Goal: Communication & Community: Answer question/provide support

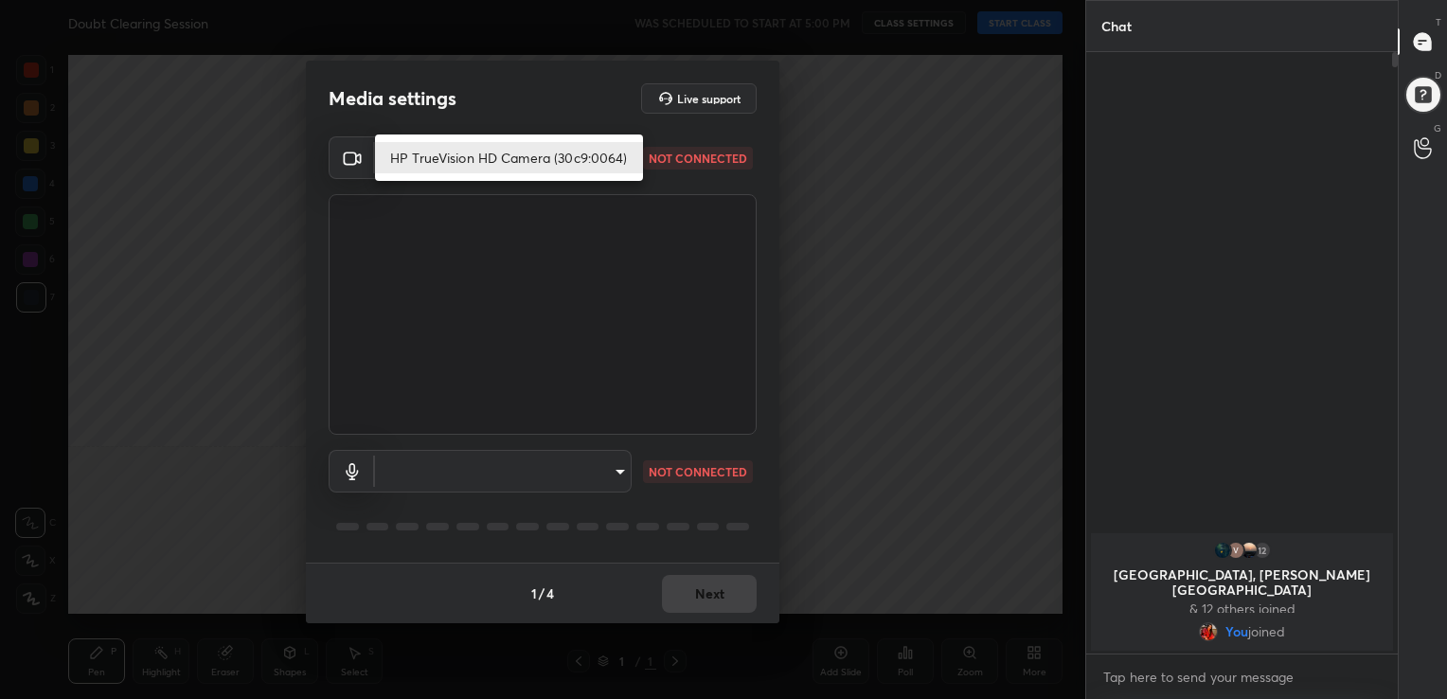
click at [618, 161] on body "1 2 3 4 5 6 7 C X Z C X Z E E Erase all H H Doubt Clearing Session WAS SCHEDULE…" at bounding box center [723, 349] width 1447 height 699
drag, startPoint x: 520, startPoint y: 146, endPoint x: 564, endPoint y: 460, distance: 317.4
click at [564, 460] on div "HP TrueVision HD Camera (30c9:0064)" at bounding box center [723, 349] width 1447 height 699
click at [626, 482] on div at bounding box center [723, 349] width 1447 height 699
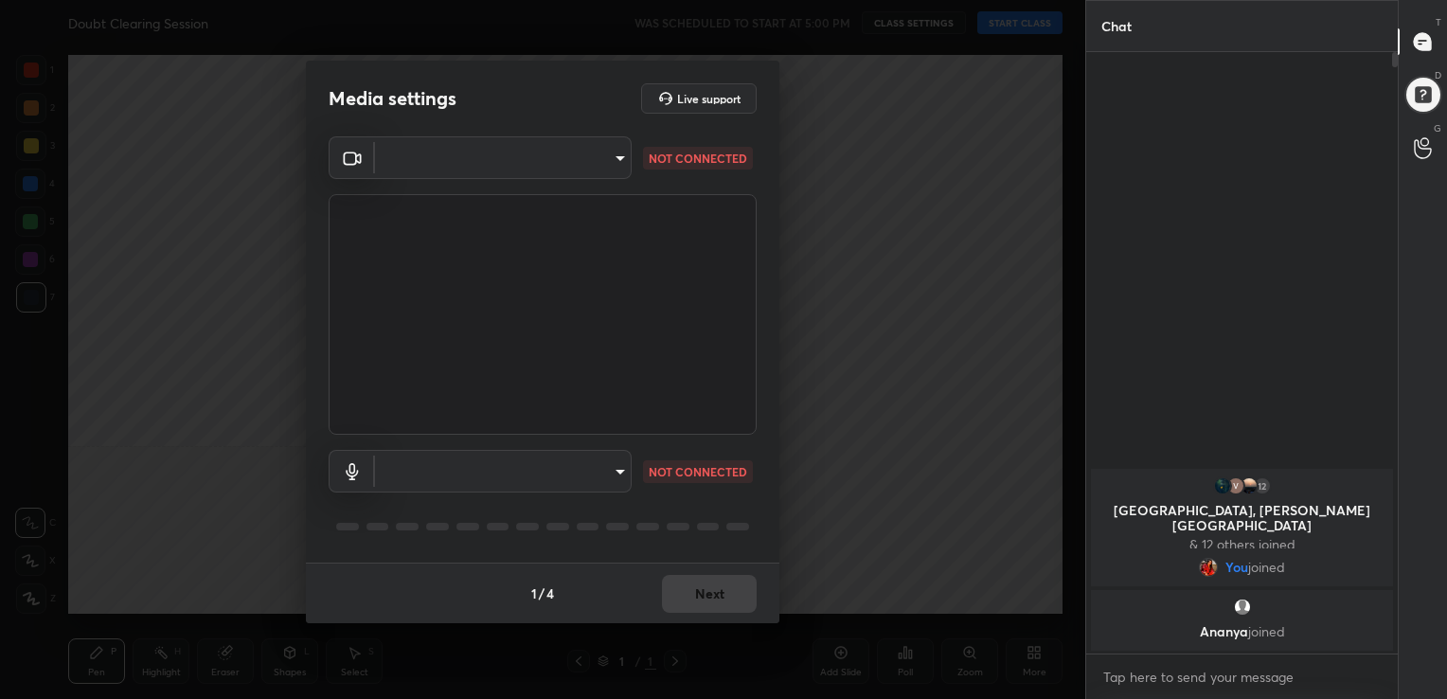
click at [580, 460] on body "1 2 3 4 5 6 7 C X Z C X Z E E Erase all H H Doubt Clearing Session WAS SCHEDULE…" at bounding box center [723, 349] width 1447 height 699
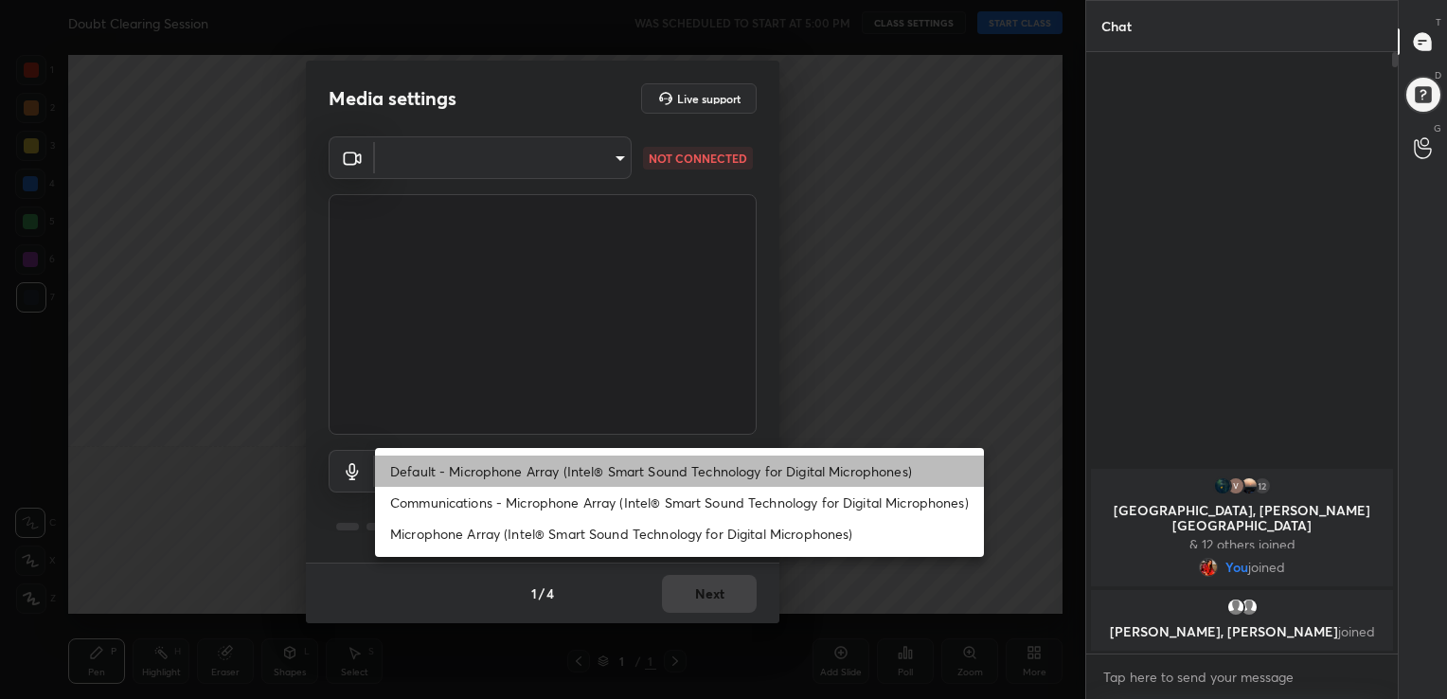
click at [580, 464] on li "Default - Microphone Array (Intel® Smart Sound Technology for Digital Microphon…" at bounding box center [679, 470] width 609 height 31
type input "default"
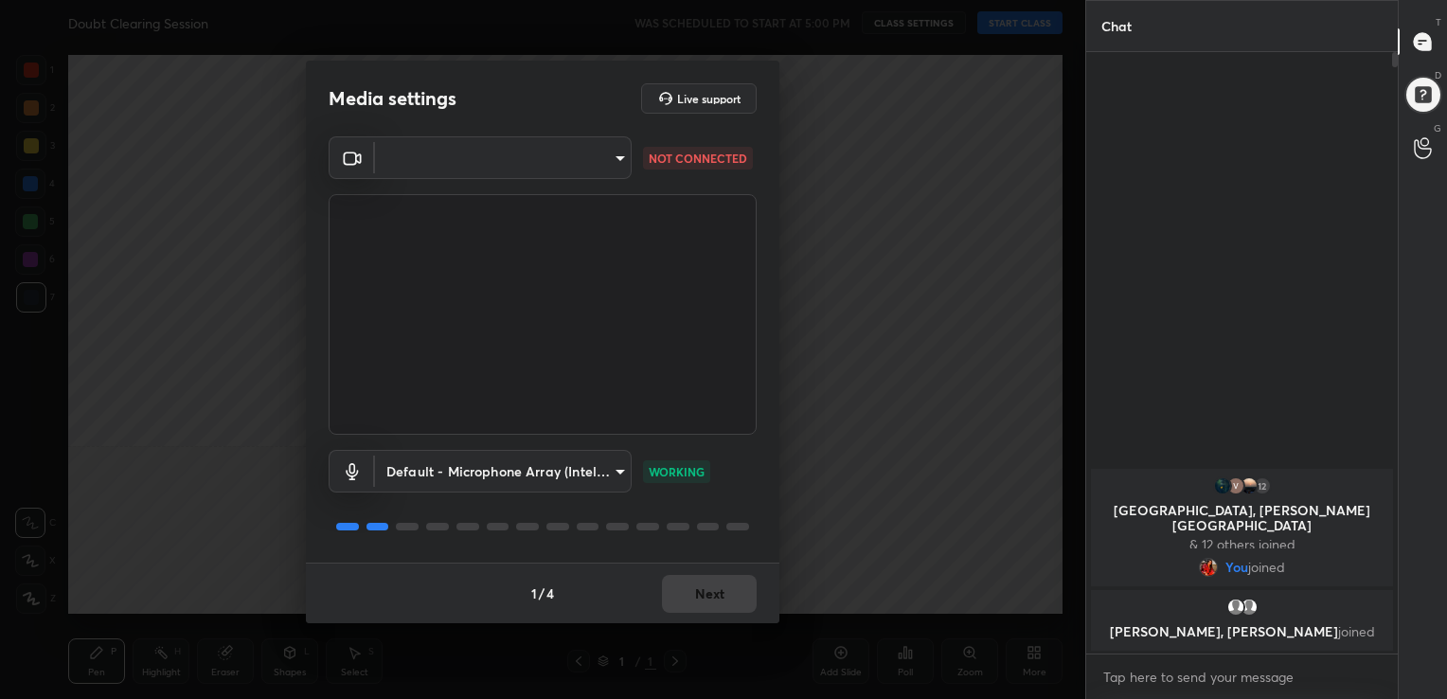
click at [680, 587] on div "1 / 4 Next" at bounding box center [542, 592] width 473 height 61
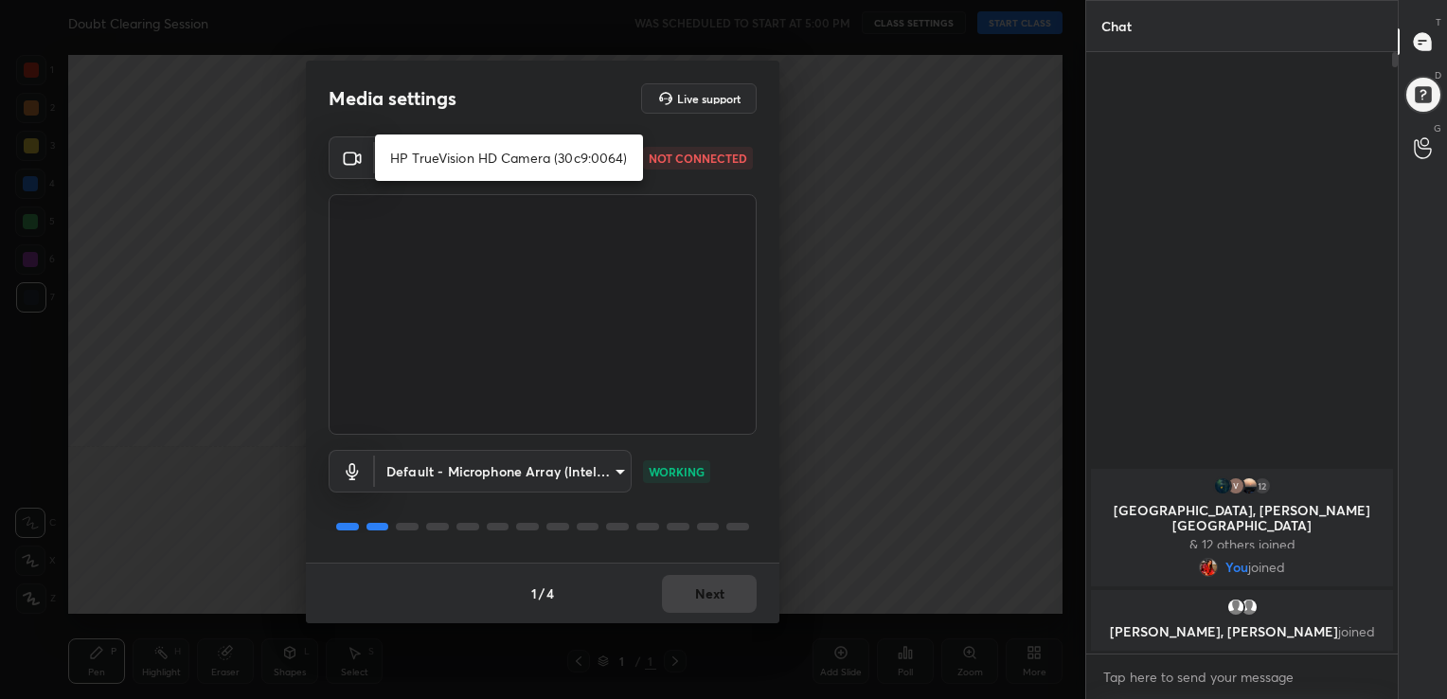
click at [597, 175] on body "1 2 3 4 5 6 7 C X Z C X Z E E Erase all H H Doubt Clearing Session WAS SCHEDULE…" at bounding box center [723, 349] width 1447 height 699
click at [588, 152] on li "HP TrueVision HD Camera (30c9:0064)" at bounding box center [509, 157] width 268 height 31
type input "31279b44ca78c8bbdf4dd7dd52f9ccd5d502bd8b4c780f6f916090d84849a998"
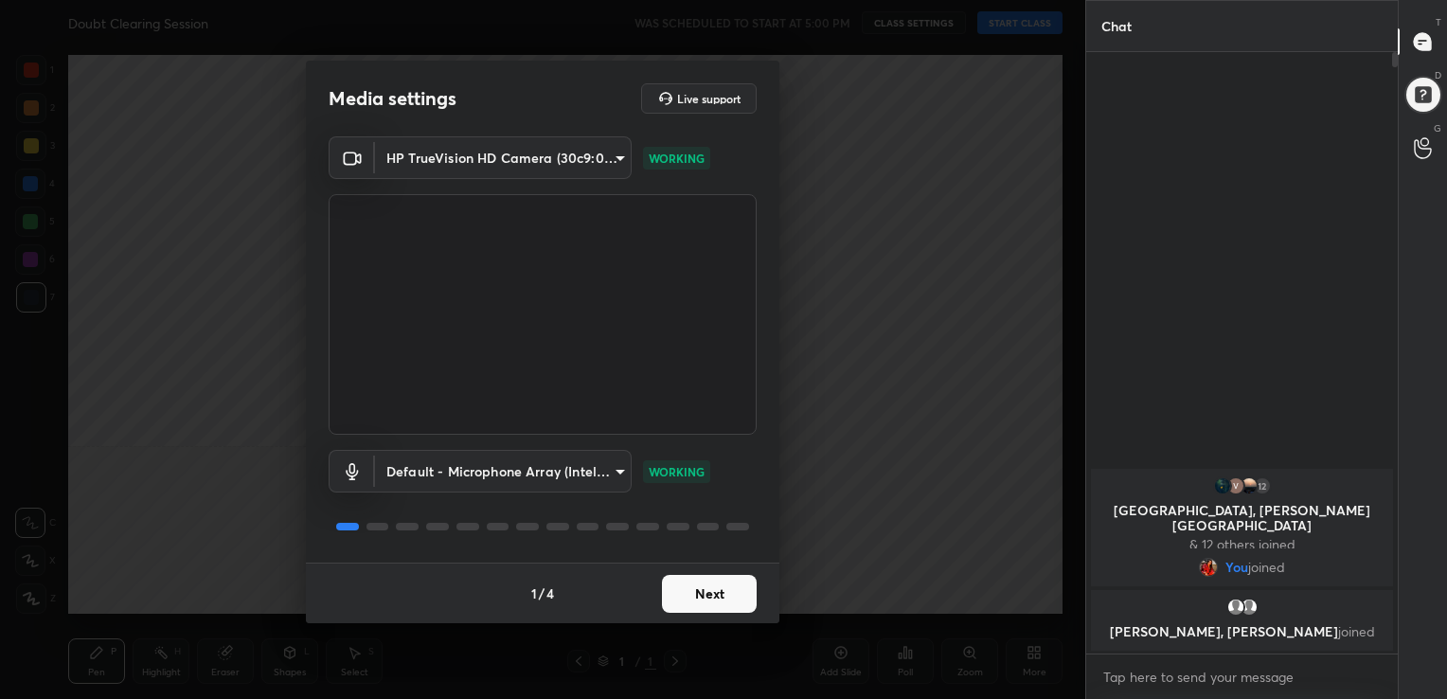
click at [716, 597] on button "Next" at bounding box center [709, 594] width 95 height 38
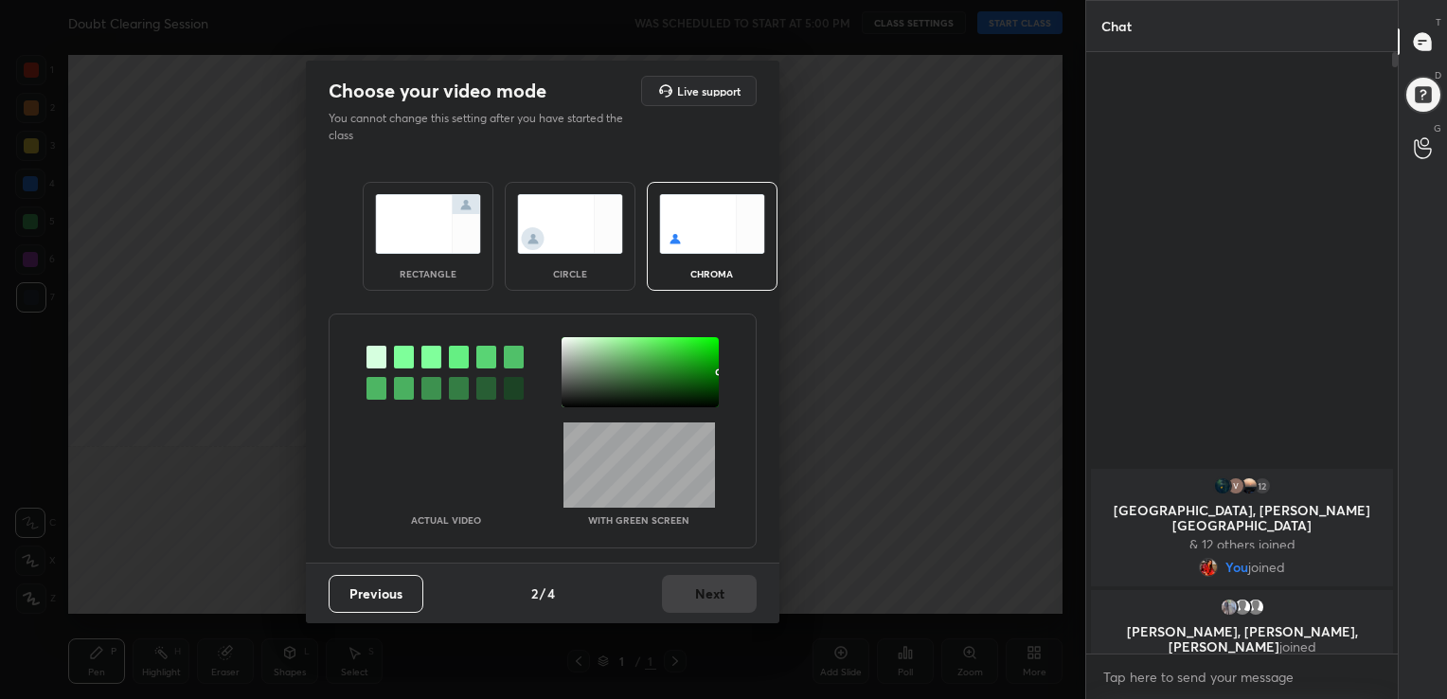
click at [711, 195] on img at bounding box center [712, 224] width 106 height 60
drag, startPoint x: 405, startPoint y: 356, endPoint x: 553, endPoint y: 391, distance: 151.8
click at [553, 391] on div at bounding box center [542, 372] width 426 height 70
click at [562, 338] on div at bounding box center [639, 372] width 157 height 70
click at [564, 341] on div at bounding box center [639, 372] width 157 height 70
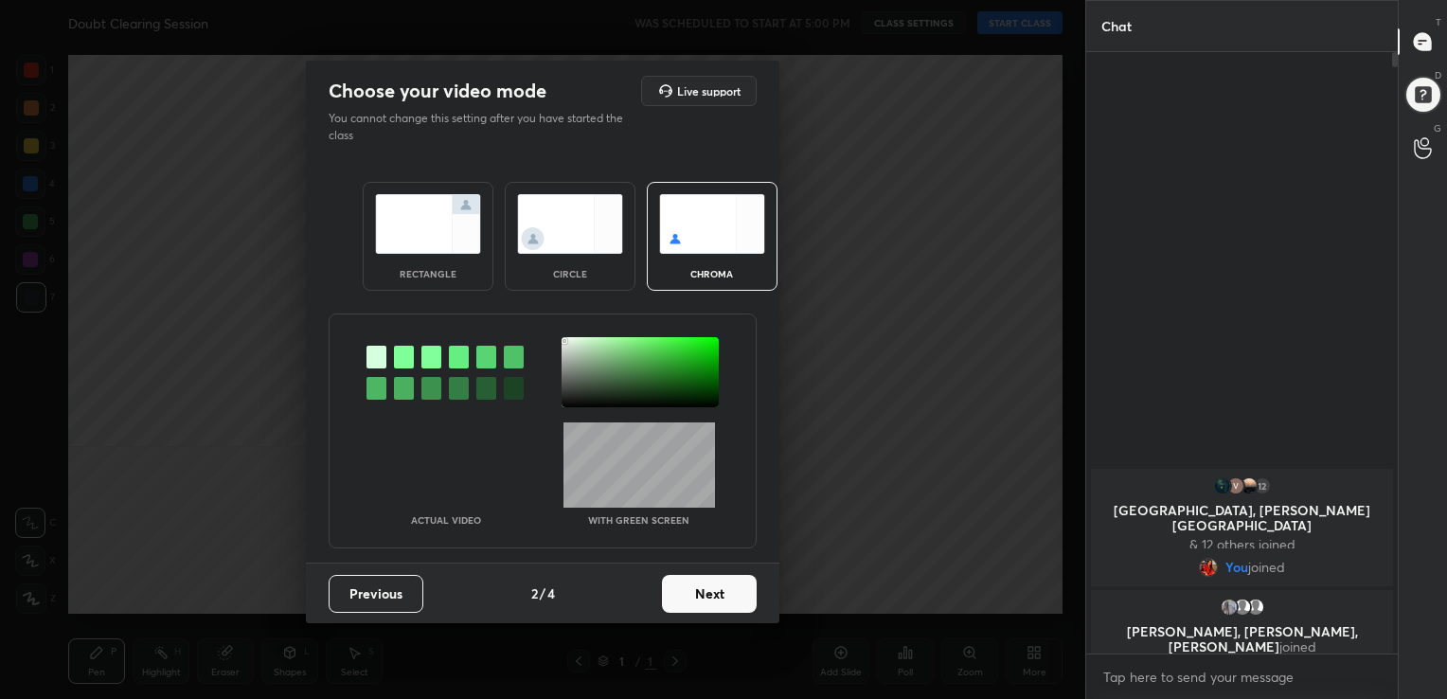
click at [697, 585] on button "Next" at bounding box center [709, 594] width 95 height 38
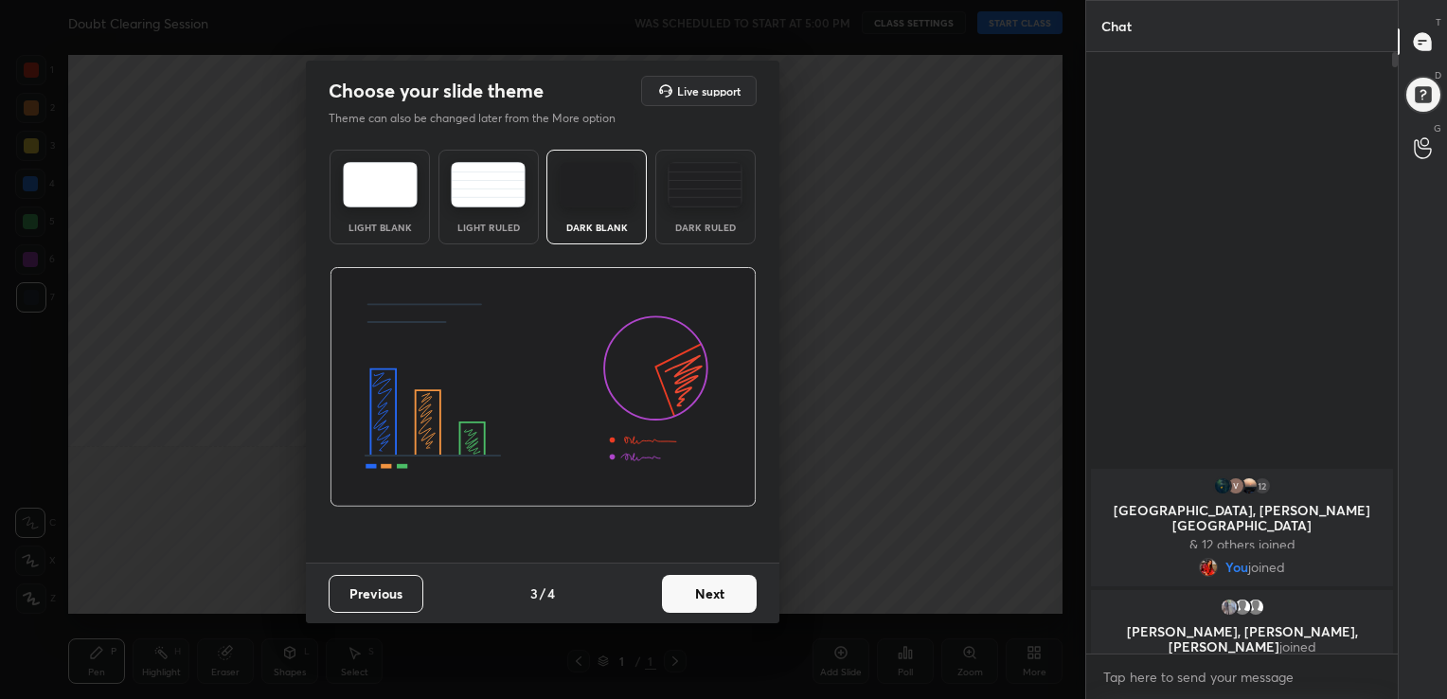
click at [682, 599] on button "Next" at bounding box center [709, 594] width 95 height 38
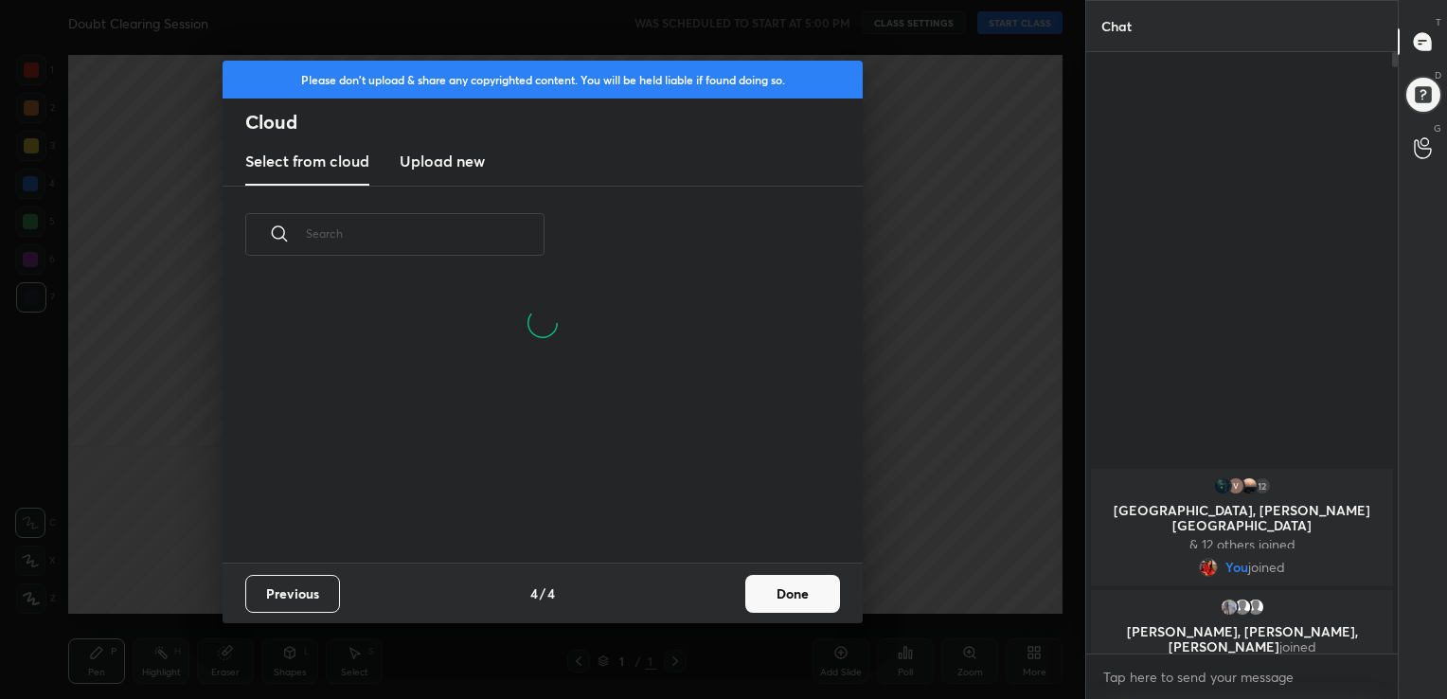
scroll to position [280, 608]
click at [431, 172] on new "Upload new" at bounding box center [442, 161] width 85 height 47
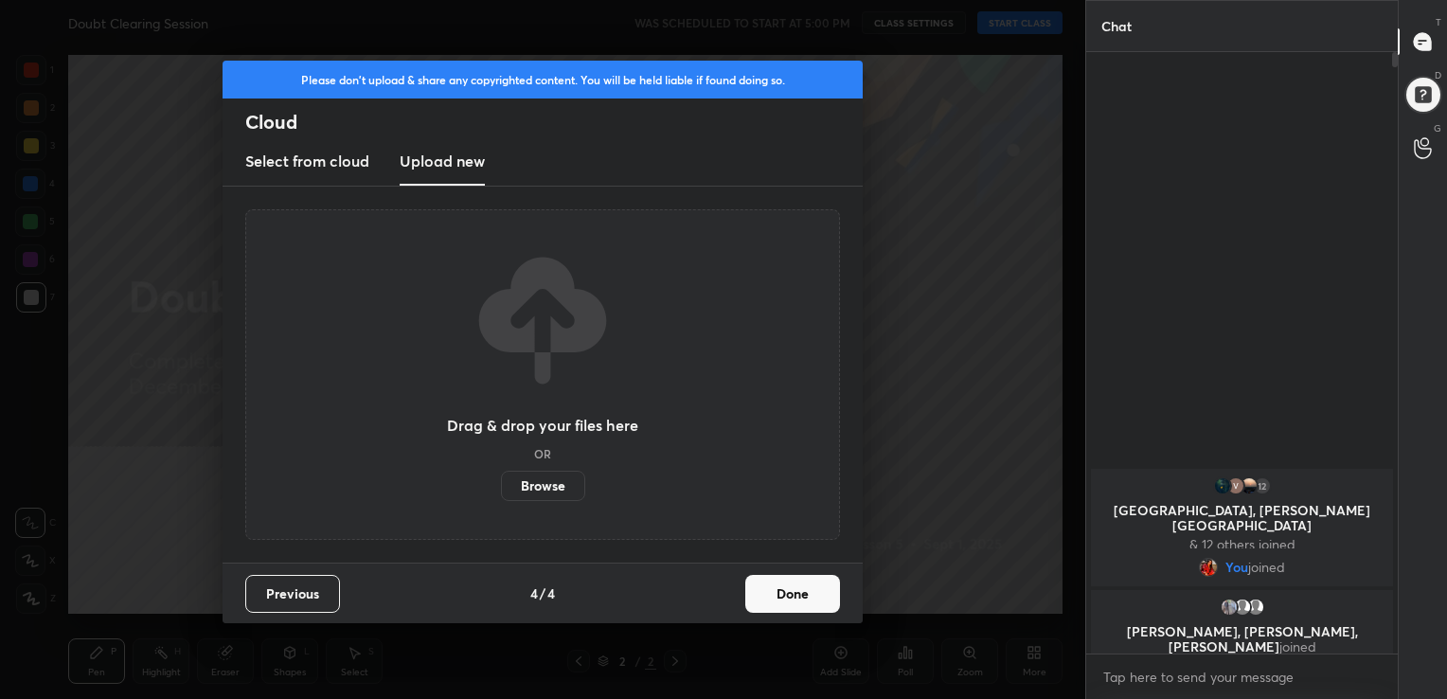
click at [549, 484] on label "Browse" at bounding box center [543, 486] width 84 height 30
click at [501, 484] on input "Browse" at bounding box center [501, 486] width 0 height 30
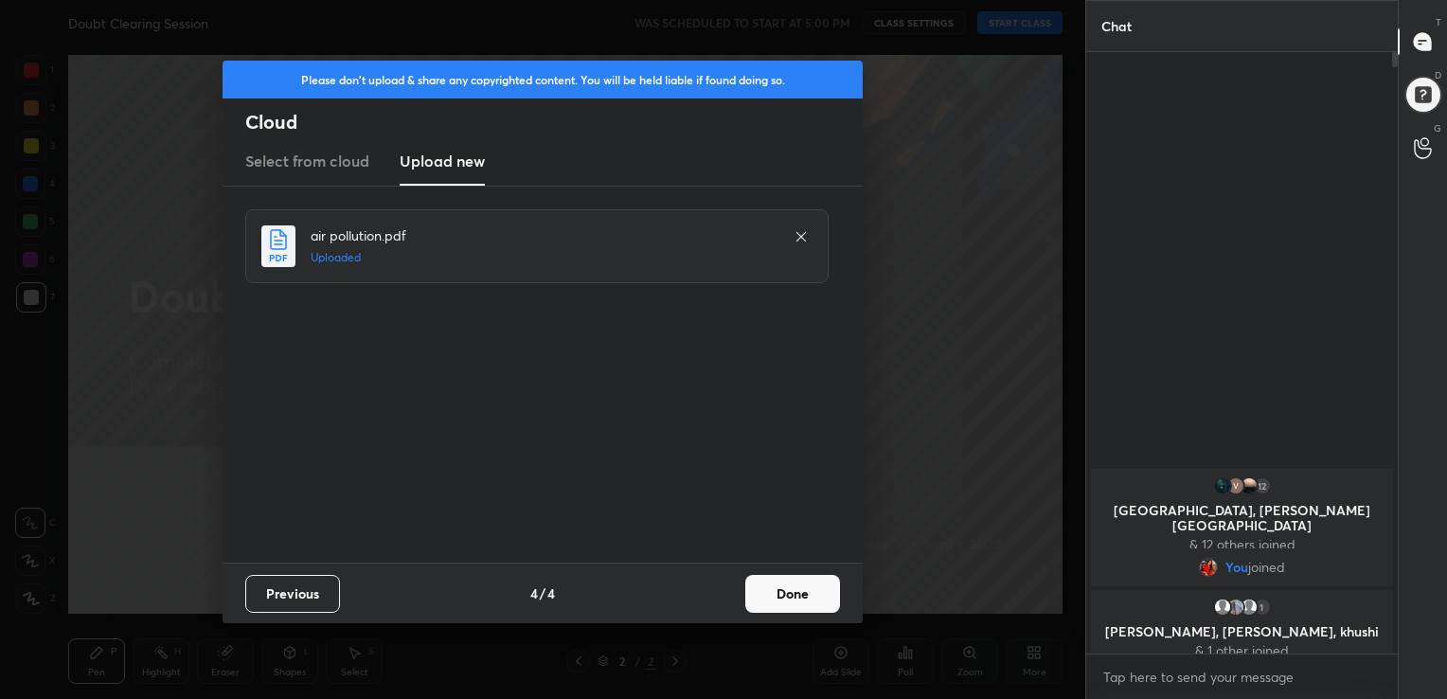
click at [1111, 168] on div "12 Mayuri, SIVASUNDAR, Sanyukta & 12 others joined You joined 1 Huzaifa, Chandr…" at bounding box center [1241, 352] width 311 height 601
click at [797, 581] on button "Done" at bounding box center [792, 594] width 95 height 38
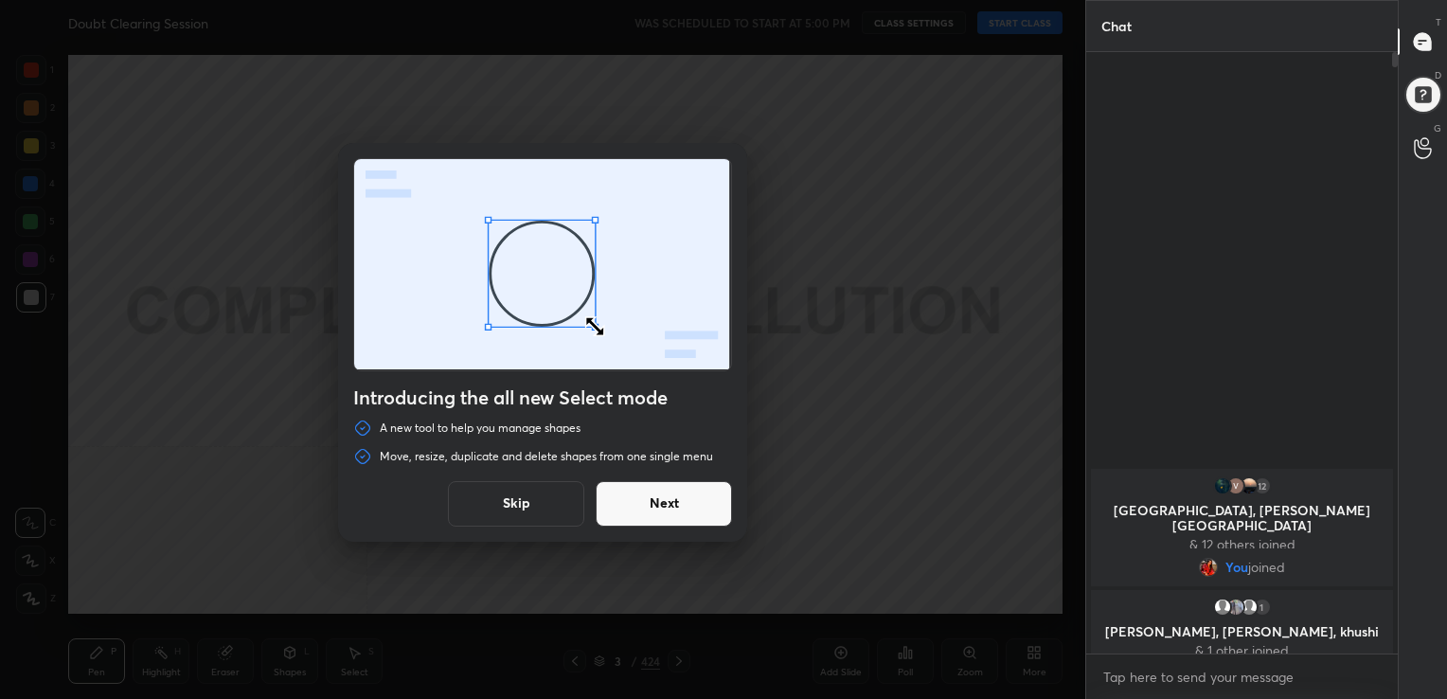
click at [669, 510] on button "Next" at bounding box center [663, 503] width 136 height 45
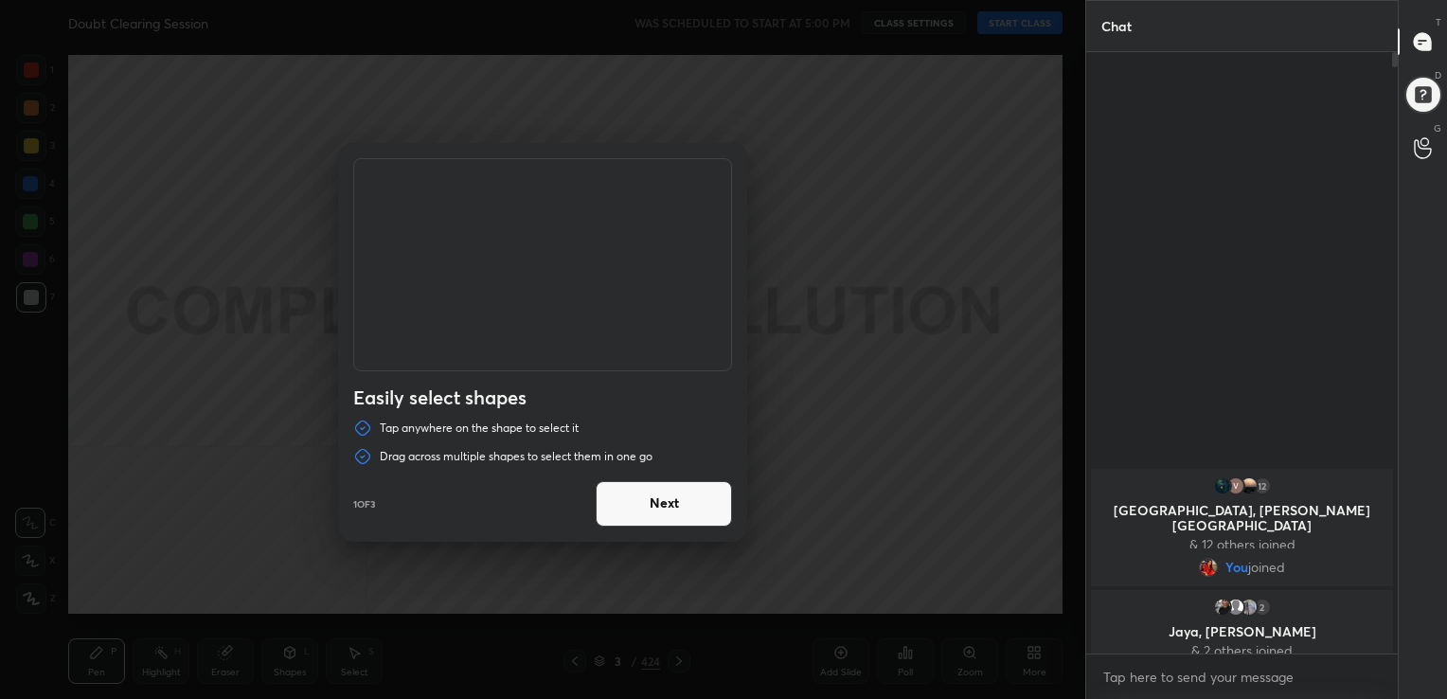
click at [669, 510] on button "Next" at bounding box center [663, 503] width 136 height 45
click at [669, 510] on button "Done" at bounding box center [663, 503] width 136 height 45
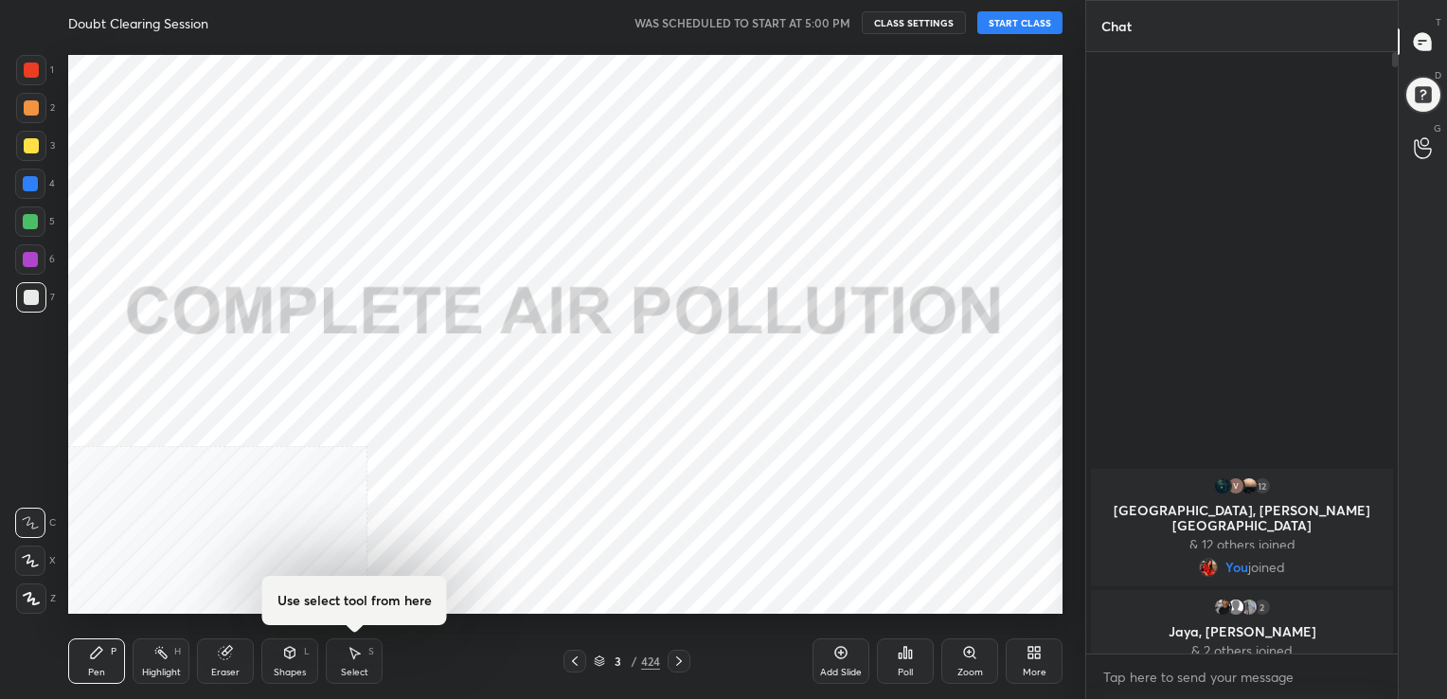
click at [1019, 27] on button "START CLASS" at bounding box center [1019, 22] width 85 height 23
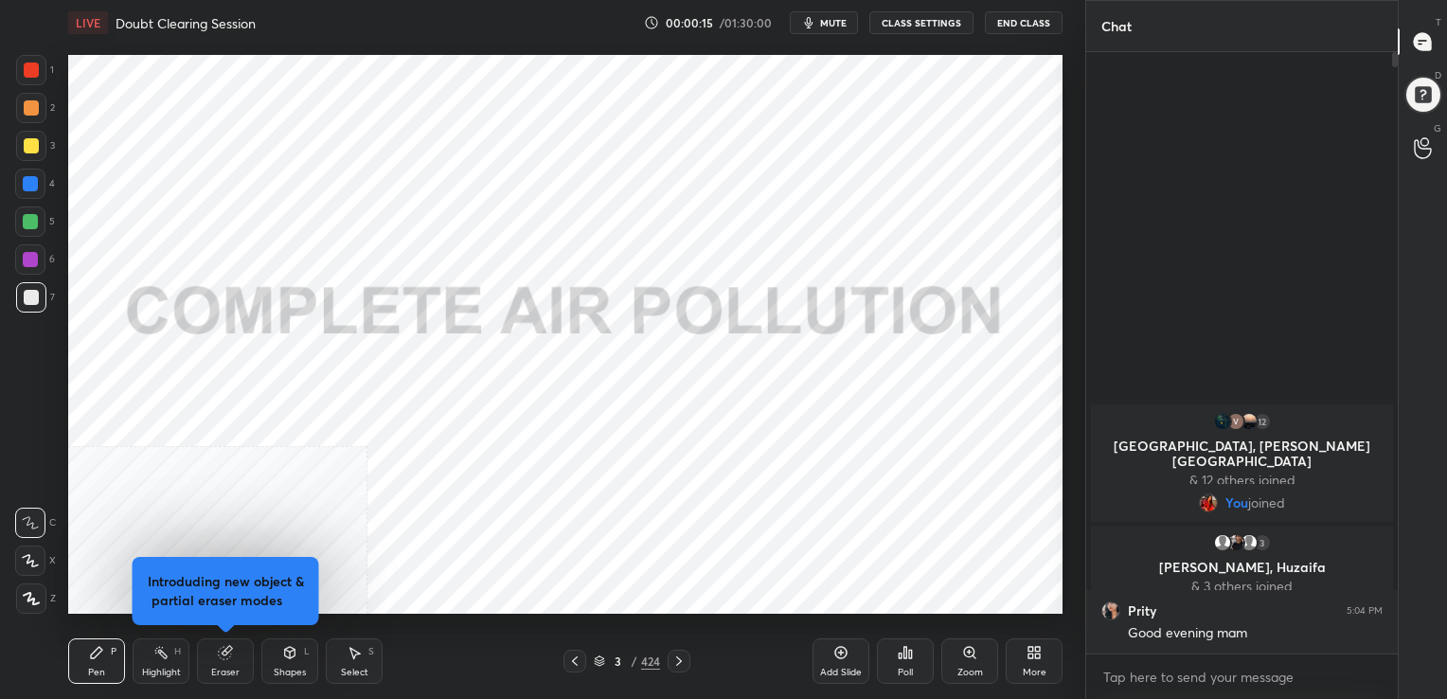
click at [819, 12] on button "mute" at bounding box center [824, 22] width 68 height 23
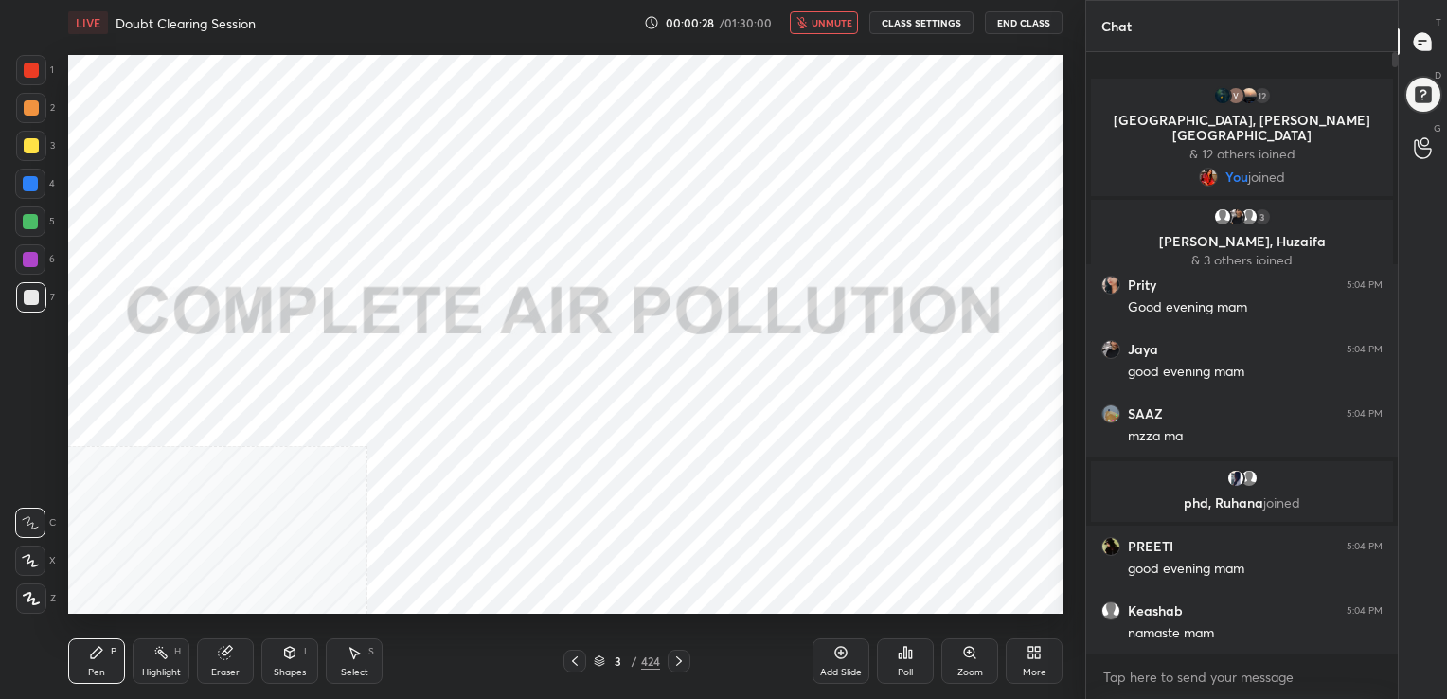
click at [816, 26] on span "unmute" at bounding box center [831, 22] width 41 height 13
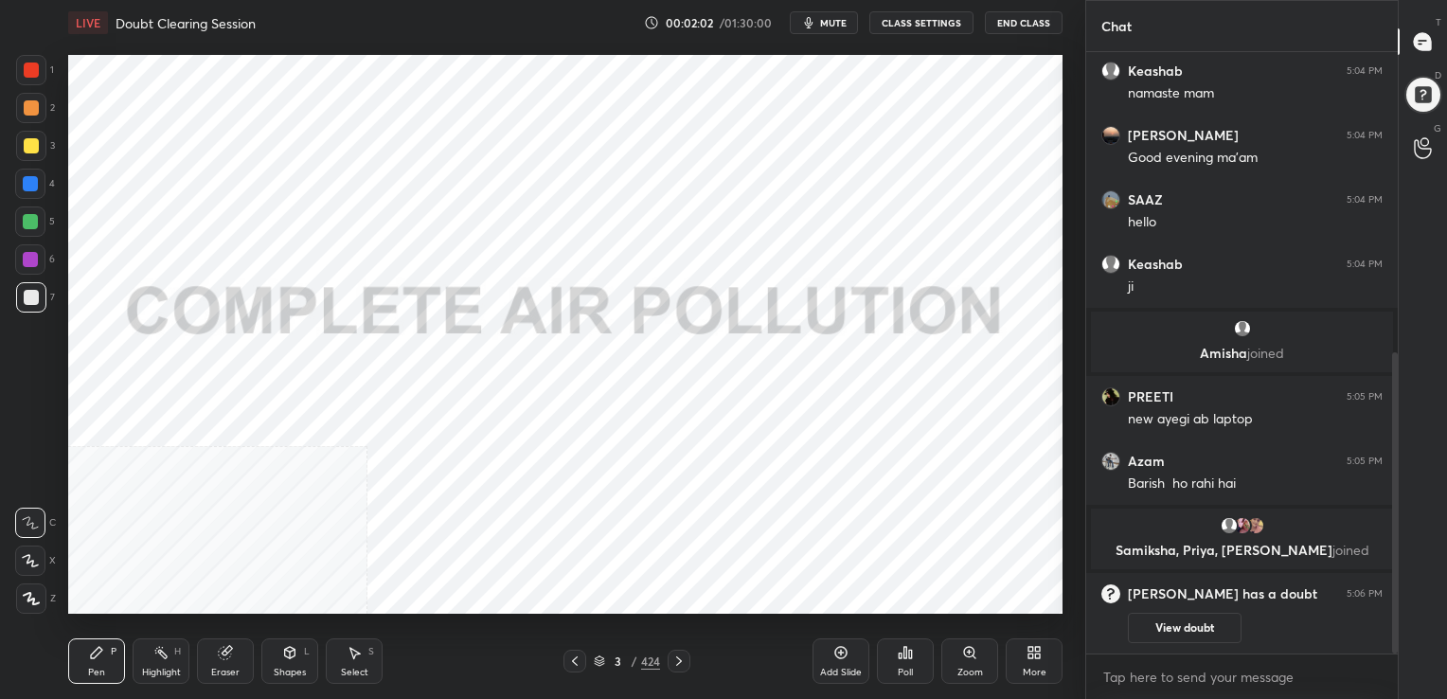
scroll to position [600, 0]
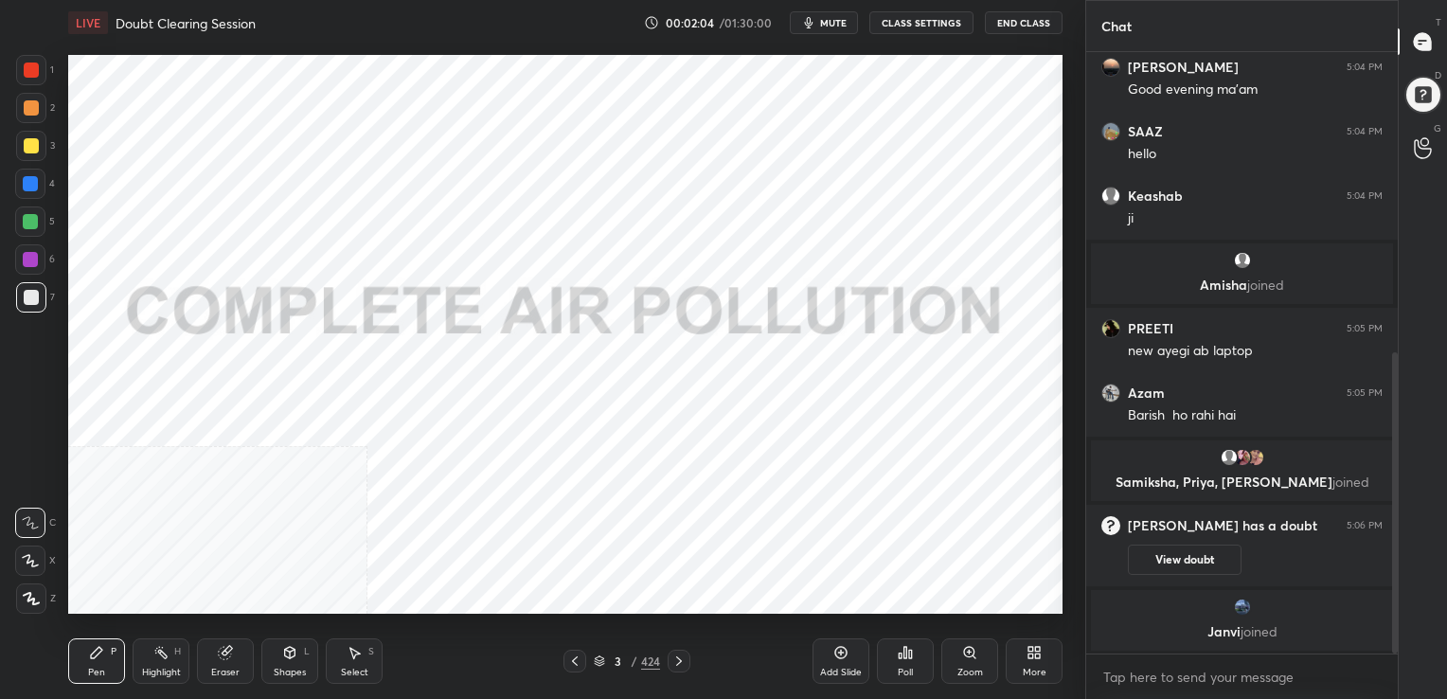
click at [678, 658] on icon at bounding box center [679, 660] width 6 height 9
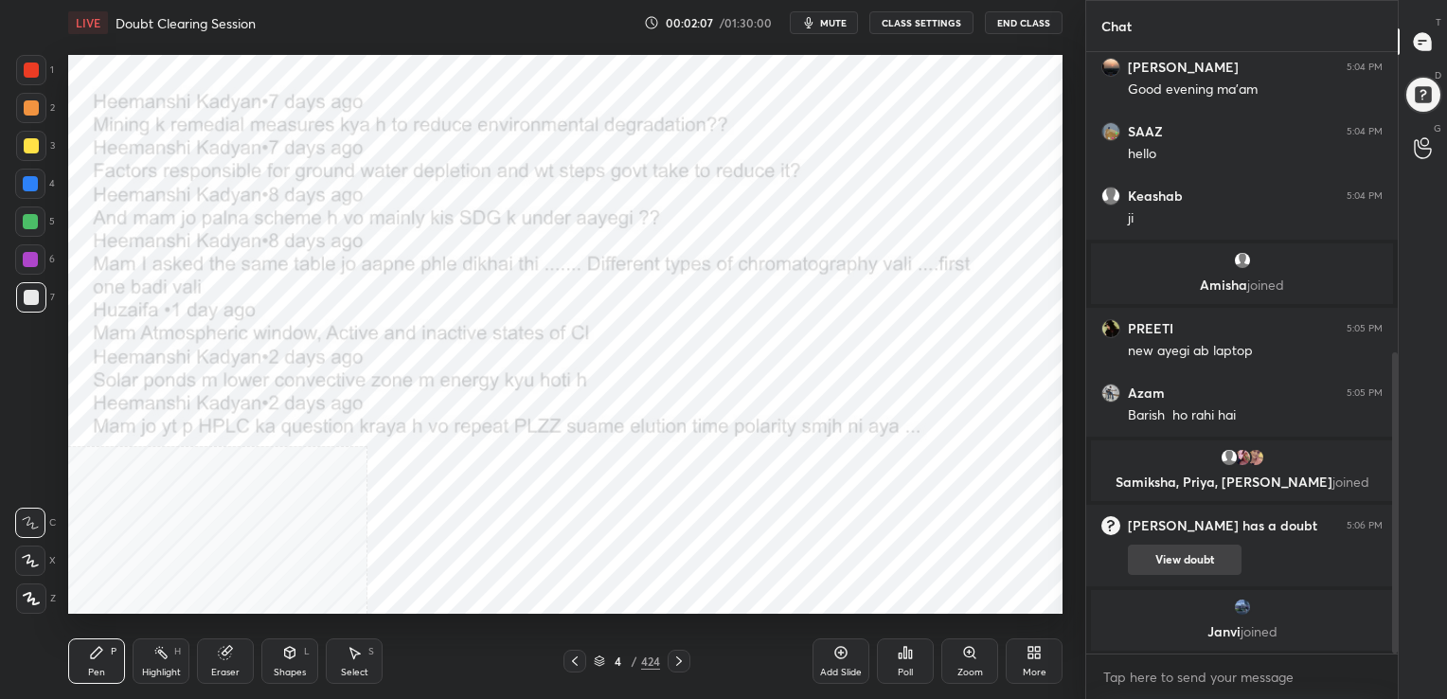
click at [1215, 553] on button "View doubt" at bounding box center [1185, 559] width 114 height 30
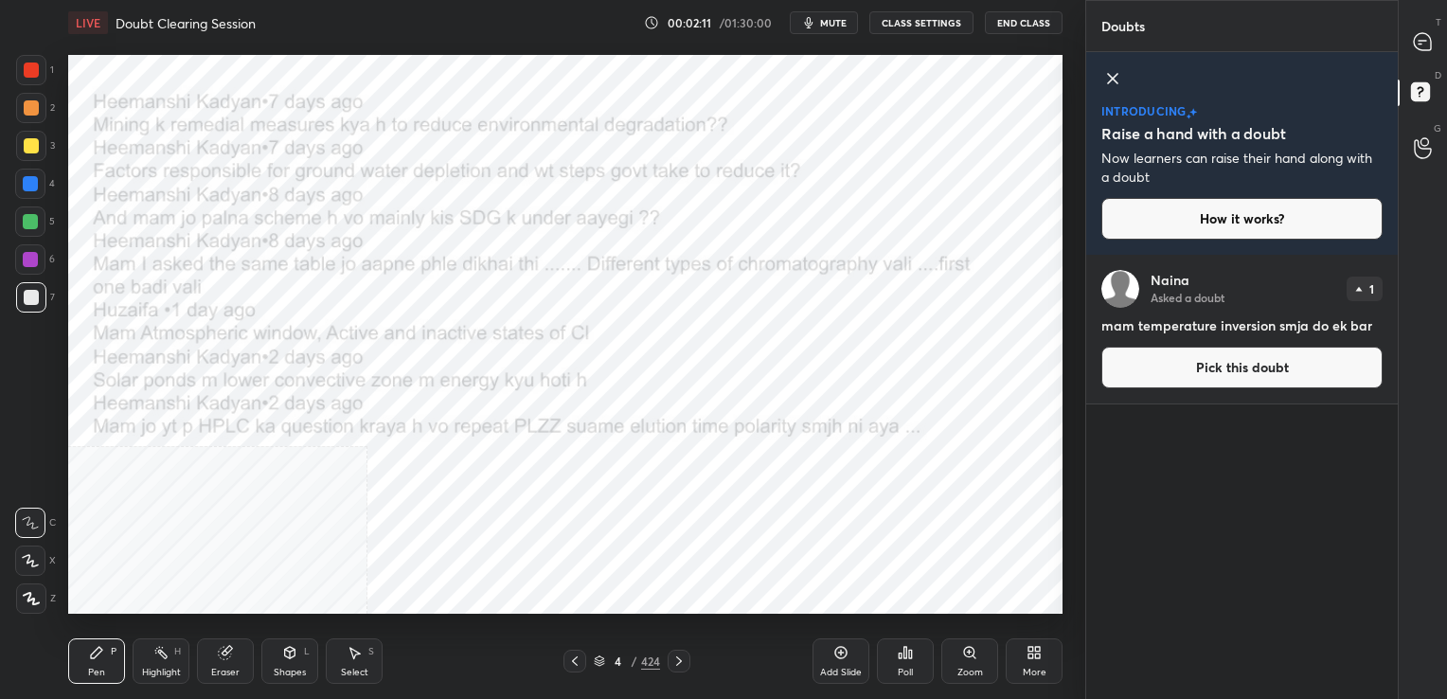
click at [1115, 78] on icon at bounding box center [1112, 78] width 23 height 23
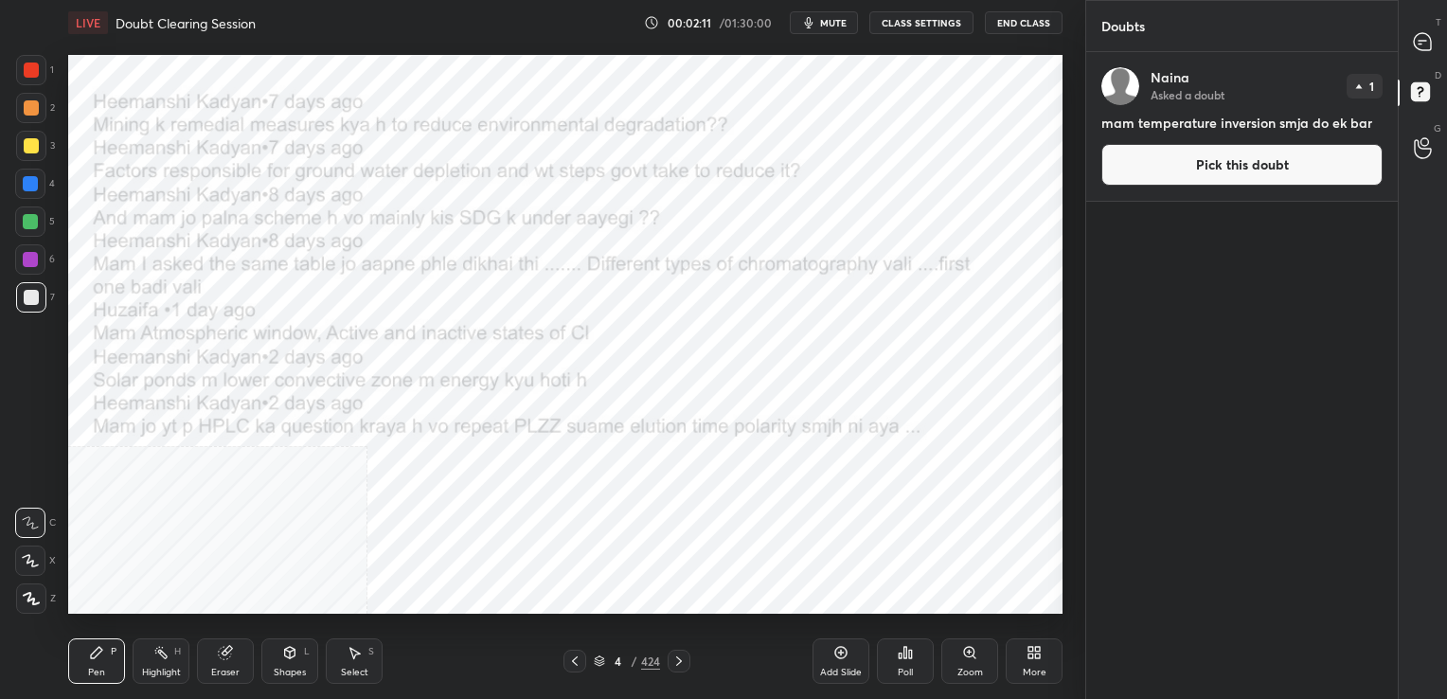
scroll to position [641, 306]
click at [1421, 44] on icon at bounding box center [1419, 44] width 3 height 0
type textarea "x"
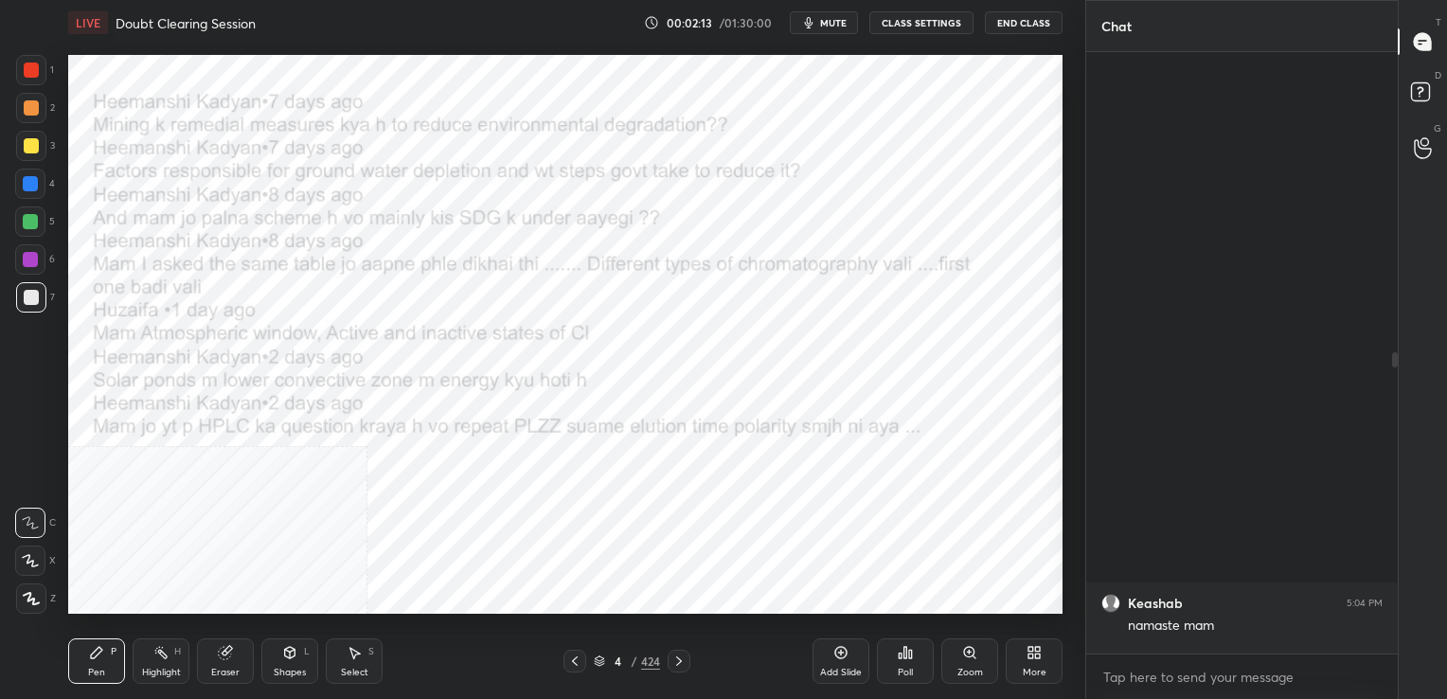
scroll to position [595, 306]
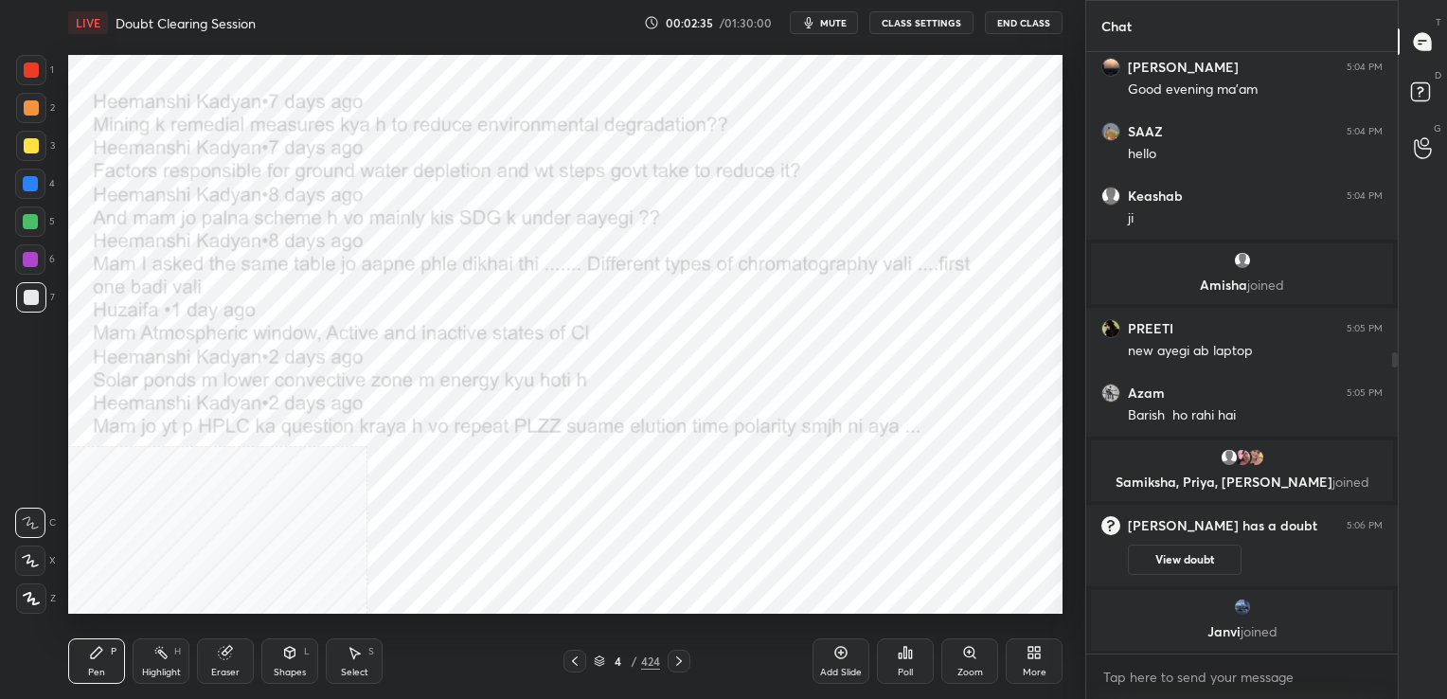
click at [27, 68] on div at bounding box center [31, 69] width 15 height 15
click at [27, 554] on icon at bounding box center [30, 560] width 17 height 13
click at [598, 659] on icon at bounding box center [599, 660] width 11 height 11
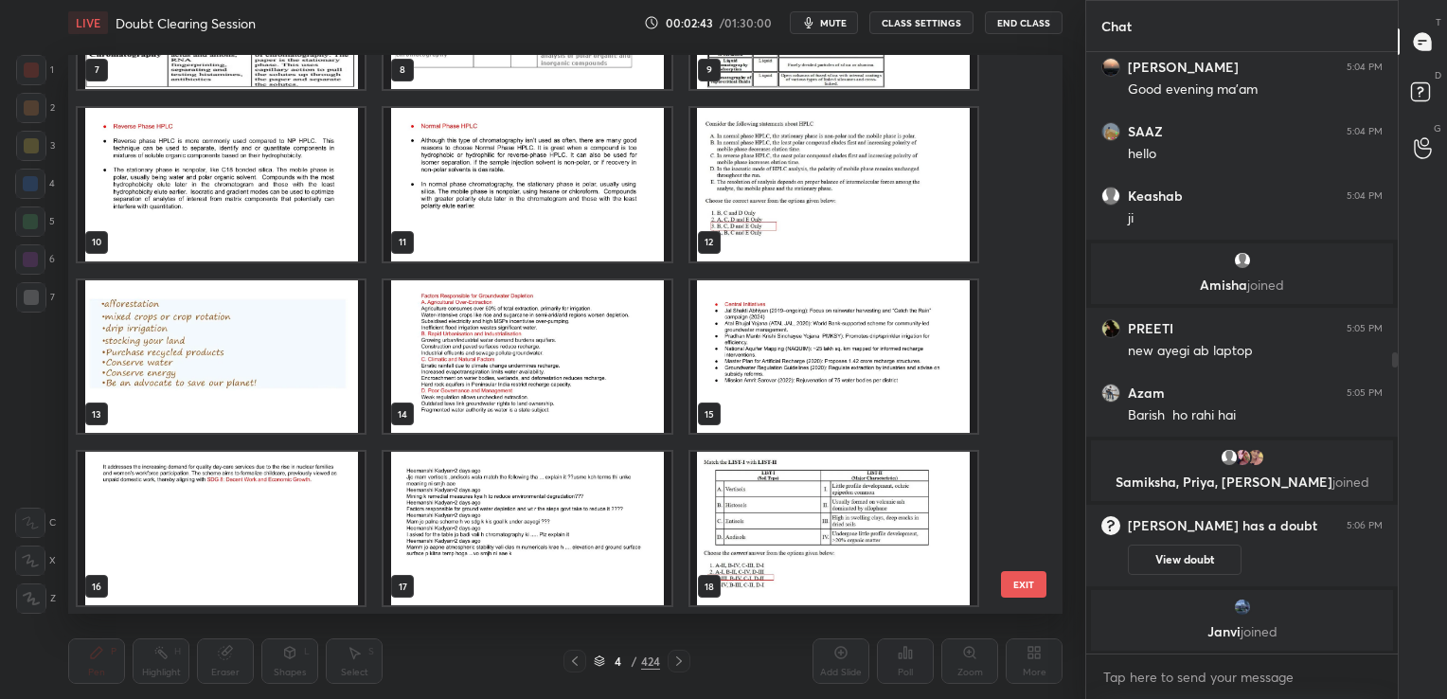
scroll to position [472, 0]
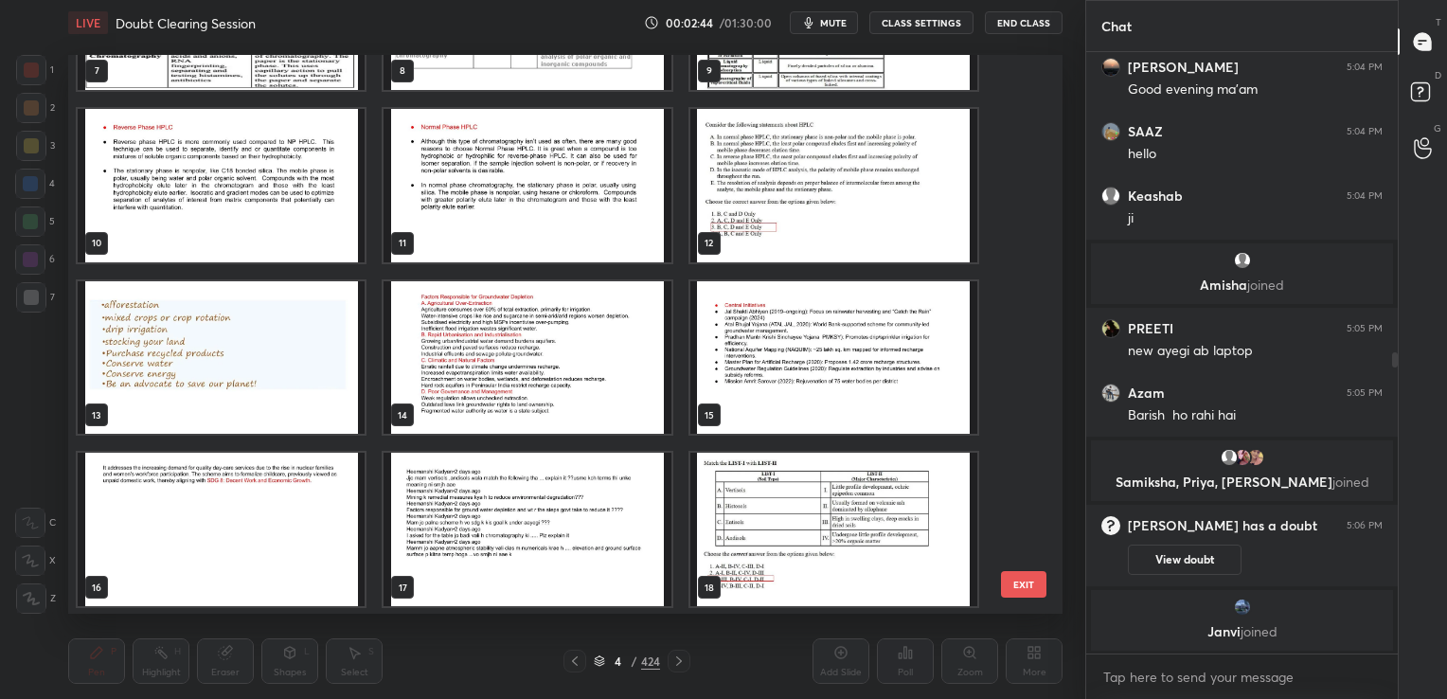
click at [234, 346] on img "grid" at bounding box center [221, 356] width 287 height 153
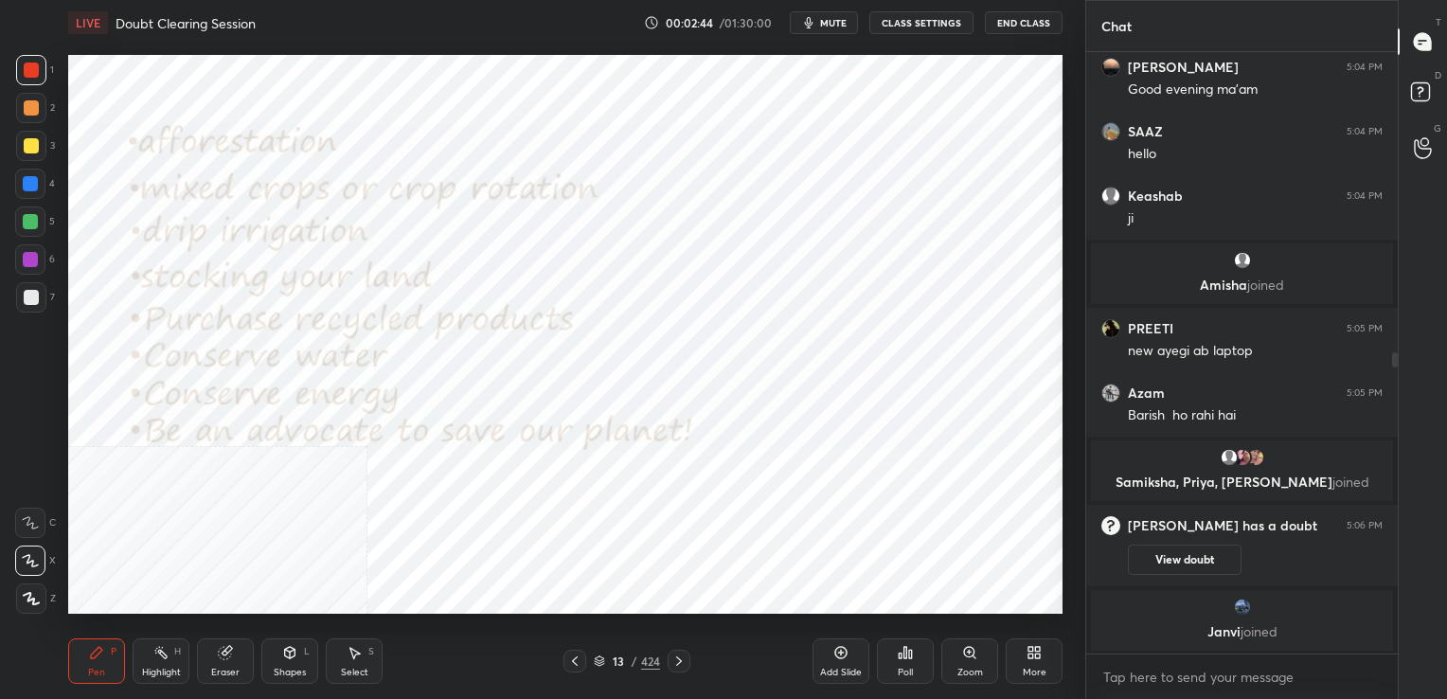
click at [234, 346] on img "grid" at bounding box center [221, 356] width 287 height 153
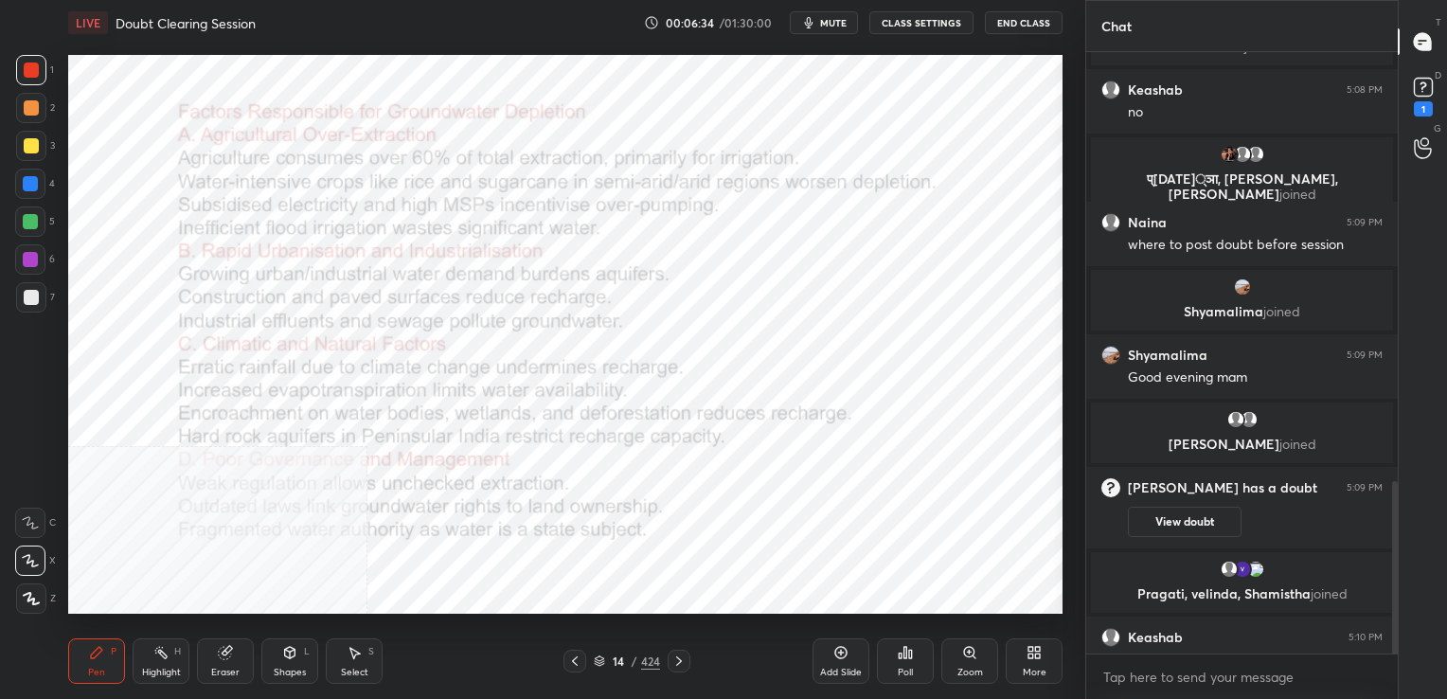
scroll to position [1501, 0]
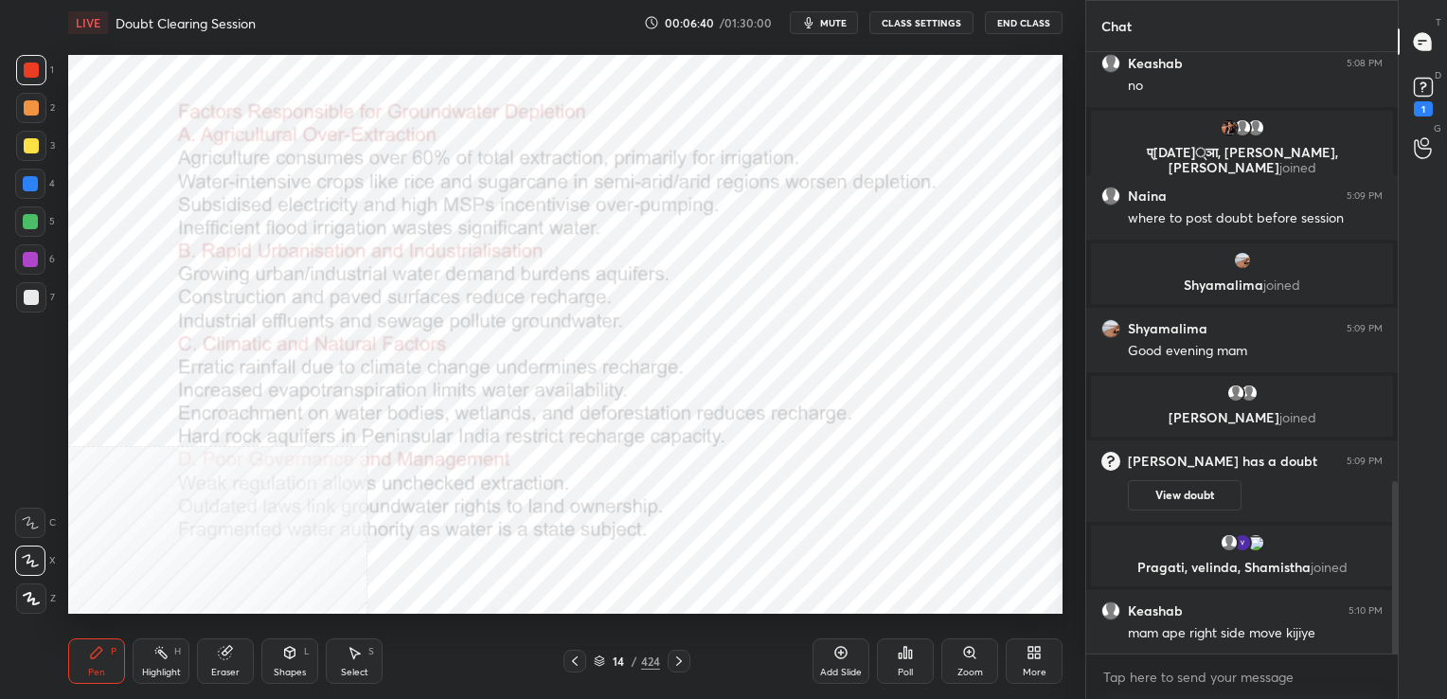
drag, startPoint x: 1033, startPoint y: 654, endPoint x: 1023, endPoint y: 691, distance: 38.1
click at [1023, 691] on div "Add Slide Poll Zoom More" at bounding box center [937, 661] width 250 height 106
click at [1035, 661] on div "More" at bounding box center [1033, 660] width 57 height 45
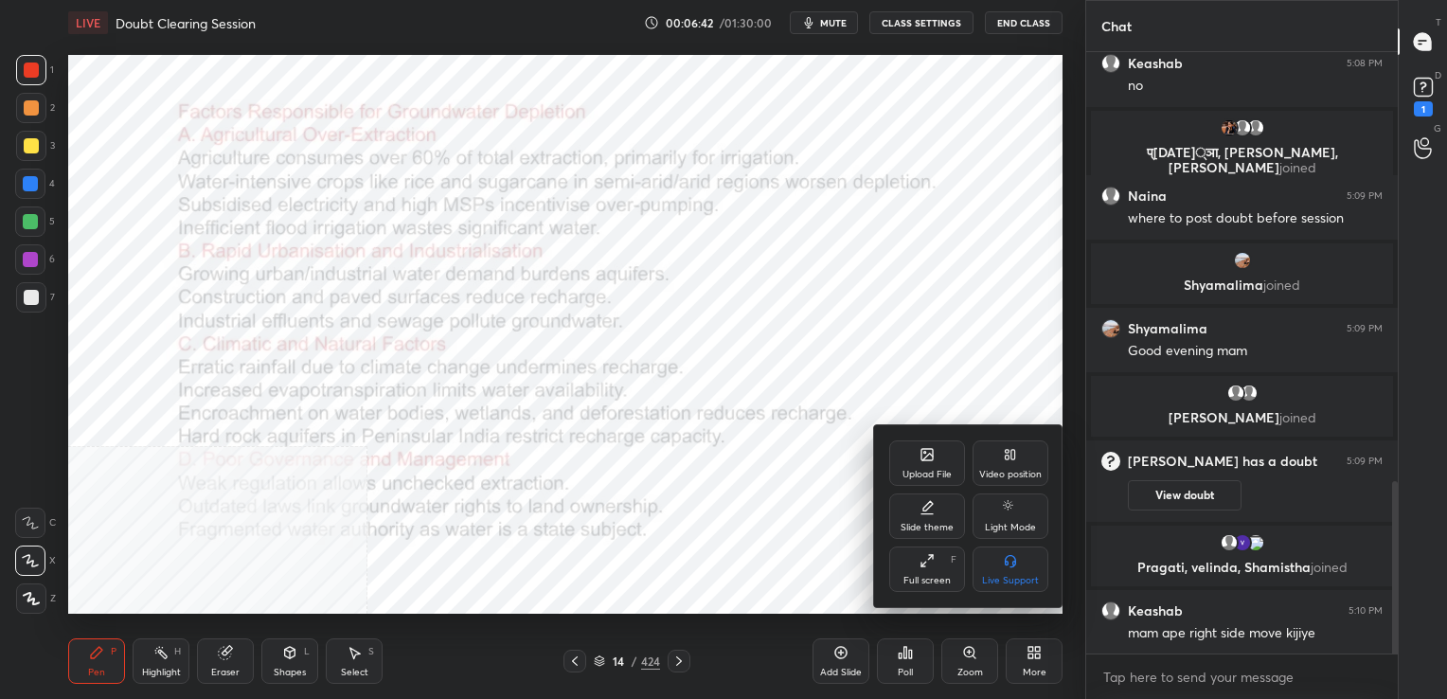
click at [1015, 473] on div "Video position" at bounding box center [1010, 474] width 62 height 9
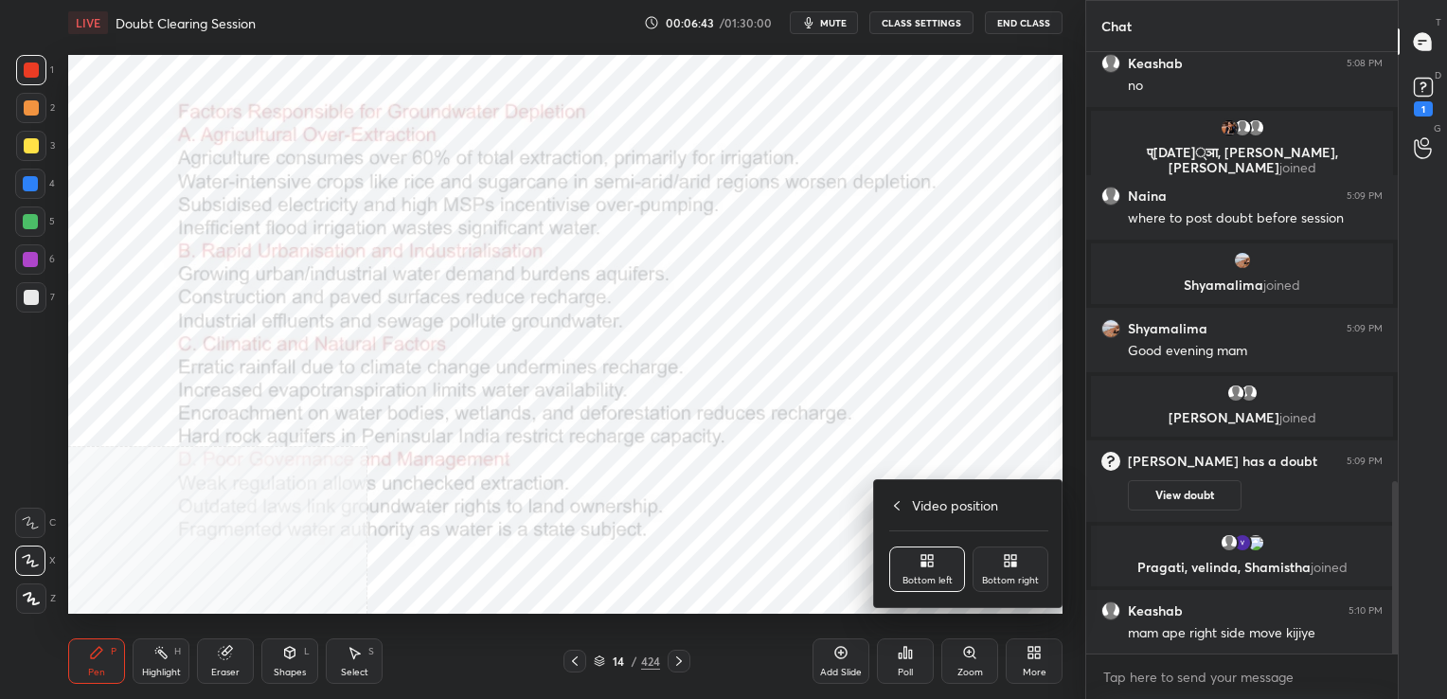
click at [1011, 580] on div "Bottom right" at bounding box center [1010, 580] width 57 height 9
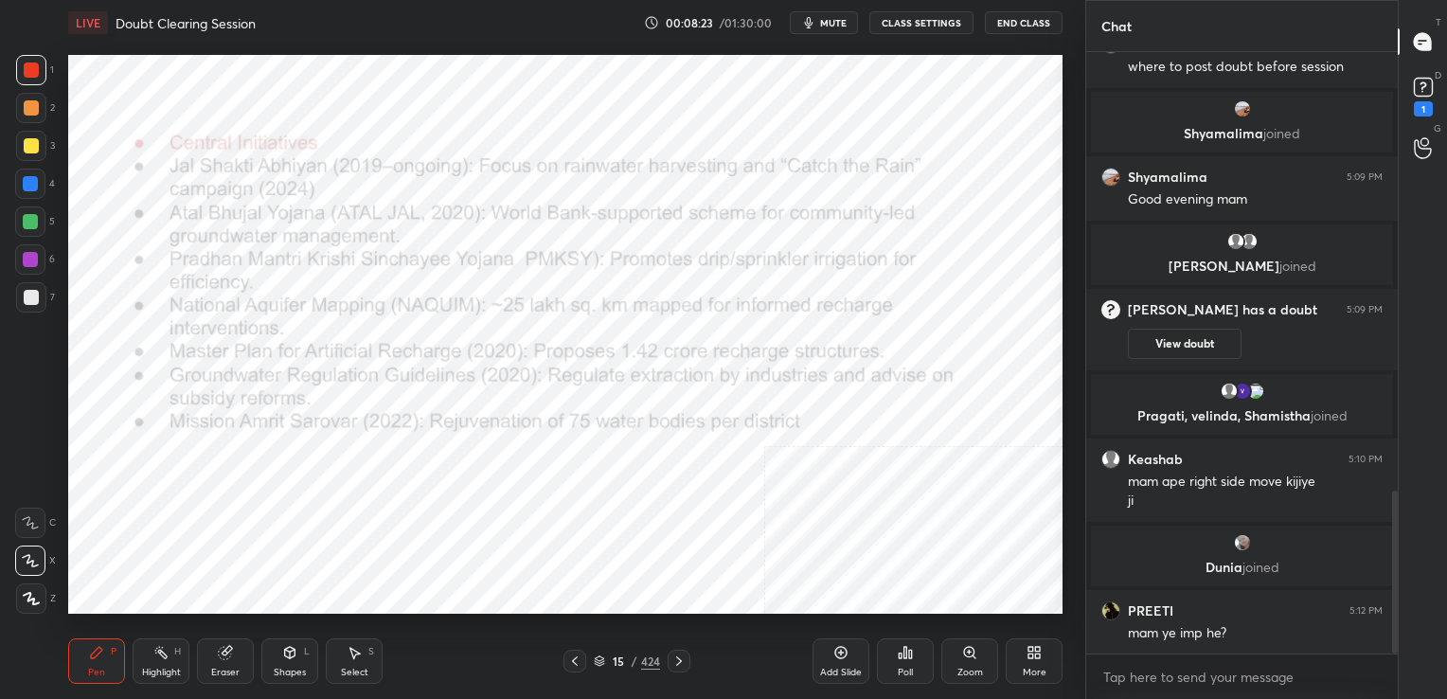
scroll to position [1638, 0]
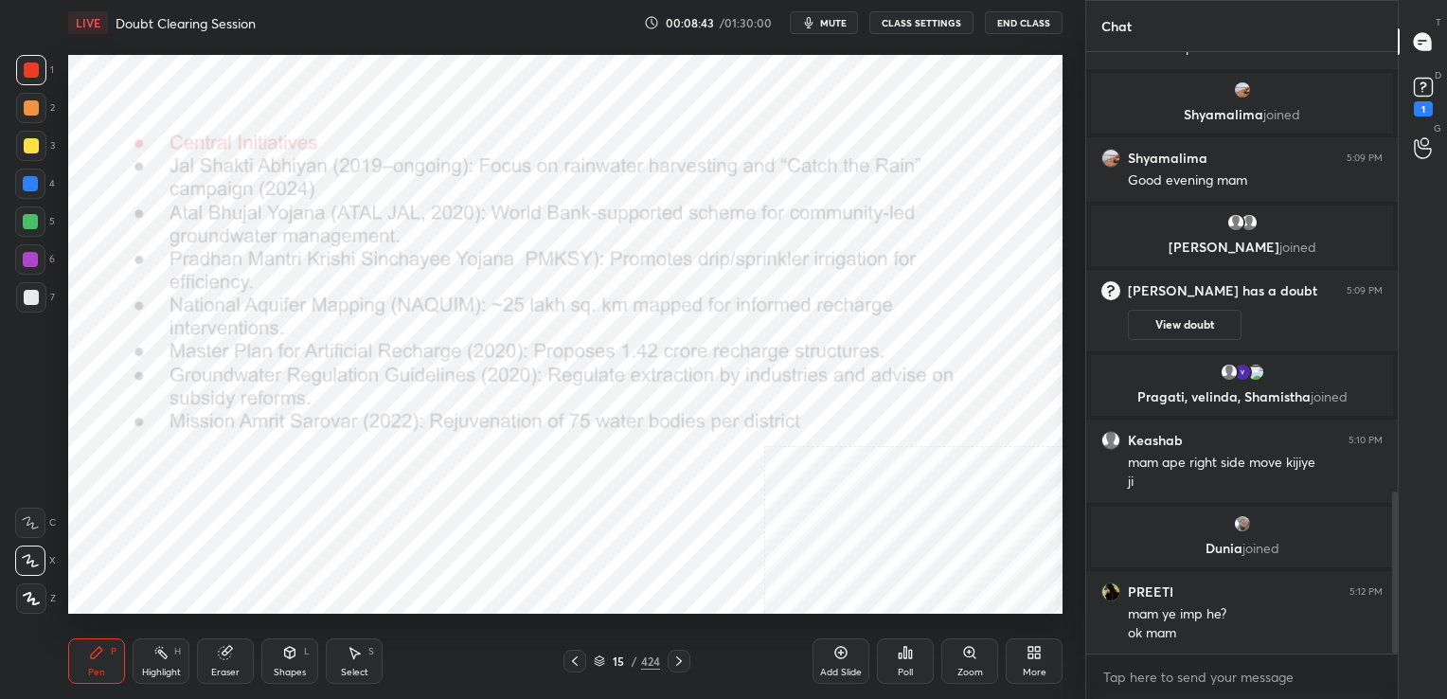
click at [598, 648] on div "Pen P Highlight H Eraser Shapes L Select S 15 / 424 Add Slide Poll Zoom More" at bounding box center [565, 661] width 994 height 76
click at [598, 657] on icon at bounding box center [599, 660] width 11 height 11
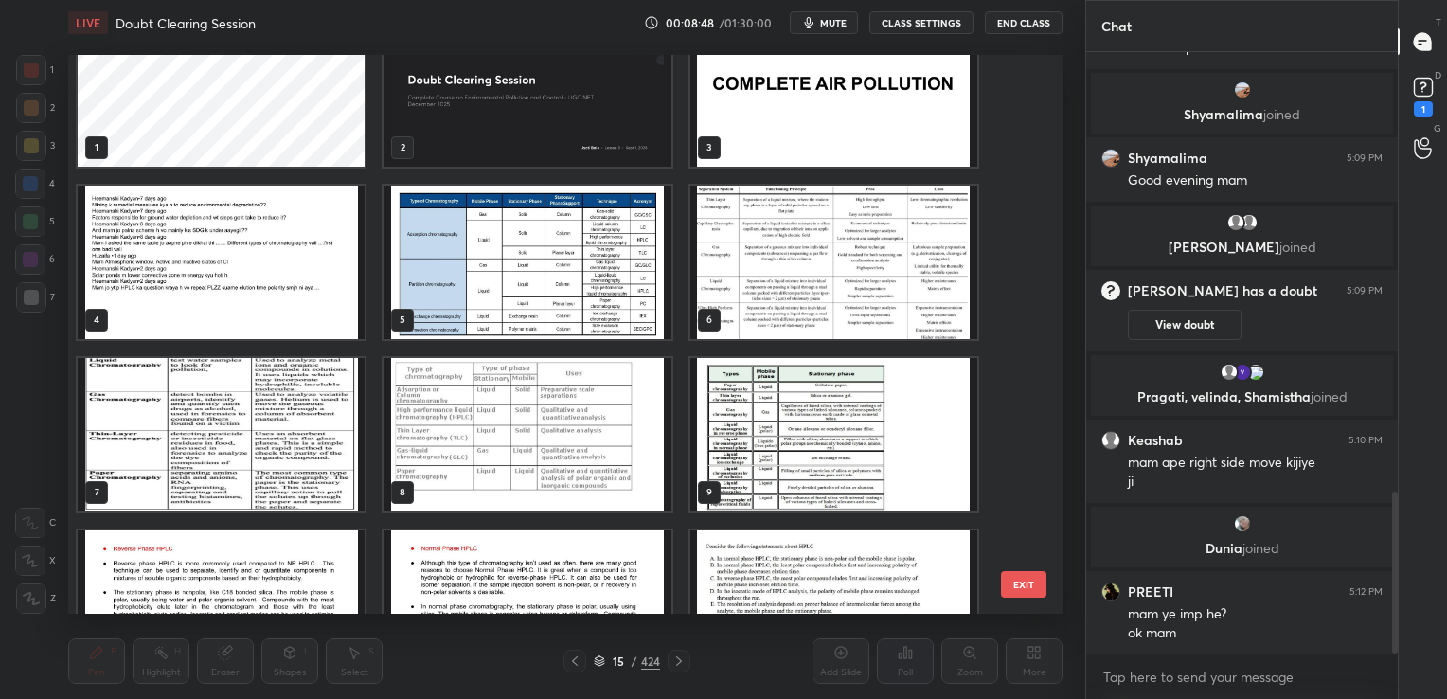
scroll to position [0, 0]
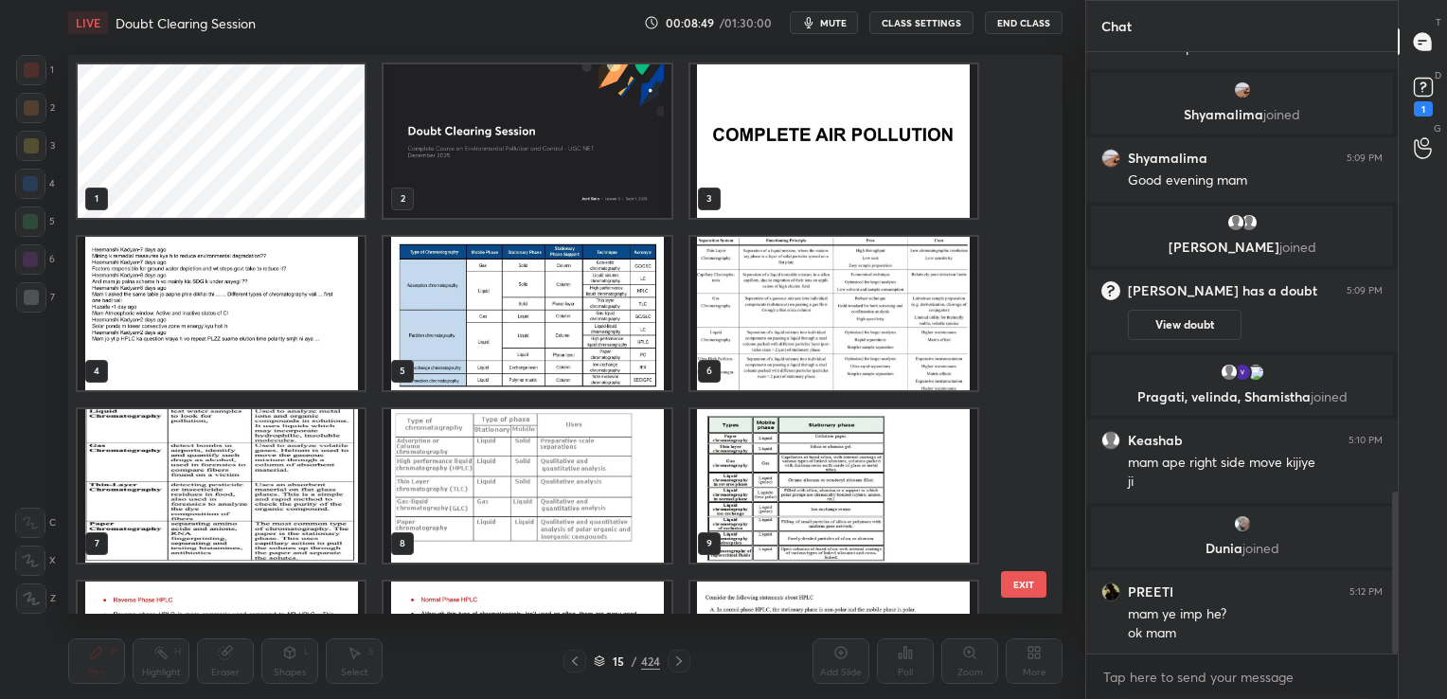
click at [275, 304] on img "grid" at bounding box center [221, 313] width 287 height 153
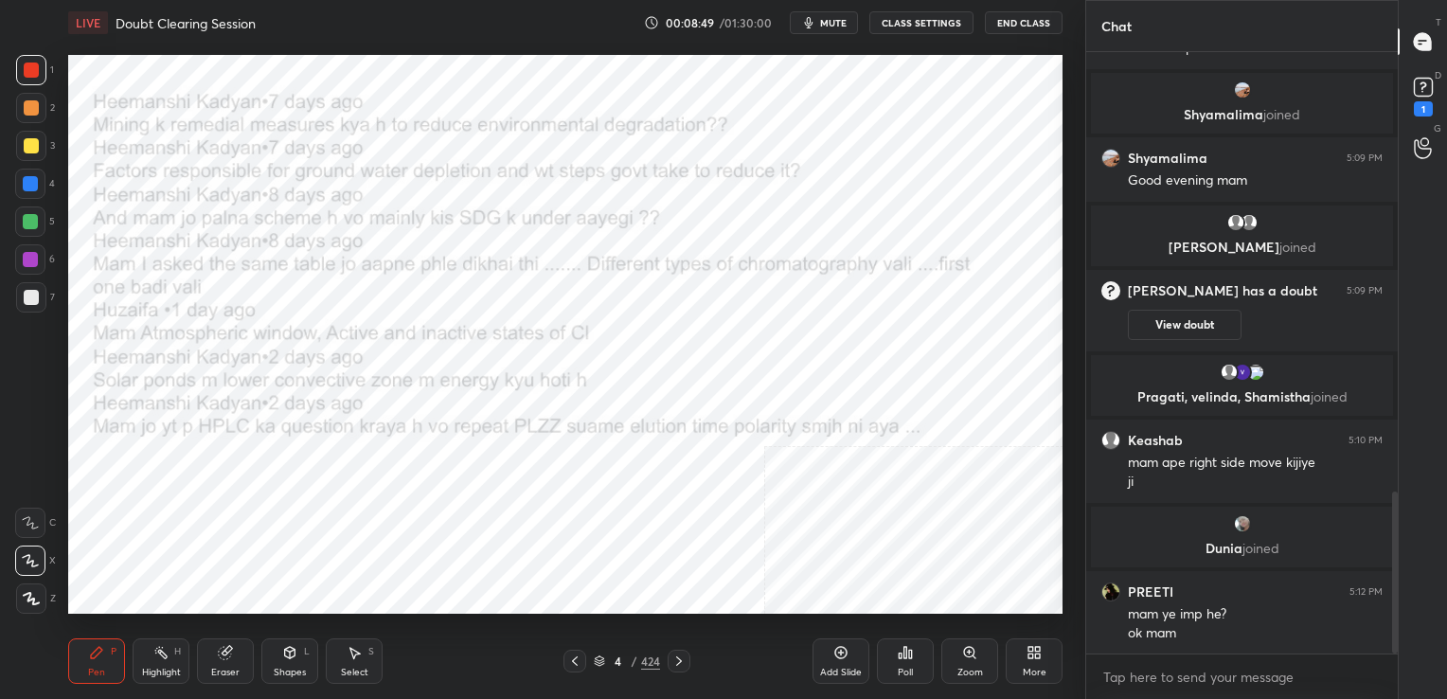
click at [275, 304] on img "grid" at bounding box center [221, 313] width 287 height 153
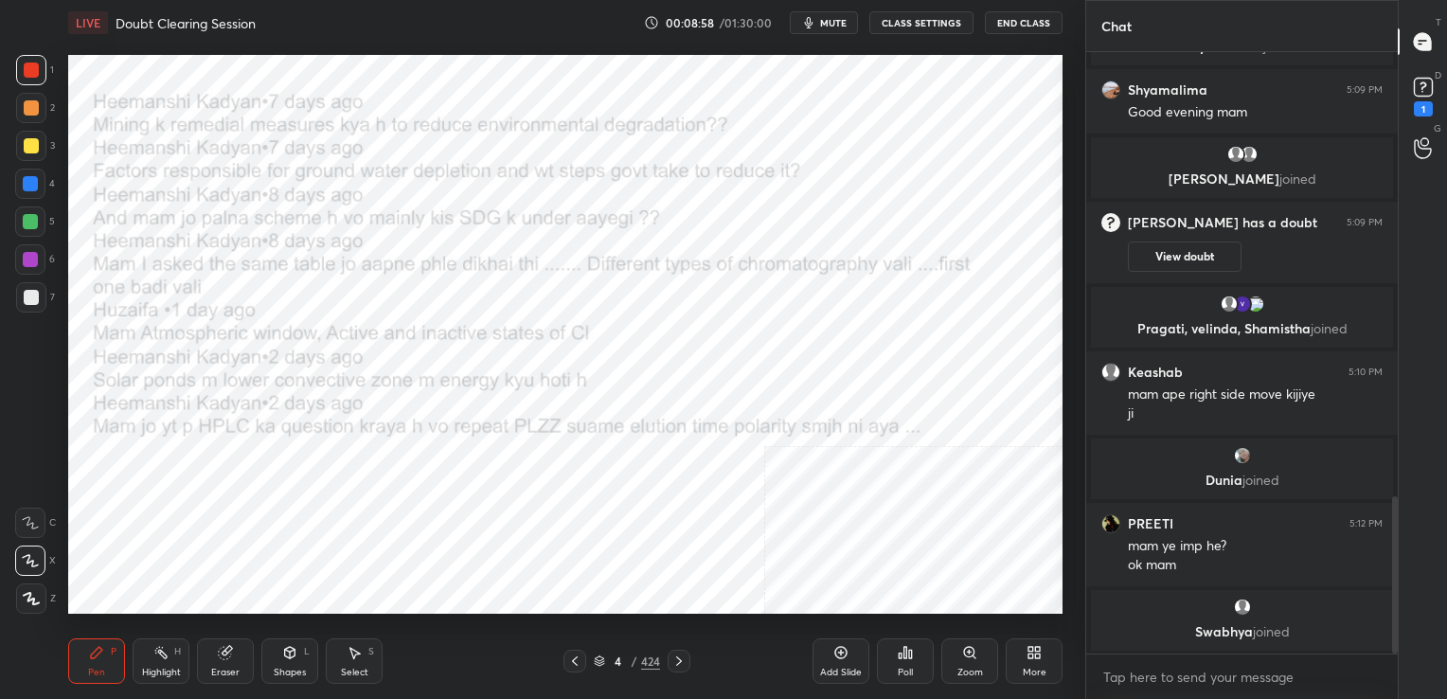
click at [598, 660] on icon at bounding box center [599, 660] width 11 height 11
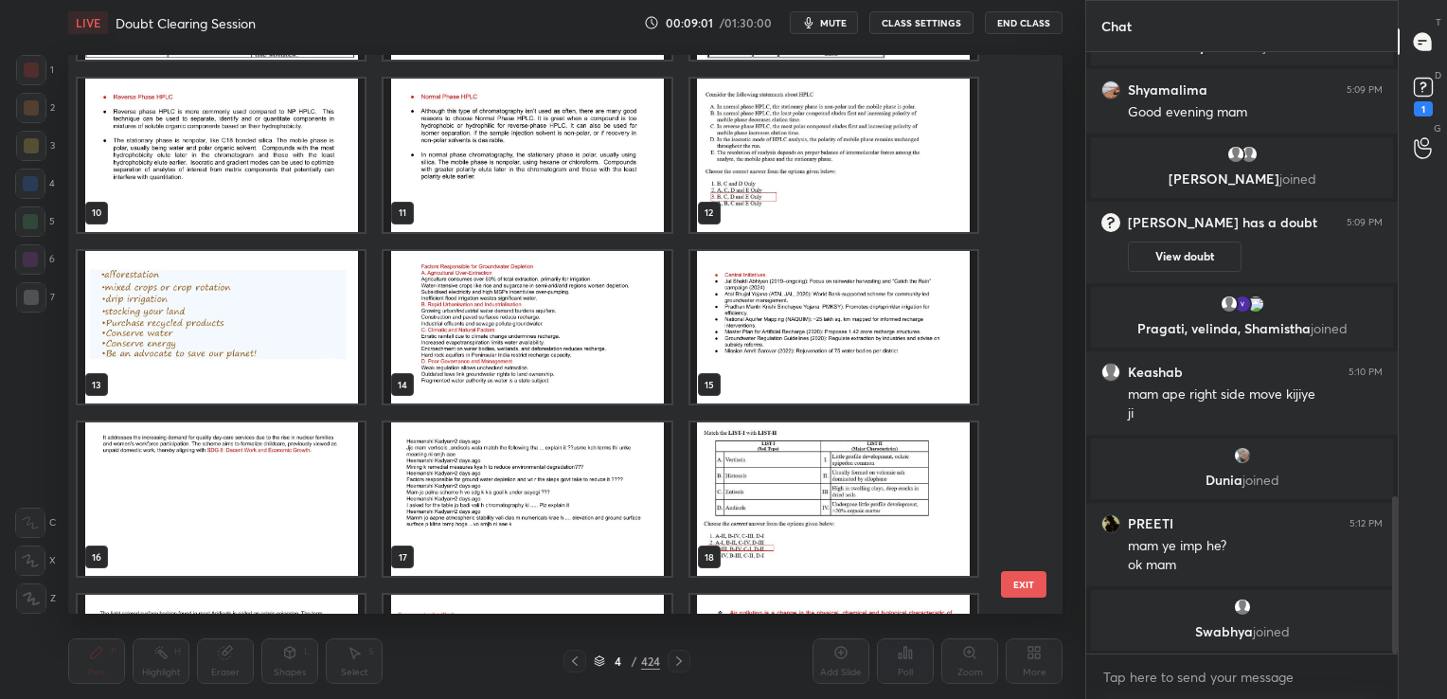
scroll to position [502, 0]
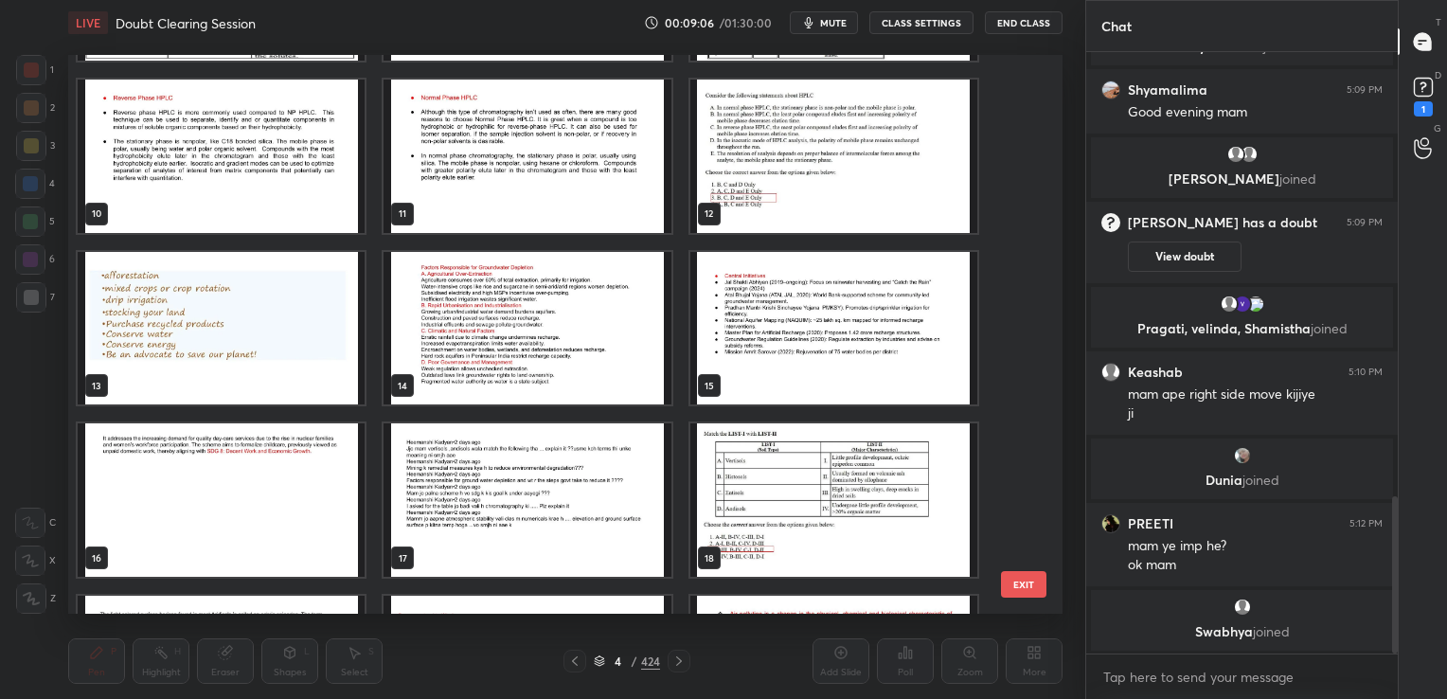
click at [258, 493] on img "grid" at bounding box center [221, 499] width 287 height 153
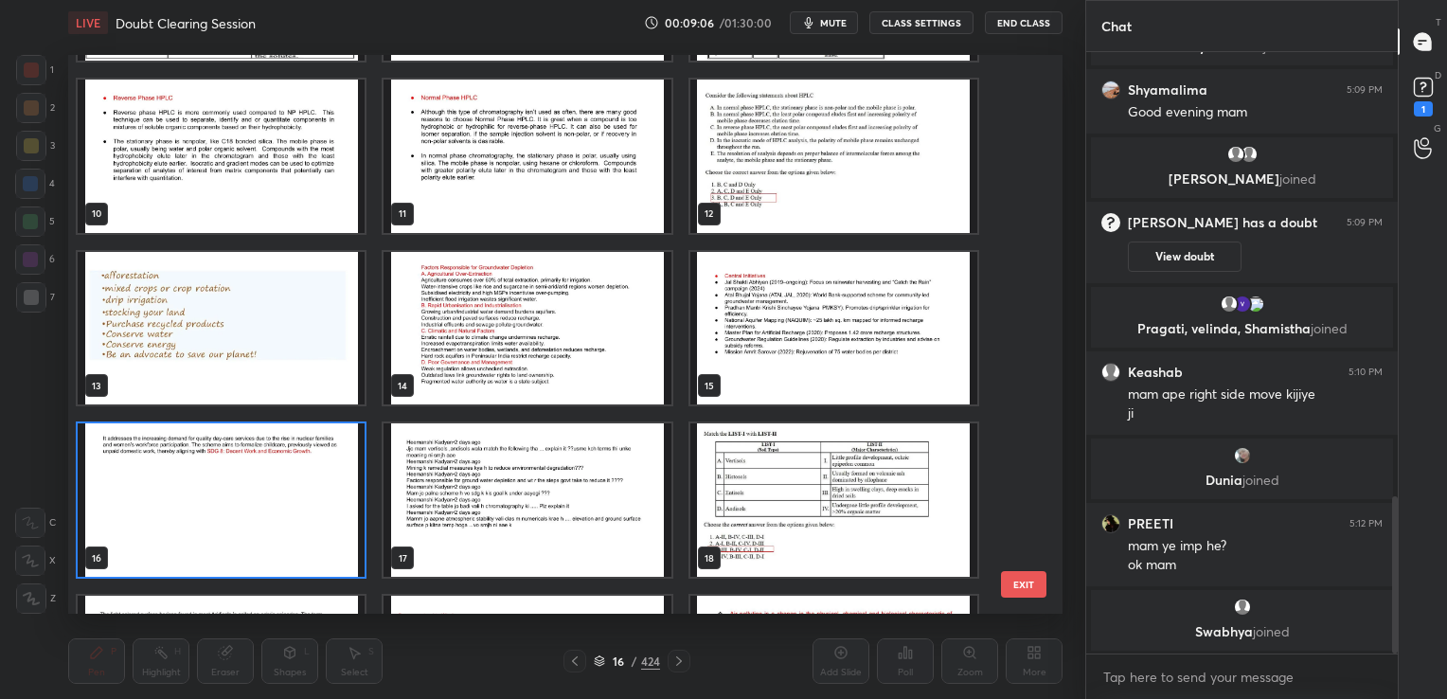
click at [258, 493] on img "grid" at bounding box center [221, 499] width 287 height 153
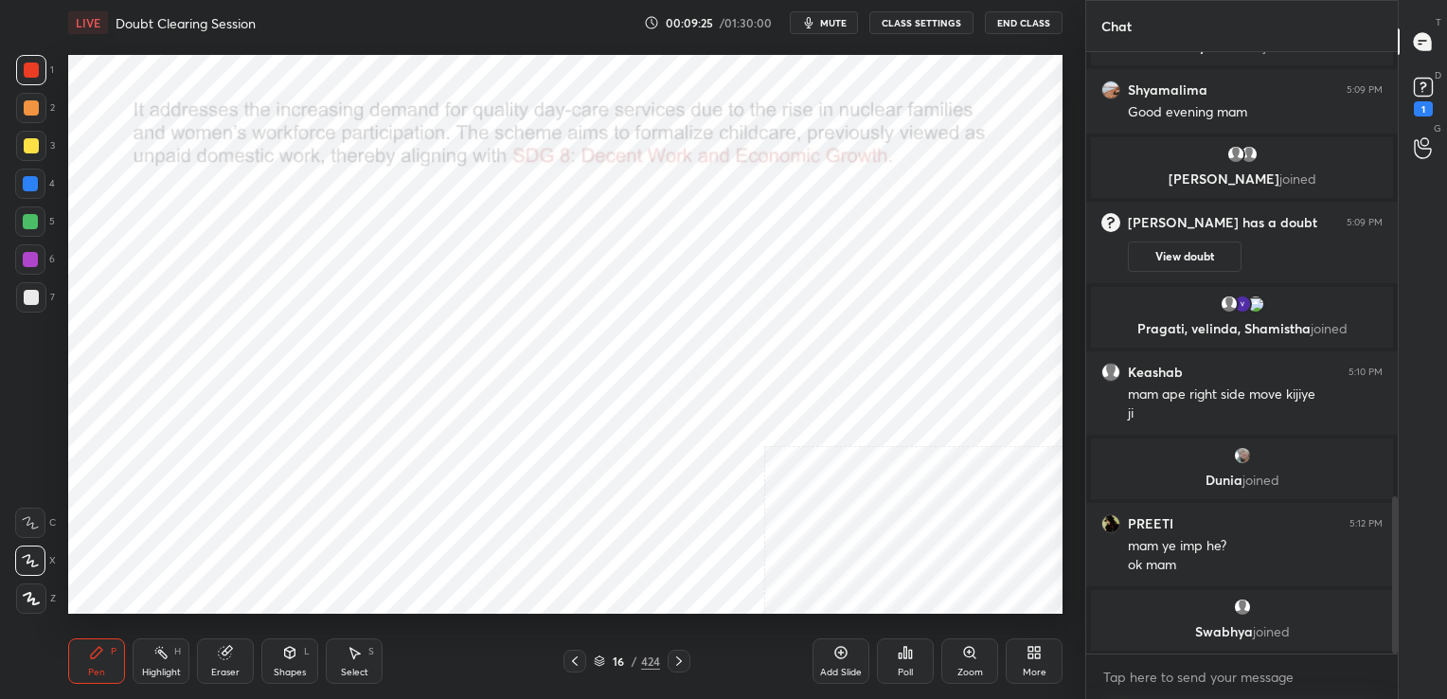
scroll to position [1732, 0]
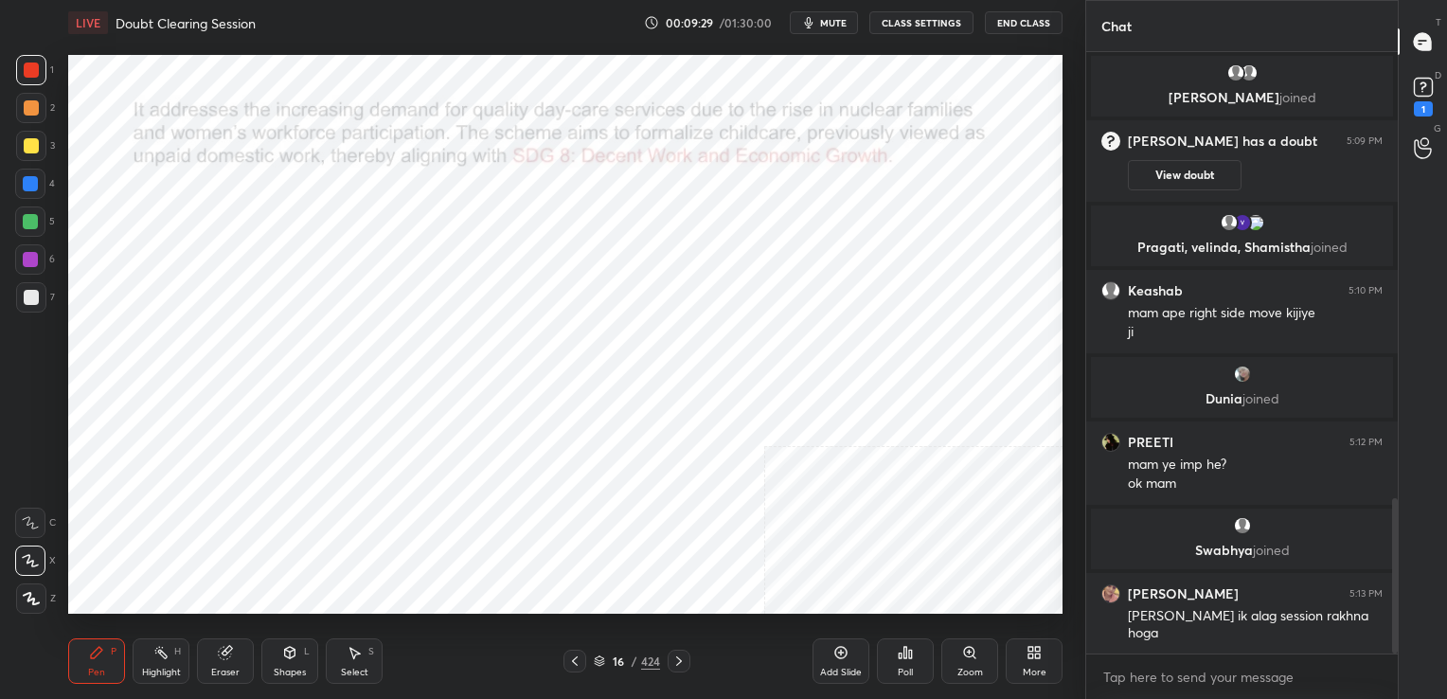
click at [596, 661] on icon at bounding box center [599, 660] width 11 height 11
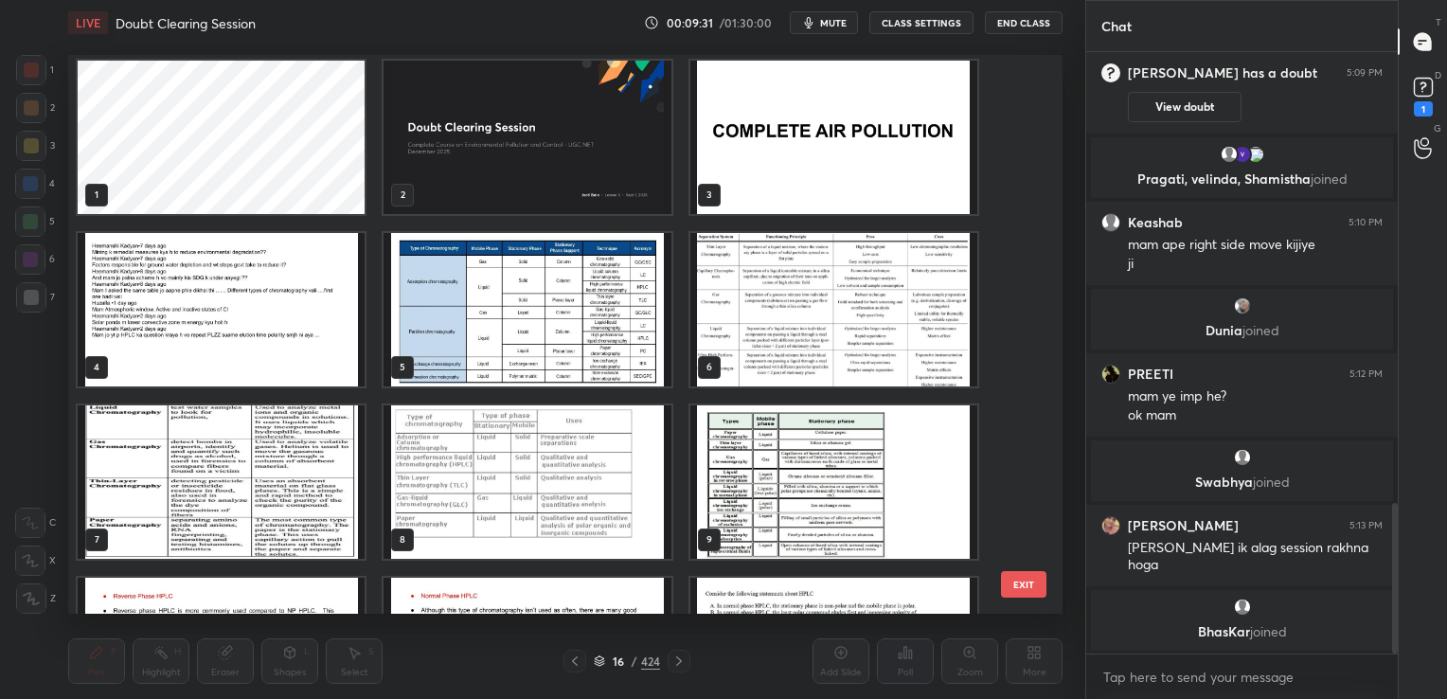
scroll to position [0, 0]
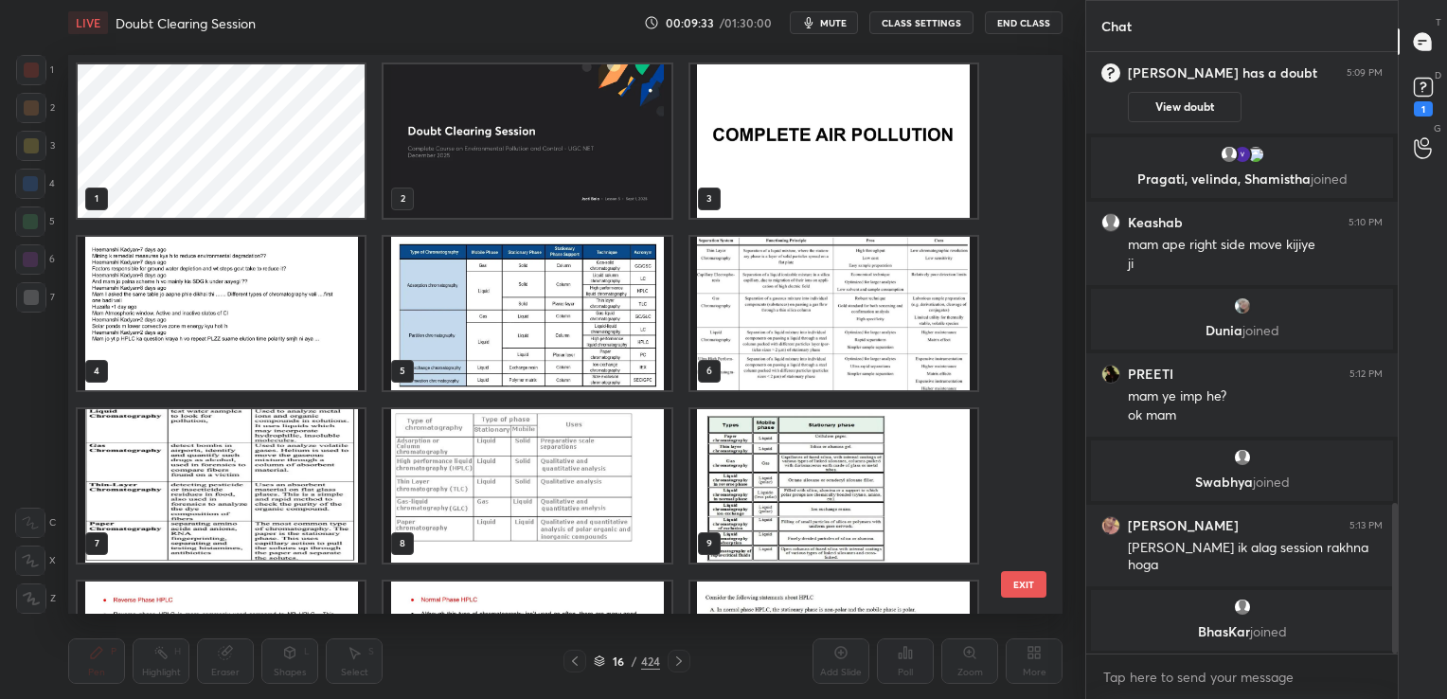
click at [207, 285] on img "grid" at bounding box center [221, 313] width 287 height 153
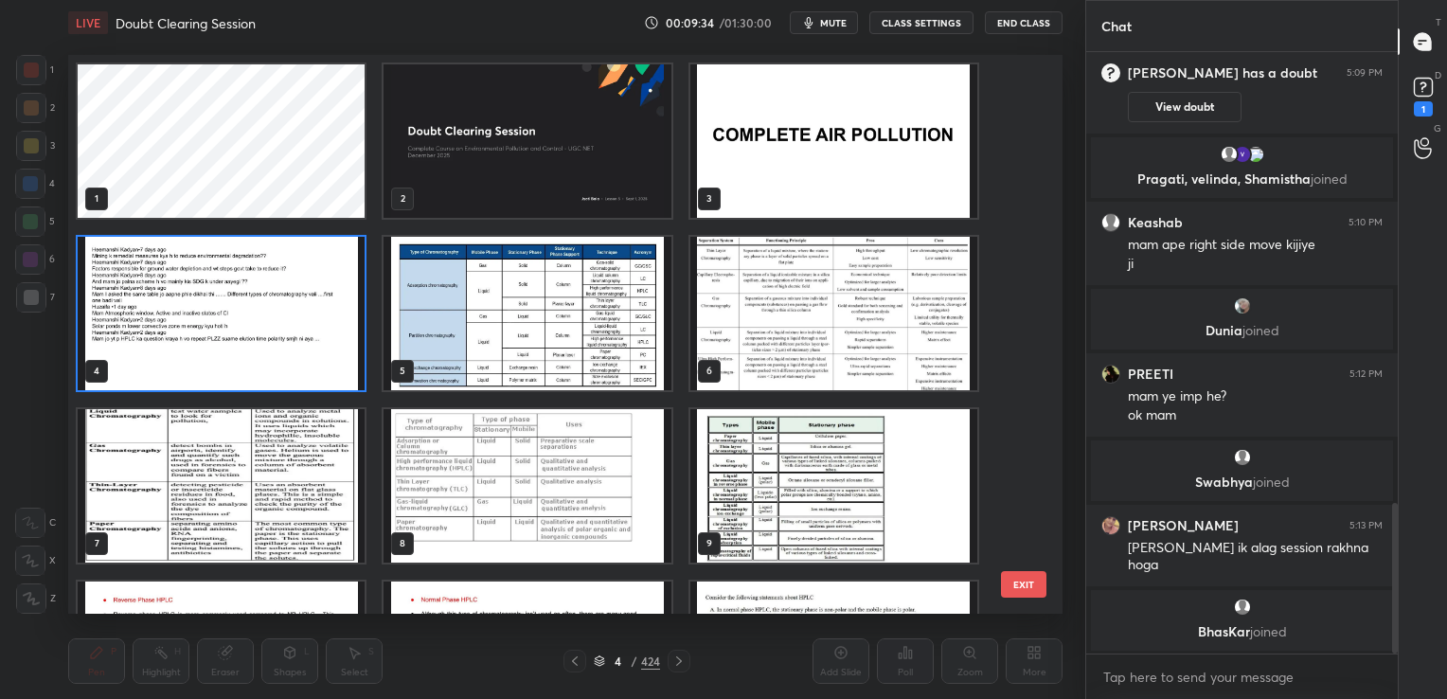
click at [207, 285] on img "grid" at bounding box center [221, 313] width 287 height 153
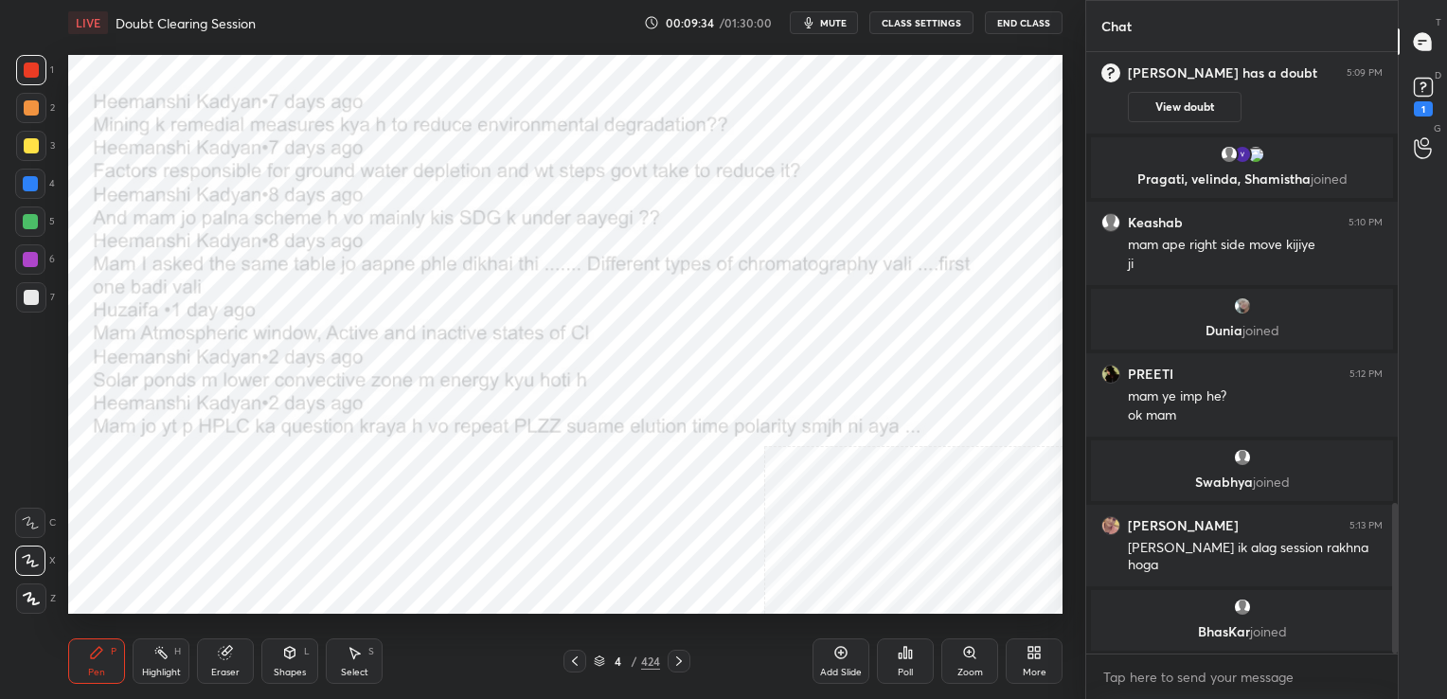
click at [207, 285] on img "grid" at bounding box center [221, 313] width 287 height 153
click at [606, 657] on div "4 / 424" at bounding box center [627, 660] width 66 height 17
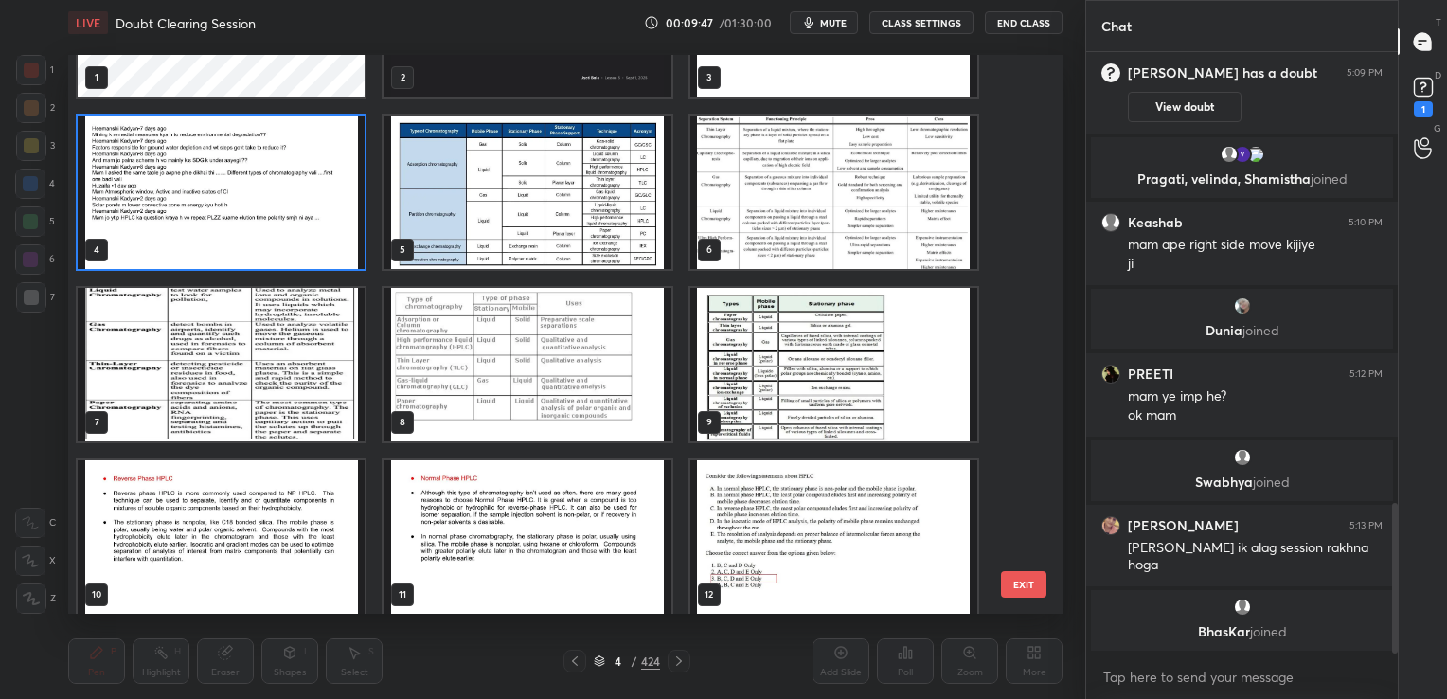
scroll to position [123, 0]
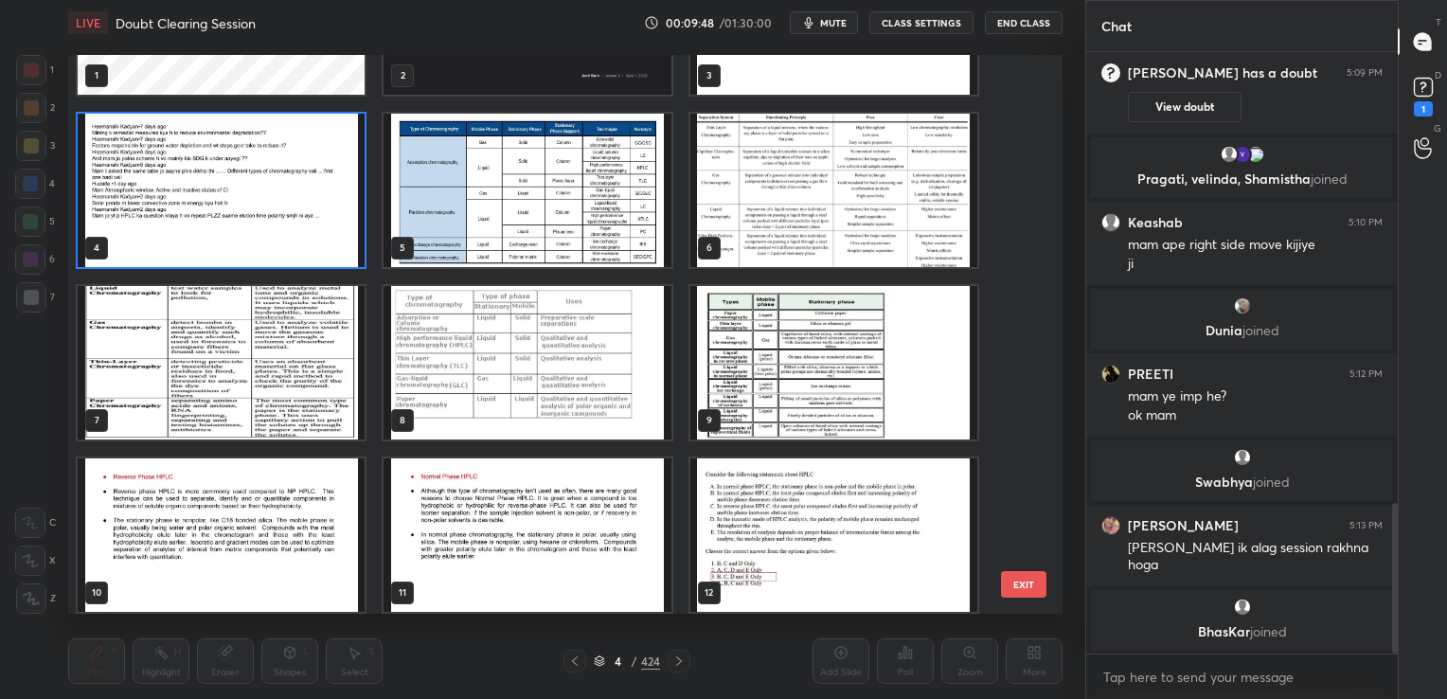
click at [772, 200] on img "grid" at bounding box center [833, 190] width 287 height 153
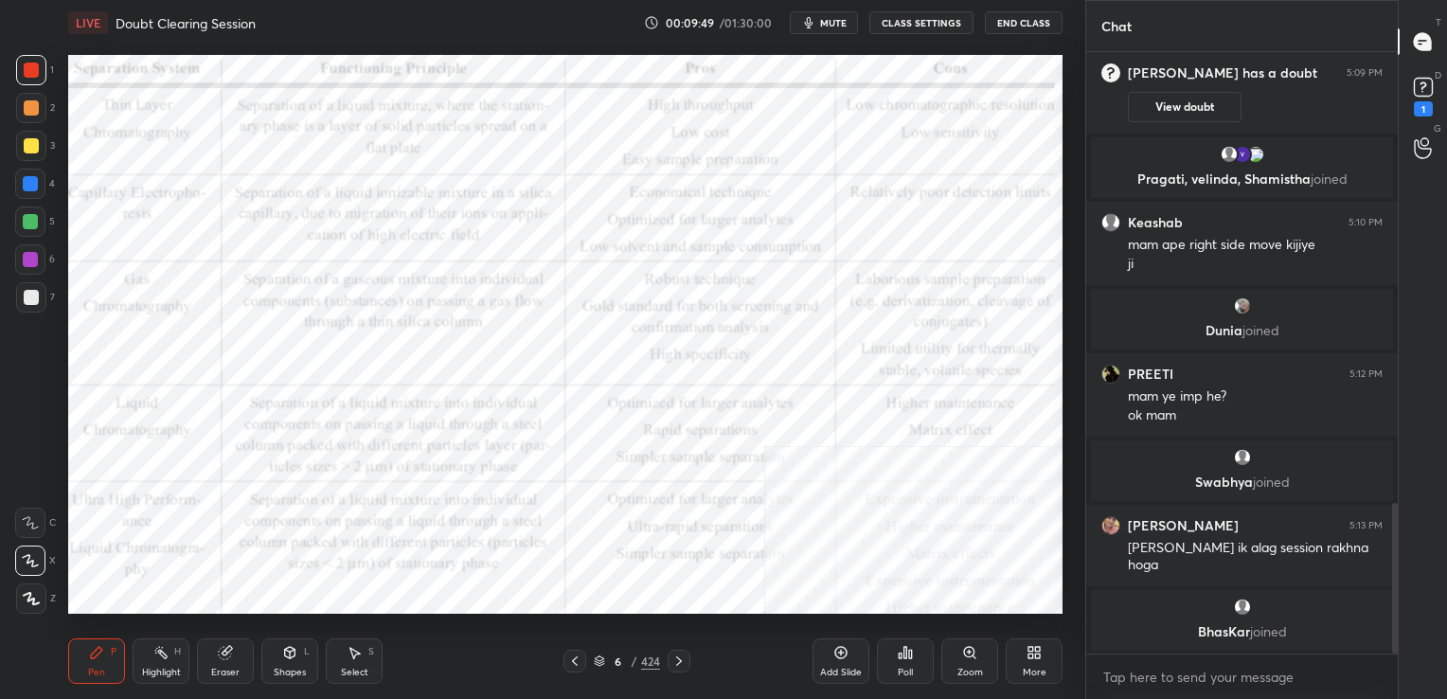
click at [772, 200] on img "grid" at bounding box center [833, 190] width 287 height 153
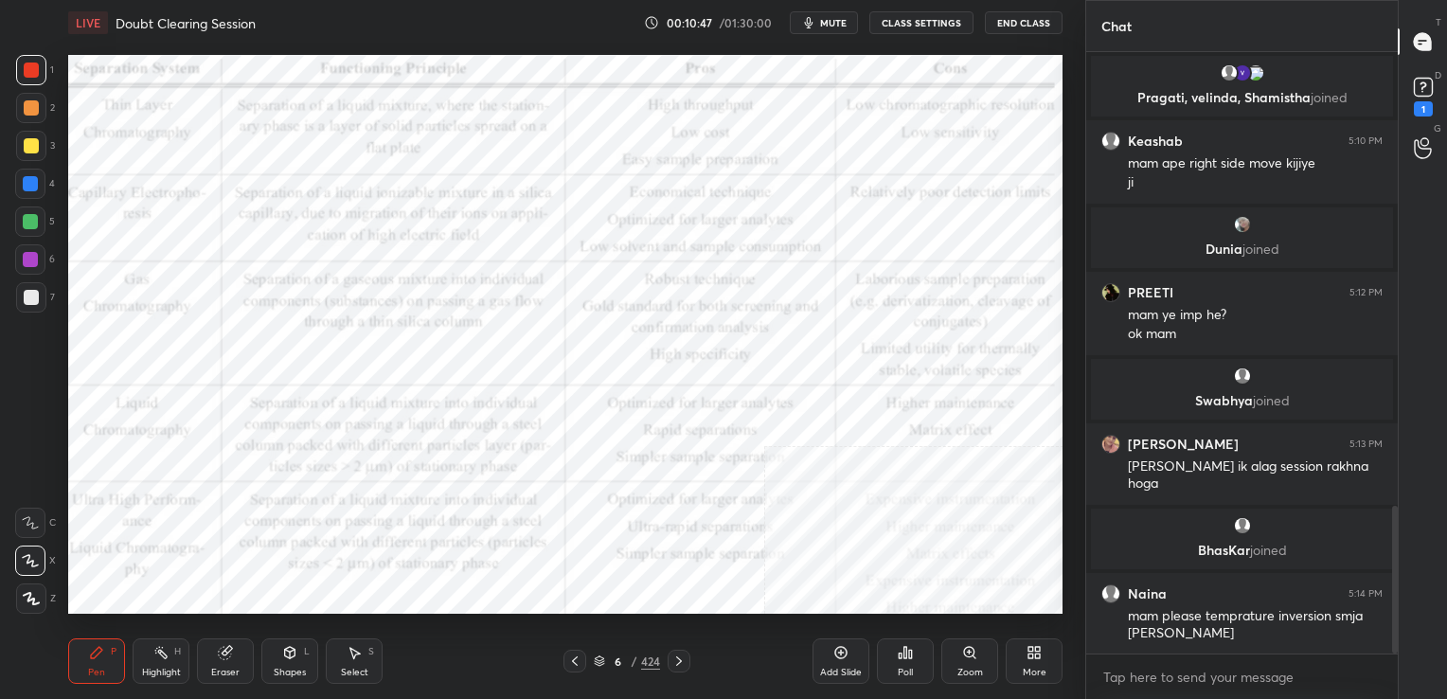
scroll to position [1912, 0]
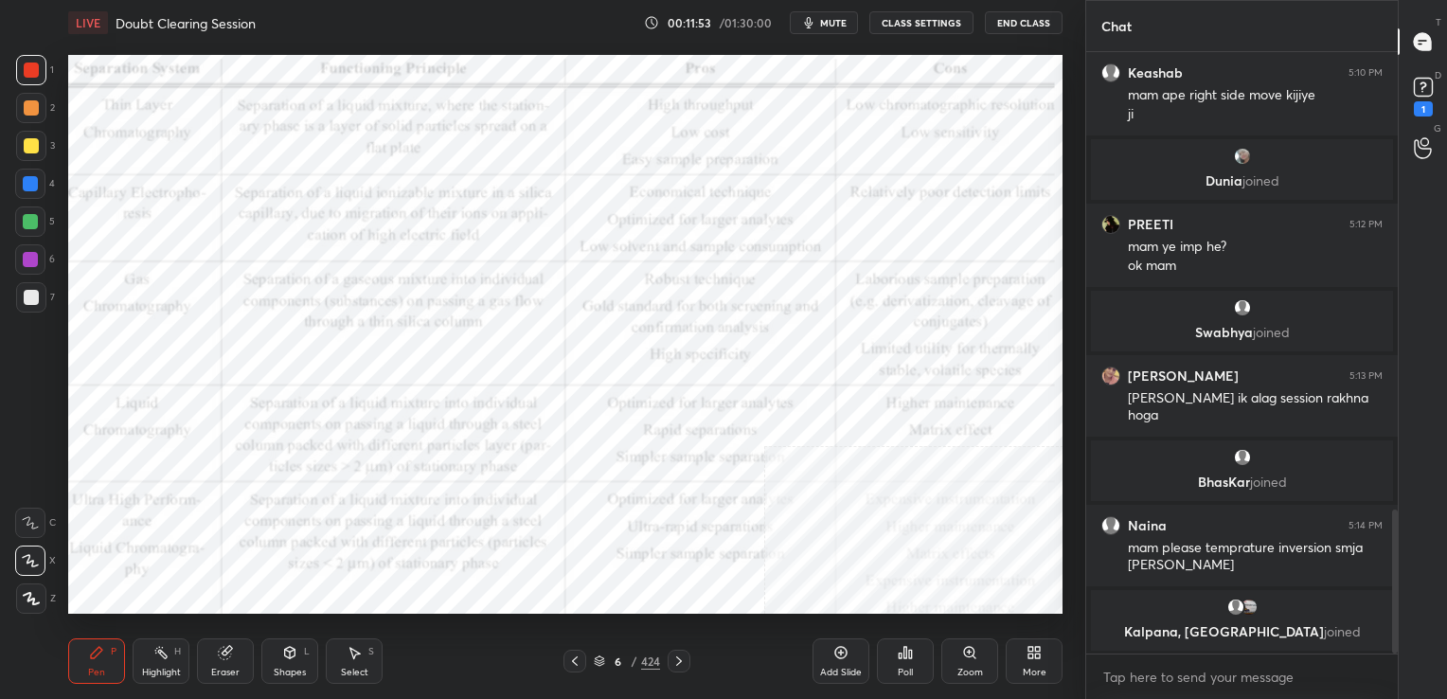
click at [595, 656] on icon at bounding box center [599, 660] width 11 height 11
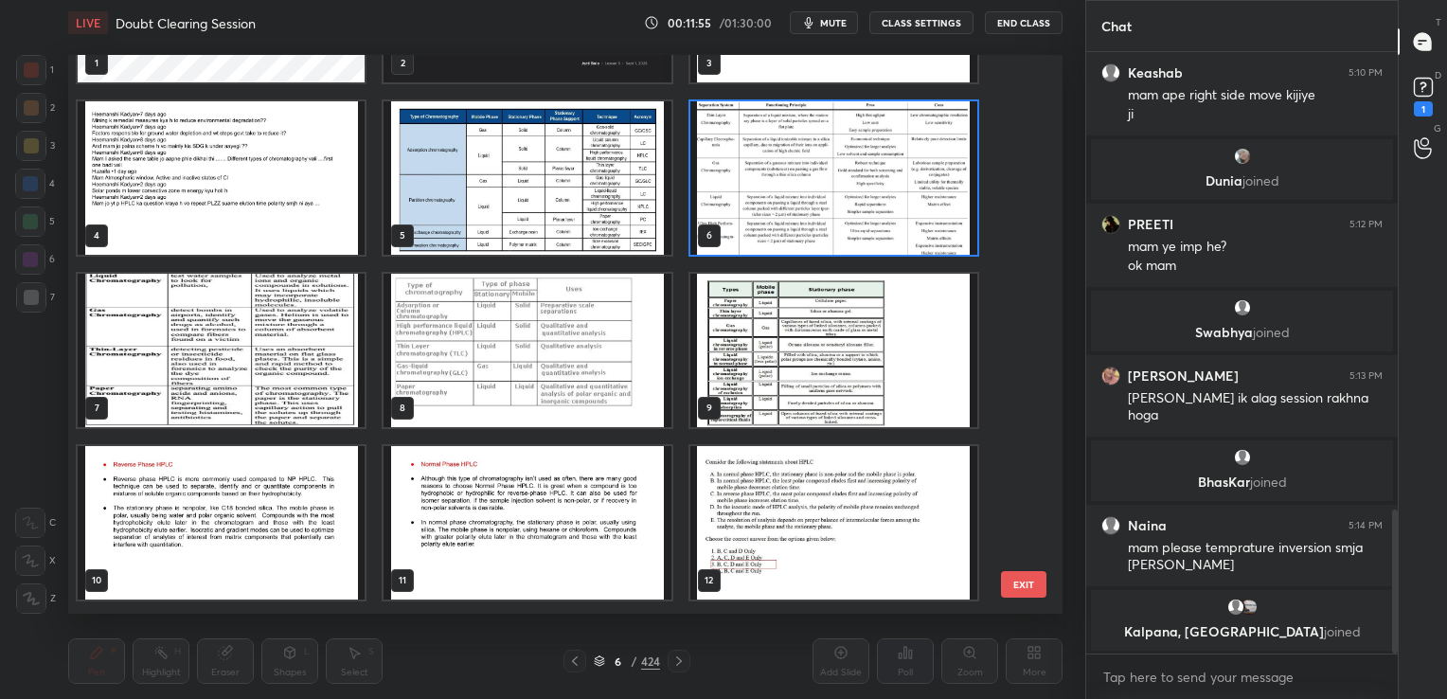
scroll to position [136, 0]
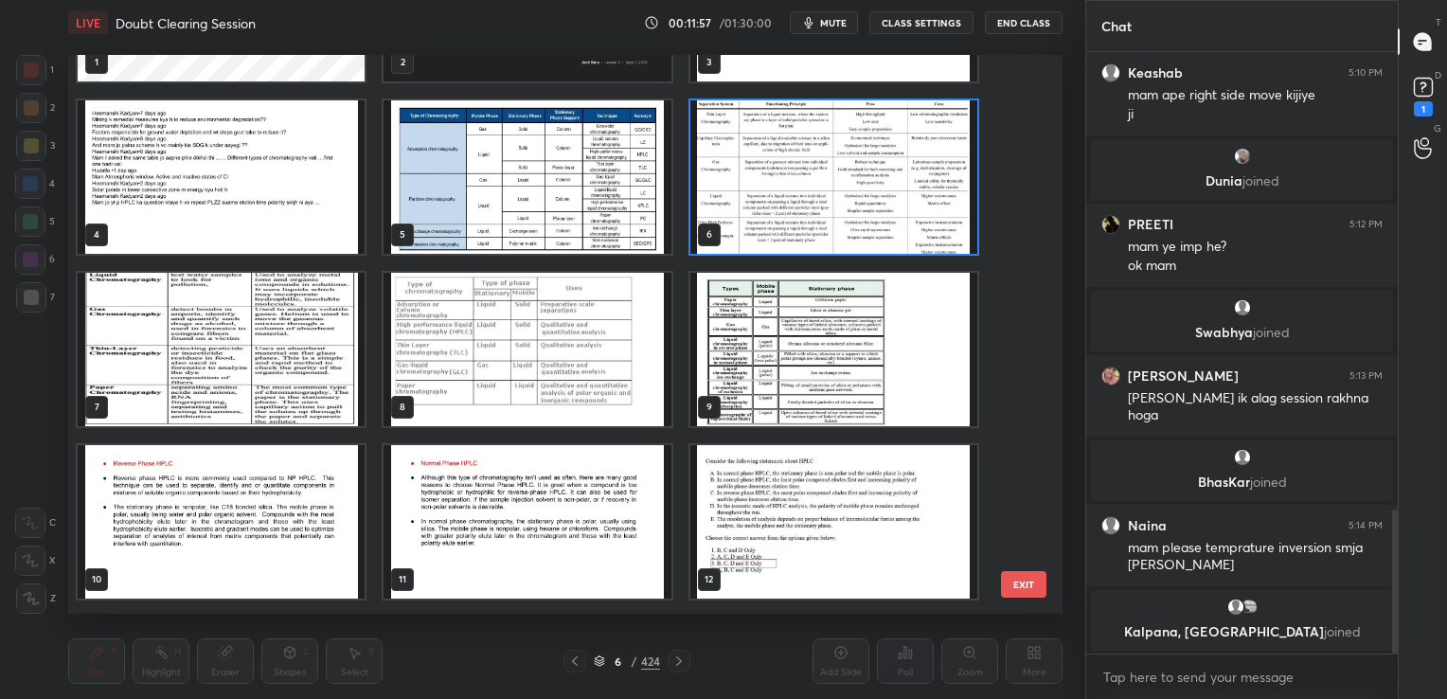
click at [299, 321] on img "grid" at bounding box center [221, 348] width 287 height 153
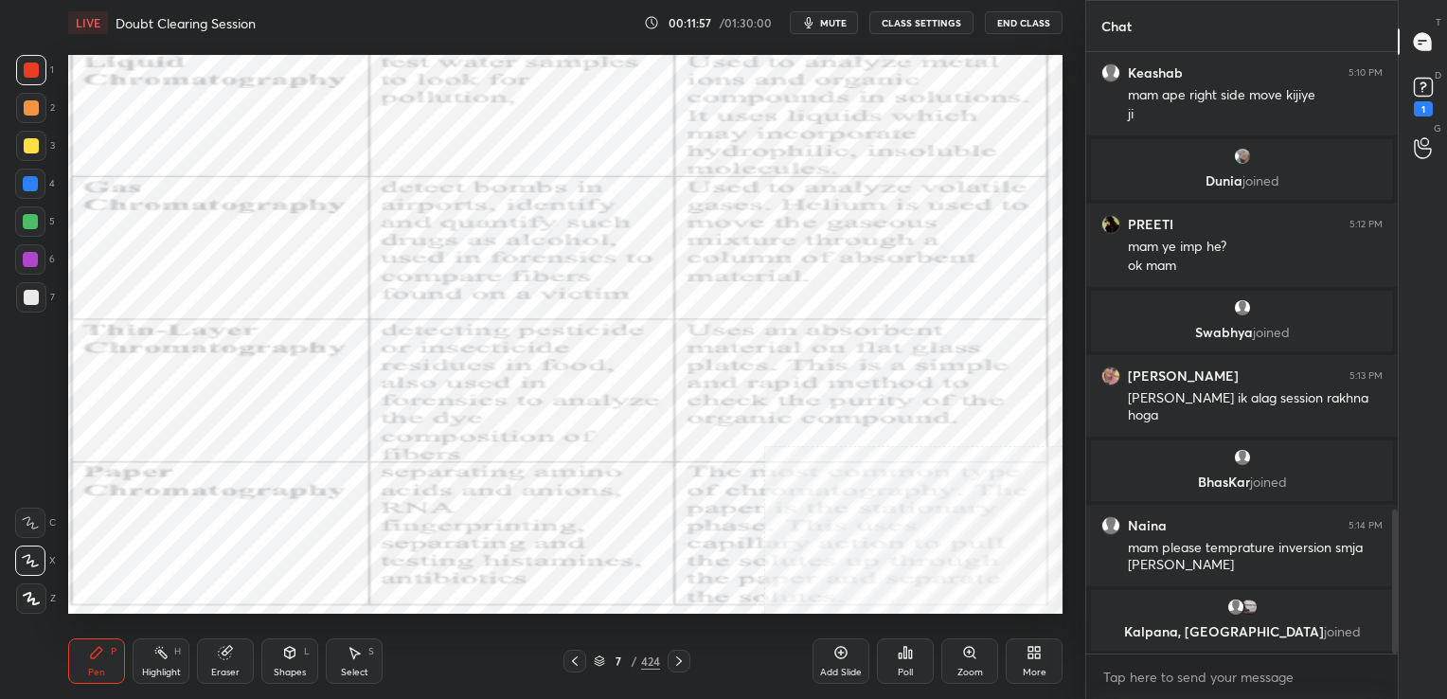
click at [299, 321] on img "grid" at bounding box center [221, 348] width 287 height 153
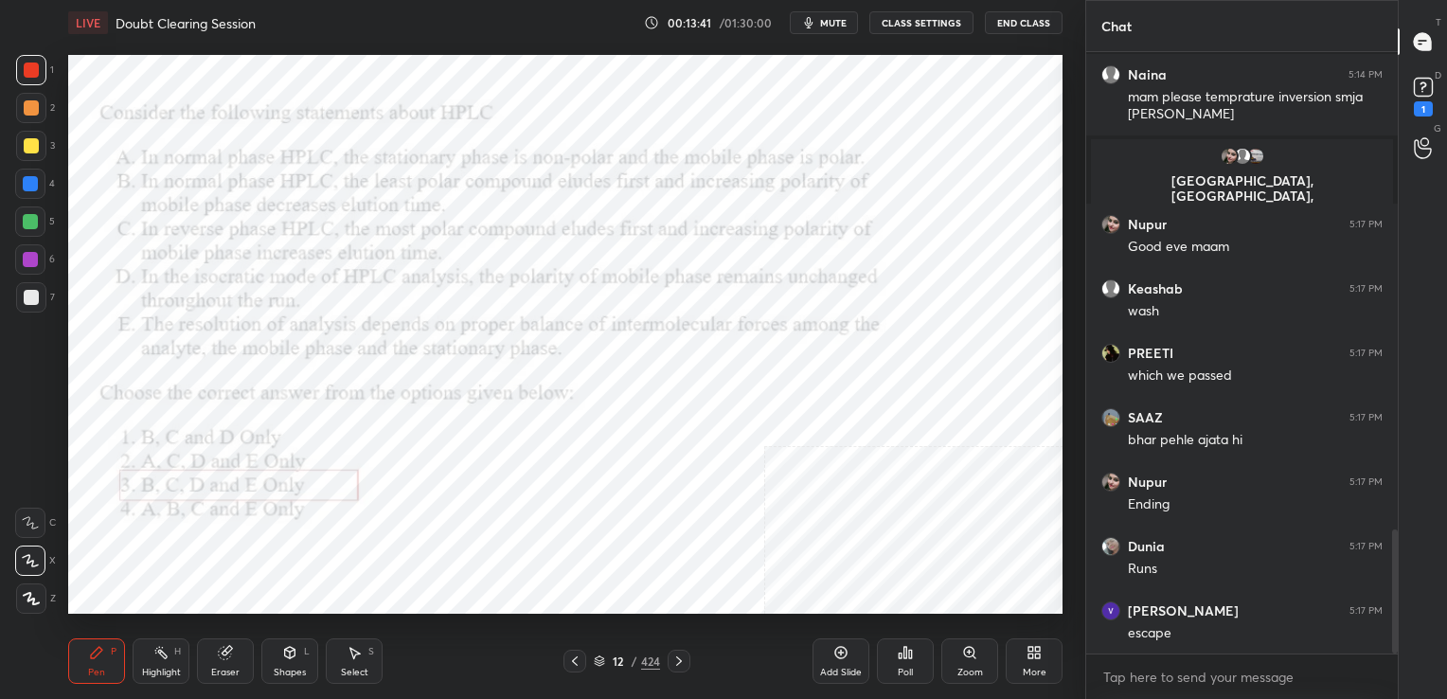
scroll to position [2369, 0]
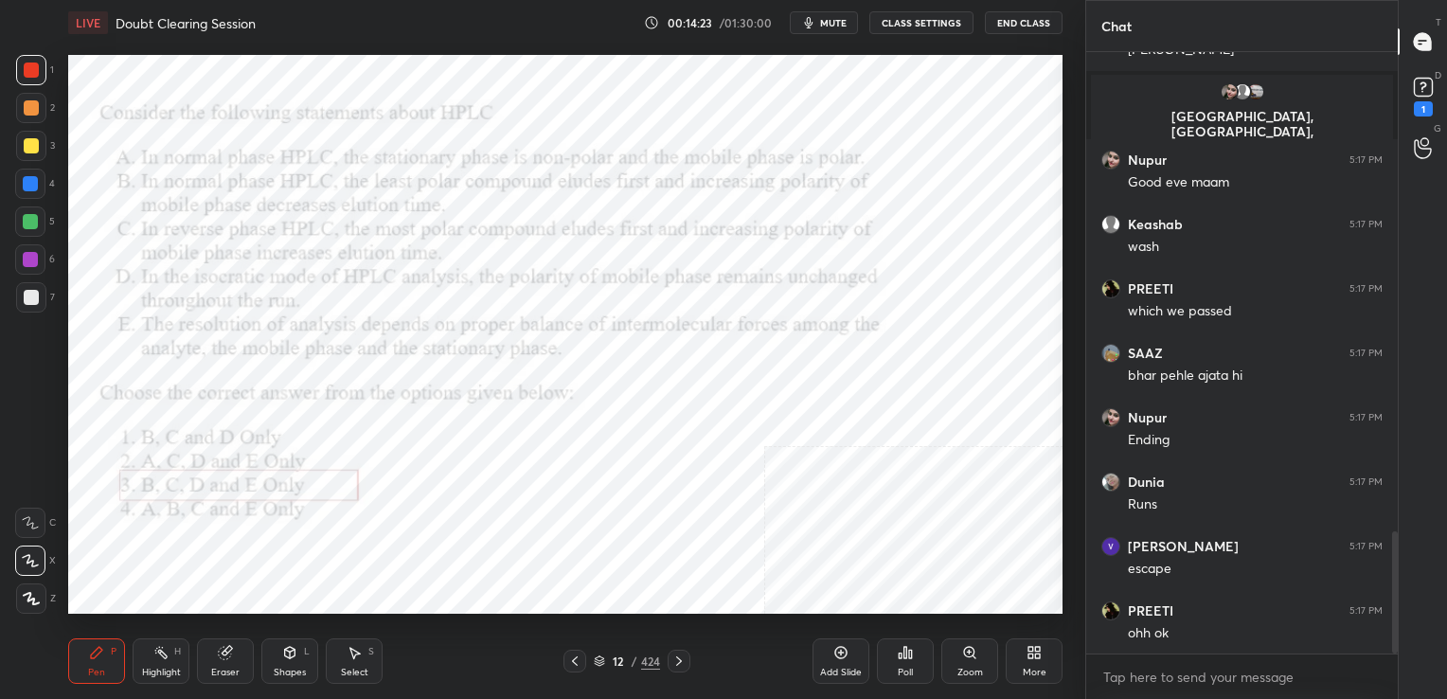
click at [830, 17] on span "mute" at bounding box center [833, 22] width 27 height 13
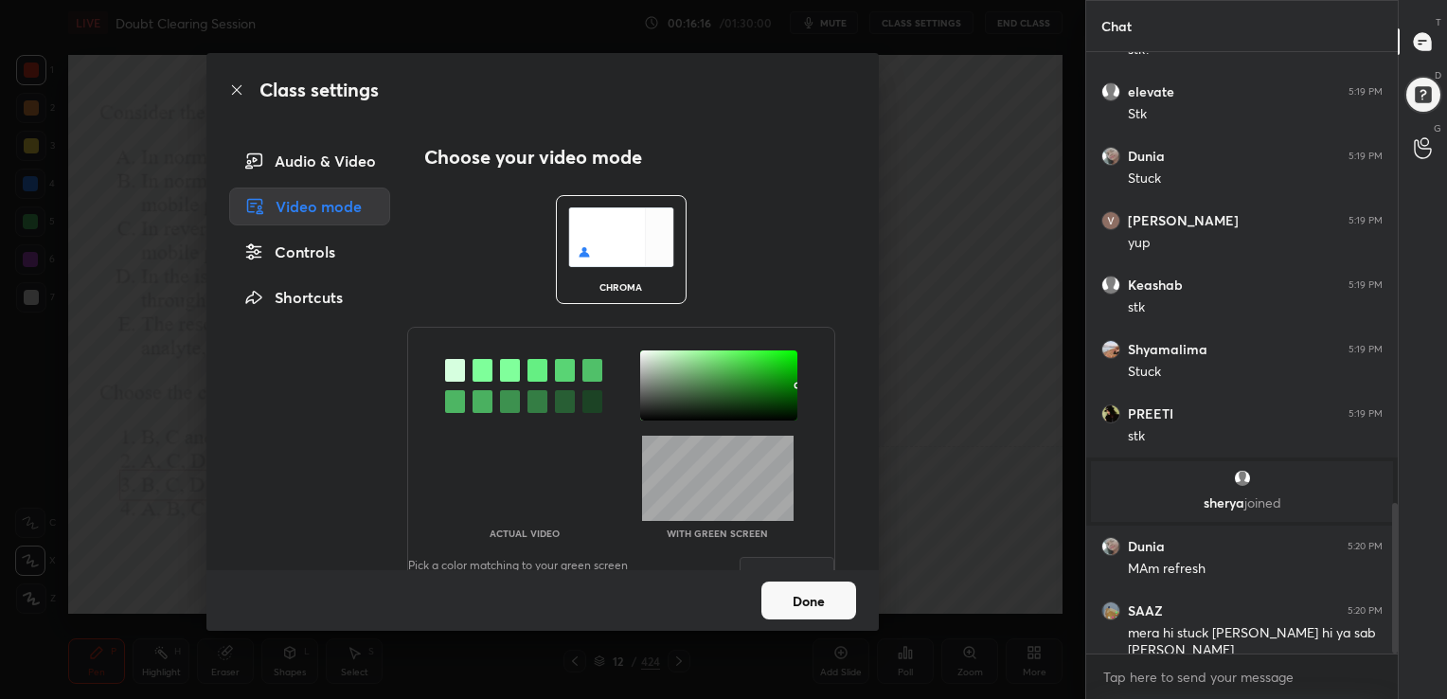
scroll to position [1797, 0]
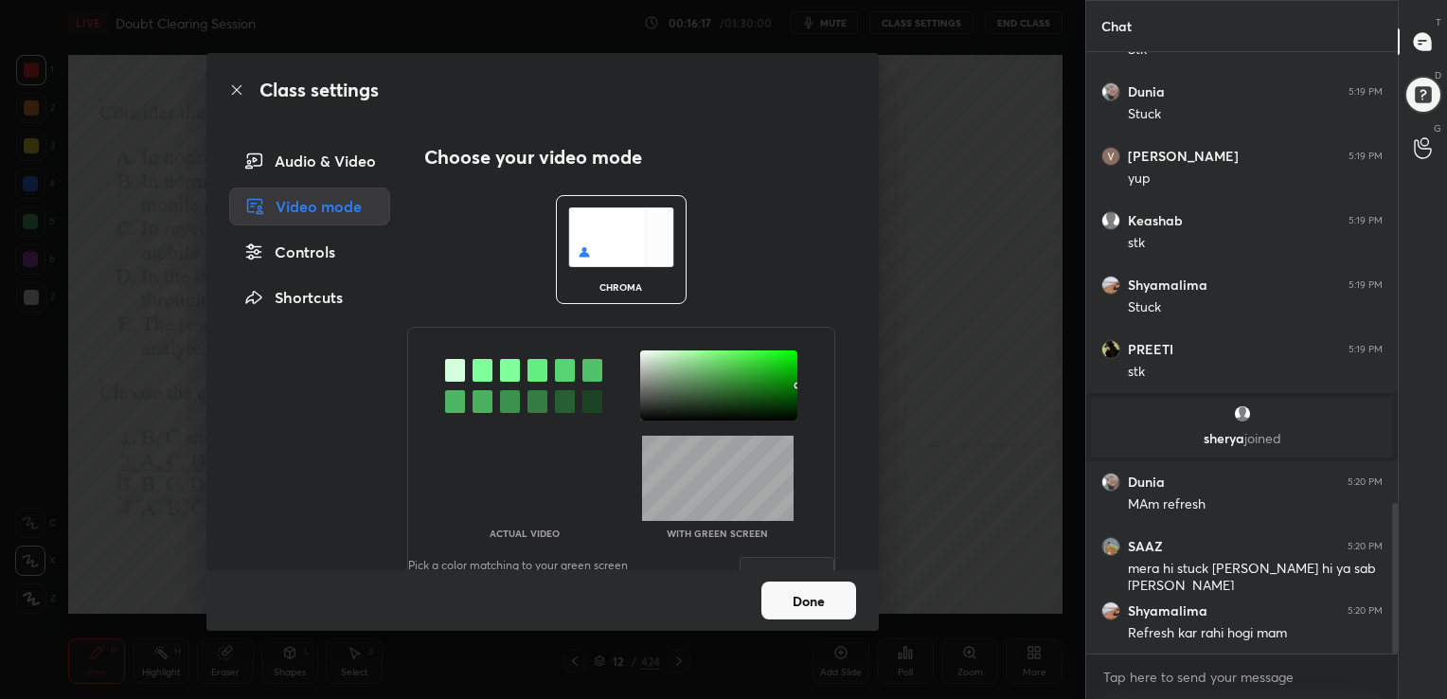
click at [568, 229] on img at bounding box center [621, 237] width 106 height 60
click at [477, 368] on div at bounding box center [482, 370] width 20 height 23
click at [640, 351] on div at bounding box center [718, 385] width 157 height 70
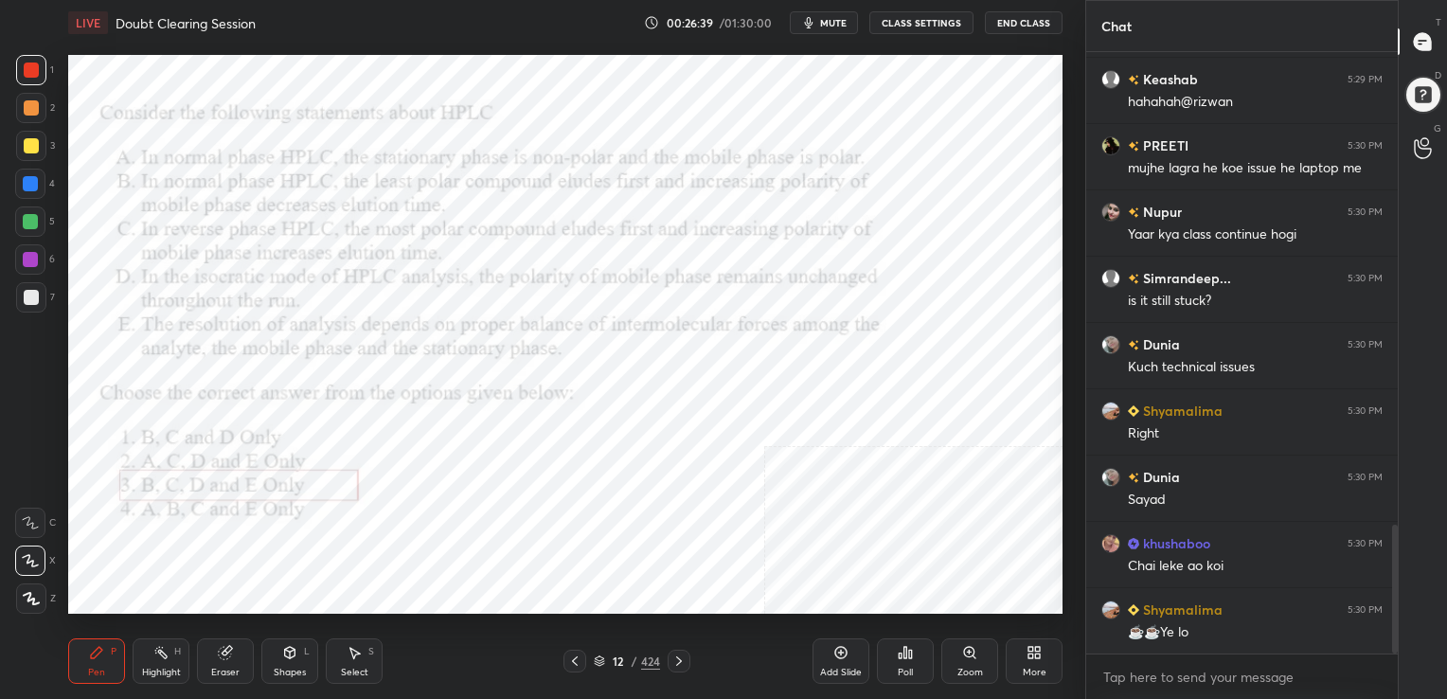
scroll to position [2283, 0]
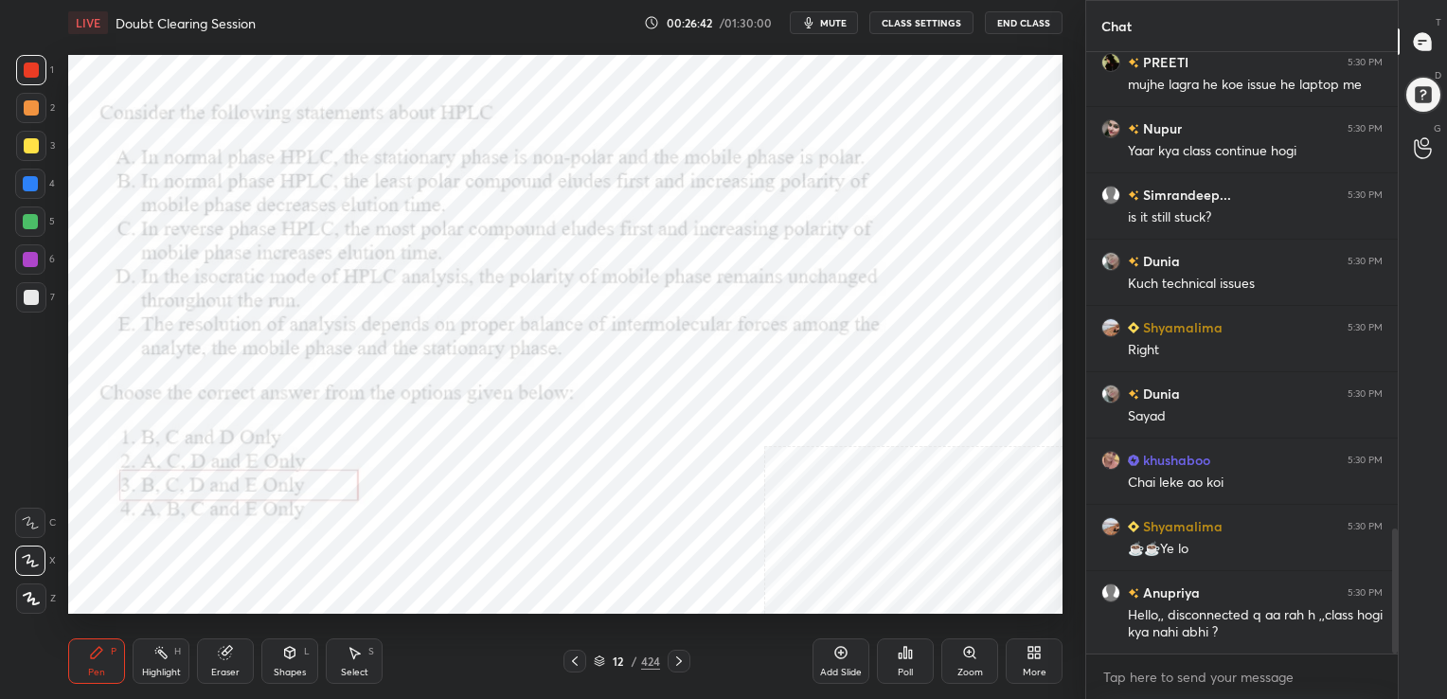
click at [920, 24] on button "CLASS SETTINGS" at bounding box center [921, 22] width 104 height 23
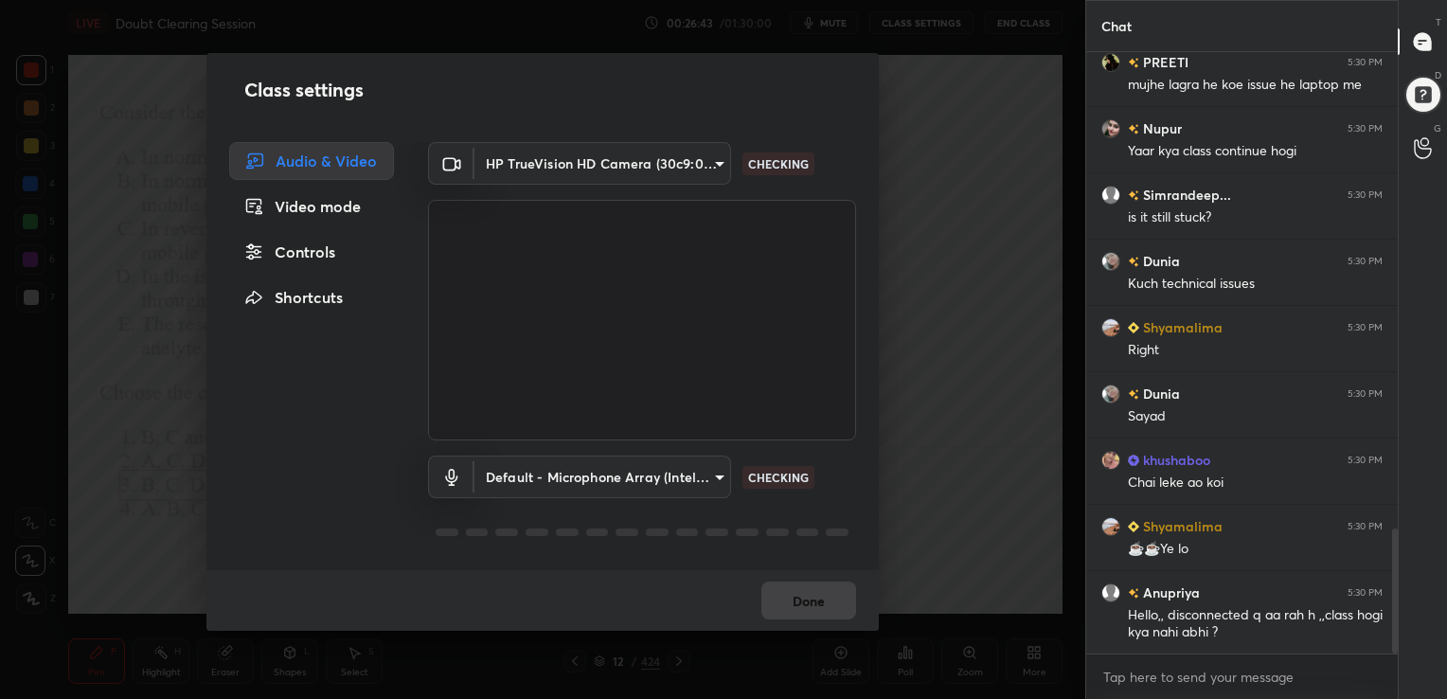
scroll to position [2350, 0]
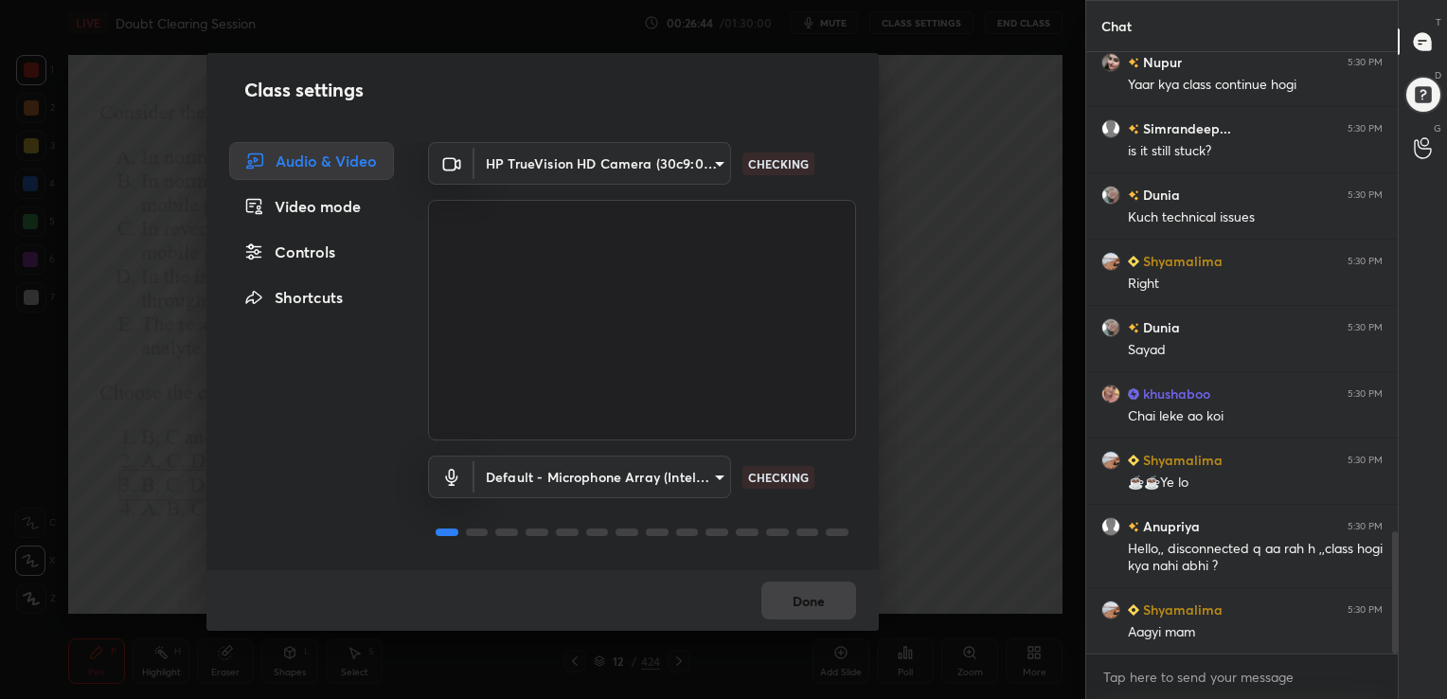
click at [375, 161] on div "Audio & Video" at bounding box center [311, 161] width 165 height 38
click at [329, 210] on div "Video mode" at bounding box center [311, 206] width 165 height 38
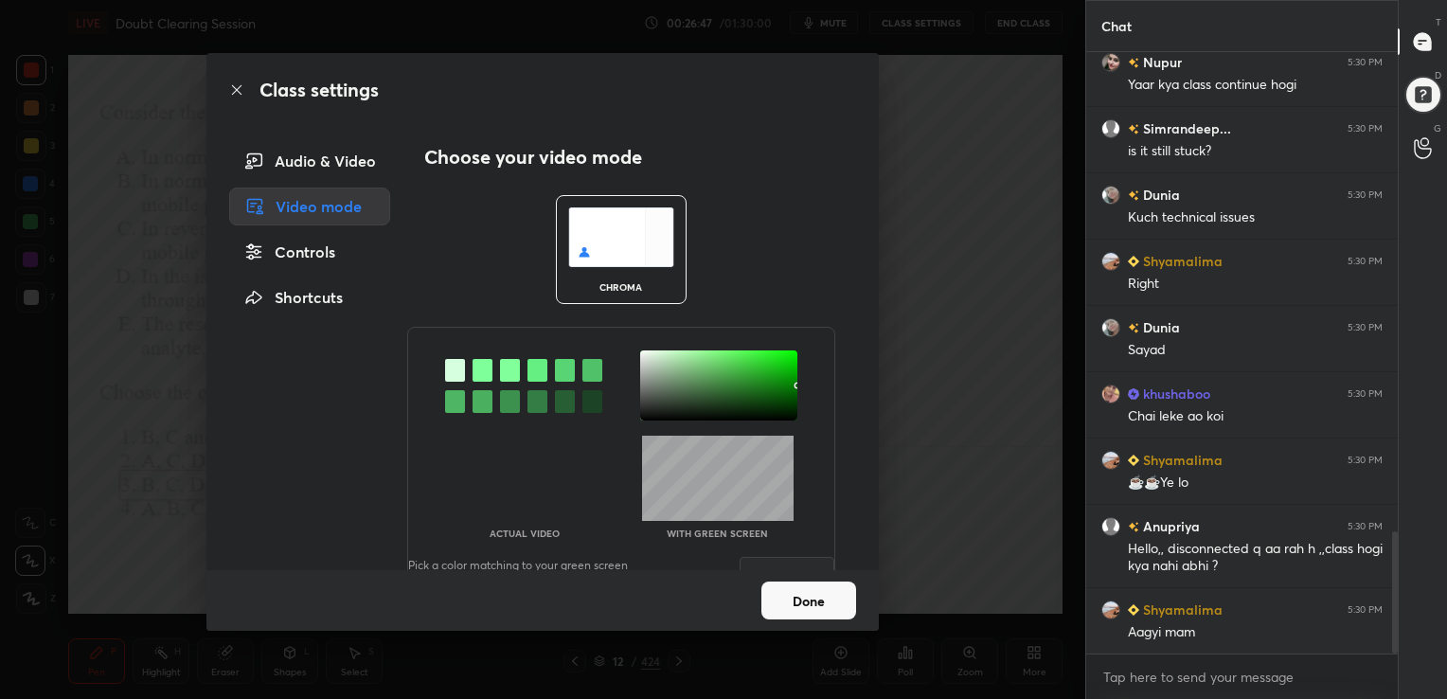
click at [637, 237] on img at bounding box center [621, 237] width 106 height 60
drag, startPoint x: 479, startPoint y: 364, endPoint x: 613, endPoint y: 382, distance: 135.5
click at [613, 382] on div at bounding box center [621, 385] width 426 height 70
click at [640, 354] on div at bounding box center [718, 385] width 157 height 70
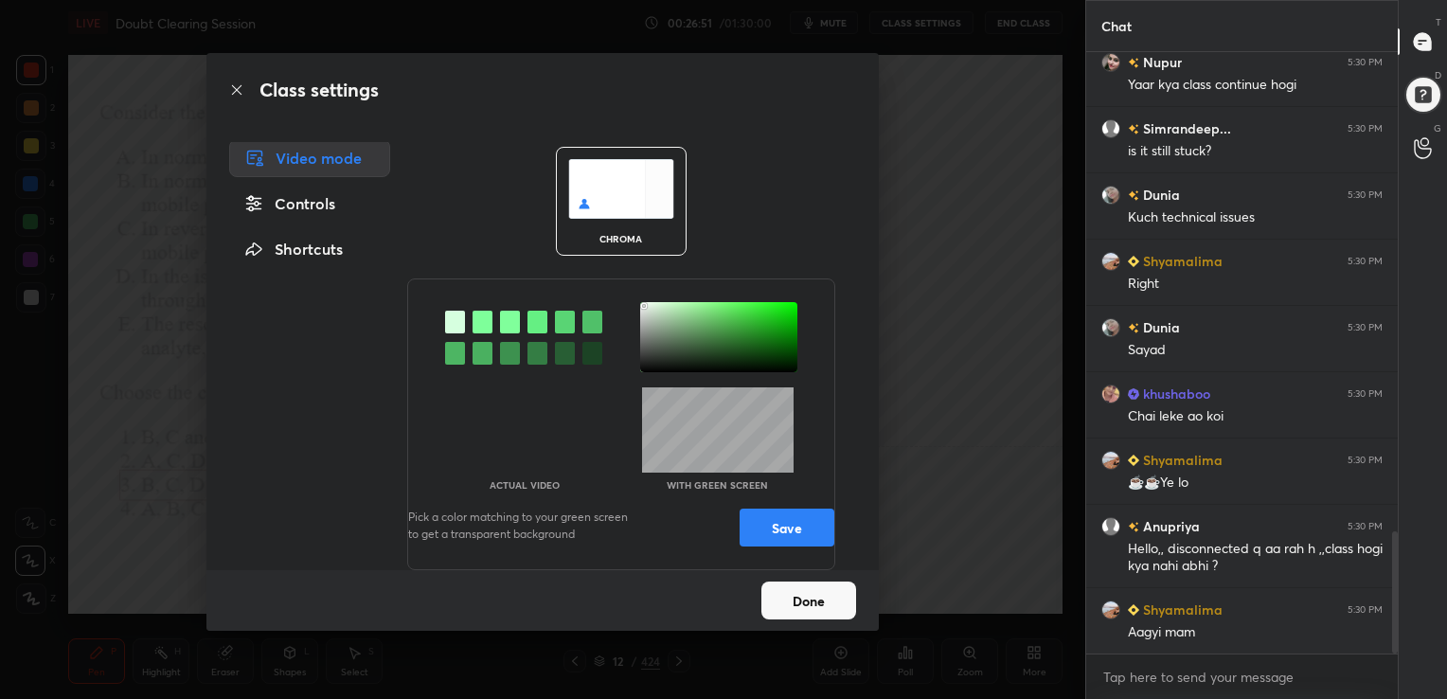
click at [755, 511] on button "Save" at bounding box center [786, 527] width 95 height 38
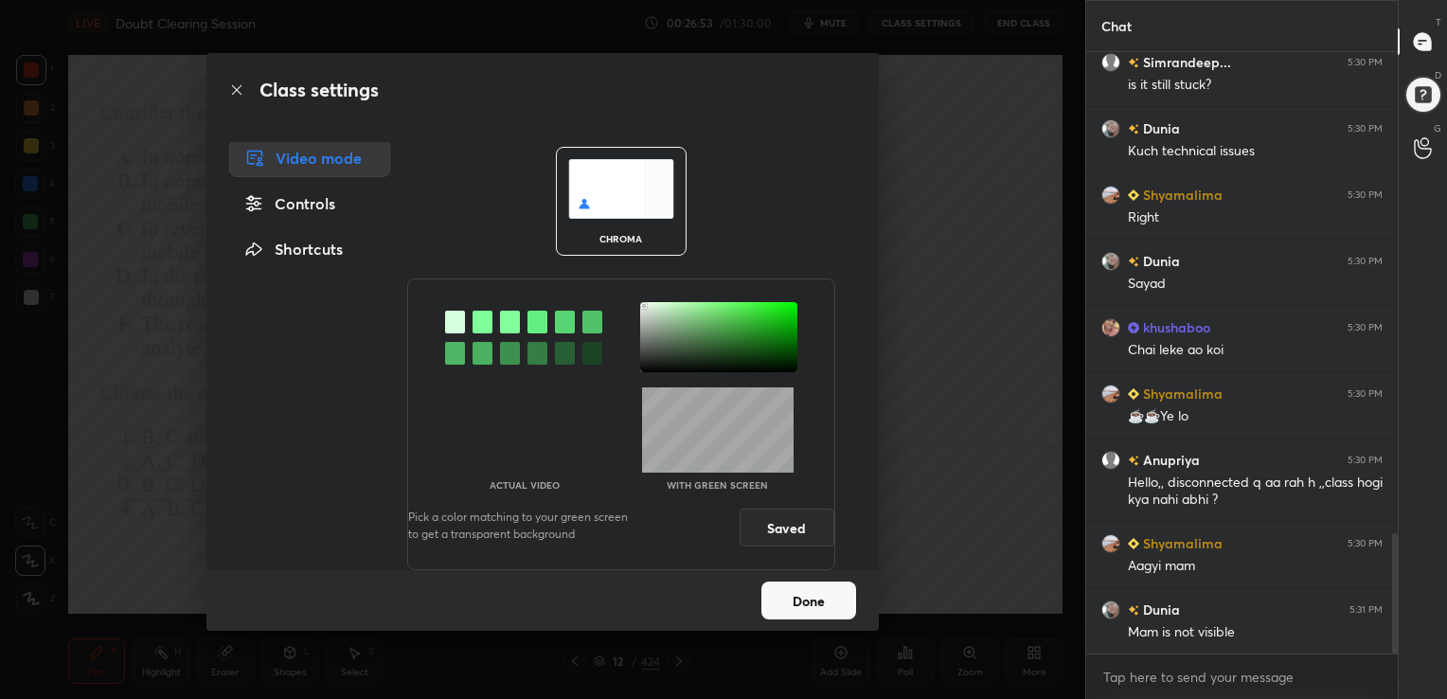
click at [830, 605] on button "Done" at bounding box center [808, 600] width 95 height 38
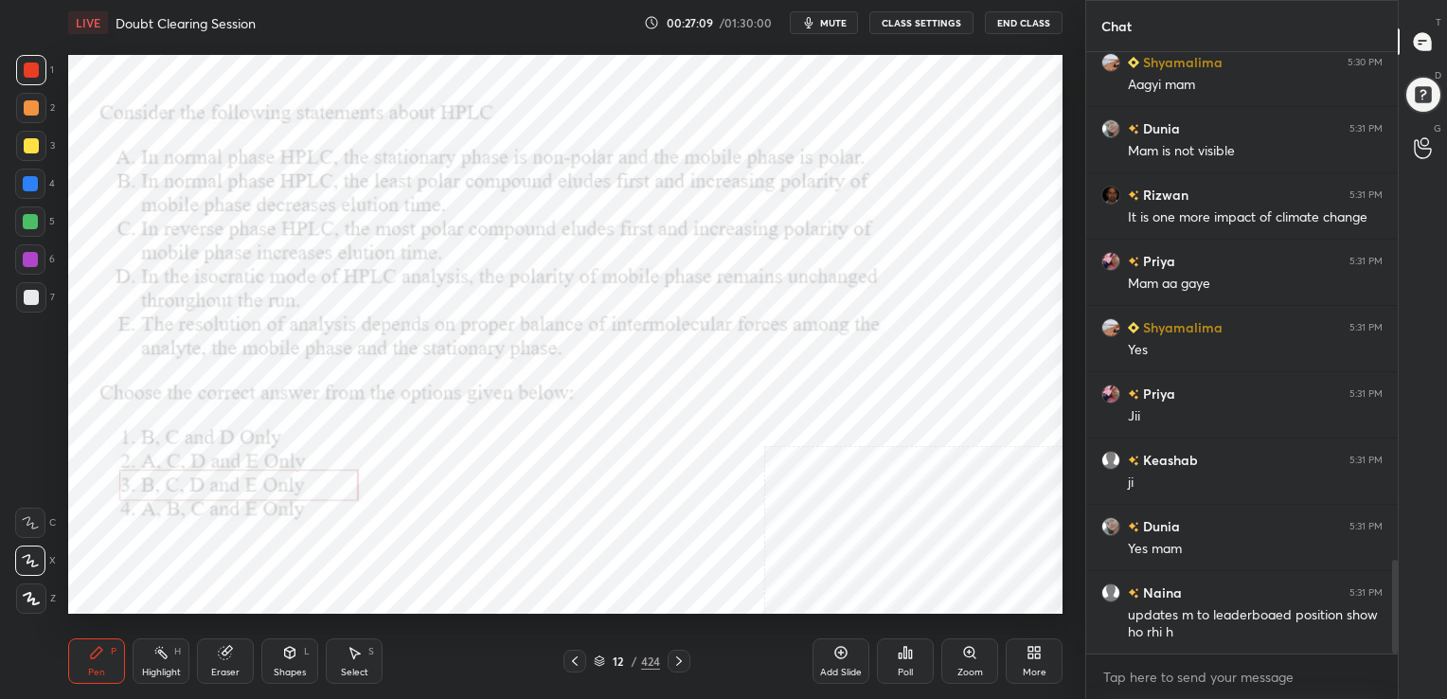
scroll to position [3376, 0]
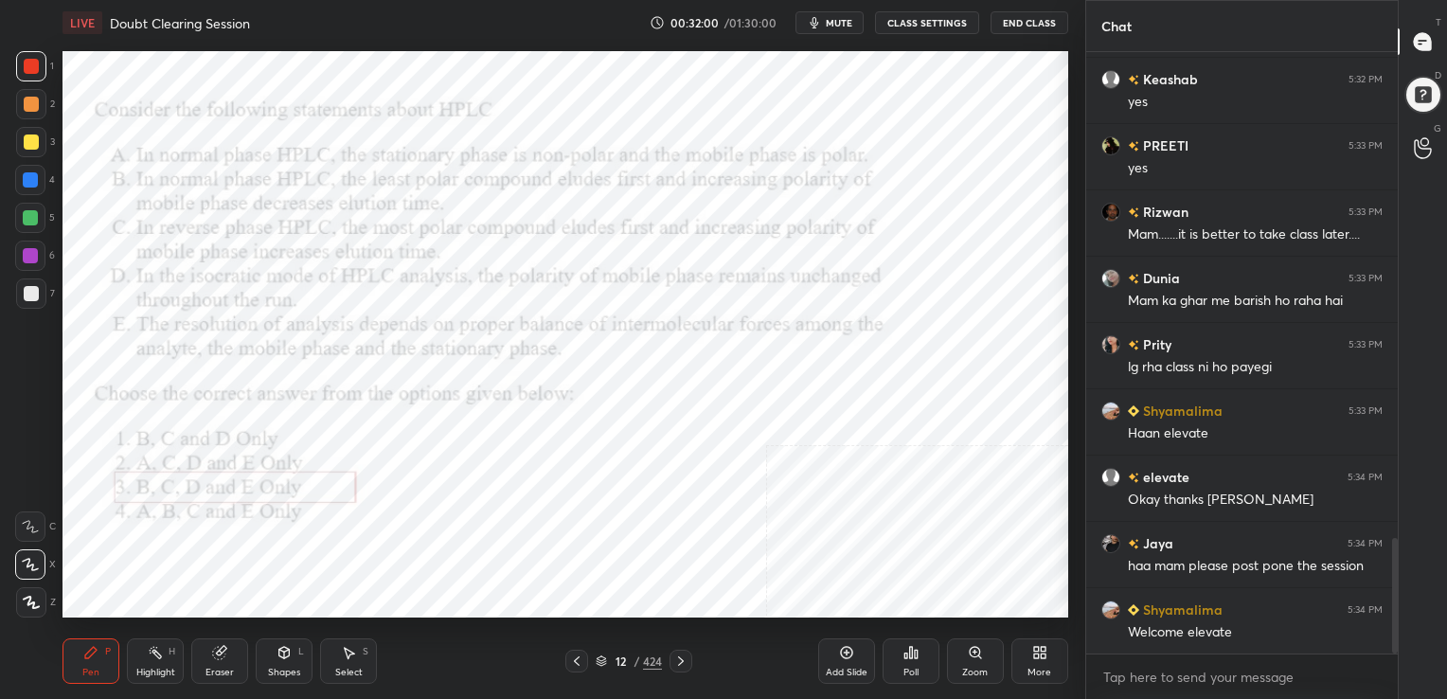
scroll to position [577, 1008]
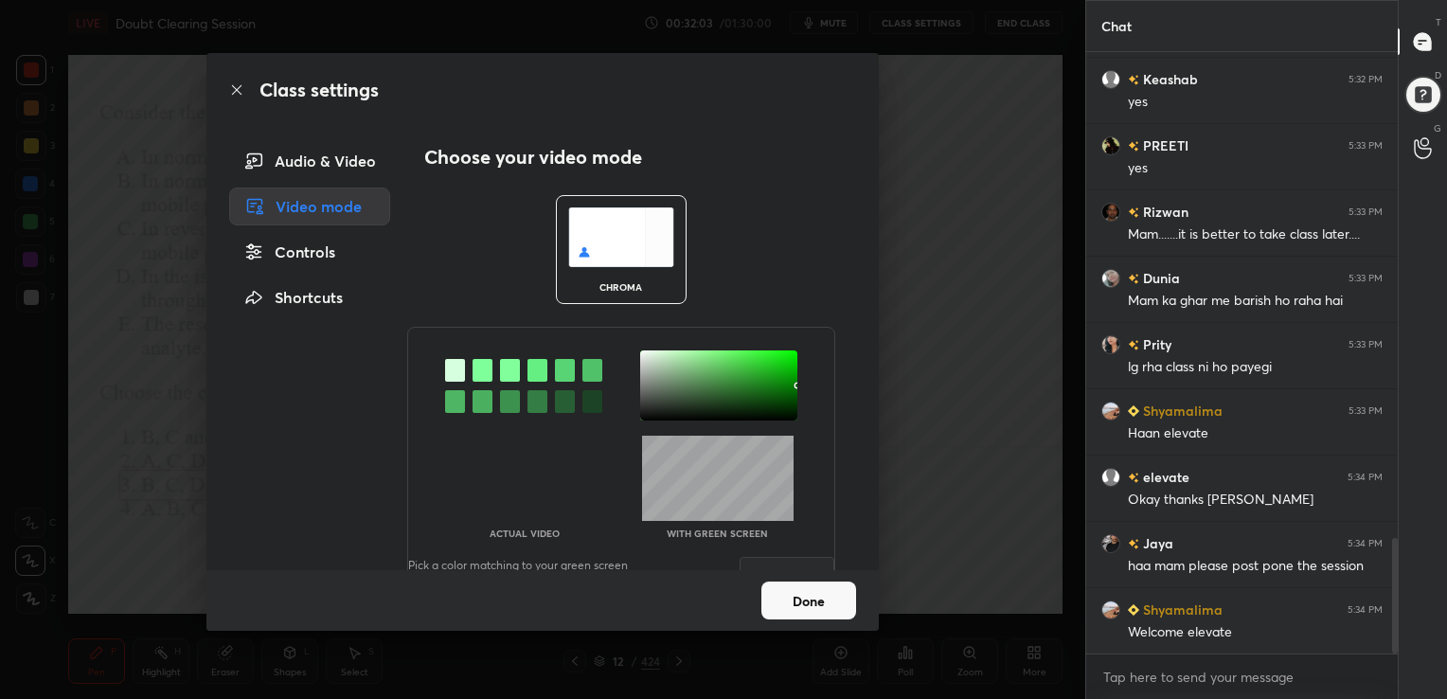
click at [613, 252] on img at bounding box center [621, 237] width 106 height 60
drag, startPoint x: 485, startPoint y: 372, endPoint x: 591, endPoint y: 368, distance: 106.1
click at [591, 368] on div at bounding box center [523, 385] width 157 height 70
click at [640, 353] on div at bounding box center [718, 385] width 157 height 70
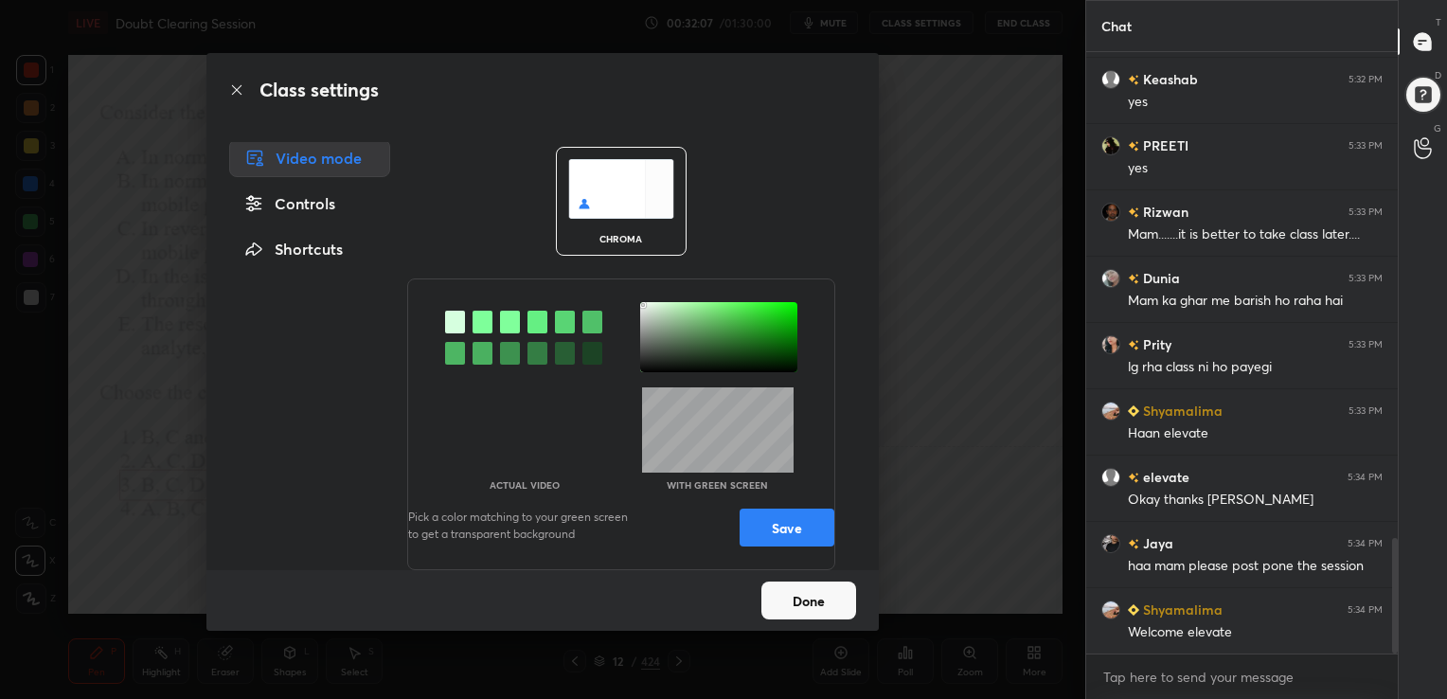
scroll to position [53, 0]
drag, startPoint x: 765, startPoint y: 521, endPoint x: 825, endPoint y: 629, distance: 123.3
click at [825, 629] on div "Class settings Audio & Video Video mode Controls Shortcuts Choose your video mo…" at bounding box center [542, 341] width 672 height 577
click at [813, 596] on button "Done" at bounding box center [808, 600] width 95 height 38
click at [816, 532] on button "Save" at bounding box center [786, 527] width 95 height 38
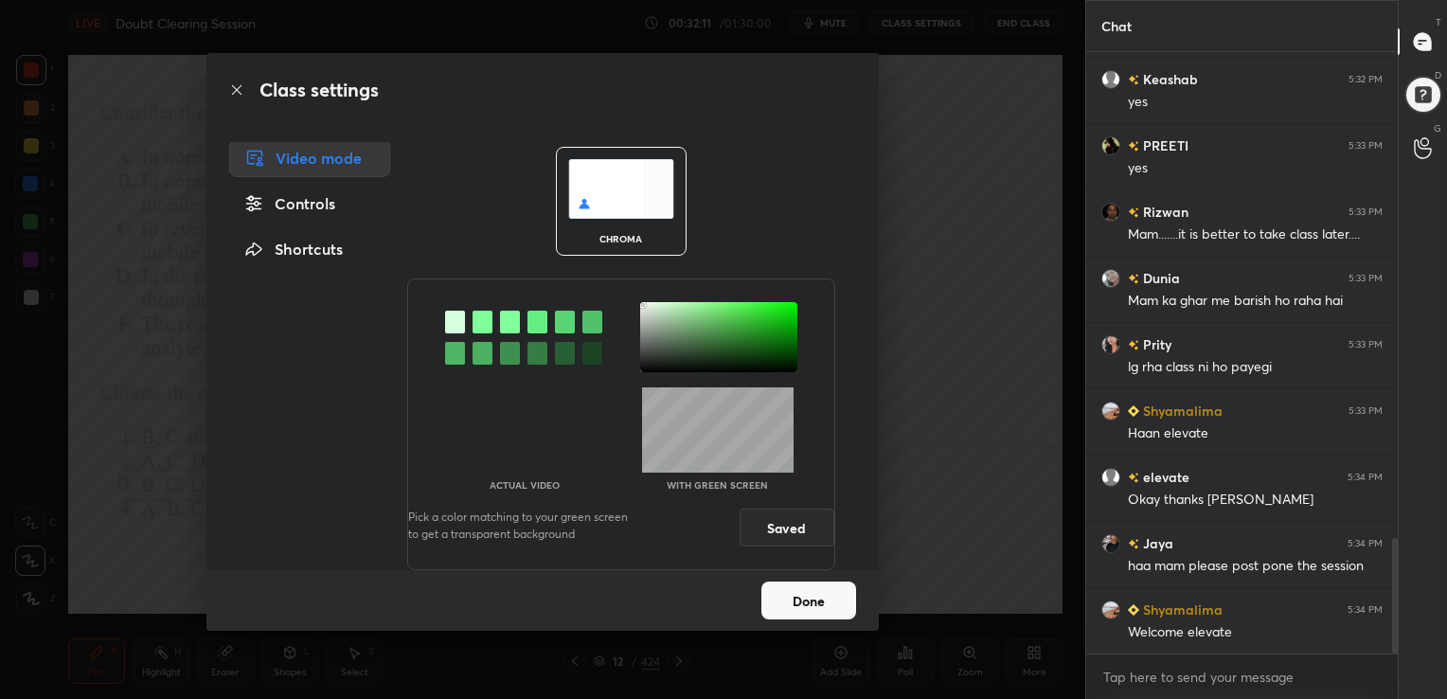
click at [816, 590] on button "Done" at bounding box center [808, 600] width 95 height 38
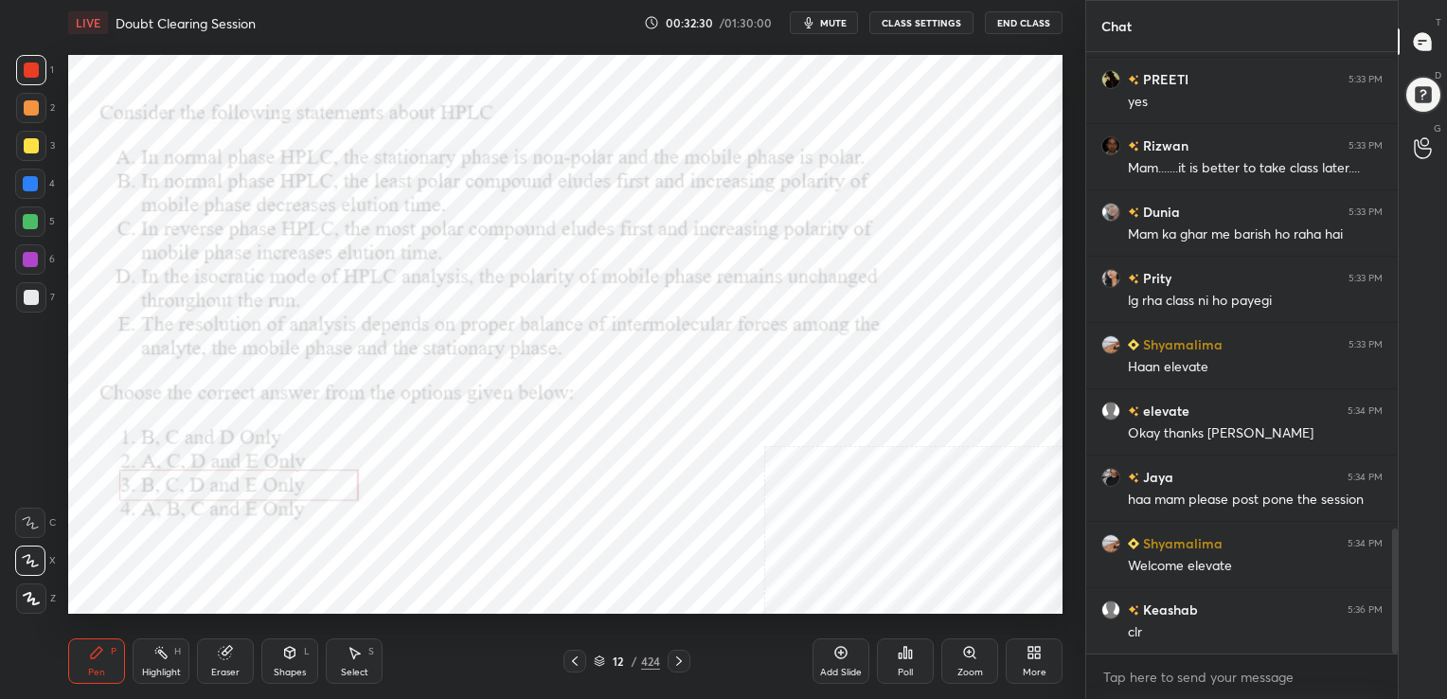
scroll to position [2354, 0]
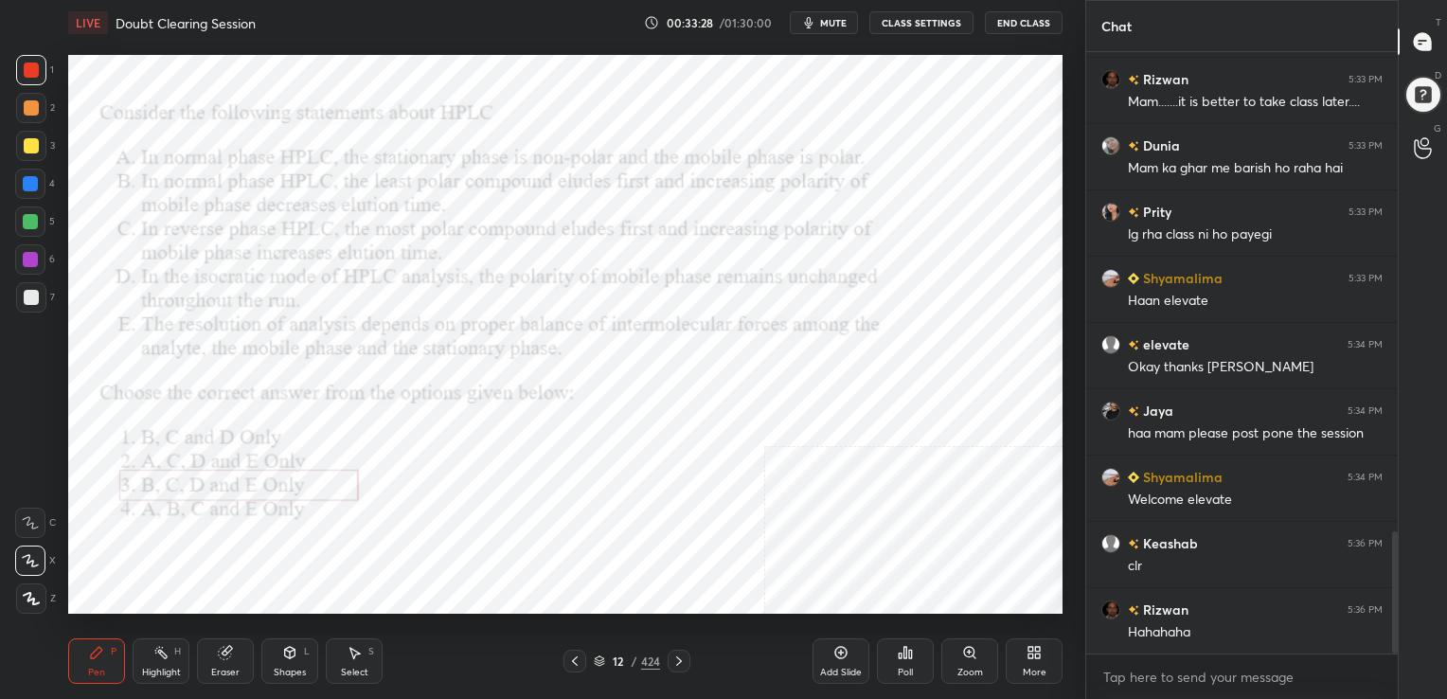
click at [598, 656] on icon at bounding box center [599, 658] width 9 height 5
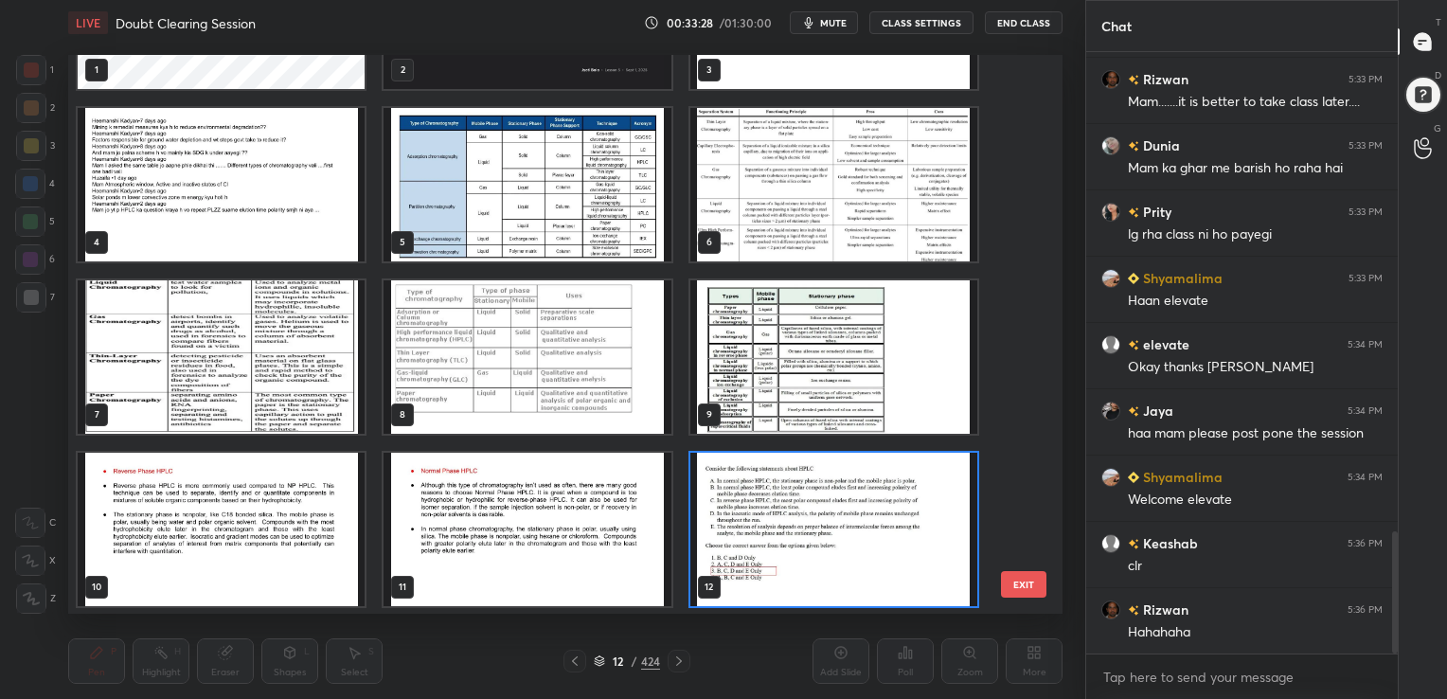
scroll to position [0, 0]
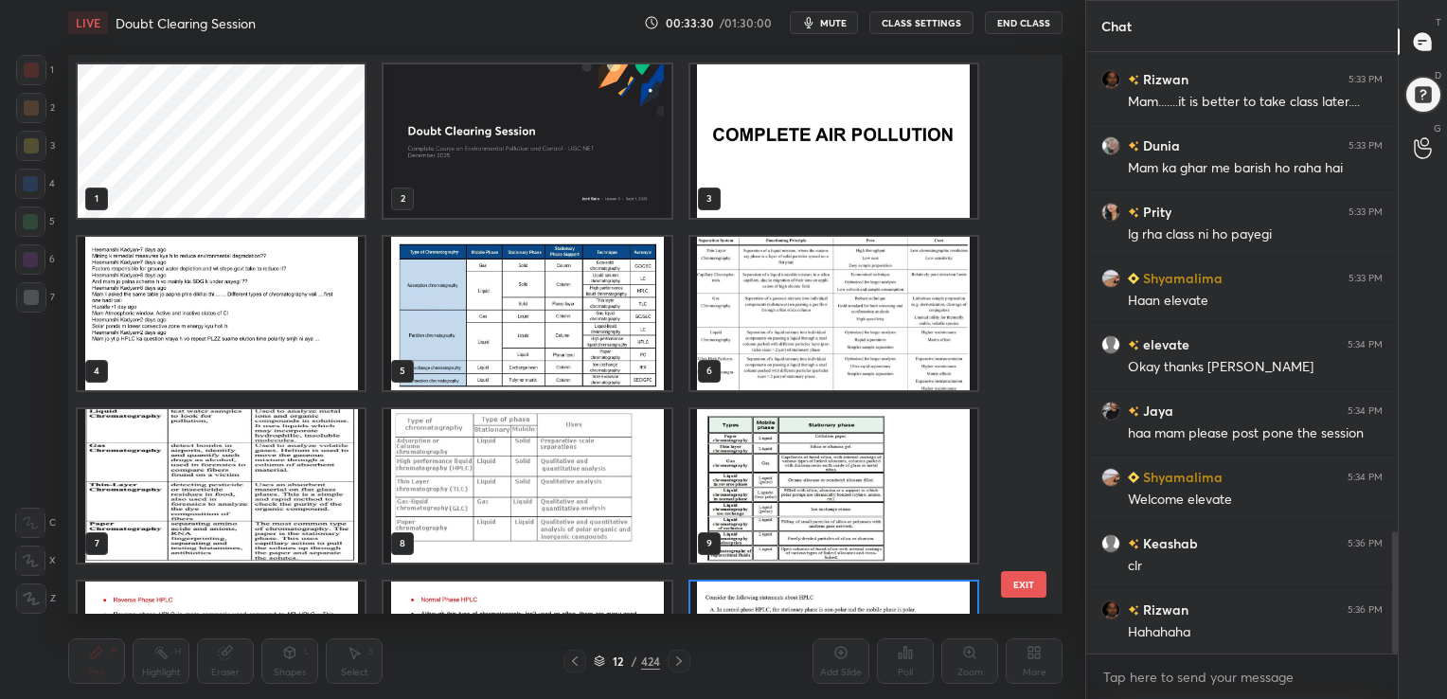
click at [283, 308] on img "grid" at bounding box center [221, 313] width 287 height 153
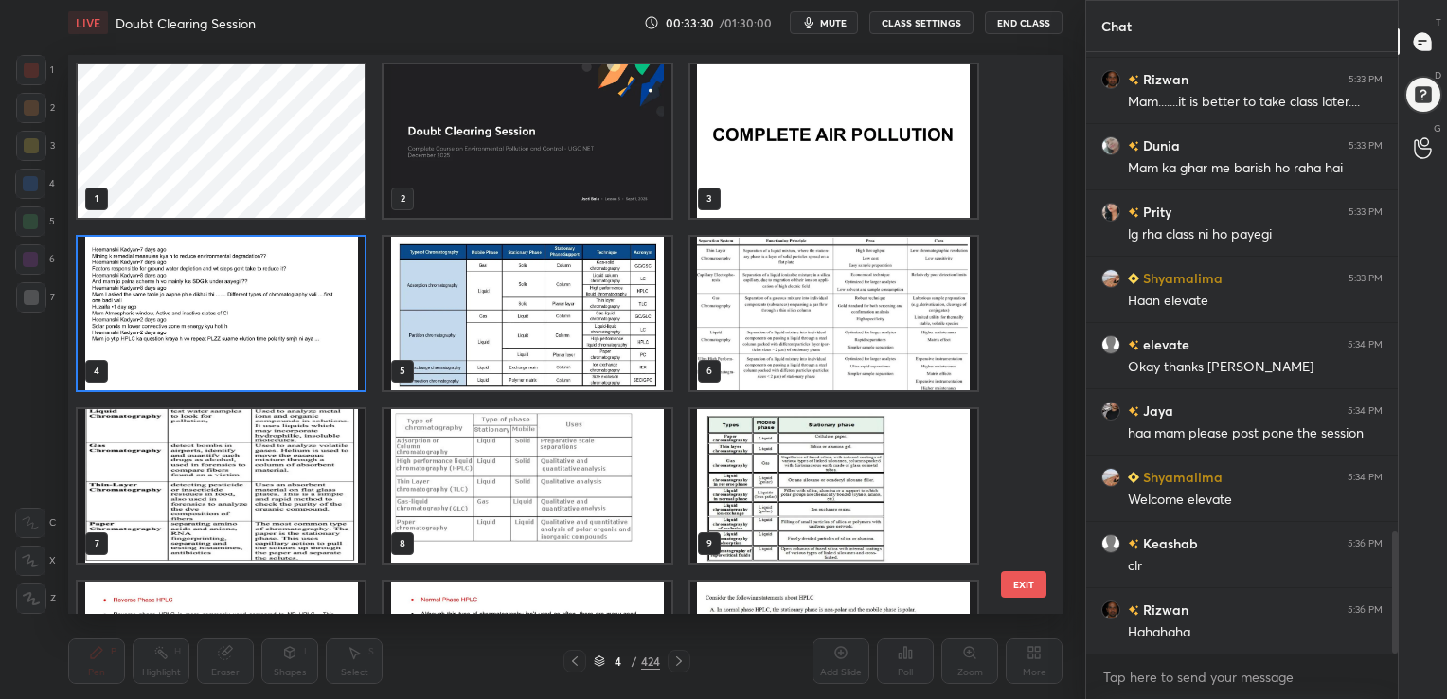
click at [283, 308] on img "grid" at bounding box center [221, 313] width 287 height 153
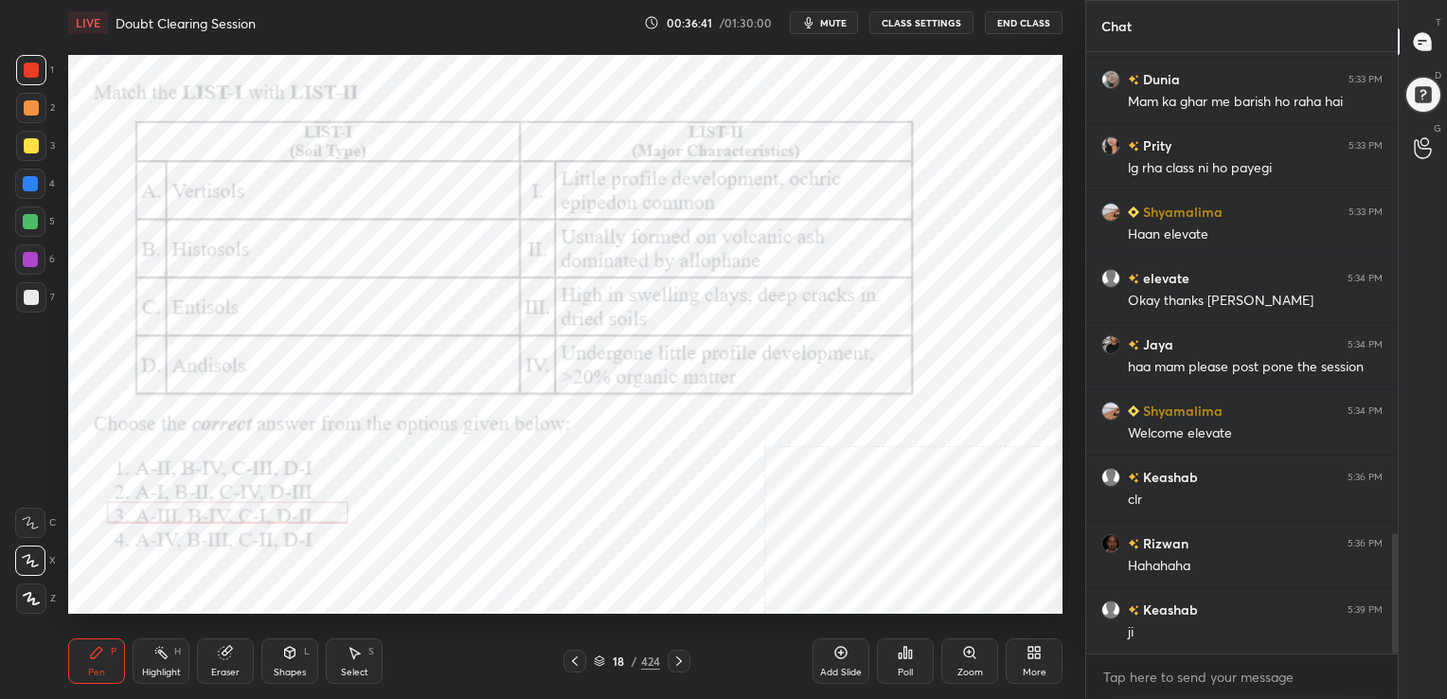
scroll to position [2486, 0]
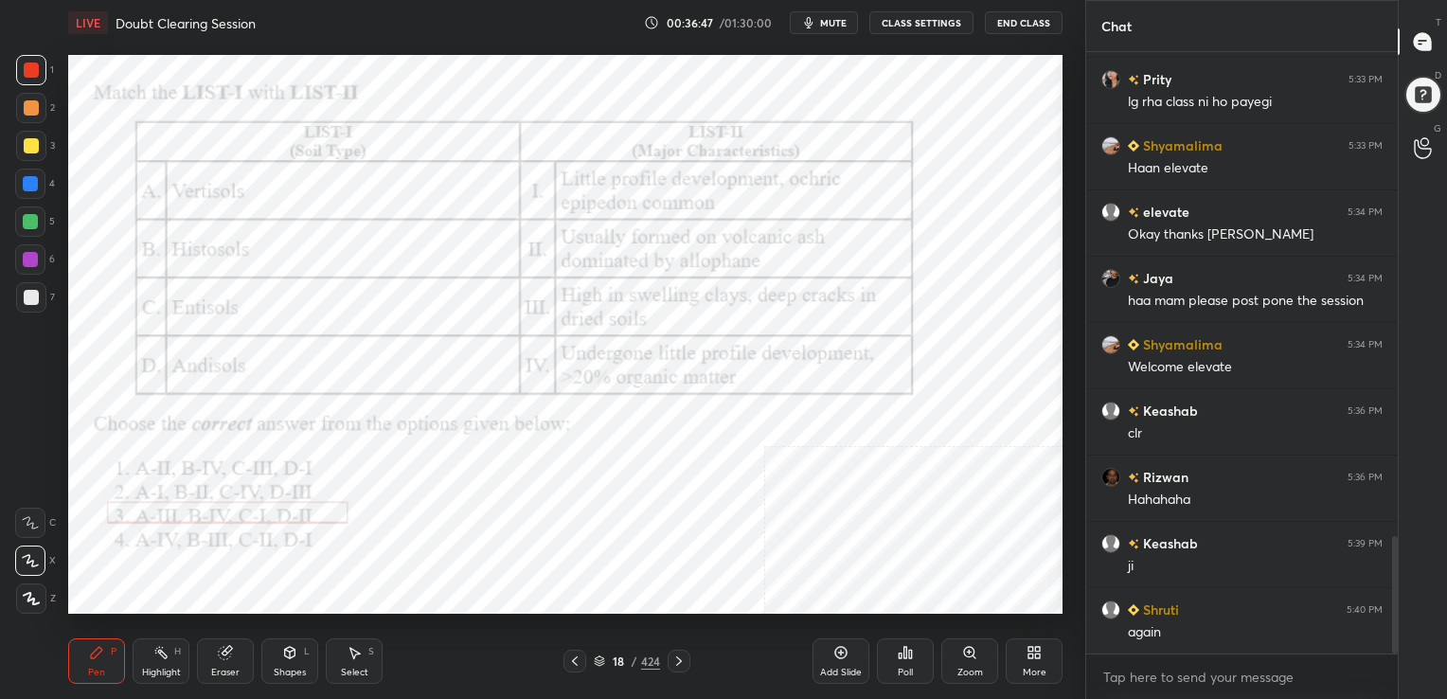
click at [691, 656] on div "18 / 424" at bounding box center [626, 660] width 372 height 23
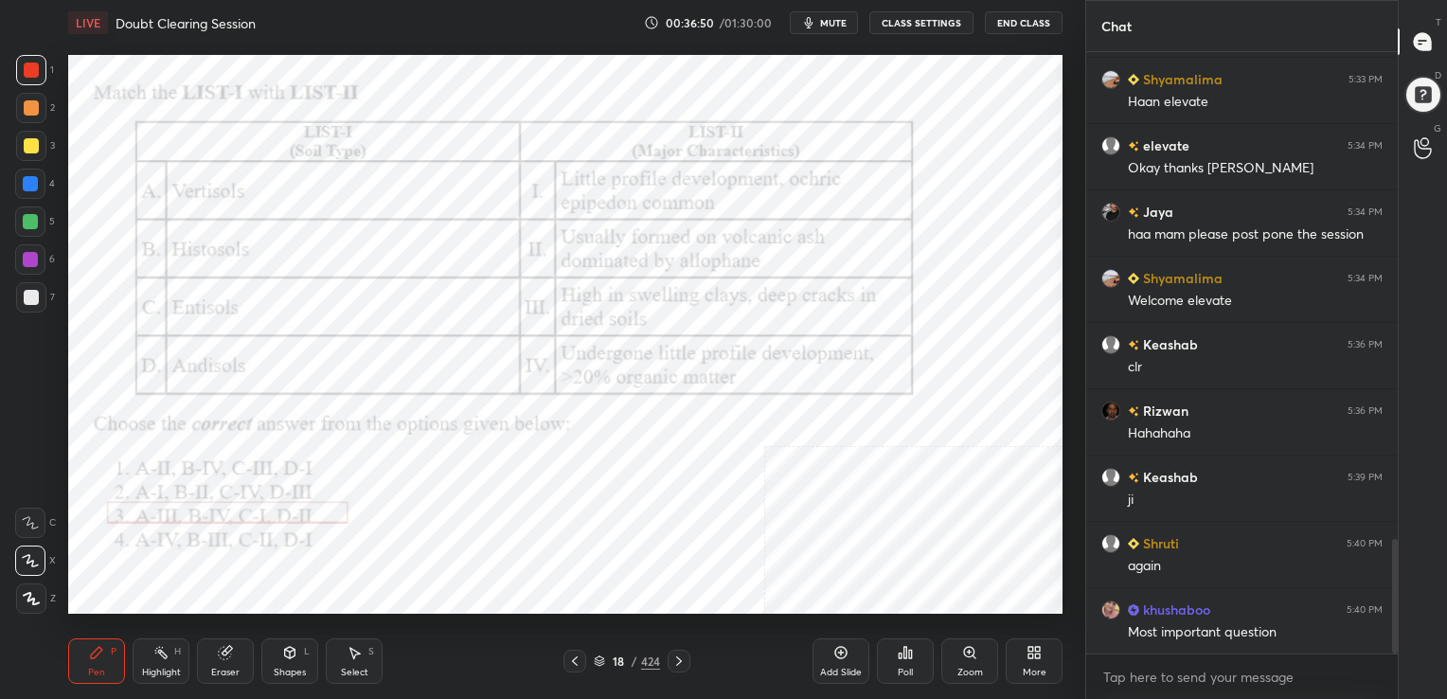
click at [680, 654] on icon at bounding box center [678, 660] width 15 height 15
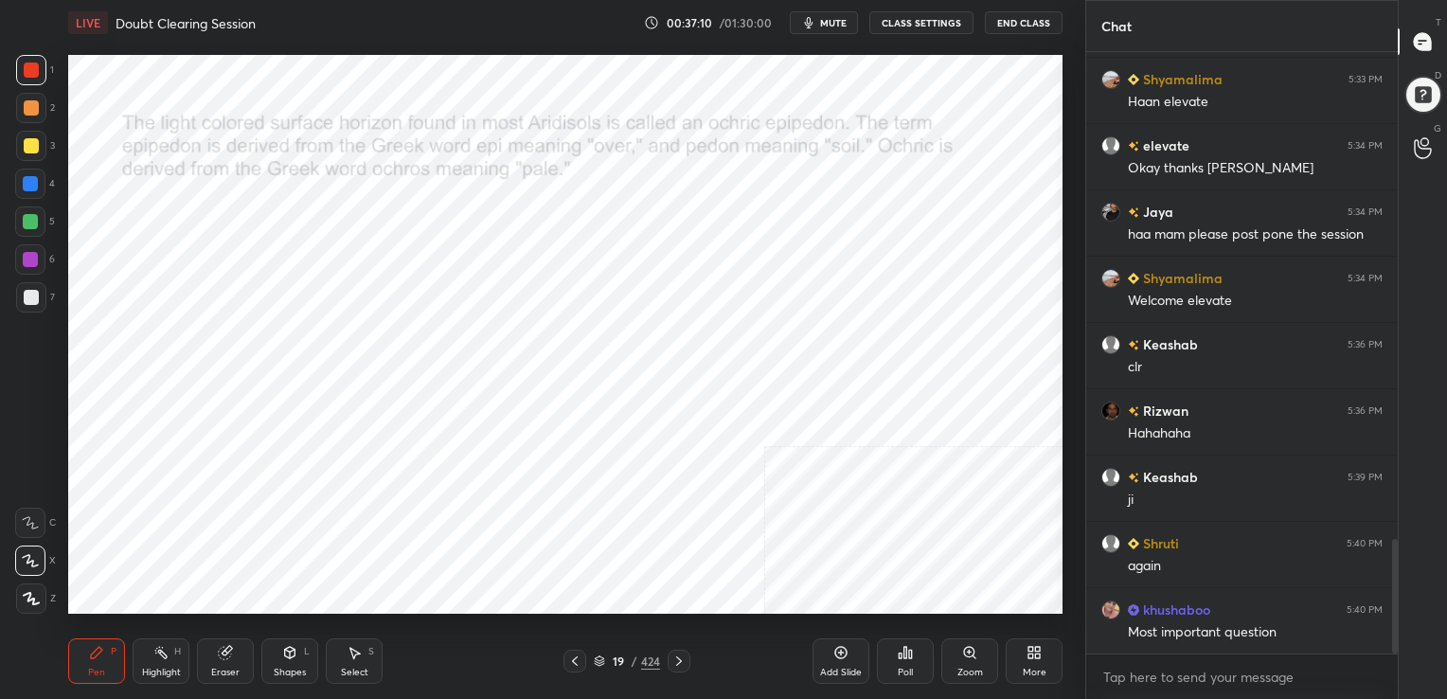
click at [603, 664] on icon at bounding box center [599, 664] width 9 height 3
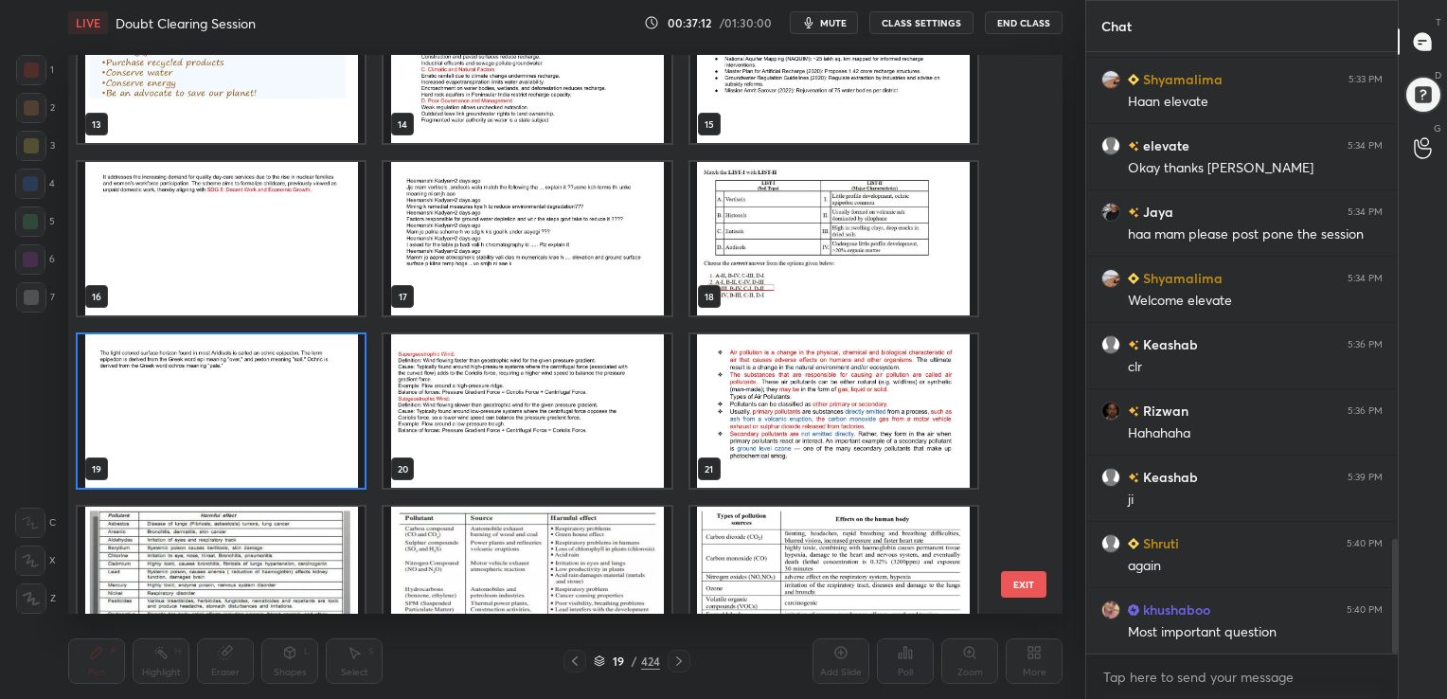
scroll to position [761, 0]
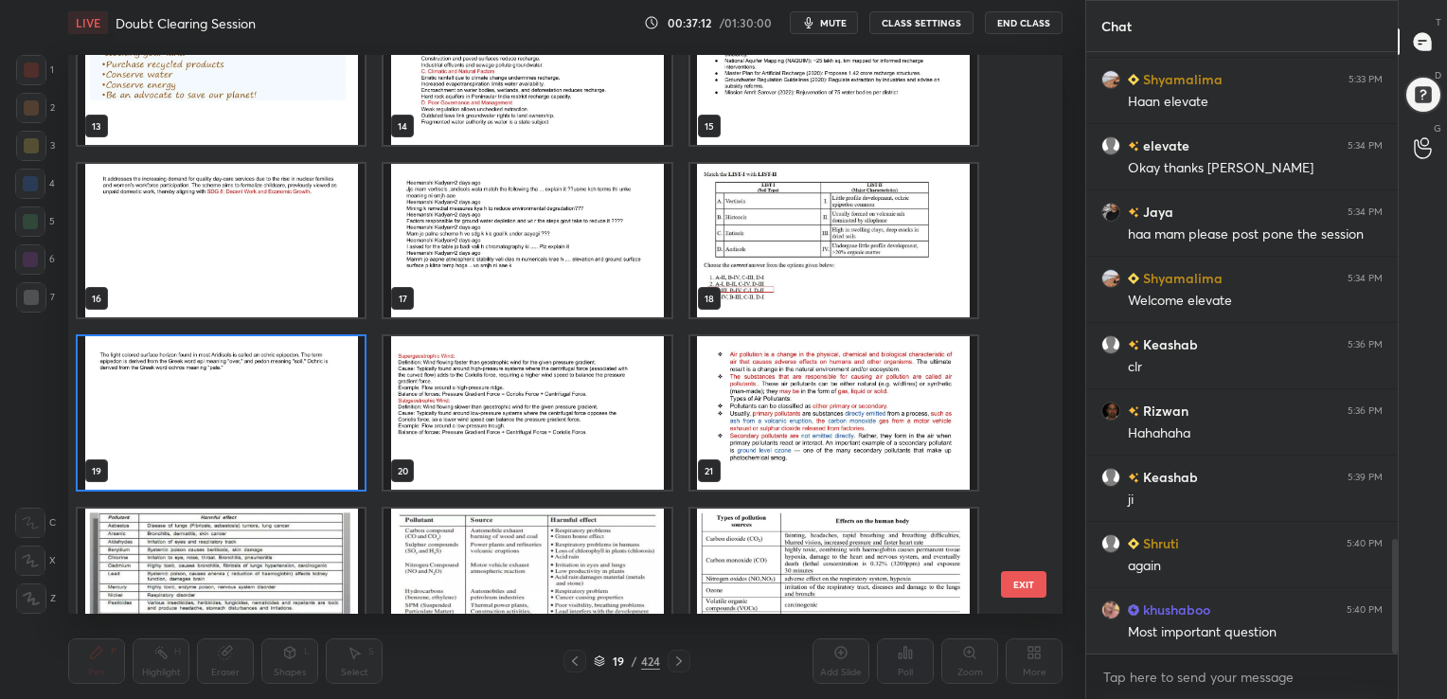
click at [530, 149] on div "14" at bounding box center [527, 68] width 306 height 172
click at [534, 205] on img "grid" at bounding box center [526, 240] width 287 height 153
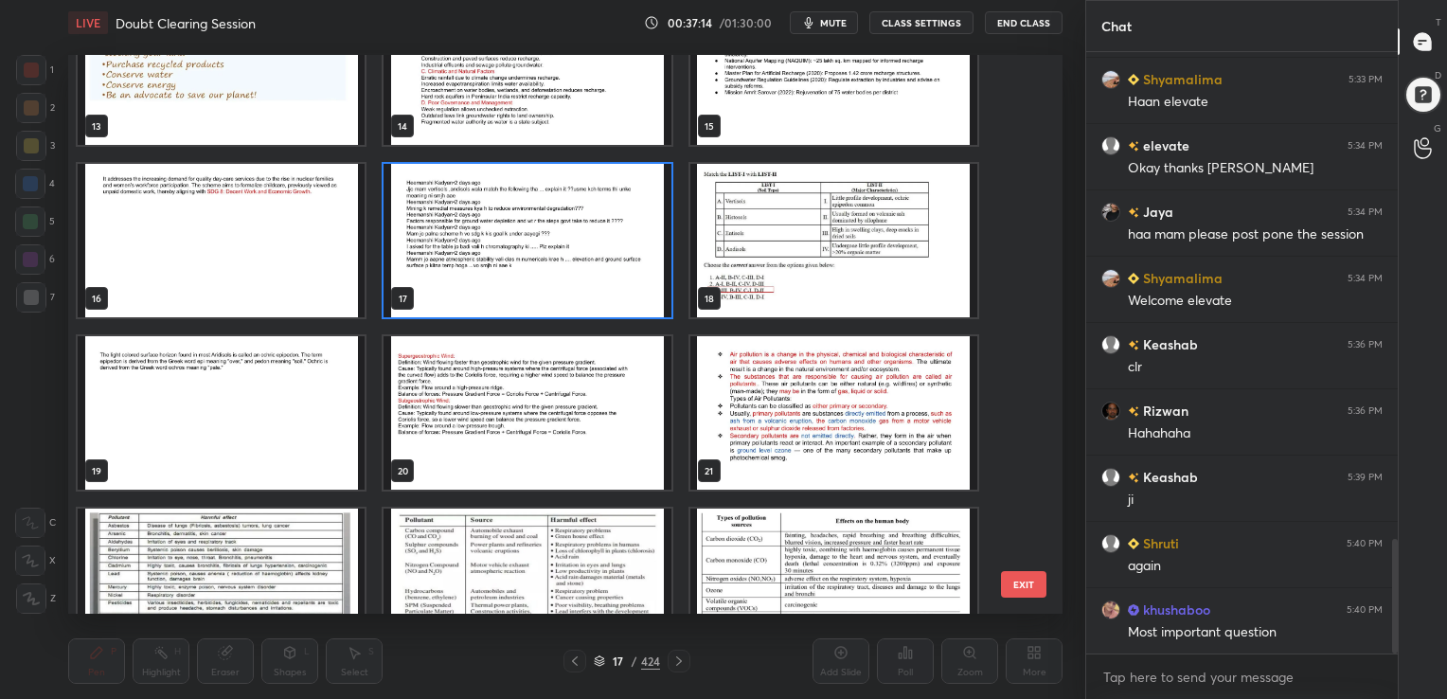
click at [534, 205] on img "grid" at bounding box center [526, 240] width 287 height 153
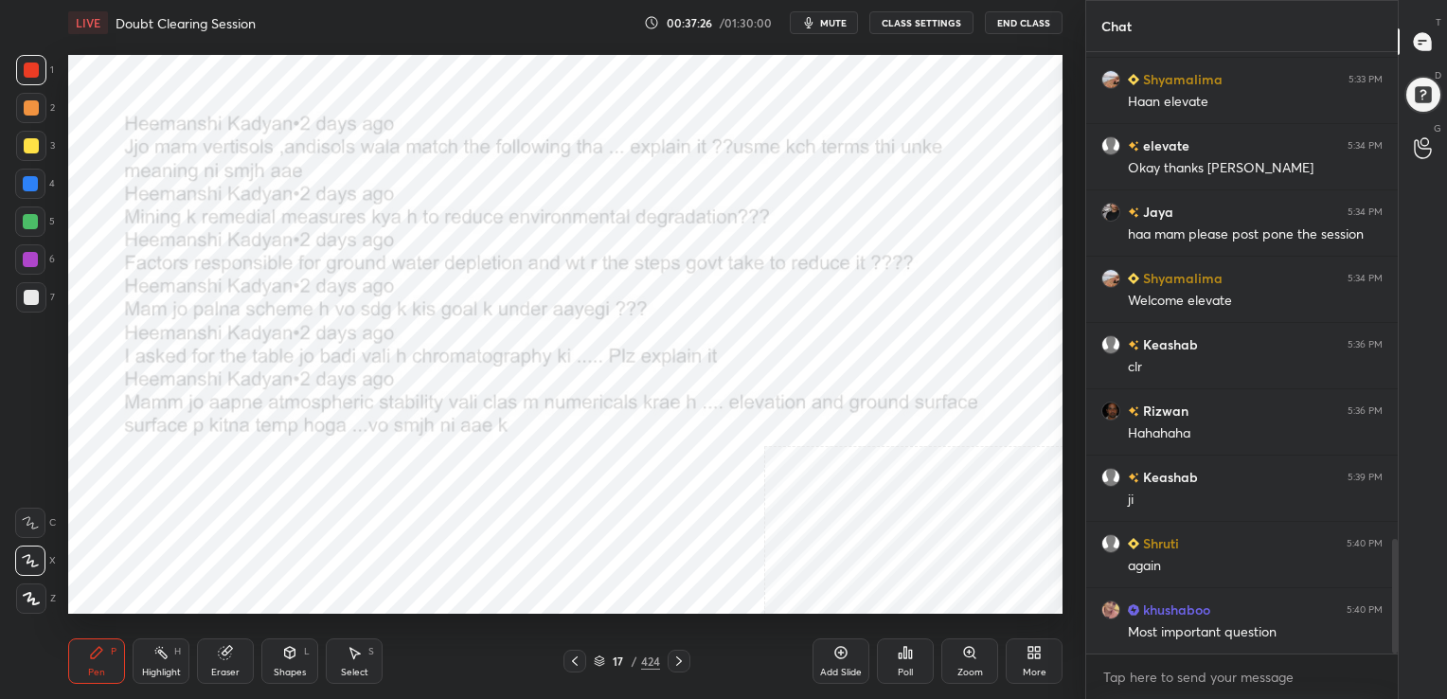
click at [597, 658] on icon at bounding box center [599, 660] width 11 height 11
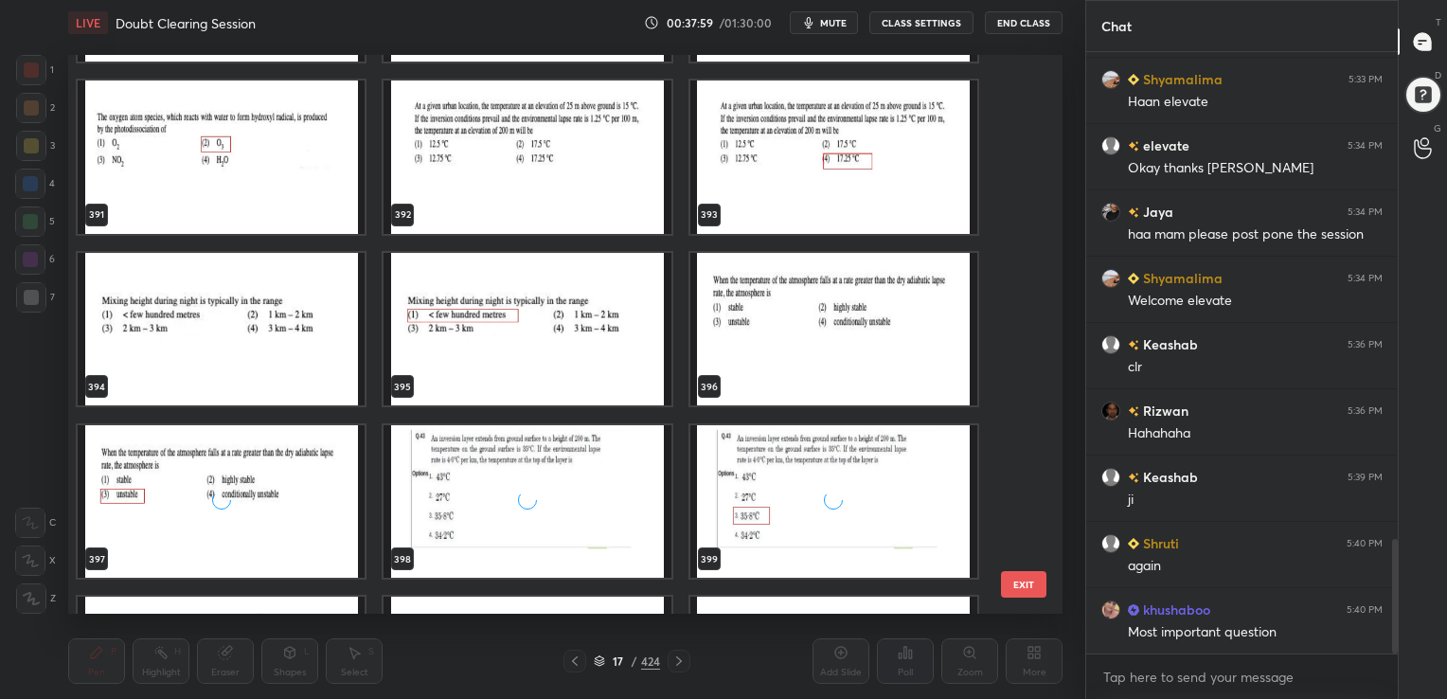
scroll to position [22368, 0]
click at [535, 161] on img "grid" at bounding box center [526, 156] width 287 height 153
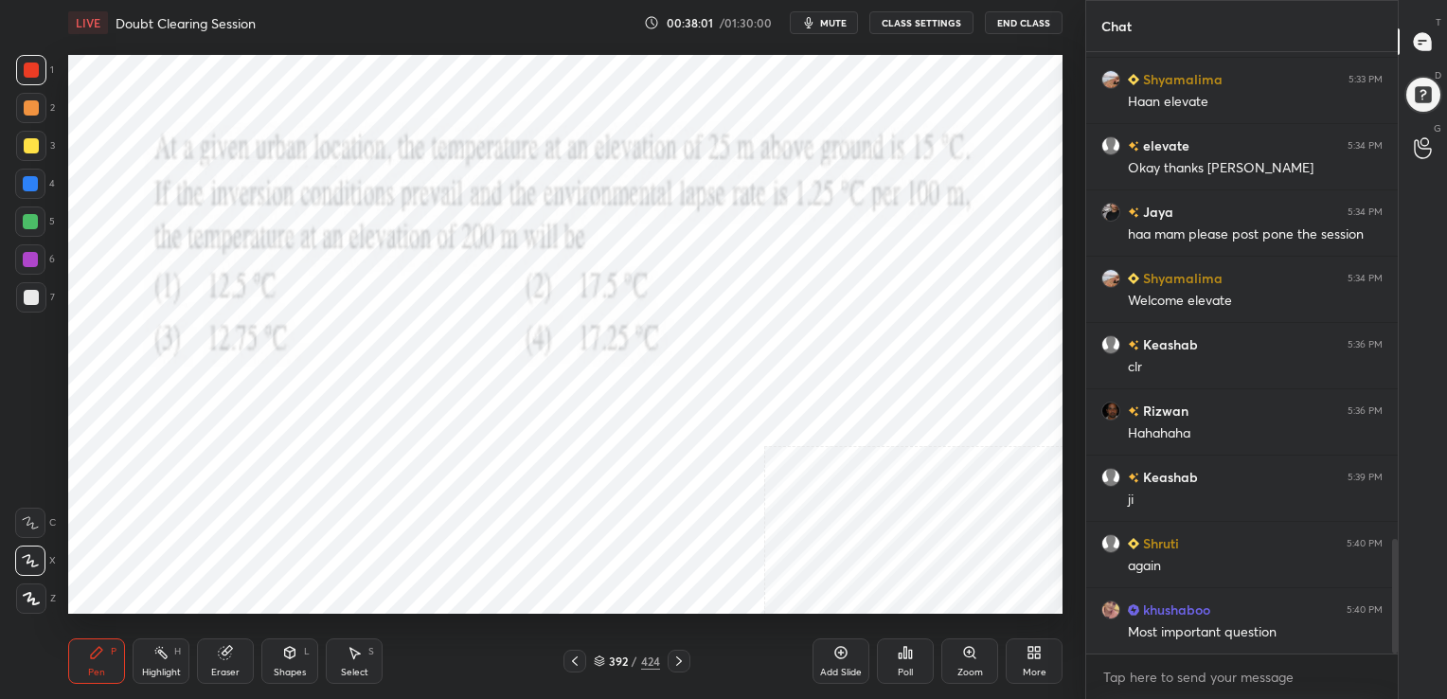
click at [535, 161] on img "grid" at bounding box center [526, 156] width 287 height 153
click at [595, 664] on icon at bounding box center [599, 664] width 9 height 3
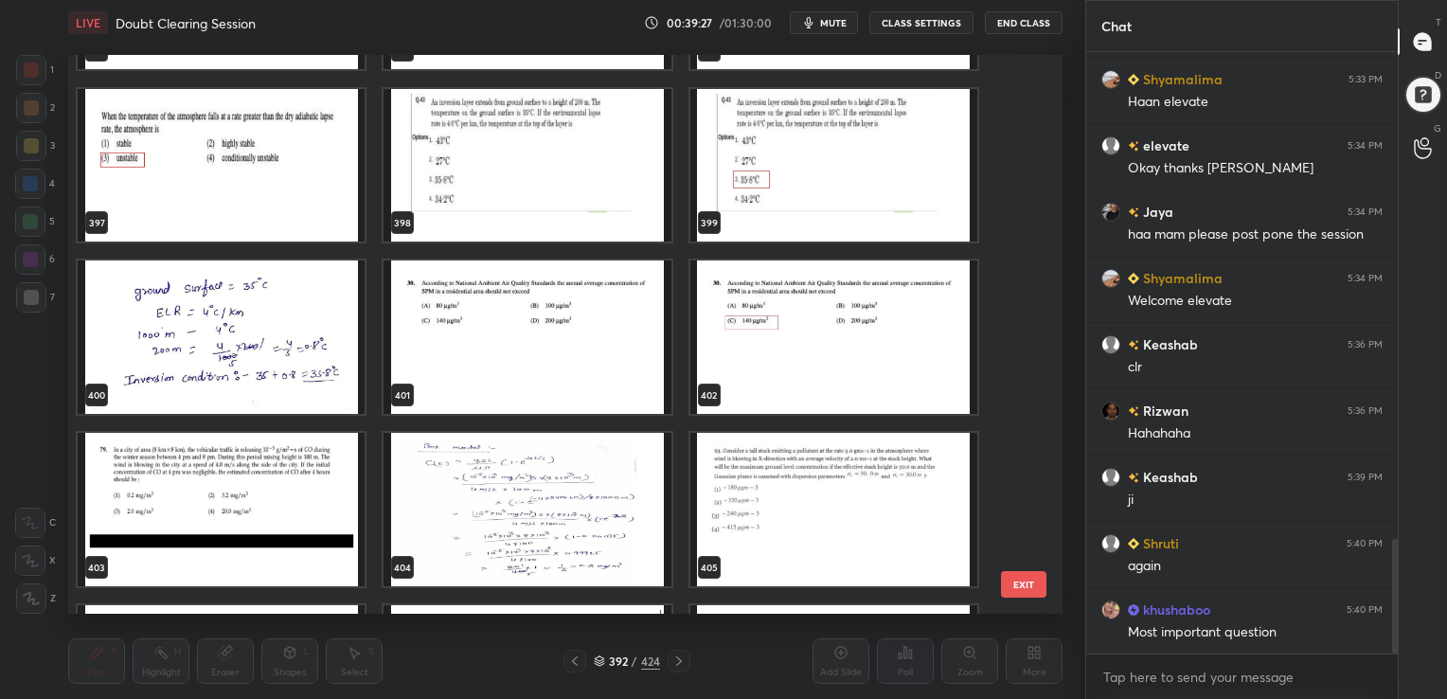
scroll to position [22703, 0]
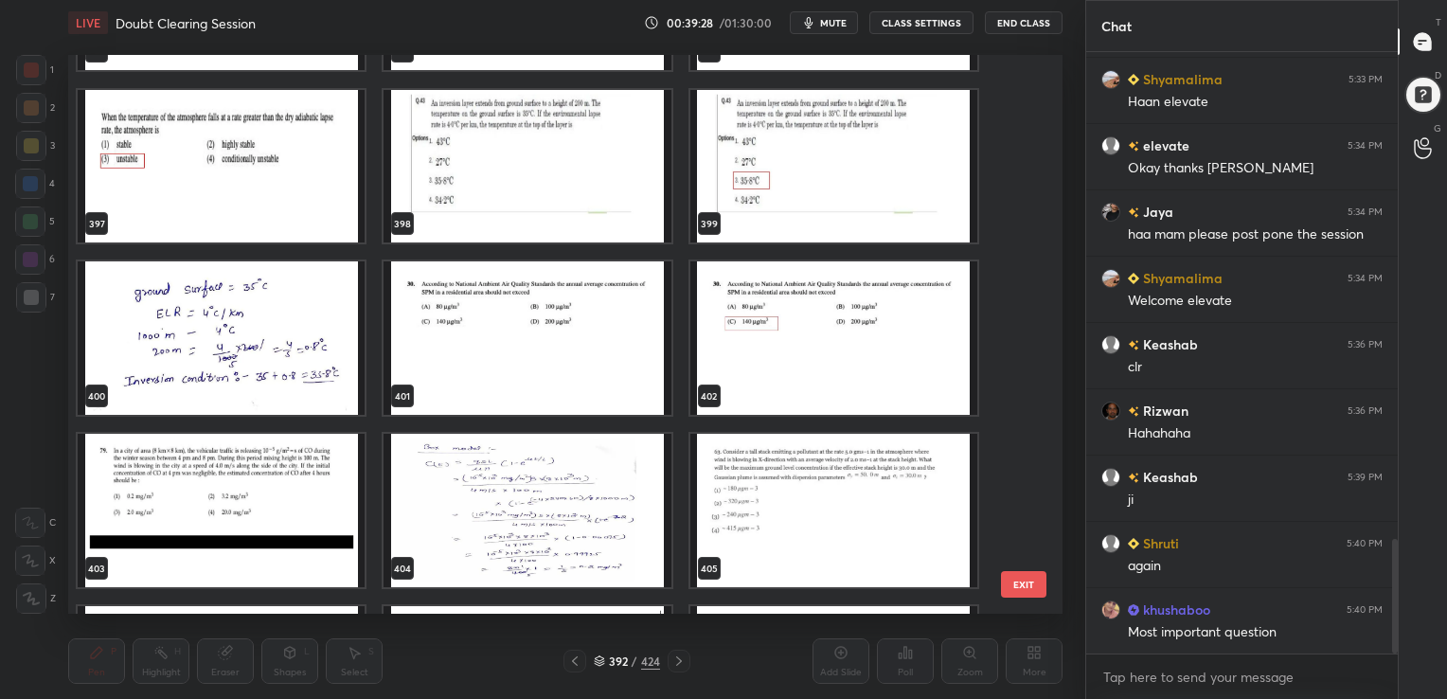
click at [505, 134] on img "grid" at bounding box center [526, 165] width 287 height 153
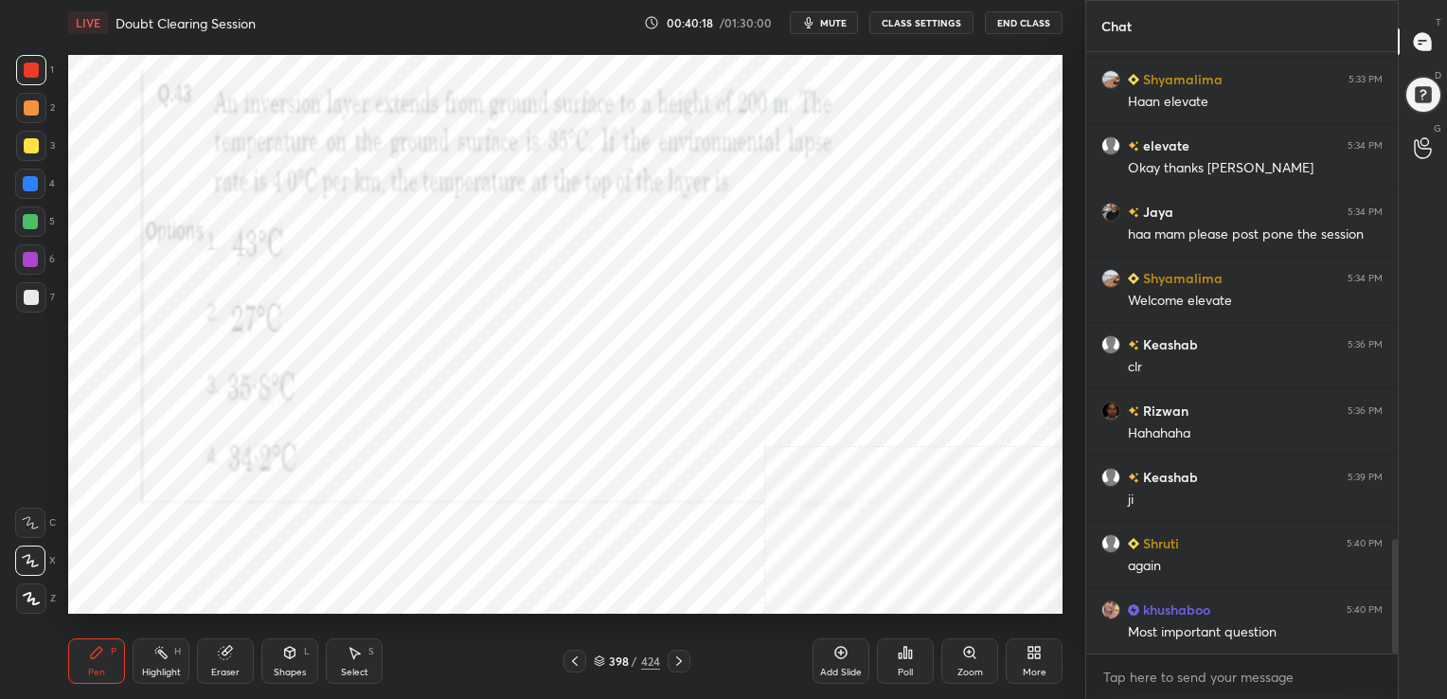
click at [602, 657] on icon at bounding box center [599, 660] width 11 height 11
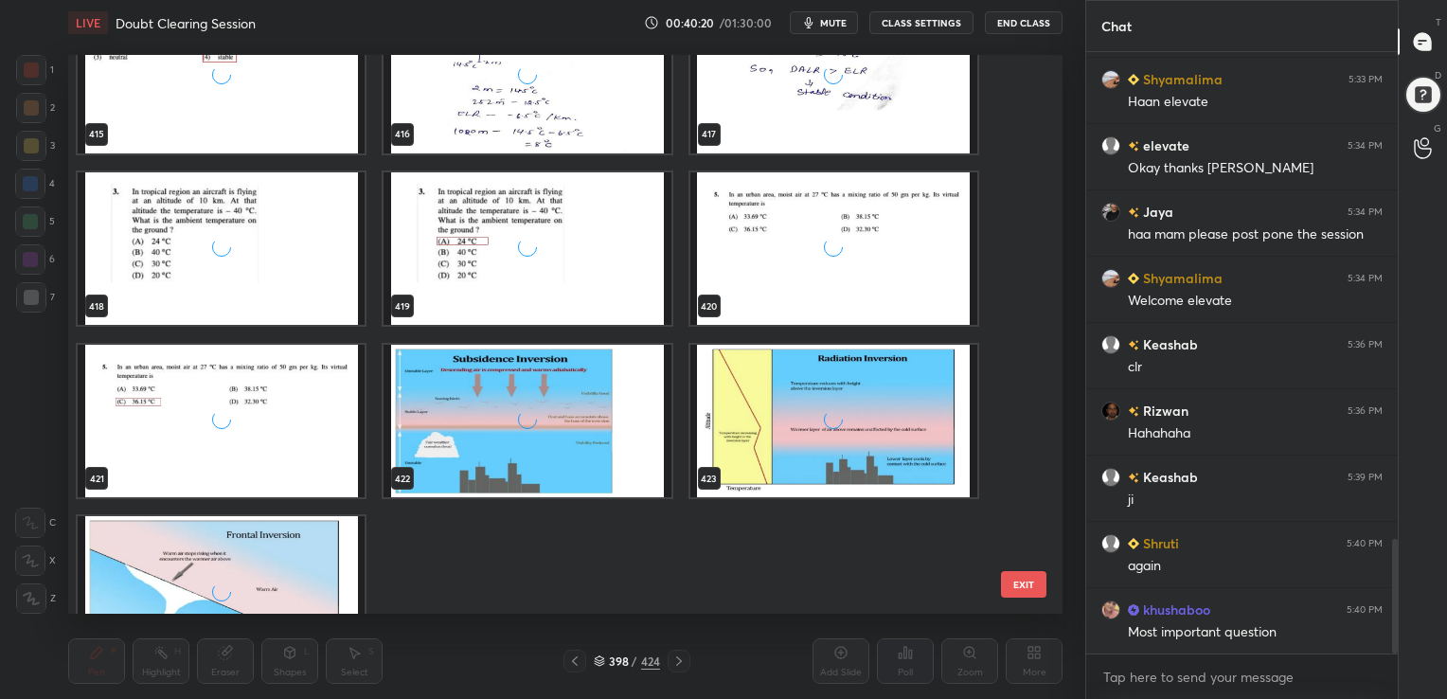
scroll to position [23890, 0]
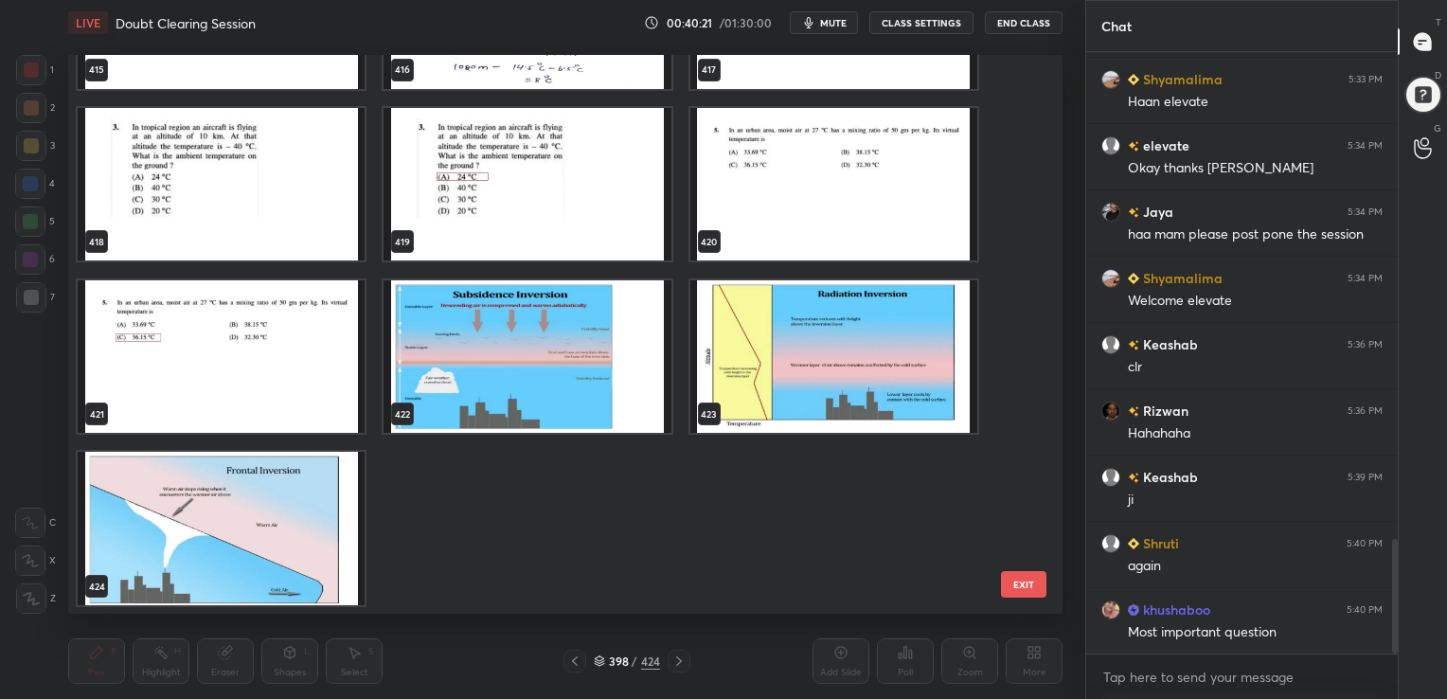
click at [568, 359] on img "grid" at bounding box center [526, 355] width 287 height 153
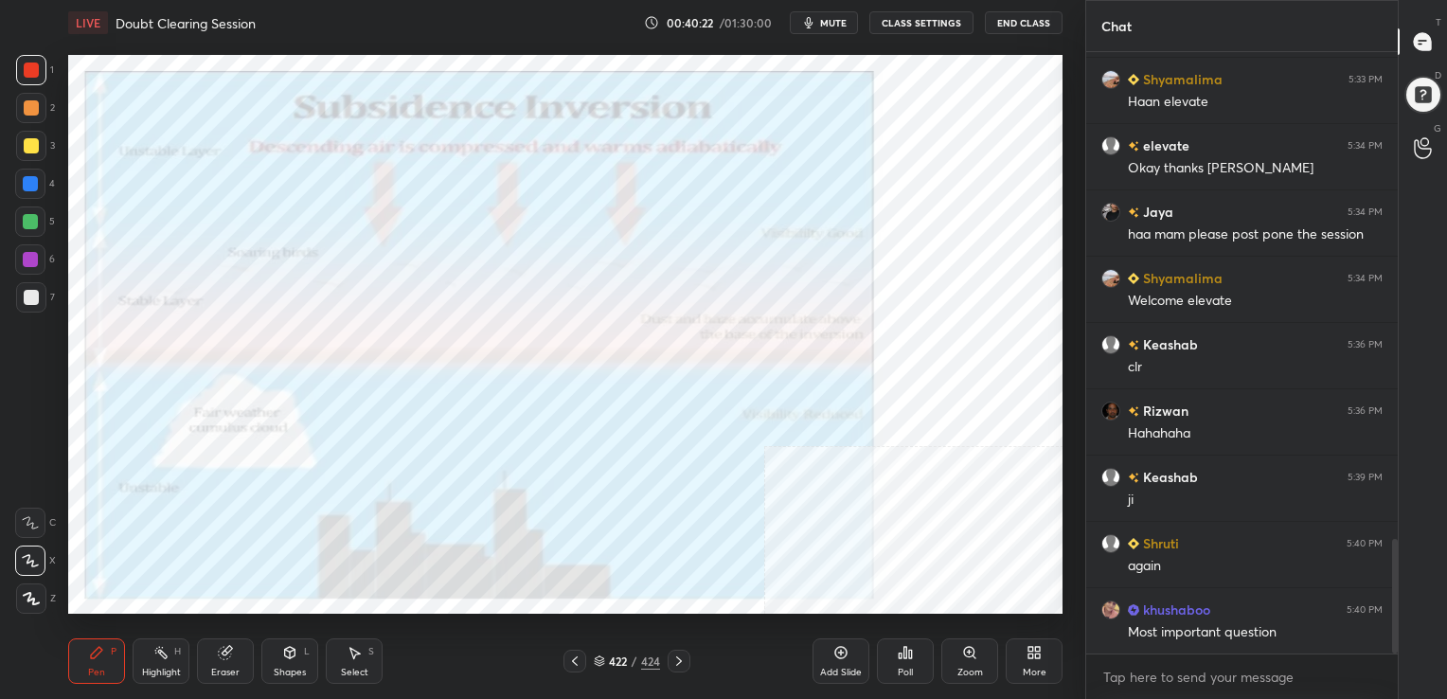
click at [568, 359] on img "grid" at bounding box center [526, 355] width 287 height 153
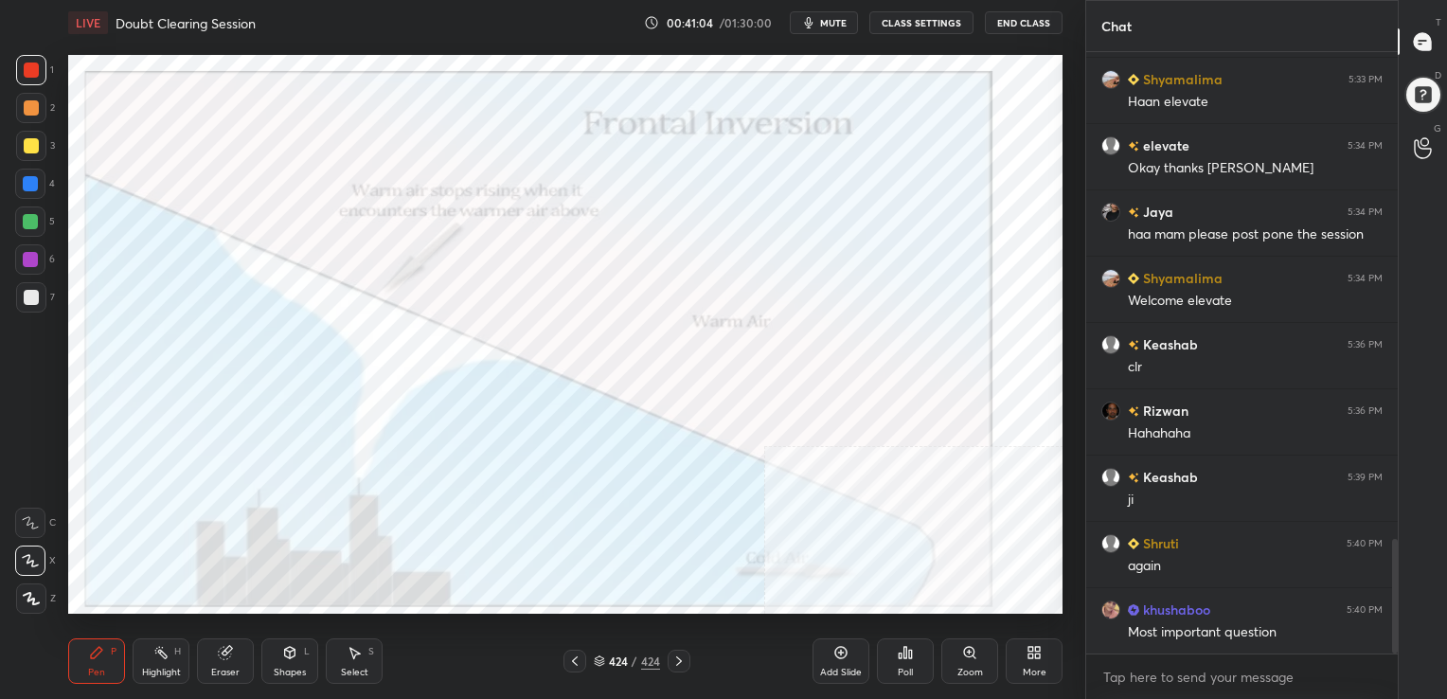
click at [601, 660] on icon at bounding box center [599, 658] width 9 height 5
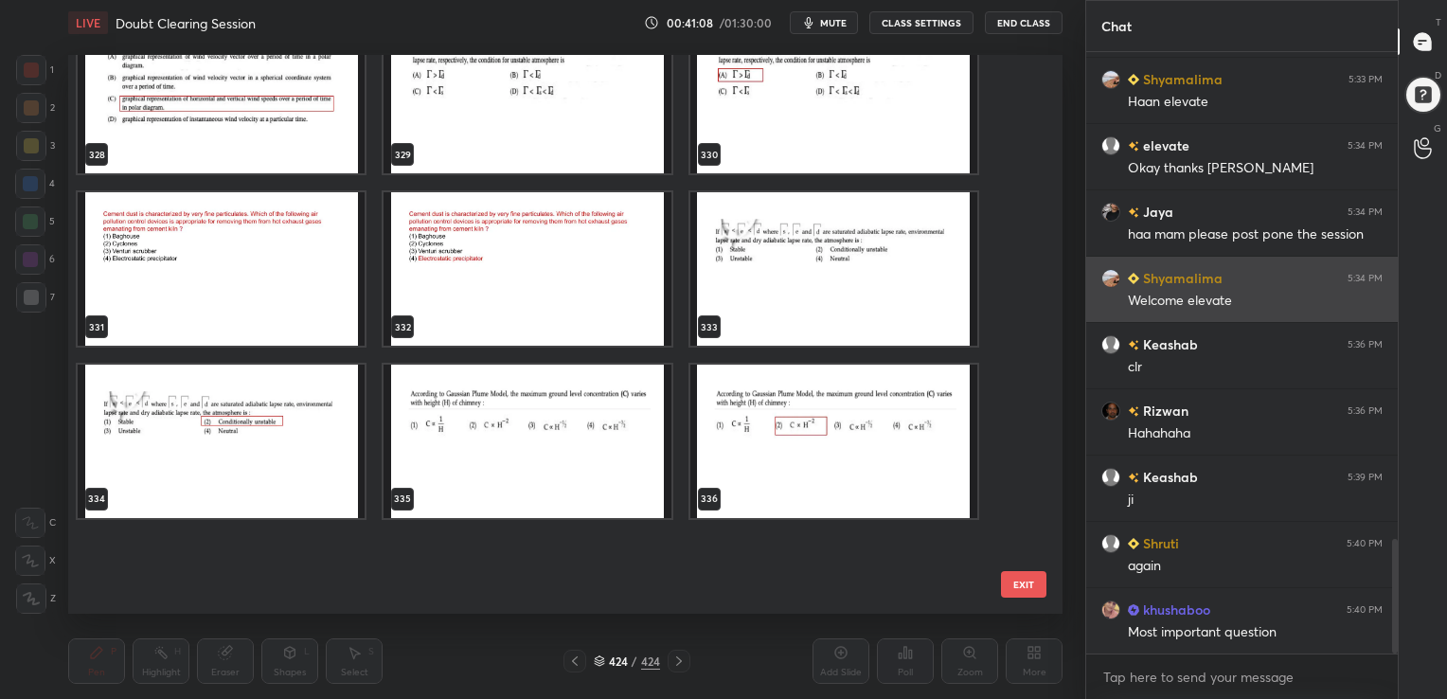
scroll to position [18630, 0]
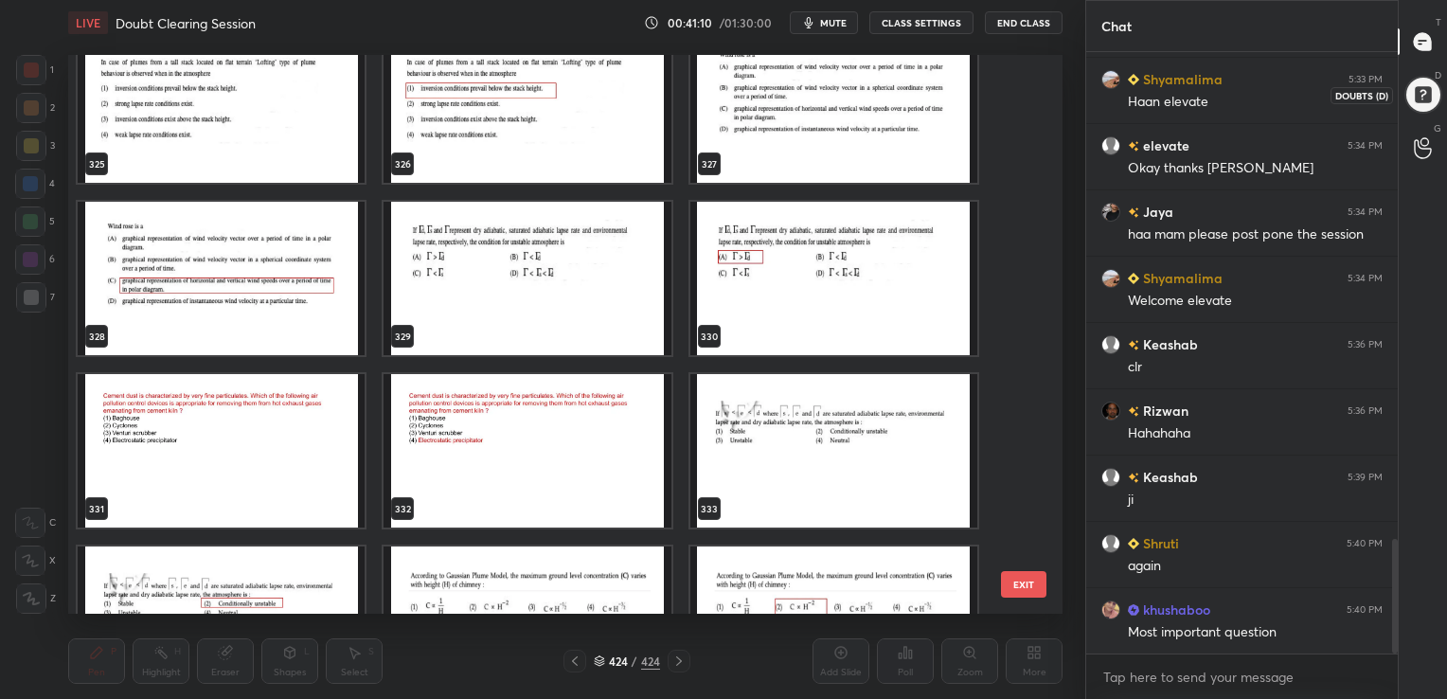
click at [1428, 93] on div at bounding box center [1423, 95] width 38 height 38
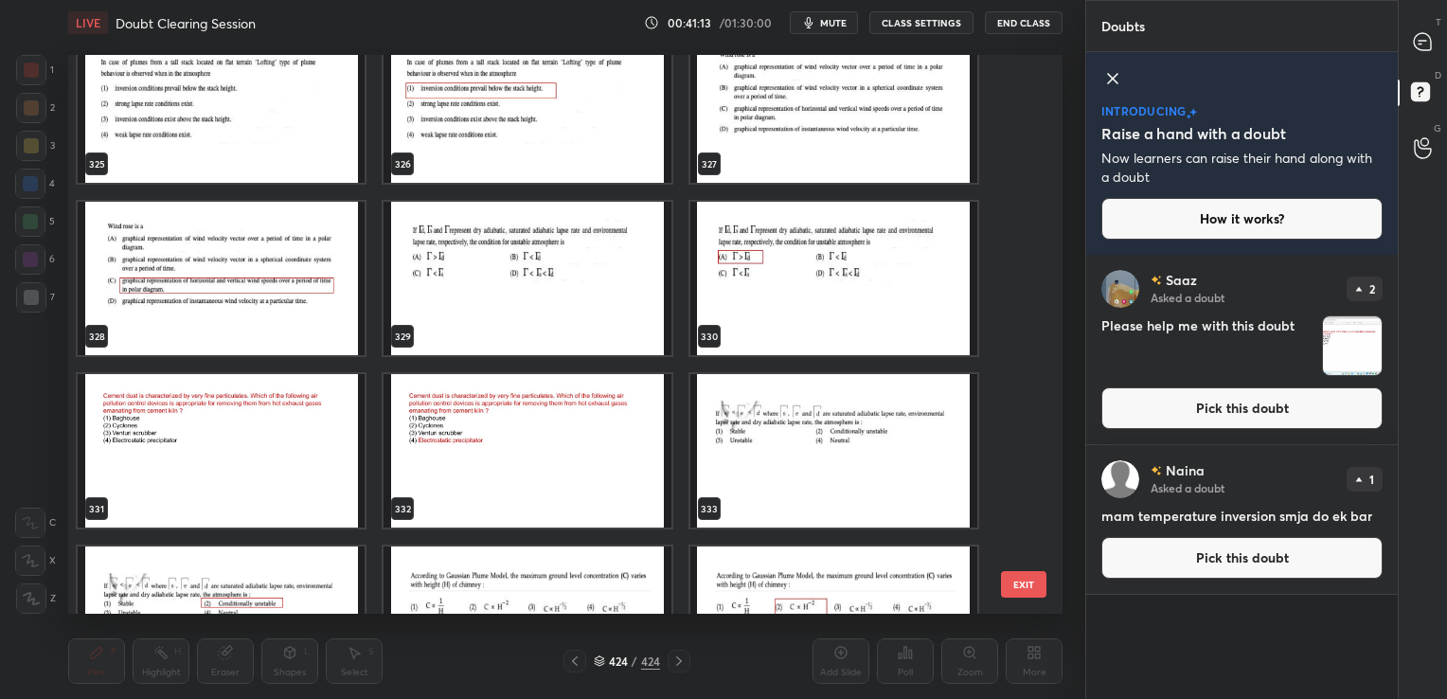
click at [1213, 552] on button "Pick this doubt" at bounding box center [1241, 558] width 281 height 42
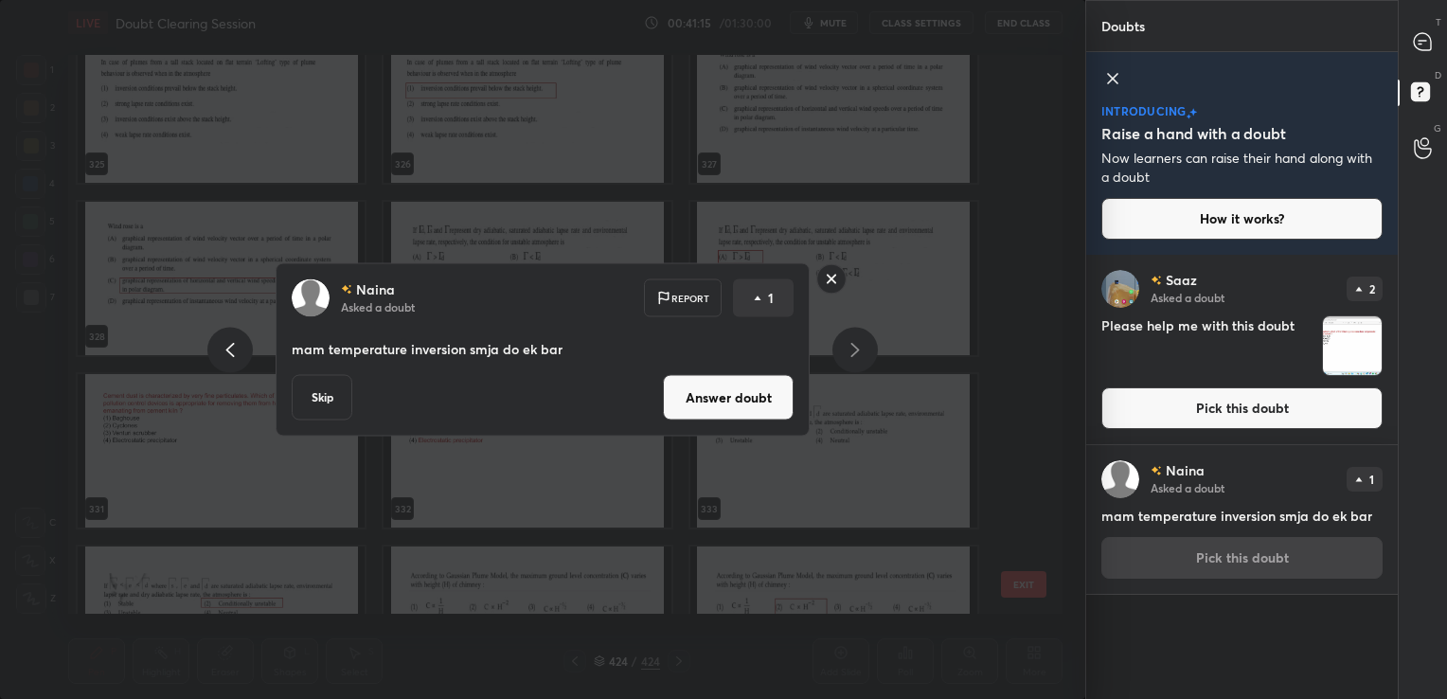
click at [744, 400] on button "Answer doubt" at bounding box center [728, 397] width 131 height 45
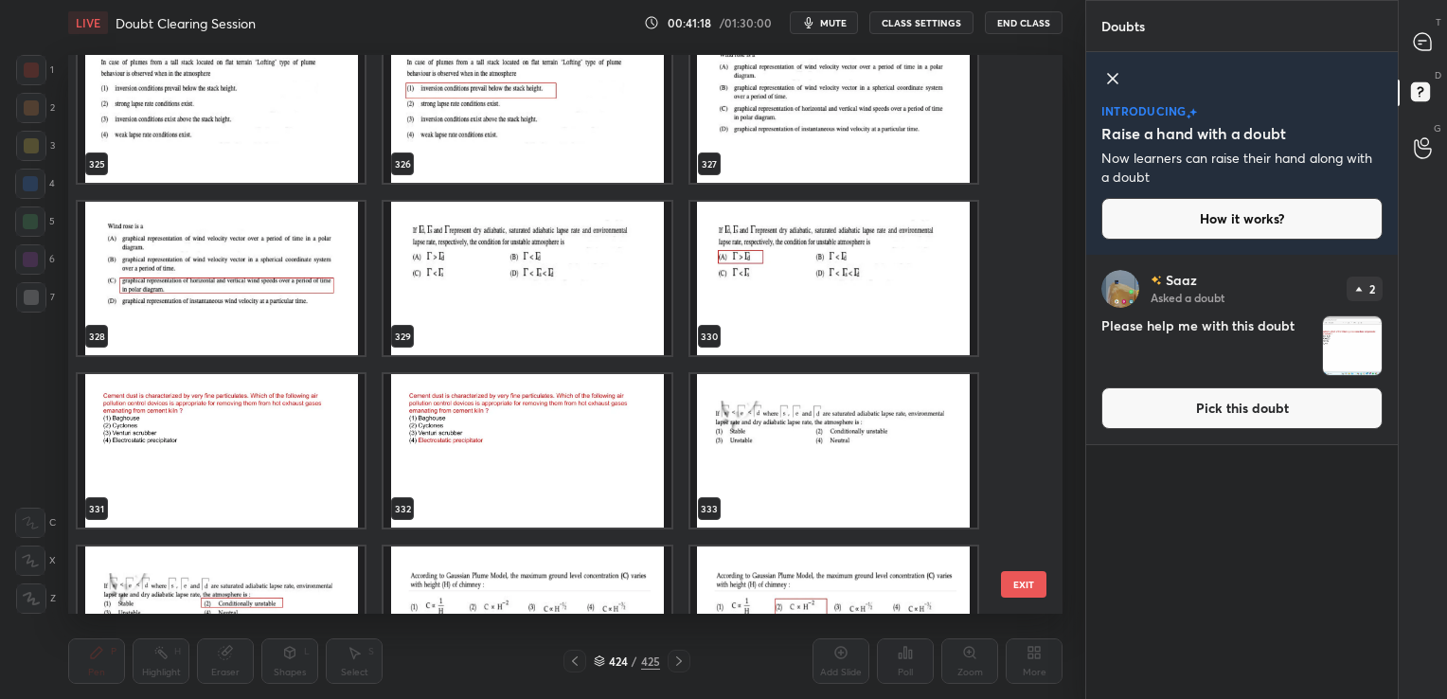
click at [602, 656] on icon at bounding box center [599, 660] width 11 height 11
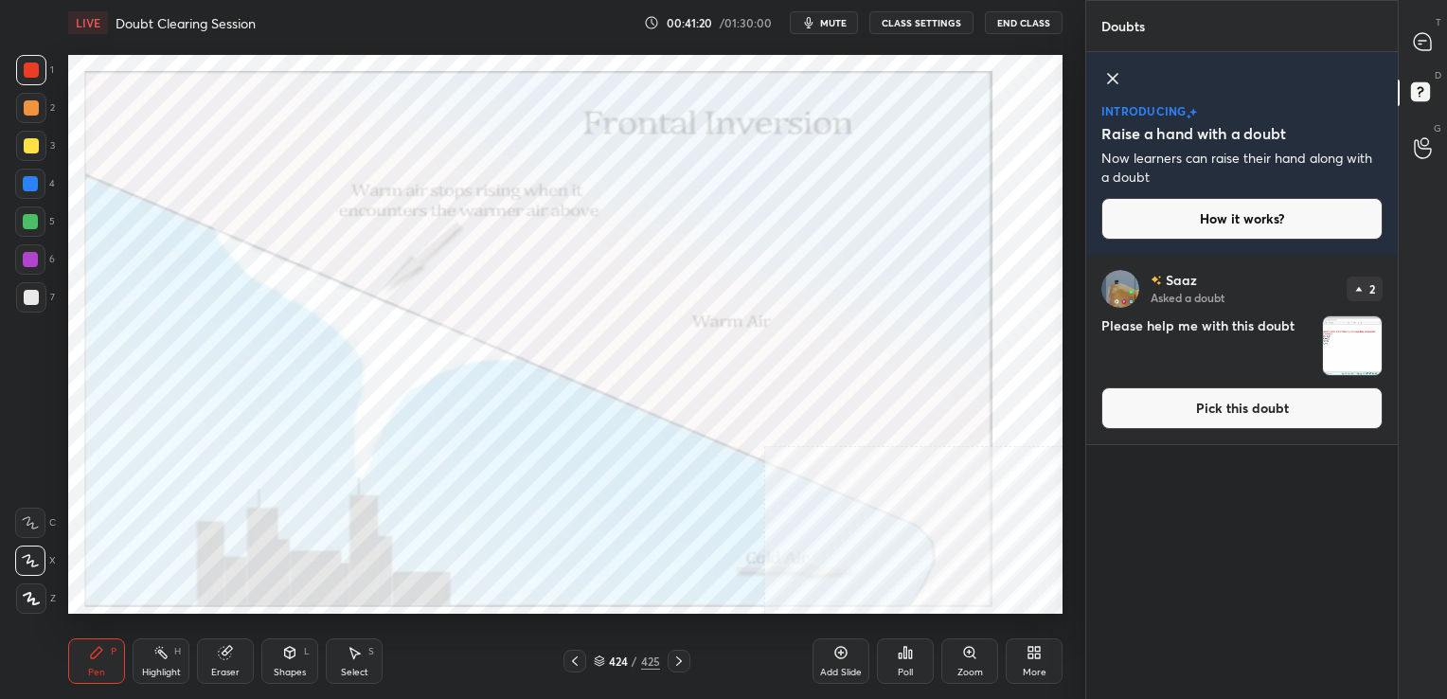
click at [1217, 408] on button "Pick this doubt" at bounding box center [1241, 408] width 281 height 42
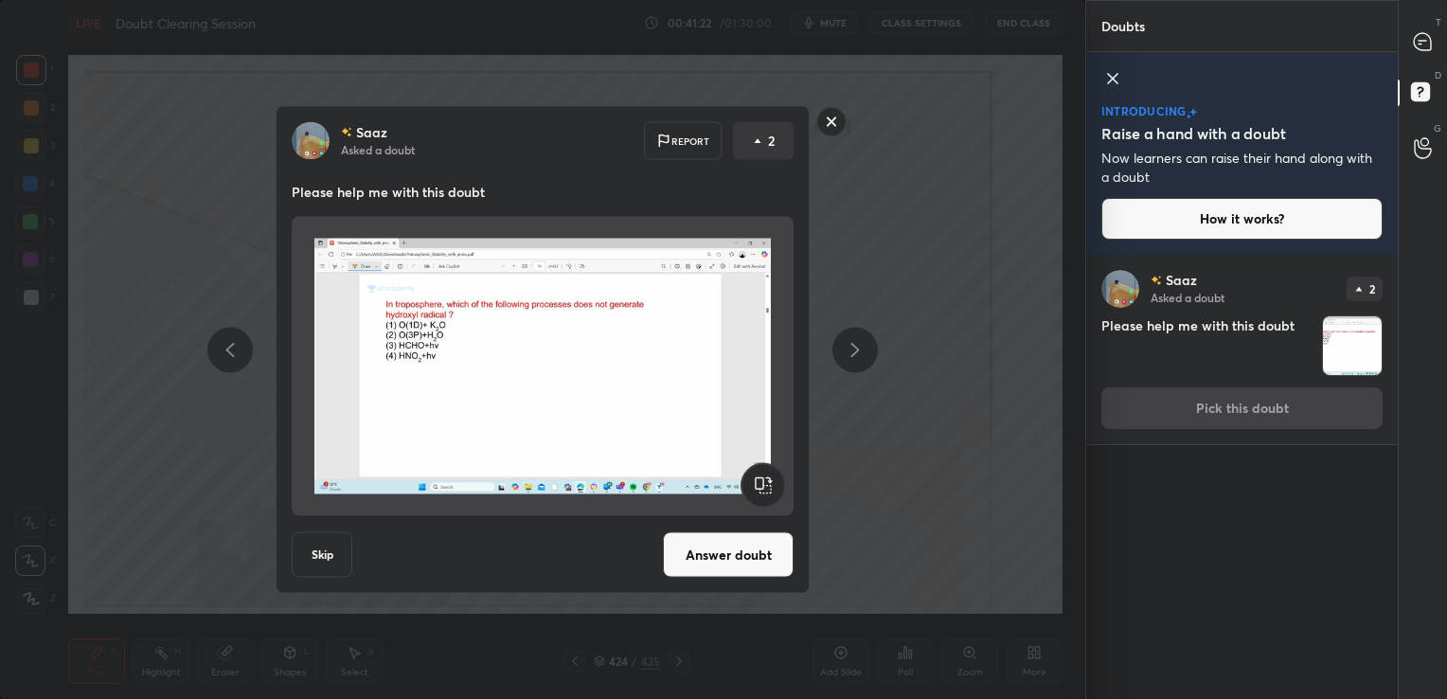
click at [717, 576] on button "Answer doubt" at bounding box center [728, 554] width 131 height 45
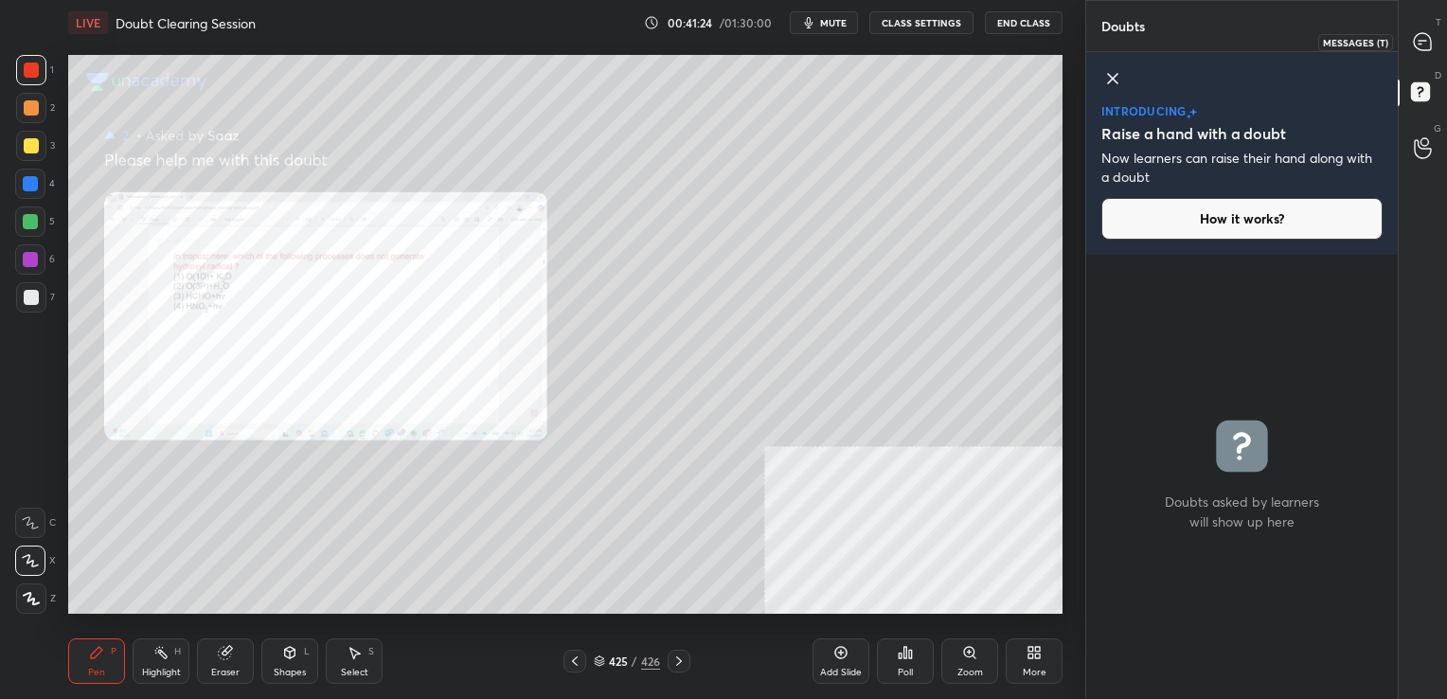
click at [1420, 41] on icon at bounding box center [1421, 41] width 17 height 17
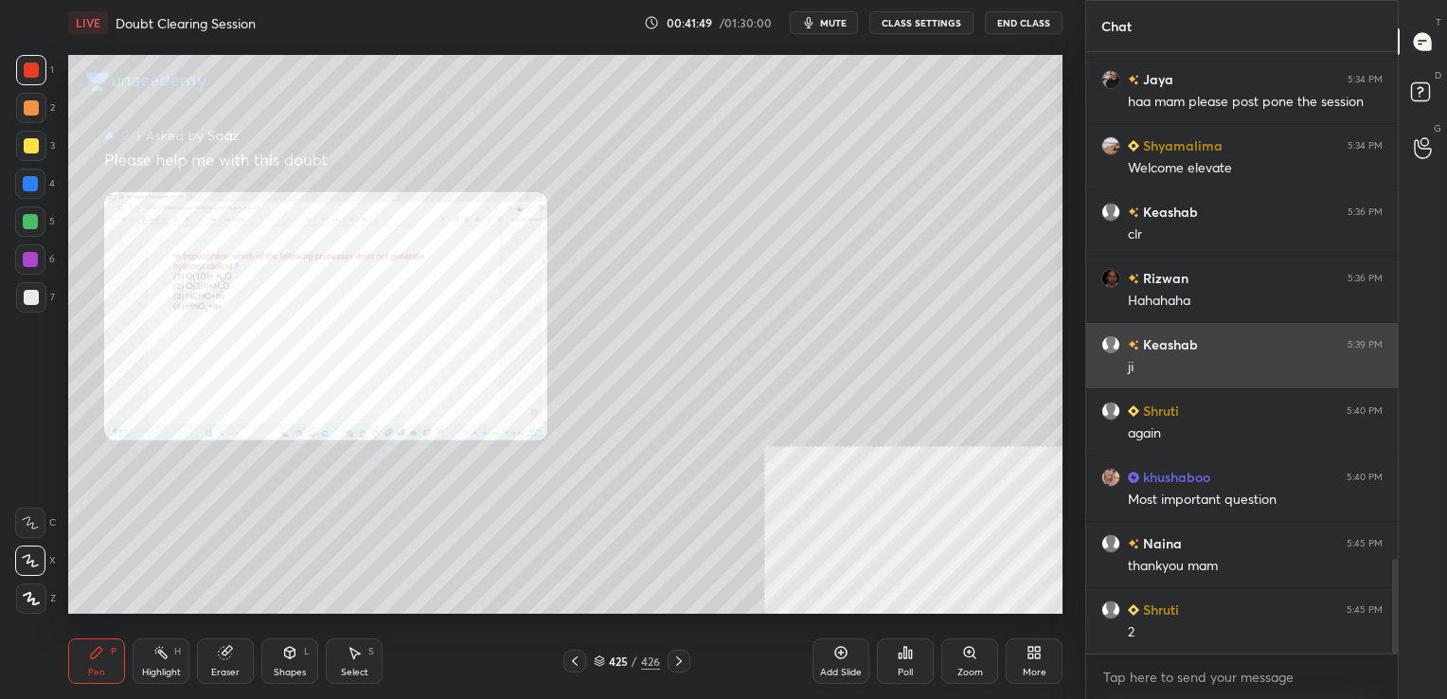
scroll to position [3223, 0]
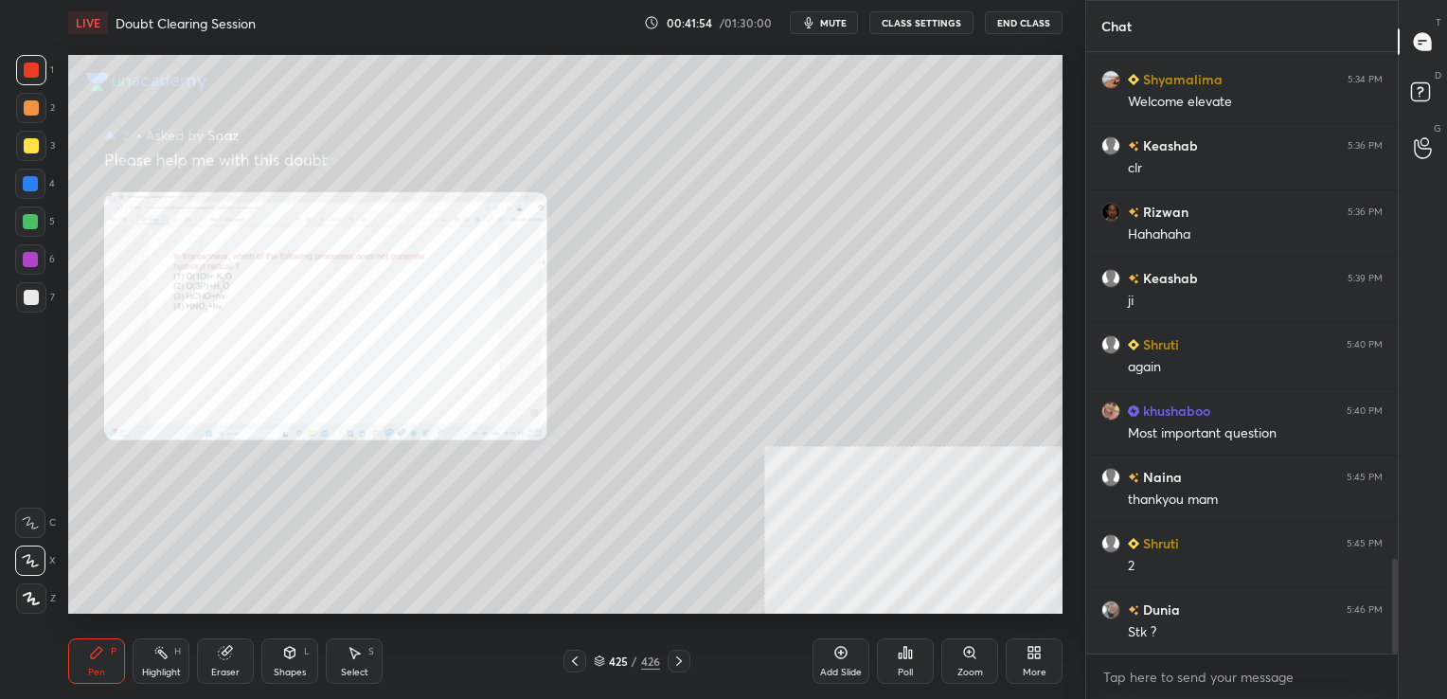
click at [591, 662] on div "425 / 426" at bounding box center [626, 660] width 127 height 23
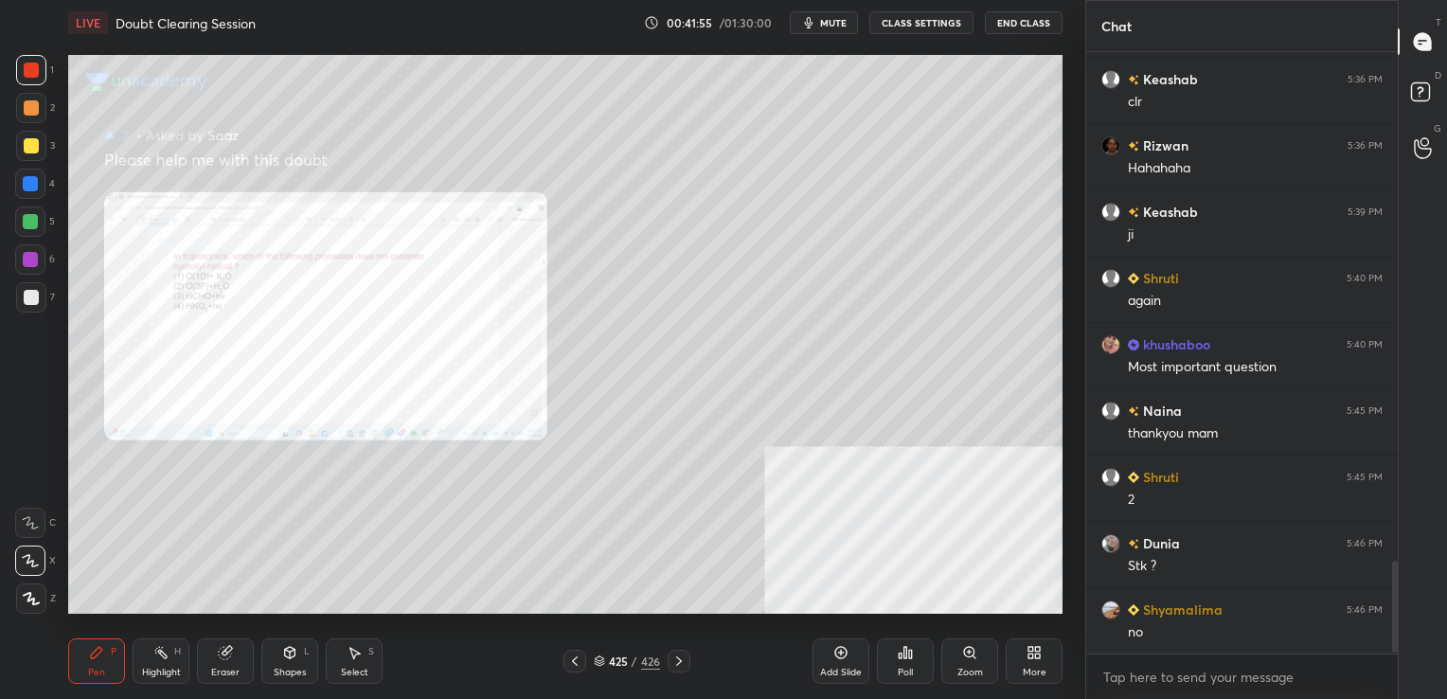
scroll to position [3355, 0]
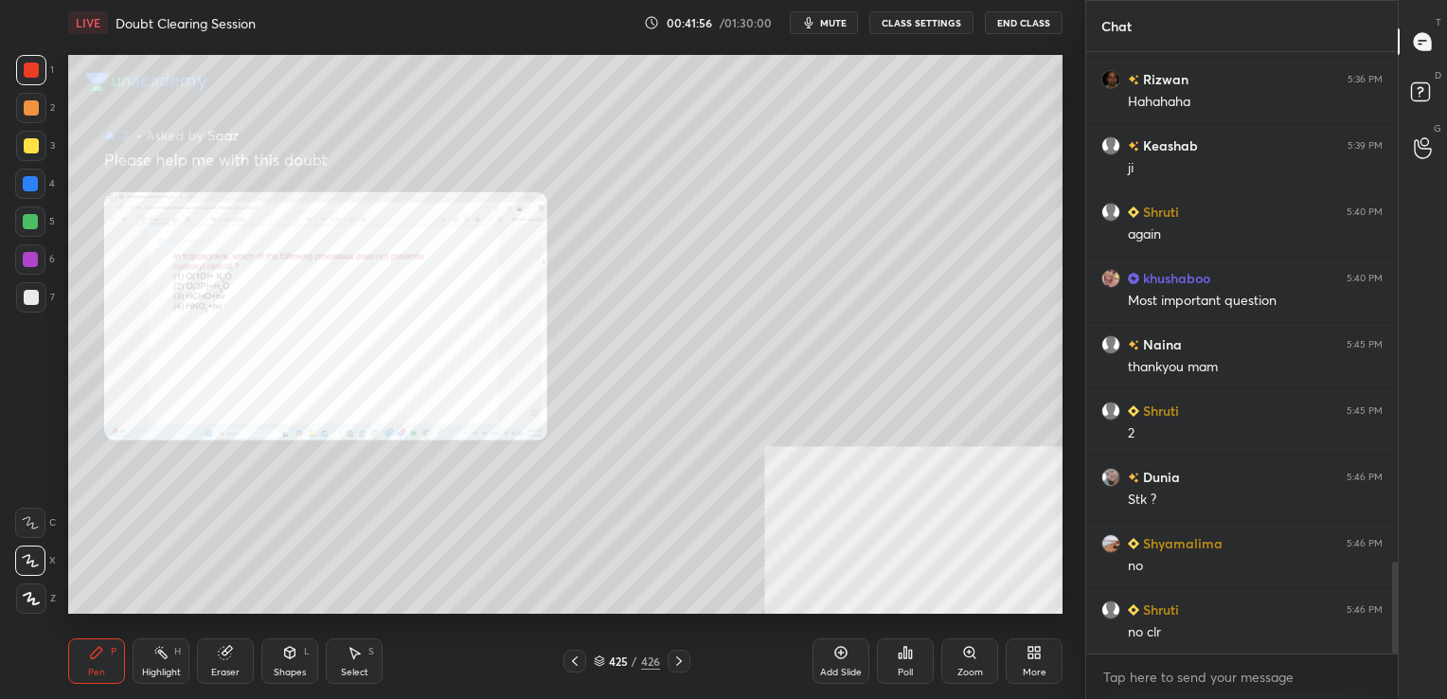
click at [595, 657] on icon at bounding box center [599, 660] width 11 height 11
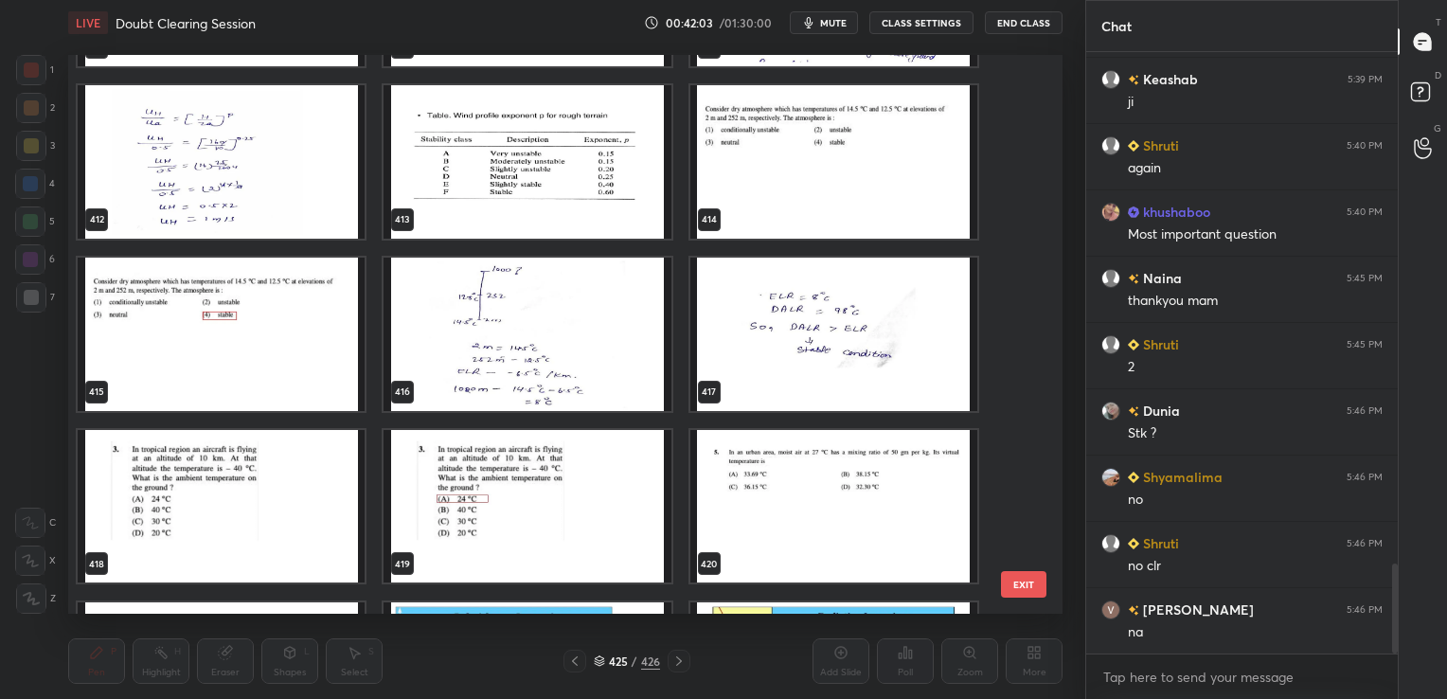
scroll to position [23566, 0]
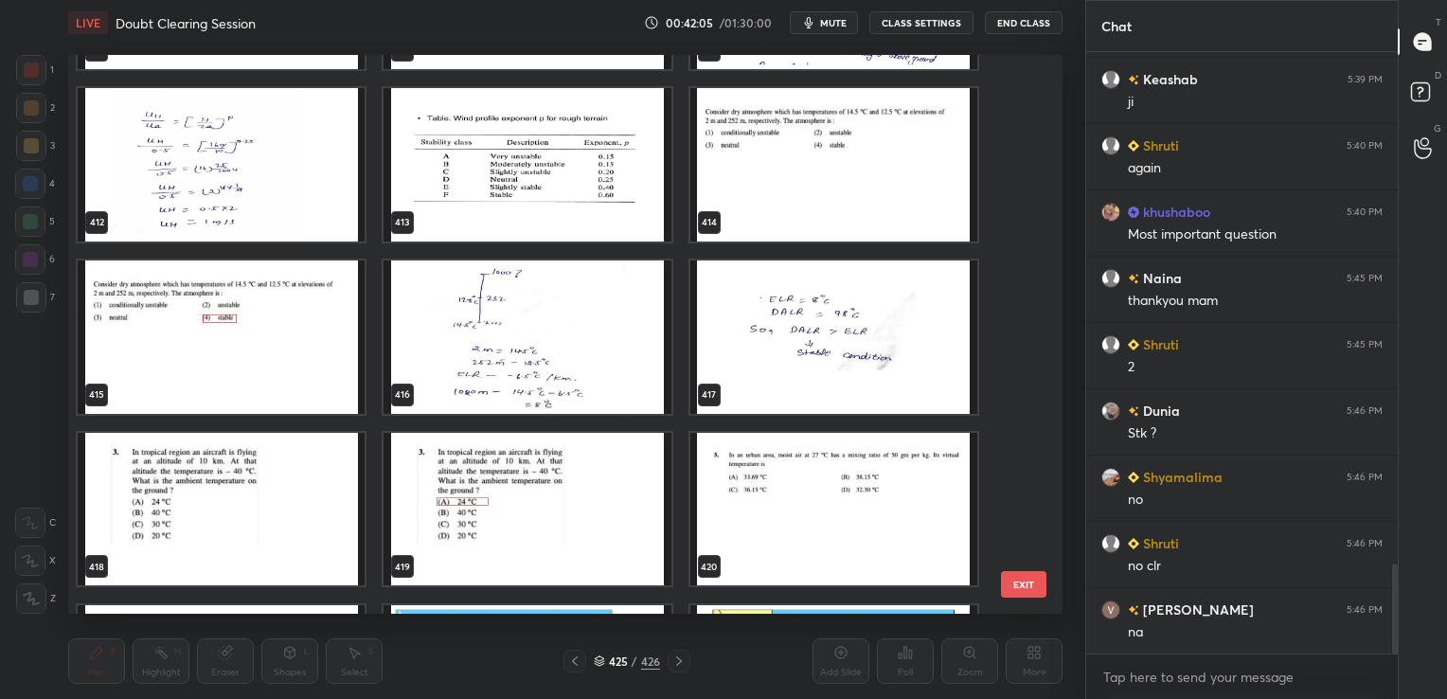
click at [866, 165] on img "grid" at bounding box center [833, 164] width 287 height 153
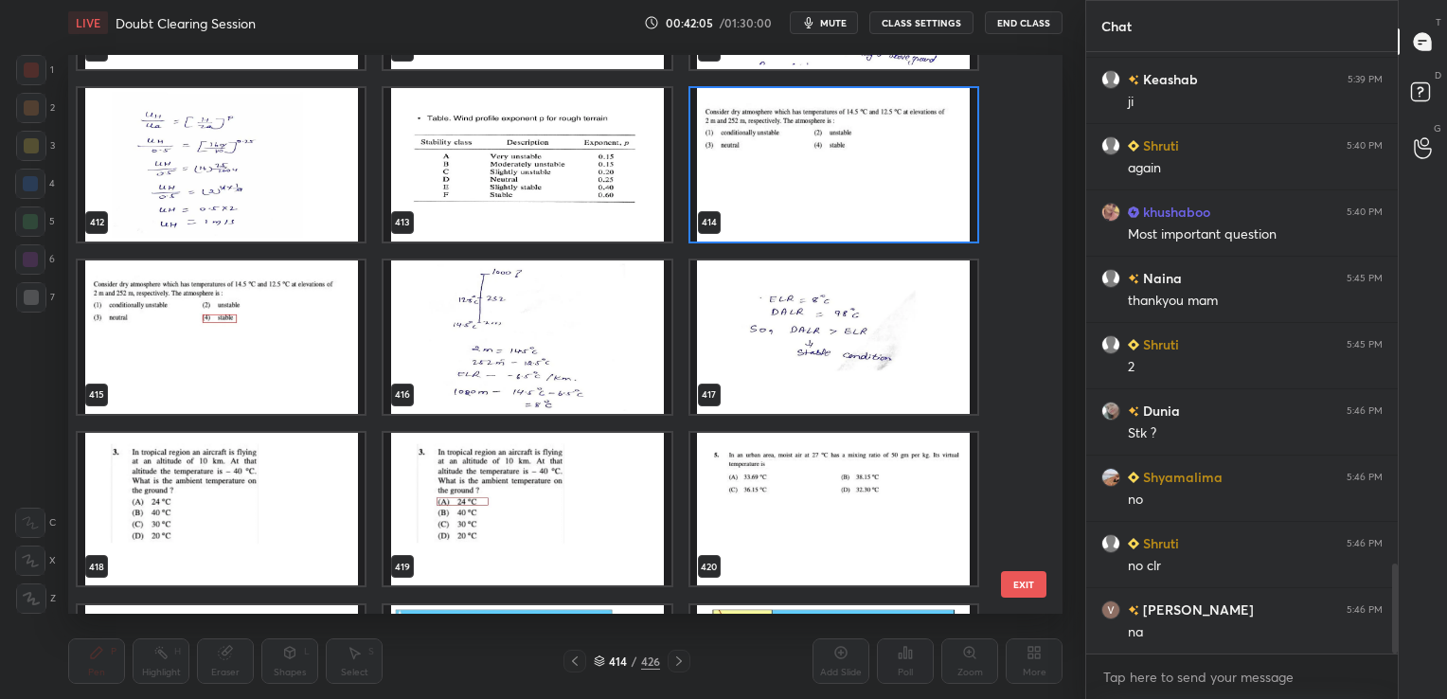
click at [866, 165] on img "grid" at bounding box center [833, 164] width 287 height 153
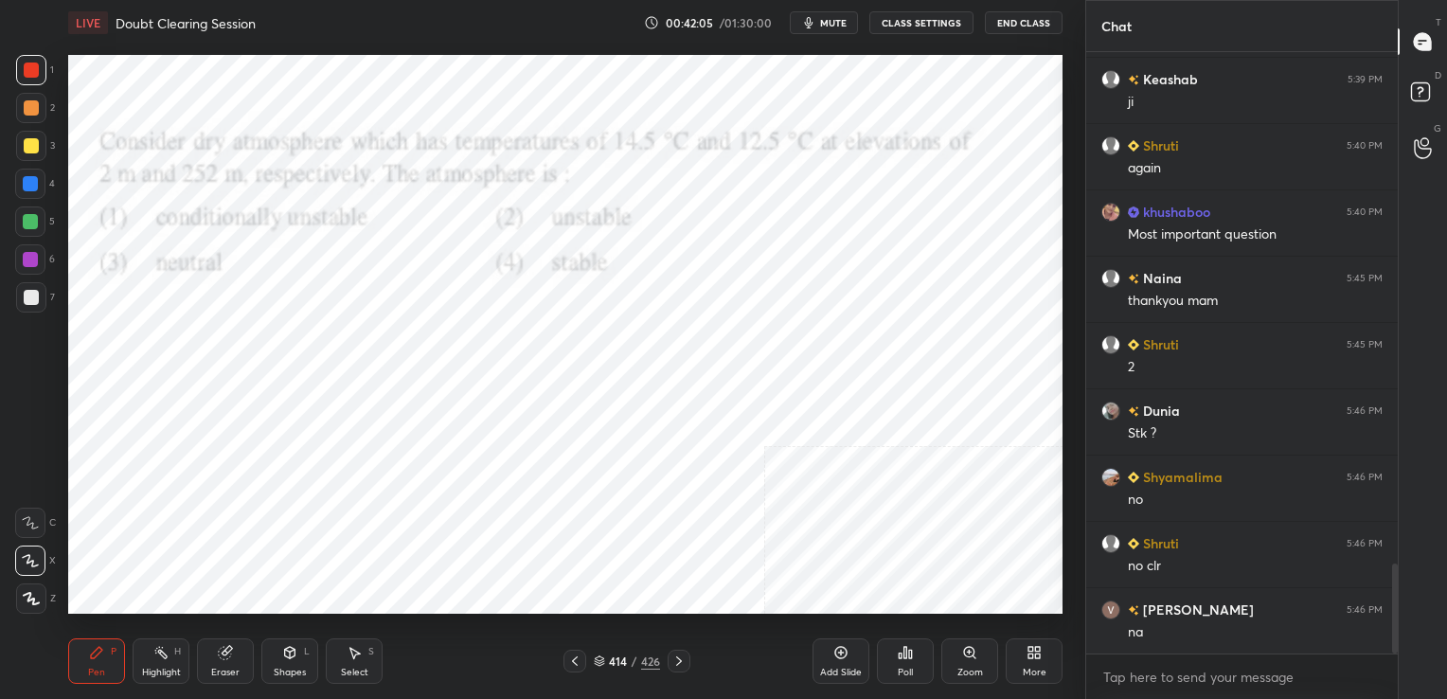
click at [866, 165] on img "grid" at bounding box center [833, 164] width 287 height 153
click at [816, 28] on icon "button" at bounding box center [808, 22] width 15 height 15
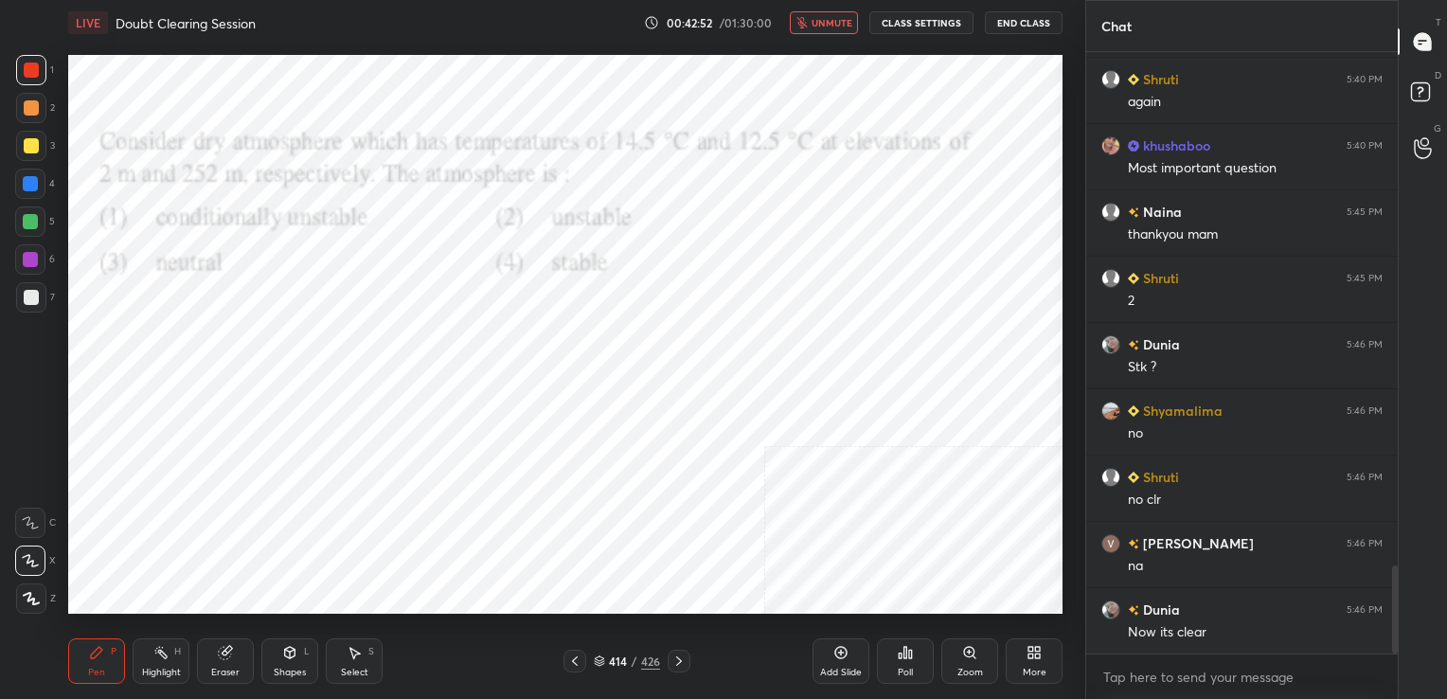
click at [602, 656] on icon at bounding box center [599, 660] width 11 height 11
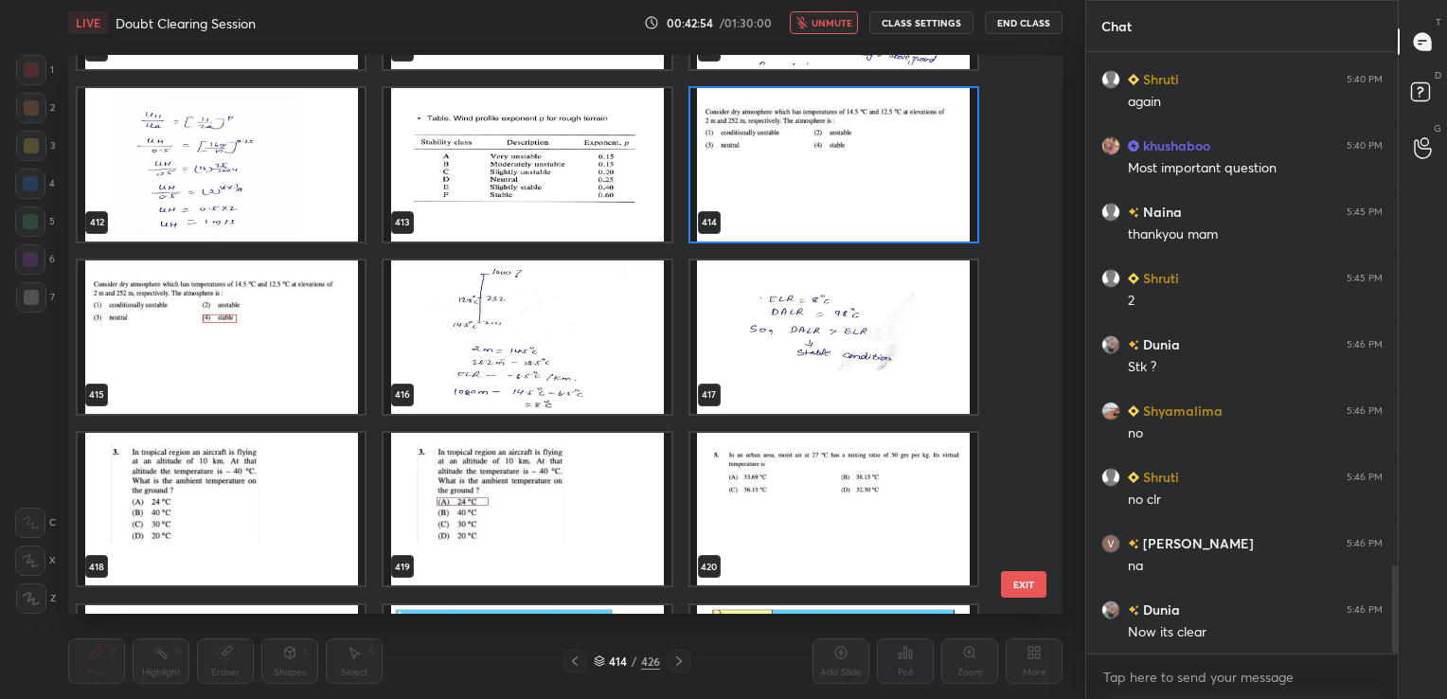
scroll to position [23566, 0]
click at [810, 195] on img "grid" at bounding box center [833, 164] width 287 height 153
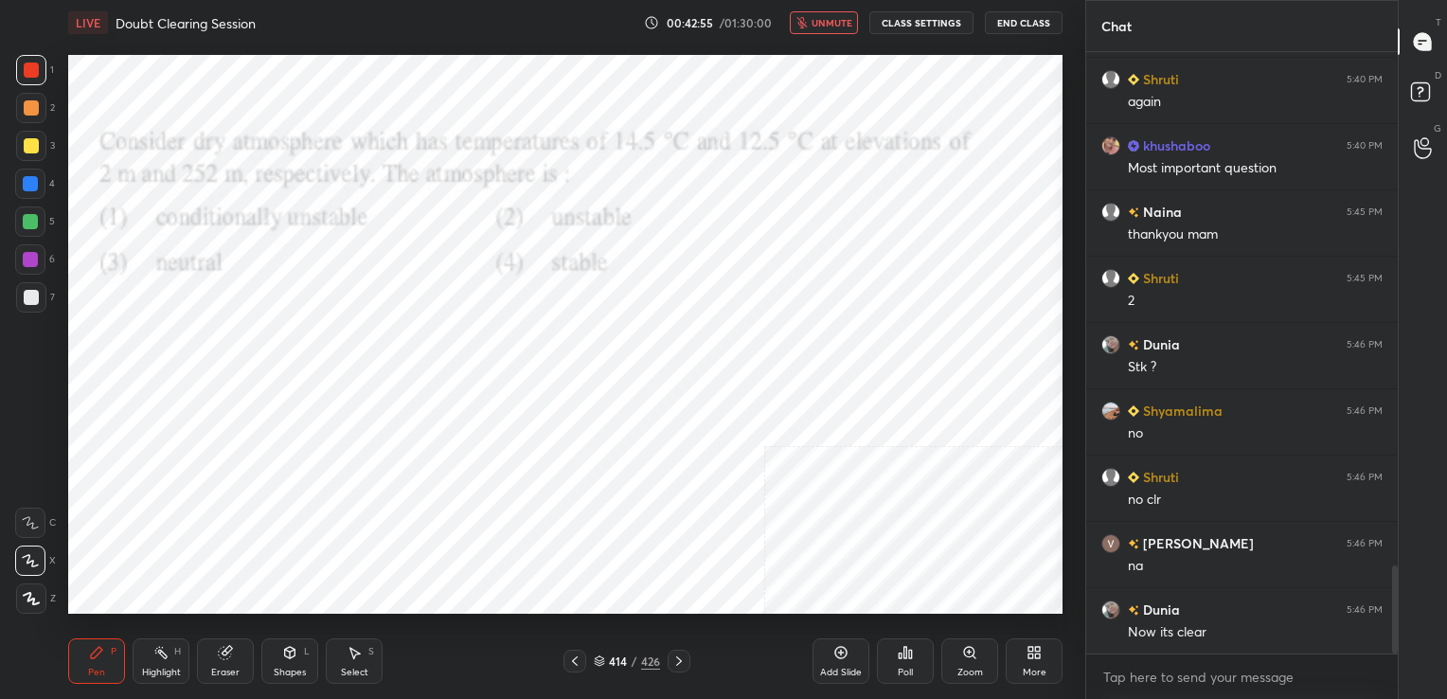
click at [810, 195] on img "grid" at bounding box center [833, 164] width 287 height 153
drag, startPoint x: 902, startPoint y: 661, endPoint x: 909, endPoint y: 668, distance: 10.1
click at [909, 668] on div "Poll" at bounding box center [905, 660] width 57 height 45
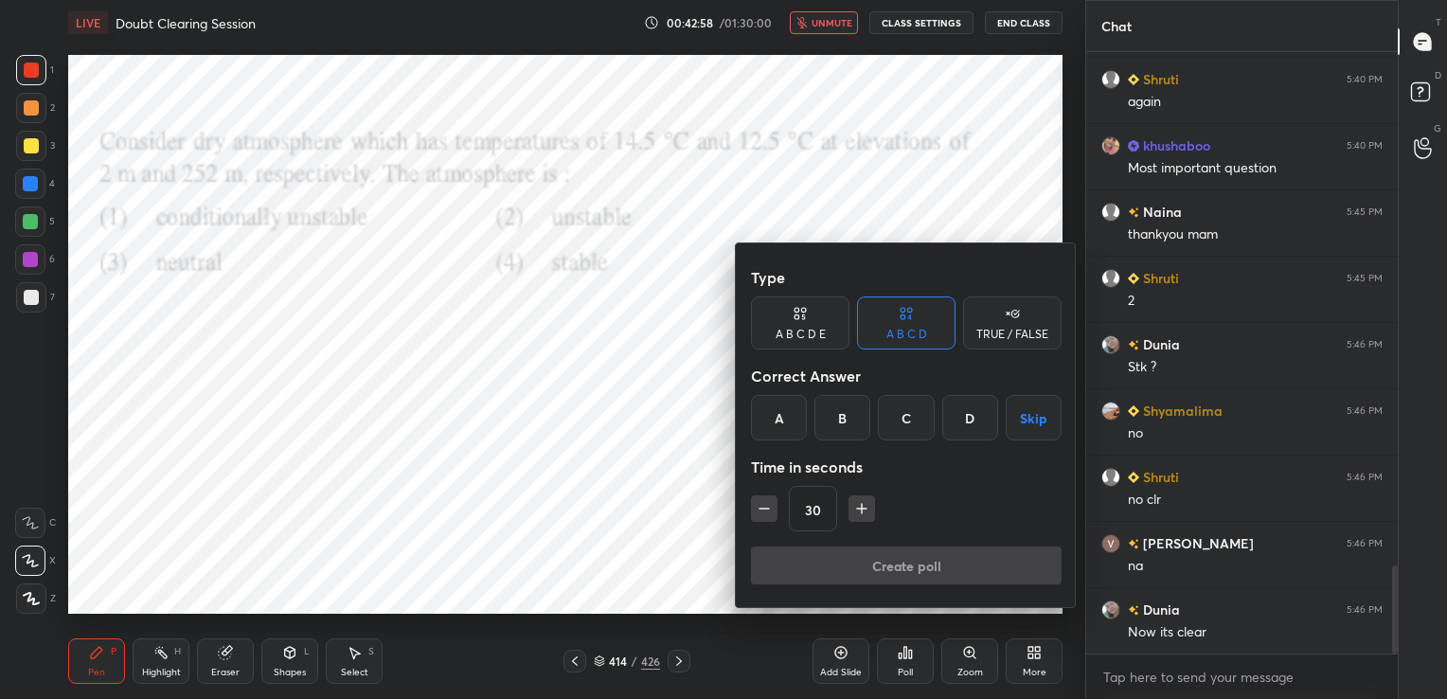
click at [909, 668] on div at bounding box center [723, 349] width 1447 height 699
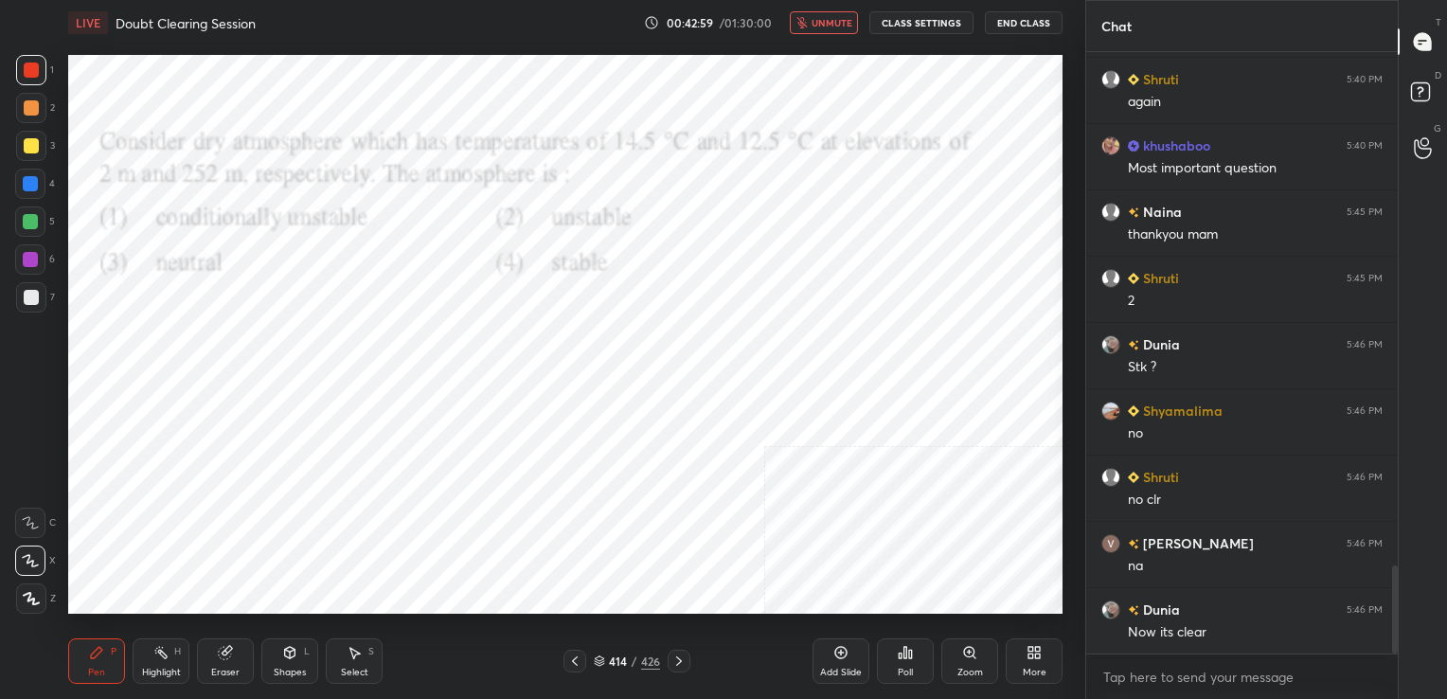
click at [909, 668] on div "Poll" at bounding box center [904, 671] width 15 height 9
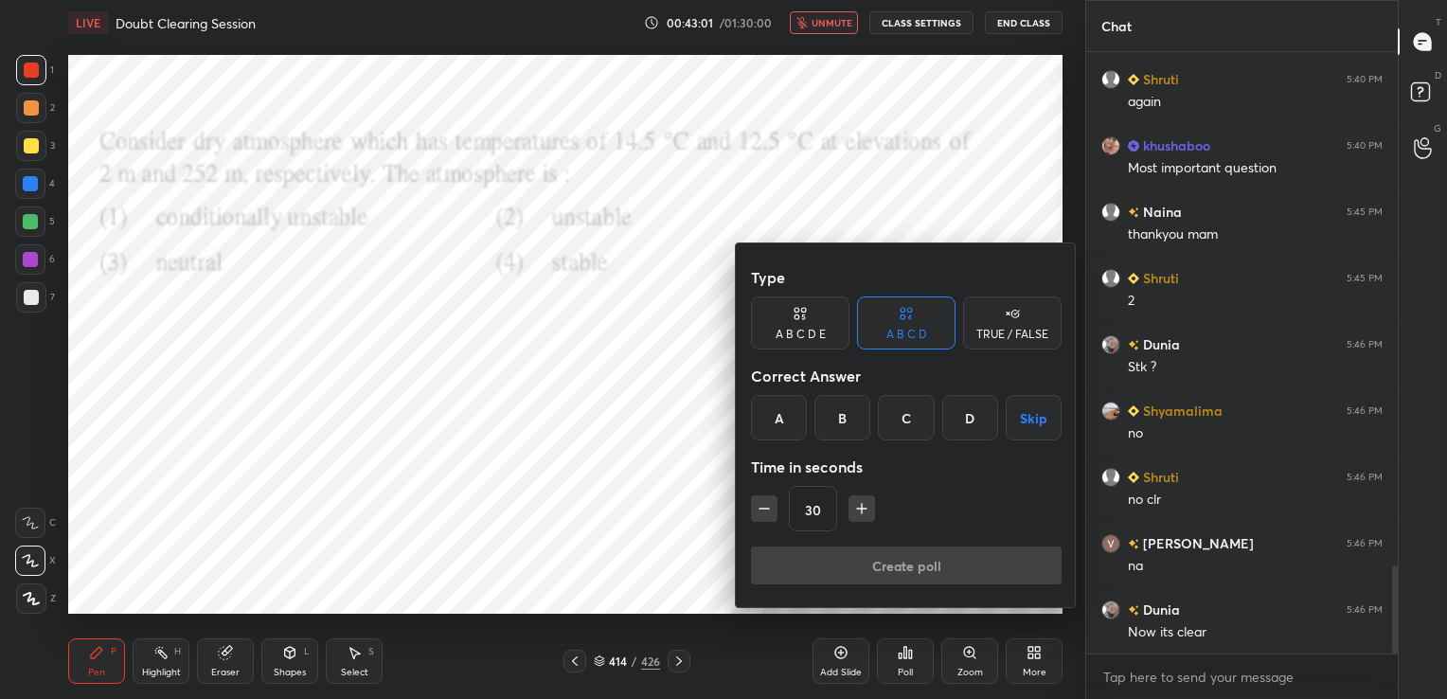
click at [965, 421] on div "D" at bounding box center [970, 417] width 56 height 45
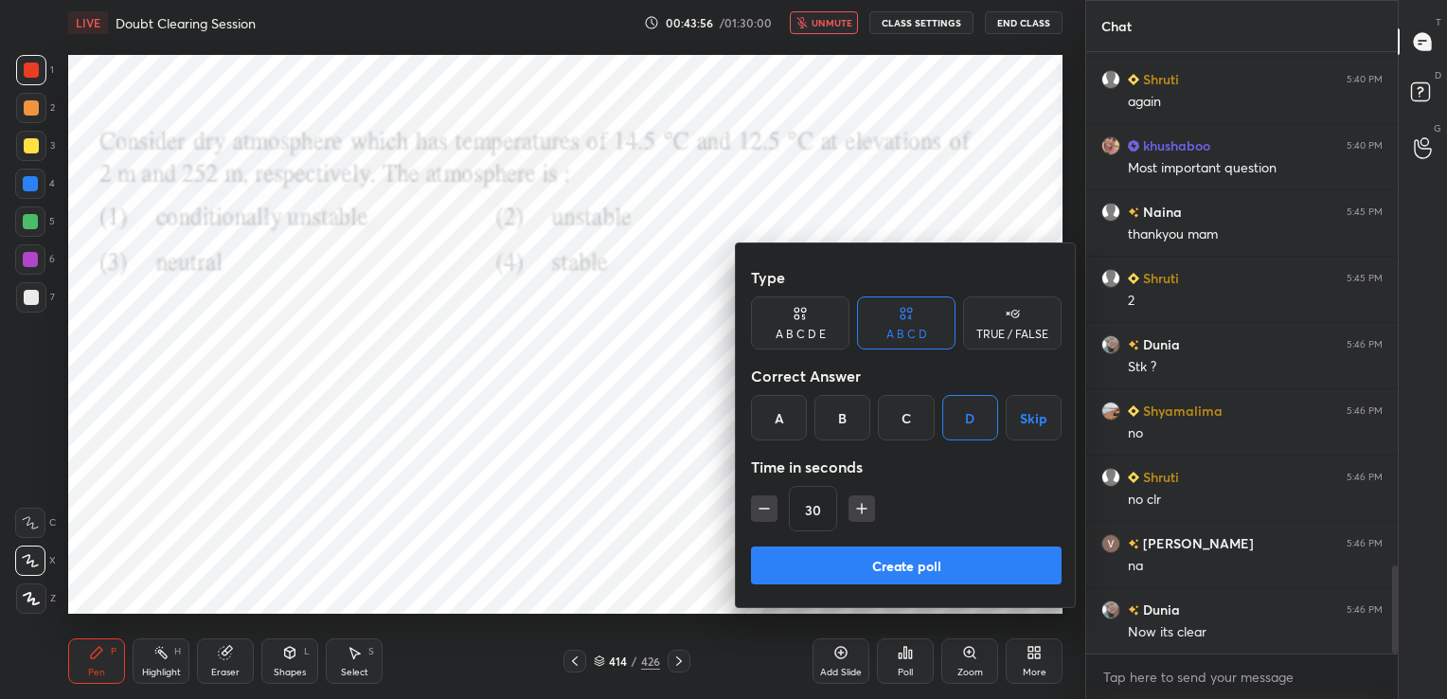
click at [890, 562] on button "Create poll" at bounding box center [906, 565] width 311 height 38
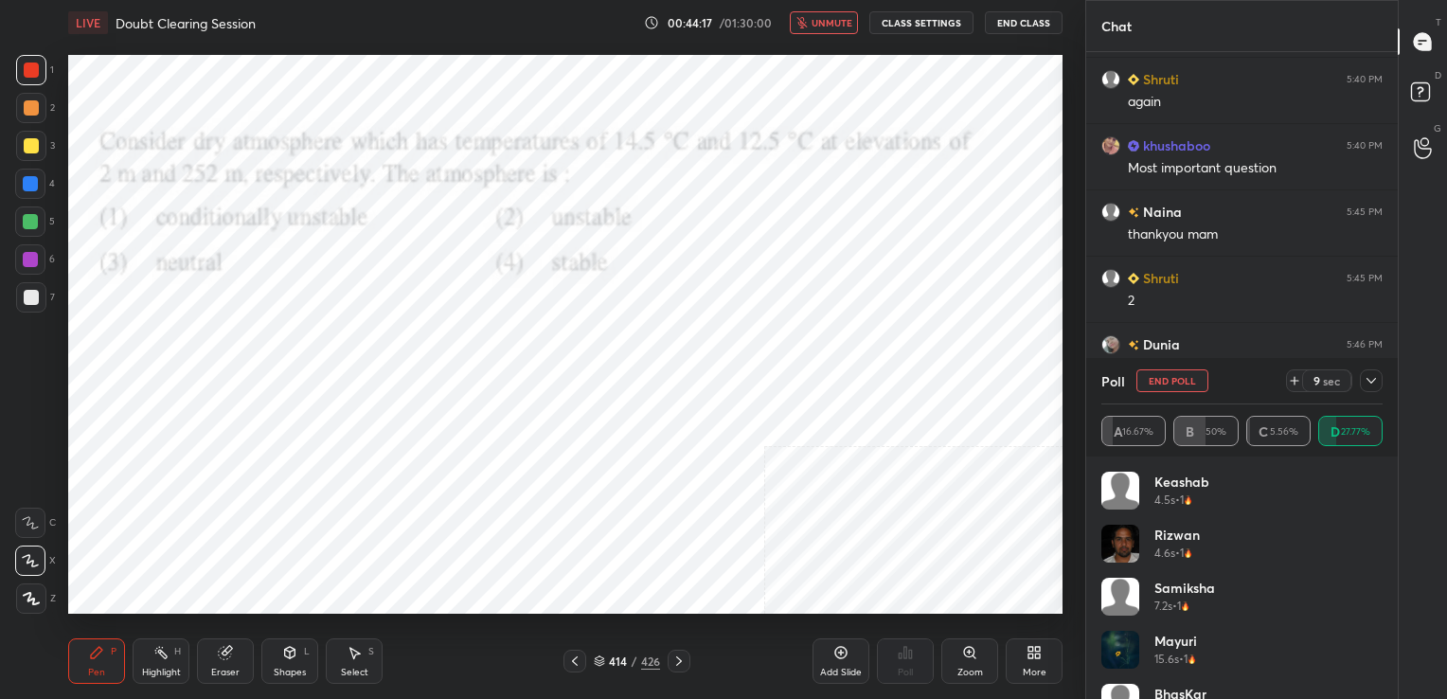
scroll to position [3586, 0]
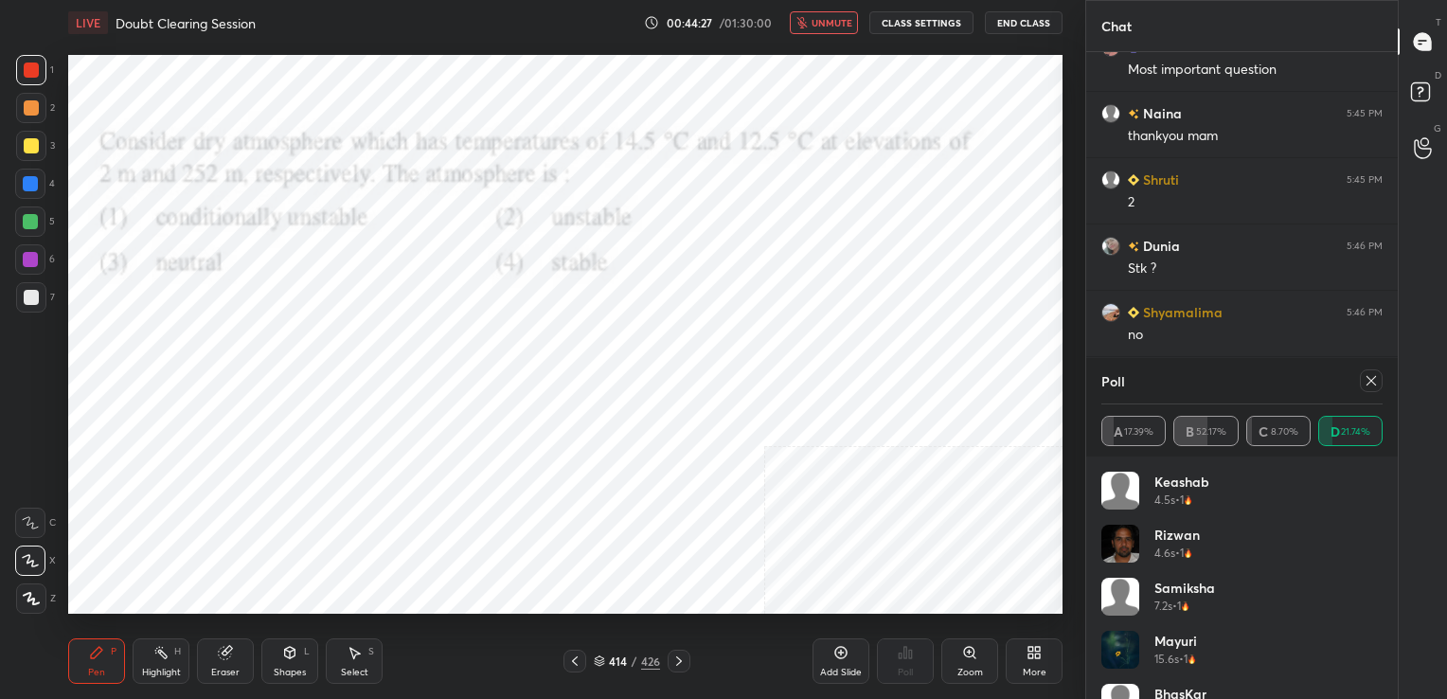
click at [1368, 384] on icon at bounding box center [1370, 380] width 15 height 15
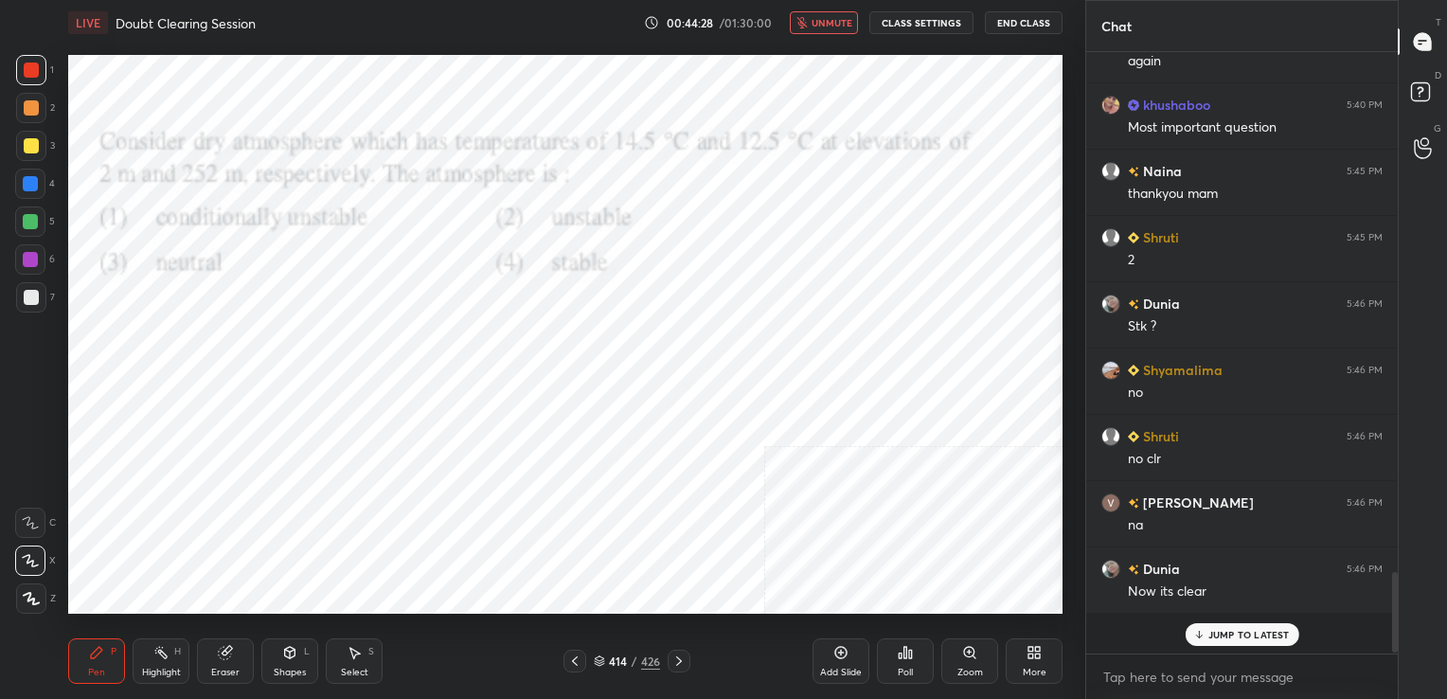
scroll to position [0, 0]
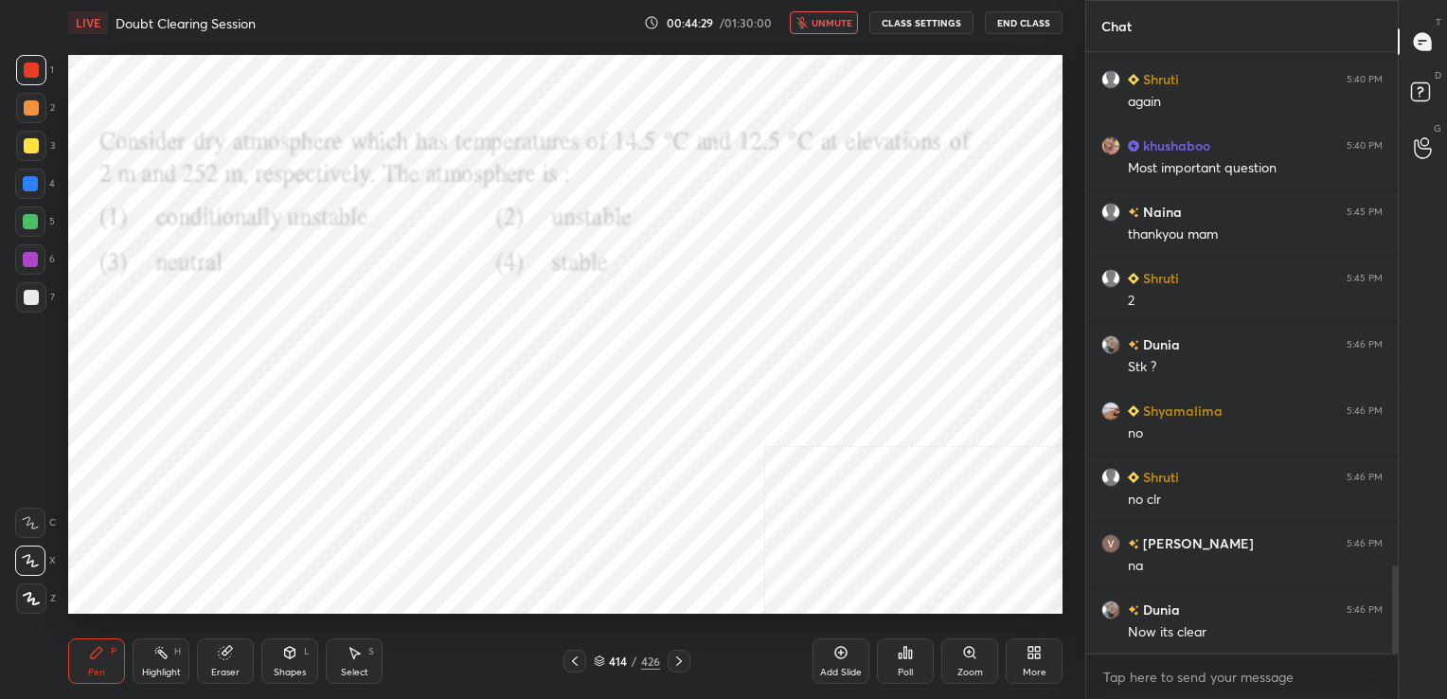
click at [836, 24] on span "unmute" at bounding box center [831, 22] width 41 height 13
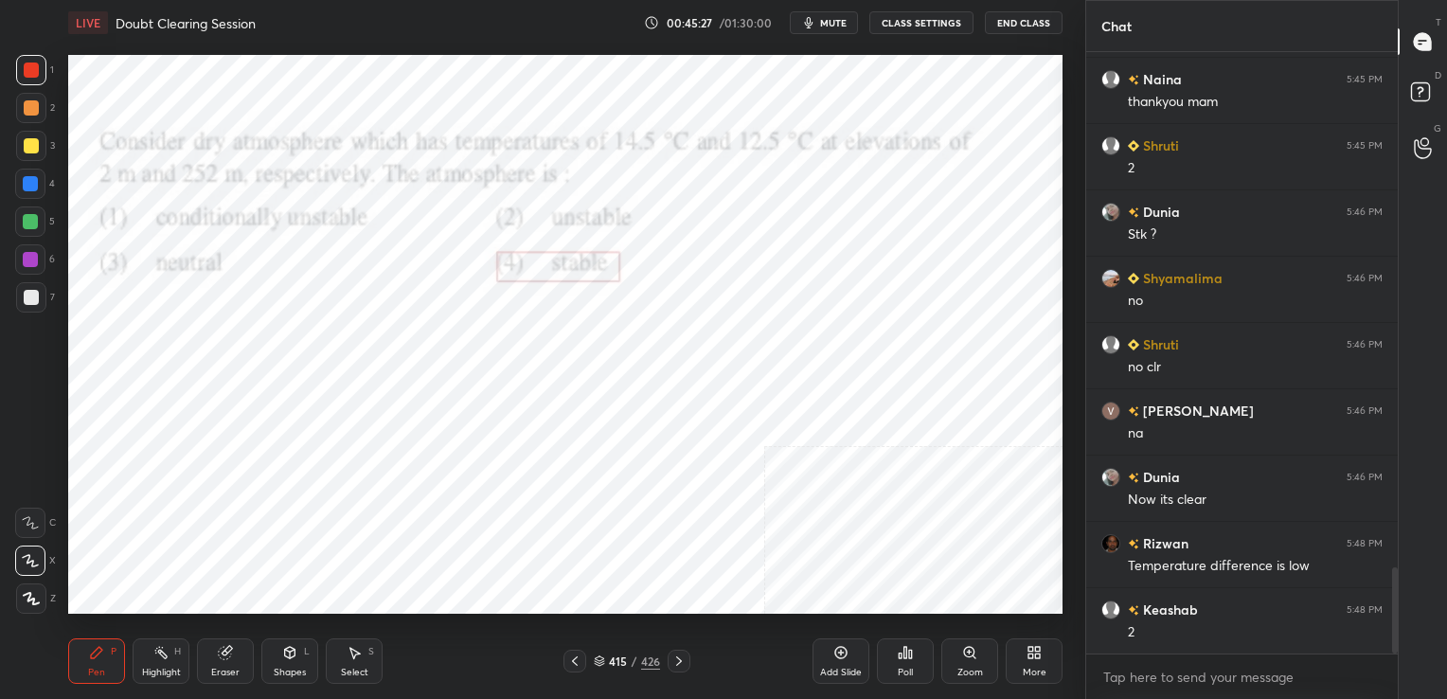
click at [587, 655] on div "415 / 426" at bounding box center [626, 660] width 127 height 23
click at [598, 661] on icon at bounding box center [599, 660] width 11 height 11
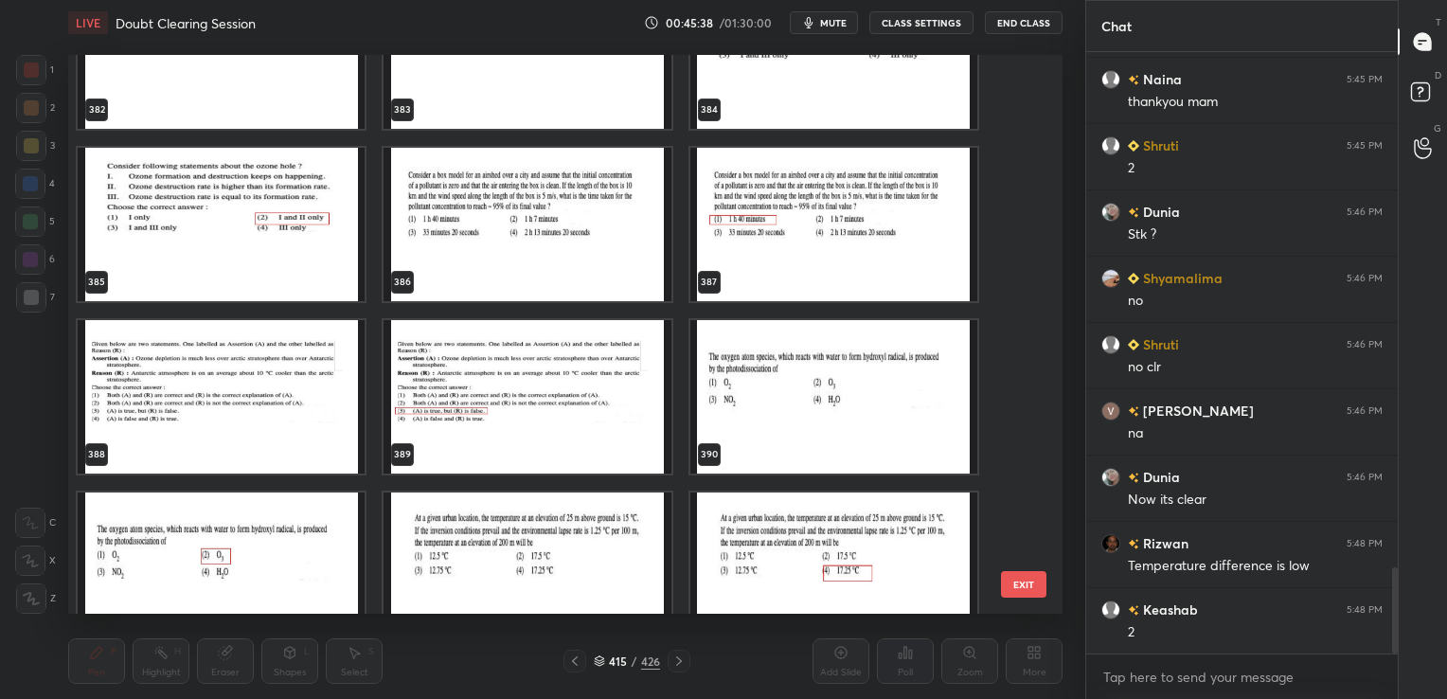
scroll to position [21956, 0]
click at [302, 383] on img "grid" at bounding box center [221, 396] width 287 height 153
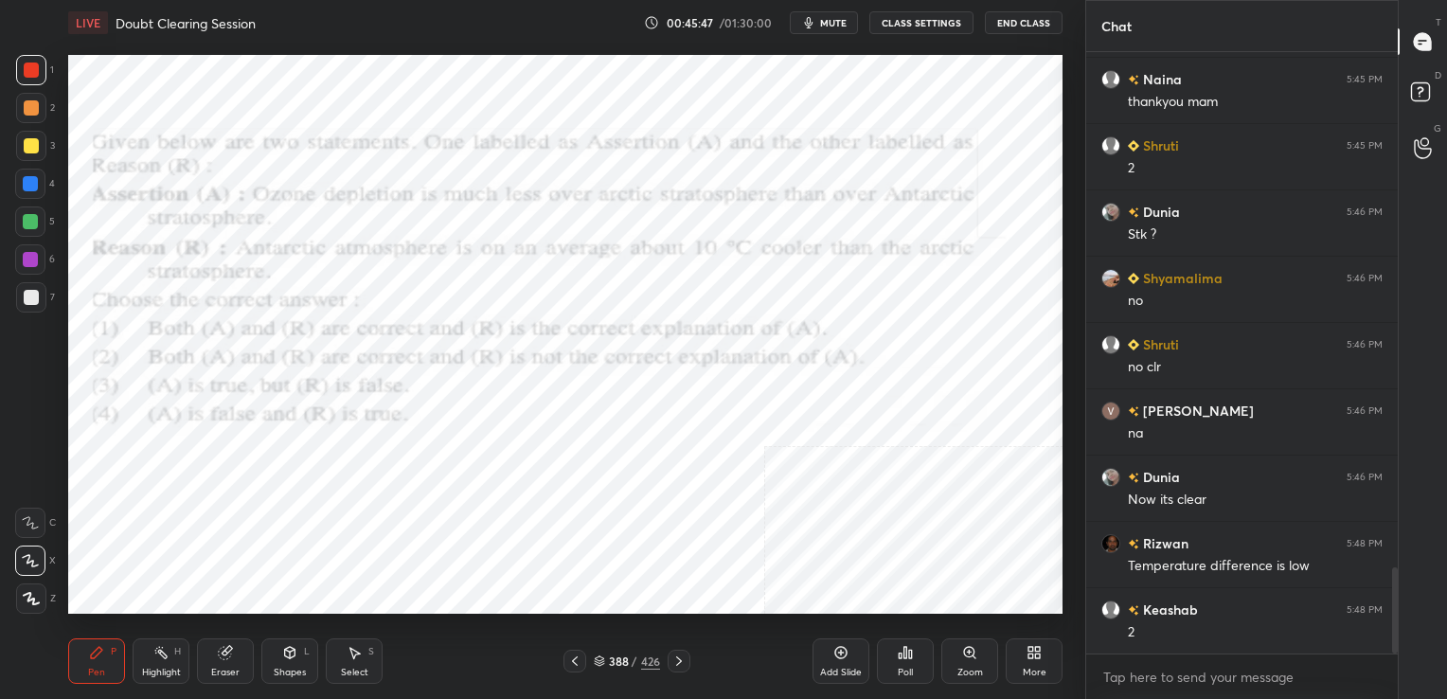
click at [302, 383] on img "grid" at bounding box center [221, 396] width 287 height 153
click at [823, 14] on button "mute" at bounding box center [824, 22] width 68 height 23
click at [596, 660] on icon at bounding box center [599, 658] width 9 height 5
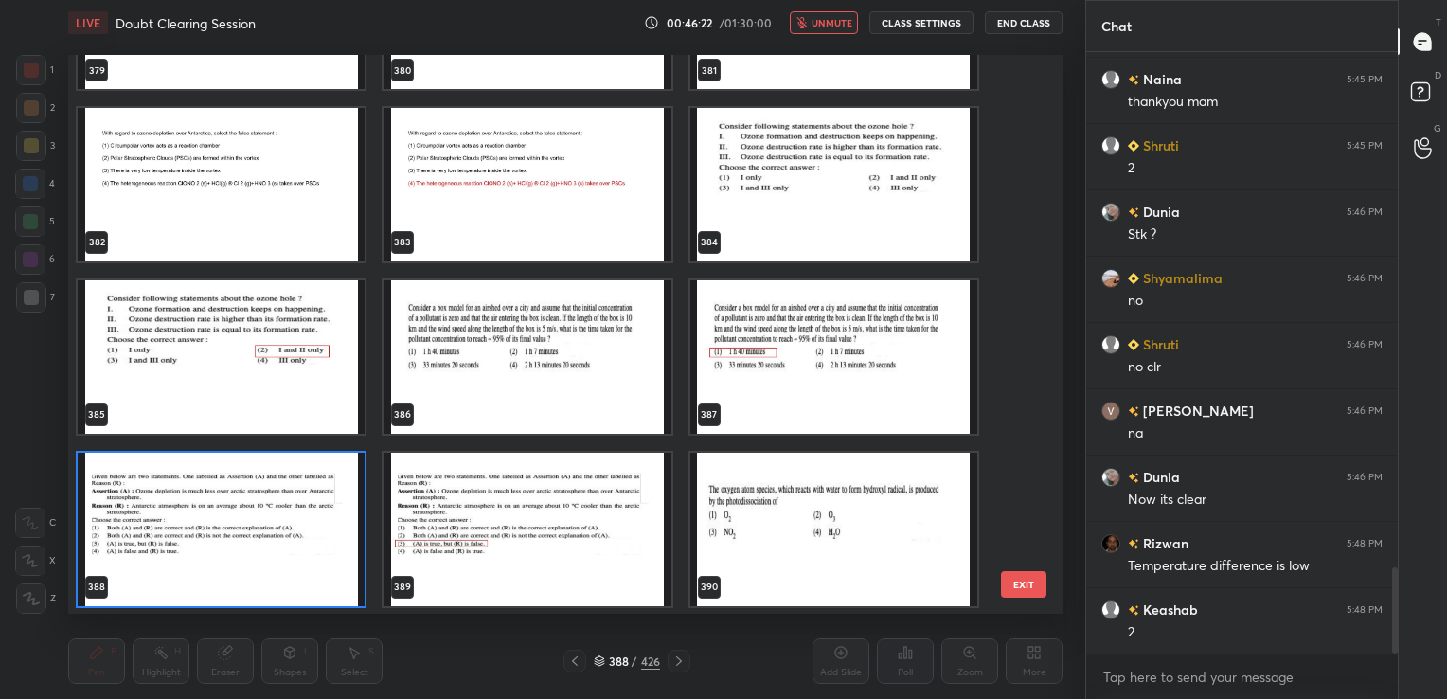
scroll to position [554, 985]
click at [356, 541] on img "grid" at bounding box center [221, 529] width 287 height 153
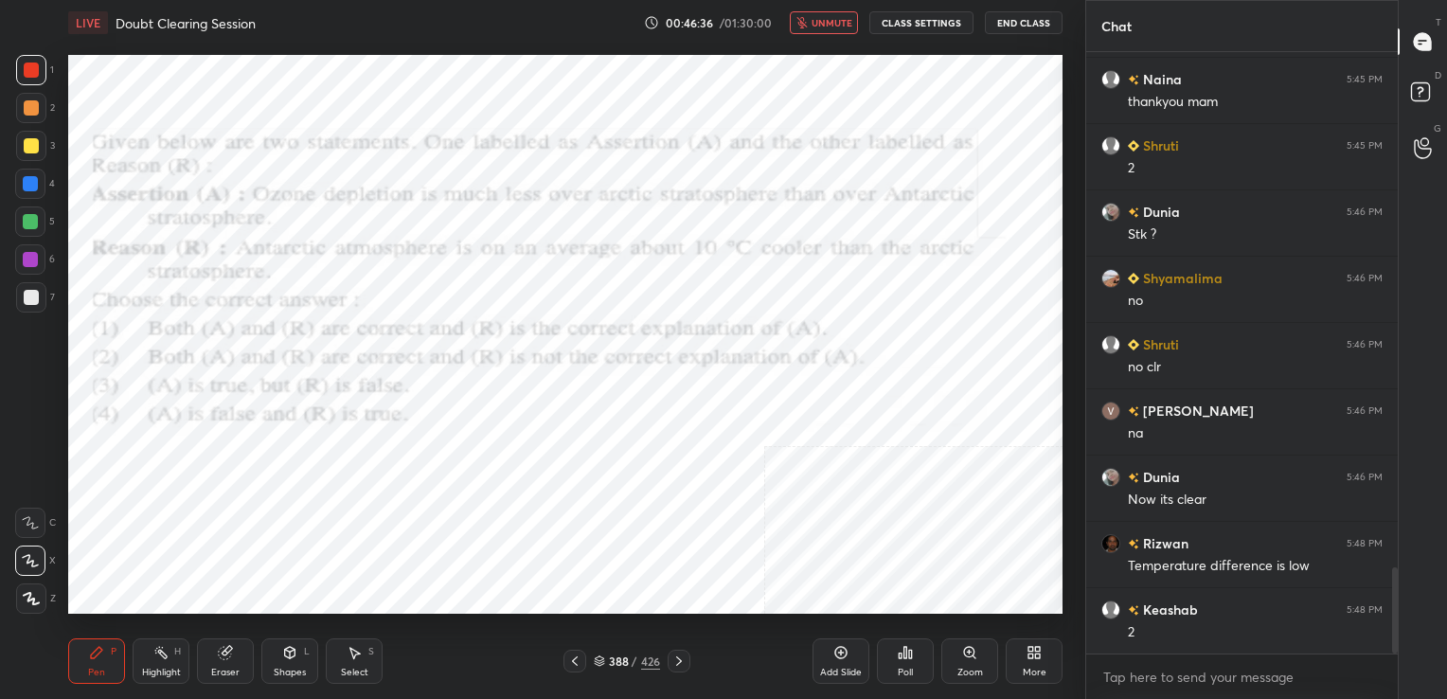
drag, startPoint x: 356, startPoint y: 541, endPoint x: 797, endPoint y: 668, distance: 459.3
click at [797, 668] on div "LIVE Doubt Clearing Session 00:46:36 / 01:30:00 unmute CLASS SETTINGS End Class…" at bounding box center [565, 349] width 1009 height 699
click at [880, 662] on div "Poll" at bounding box center [905, 660] width 57 height 45
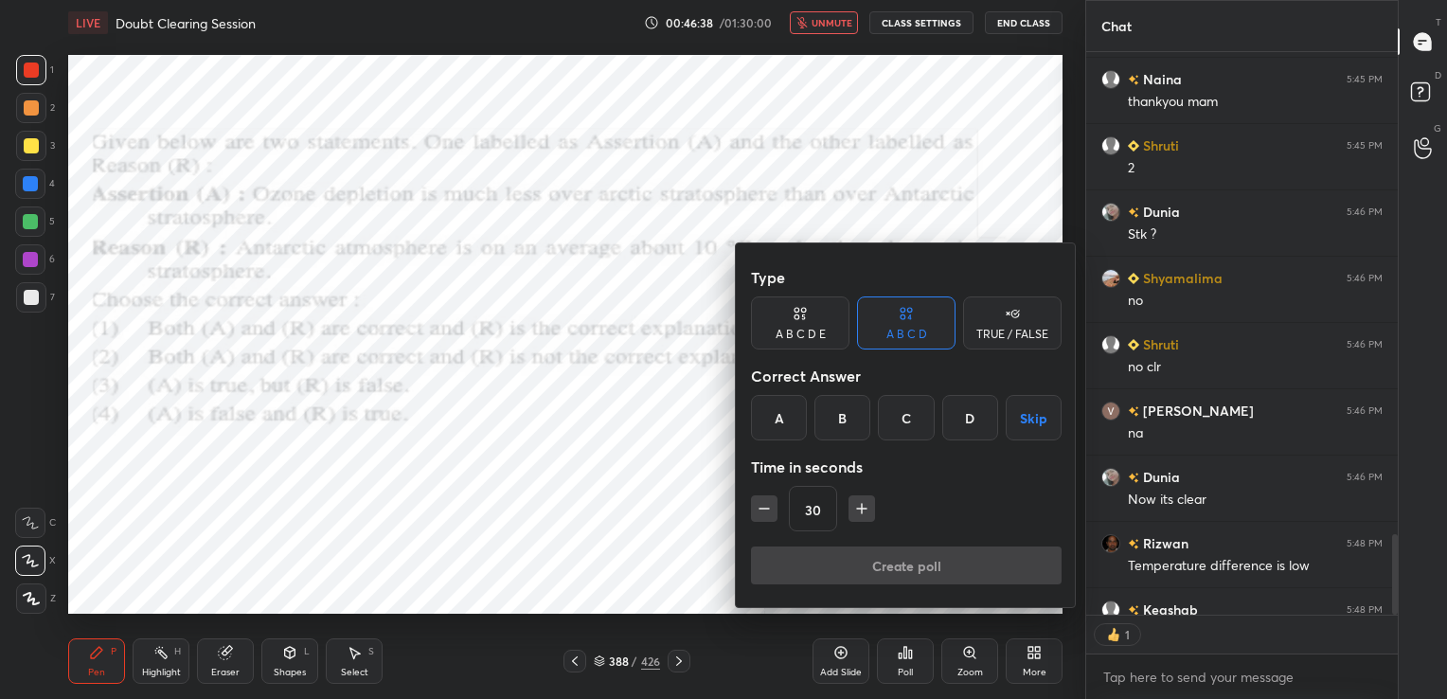
drag, startPoint x: 893, startPoint y: 407, endPoint x: 901, endPoint y: 530, distance: 123.4
click at [901, 530] on div "Type A B C D E A B C D TRUE / FALSE Correct Answer A B C D Skip Time in seconds…" at bounding box center [906, 402] width 311 height 288
click at [920, 423] on div "C" at bounding box center [906, 417] width 56 height 45
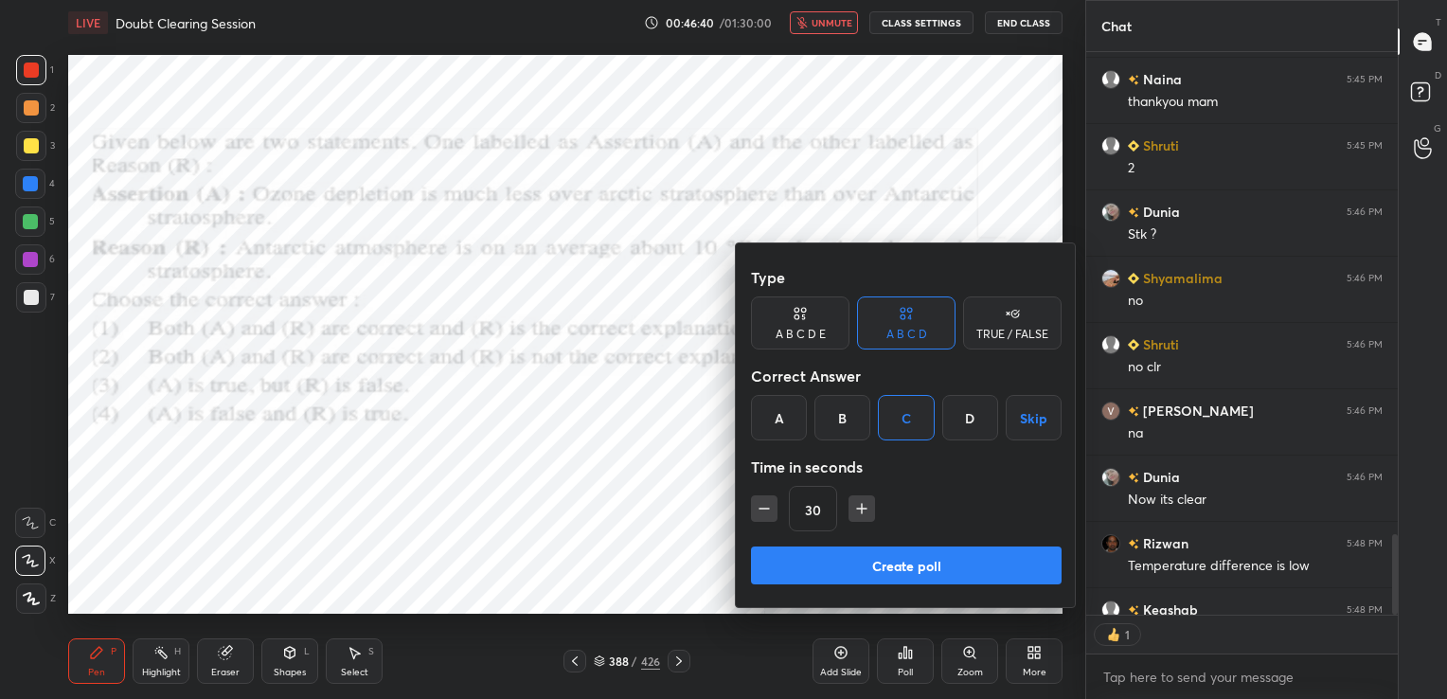
click at [914, 558] on button "Create poll" at bounding box center [906, 565] width 311 height 38
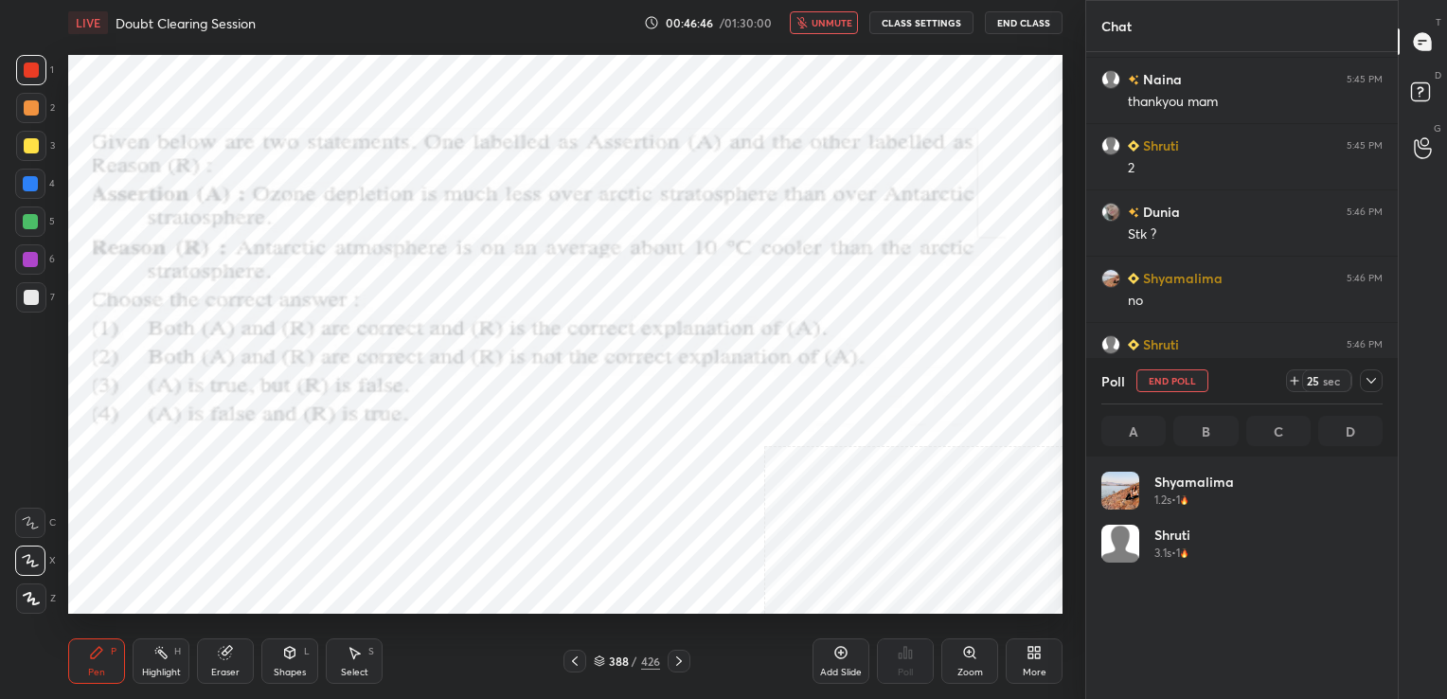
scroll to position [497, 306]
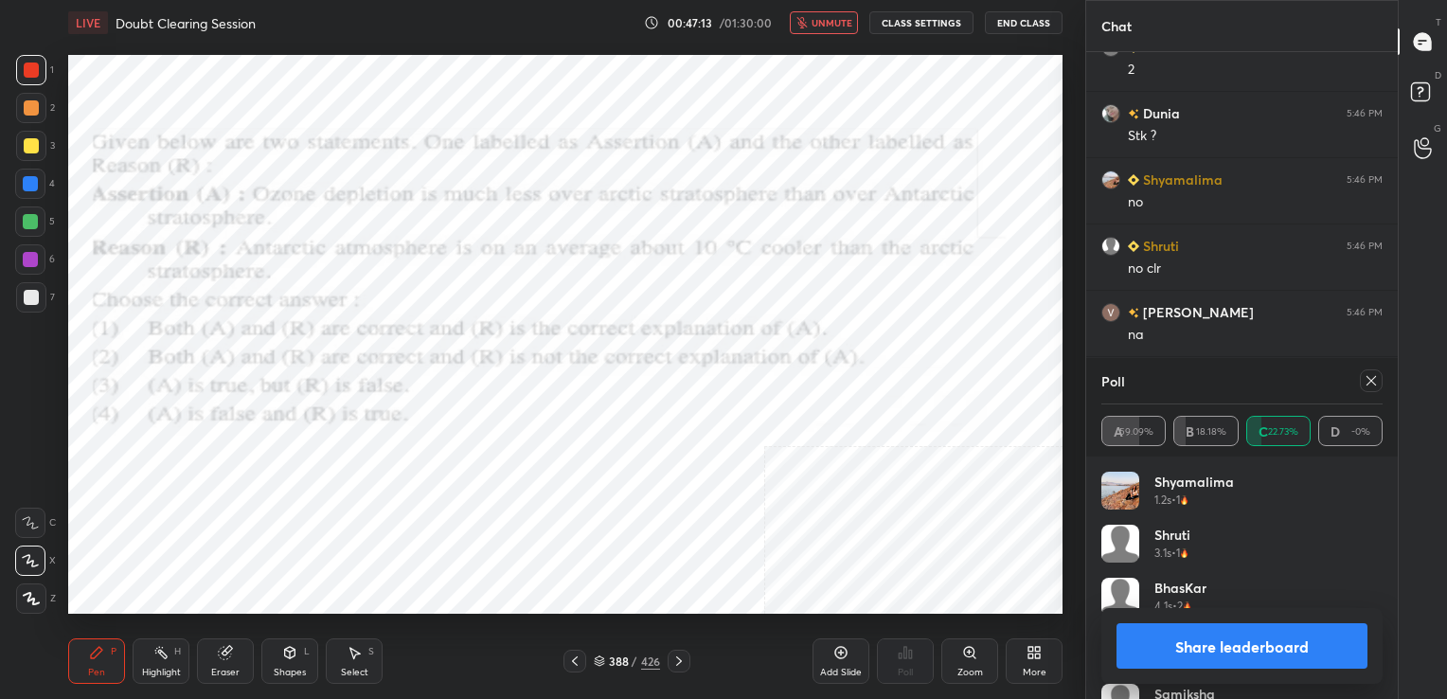
click at [1367, 382] on icon at bounding box center [1370, 380] width 15 height 15
type textarea "x"
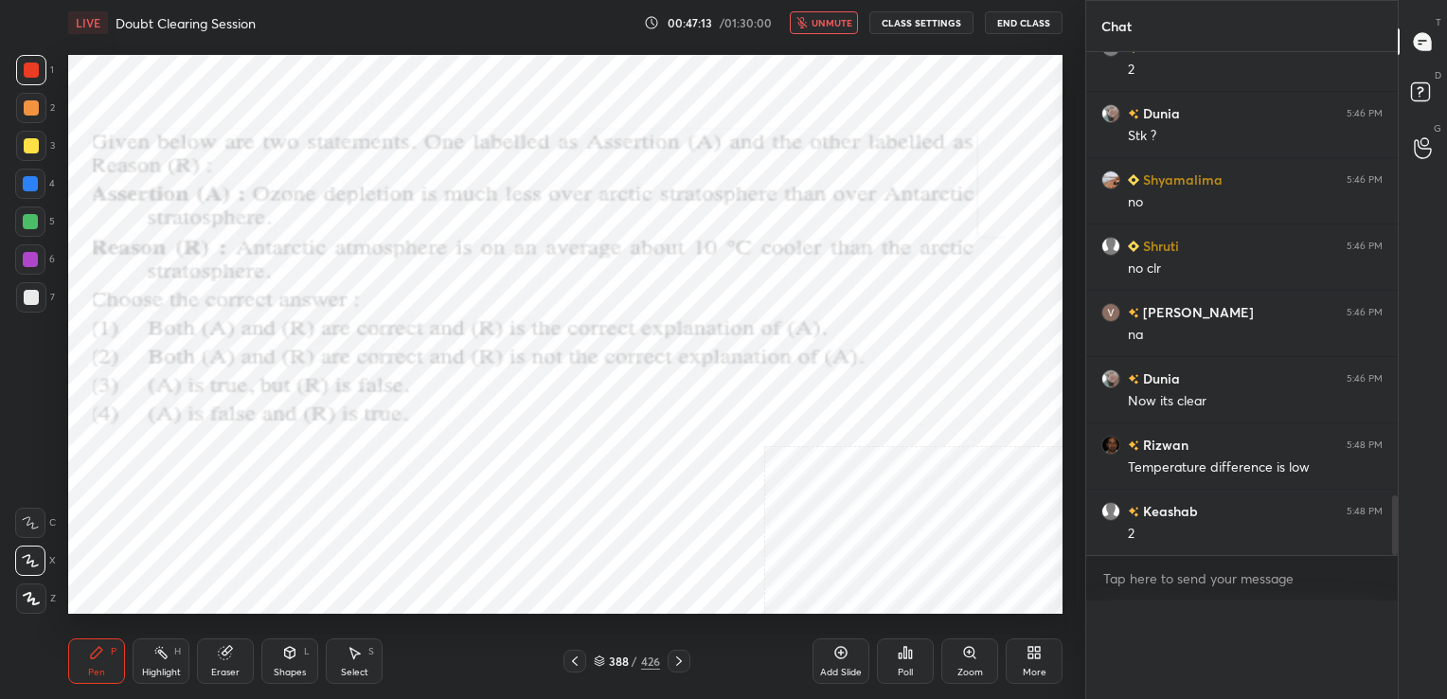
scroll to position [3678, 0]
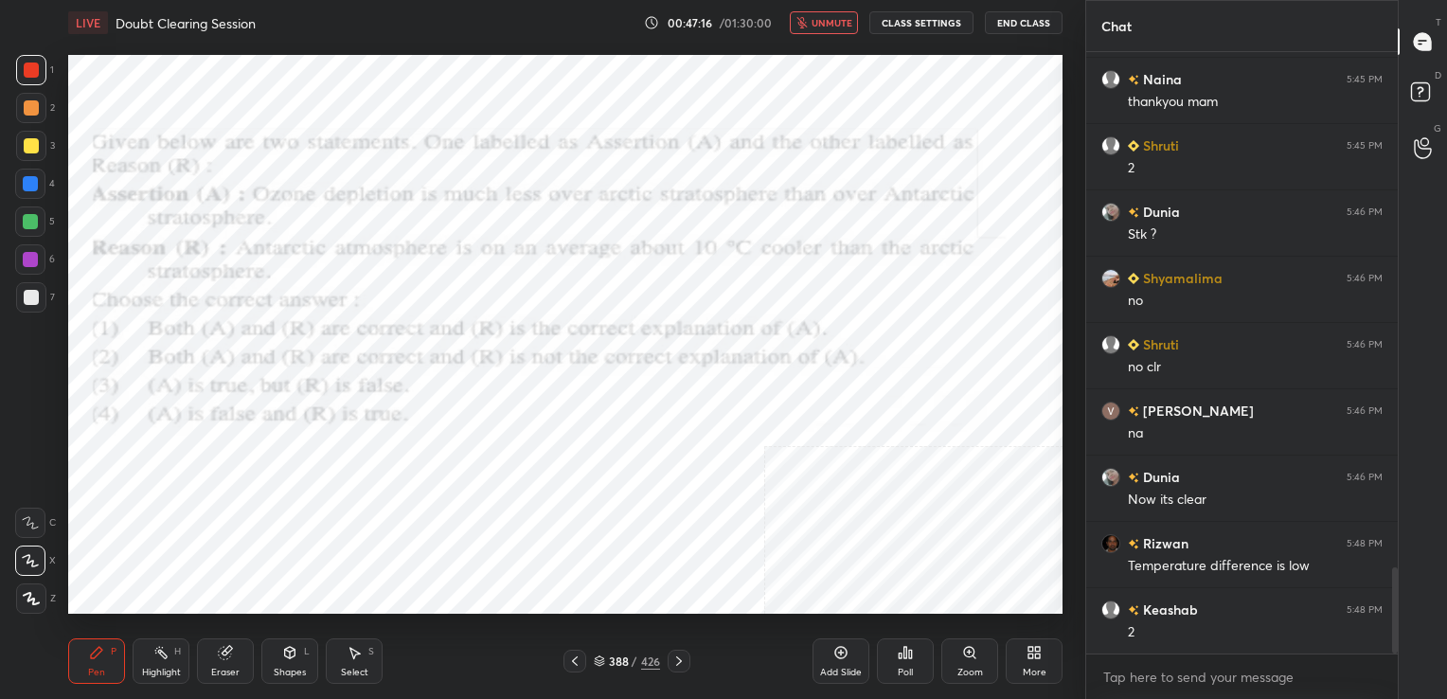
click at [827, 26] on span "unmute" at bounding box center [831, 22] width 41 height 13
click at [597, 659] on icon at bounding box center [599, 660] width 11 height 11
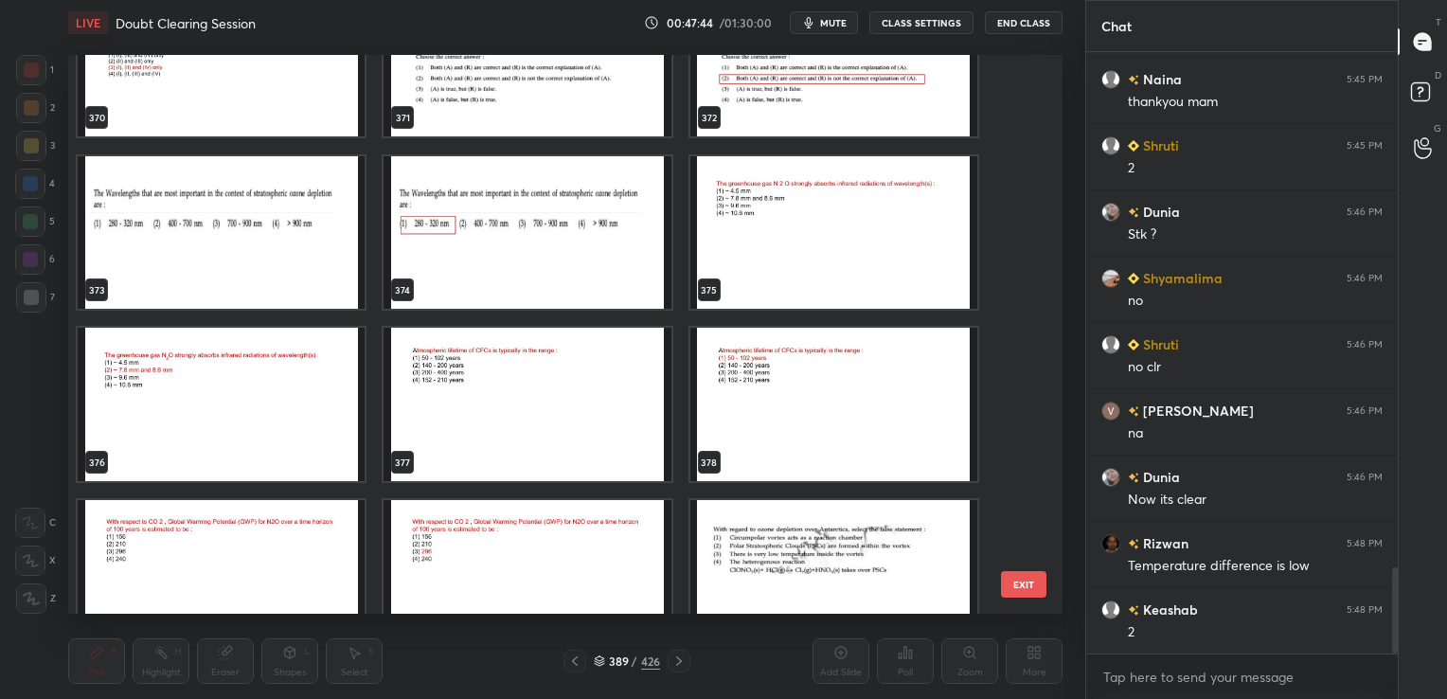
scroll to position [21145, 0]
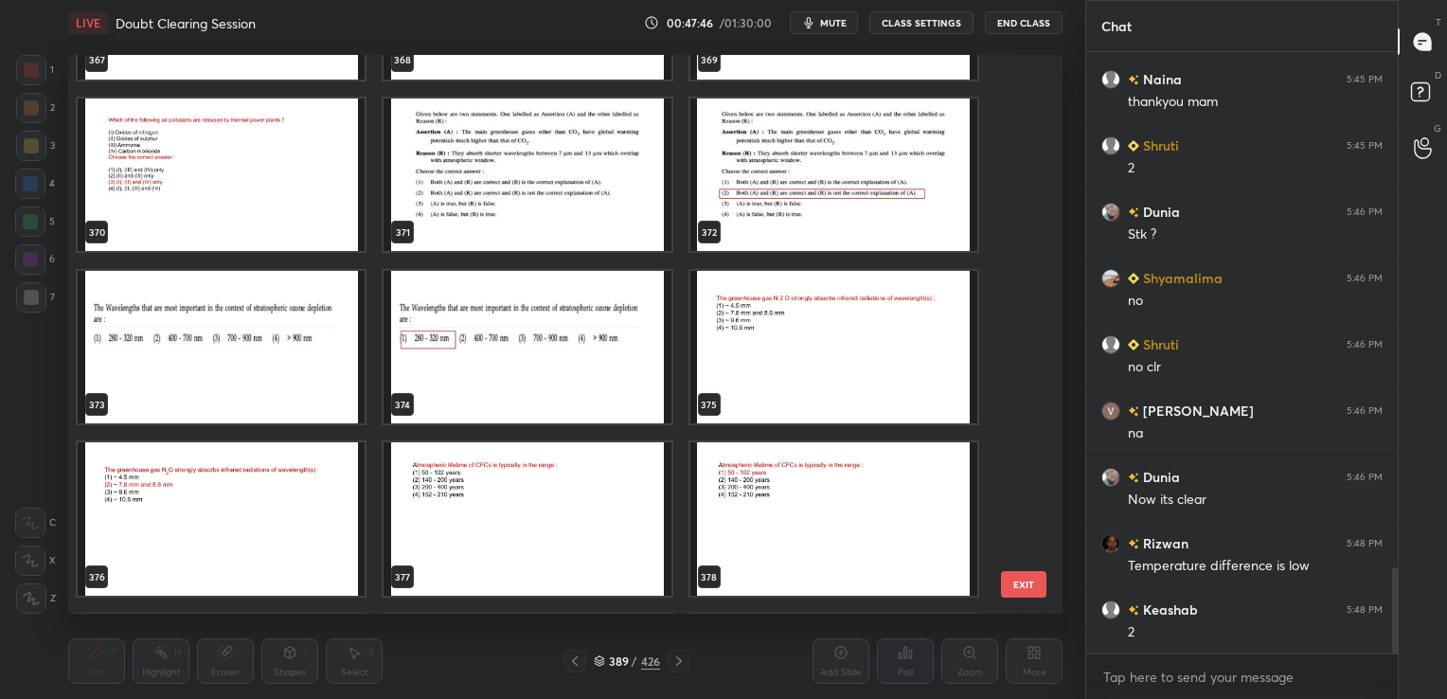
click at [578, 186] on img "grid" at bounding box center [526, 174] width 287 height 153
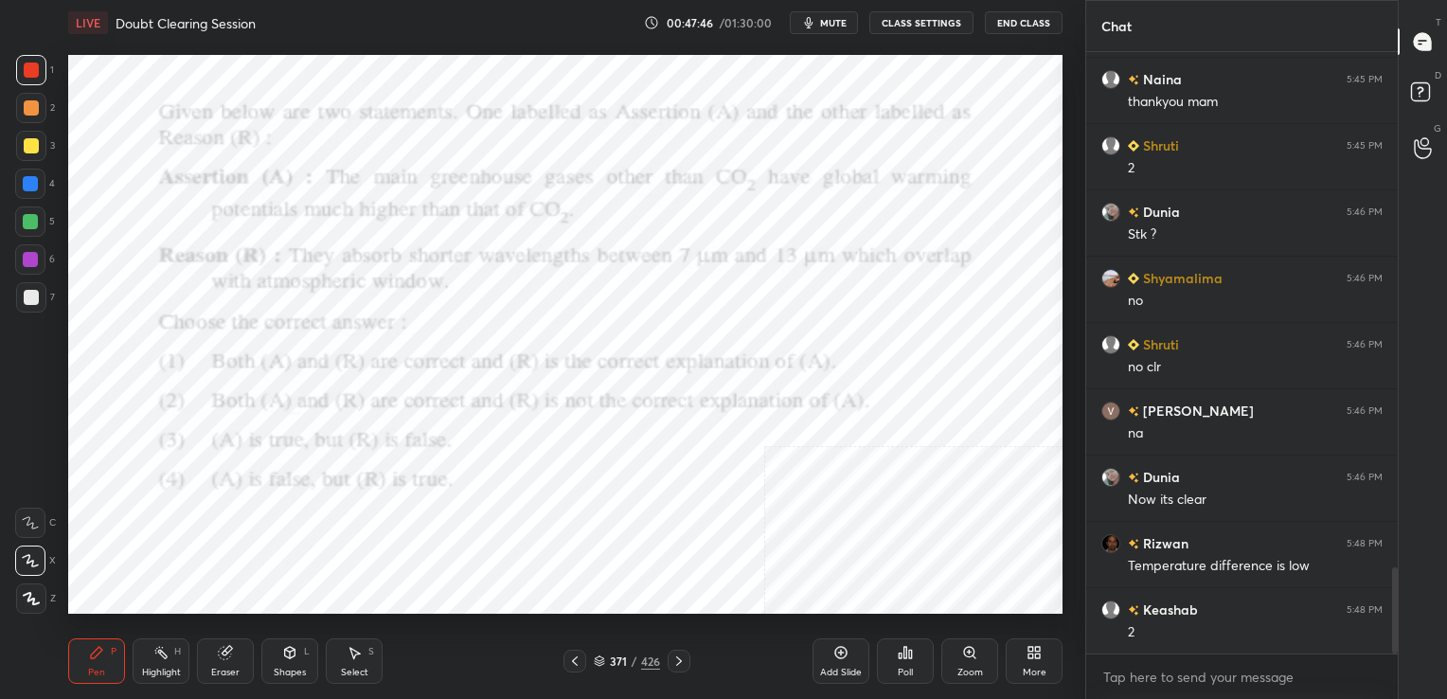
click at [578, 186] on img "grid" at bounding box center [526, 174] width 287 height 153
click at [806, 18] on icon "button" at bounding box center [808, 22] width 15 height 15
click at [588, 665] on div "371 / 426" at bounding box center [626, 660] width 127 height 23
click at [602, 665] on icon at bounding box center [599, 660] width 11 height 11
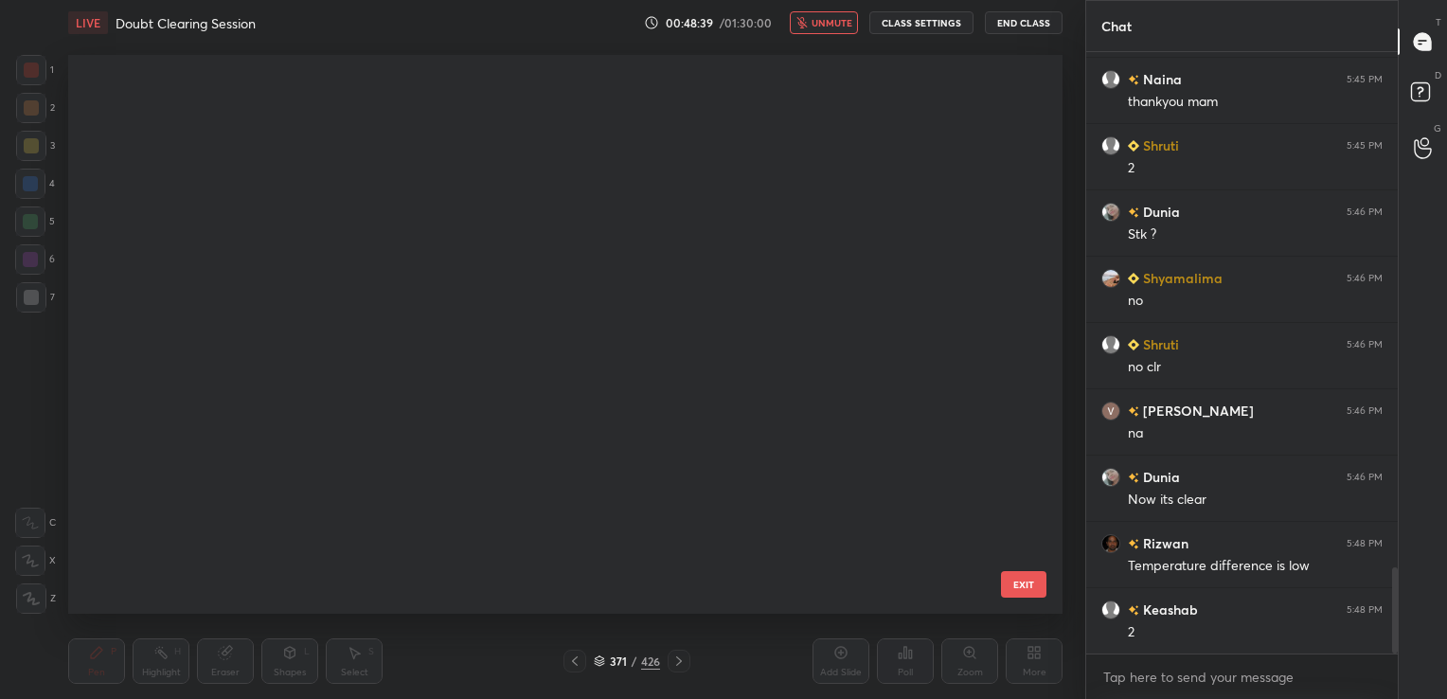
scroll to position [554, 985]
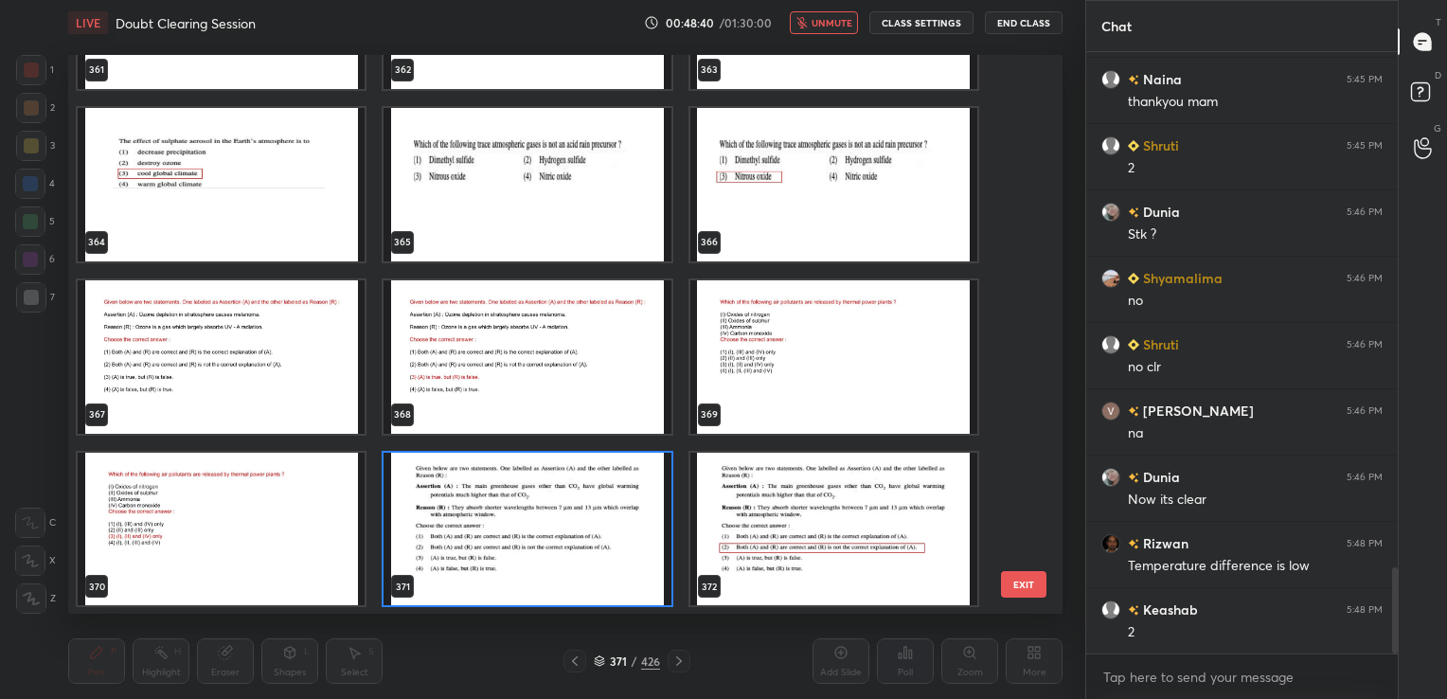
click at [587, 501] on img "grid" at bounding box center [526, 528] width 287 height 153
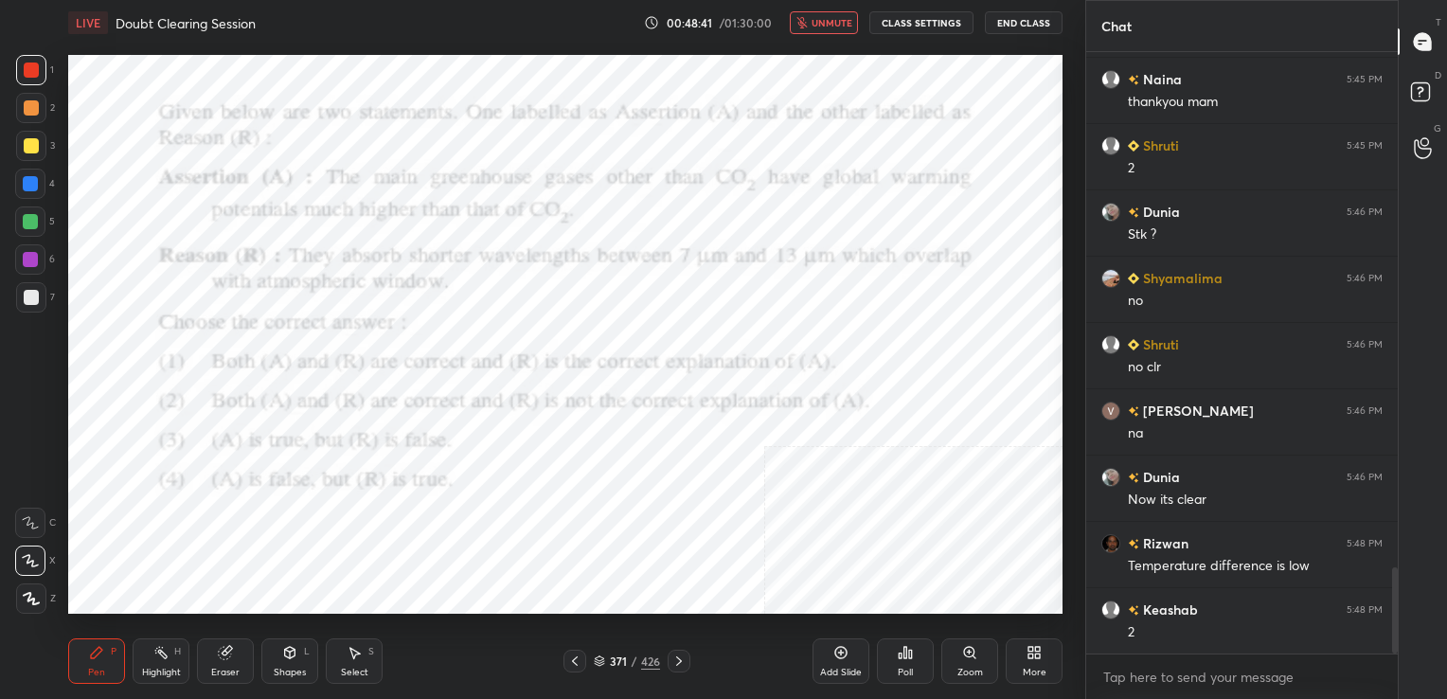
drag, startPoint x: 587, startPoint y: 501, endPoint x: 835, endPoint y: 593, distance: 264.5
click at [900, 653] on icon at bounding box center [899, 655] width 3 height 5
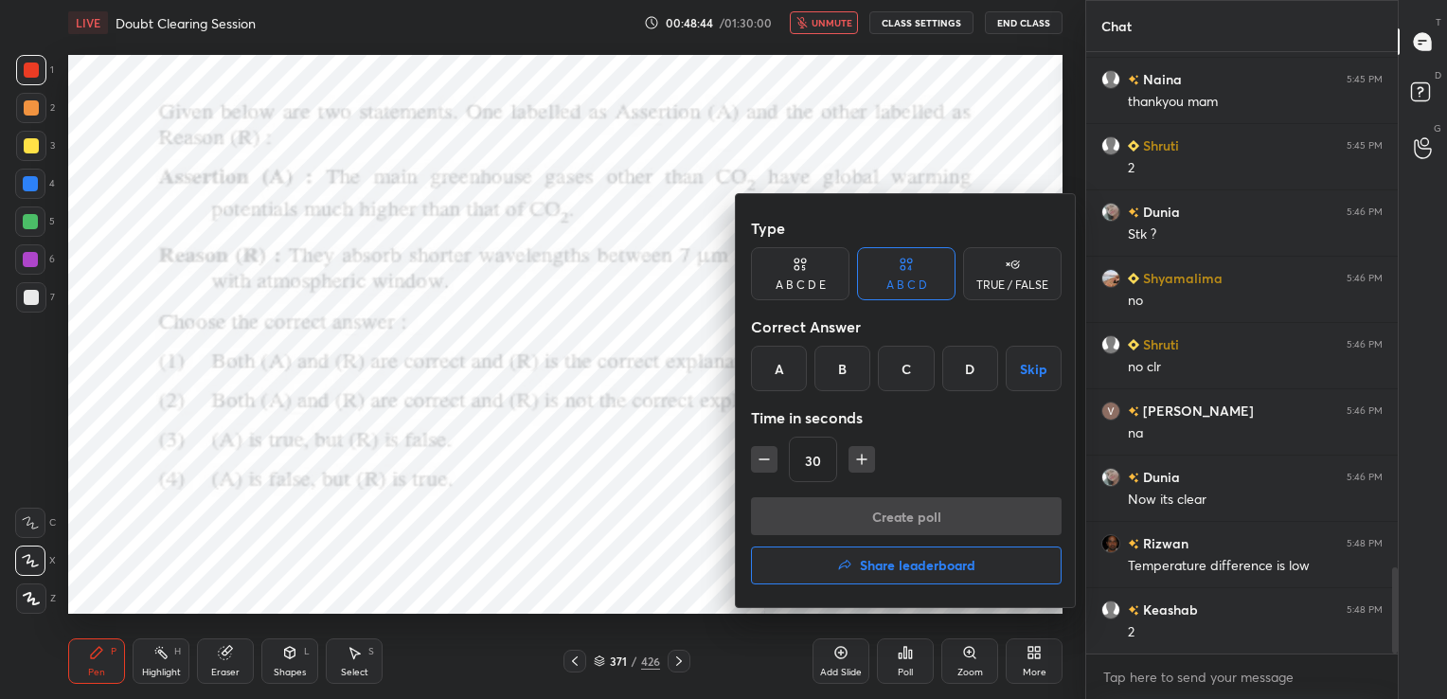
drag, startPoint x: 841, startPoint y: 358, endPoint x: 837, endPoint y: 373, distance: 15.6
click at [837, 373] on div "B" at bounding box center [842, 368] width 56 height 45
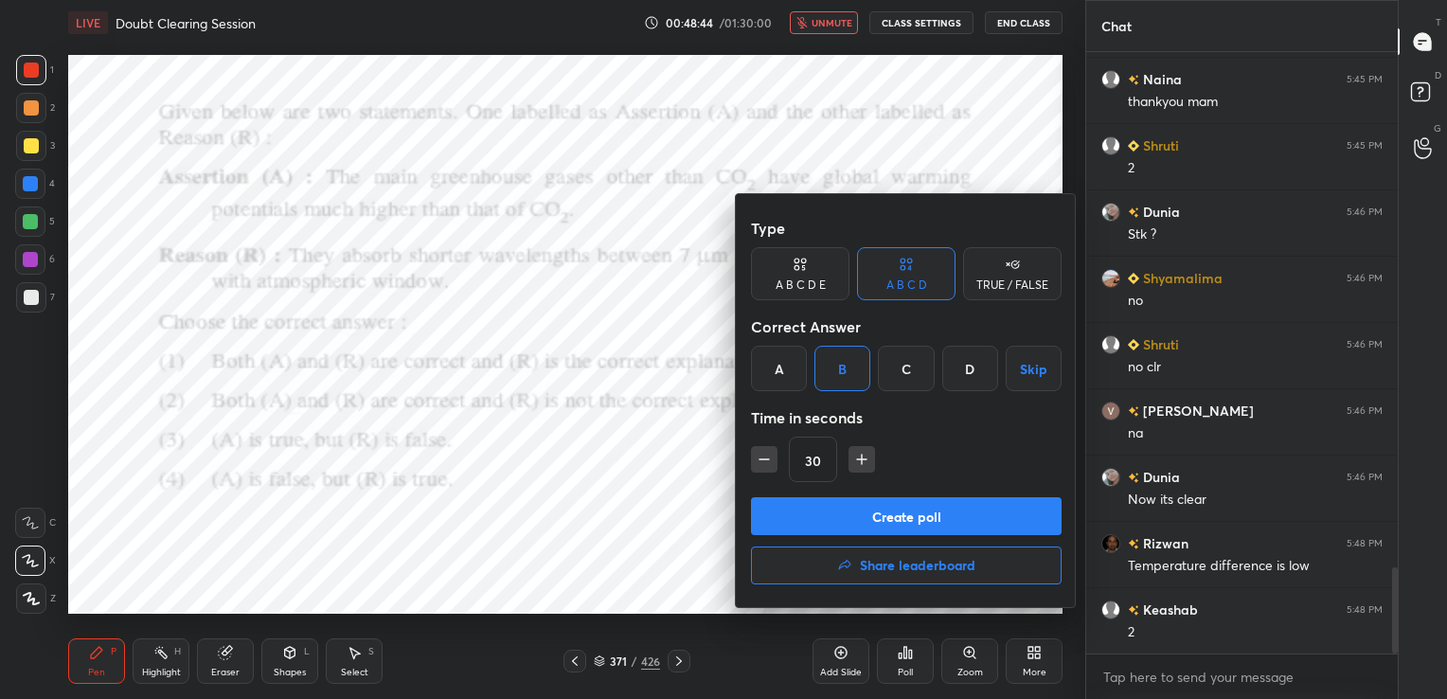
click at [837, 373] on div "B" at bounding box center [842, 368] width 56 height 45
click at [904, 509] on button "Create poll" at bounding box center [906, 516] width 311 height 38
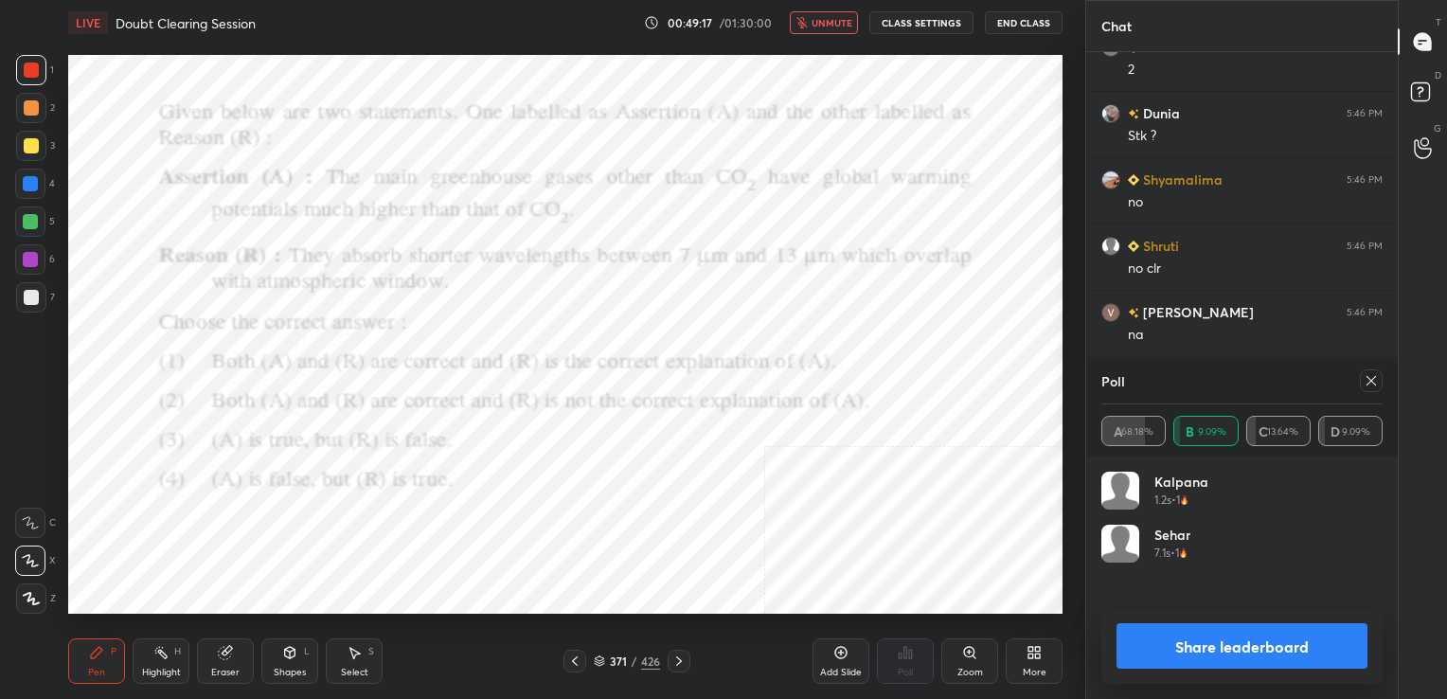
scroll to position [7, 6]
click at [1364, 373] on icon at bounding box center [1370, 380] width 15 height 15
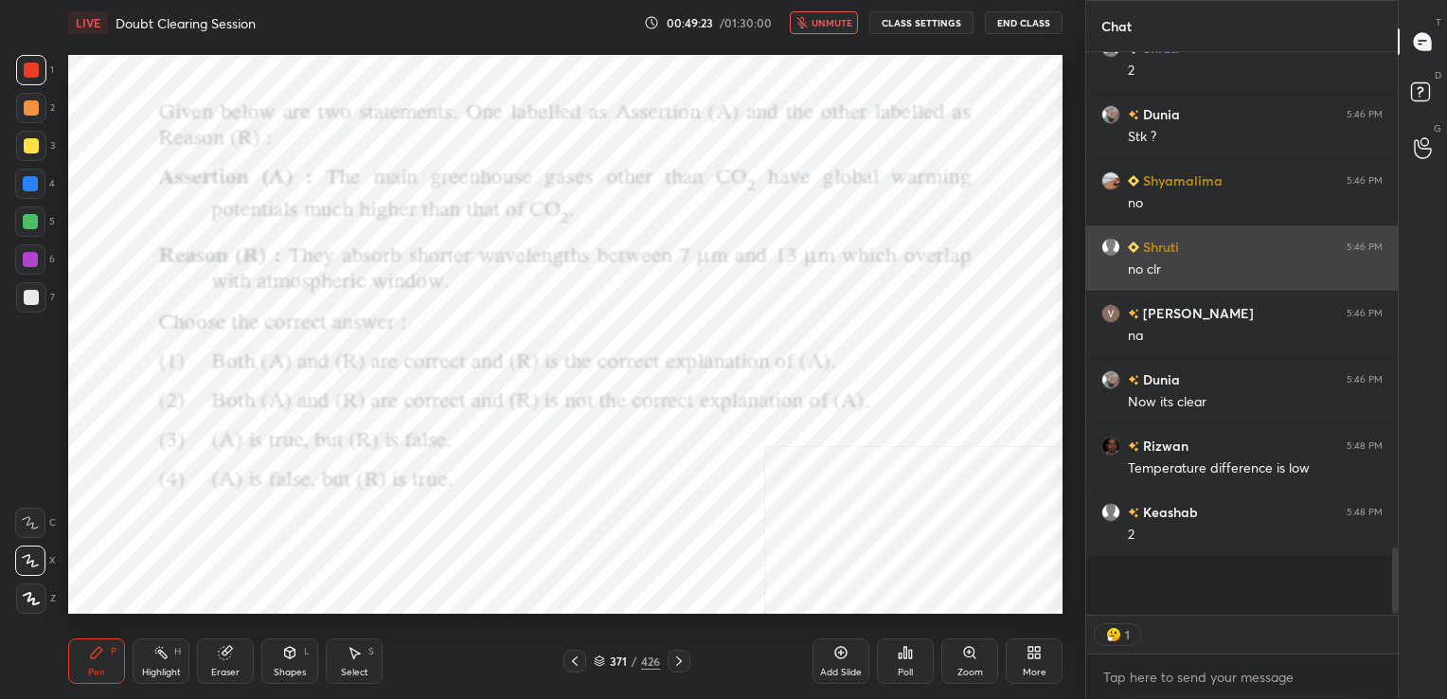
scroll to position [433, 306]
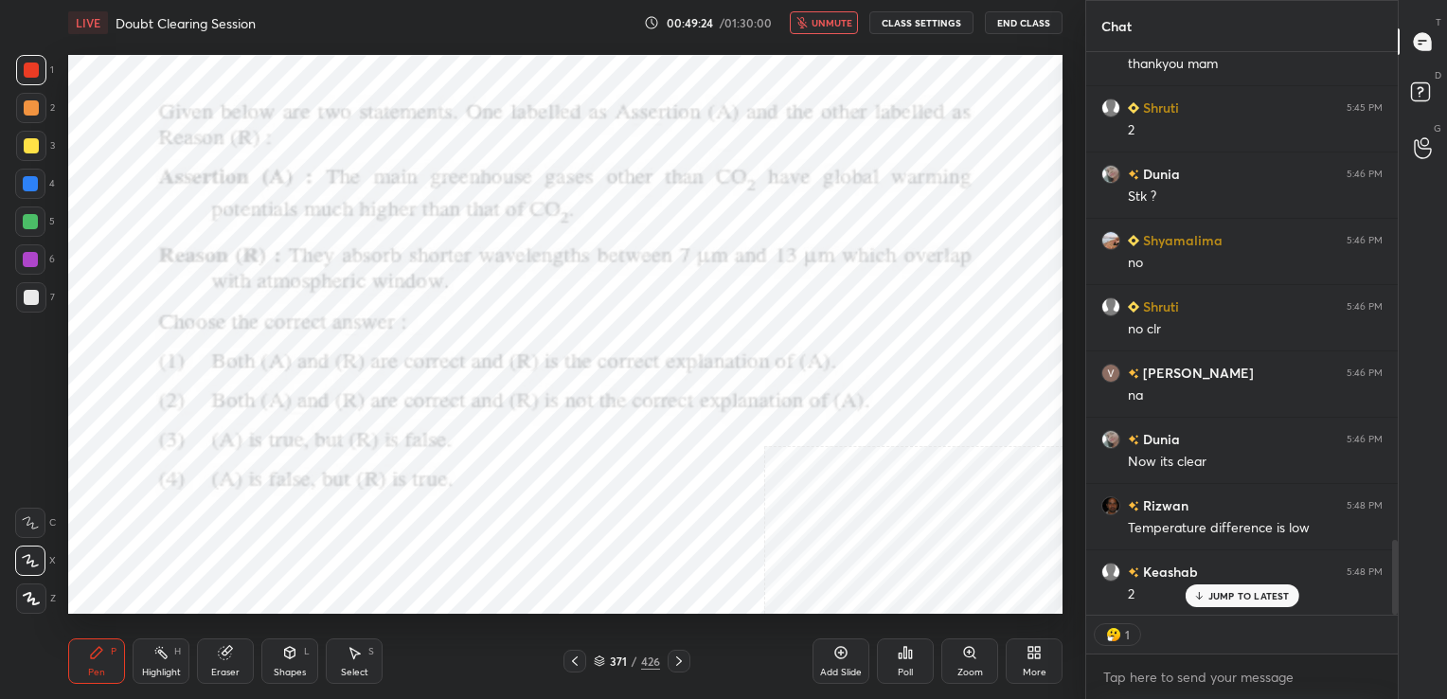
click at [833, 34] on div "LIVE Doubt Clearing Session 00:49:24 / 01:30:00 unmute CLASS SETTINGS End Class" at bounding box center [565, 22] width 994 height 45
click at [843, 11] on button "unmute" at bounding box center [824, 22] width 68 height 23
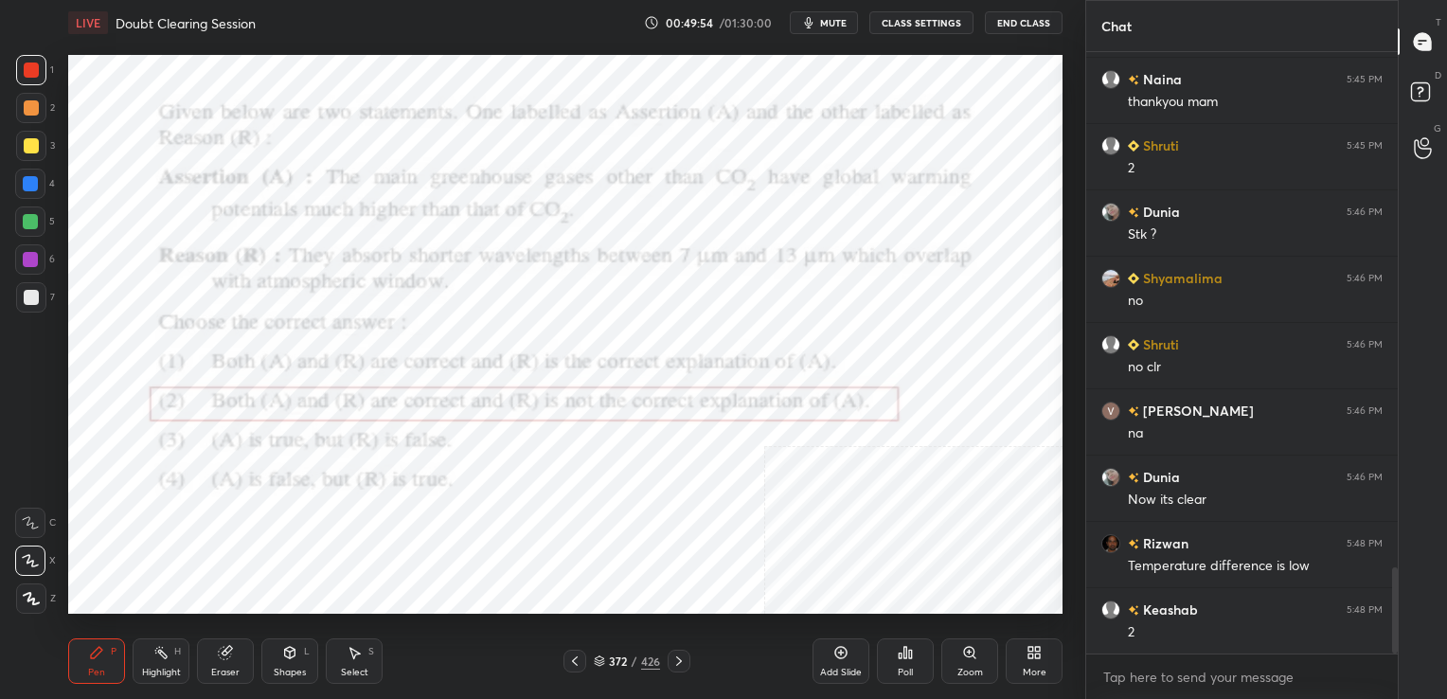
click at [592, 660] on div "372 / 426" at bounding box center [626, 660] width 127 height 23
click at [599, 659] on icon at bounding box center [599, 660] width 11 height 11
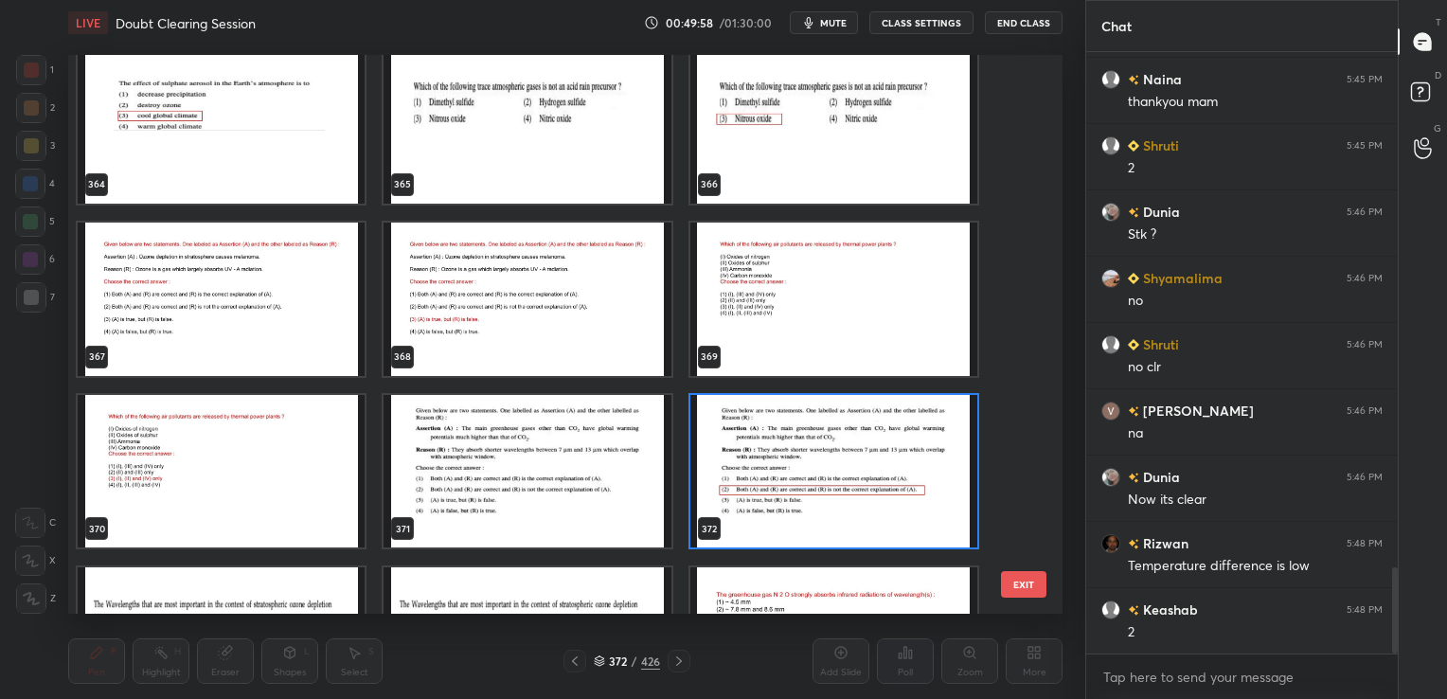
click at [343, 266] on img "grid" at bounding box center [221, 298] width 287 height 153
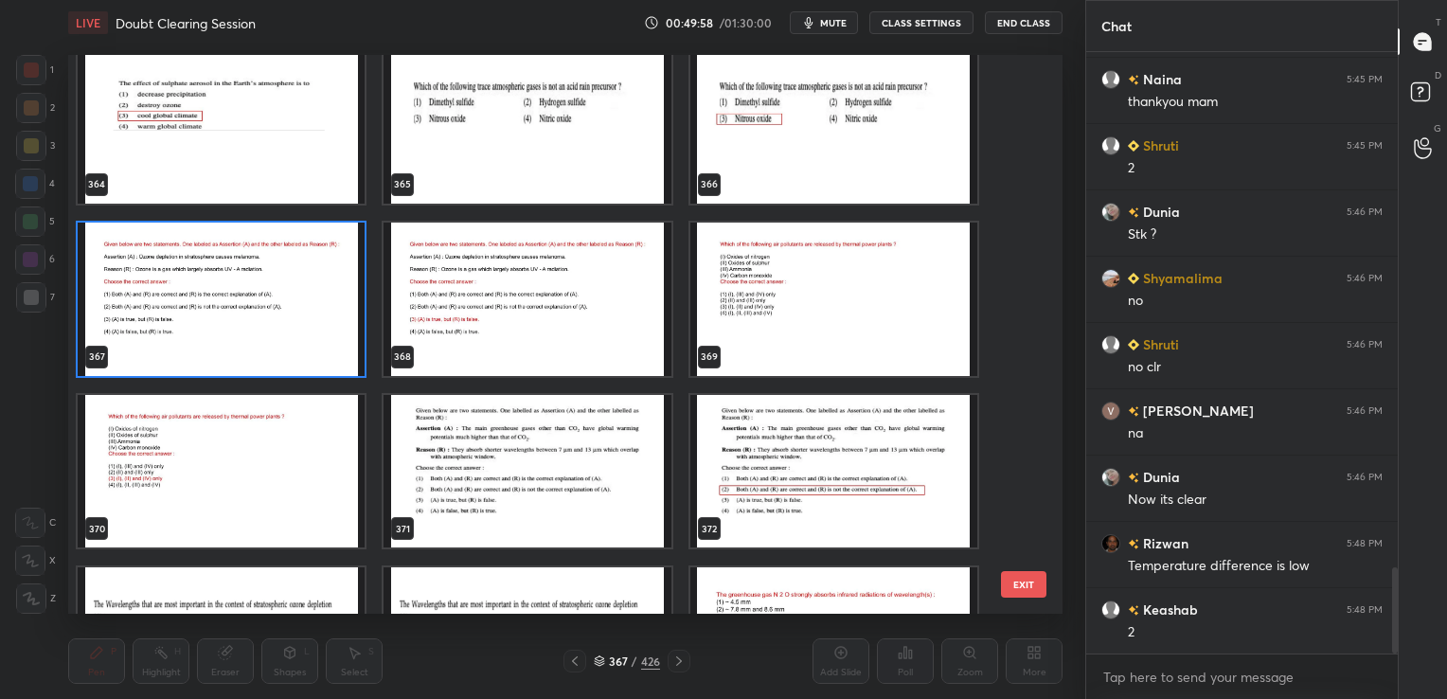
click at [343, 266] on img "grid" at bounding box center [221, 298] width 287 height 153
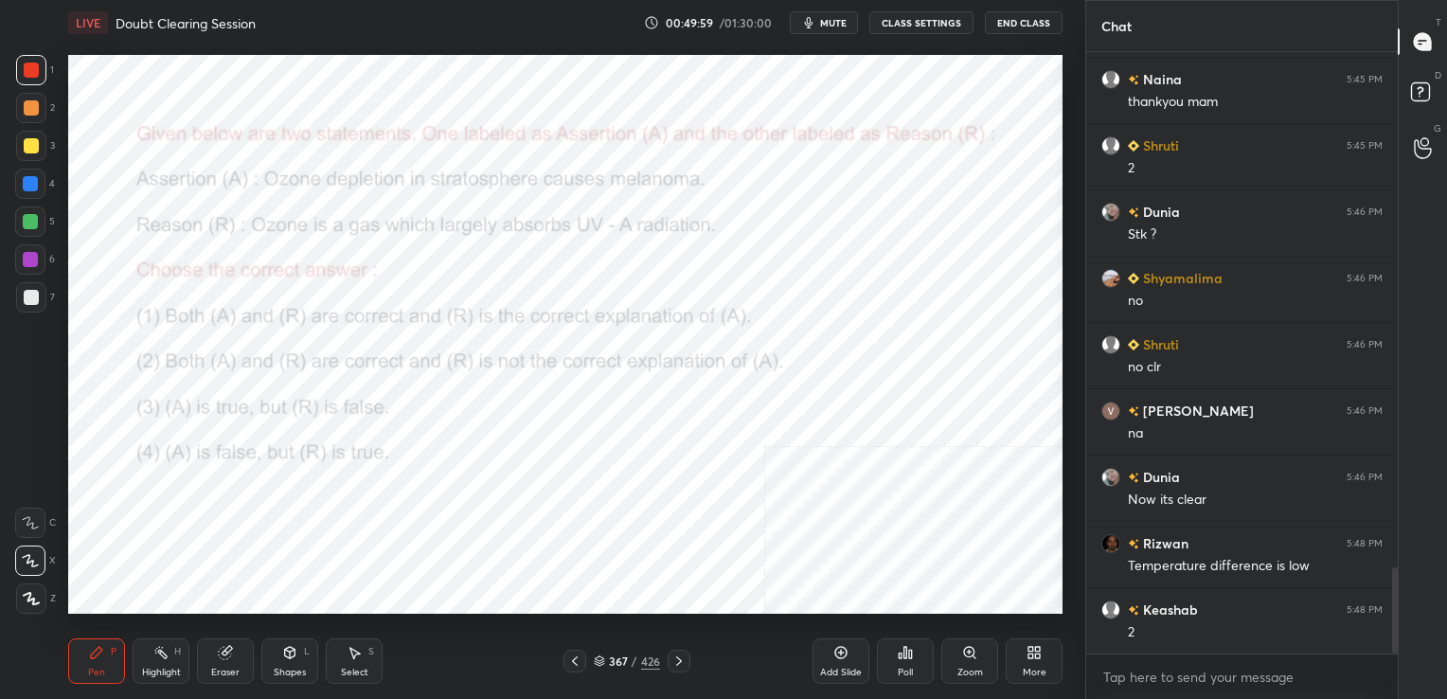
click at [343, 266] on img "grid" at bounding box center [221, 298] width 287 height 153
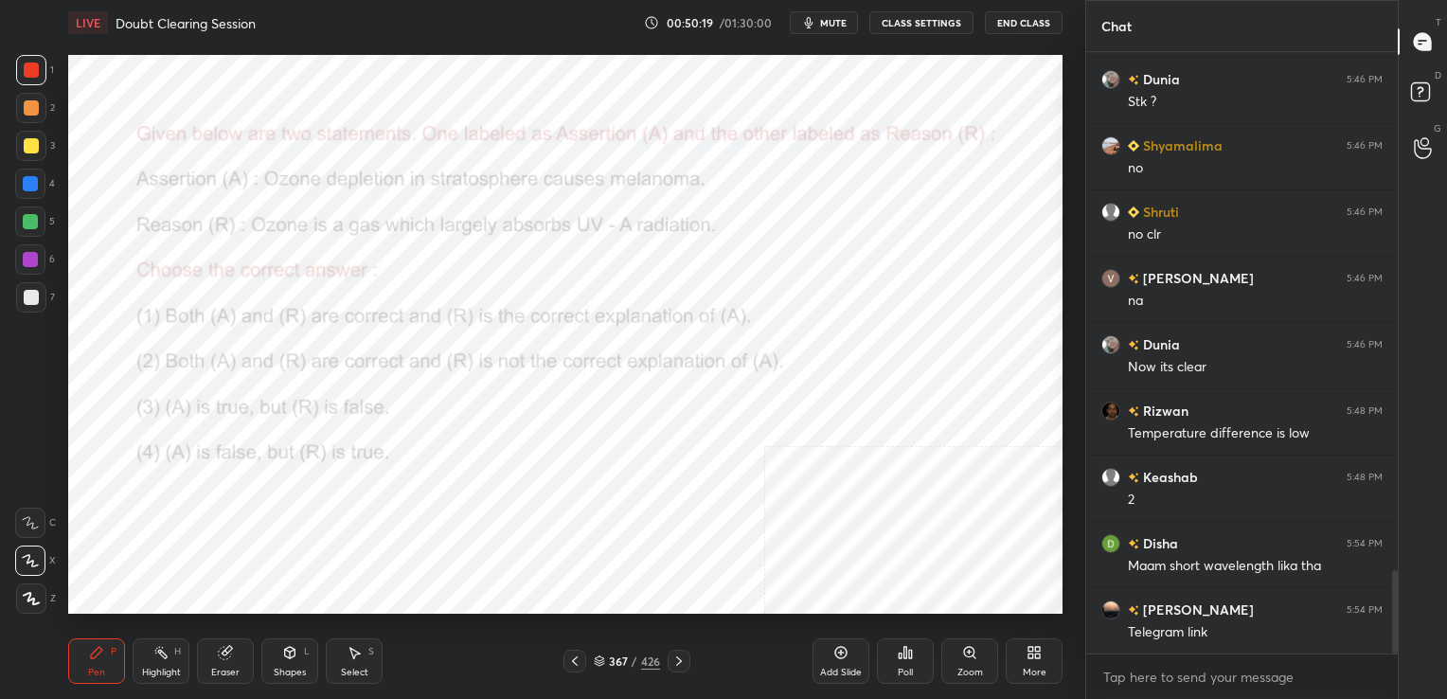
click at [606, 661] on div "367 / 426" at bounding box center [627, 660] width 66 height 17
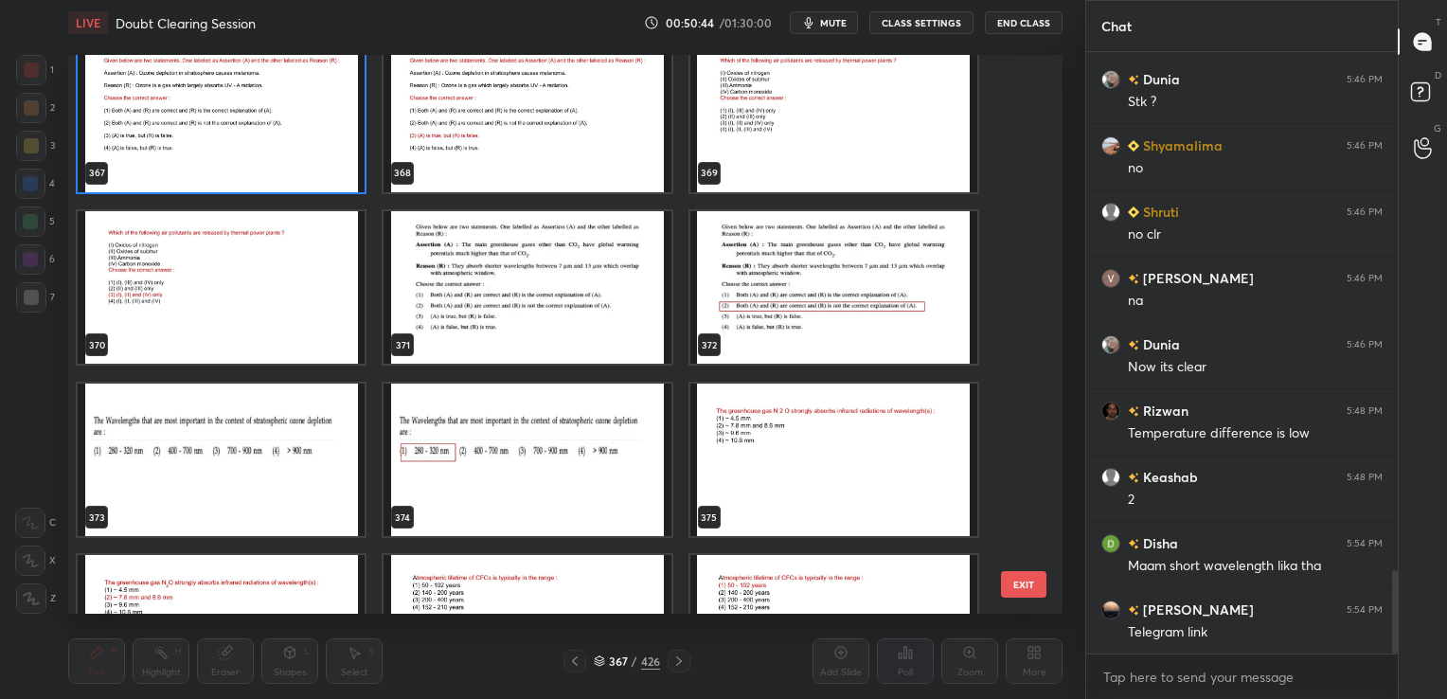
scroll to position [20937, 0]
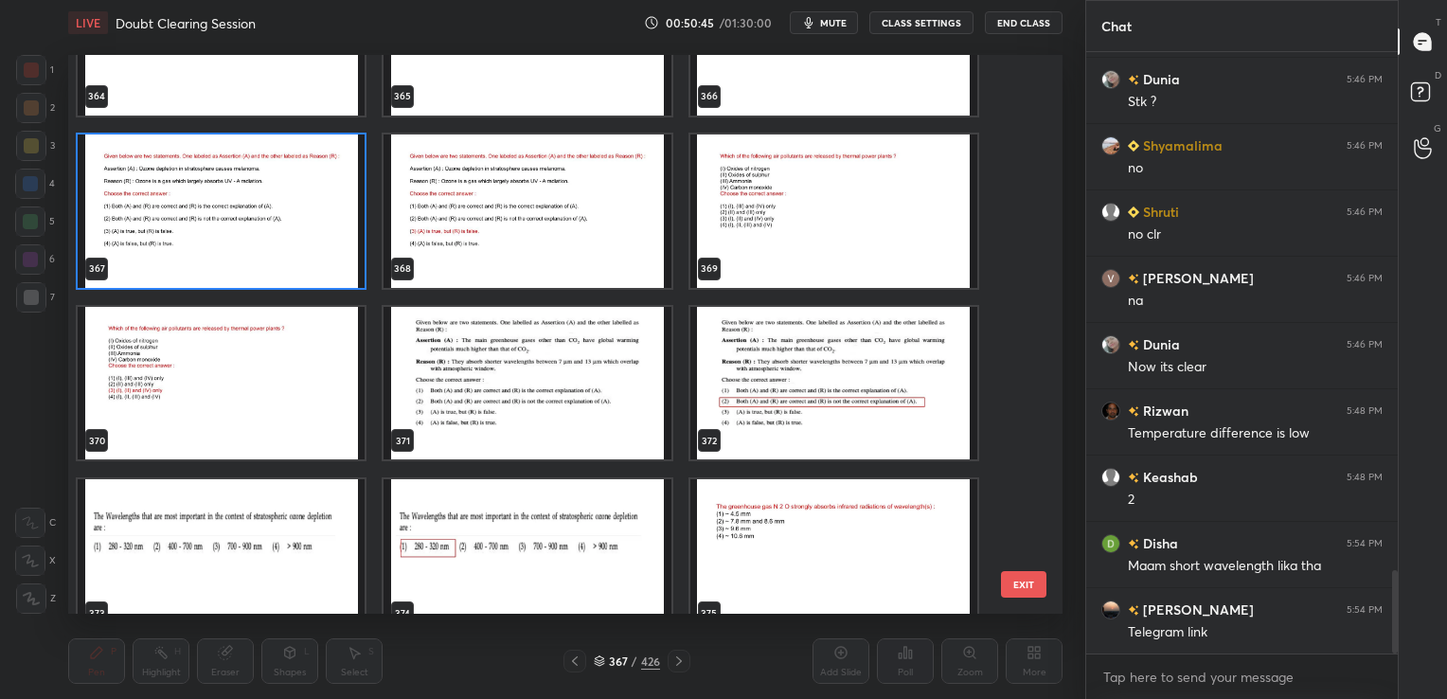
click at [283, 202] on img "grid" at bounding box center [221, 209] width 287 height 153
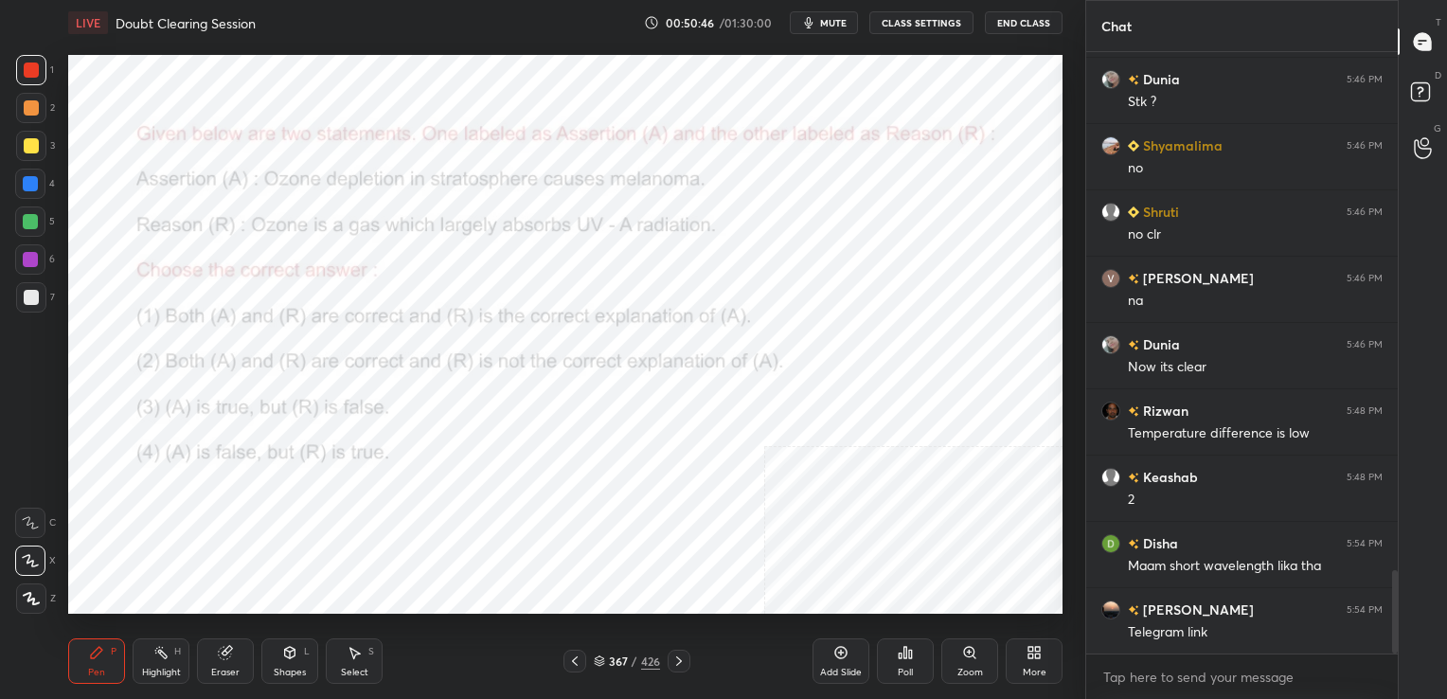
click at [283, 202] on img "grid" at bounding box center [221, 209] width 287 height 153
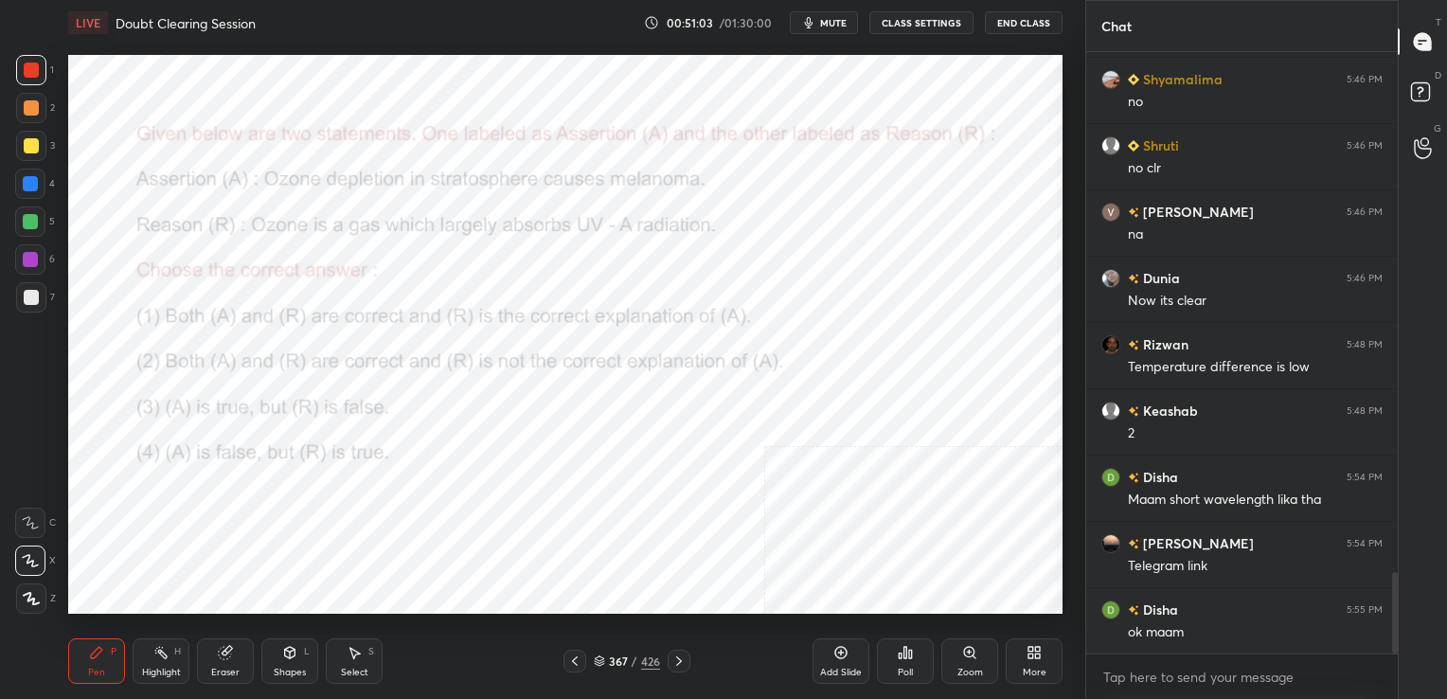
click at [846, 21] on span "mute" at bounding box center [833, 22] width 27 height 13
click at [606, 657] on div "367 / 426" at bounding box center [627, 660] width 66 height 17
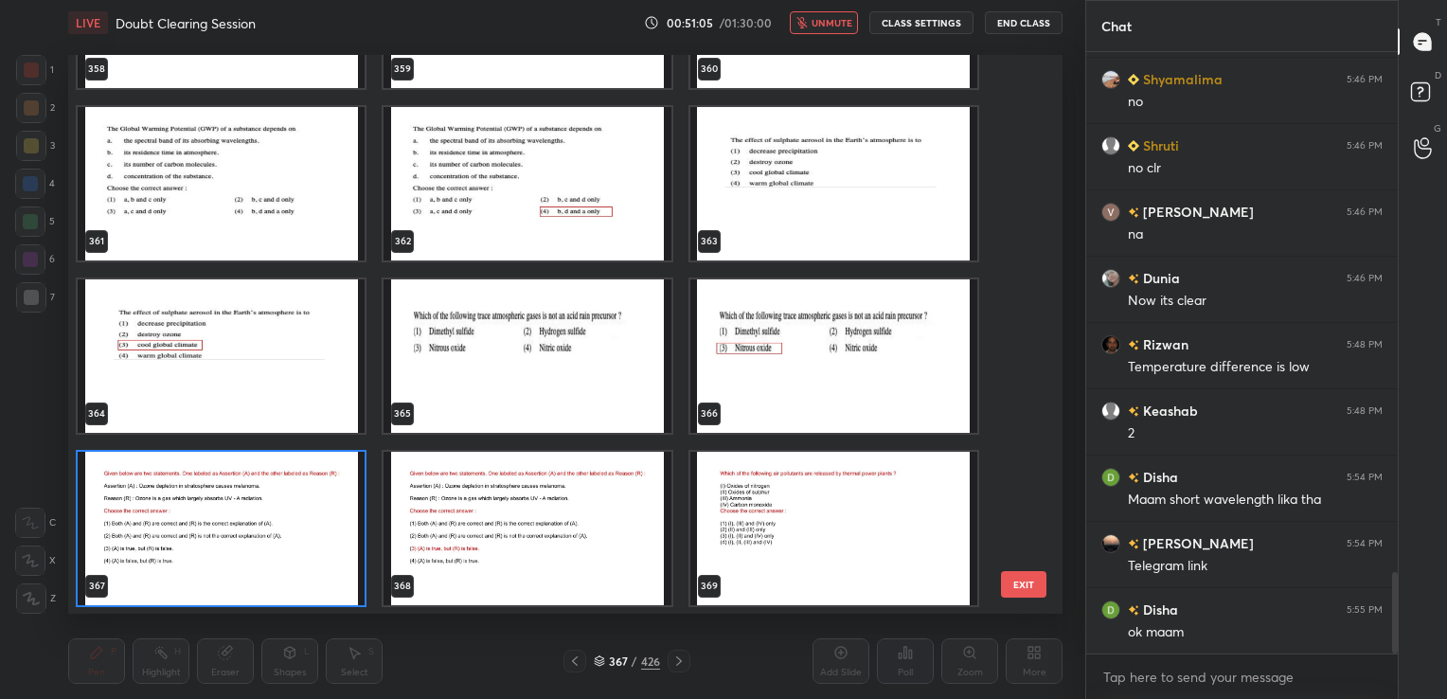
scroll to position [554, 985]
click at [296, 532] on img "grid" at bounding box center [221, 527] width 287 height 153
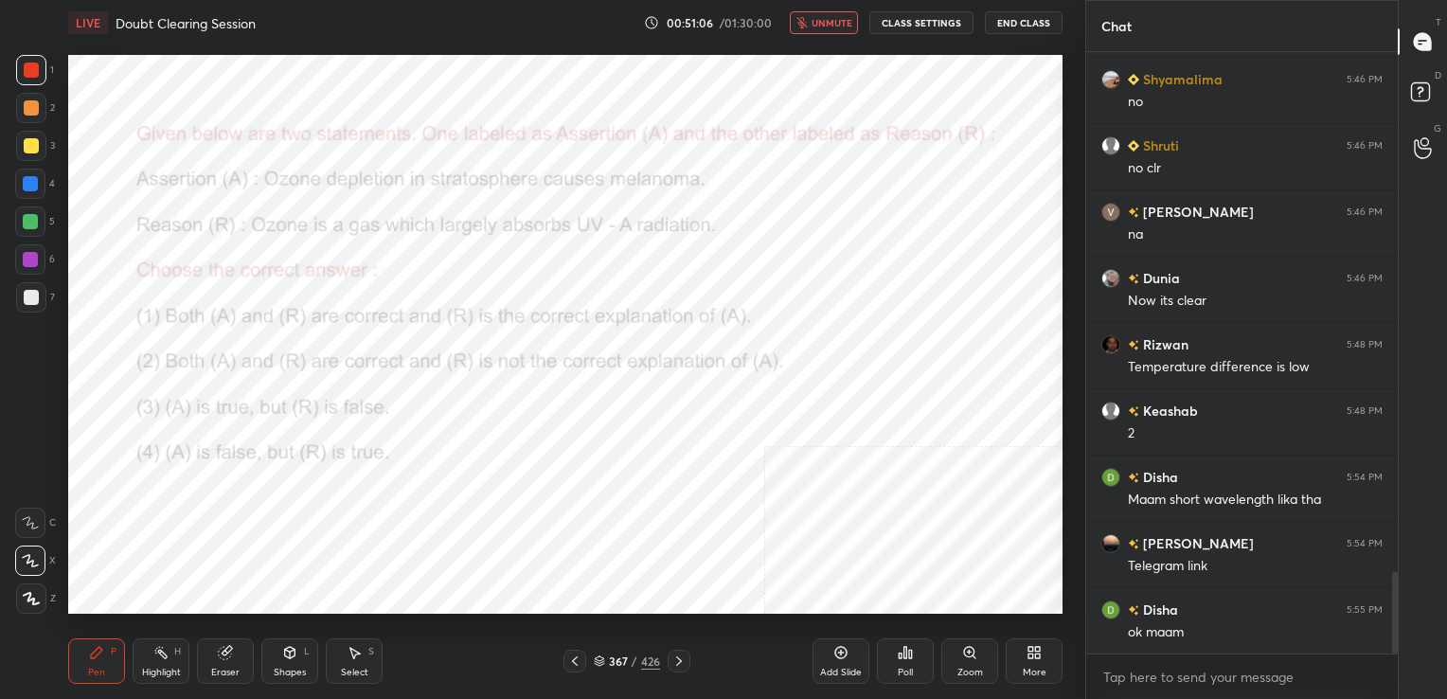
drag, startPoint x: 296, startPoint y: 532, endPoint x: 863, endPoint y: 658, distance: 580.9
click at [863, 658] on div "LIVE Doubt Clearing Session 00:51:06 / 01:30:00 unmute CLASS SETTINGS End Class…" at bounding box center [565, 349] width 1009 height 699
click at [894, 664] on div "Poll" at bounding box center [905, 660] width 57 height 45
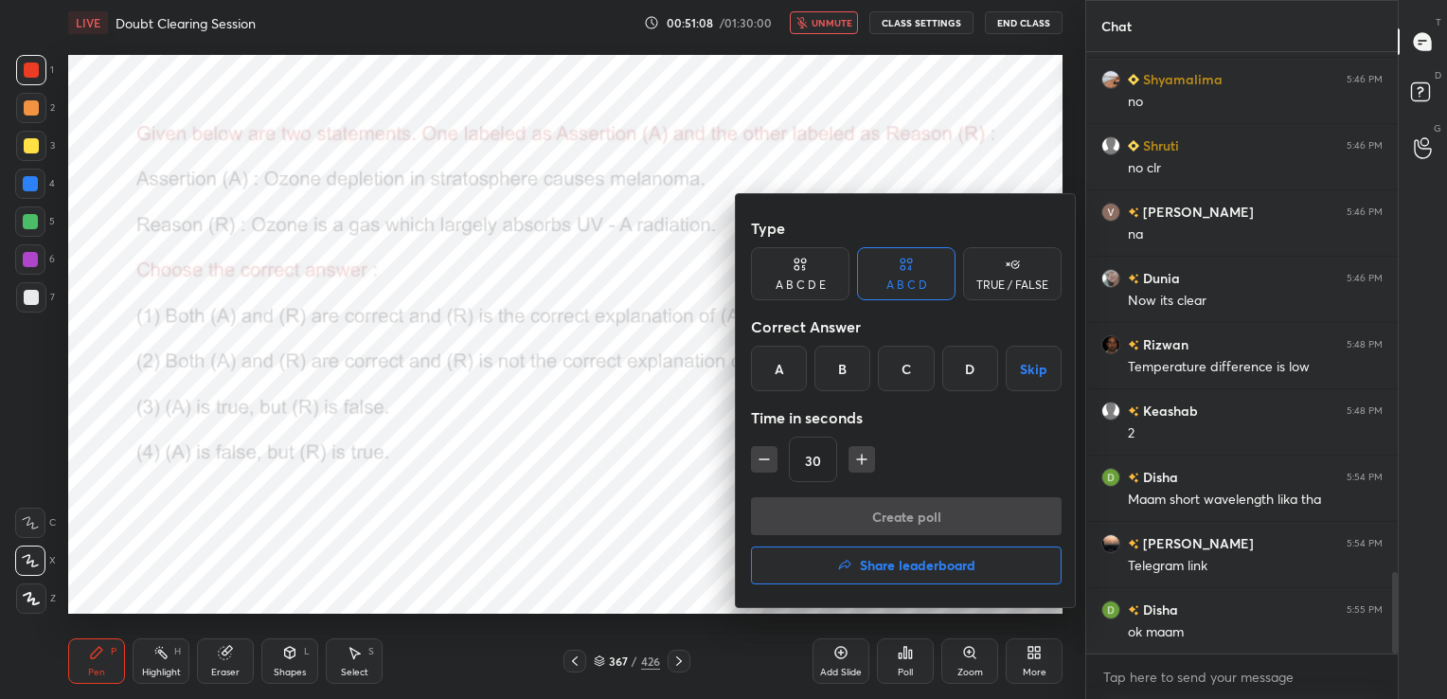
click at [899, 370] on div "C" at bounding box center [906, 368] width 56 height 45
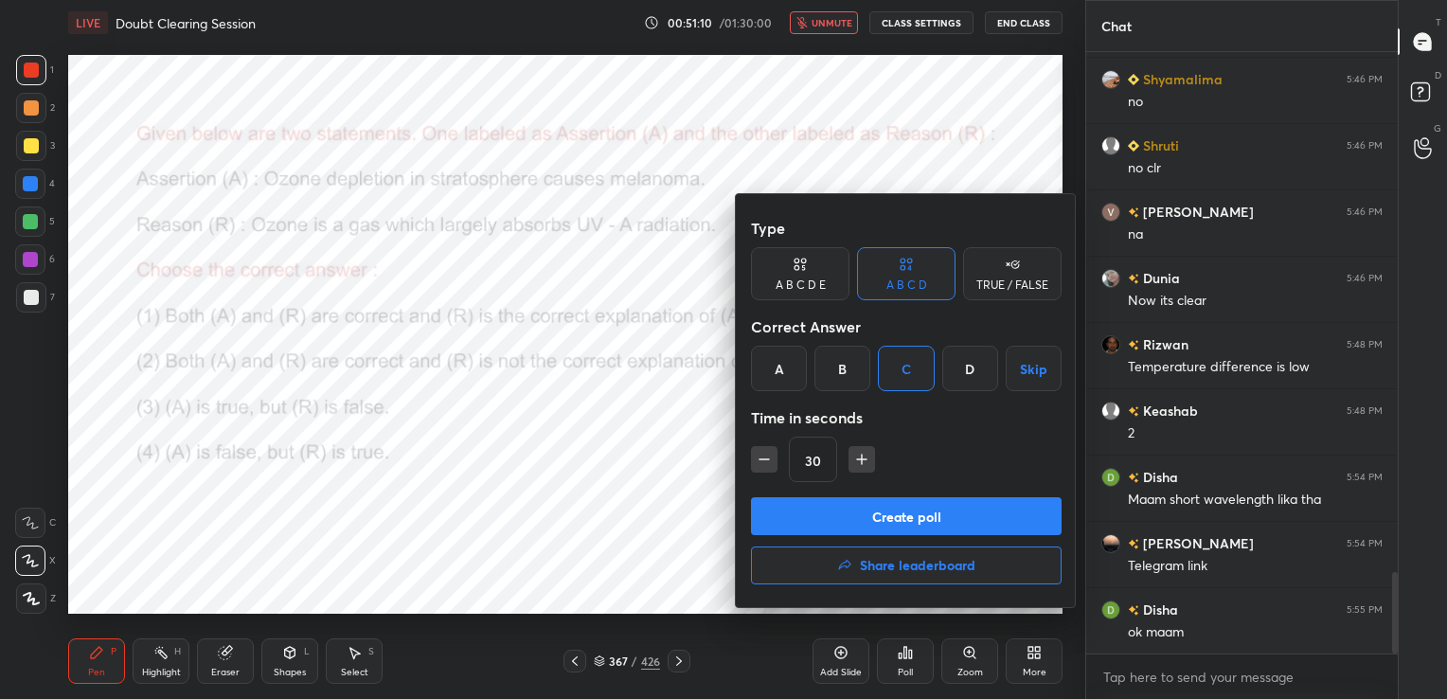
click at [894, 505] on button "Create poll" at bounding box center [906, 516] width 311 height 38
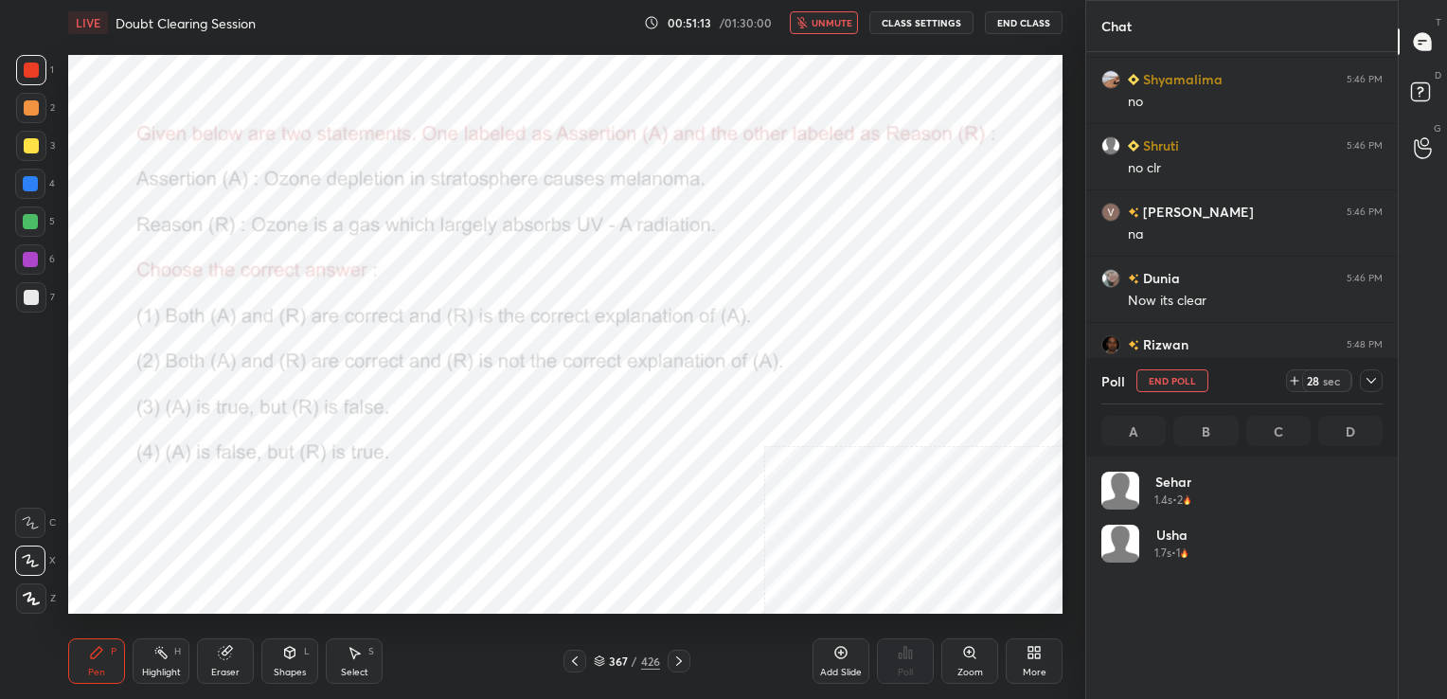
scroll to position [222, 275]
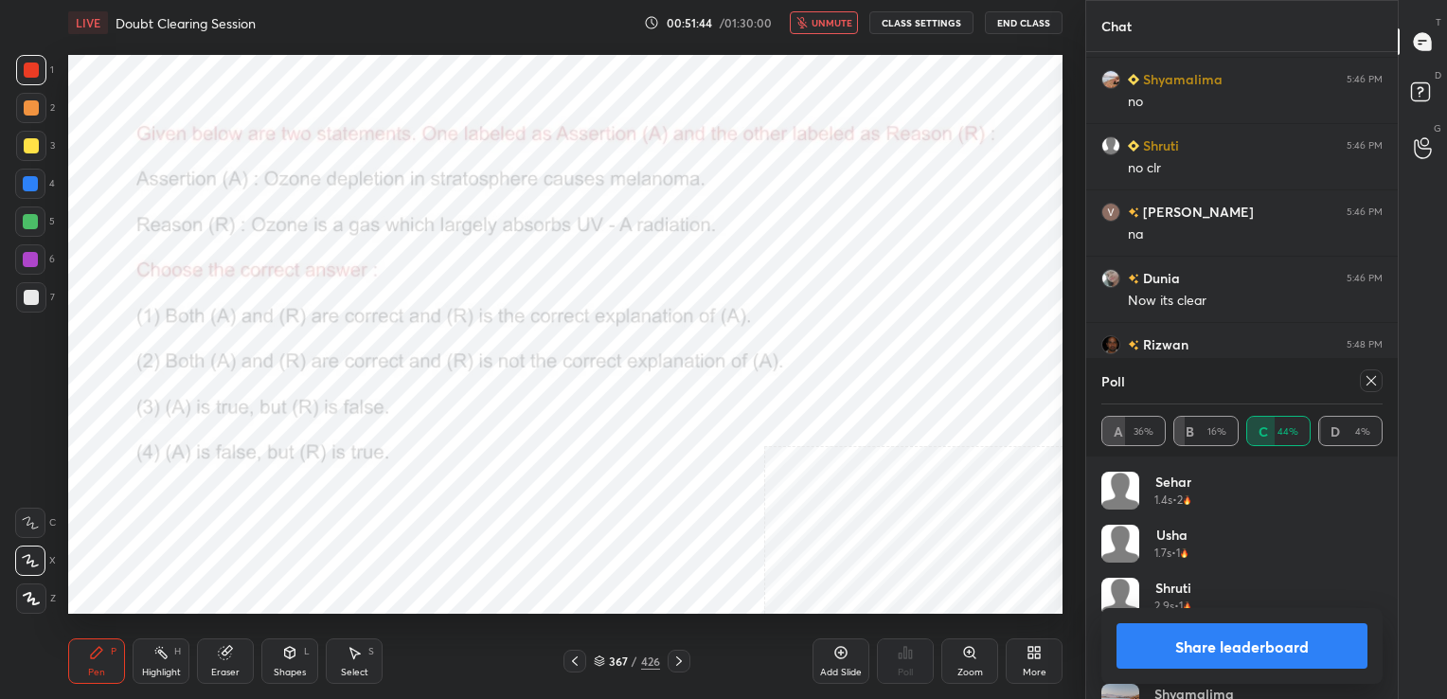
click at [1376, 384] on icon at bounding box center [1370, 380] width 15 height 15
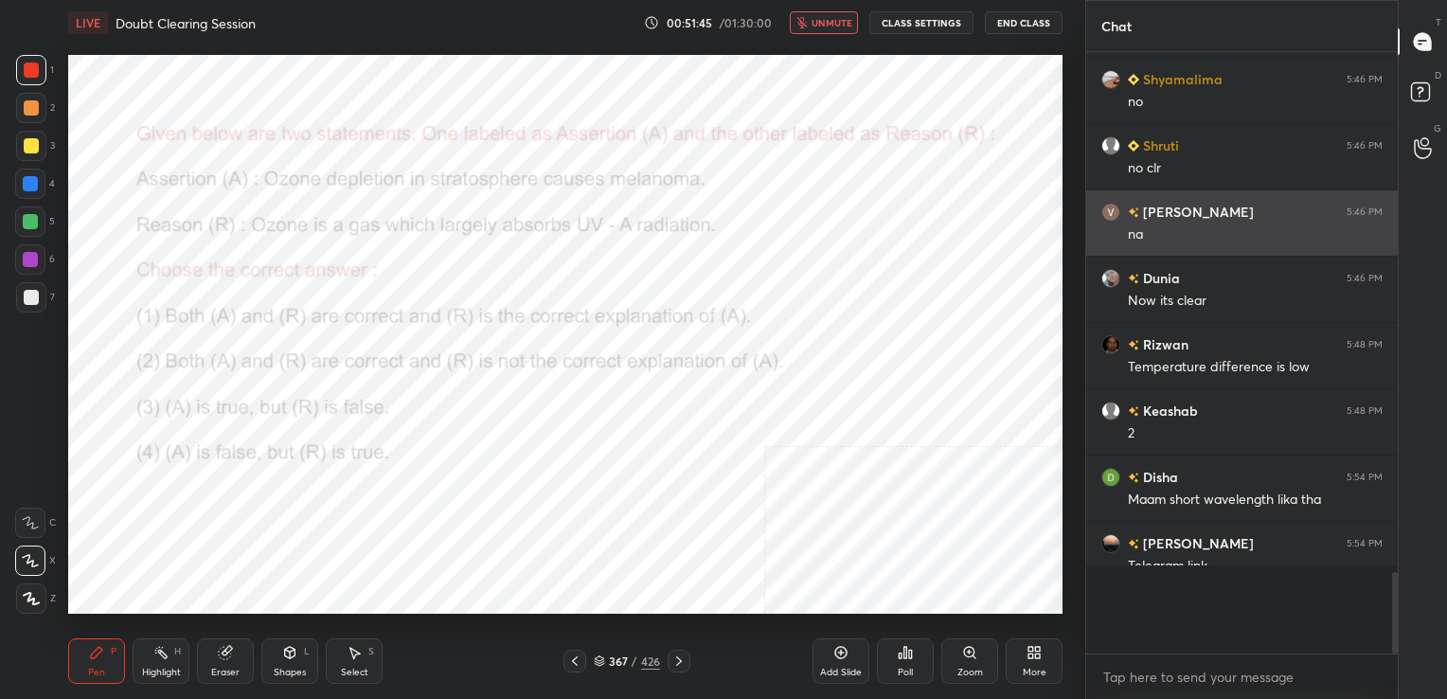
scroll to position [7, 6]
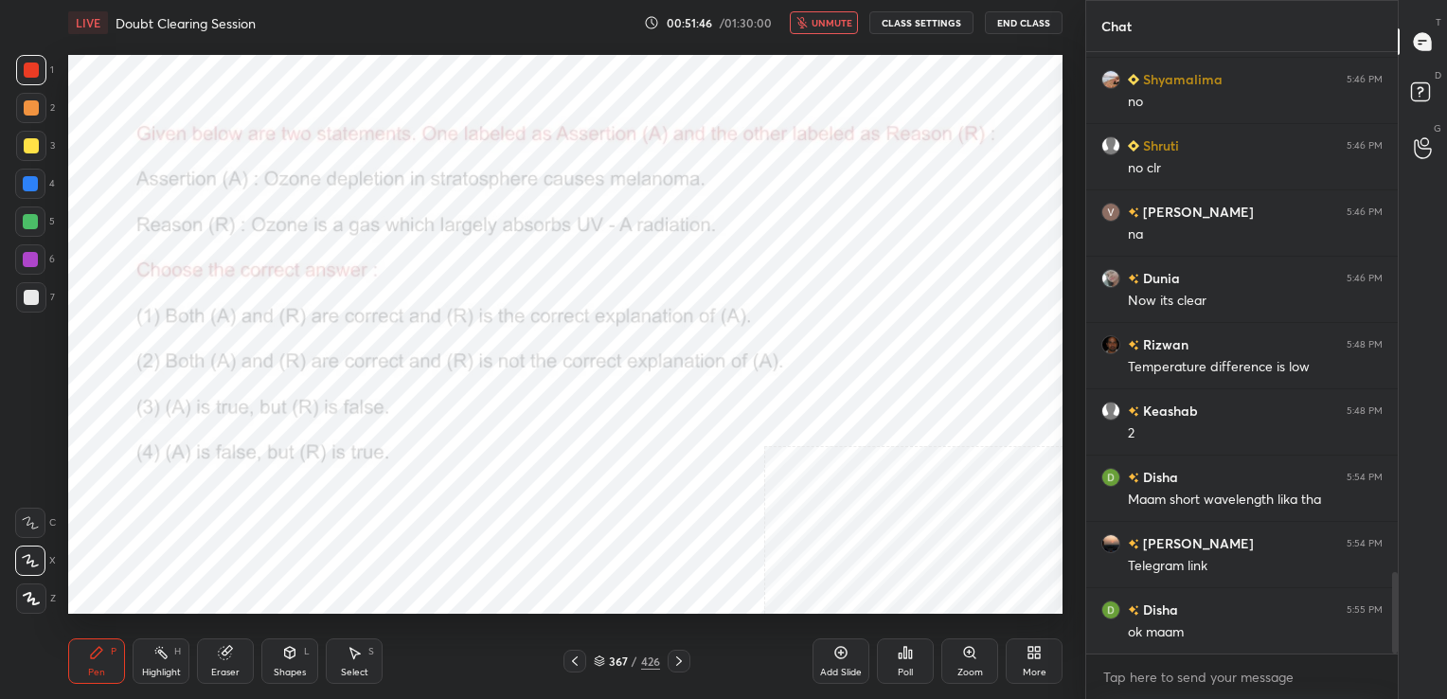
click at [839, 21] on span "unmute" at bounding box center [831, 22] width 41 height 13
click at [596, 653] on div "368 / 426" at bounding box center [627, 660] width 66 height 17
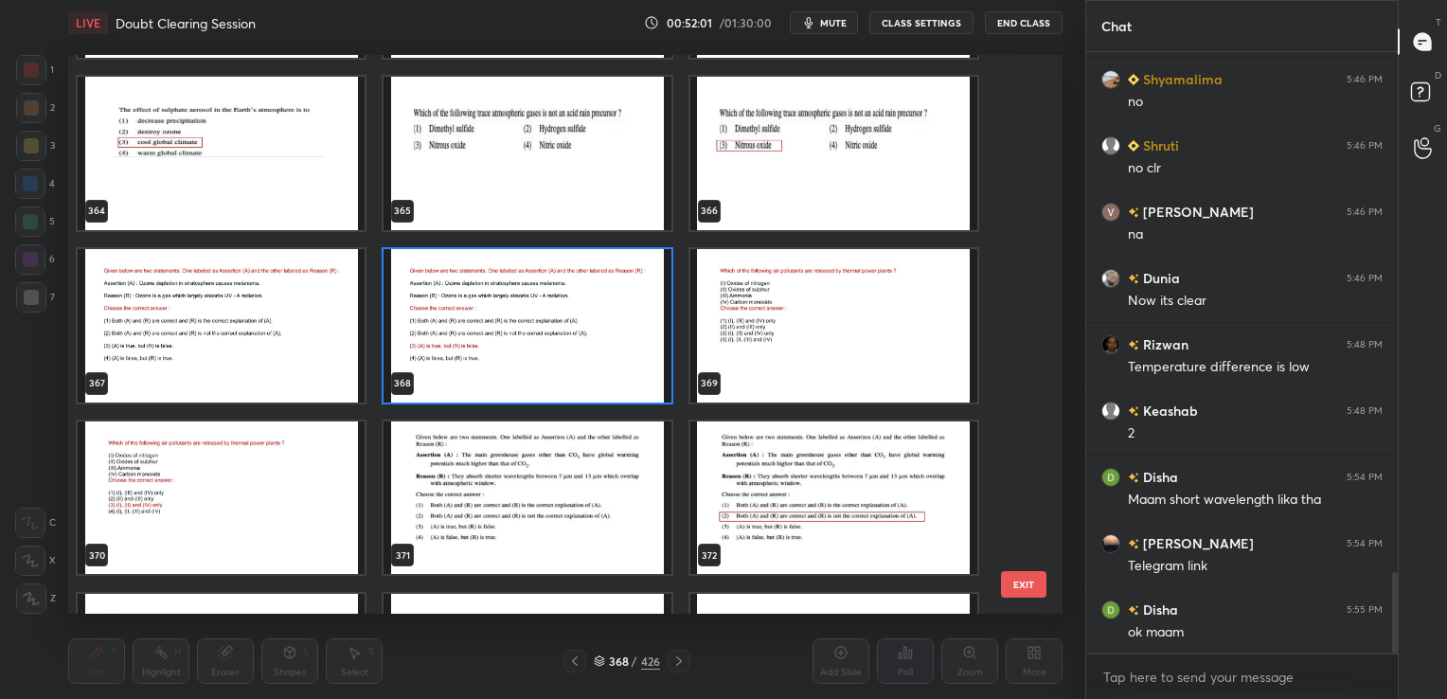
scroll to position [20823, 0]
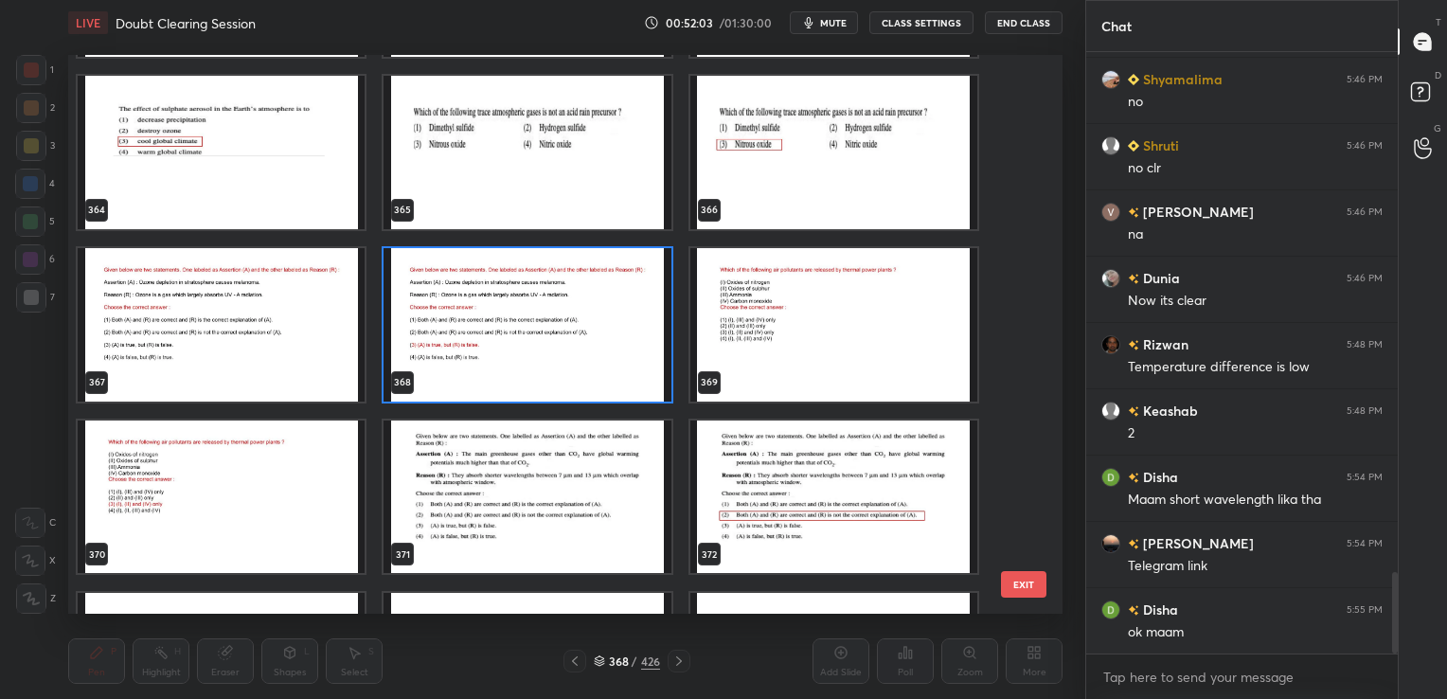
click at [810, 312] on img "grid" at bounding box center [833, 323] width 287 height 153
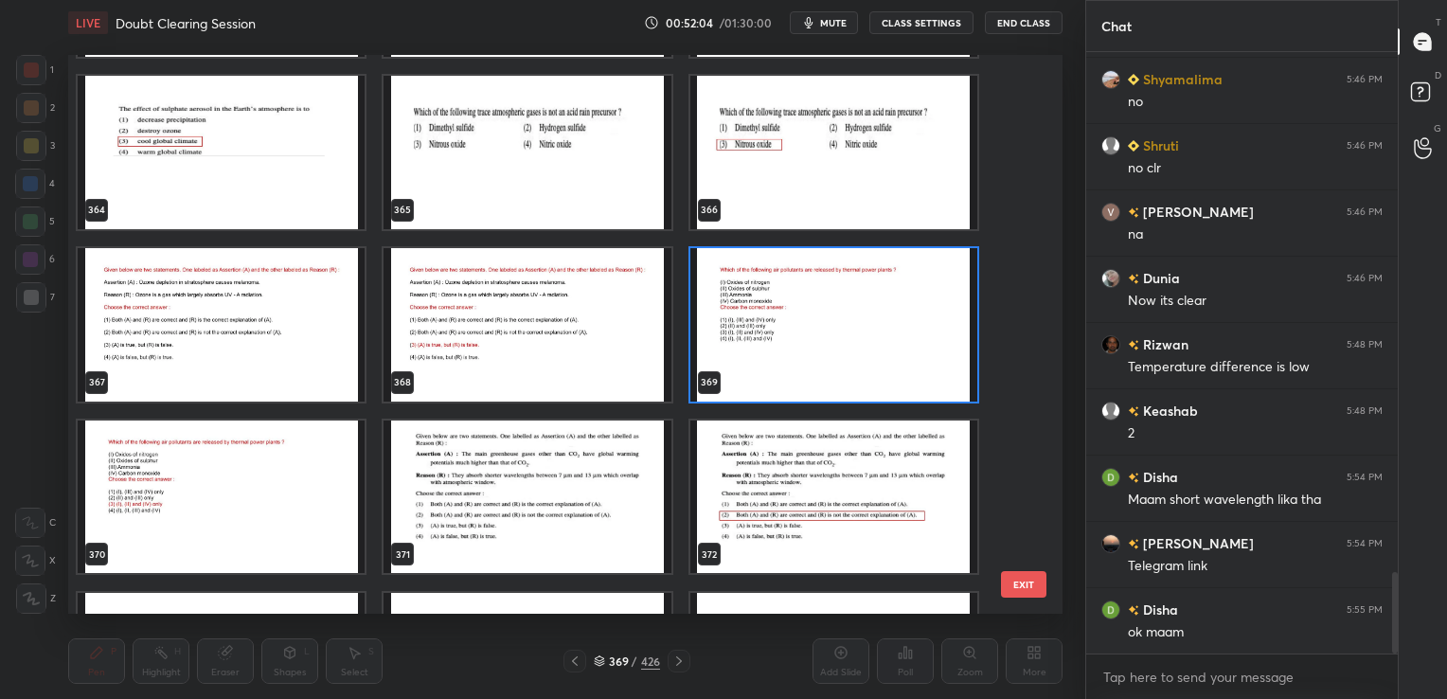
click at [810, 312] on img "grid" at bounding box center [833, 323] width 287 height 153
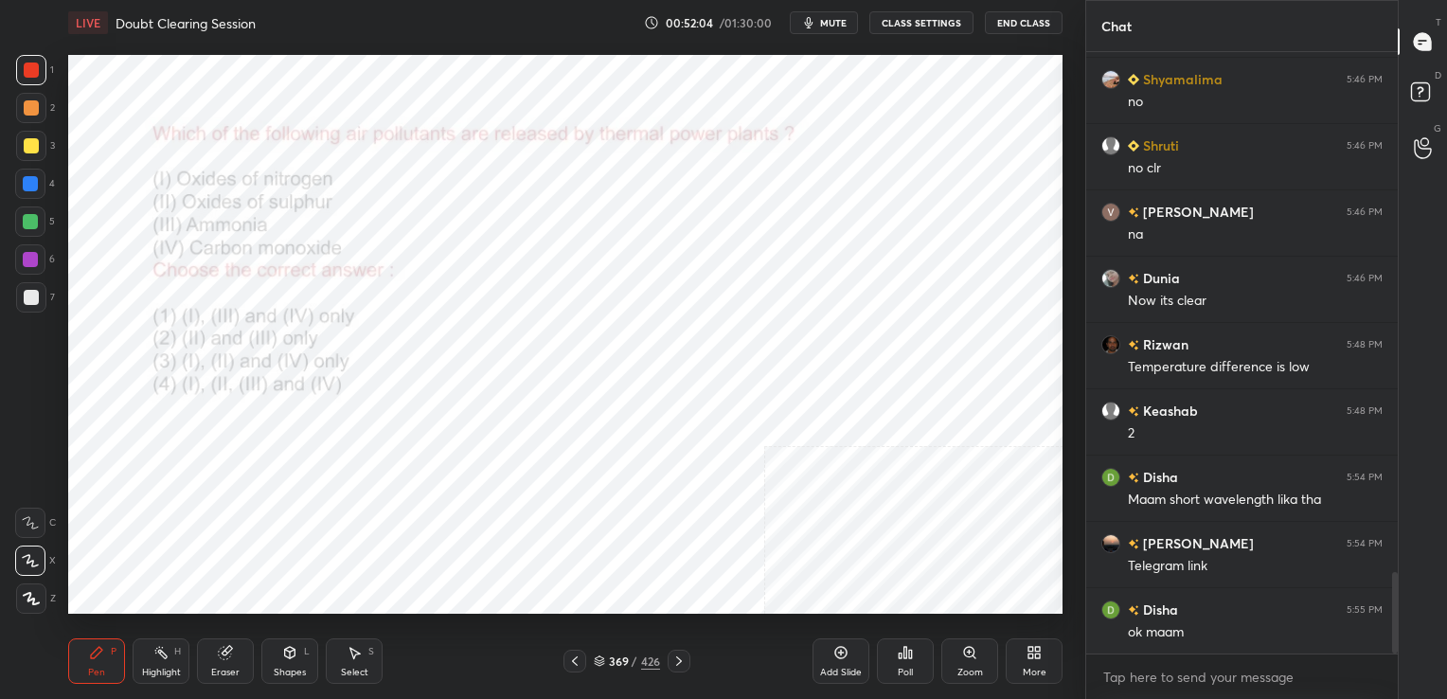
click at [810, 312] on img "grid" at bounding box center [833, 323] width 287 height 153
click at [844, 21] on span "mute" at bounding box center [833, 22] width 27 height 13
click at [592, 662] on div "369 / 426" at bounding box center [626, 660] width 127 height 23
click at [602, 659] on icon at bounding box center [599, 658] width 9 height 5
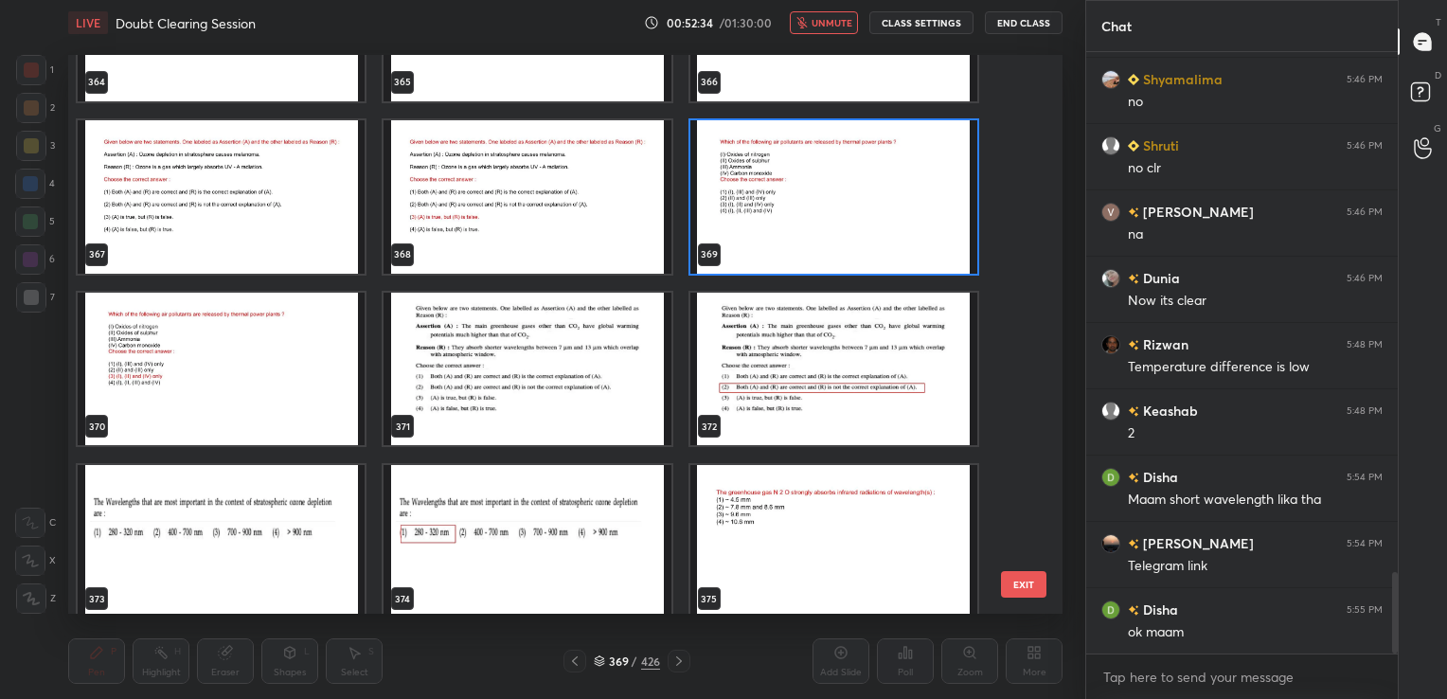
scroll to position [20949, 0]
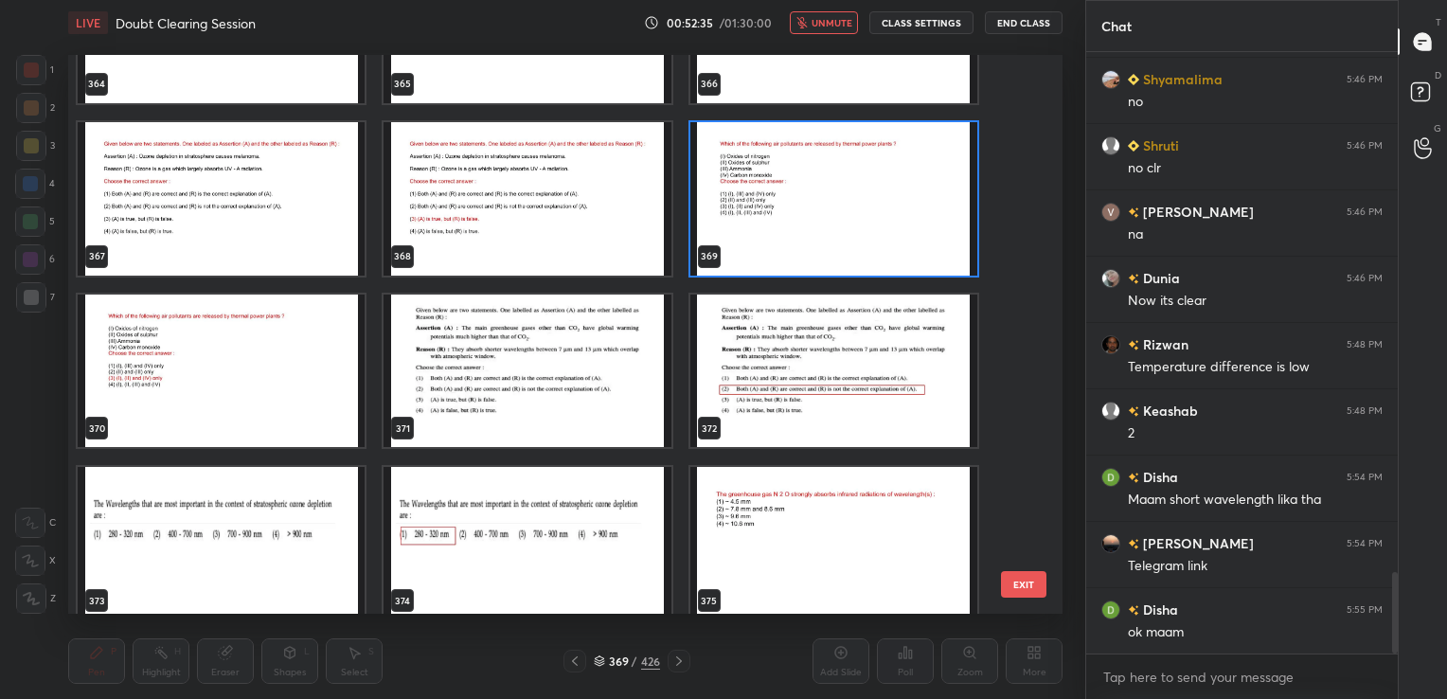
click at [765, 236] on img "grid" at bounding box center [833, 197] width 287 height 153
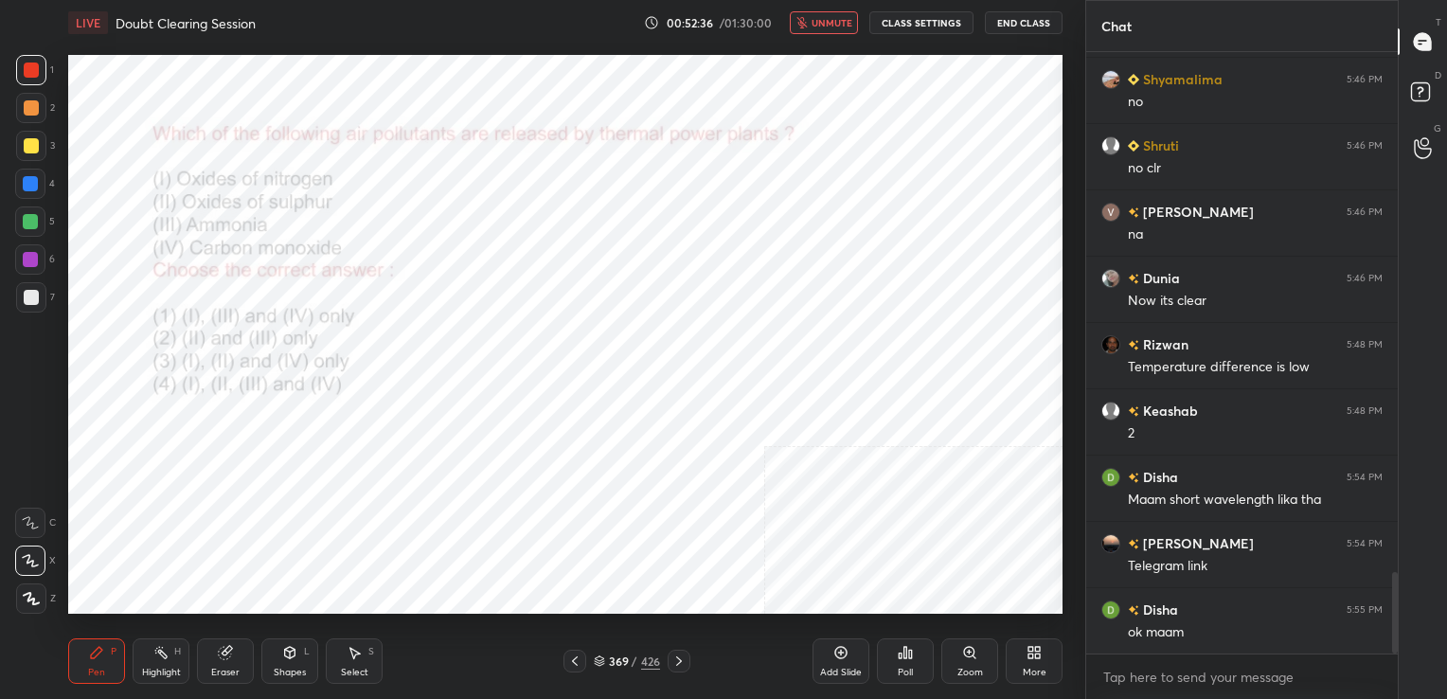
drag, startPoint x: 765, startPoint y: 236, endPoint x: 836, endPoint y: 566, distance: 337.9
click at [899, 649] on icon at bounding box center [904, 652] width 15 height 15
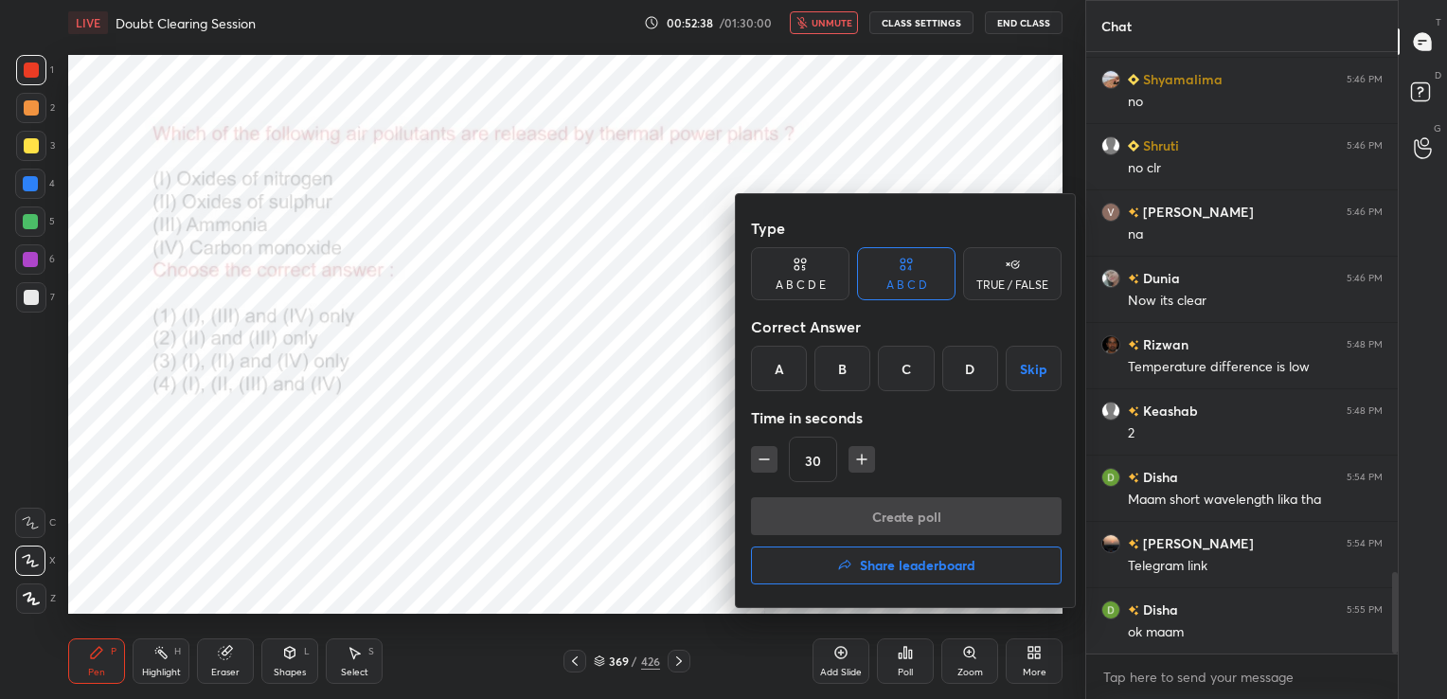
click at [911, 351] on div "C" at bounding box center [906, 368] width 56 height 45
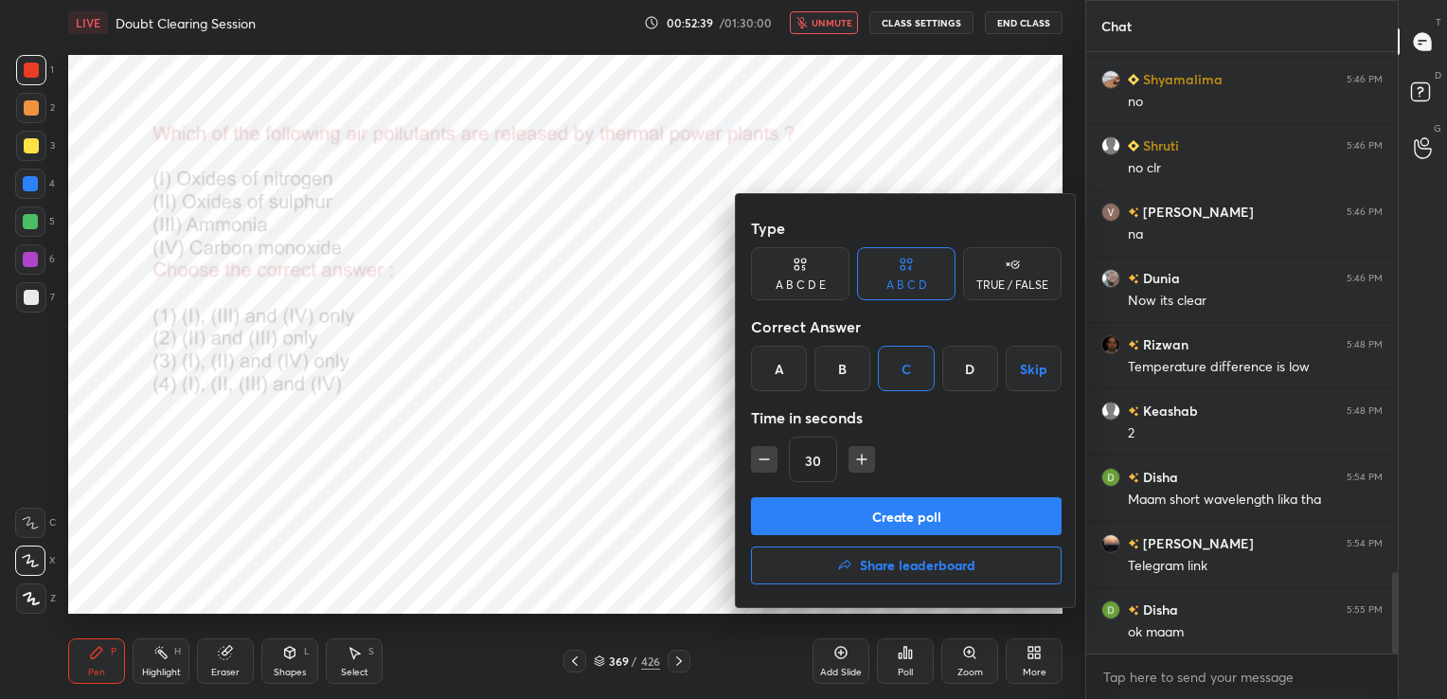
click at [897, 517] on button "Create poll" at bounding box center [906, 516] width 311 height 38
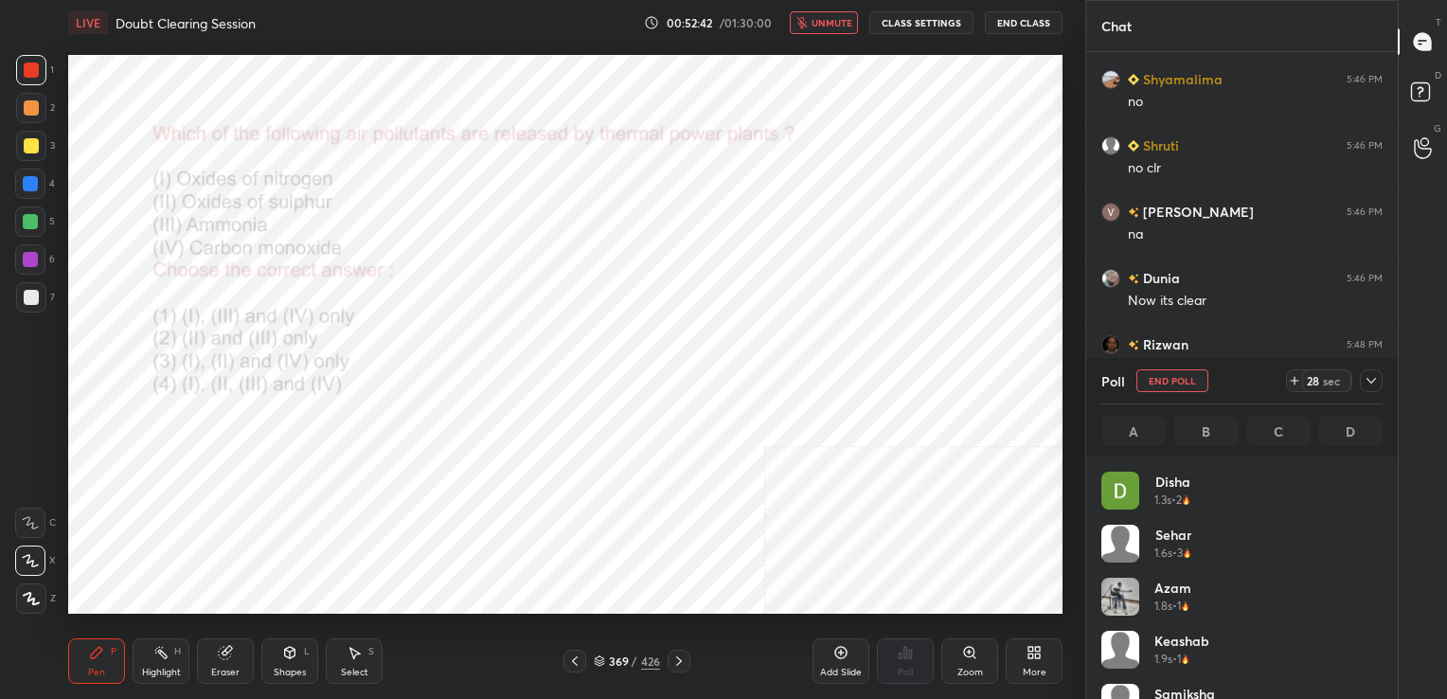
scroll to position [222, 275]
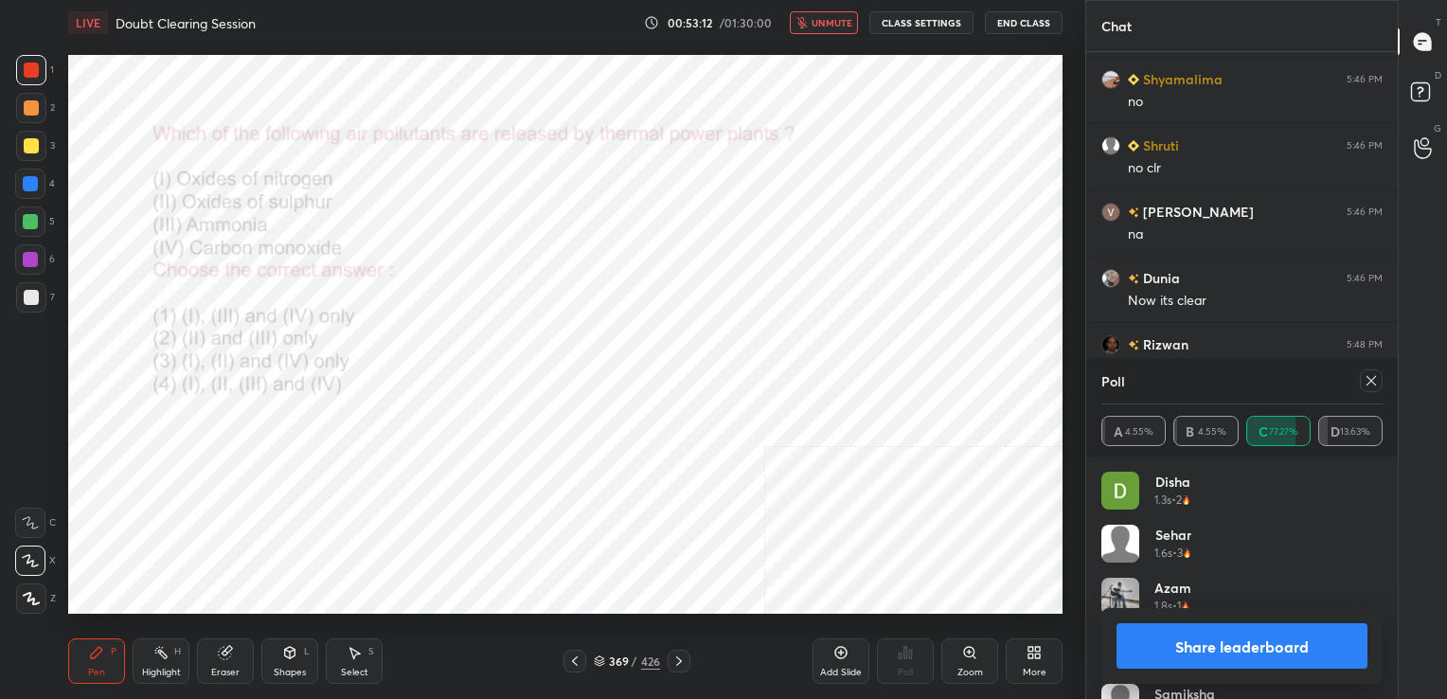
click at [1374, 376] on icon at bounding box center [1370, 380] width 15 height 15
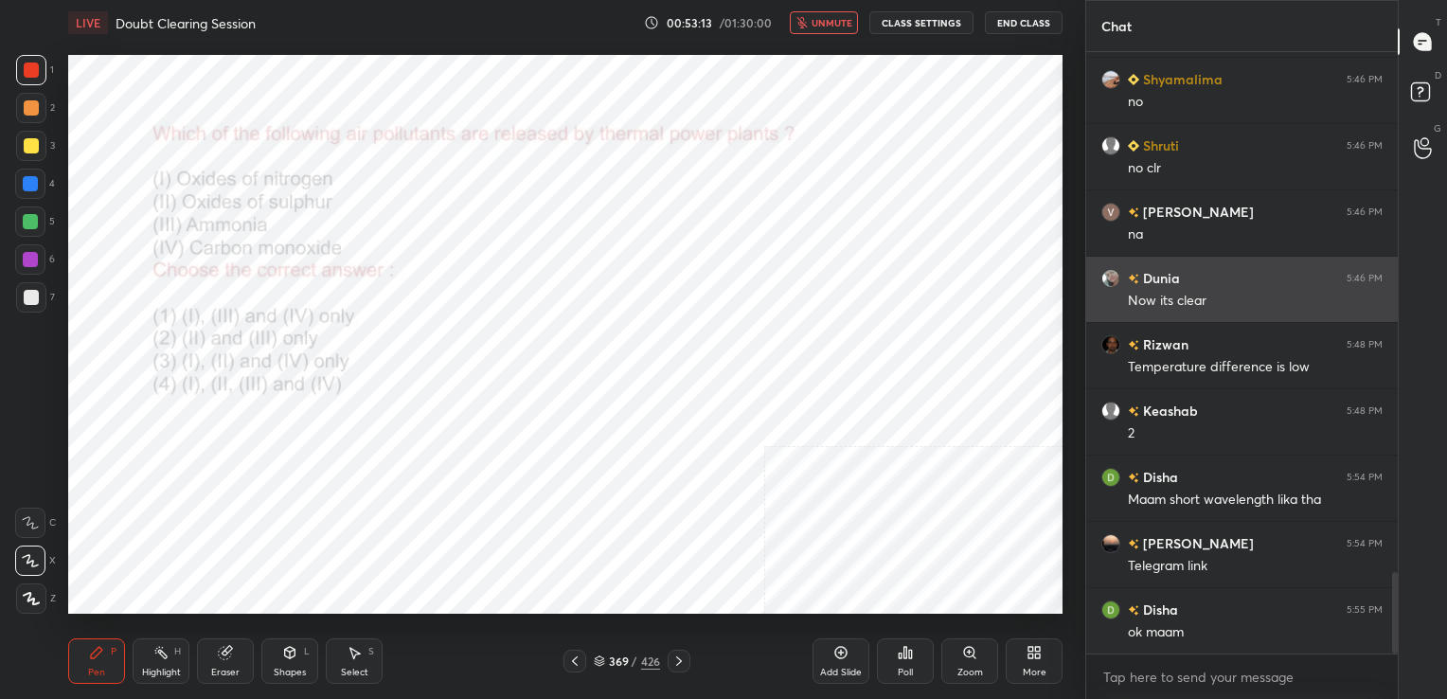
scroll to position [439, 306]
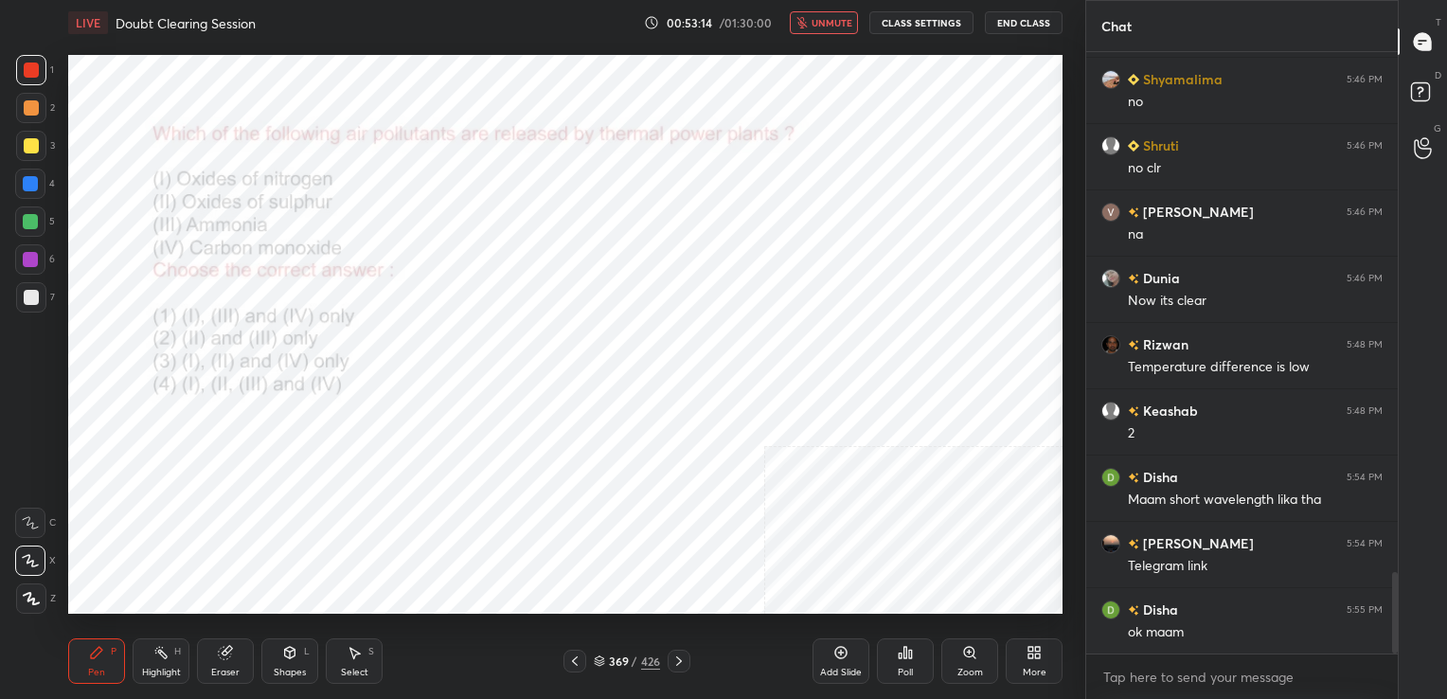
click at [844, 23] on span "unmute" at bounding box center [831, 22] width 41 height 13
click at [601, 655] on icon at bounding box center [599, 660] width 11 height 11
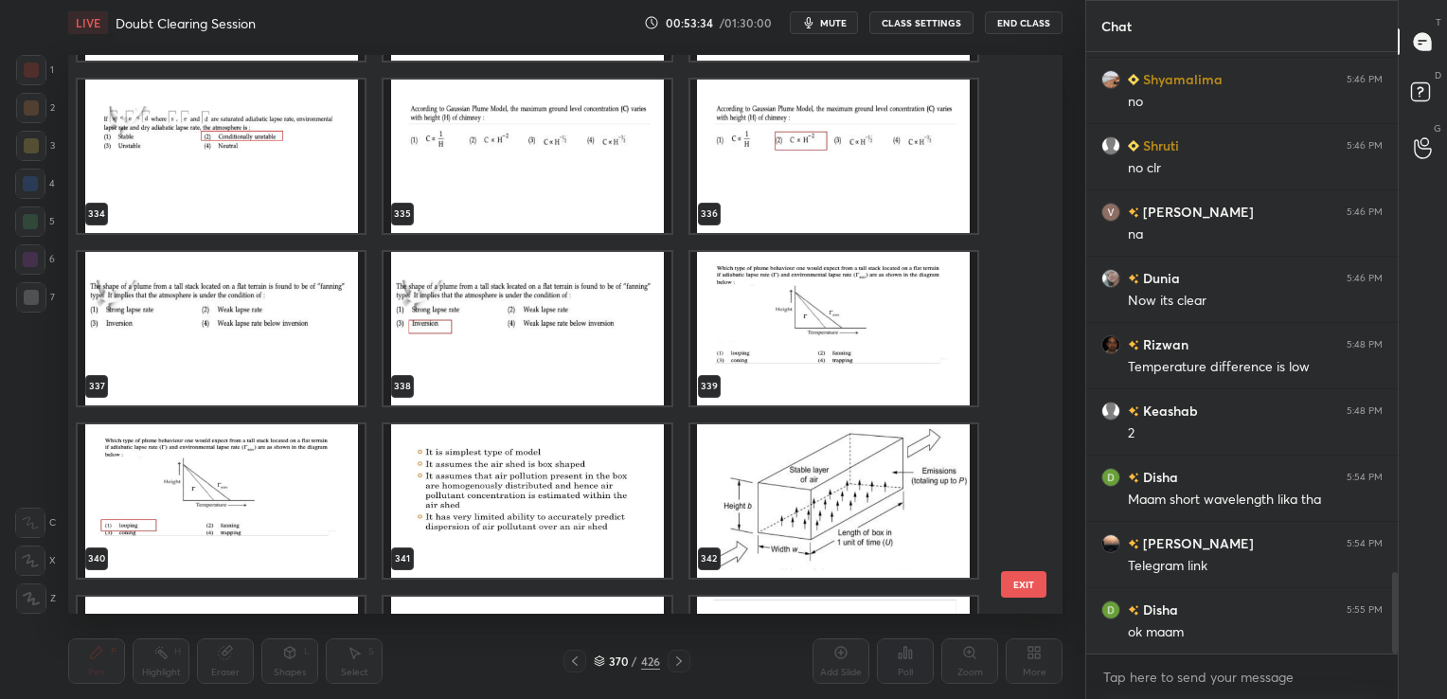
scroll to position [19097, 0]
click at [232, 293] on img "grid" at bounding box center [221, 328] width 287 height 153
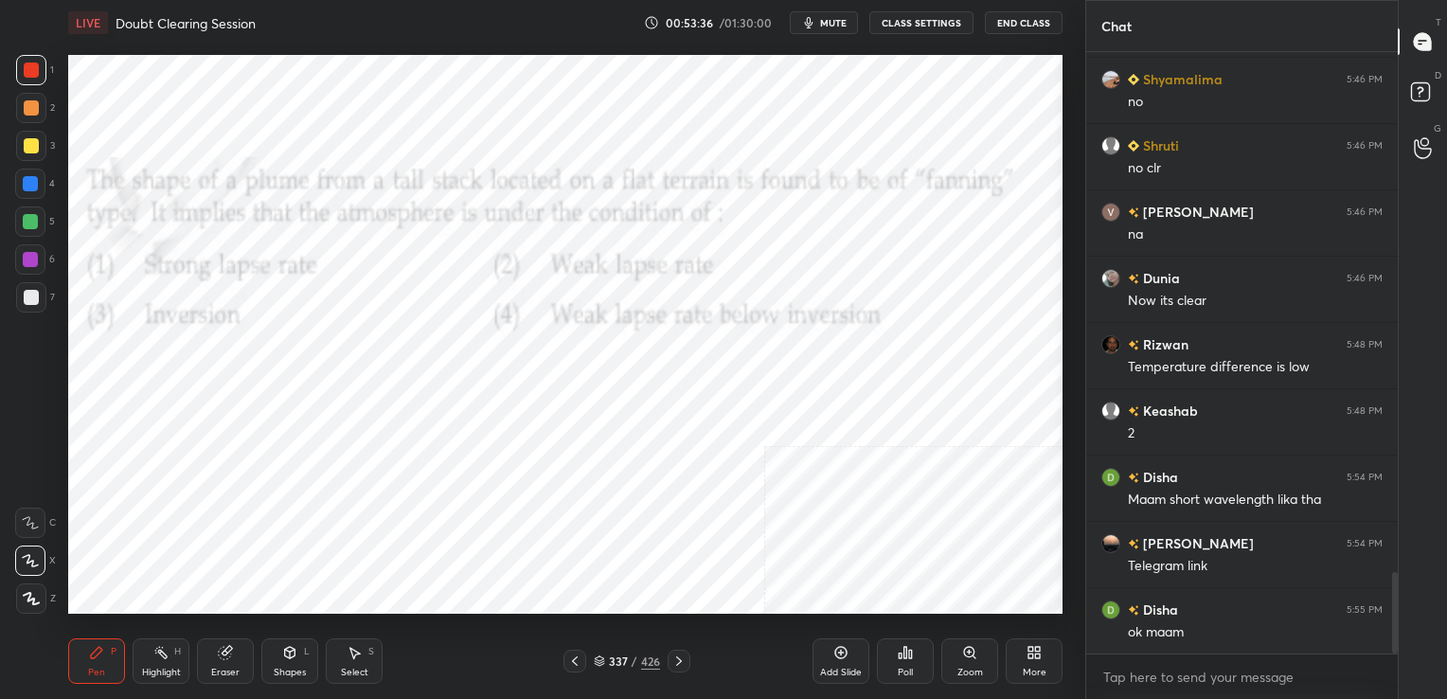
click at [232, 293] on img "grid" at bounding box center [221, 328] width 287 height 153
click at [829, 16] on span "mute" at bounding box center [833, 22] width 27 height 13
click at [595, 656] on icon at bounding box center [599, 660] width 11 height 11
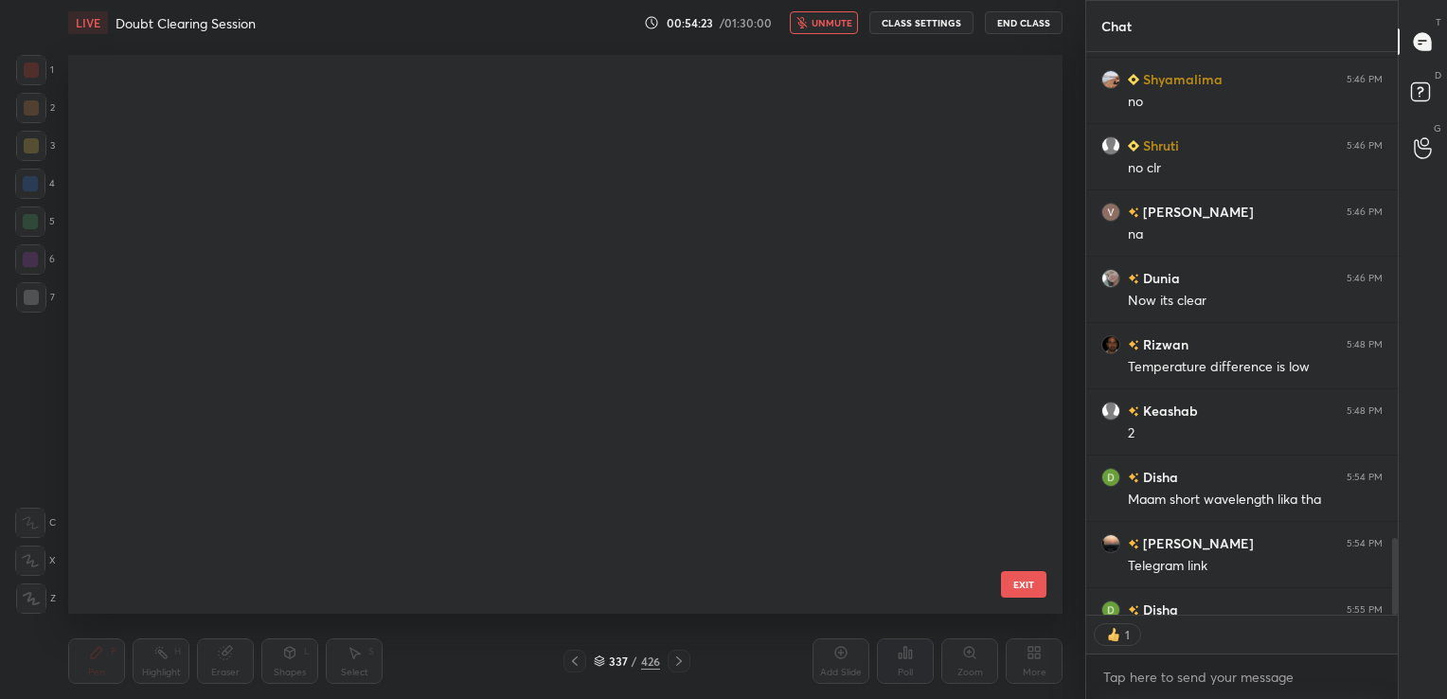
scroll to position [554, 985]
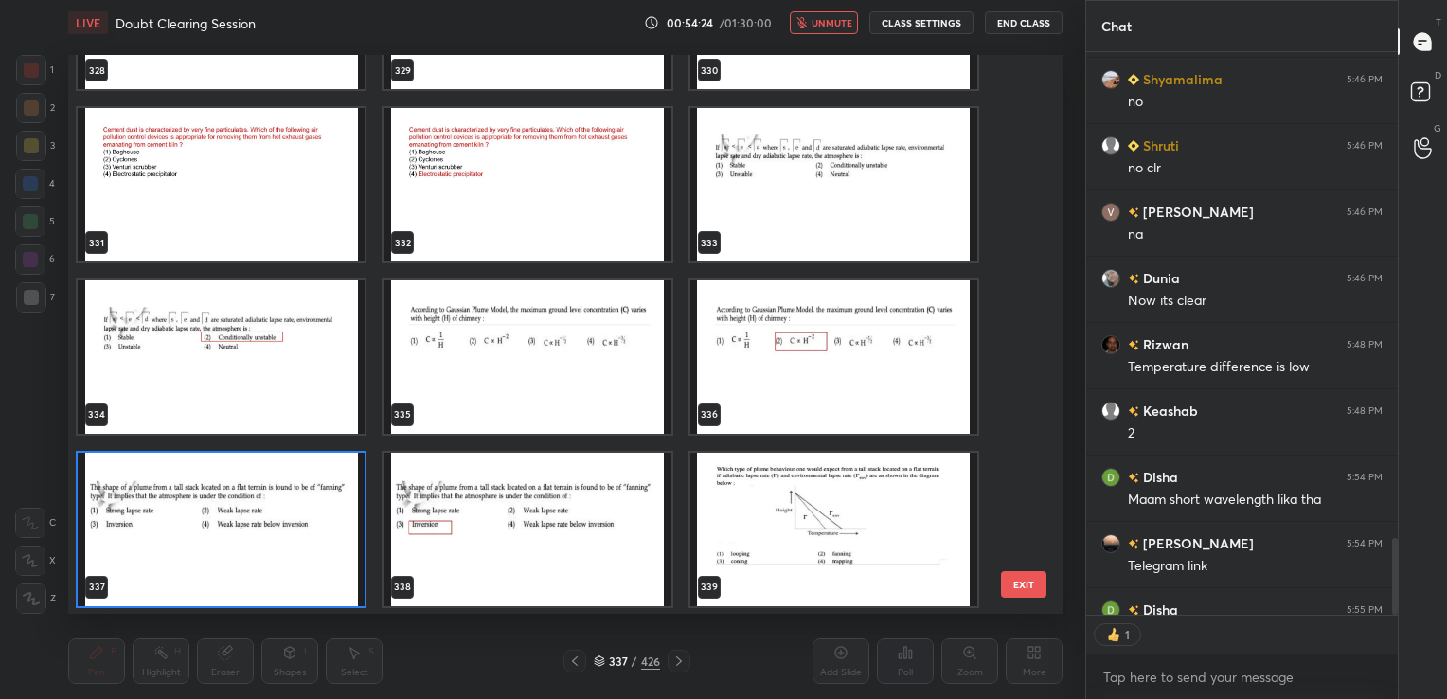
click at [313, 546] on img "grid" at bounding box center [221, 529] width 287 height 153
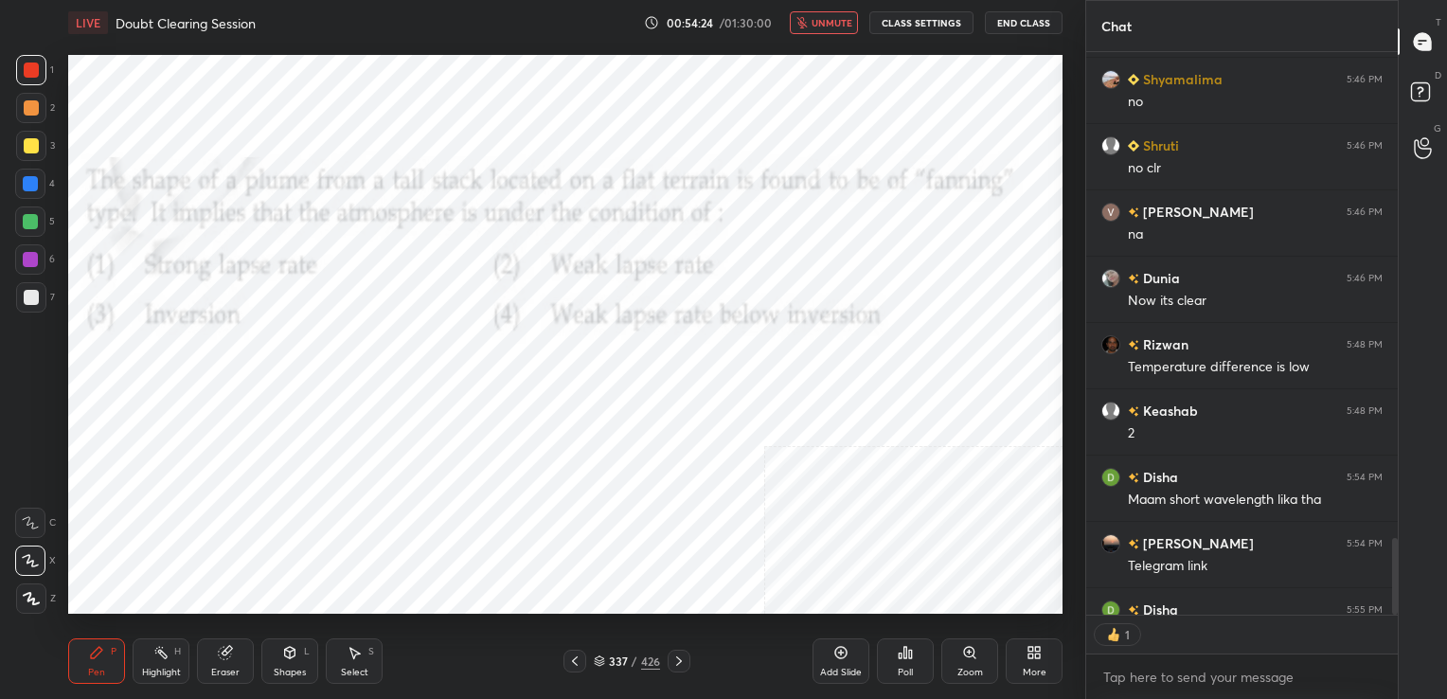
drag, startPoint x: 313, startPoint y: 546, endPoint x: 848, endPoint y: 586, distance: 536.4
drag, startPoint x: 898, startPoint y: 665, endPoint x: 917, endPoint y: 654, distance: 21.6
click at [917, 654] on div "Poll" at bounding box center [905, 660] width 57 height 45
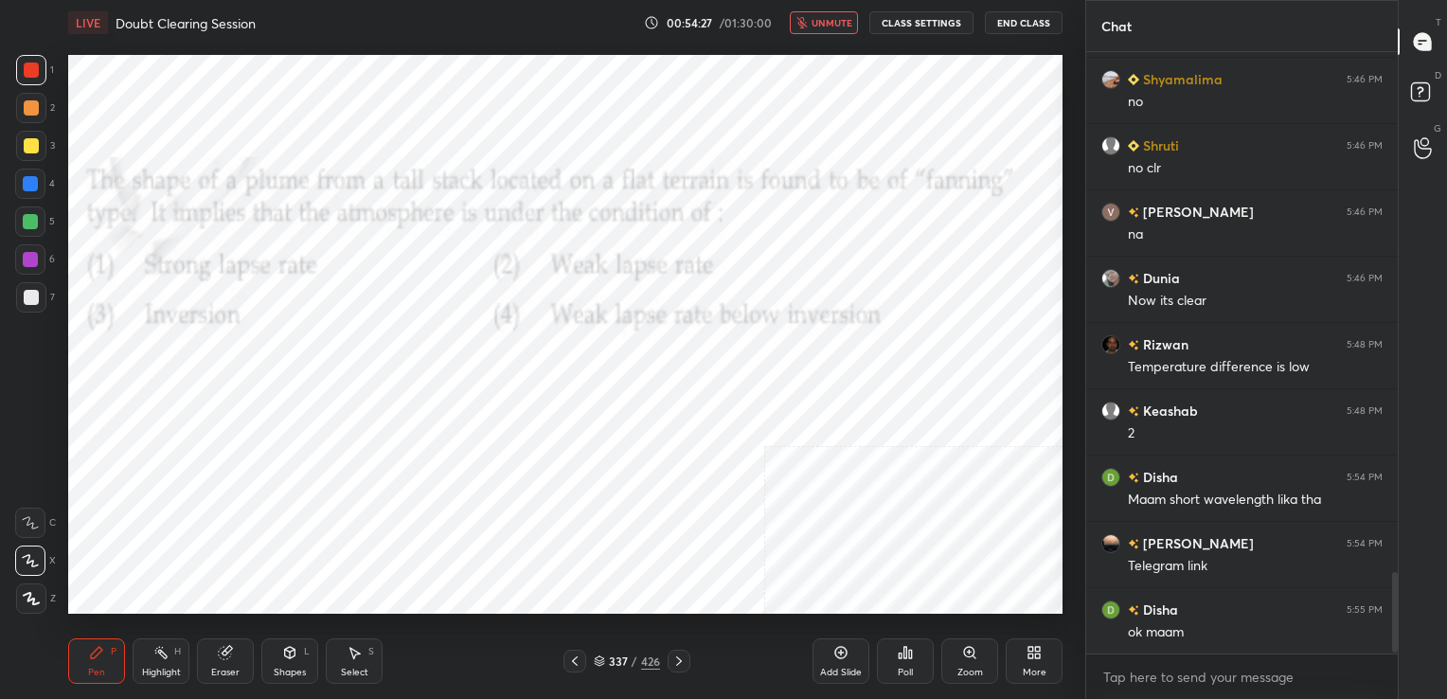
scroll to position [595, 306]
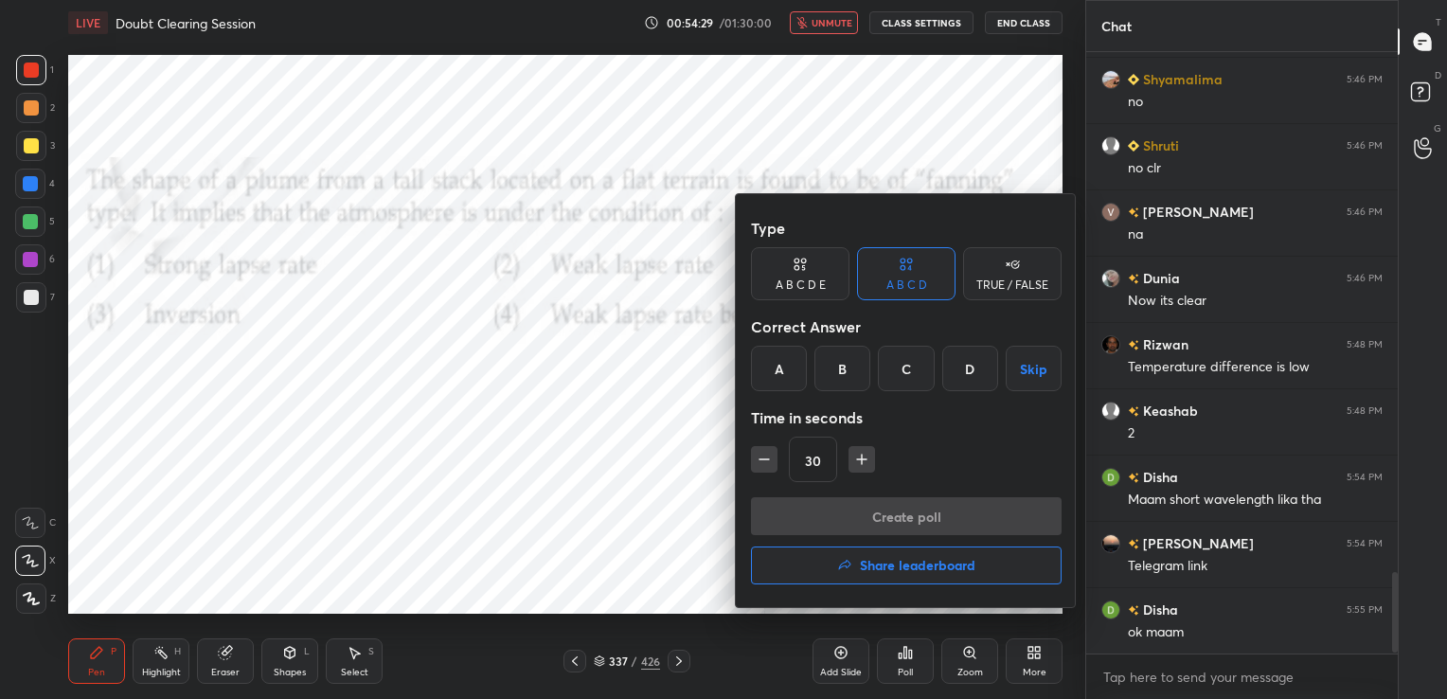
click at [908, 364] on div "C" at bounding box center [906, 368] width 56 height 45
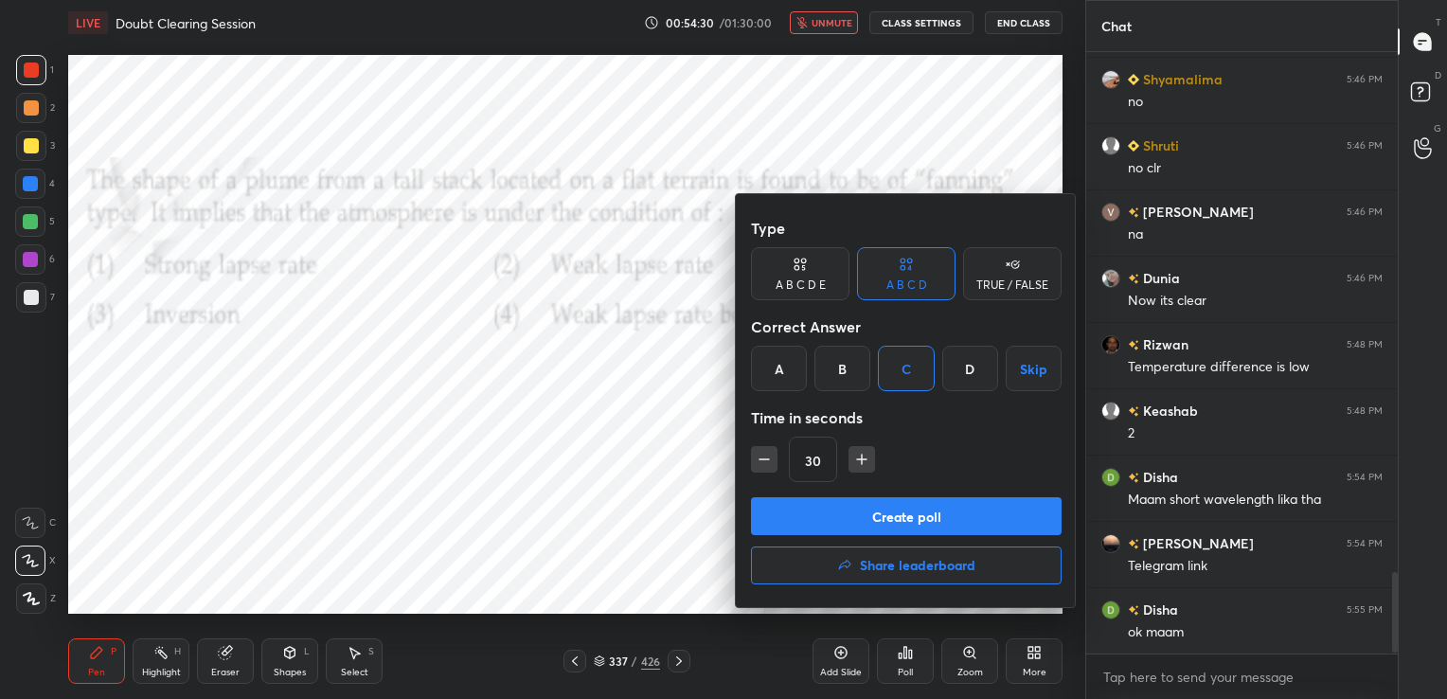
click at [935, 515] on button "Create poll" at bounding box center [906, 516] width 311 height 38
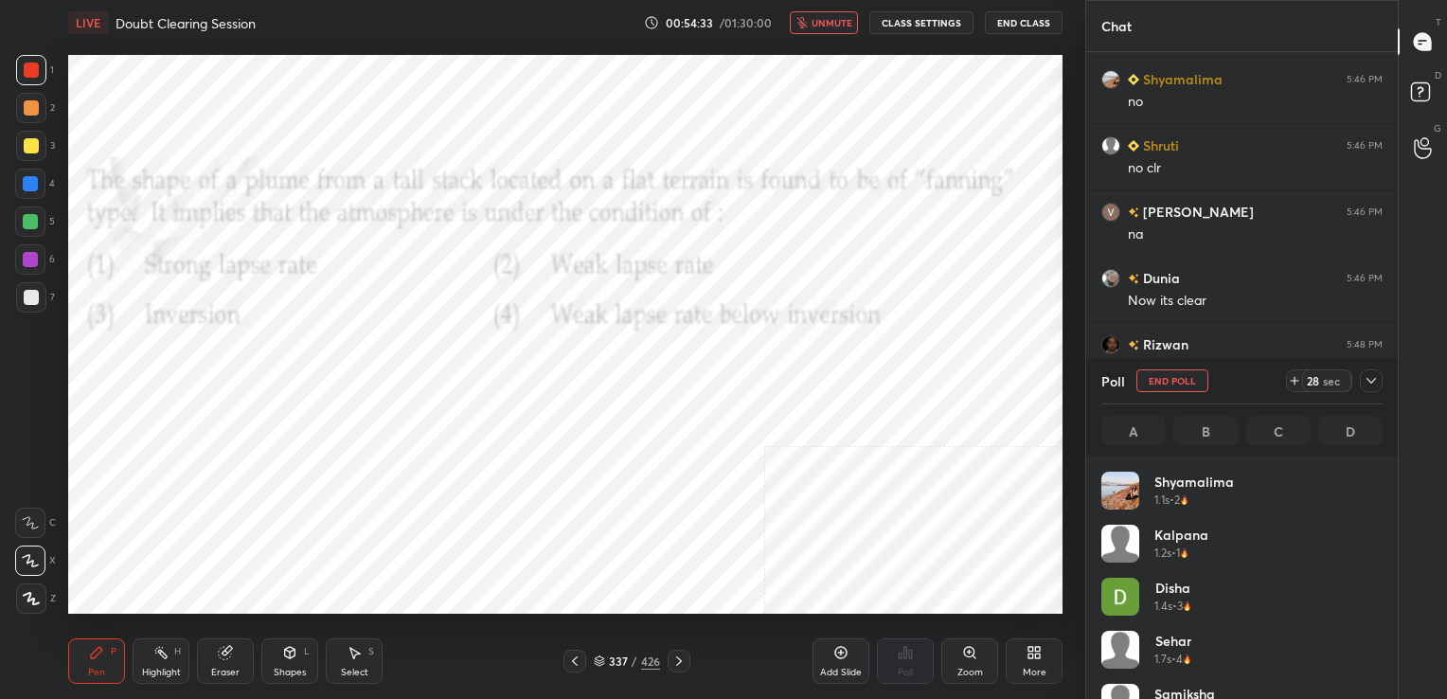
scroll to position [222, 275]
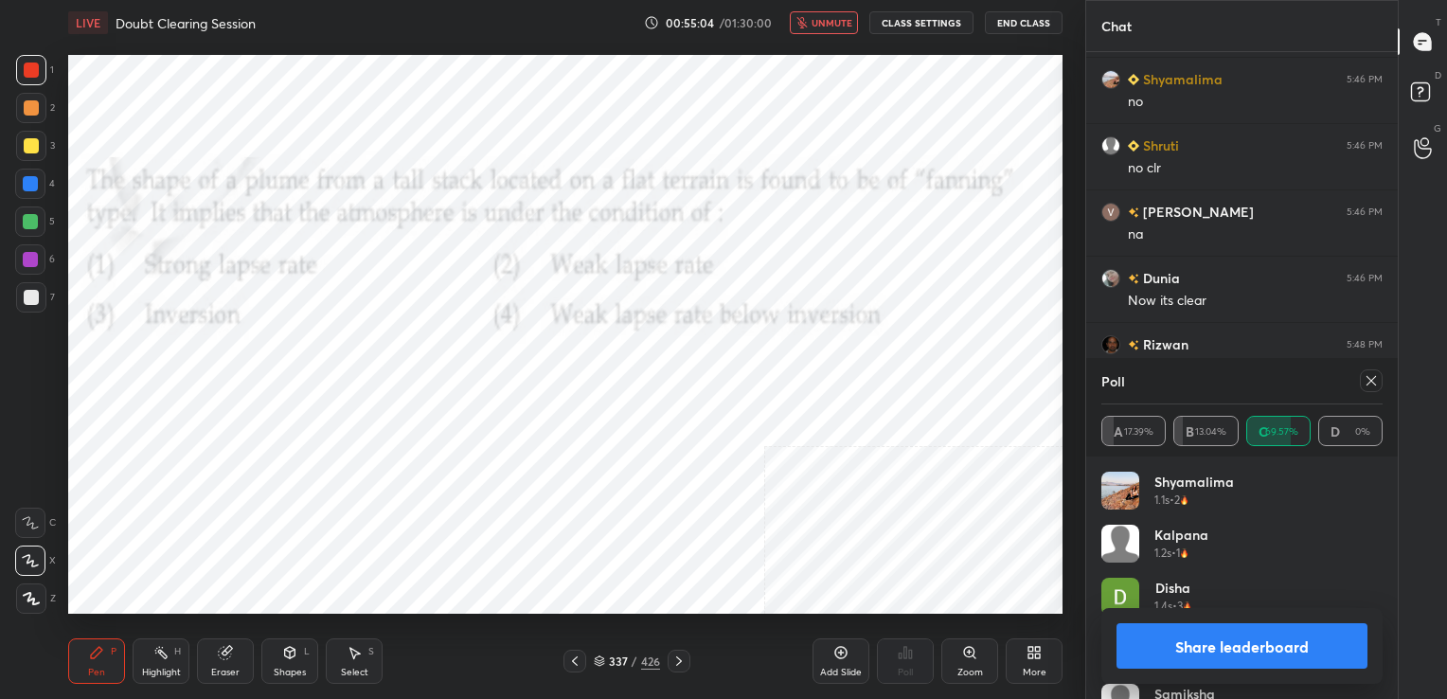
click at [1368, 381] on icon at bounding box center [1370, 380] width 15 height 15
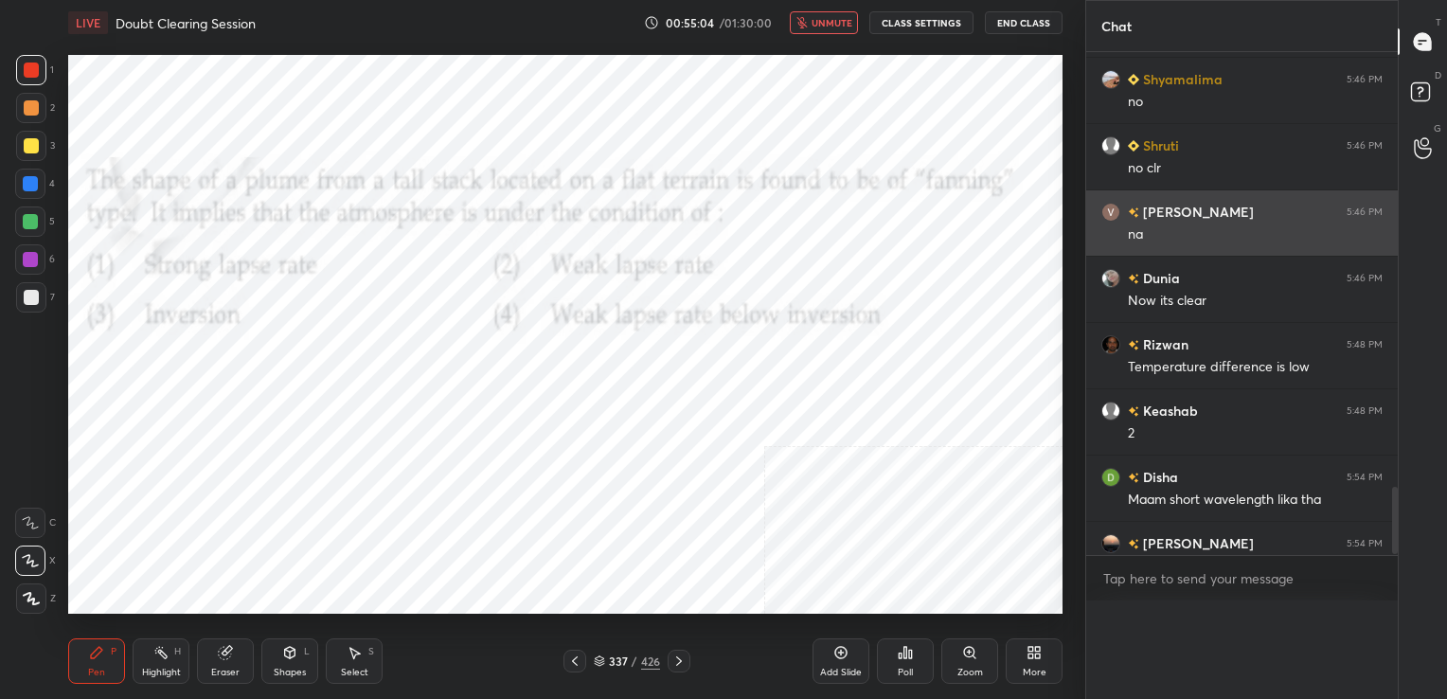
scroll to position [380, 306]
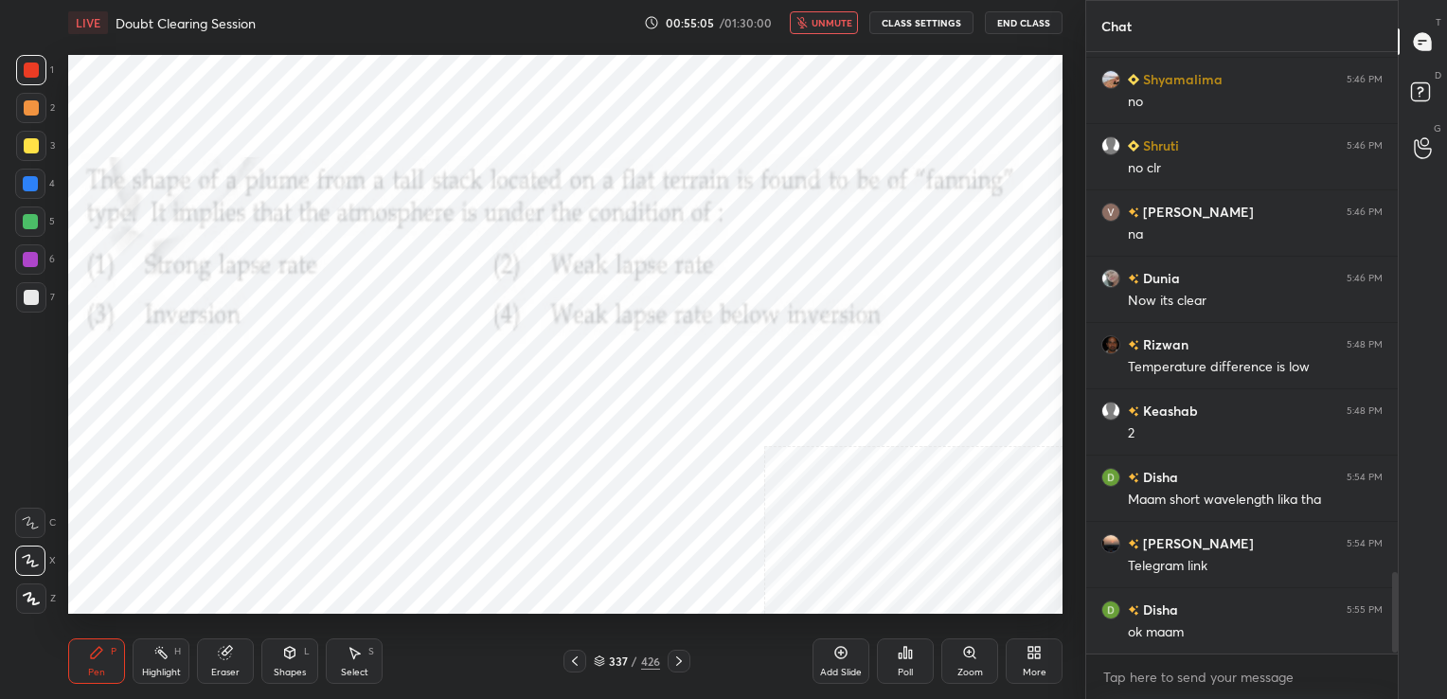
click at [833, 25] on span "unmute" at bounding box center [831, 22] width 41 height 13
click at [595, 657] on icon at bounding box center [599, 658] width 9 height 5
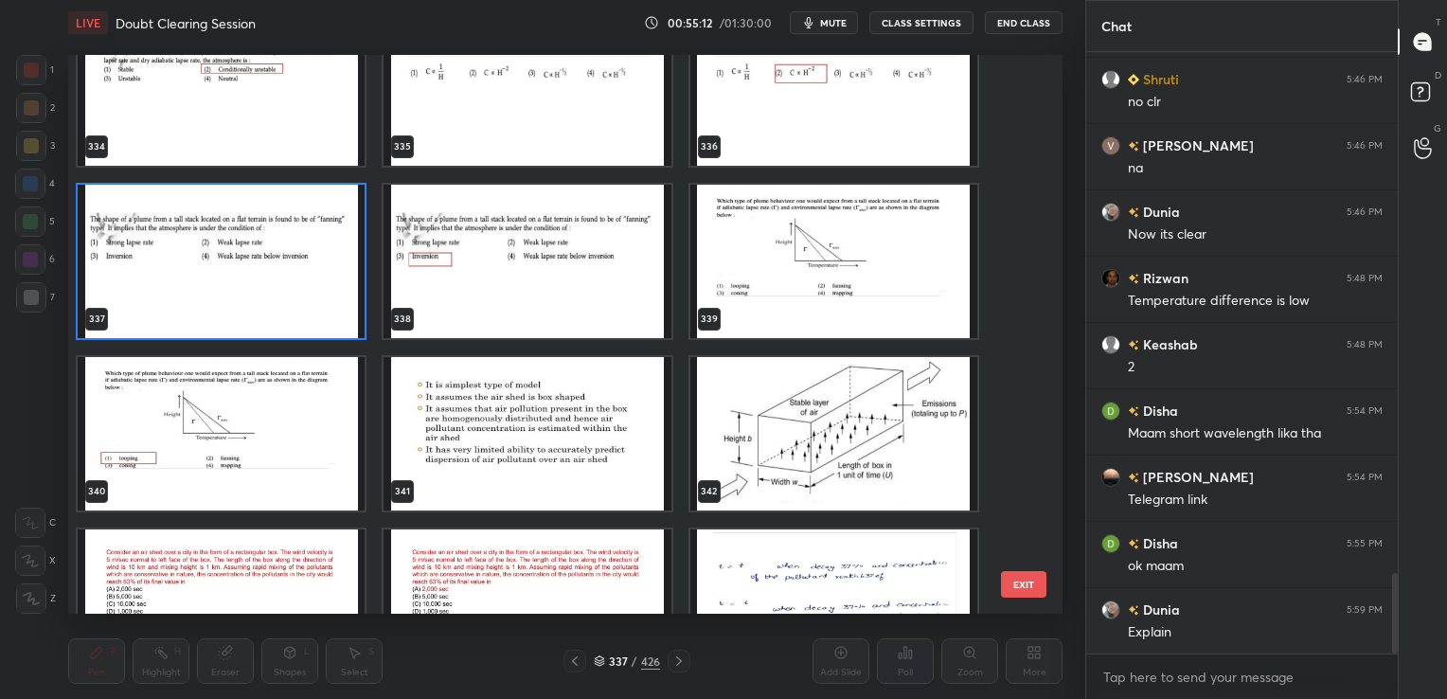
click at [820, 280] on img "grid" at bounding box center [833, 261] width 287 height 153
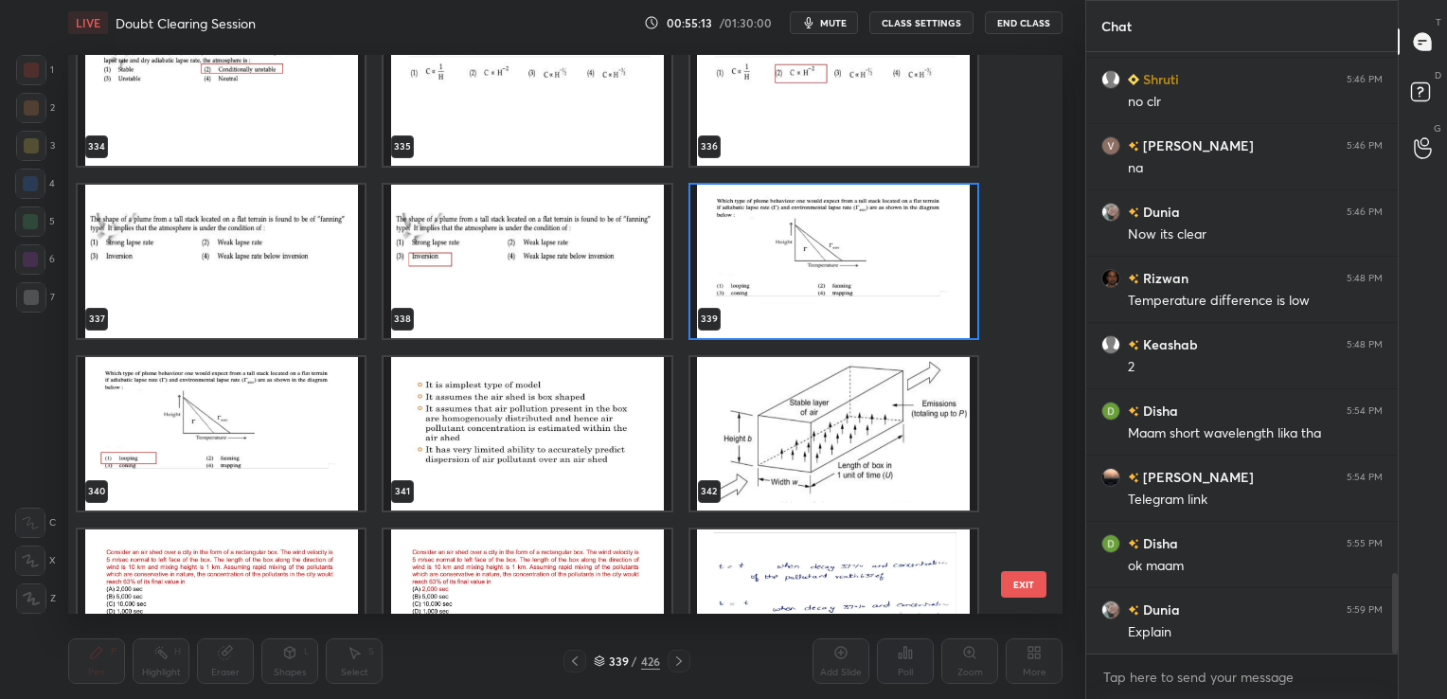
click at [820, 280] on img "grid" at bounding box center [833, 261] width 287 height 153
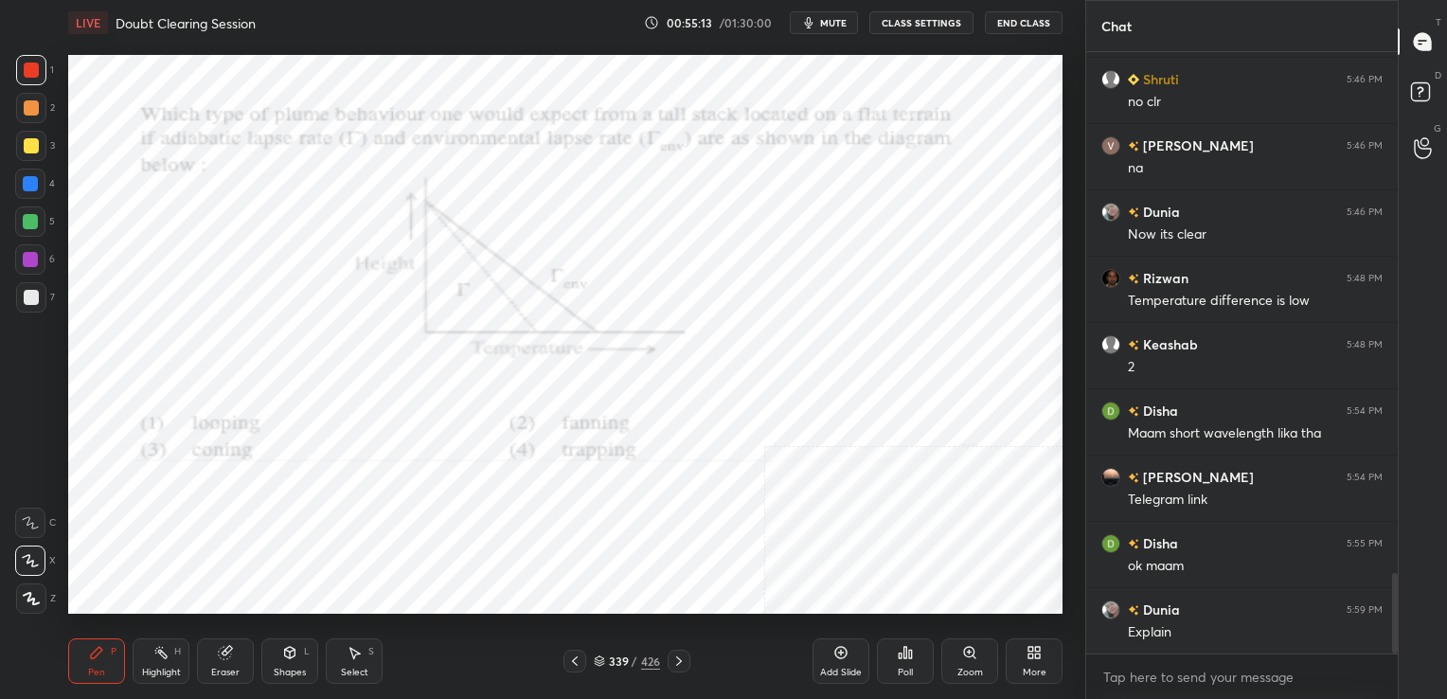
click at [820, 280] on img "grid" at bounding box center [833, 261] width 287 height 153
click at [605, 665] on div "339 / 426" at bounding box center [627, 660] width 66 height 17
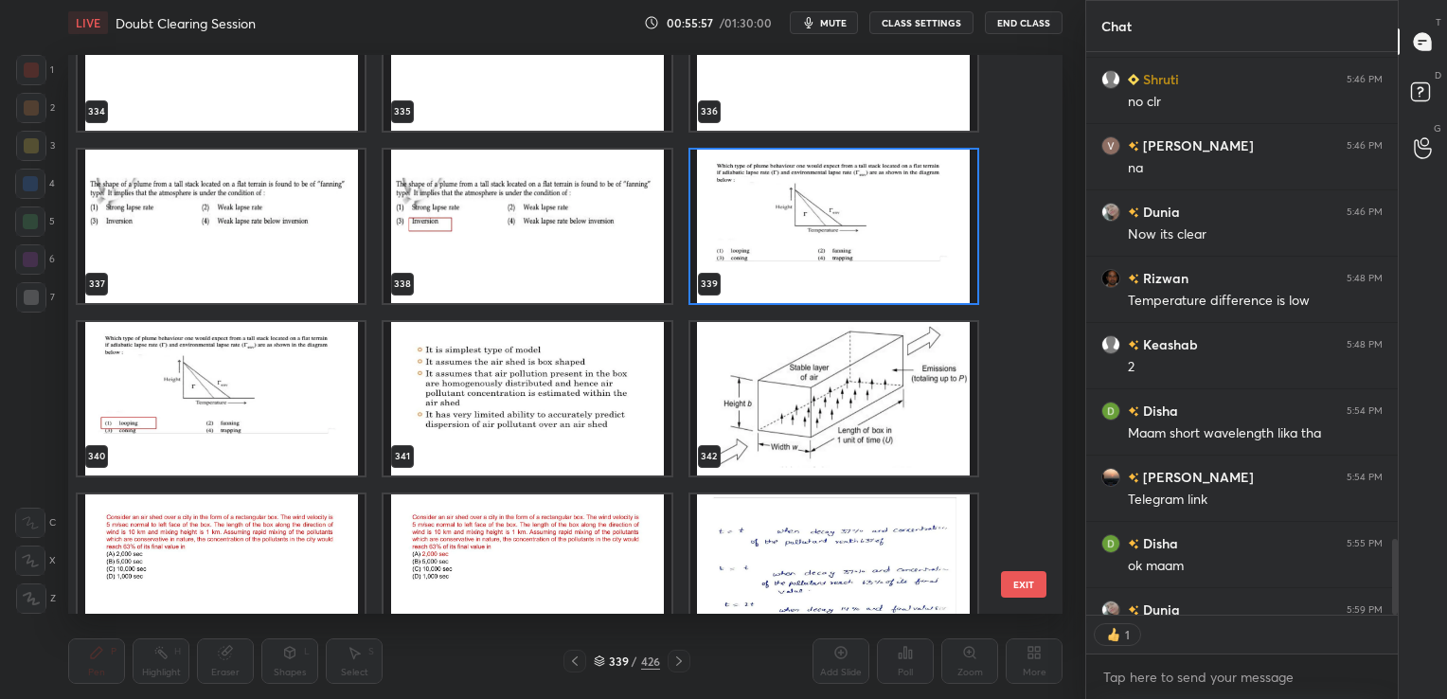
scroll to position [595, 306]
click at [776, 218] on img "grid" at bounding box center [833, 226] width 287 height 153
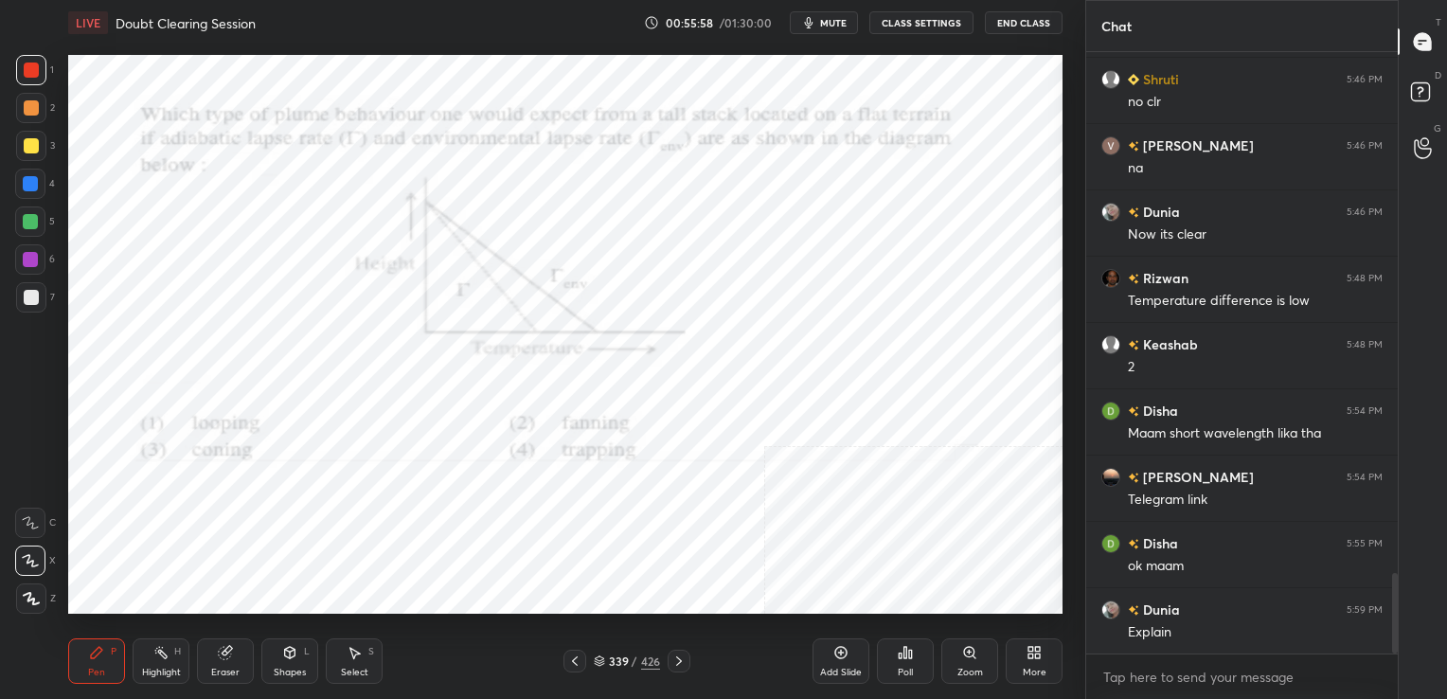
drag, startPoint x: 776, startPoint y: 218, endPoint x: 852, endPoint y: 623, distance: 412.2
click at [852, 623] on div "LIVE Doubt Clearing Session 00:55:58 / 01:30:00 mute CLASS SETTINGS End Class S…" at bounding box center [565, 349] width 1009 height 699
drag, startPoint x: 888, startPoint y: 653, endPoint x: 905, endPoint y: 646, distance: 18.6
click at [905, 646] on div "Poll" at bounding box center [905, 660] width 57 height 45
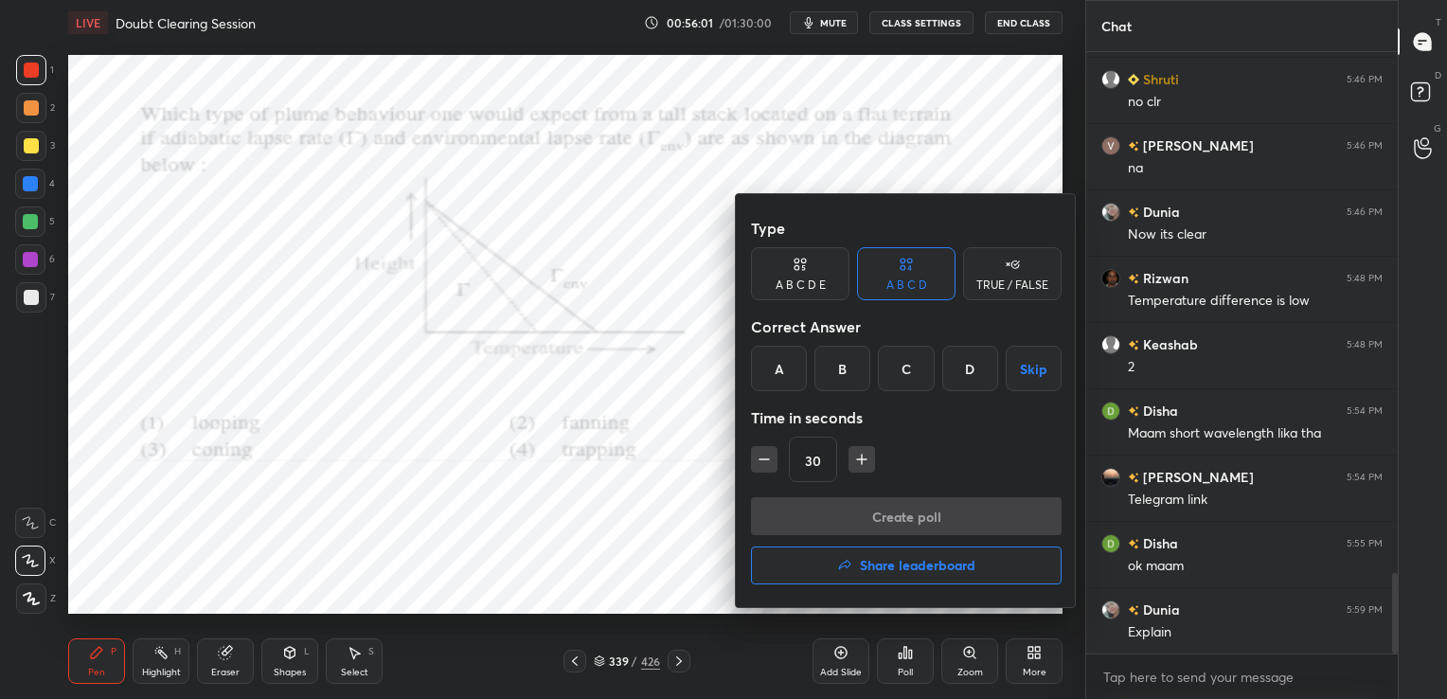
click at [787, 367] on div "A" at bounding box center [779, 368] width 56 height 45
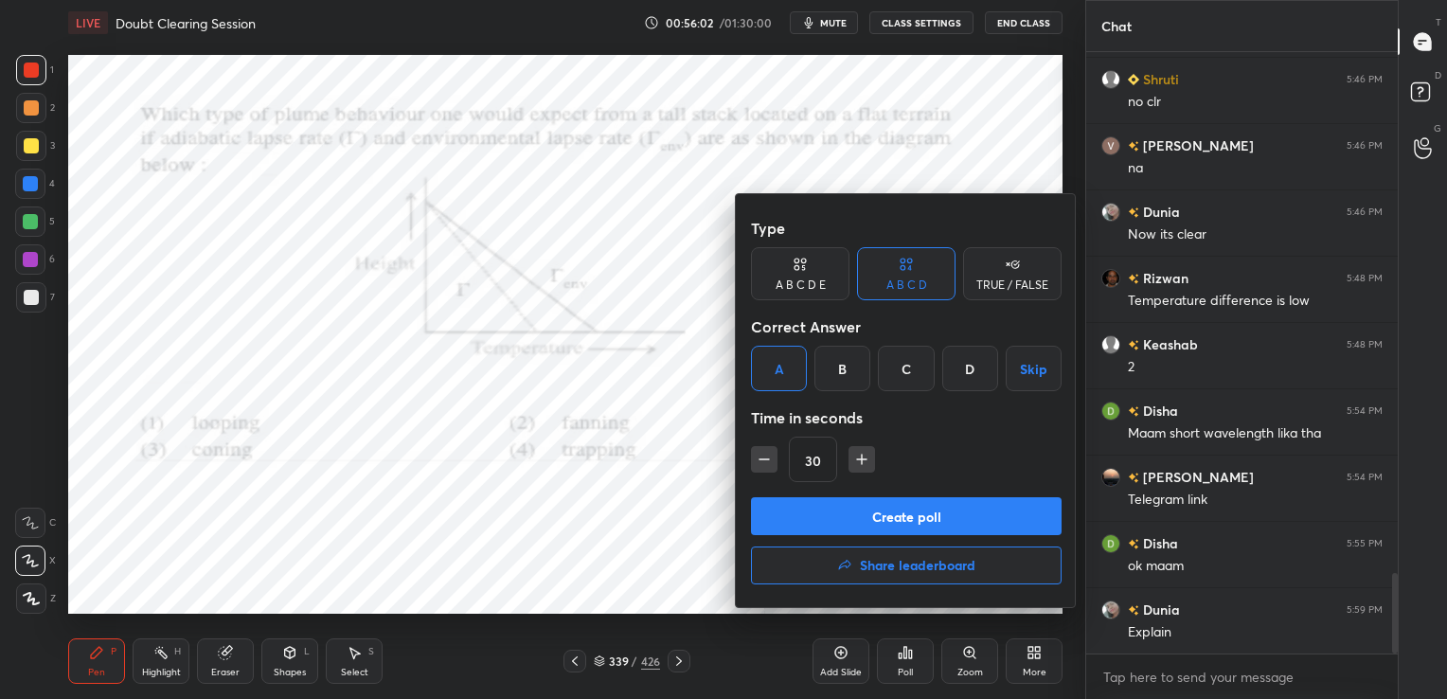
click at [871, 524] on button "Create poll" at bounding box center [906, 516] width 311 height 38
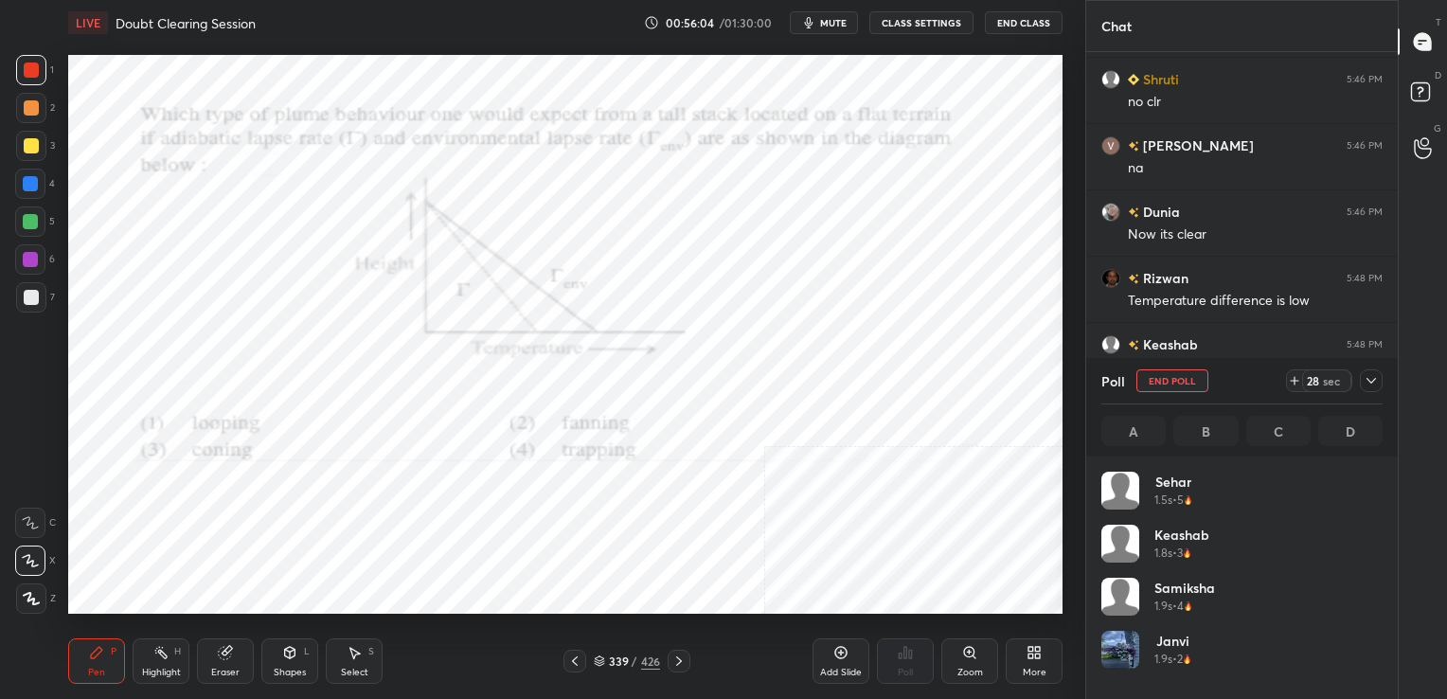
scroll to position [222, 275]
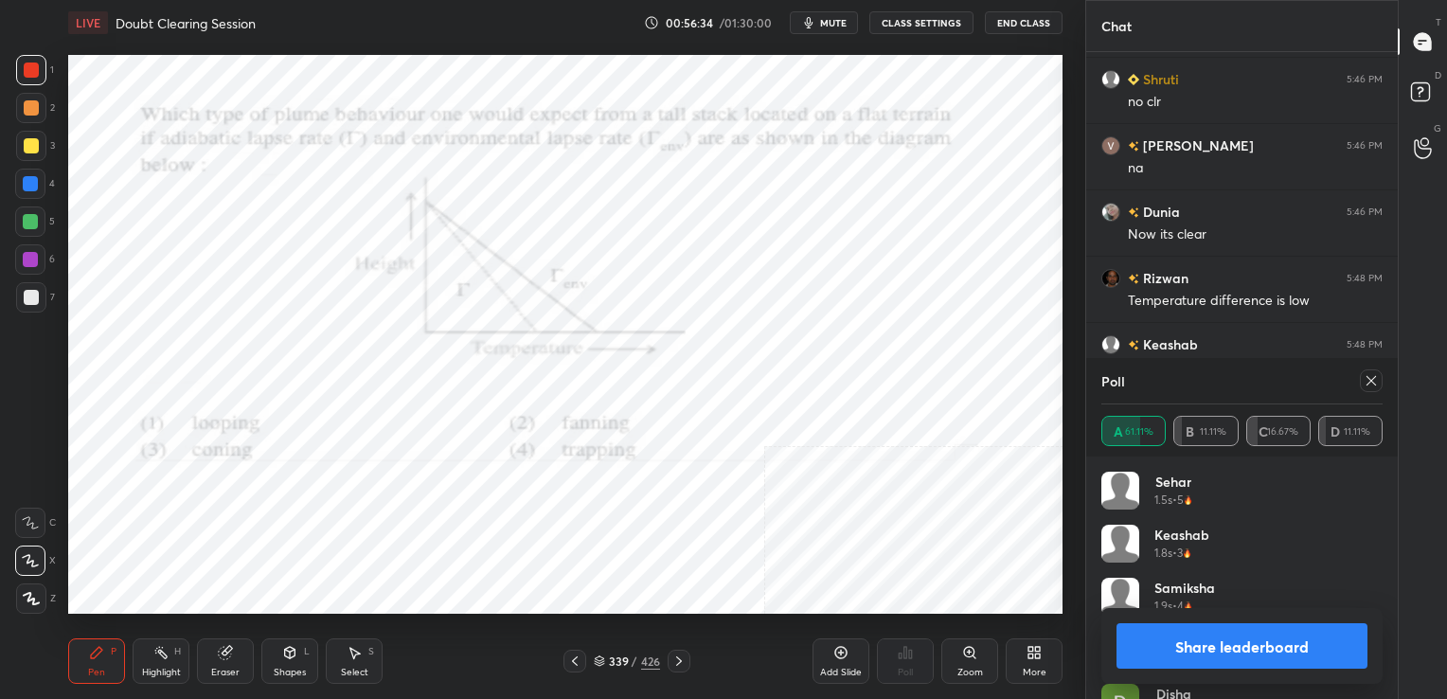
click at [1352, 375] on div at bounding box center [1367, 380] width 30 height 23
click at [1367, 375] on icon at bounding box center [1370, 380] width 15 height 15
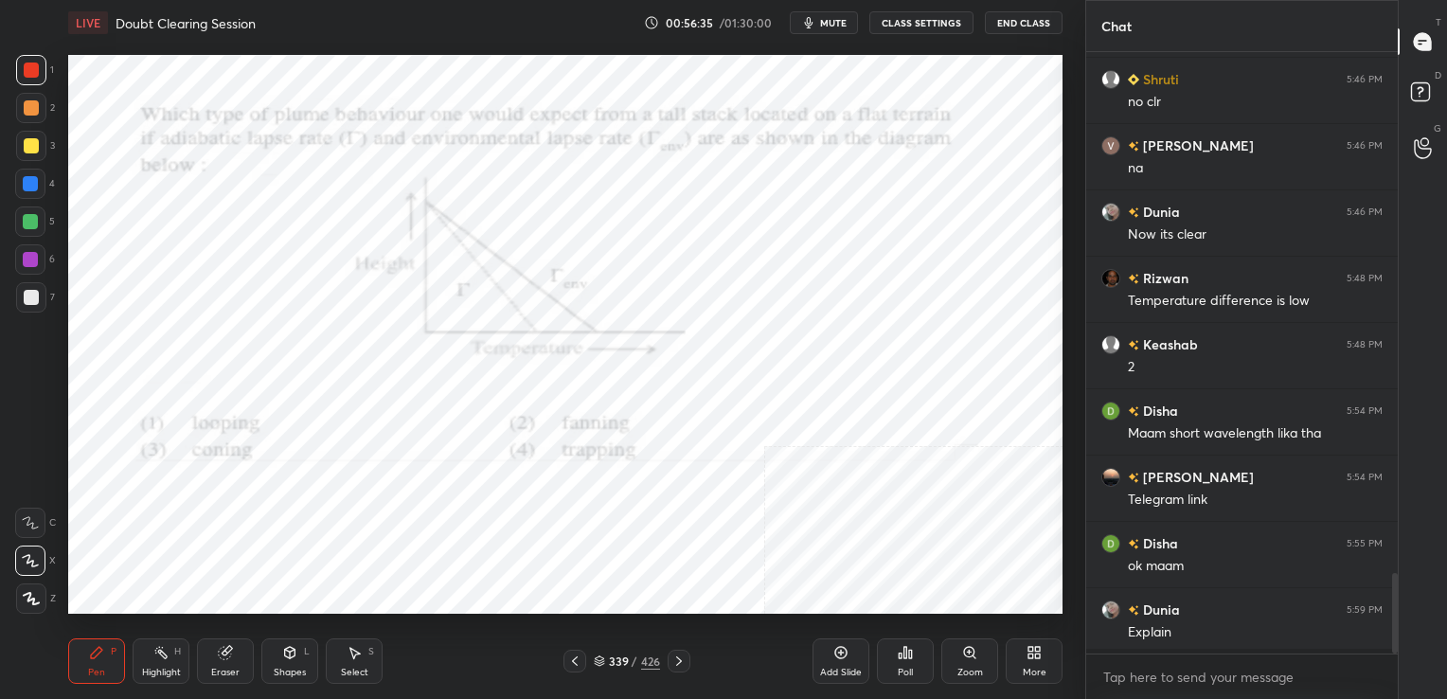
scroll to position [6, 6]
click at [598, 659] on icon at bounding box center [599, 660] width 11 height 11
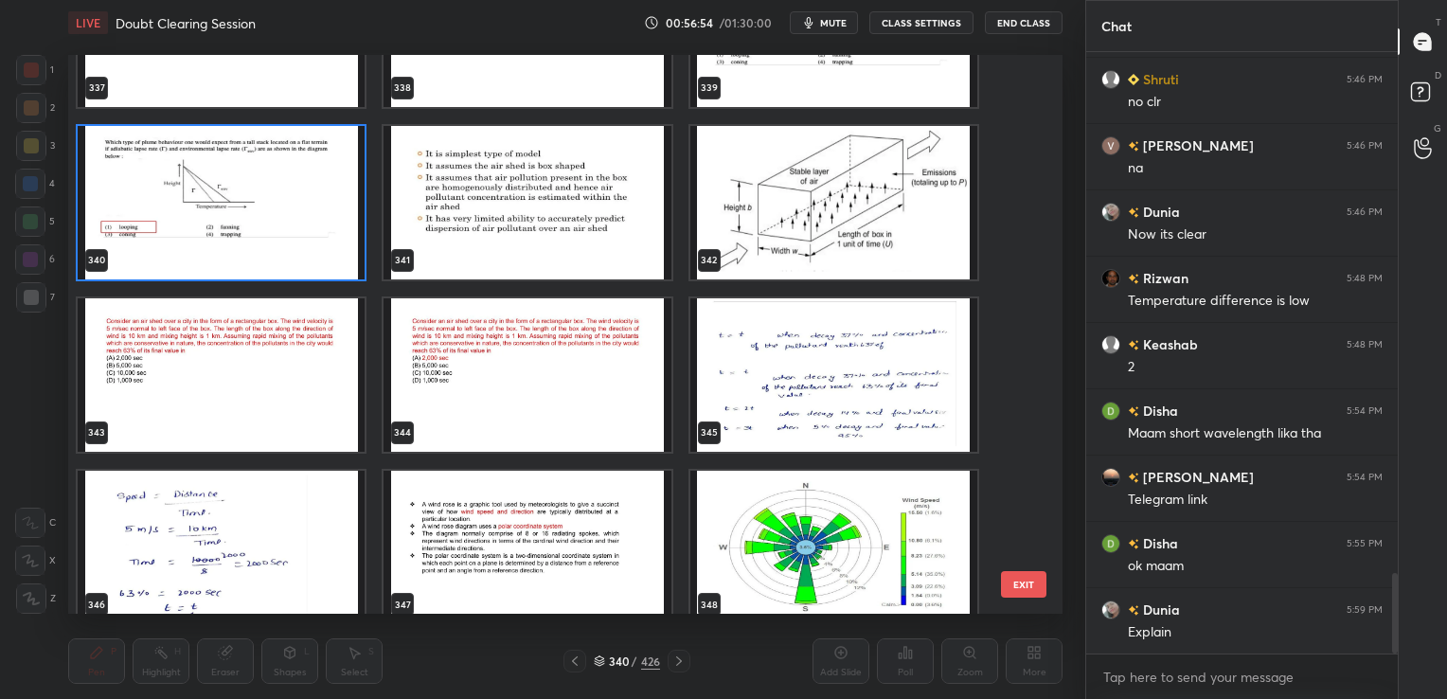
click at [300, 377] on img "grid" at bounding box center [221, 373] width 287 height 153
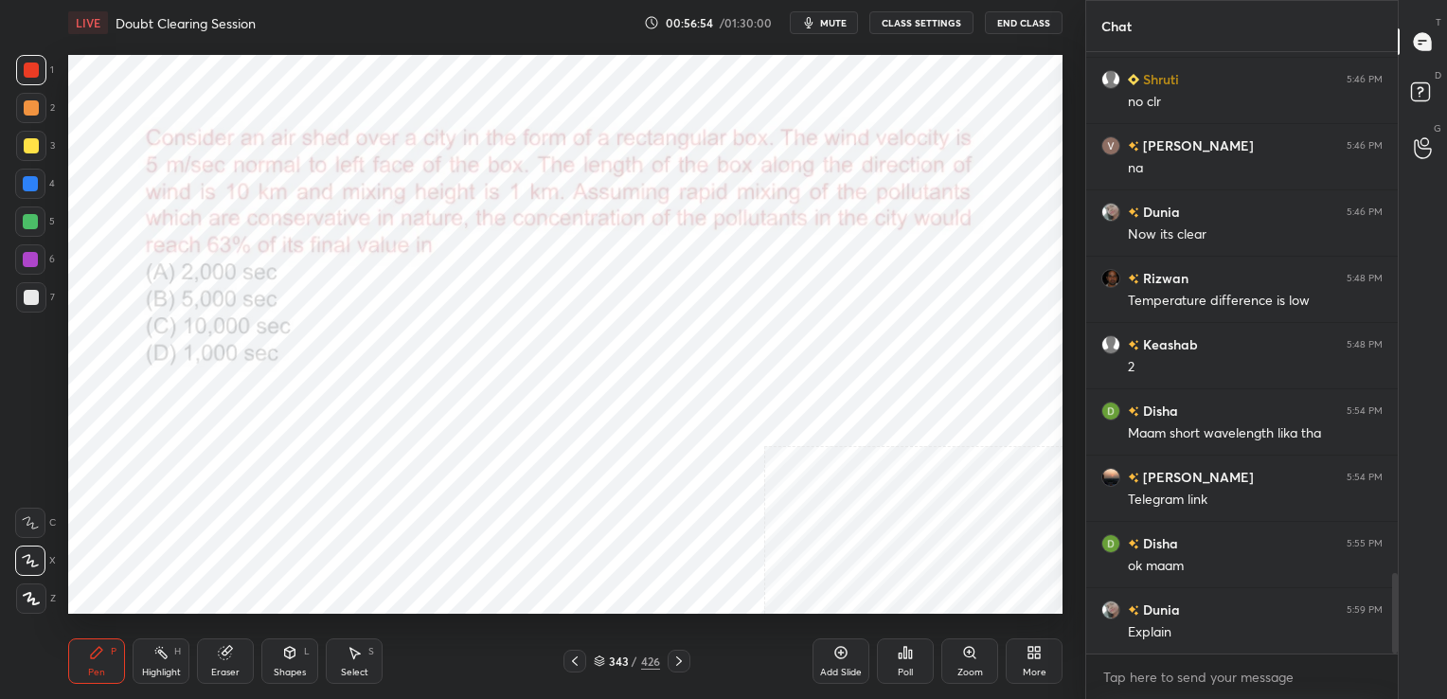
click at [300, 377] on img "grid" at bounding box center [221, 373] width 287 height 153
click at [599, 662] on icon at bounding box center [599, 660] width 11 height 11
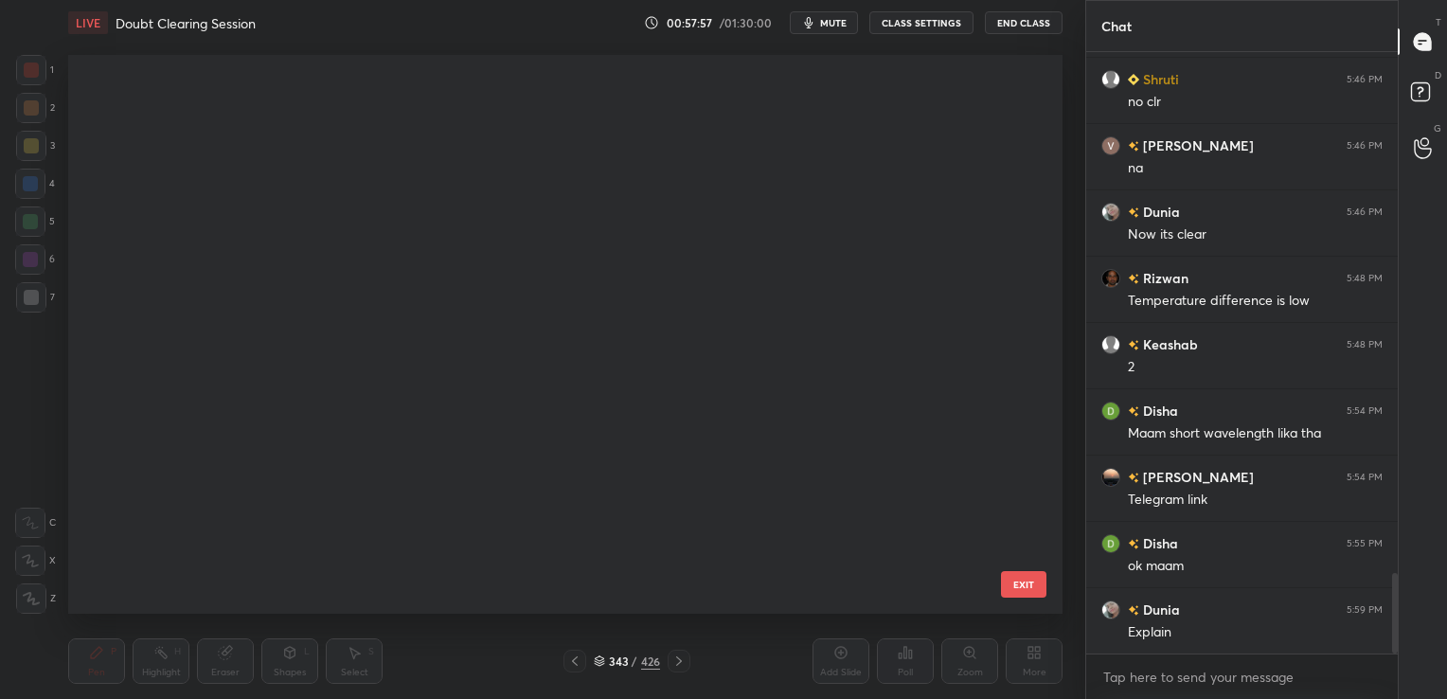
scroll to position [554, 985]
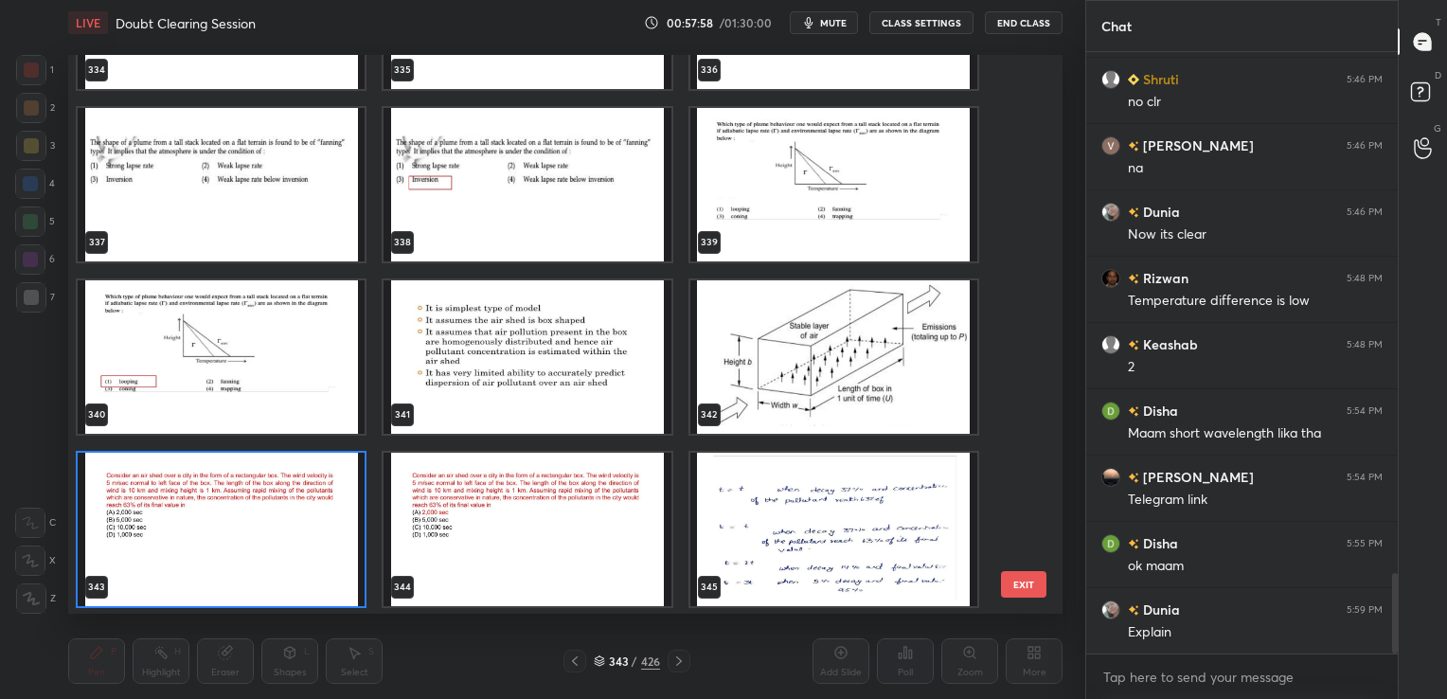
click at [324, 506] on img "grid" at bounding box center [221, 528] width 287 height 153
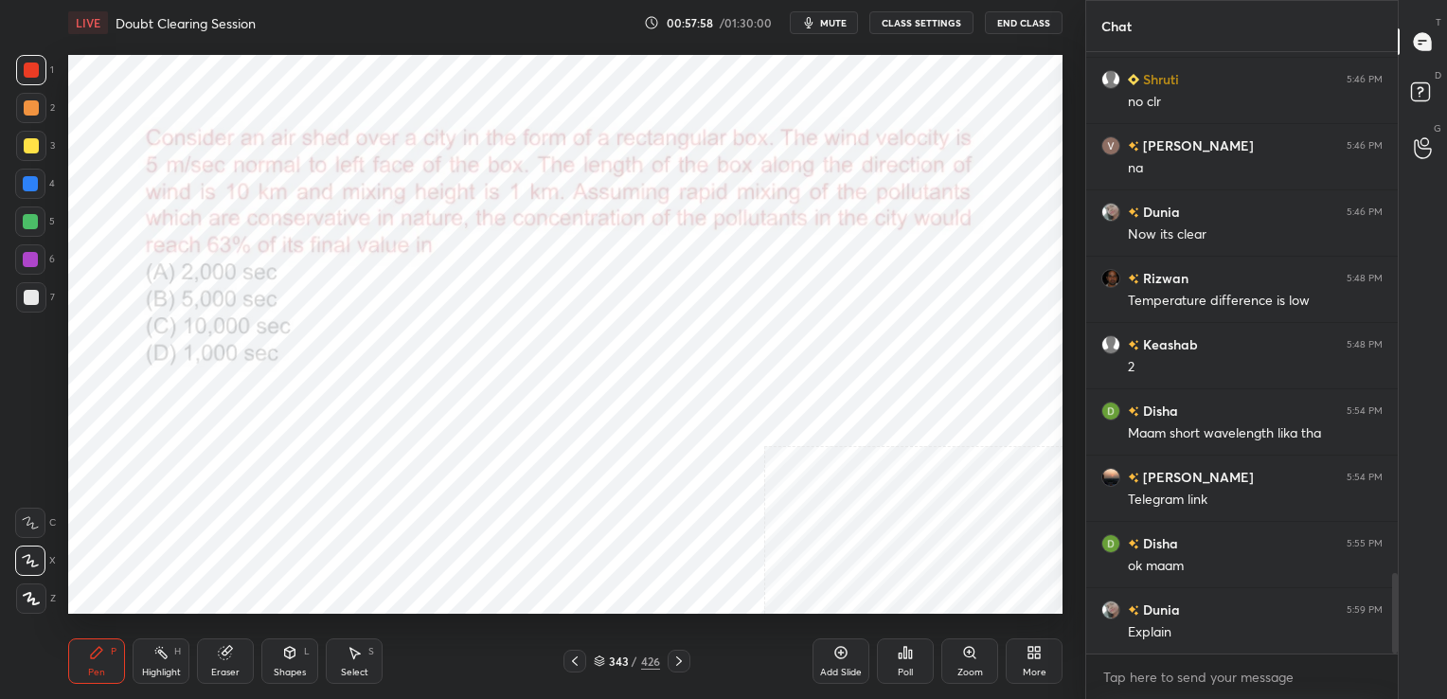
drag, startPoint x: 324, startPoint y: 506, endPoint x: 938, endPoint y: 602, distance: 622.0
click at [905, 659] on icon at bounding box center [904, 652] width 15 height 15
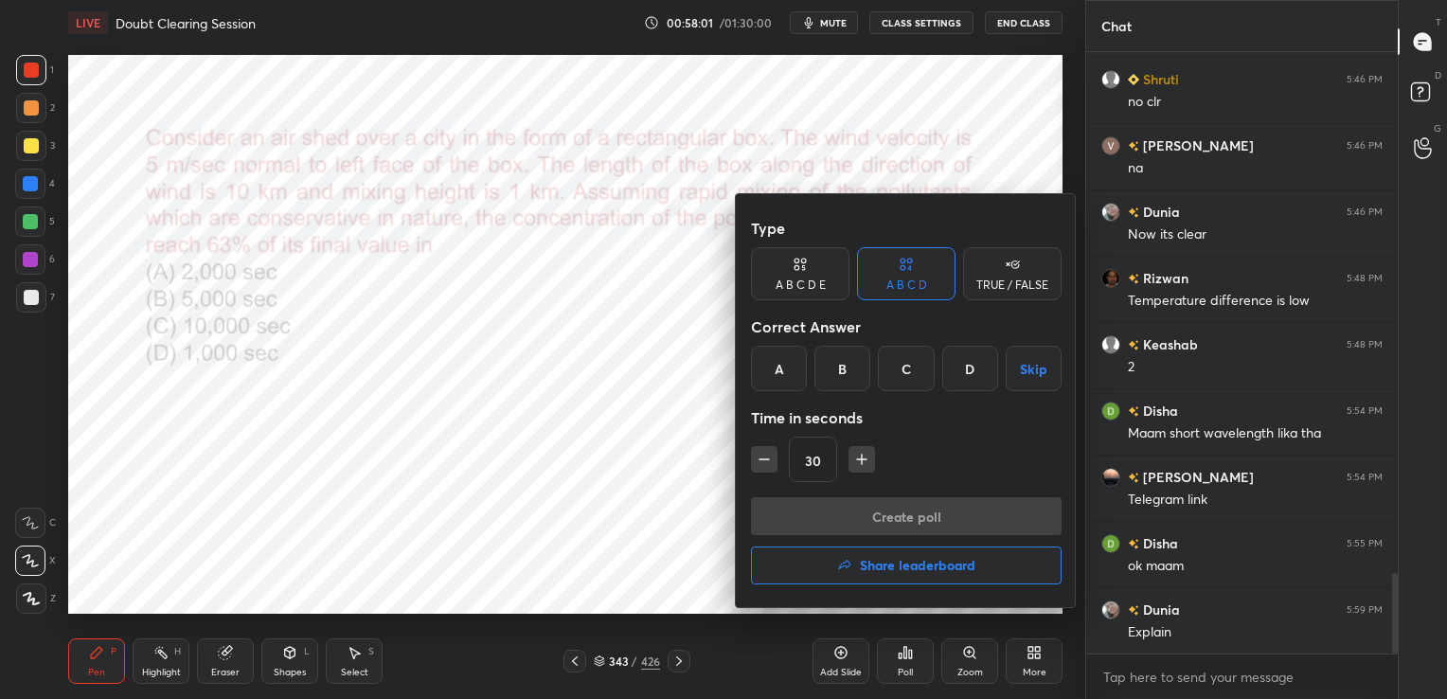
click at [785, 365] on div "A" at bounding box center [779, 368] width 56 height 45
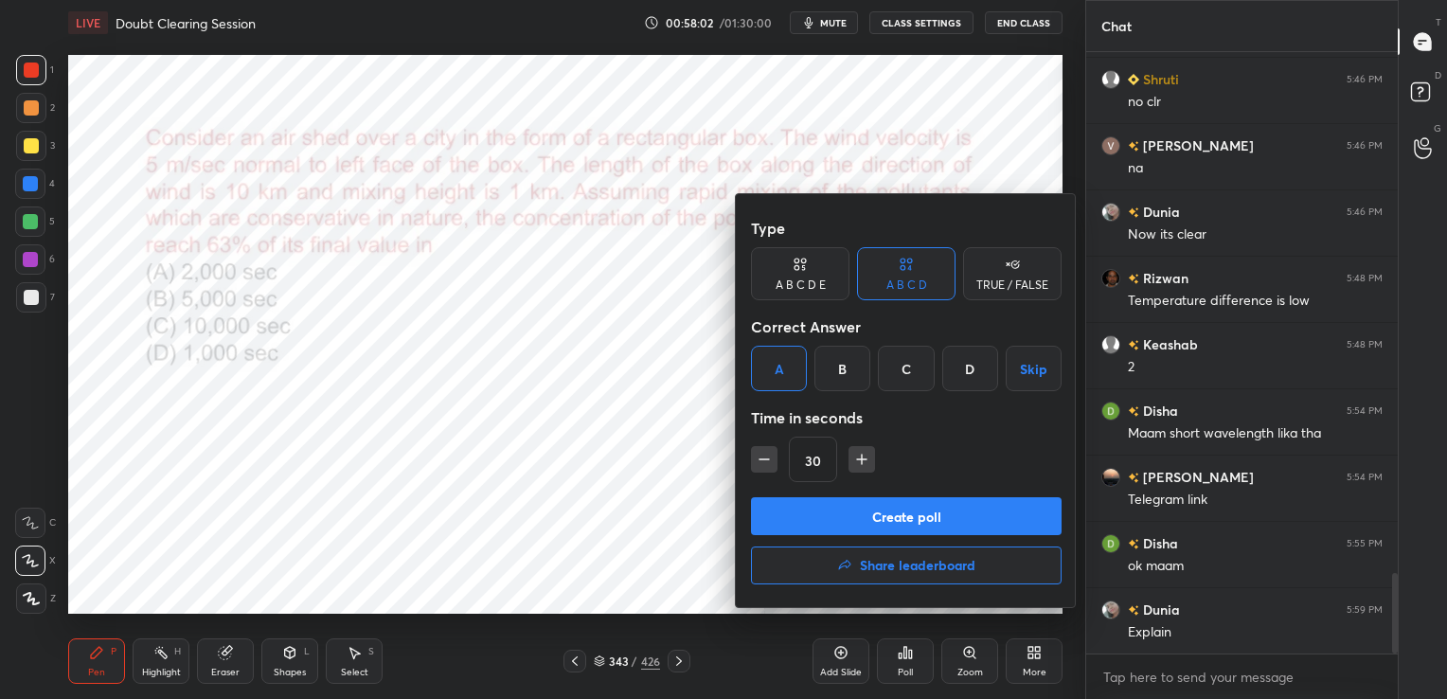
click at [897, 514] on button "Create poll" at bounding box center [906, 516] width 311 height 38
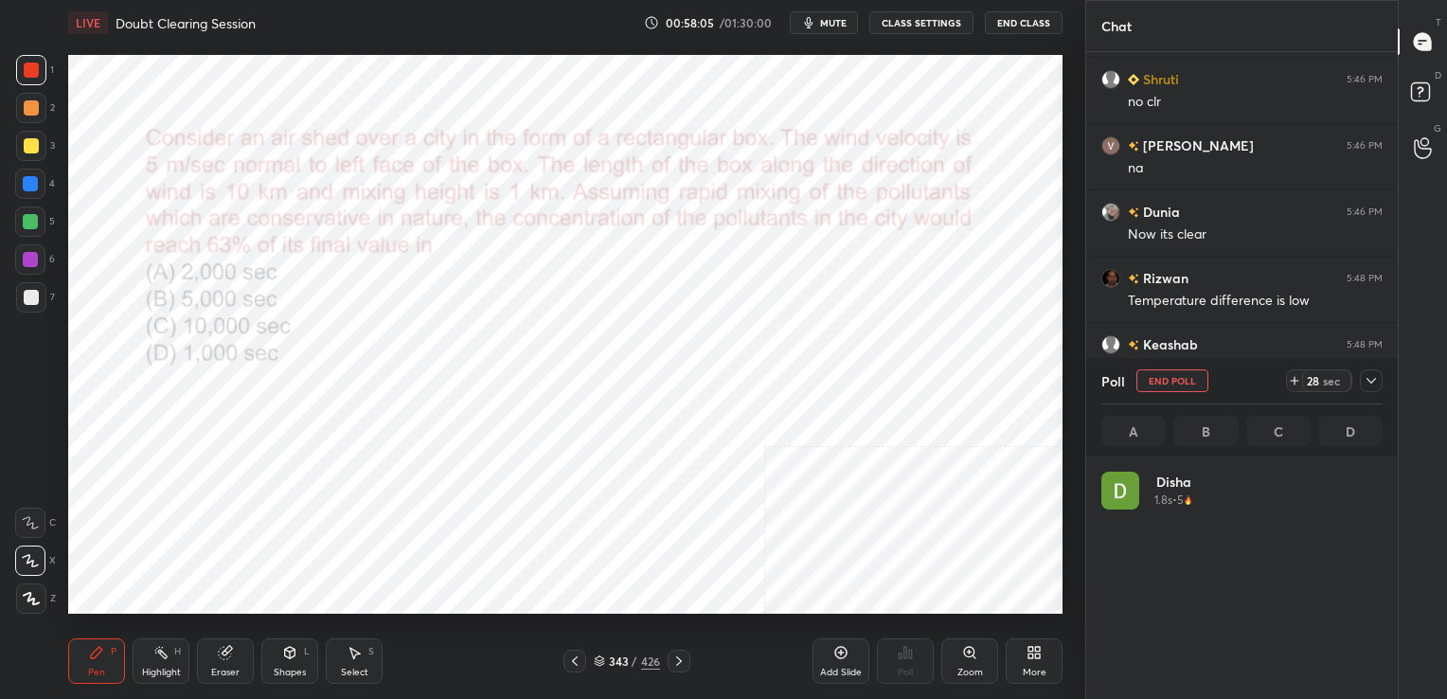
scroll to position [222, 275]
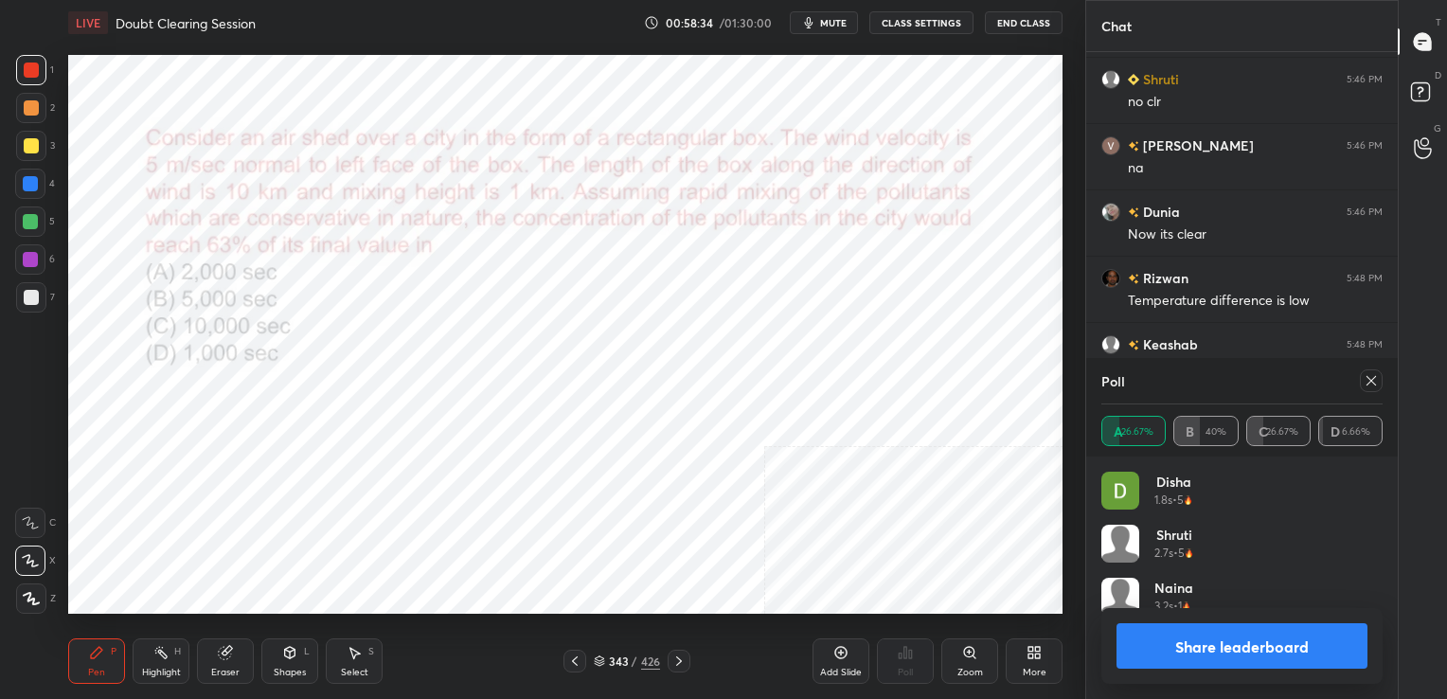
click at [1371, 382] on icon at bounding box center [1370, 380] width 15 height 15
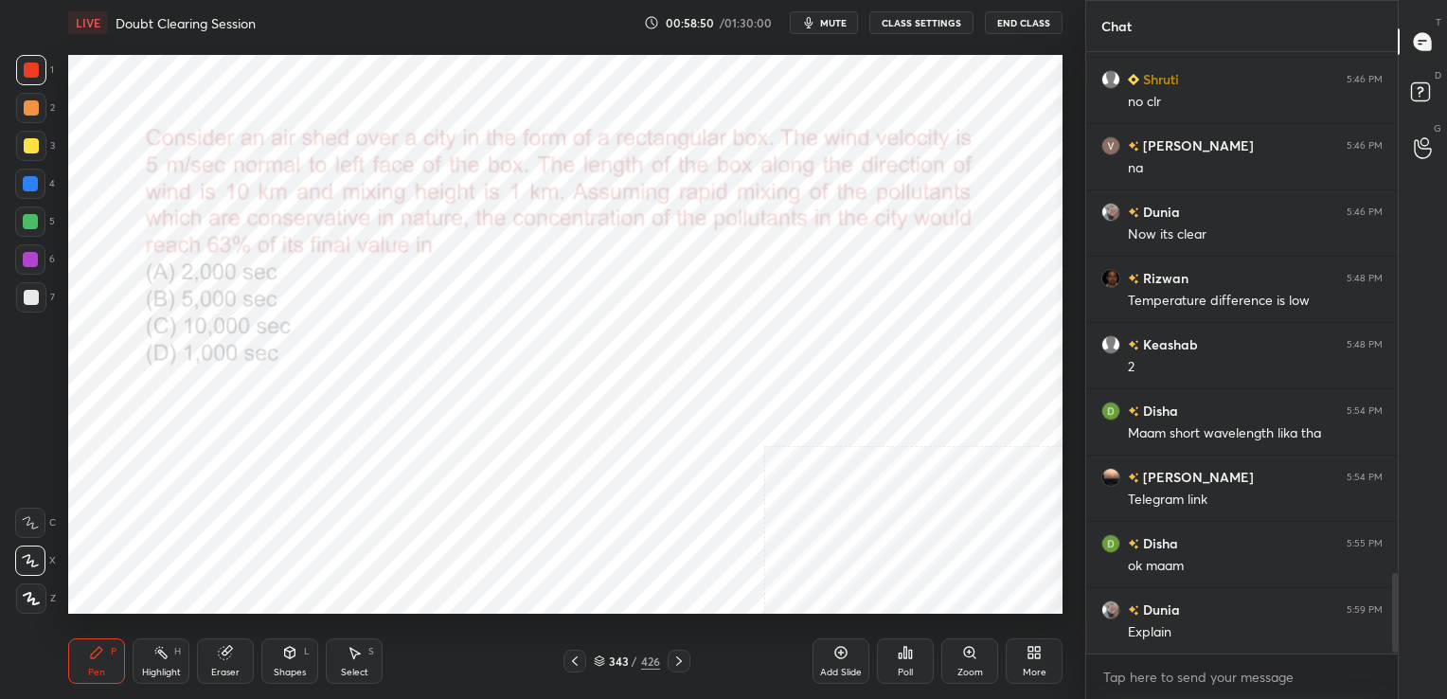
scroll to position [3931, 0]
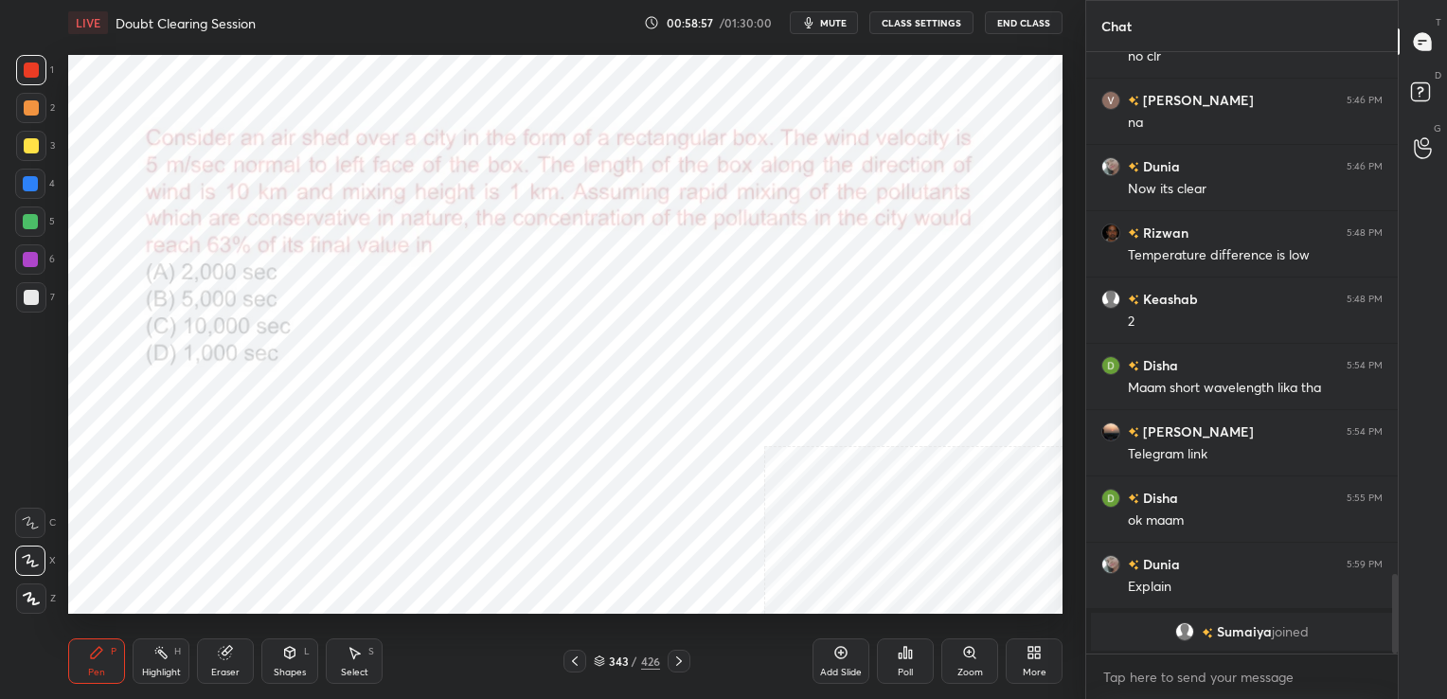
click at [599, 664] on icon at bounding box center [599, 660] width 11 height 11
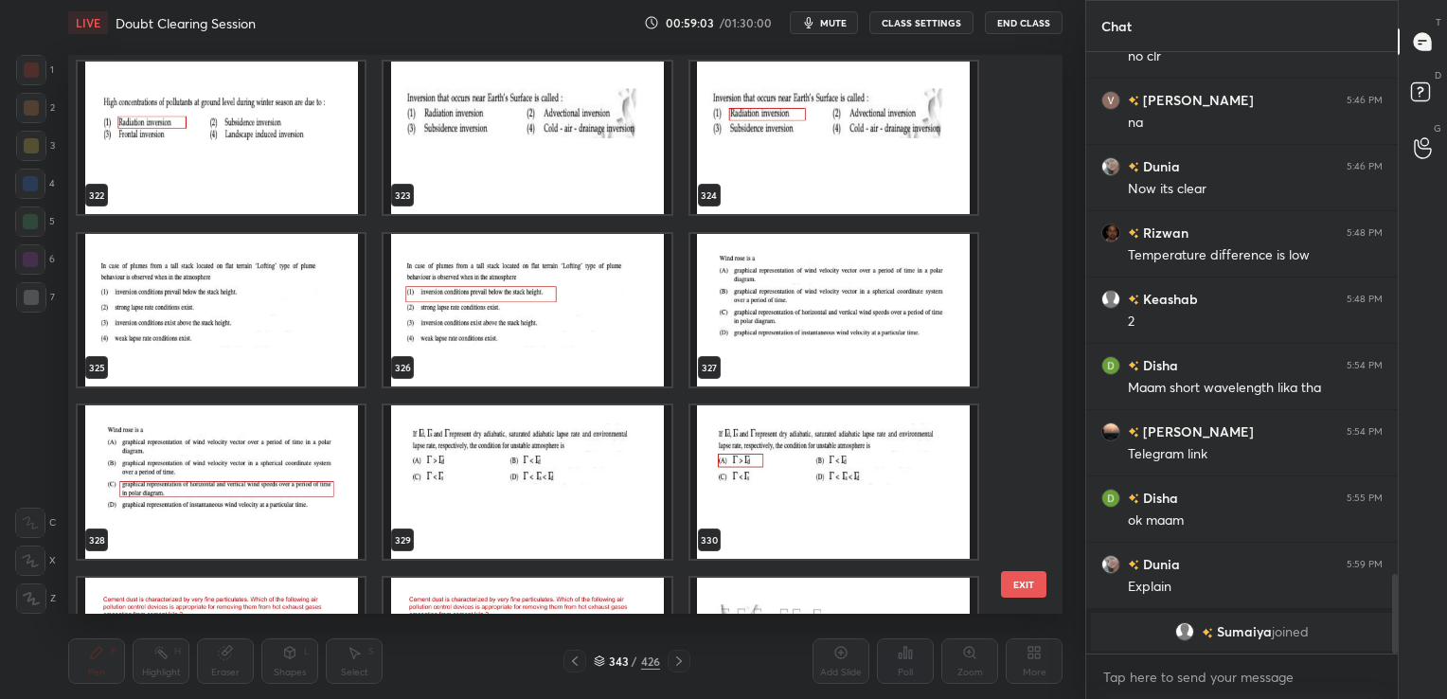
scroll to position [18427, 0]
click at [774, 285] on img "grid" at bounding box center [833, 309] width 287 height 153
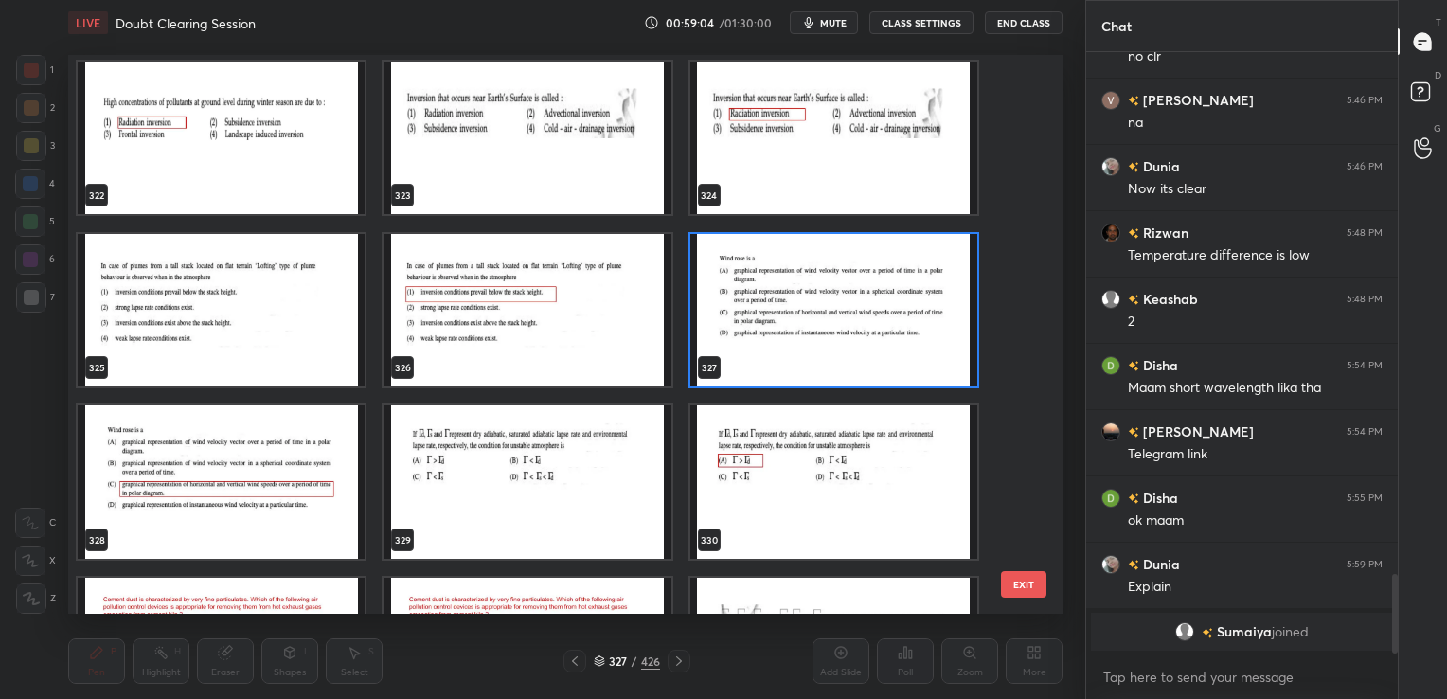
click at [774, 285] on img "grid" at bounding box center [833, 309] width 287 height 153
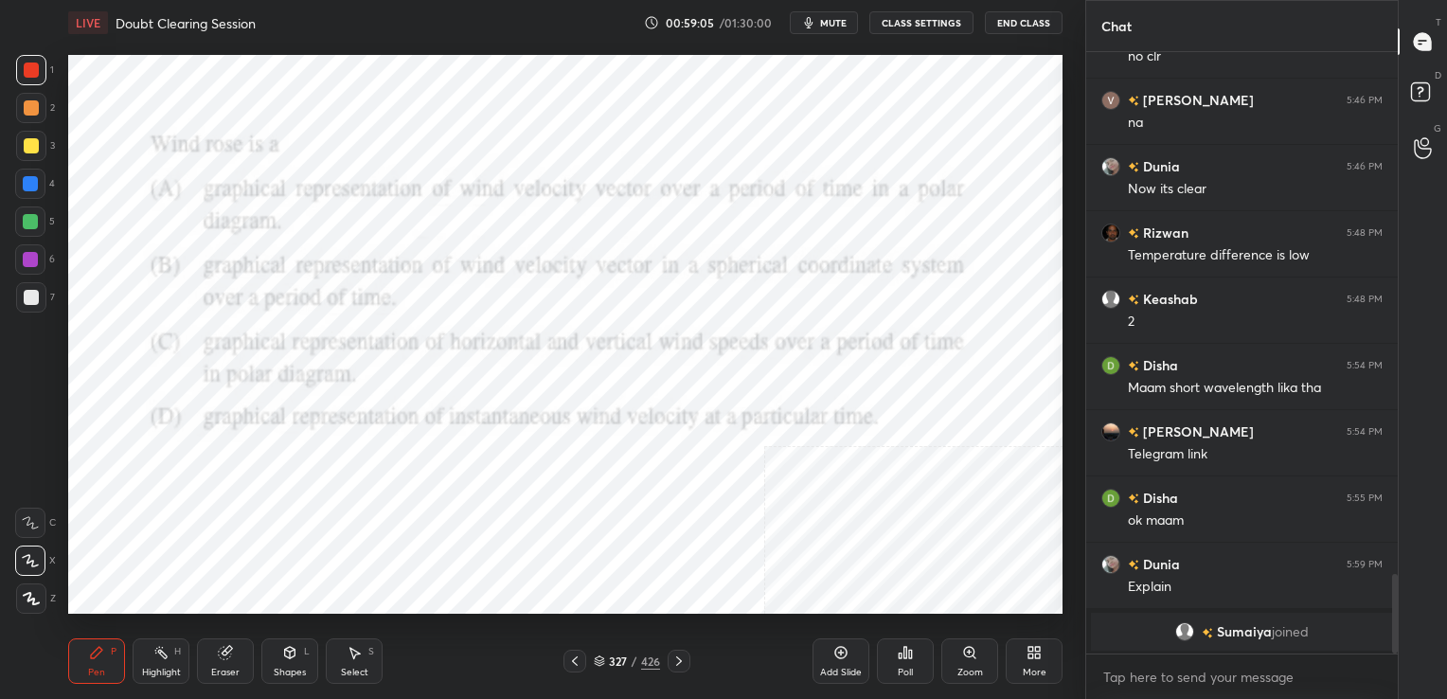
click at [774, 285] on img "grid" at bounding box center [833, 309] width 287 height 153
click at [830, 20] on span "mute" at bounding box center [833, 22] width 27 height 13
click at [602, 664] on icon at bounding box center [599, 664] width 9 height 3
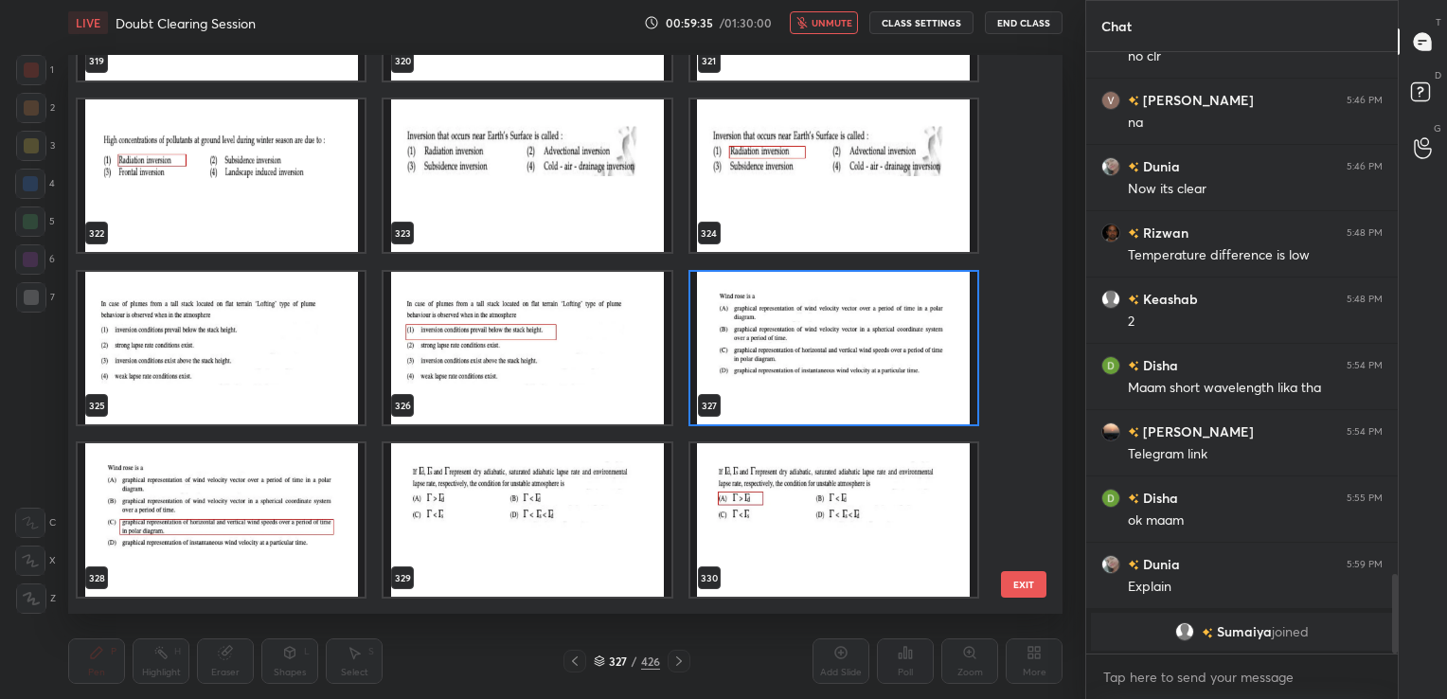
scroll to position [18390, 0]
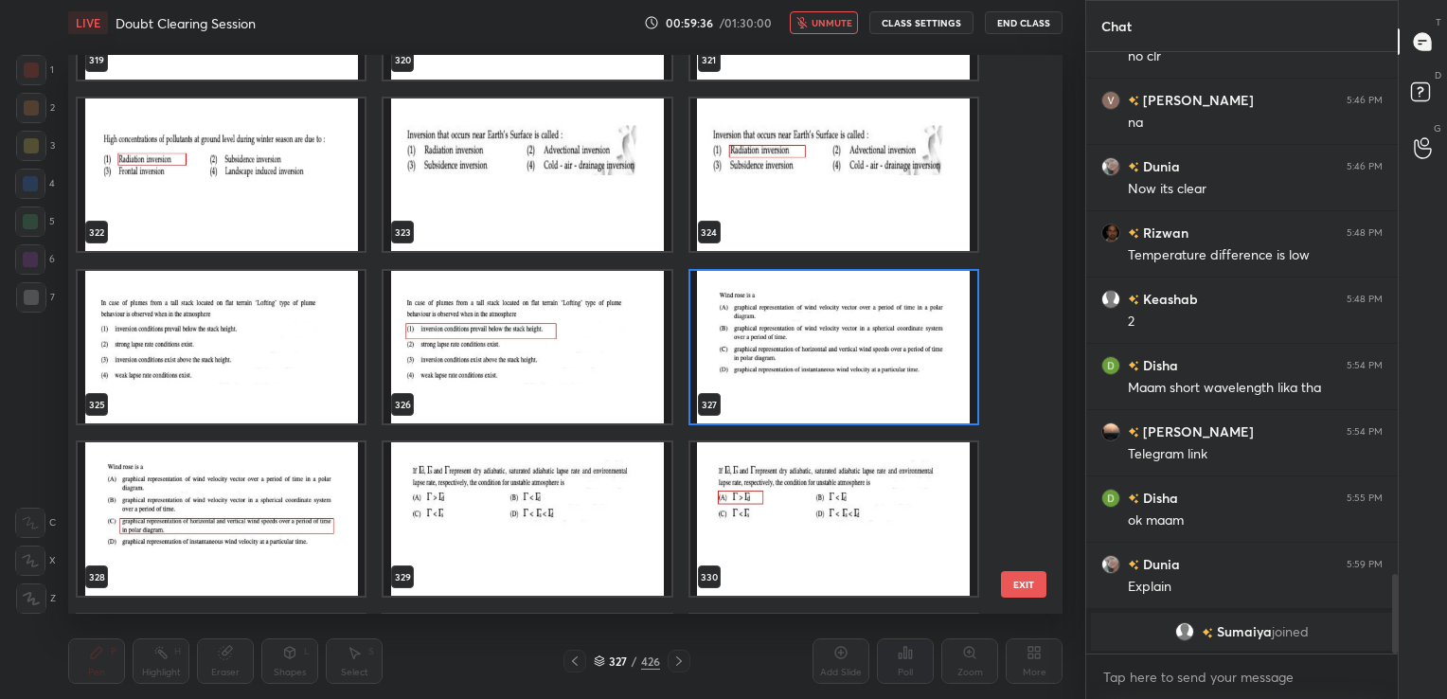
click at [776, 330] on img "grid" at bounding box center [833, 346] width 287 height 153
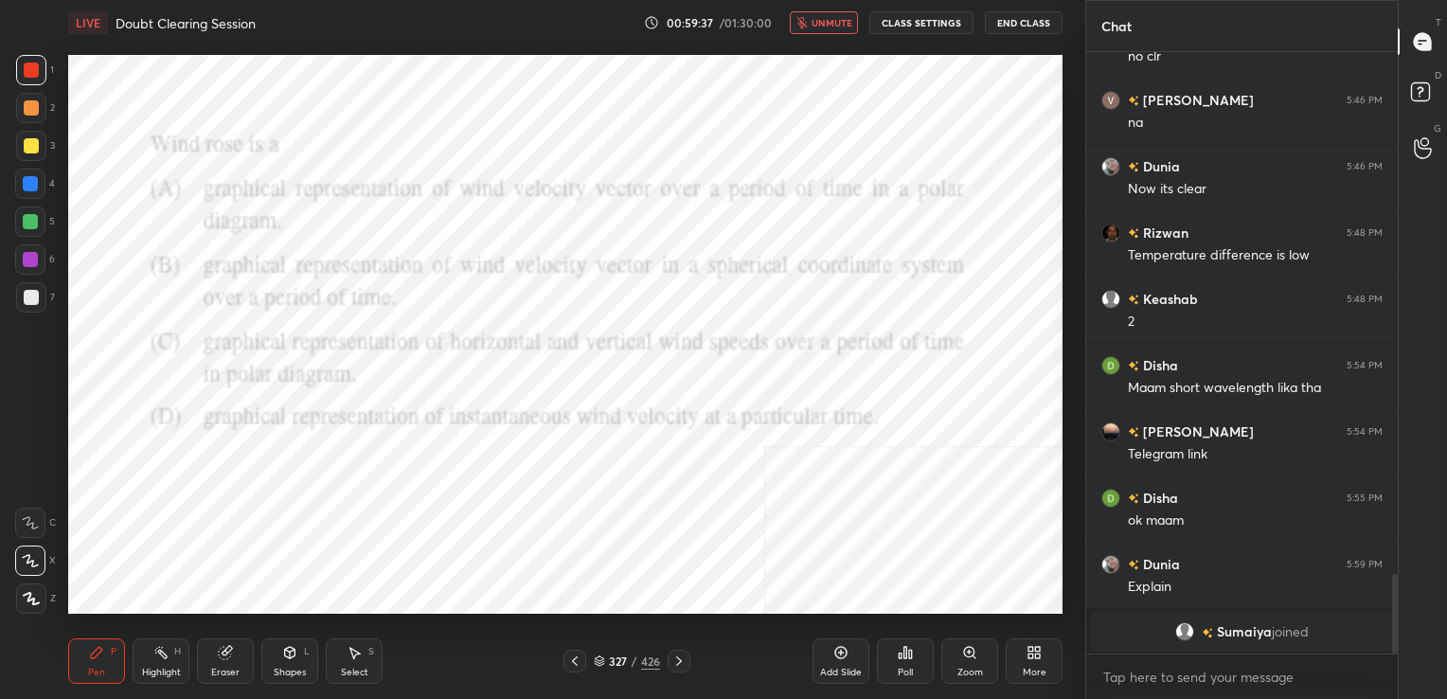
drag, startPoint x: 776, startPoint y: 330, endPoint x: 826, endPoint y: 607, distance: 280.8
click at [894, 661] on div "Poll" at bounding box center [905, 660] width 57 height 45
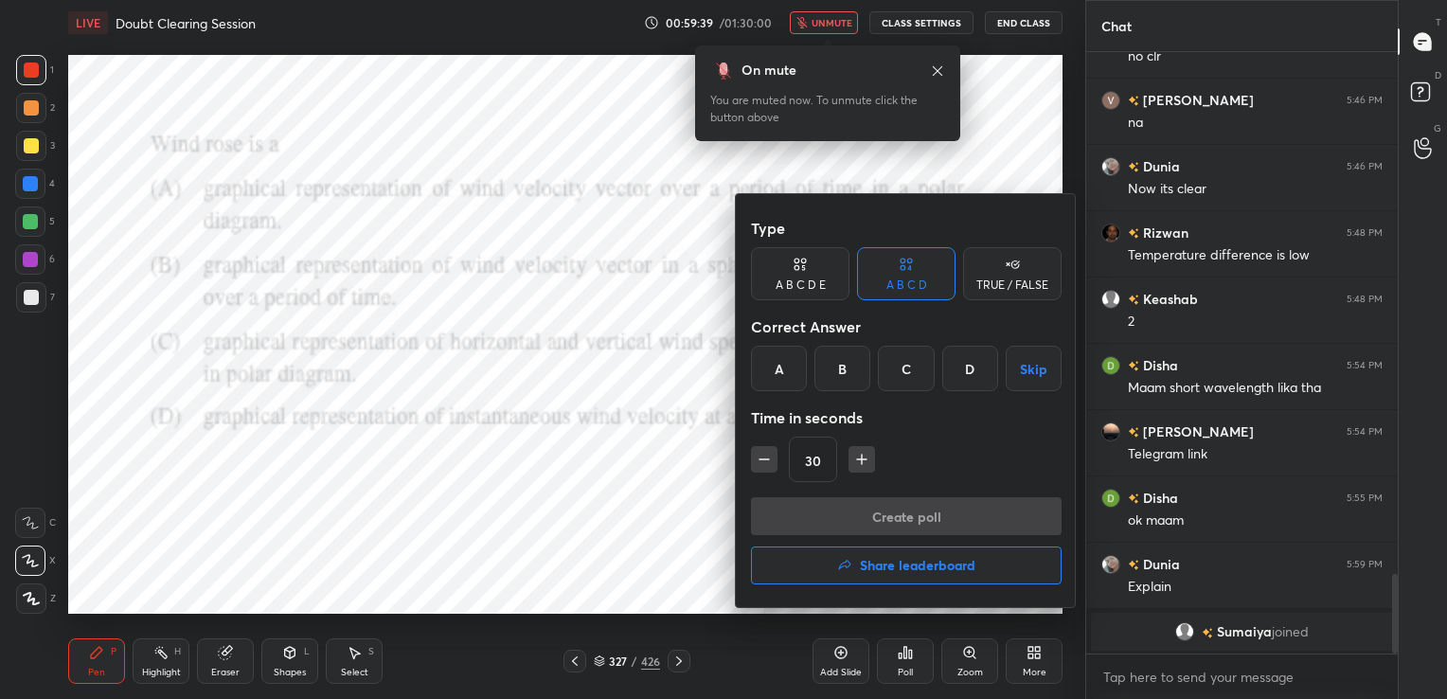
click at [895, 353] on div "C" at bounding box center [906, 368] width 56 height 45
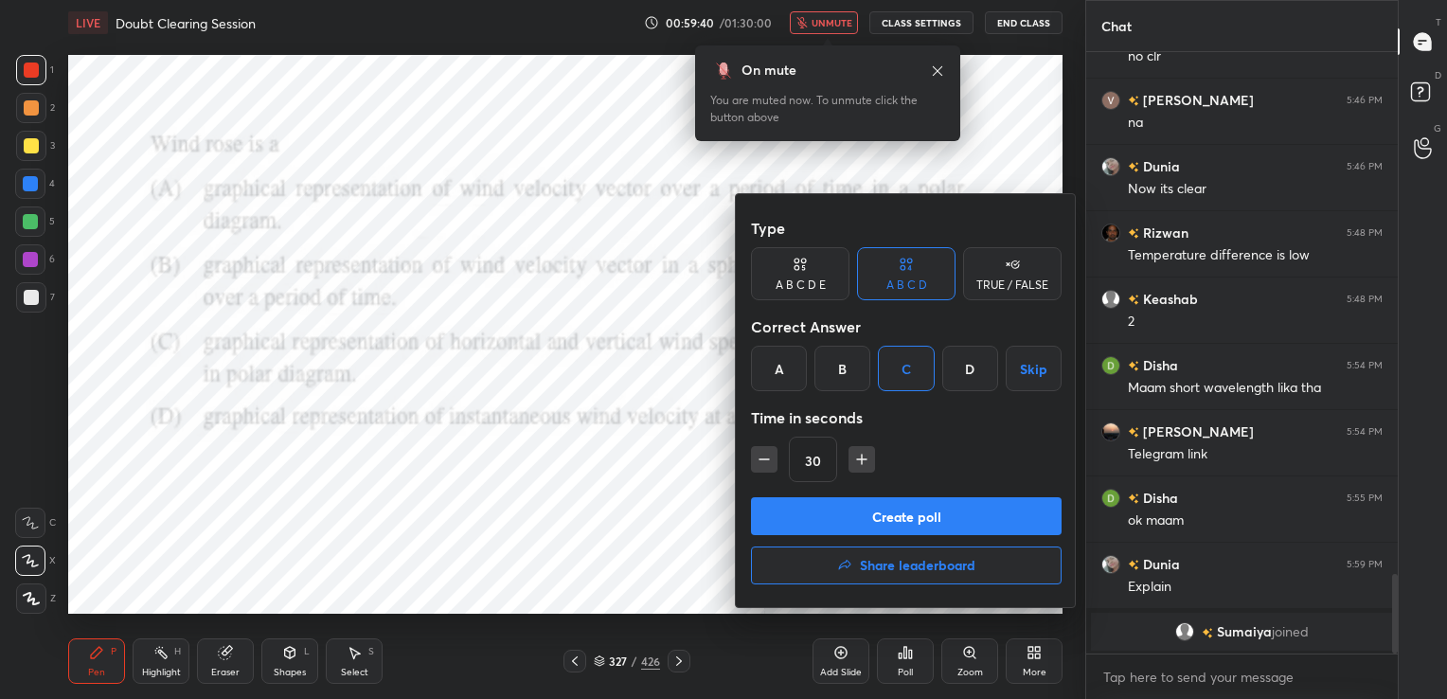
click at [902, 524] on button "Create poll" at bounding box center [906, 516] width 311 height 38
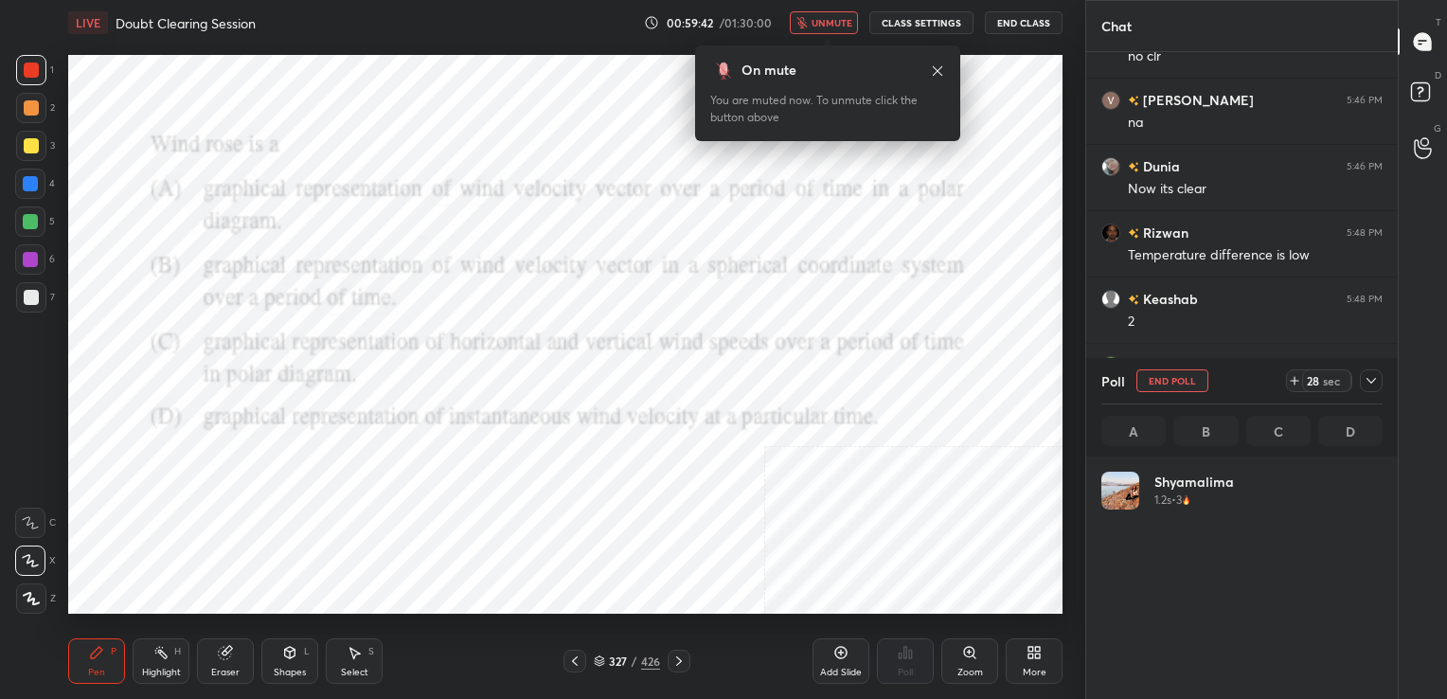
scroll to position [222, 275]
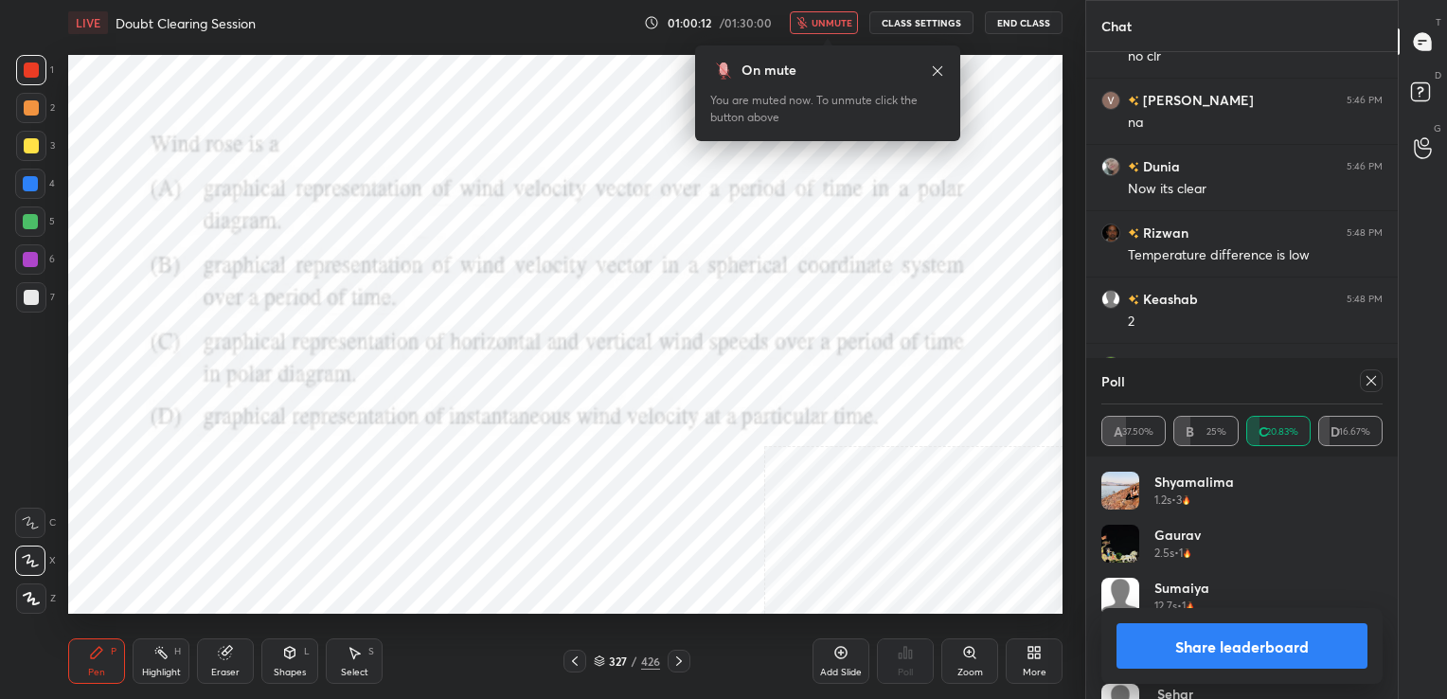
click at [1373, 377] on icon at bounding box center [1370, 380] width 15 height 15
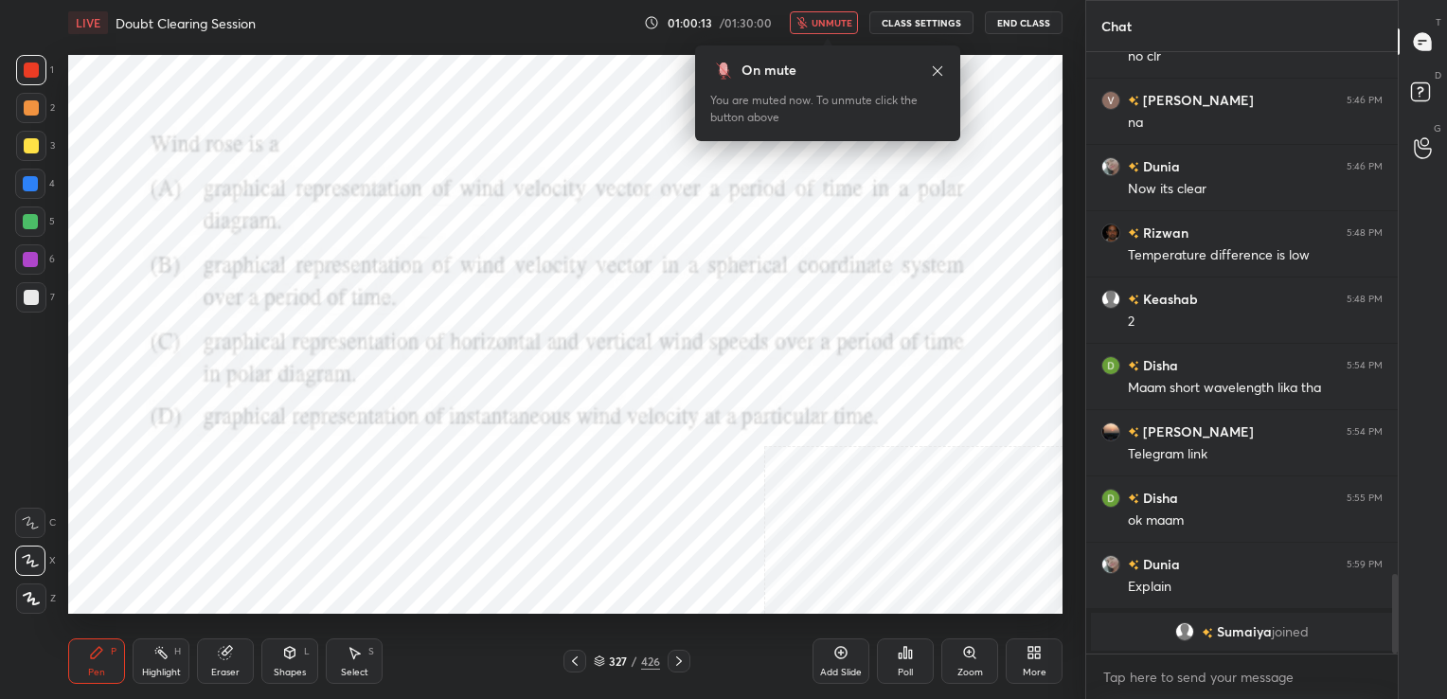
scroll to position [7, 6]
click at [836, 21] on span "unmute" at bounding box center [831, 22] width 41 height 13
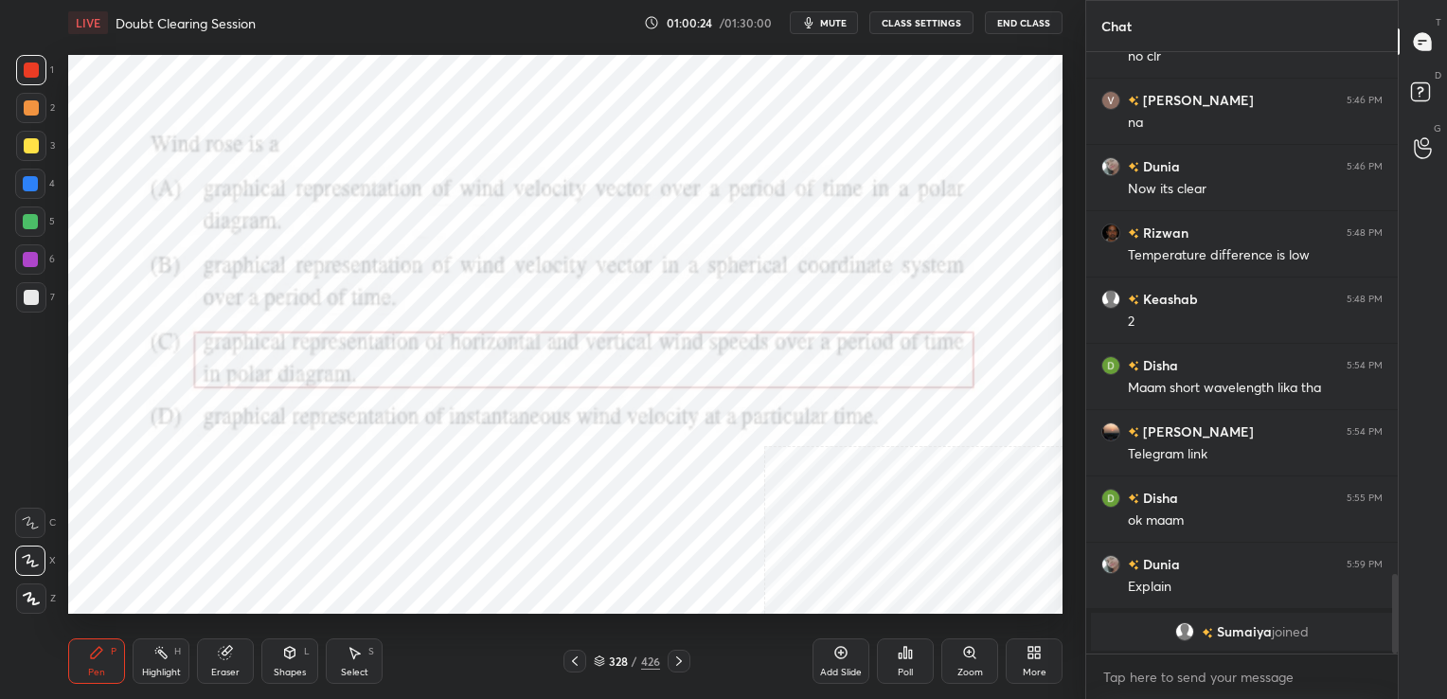
click at [602, 665] on icon at bounding box center [599, 664] width 9 height 3
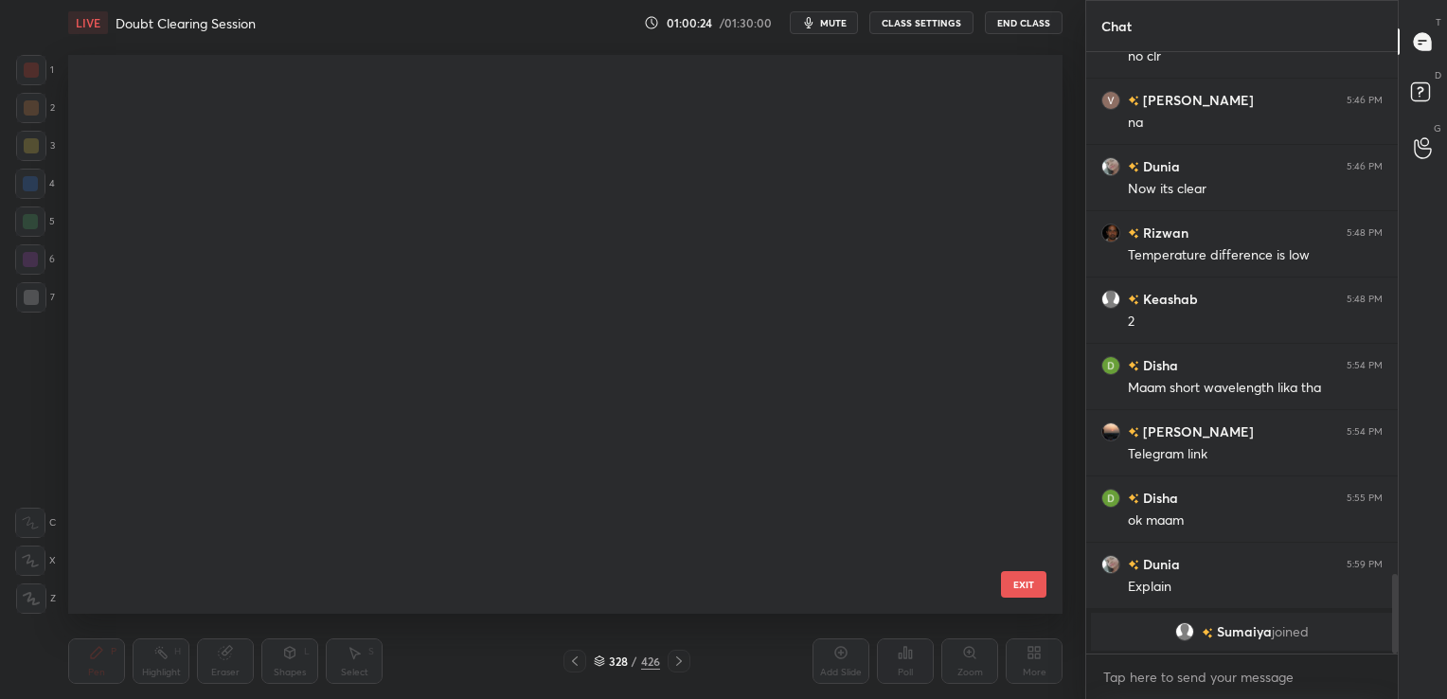
scroll to position [554, 985]
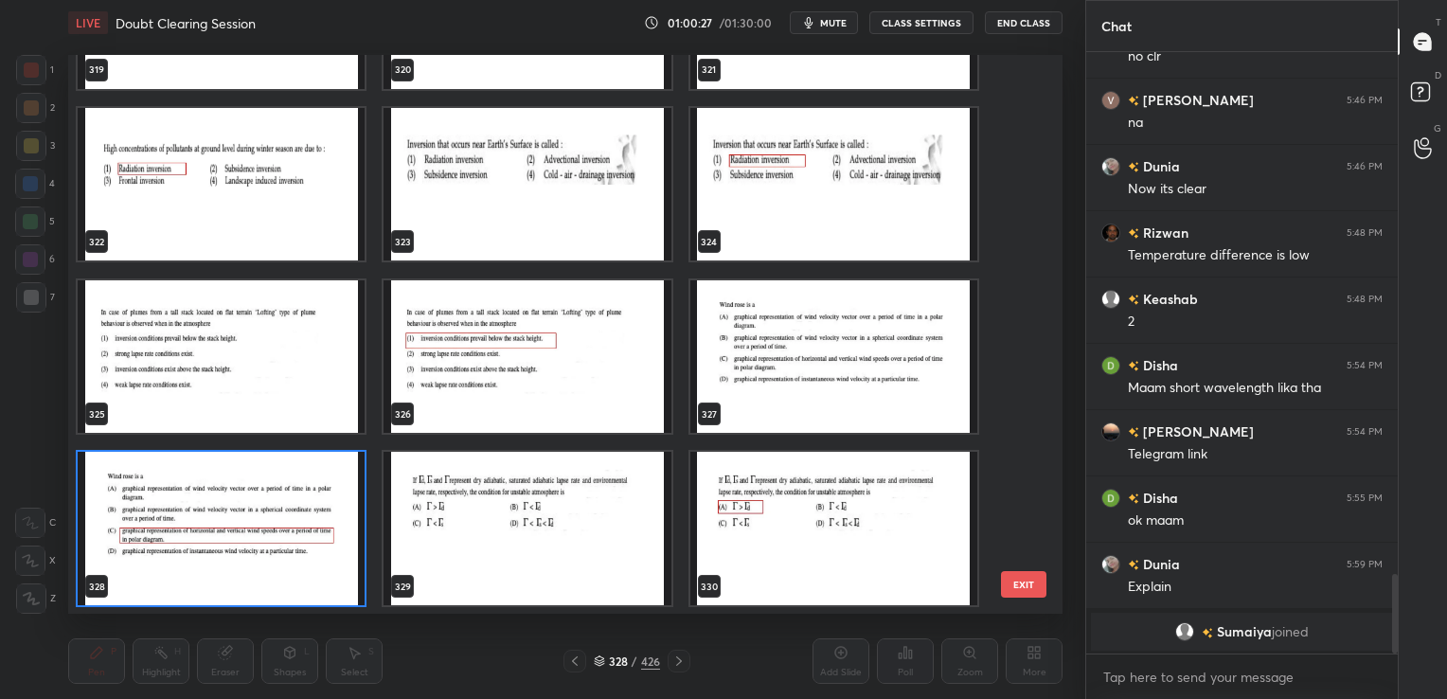
click at [326, 346] on img "grid" at bounding box center [221, 355] width 287 height 153
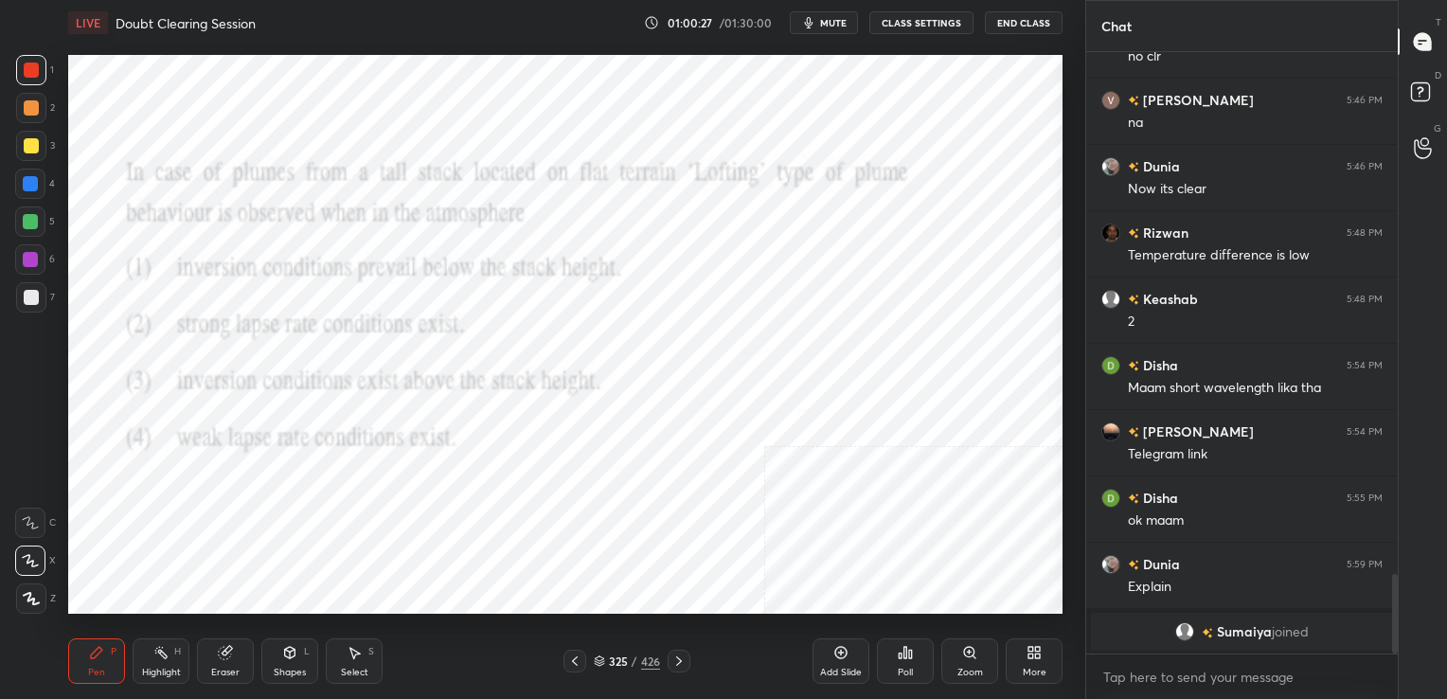
click at [326, 346] on img "grid" at bounding box center [221, 355] width 287 height 153
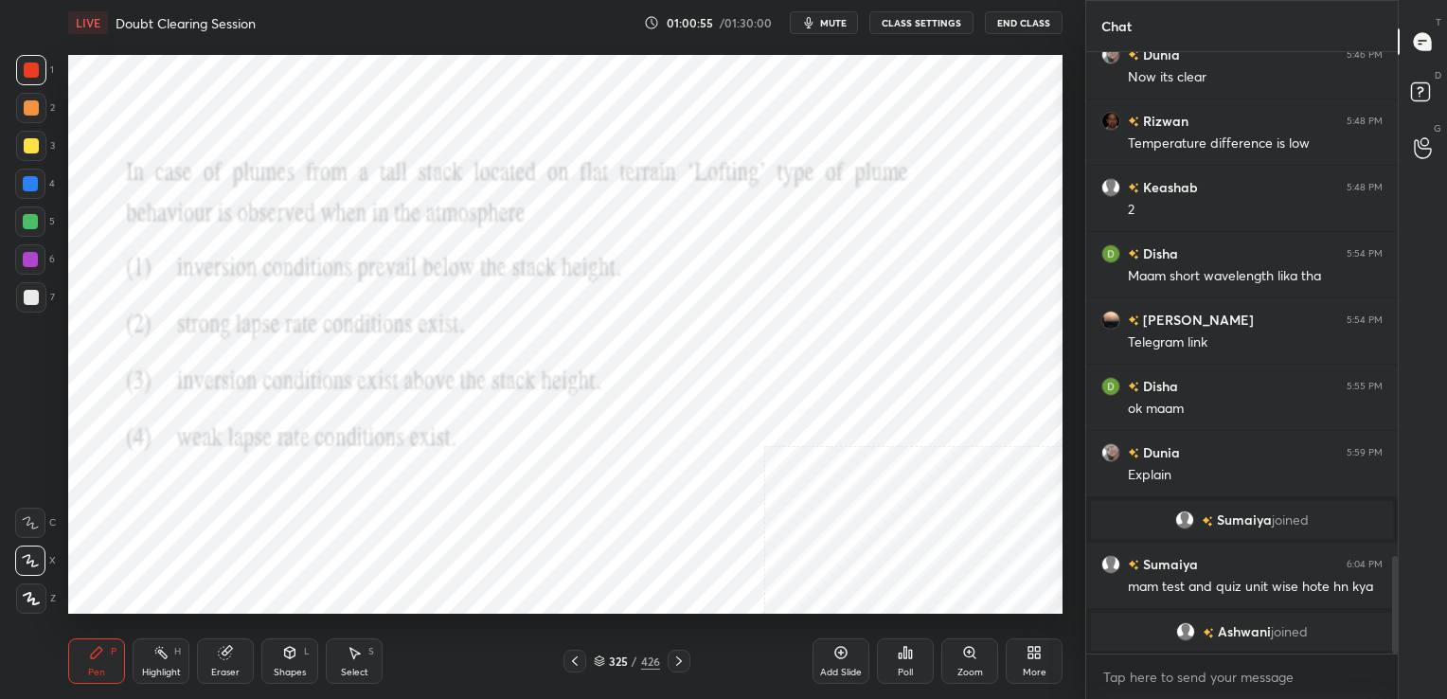
scroll to position [3134, 0]
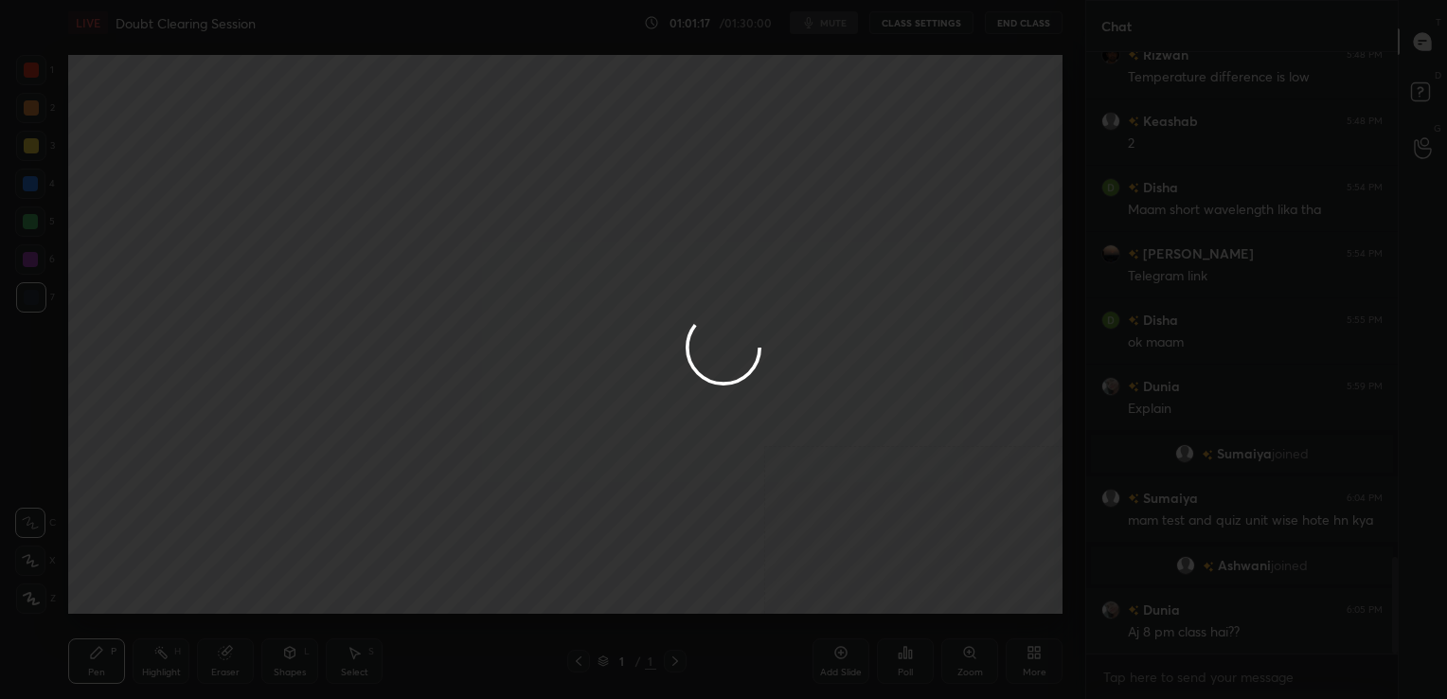
click at [905, 662] on div "1 2 3 4 5 6 7 C X Z C X Z E E Erase all H H LIVE Doubt Clearing Session 01:01:1…" at bounding box center [723, 349] width 1447 height 699
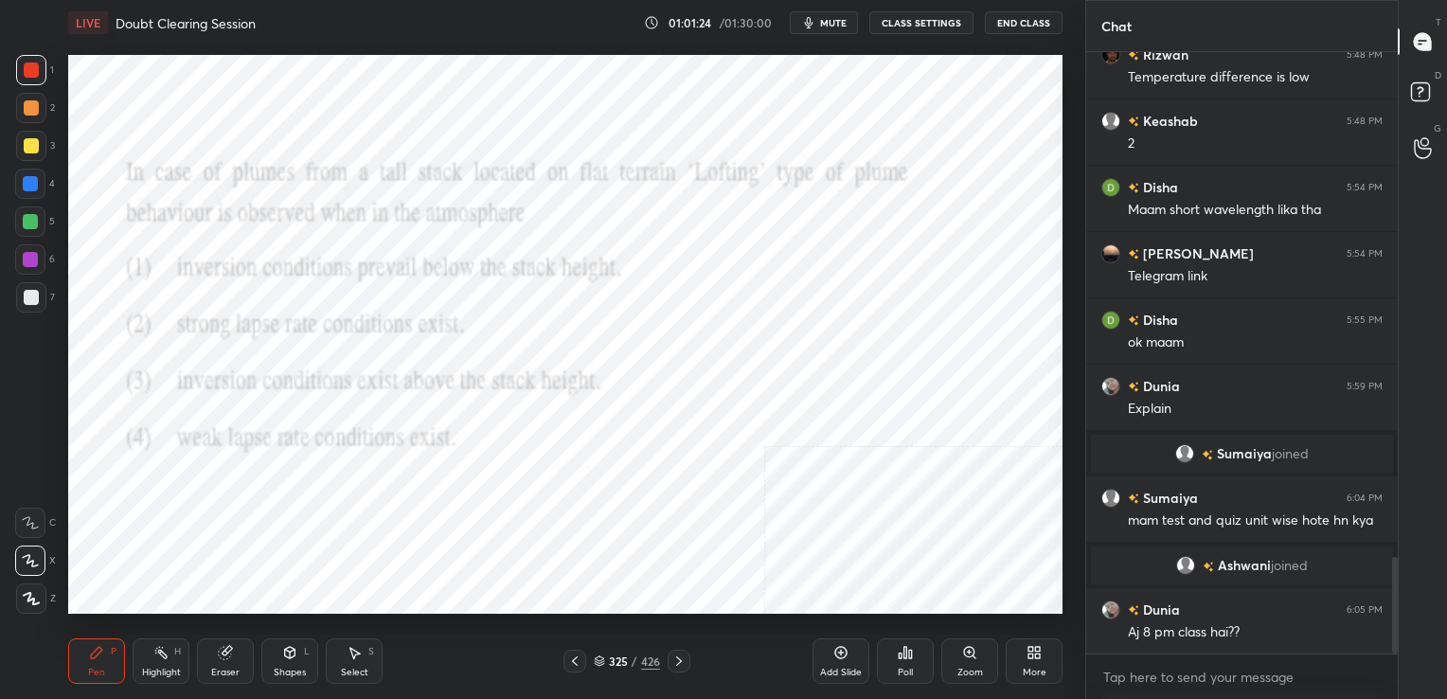
click at [912, 640] on div "Poll" at bounding box center [905, 660] width 57 height 45
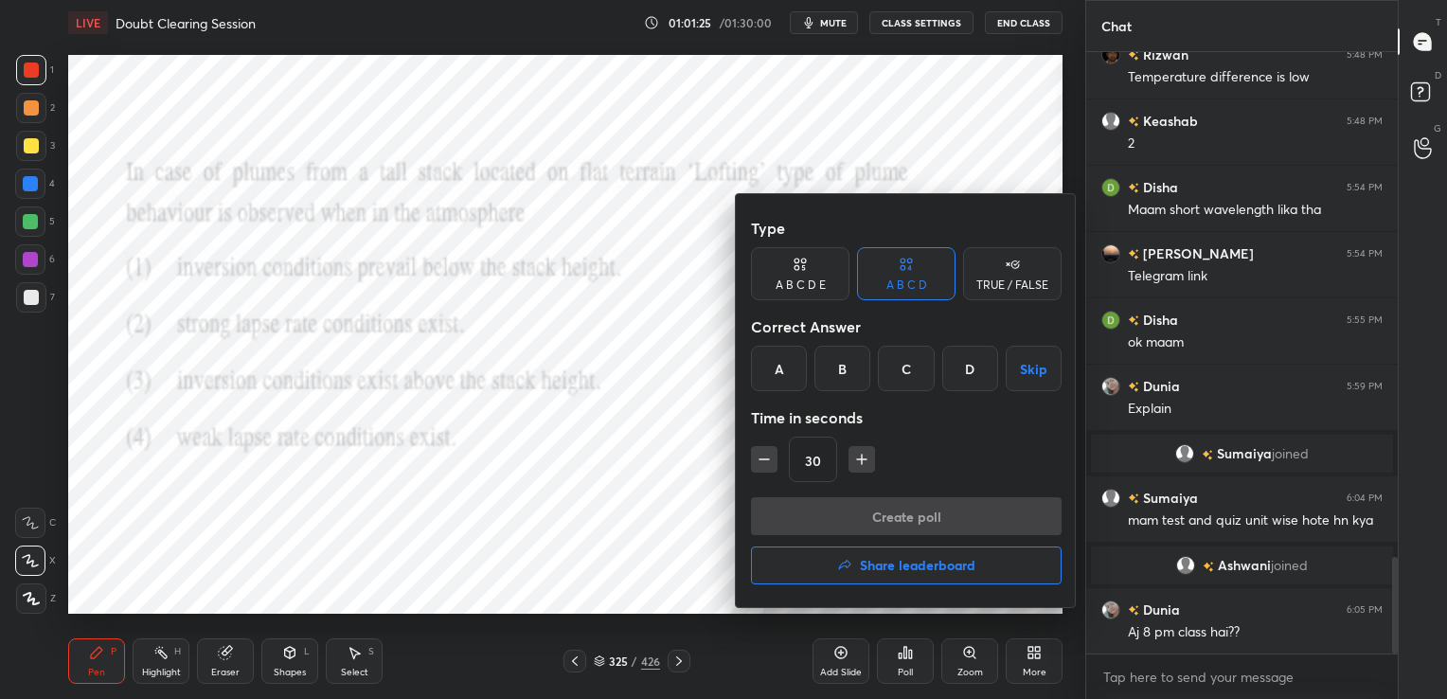
click at [759, 354] on div "A" at bounding box center [779, 368] width 56 height 45
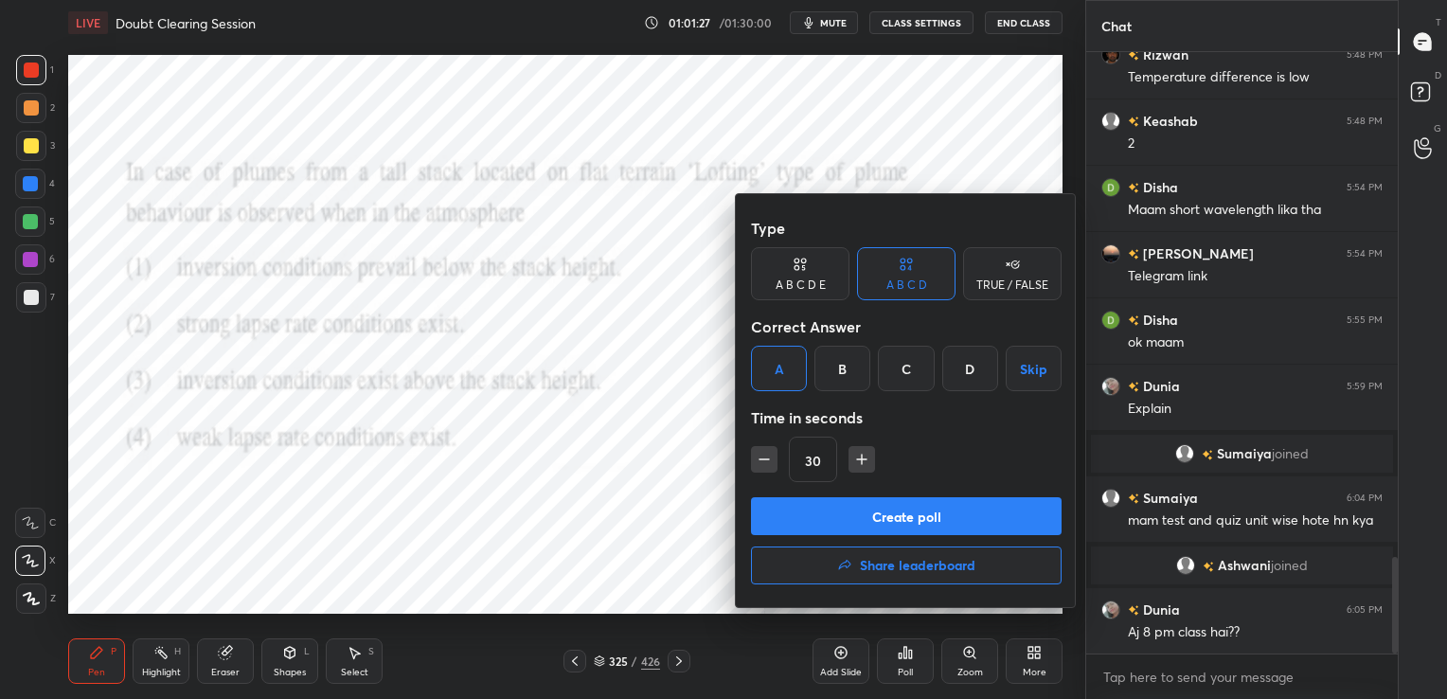
click at [874, 501] on button "Create poll" at bounding box center [906, 516] width 311 height 38
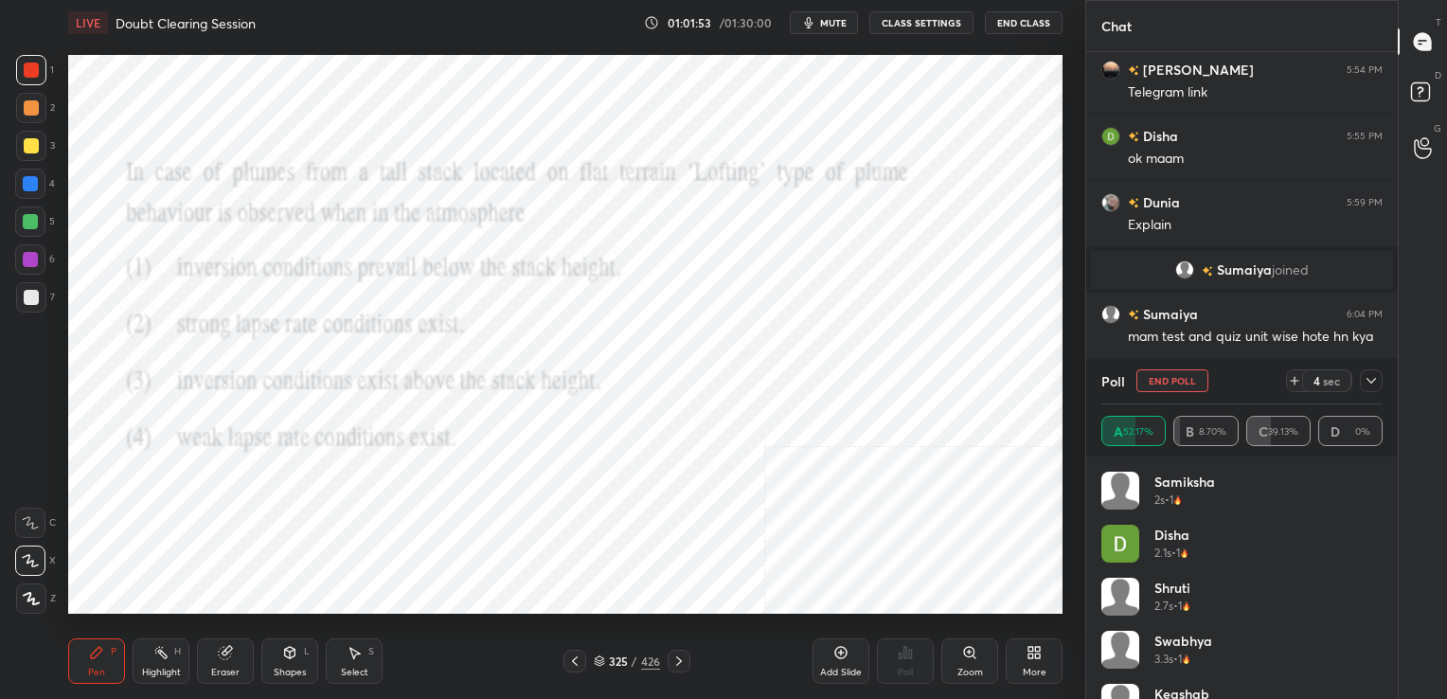
scroll to position [3317, 0]
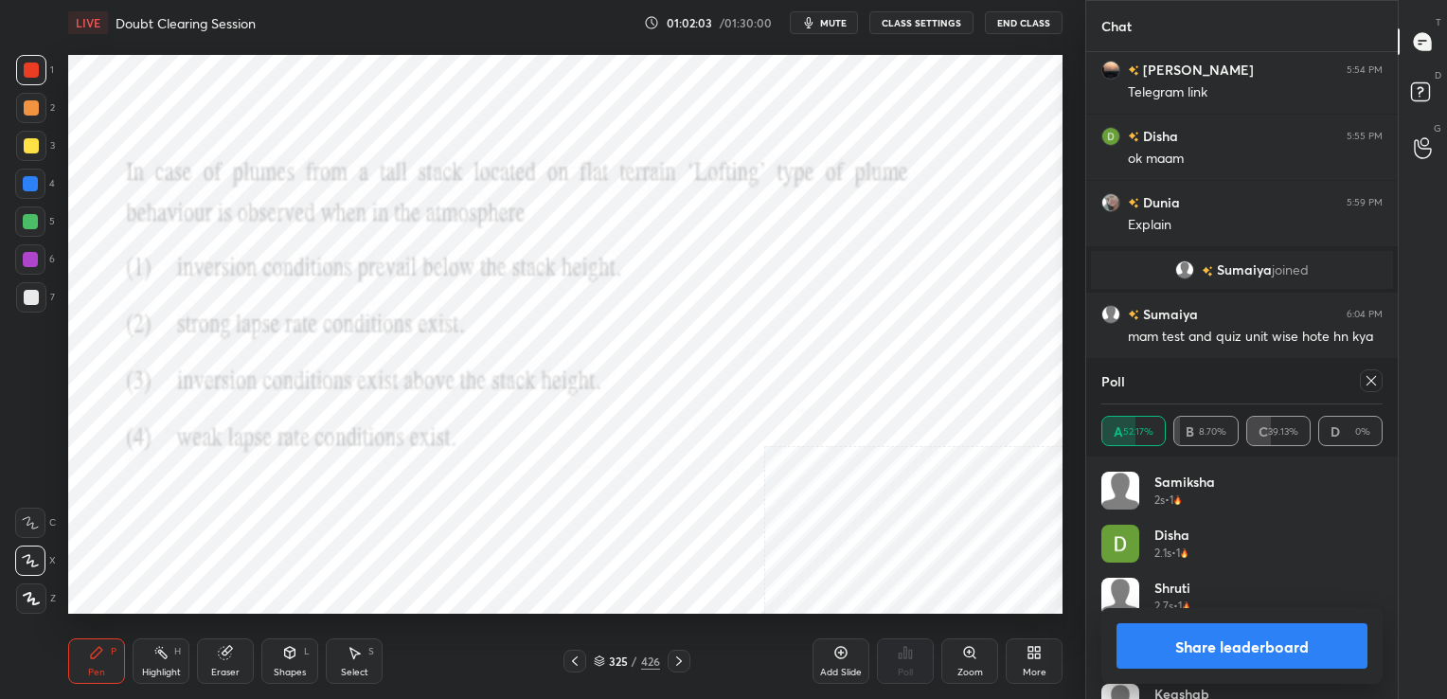
click at [1386, 373] on div "Poll A 52.17% B 8.70% C 39.13% D 0%" at bounding box center [1241, 407] width 311 height 98
click at [1362, 377] on div at bounding box center [1370, 380] width 23 height 23
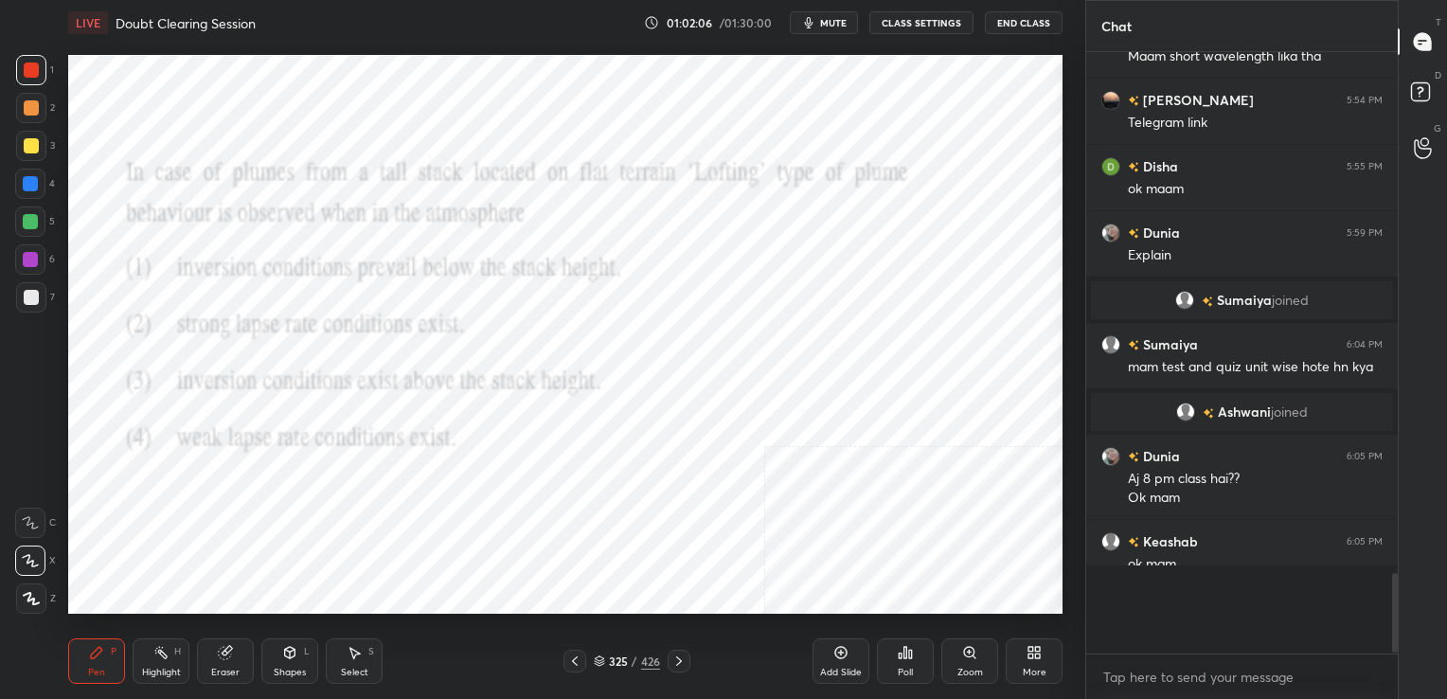
scroll to position [6, 6]
click at [602, 657] on icon at bounding box center [599, 660] width 11 height 11
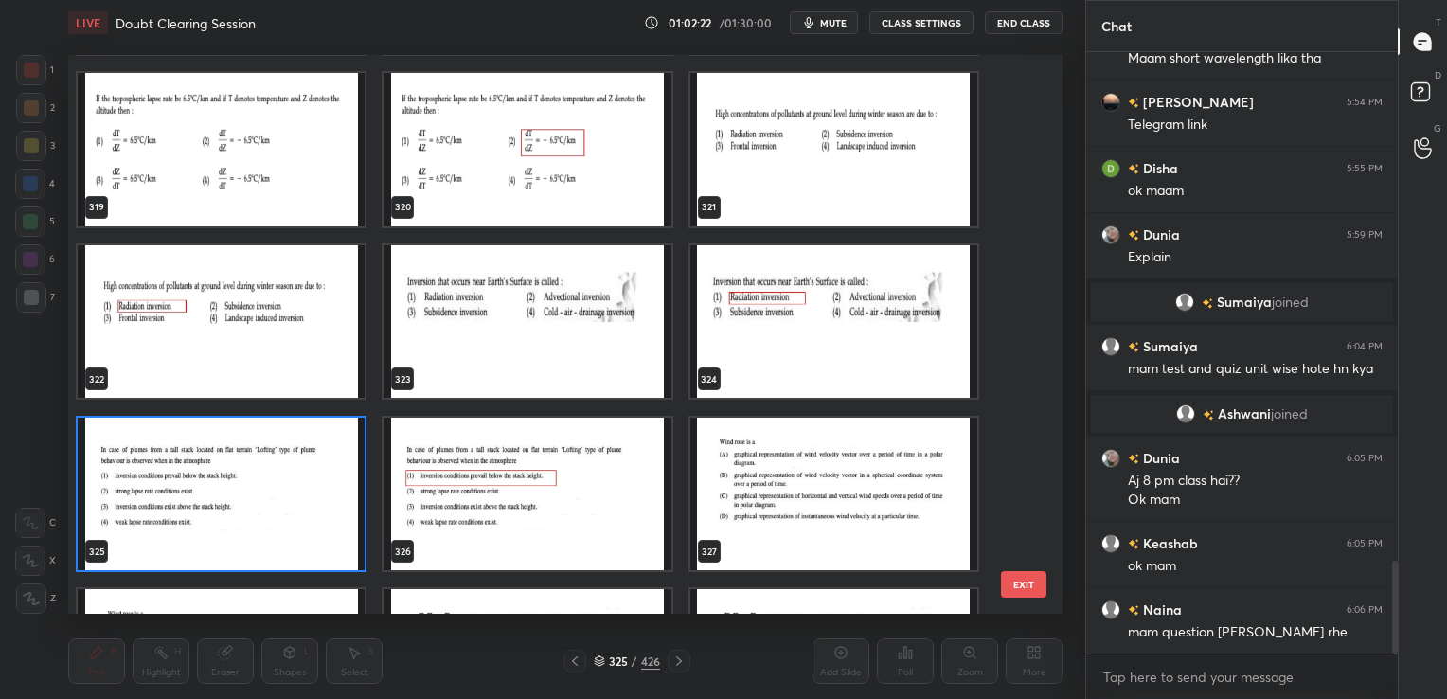
click at [738, 113] on img "grid" at bounding box center [833, 148] width 287 height 153
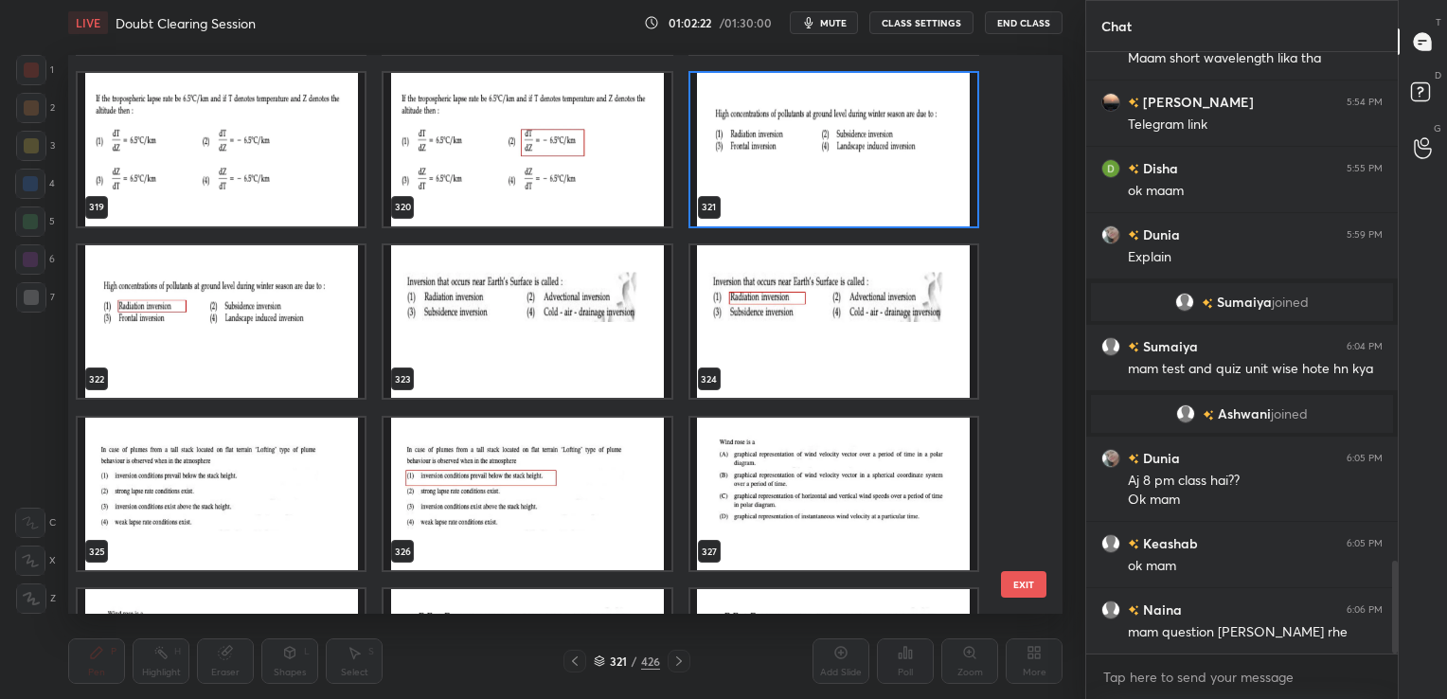
click at [738, 113] on img "grid" at bounding box center [833, 148] width 287 height 153
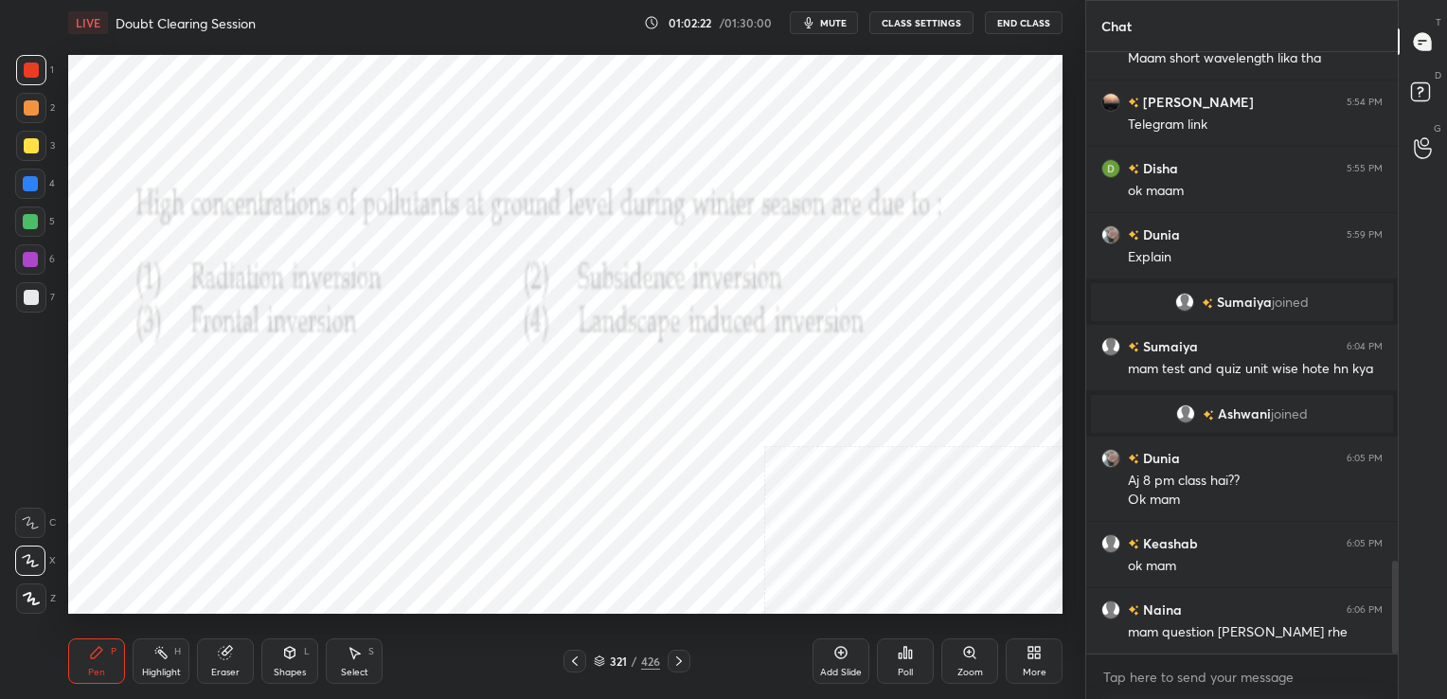
click at [738, 113] on img "grid" at bounding box center [833, 148] width 287 height 153
click at [595, 659] on icon at bounding box center [599, 660] width 11 height 11
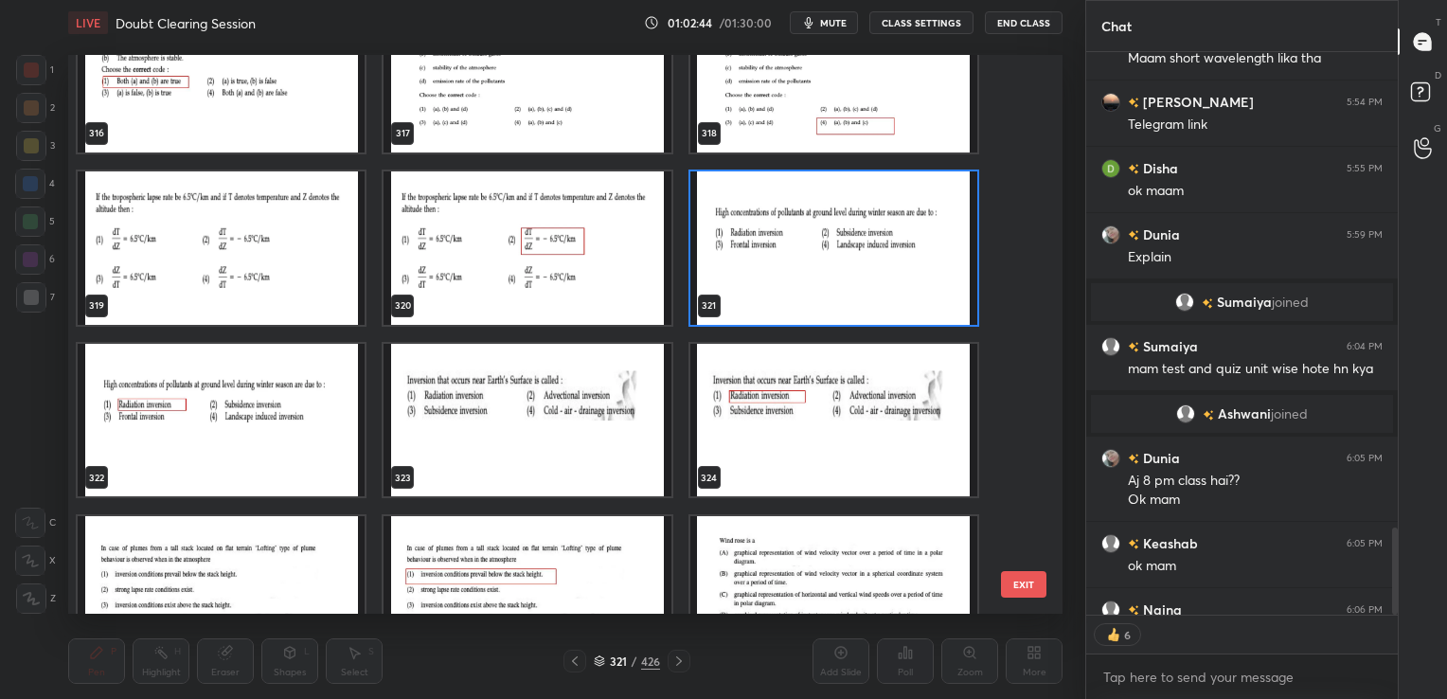
click at [771, 276] on img "grid" at bounding box center [833, 246] width 287 height 153
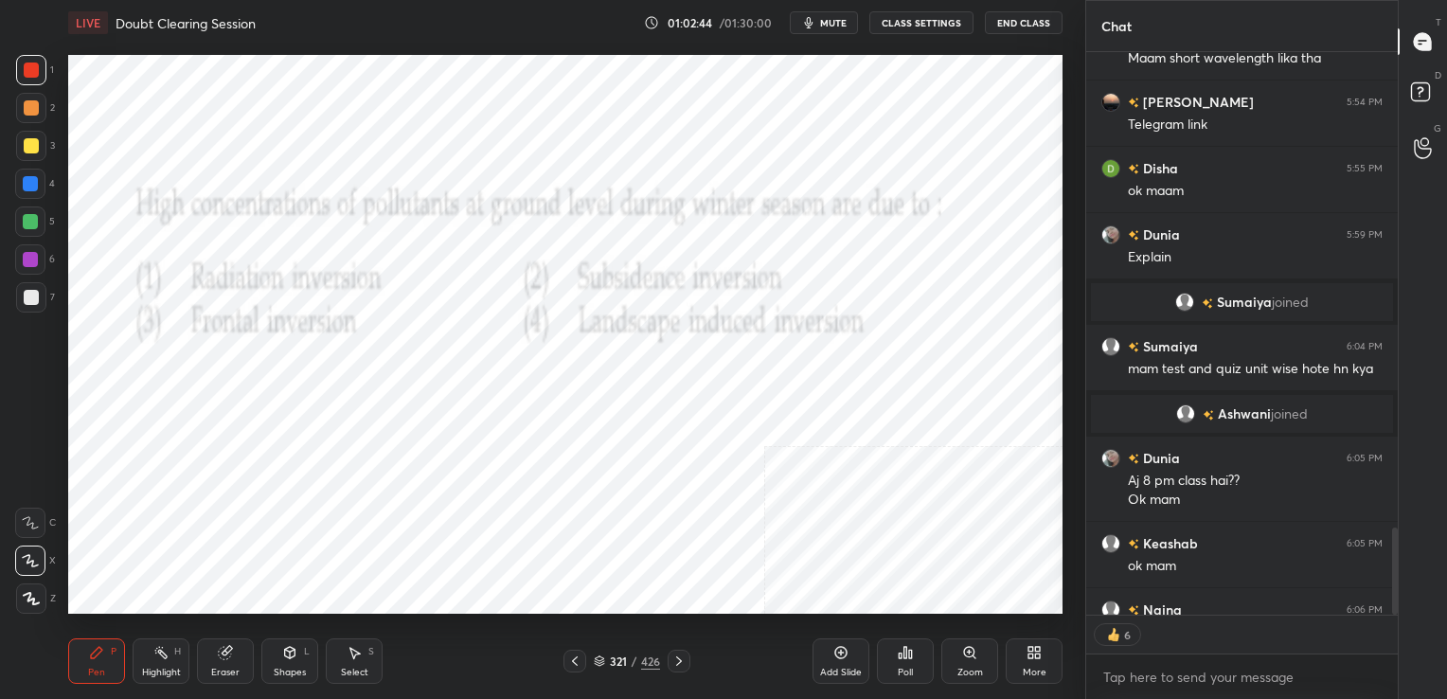
drag, startPoint x: 771, startPoint y: 276, endPoint x: 889, endPoint y: 615, distance: 359.0
click at [889, 615] on div "LIVE Doubt Clearing Session 01:02:44 / 01:30:00 mute CLASS SETTINGS End Class S…" at bounding box center [565, 349] width 1009 height 699
click at [909, 670] on div "Poll" at bounding box center [904, 671] width 15 height 9
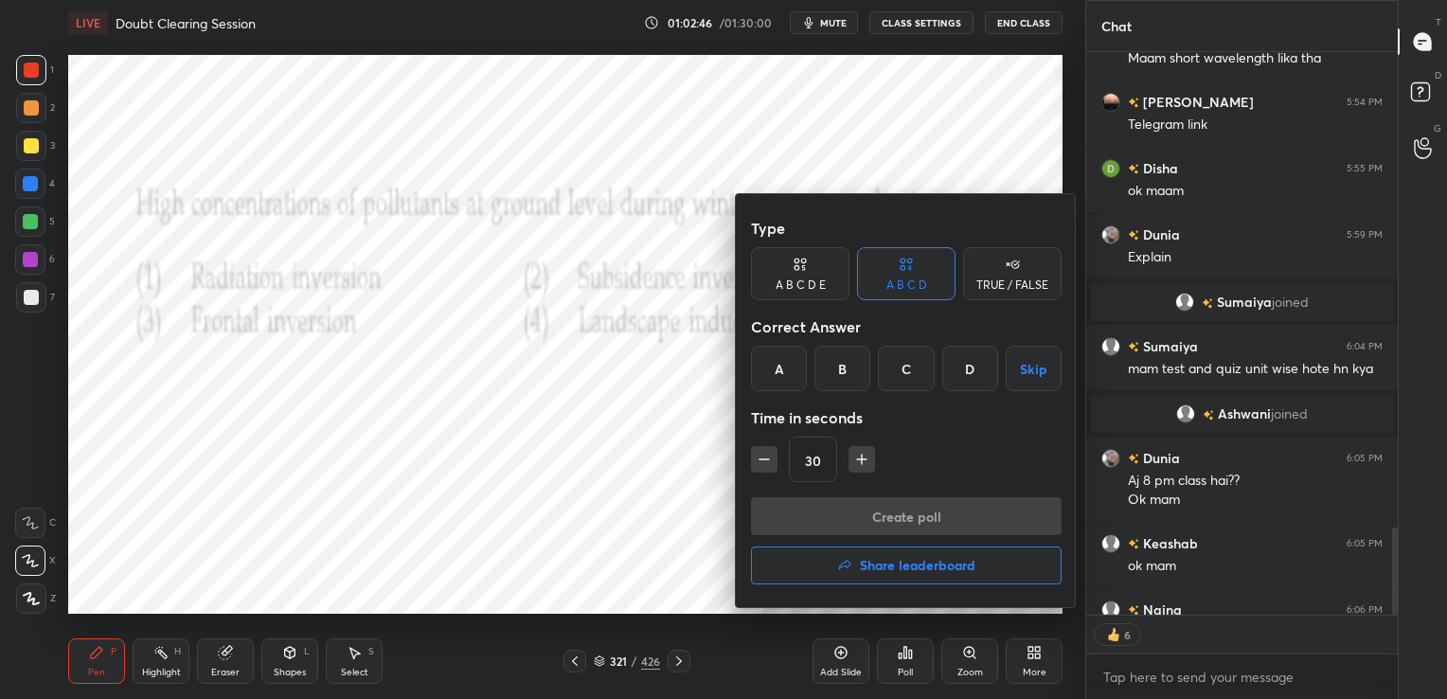
drag, startPoint x: 780, startPoint y: 375, endPoint x: 931, endPoint y: 568, distance: 244.9
click at [931, 568] on div "Type A B C D E A B C D TRUE / FALSE Correct Answer A B C D Skip Time in seconds…" at bounding box center [906, 400] width 341 height 413
click at [797, 369] on div "A" at bounding box center [779, 368] width 56 height 45
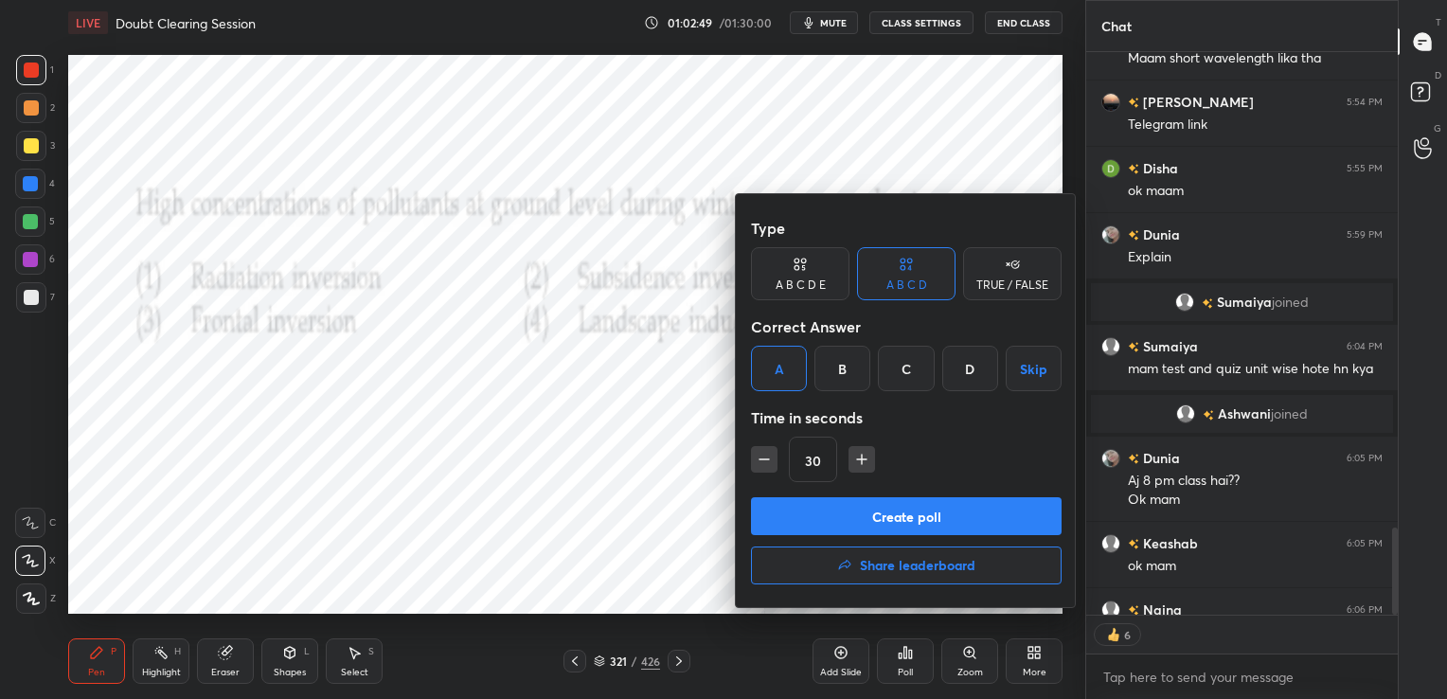
click at [859, 518] on button "Create poll" at bounding box center [906, 516] width 311 height 38
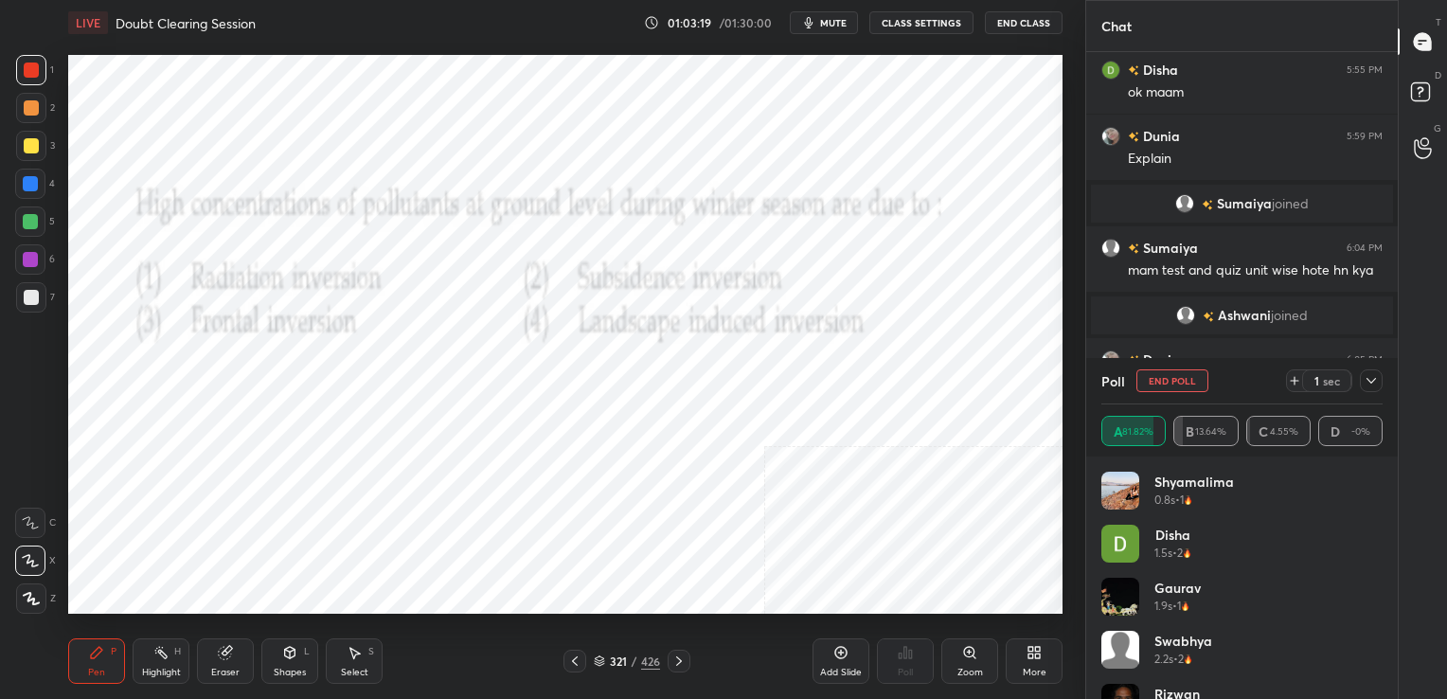
scroll to position [3450, 0]
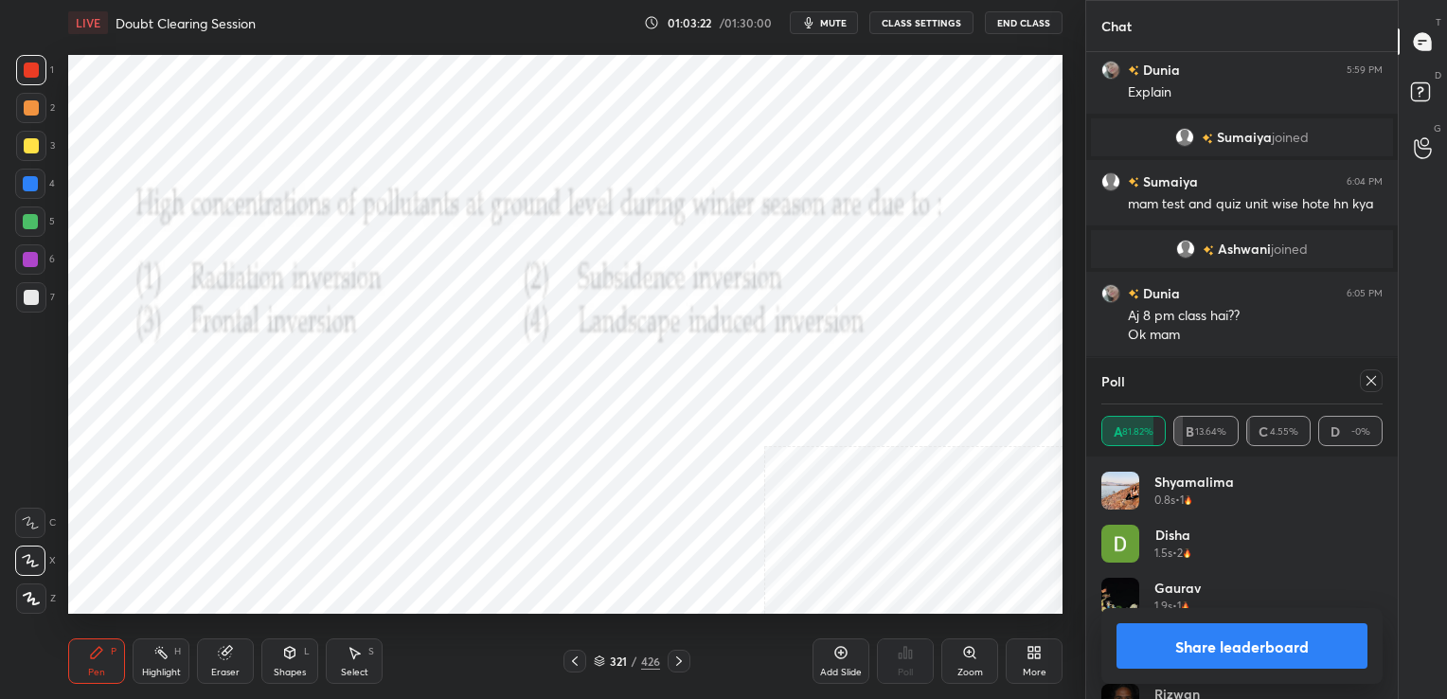
click at [1361, 381] on div at bounding box center [1370, 380] width 23 height 23
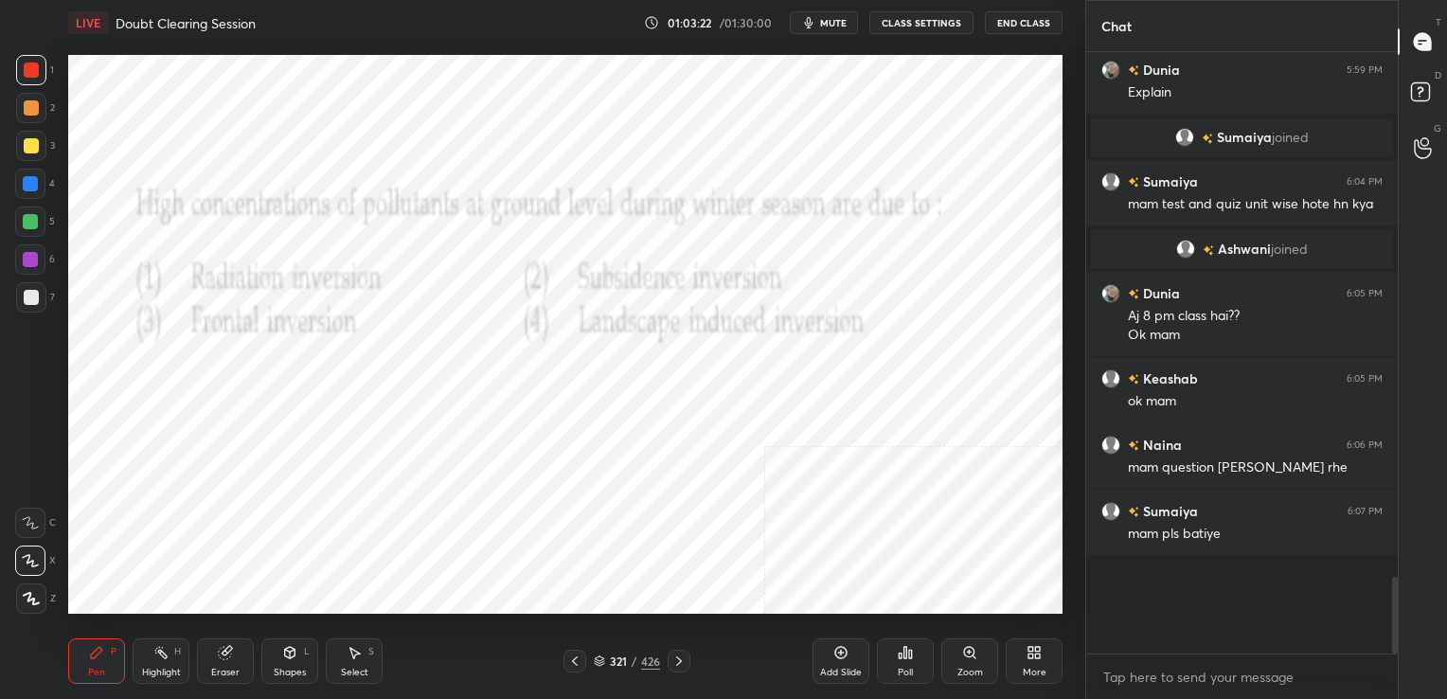
scroll to position [3409, 0]
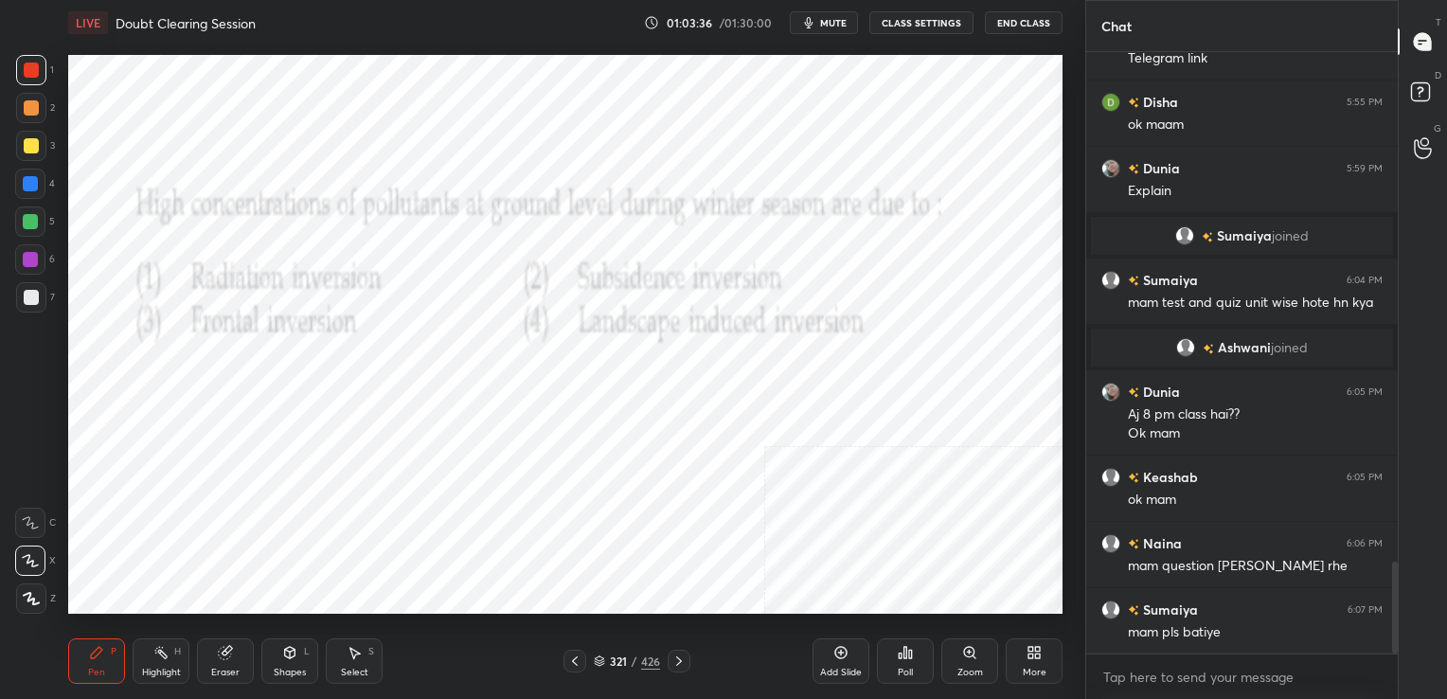
click at [598, 657] on icon at bounding box center [599, 658] width 9 height 5
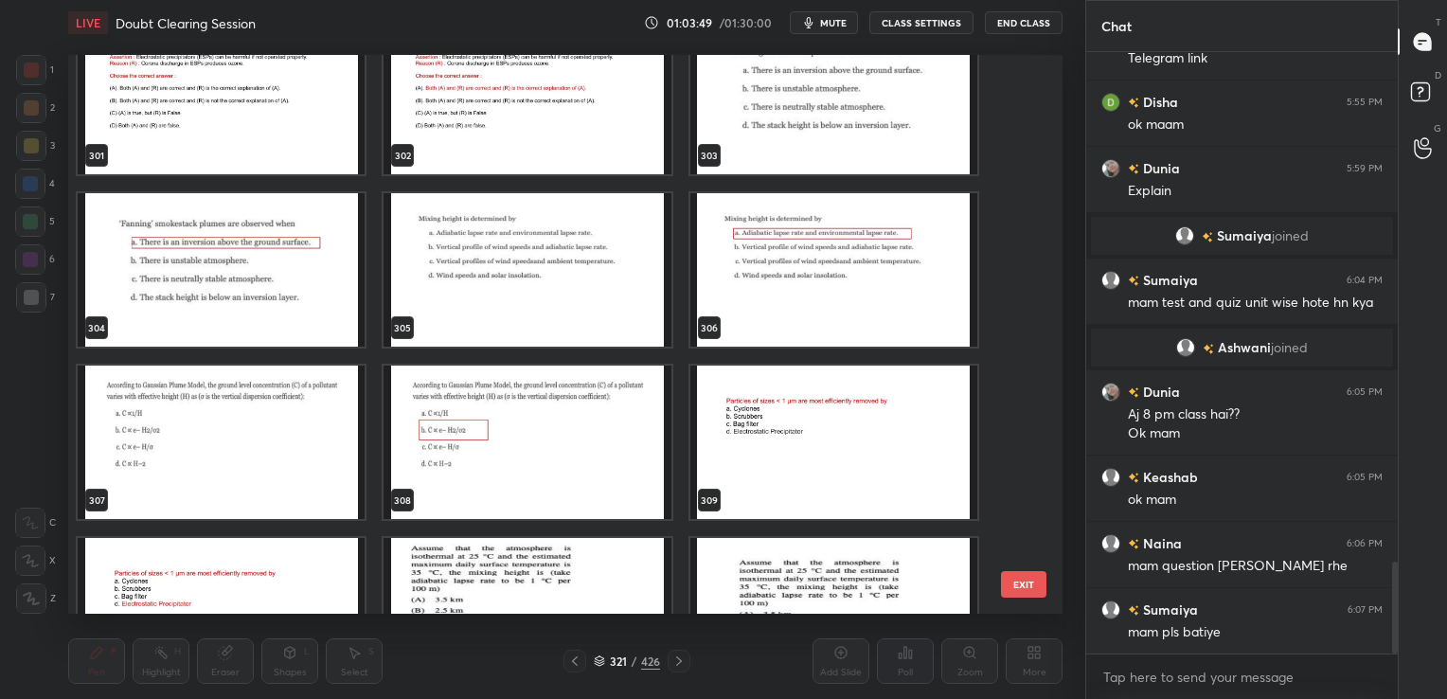
click at [587, 267] on img "grid" at bounding box center [526, 269] width 287 height 153
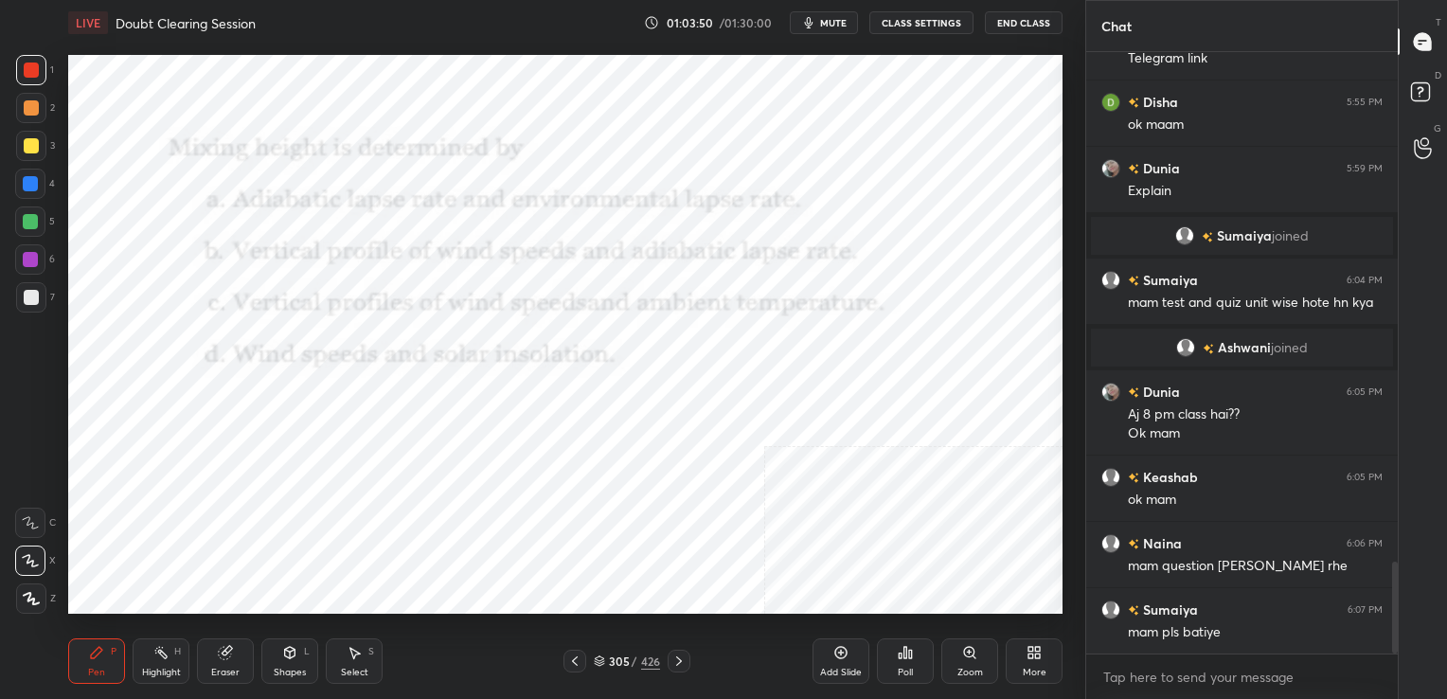
click at [587, 267] on img "grid" at bounding box center [526, 269] width 287 height 153
click at [837, 15] on button "mute" at bounding box center [824, 22] width 68 height 23
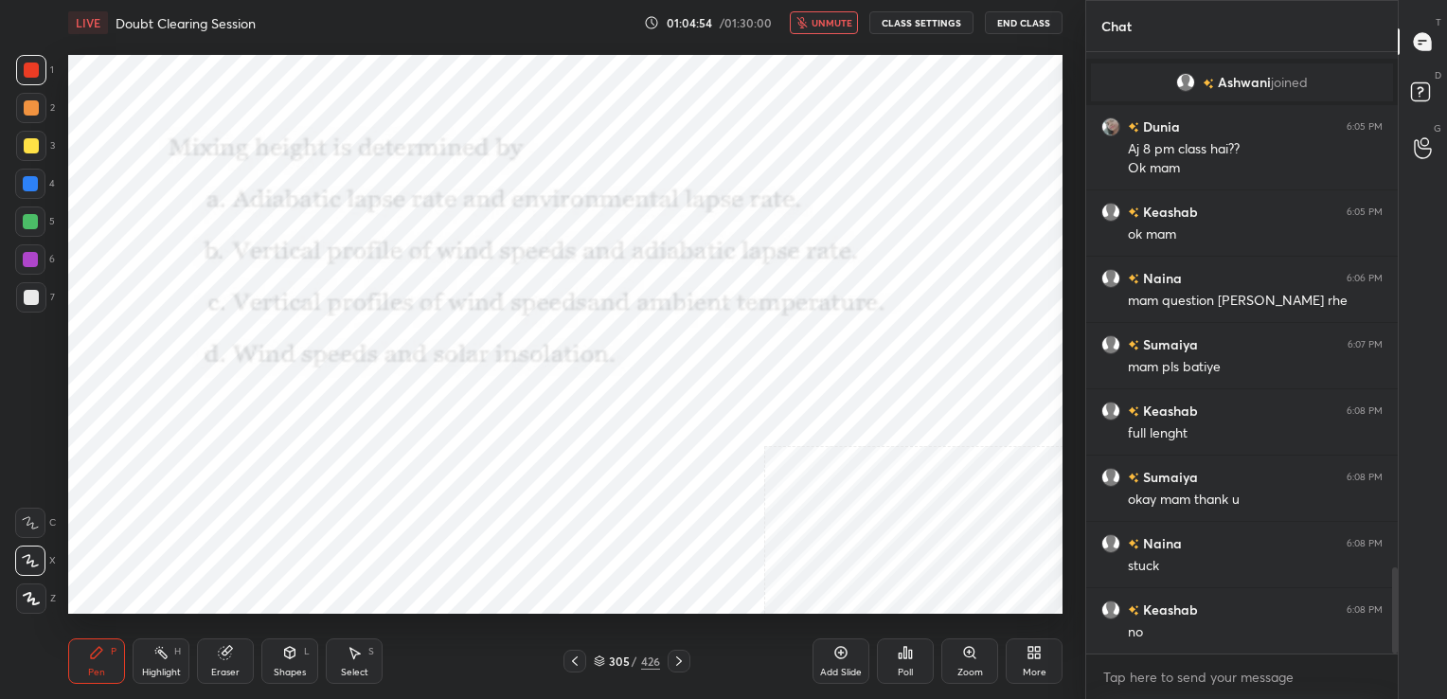
scroll to position [3683, 0]
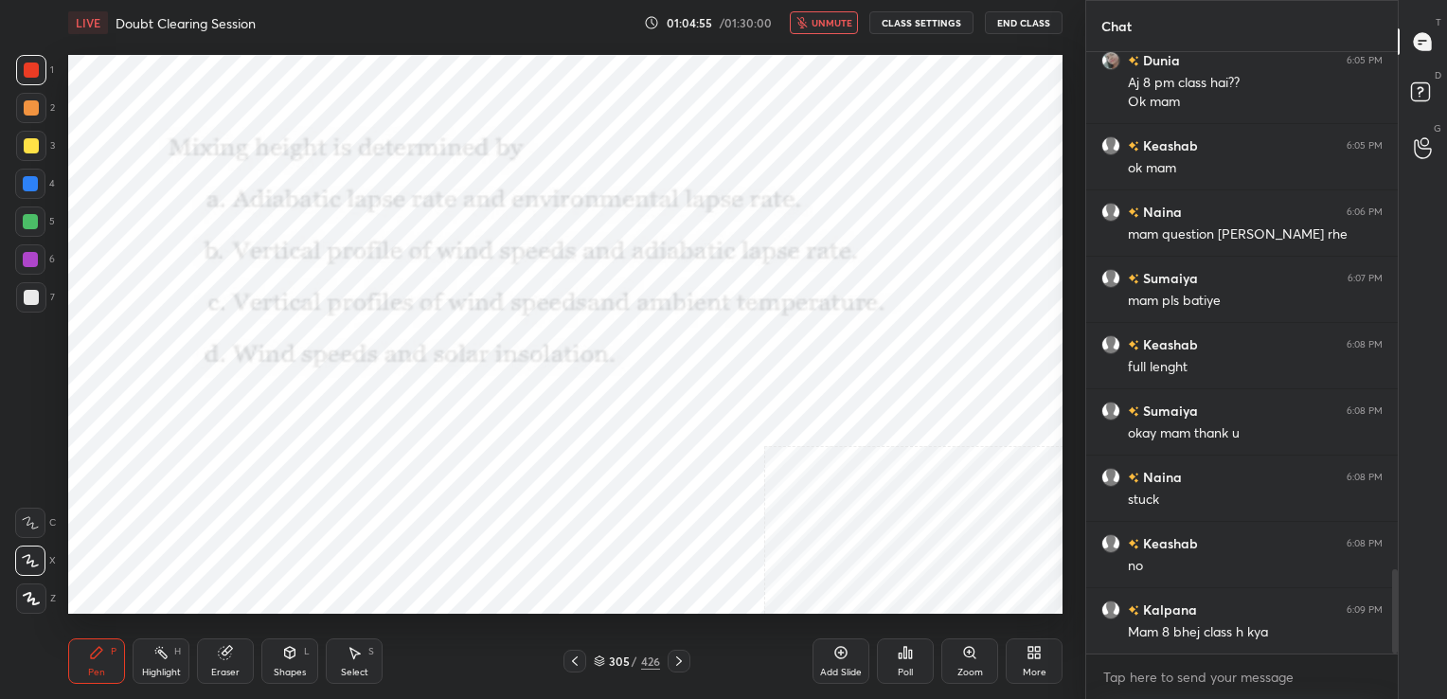
click at [909, 657] on icon at bounding box center [910, 653] width 3 height 9
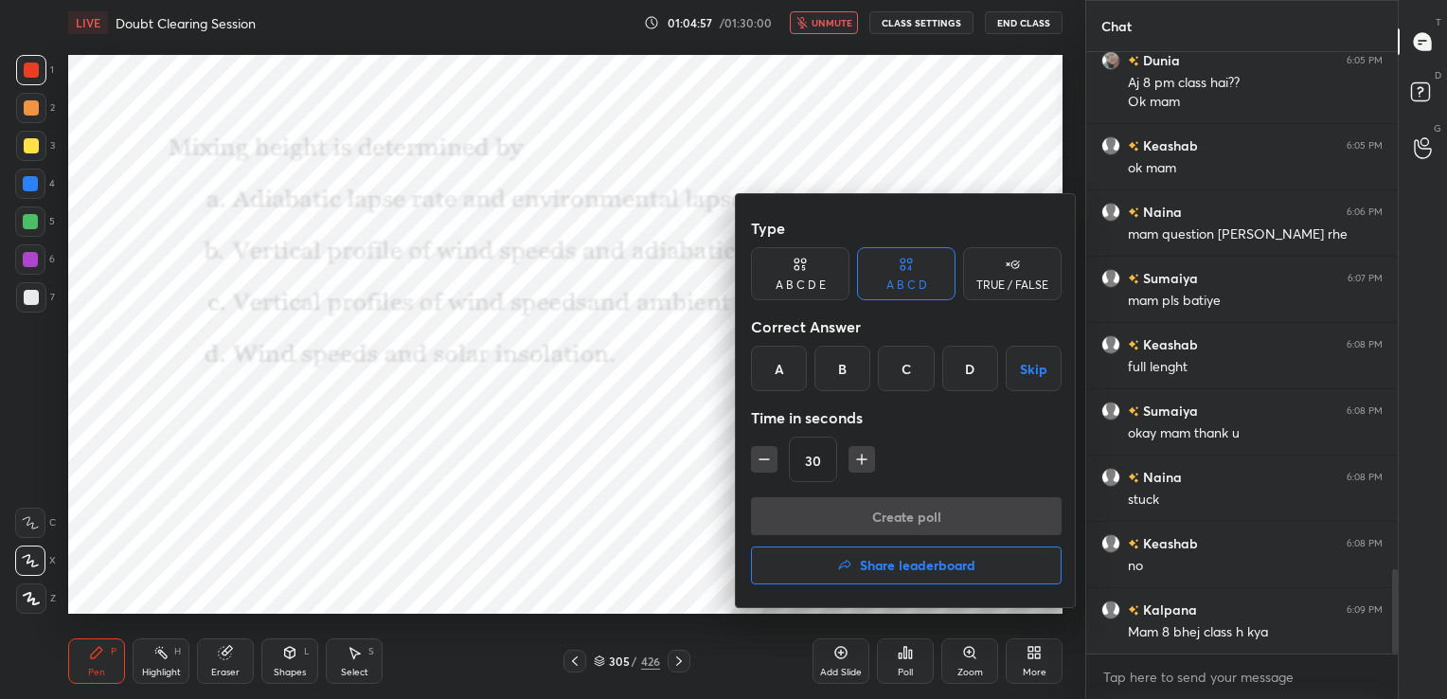
drag, startPoint x: 780, startPoint y: 375, endPoint x: 774, endPoint y: 361, distance: 15.3
click at [774, 361] on div "A" at bounding box center [779, 368] width 56 height 45
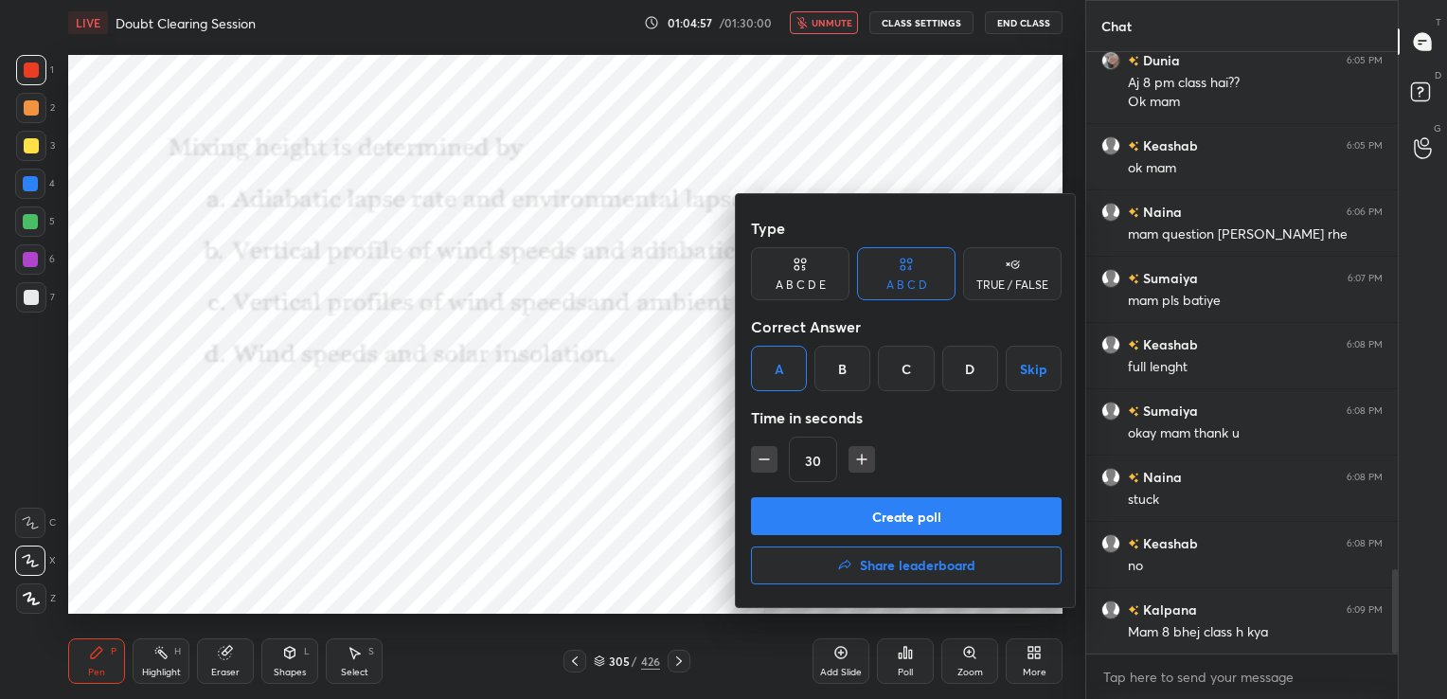
click at [774, 361] on div "A" at bounding box center [779, 368] width 56 height 45
click at [889, 515] on button "Create poll" at bounding box center [906, 516] width 311 height 38
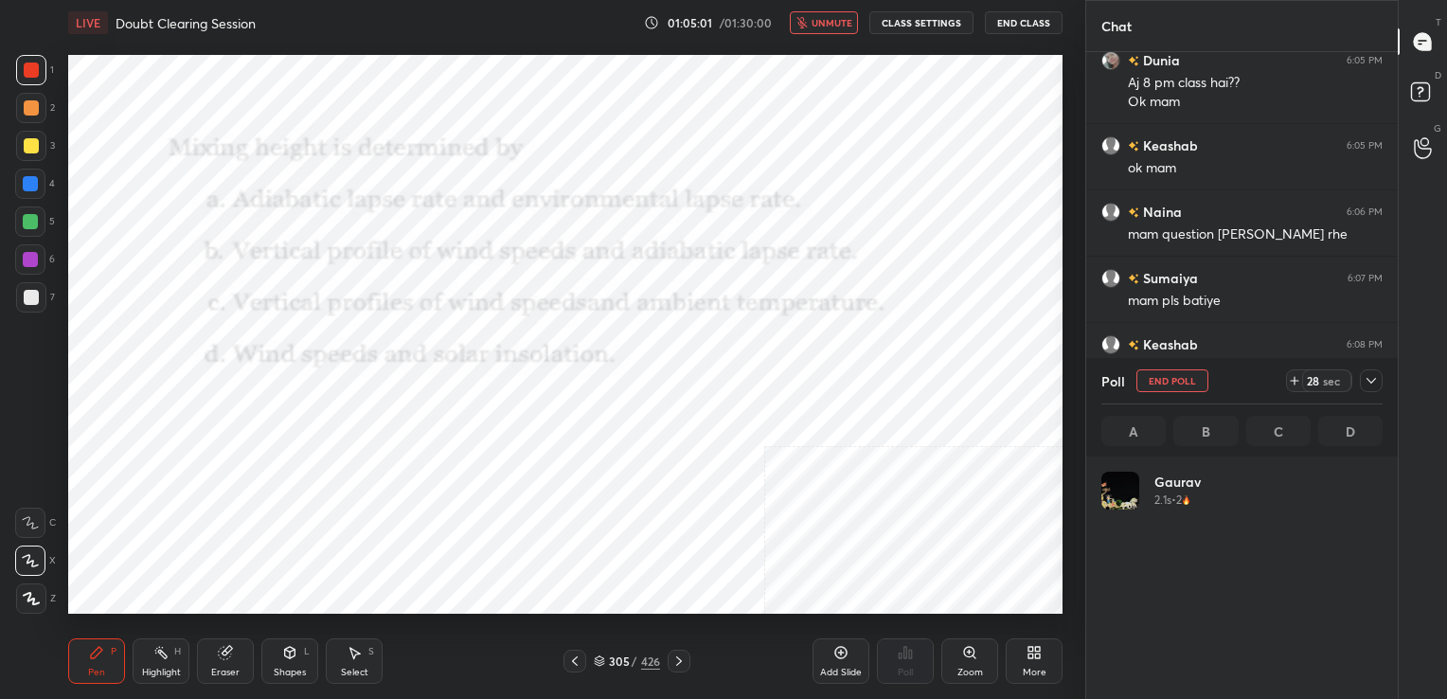
scroll to position [222, 275]
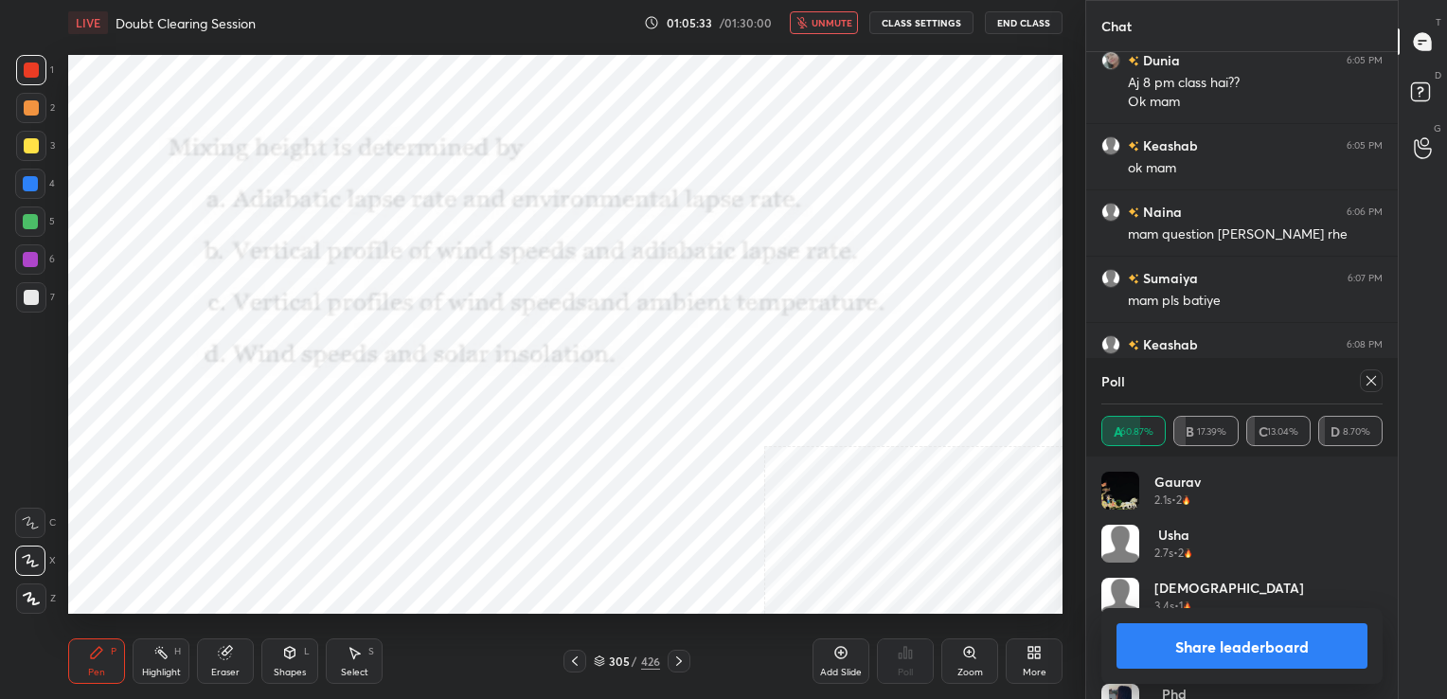
click at [1380, 387] on div at bounding box center [1370, 380] width 23 height 23
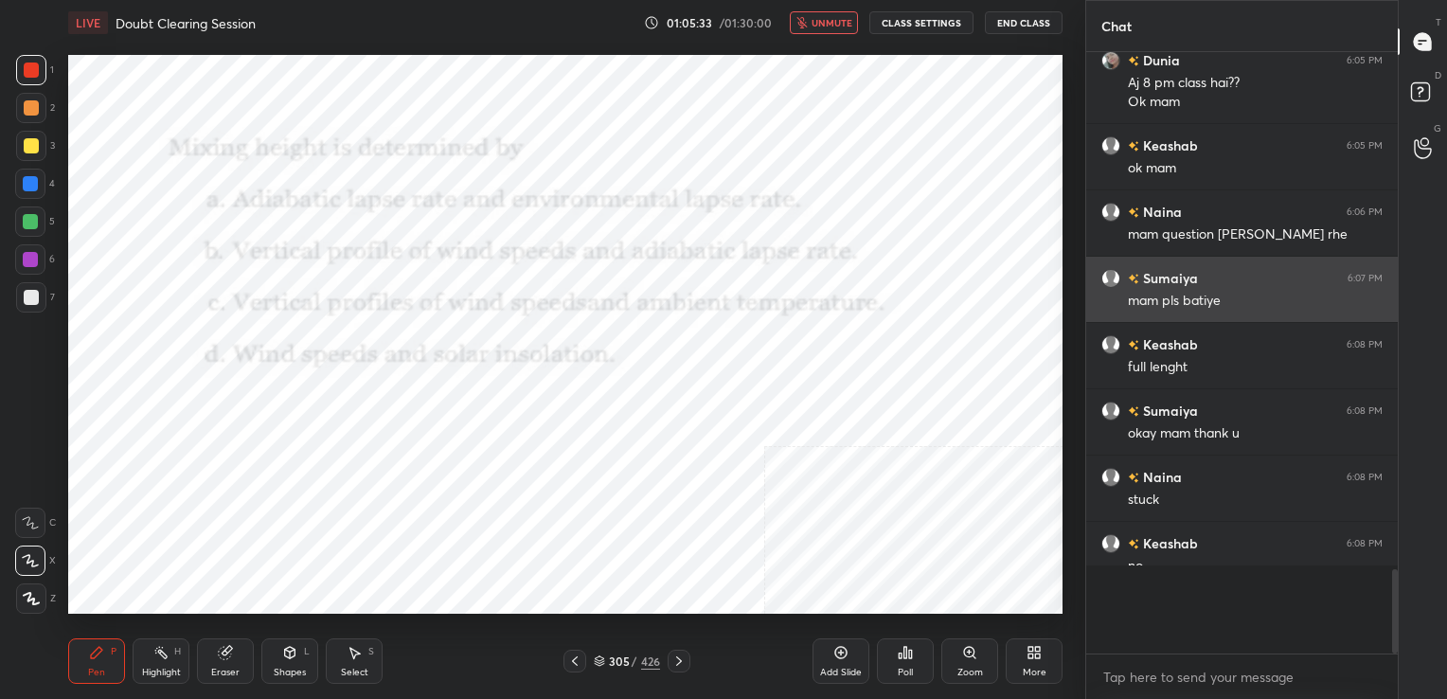
scroll to position [7, 6]
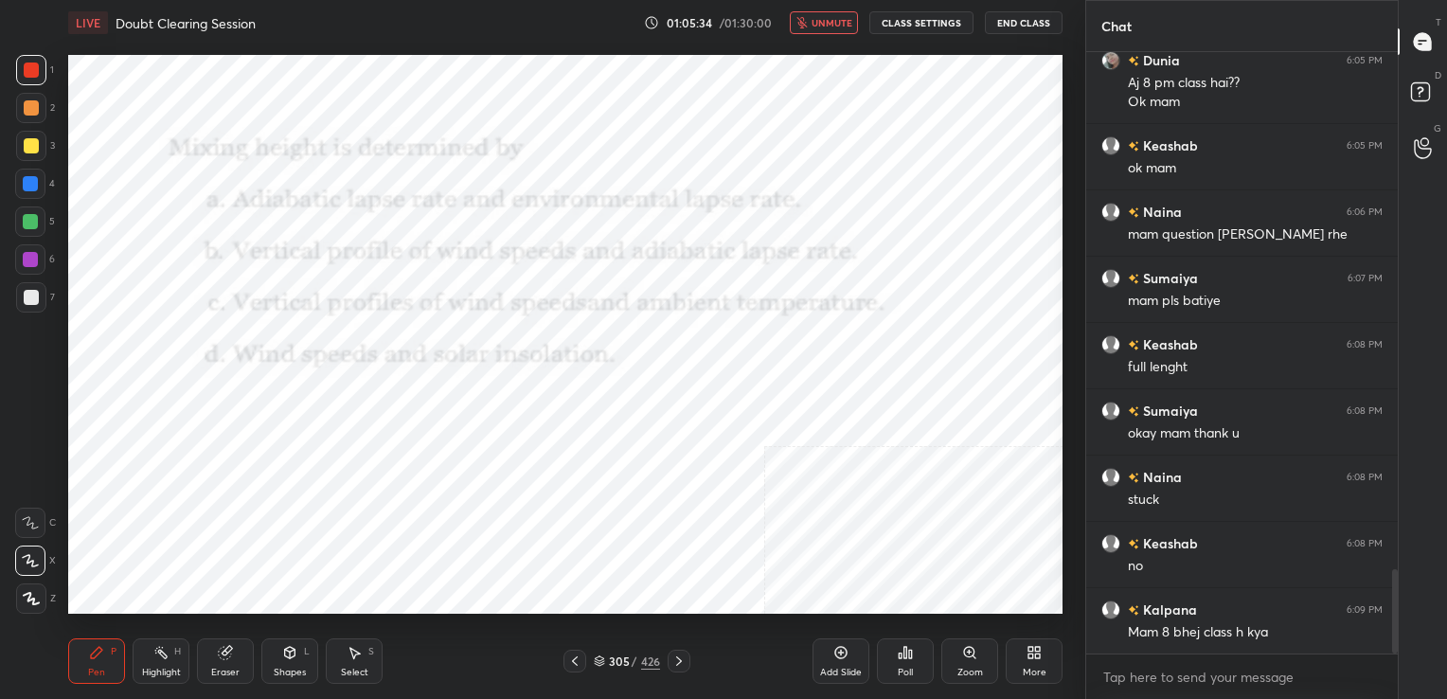
click at [848, 28] on span "unmute" at bounding box center [831, 22] width 41 height 13
click at [600, 661] on icon at bounding box center [599, 660] width 11 height 11
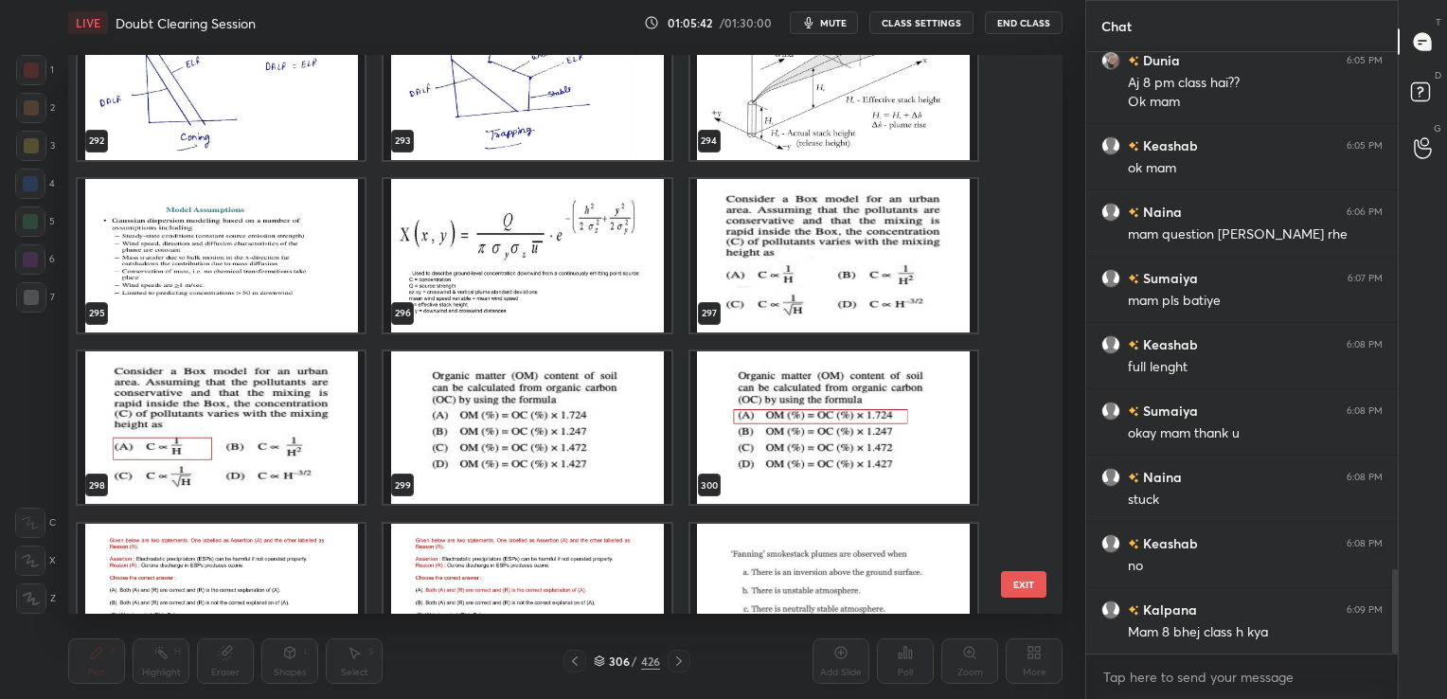
scroll to position [16757, 0]
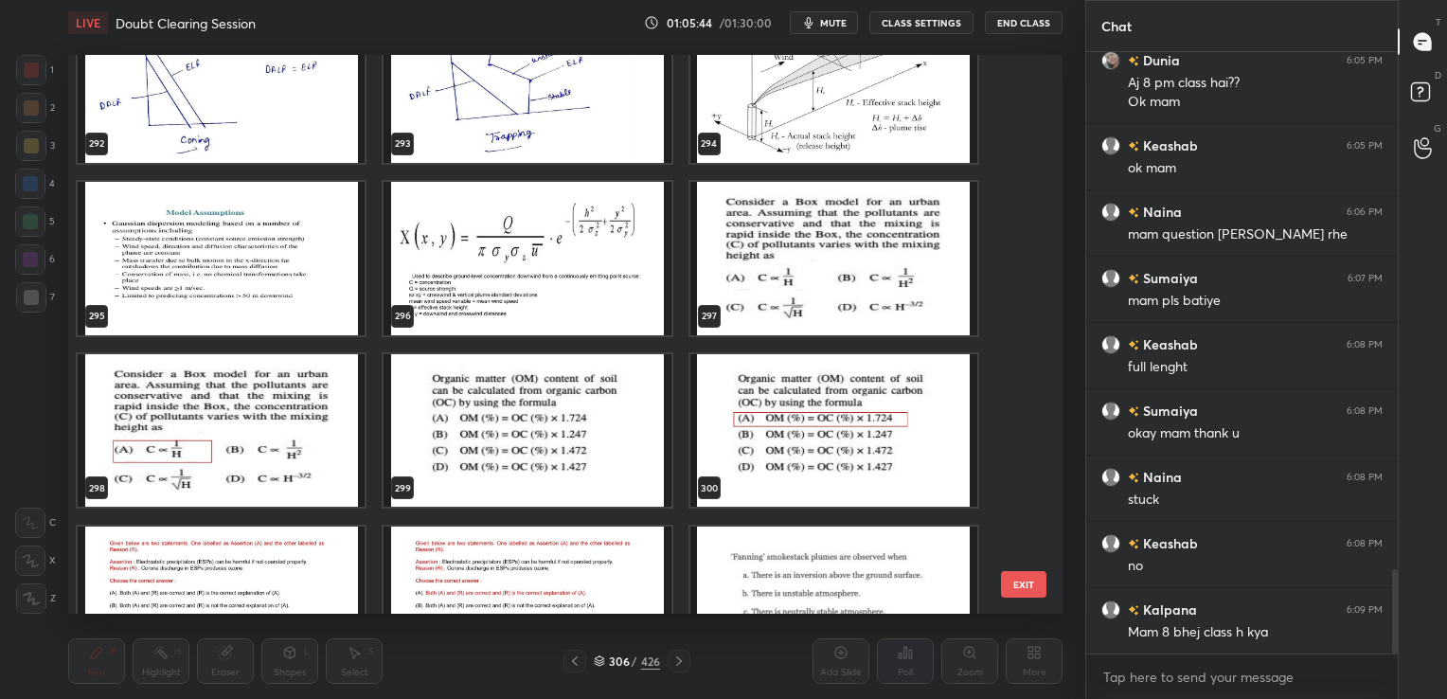
click at [772, 248] on img "grid" at bounding box center [833, 257] width 287 height 153
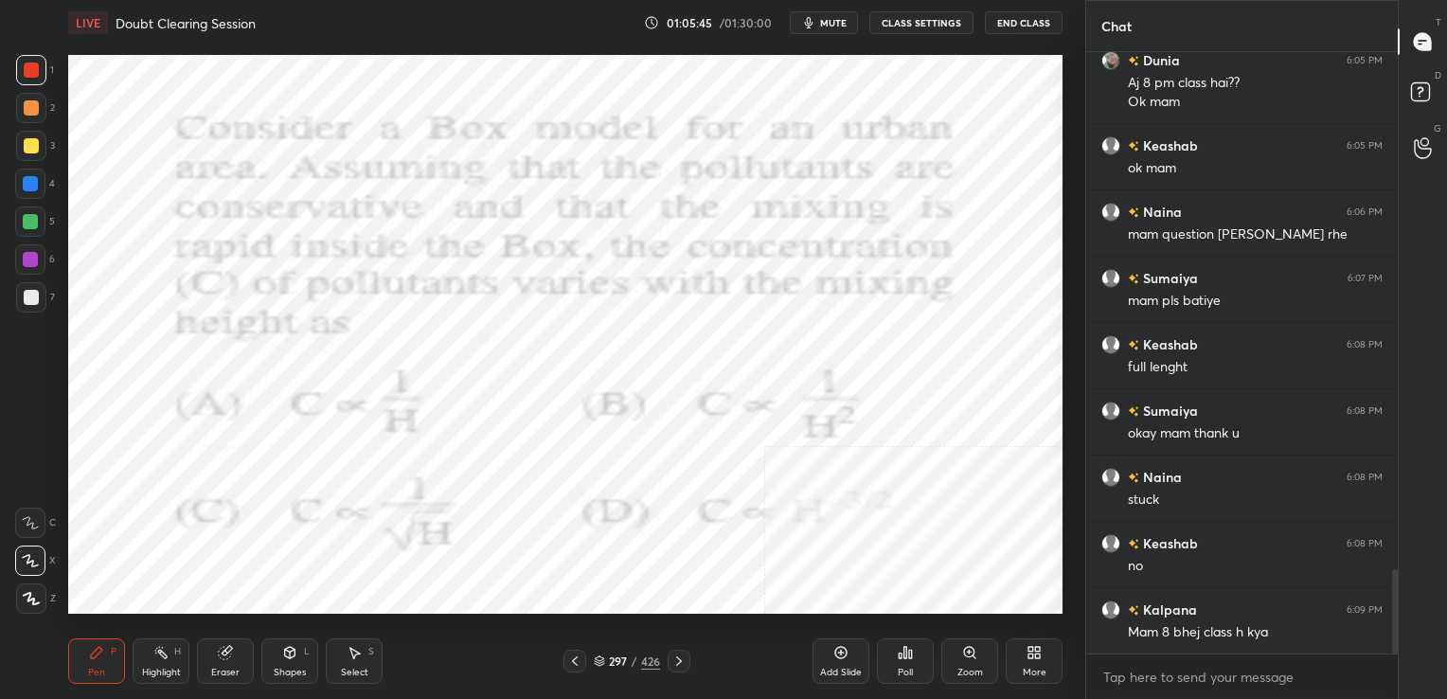
click at [772, 248] on img "grid" at bounding box center [833, 257] width 287 height 153
click at [829, 14] on button "mute" at bounding box center [824, 22] width 68 height 23
click at [920, 651] on div "Poll" at bounding box center [905, 660] width 57 height 45
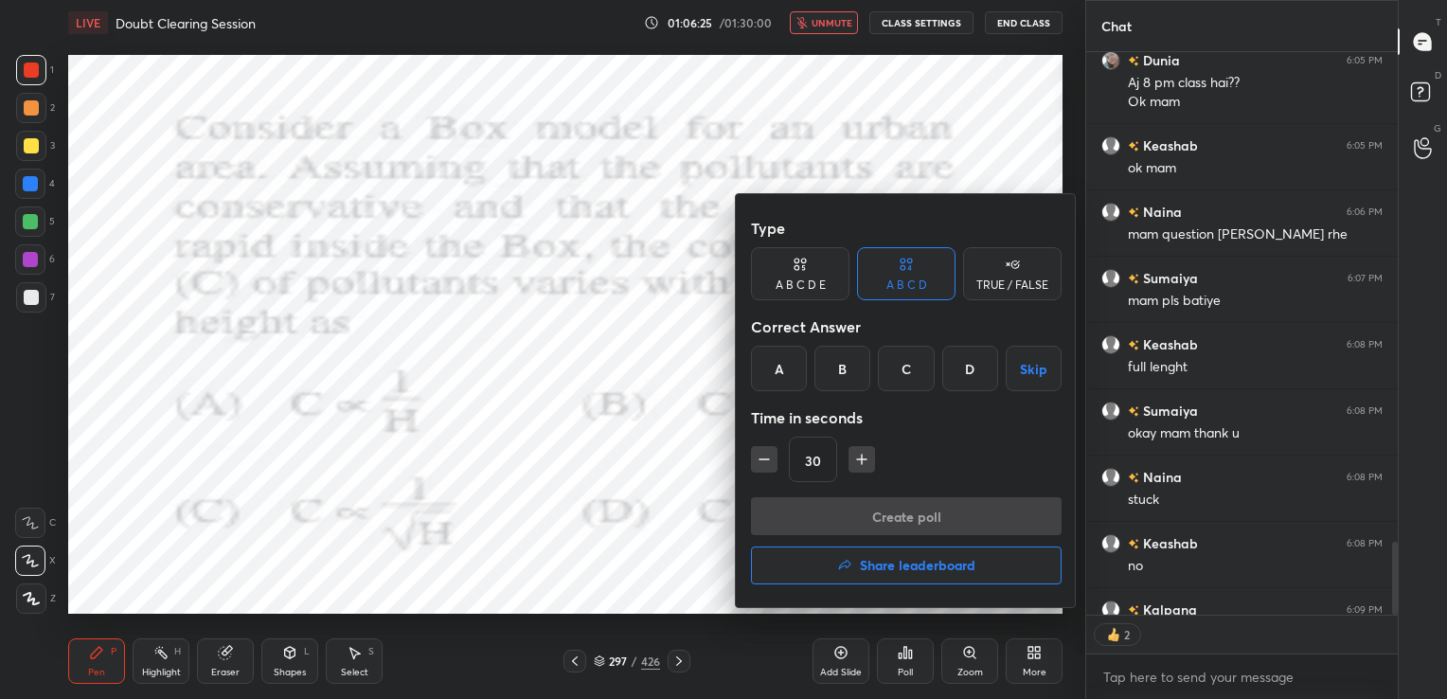
scroll to position [3805, 0]
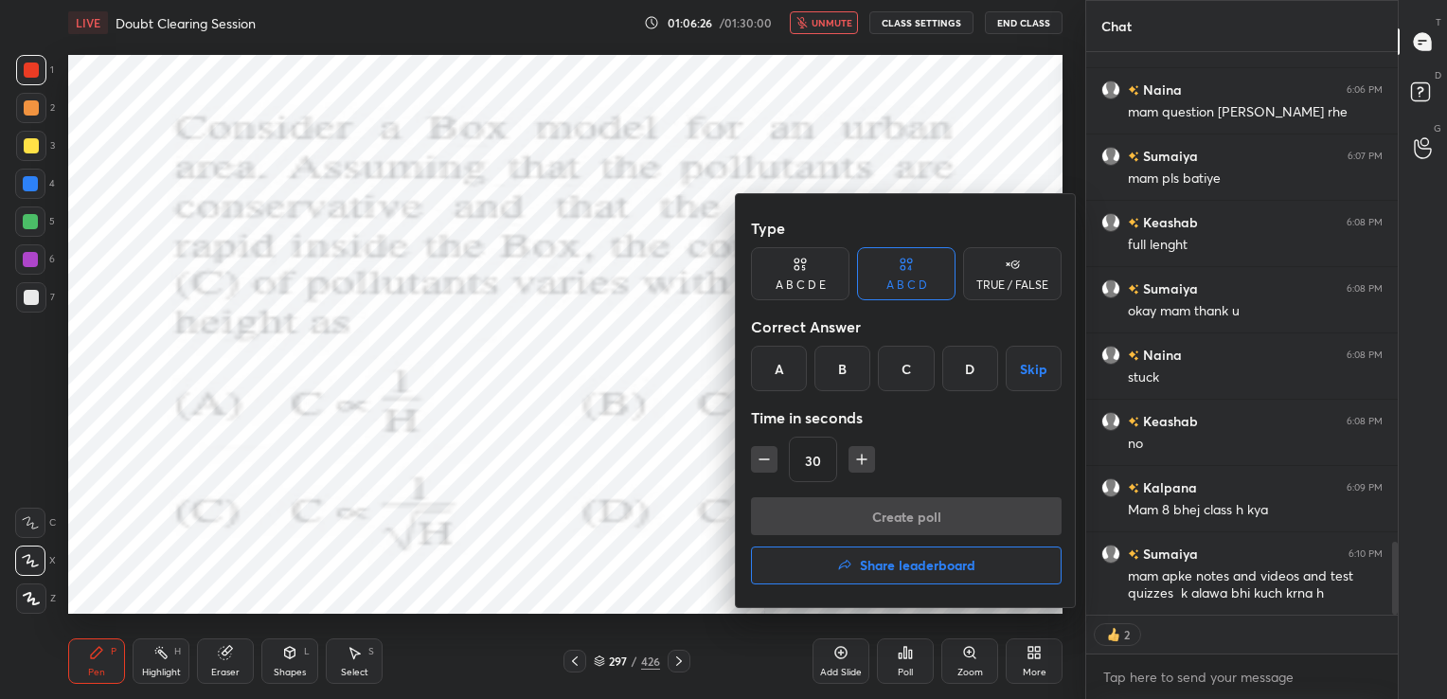
click at [774, 374] on div "A" at bounding box center [779, 368] width 56 height 45
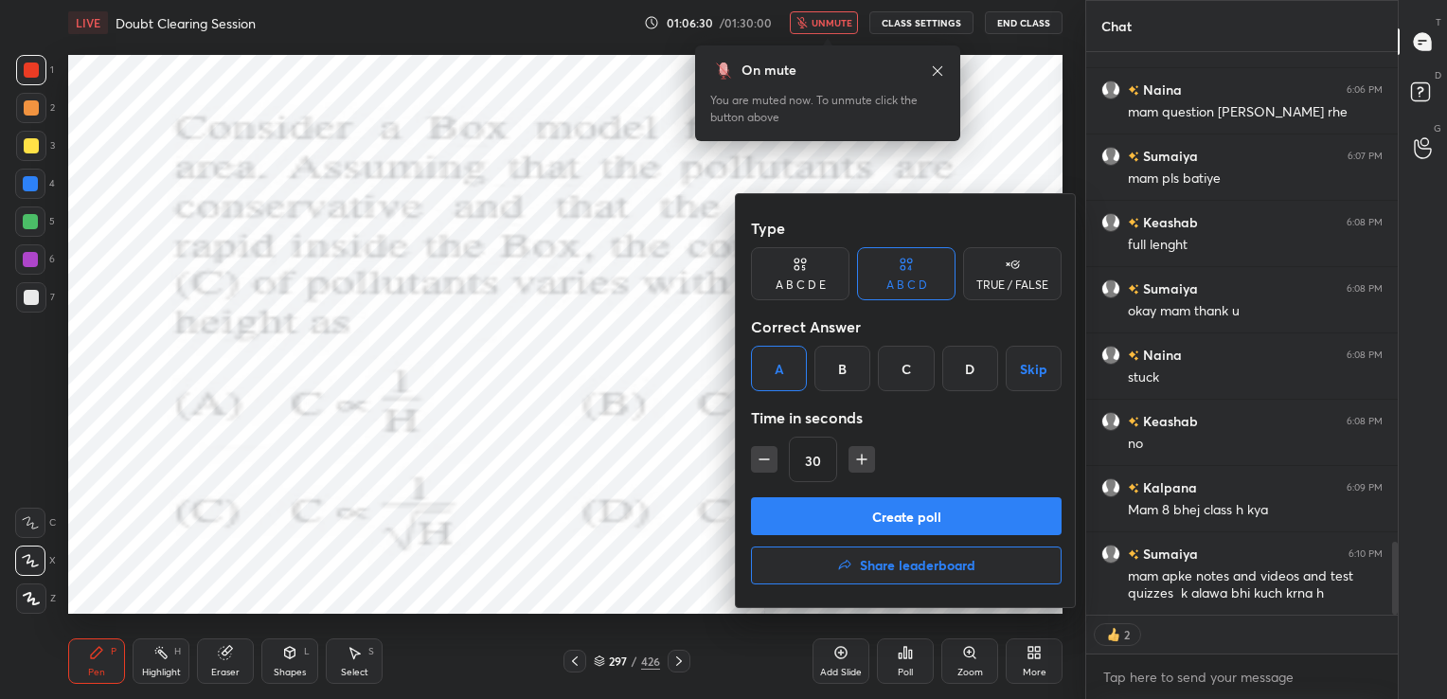
click at [879, 511] on button "Create poll" at bounding box center [906, 516] width 311 height 38
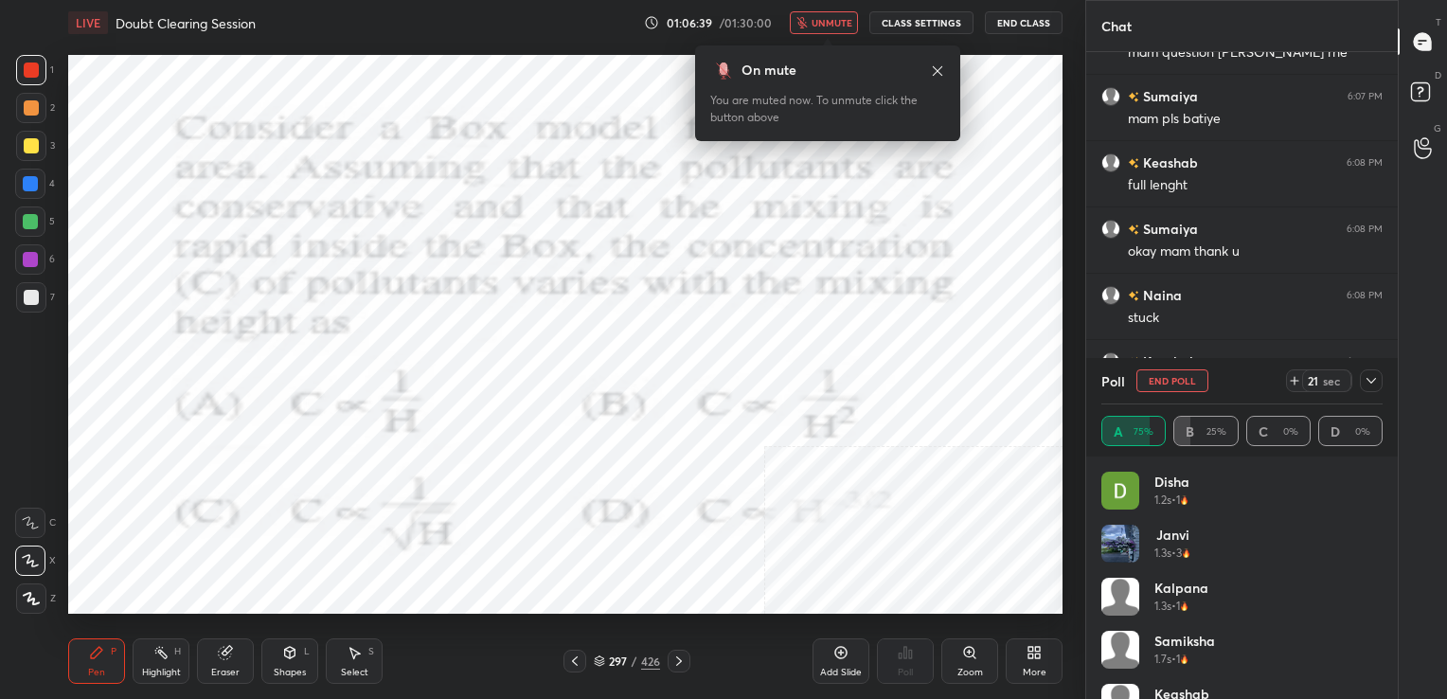
scroll to position [3910, 0]
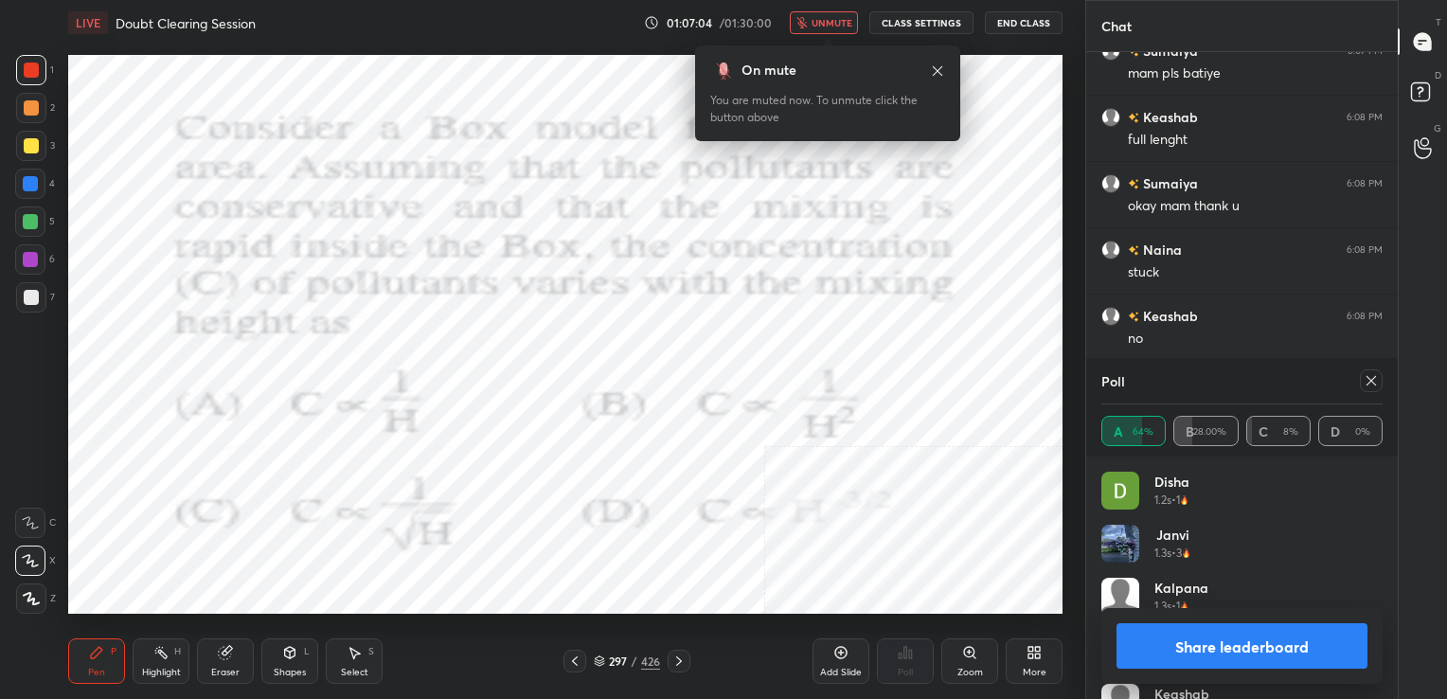
click at [1361, 377] on div at bounding box center [1370, 380] width 23 height 23
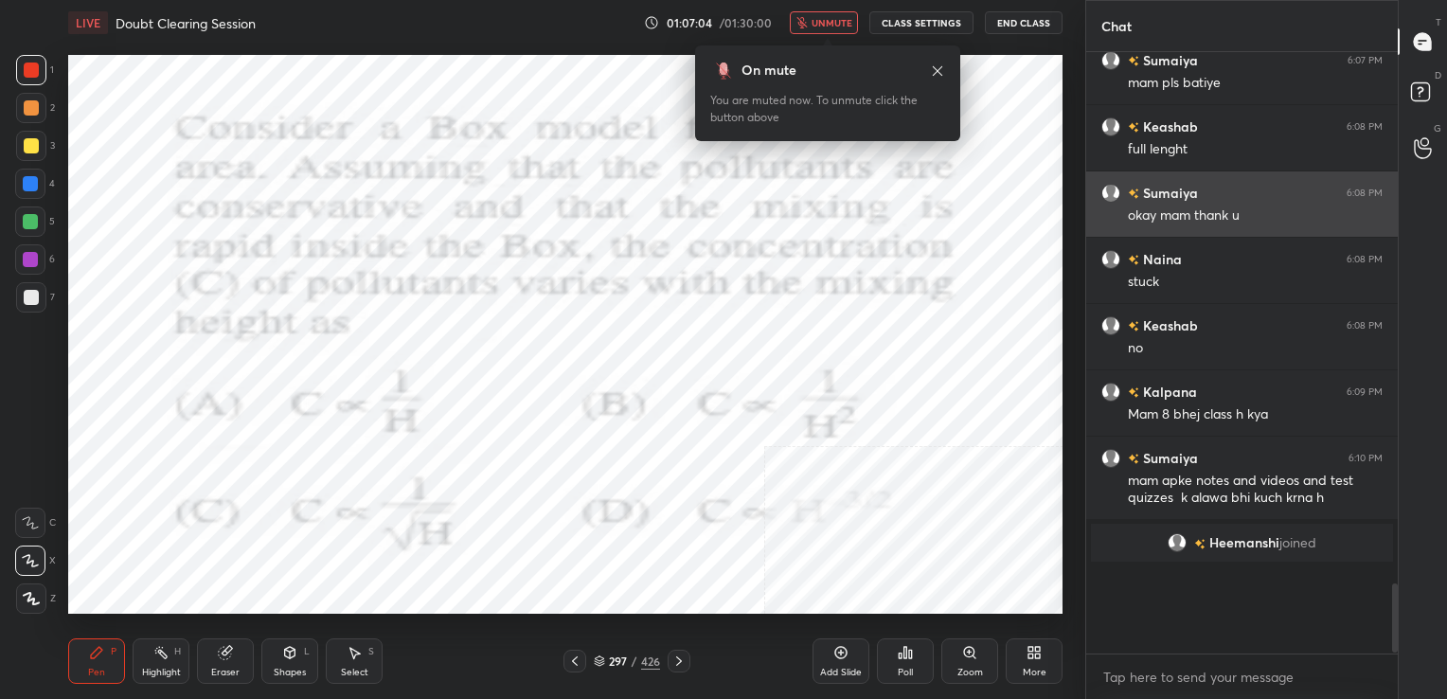
scroll to position [371, 306]
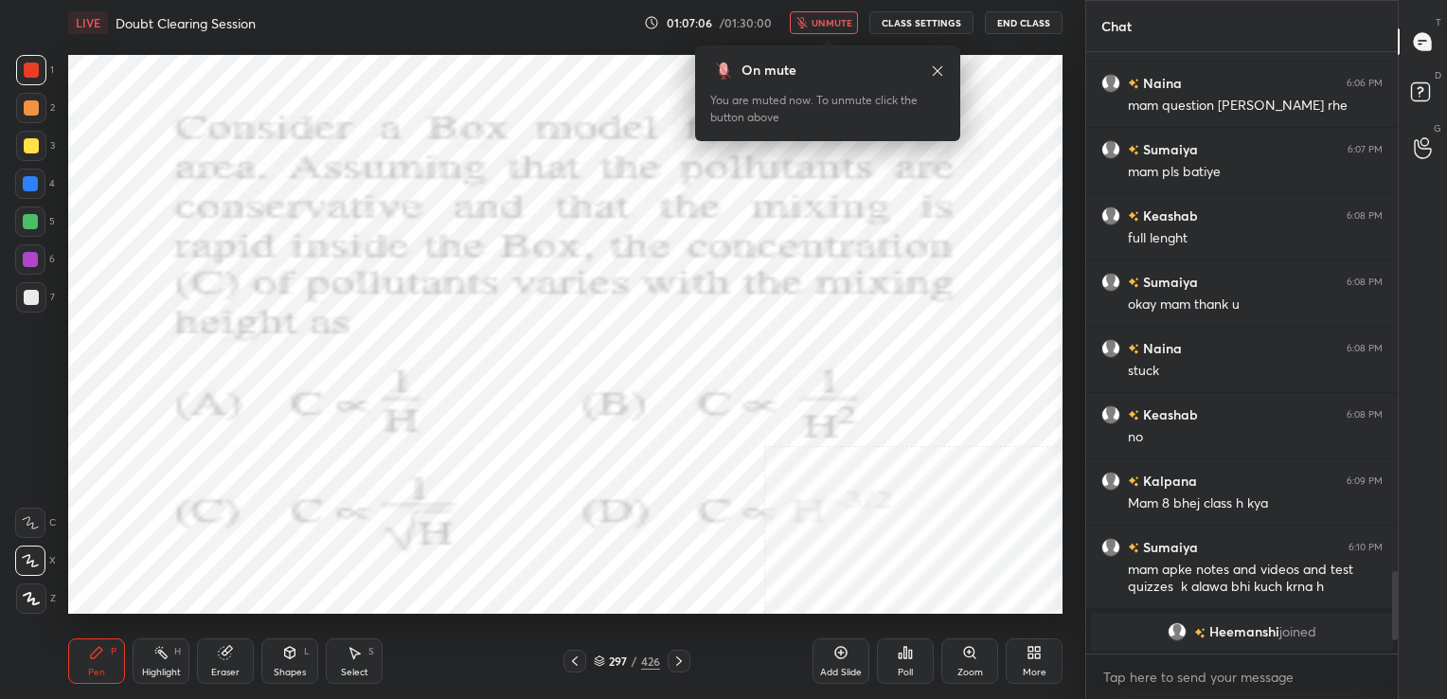
click at [823, 17] on span "unmute" at bounding box center [831, 22] width 41 height 13
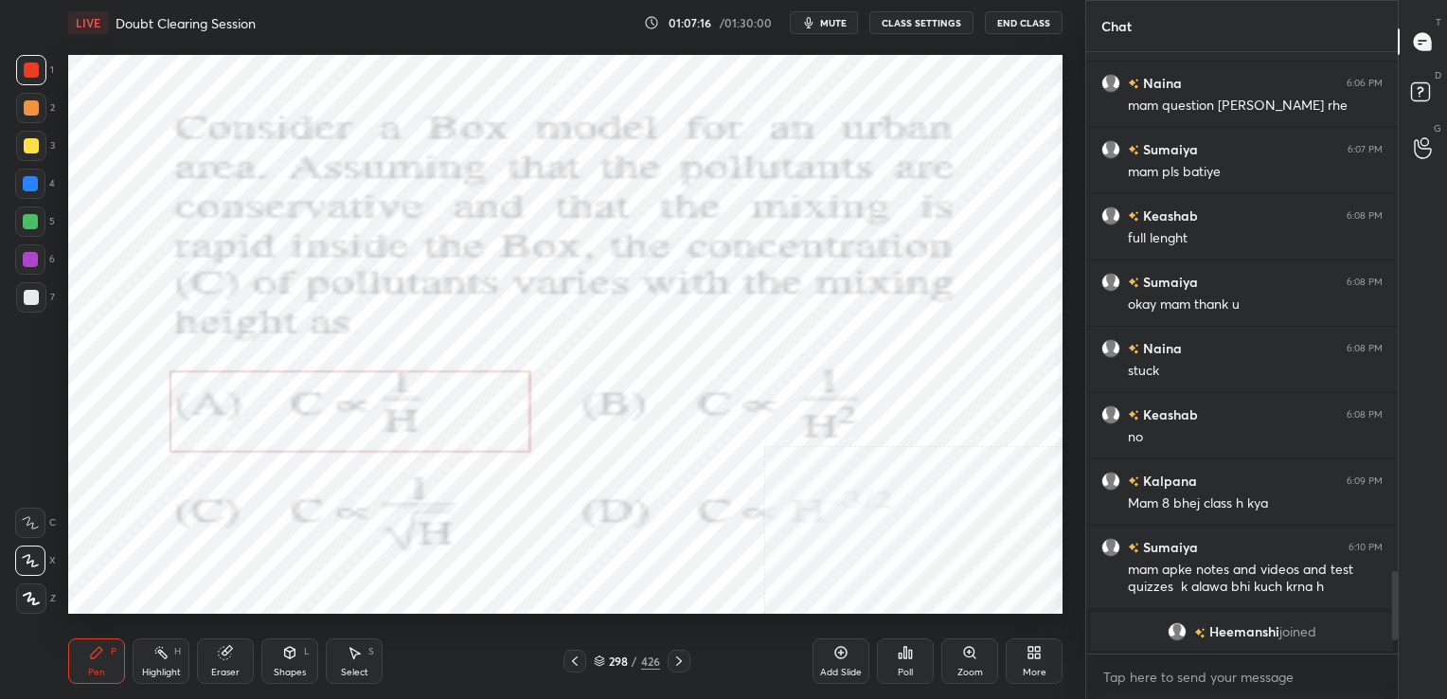
click at [594, 656] on icon at bounding box center [599, 660] width 11 height 11
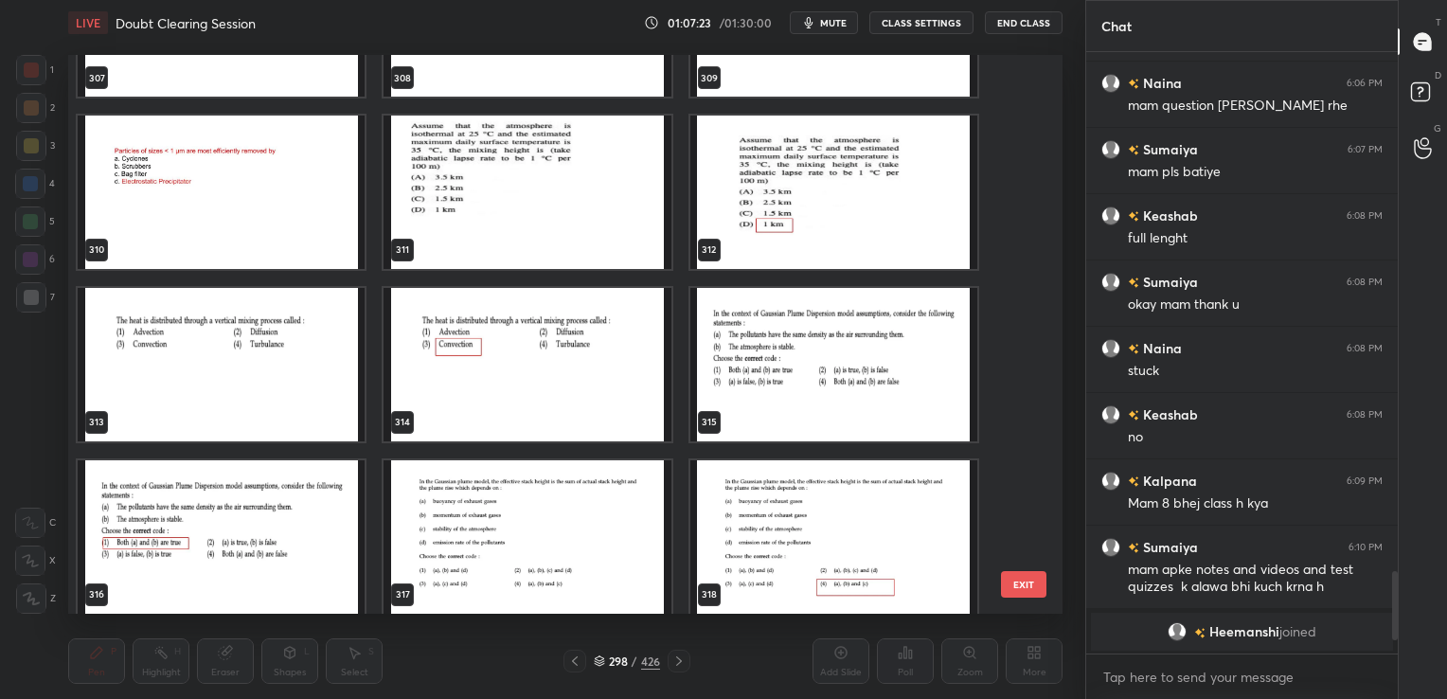
click at [264, 337] on img "grid" at bounding box center [221, 364] width 287 height 153
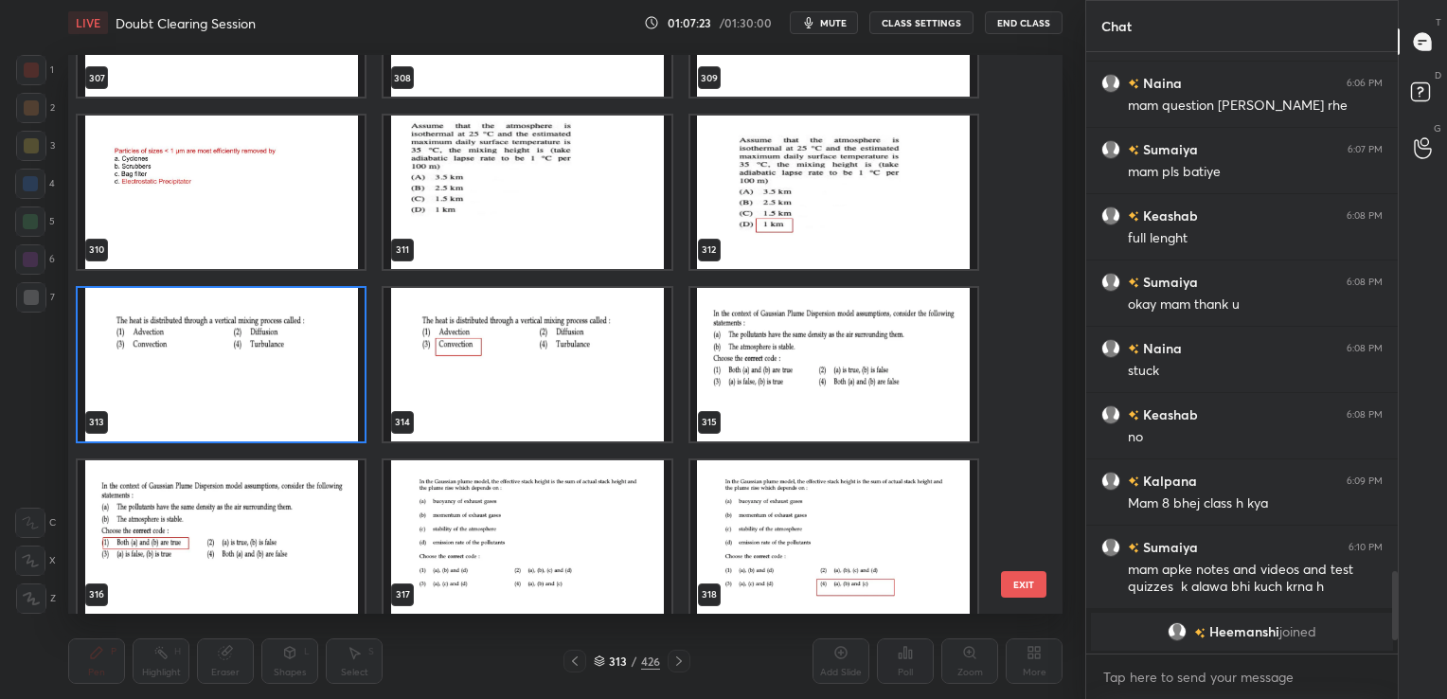
click at [264, 337] on img "grid" at bounding box center [221, 364] width 287 height 153
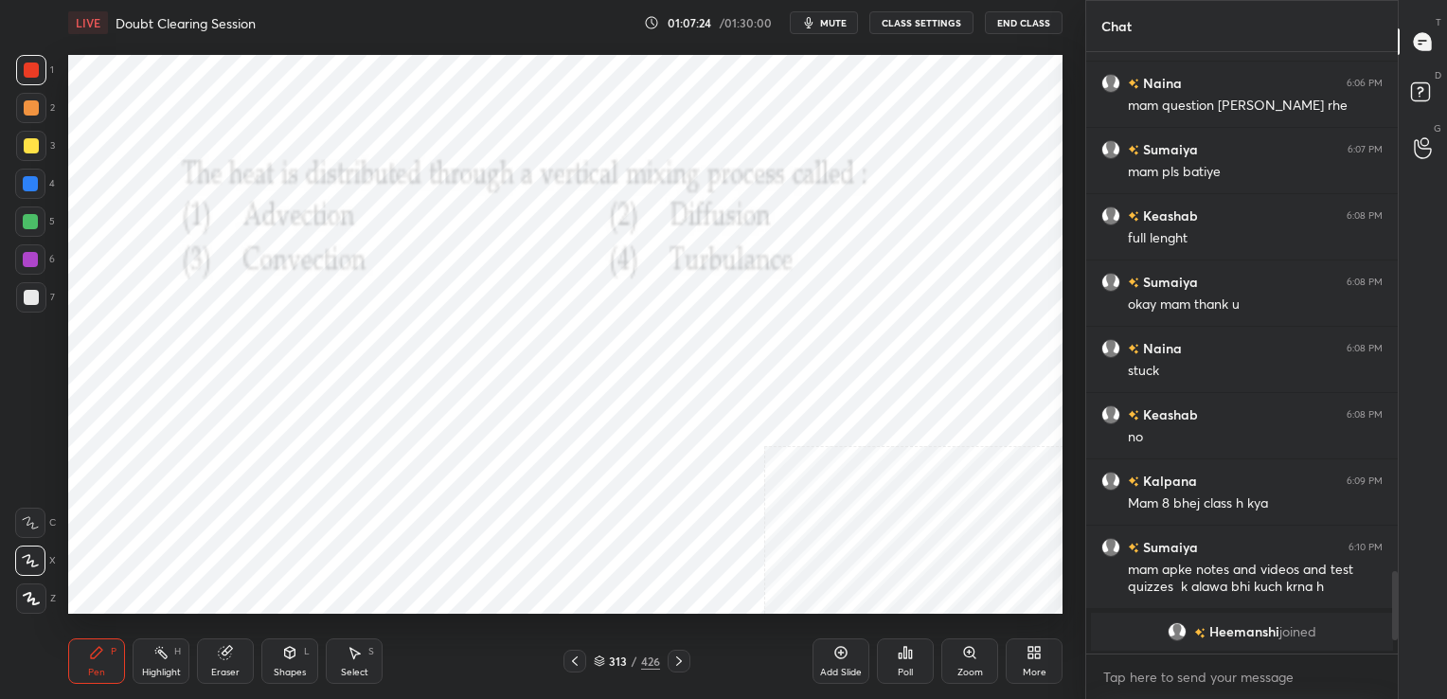
click at [264, 337] on img "grid" at bounding box center [221, 364] width 287 height 153
click at [816, 17] on icon "button" at bounding box center [808, 22] width 15 height 15
click at [597, 657] on icon at bounding box center [599, 658] width 9 height 5
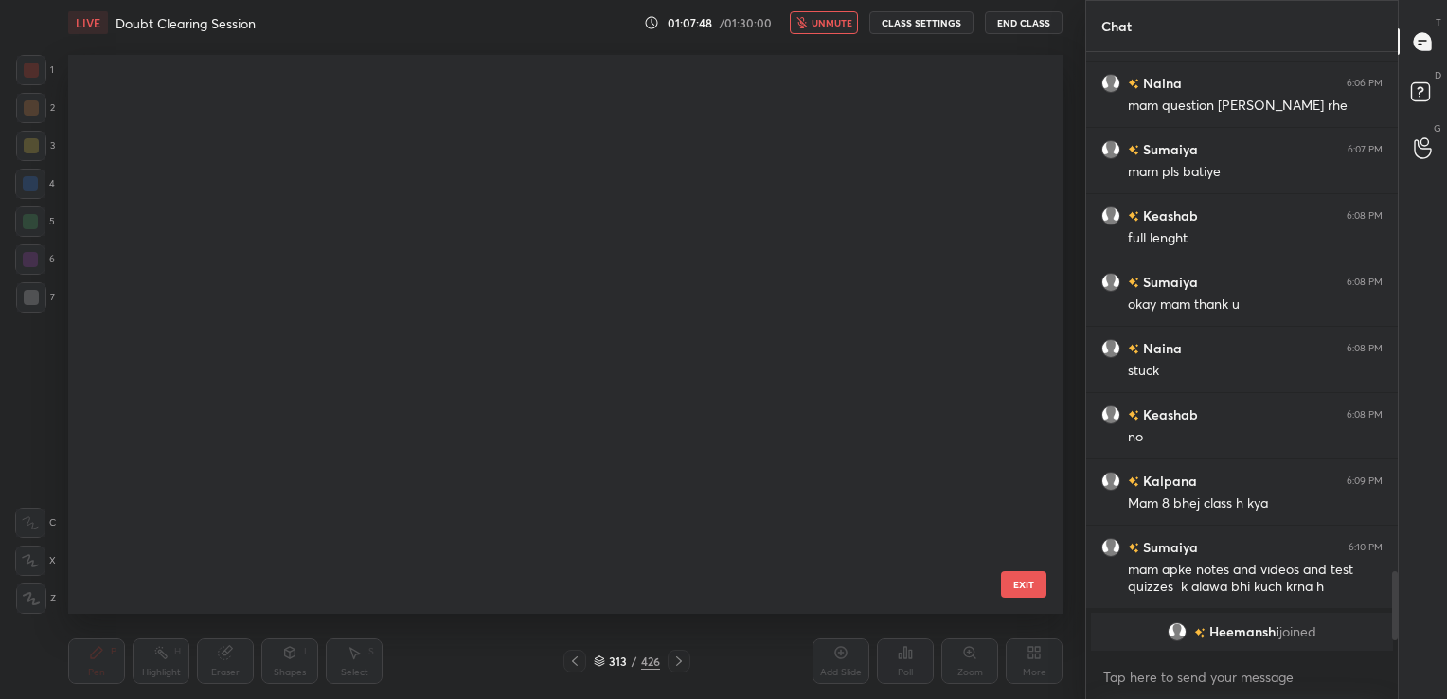
scroll to position [554, 985]
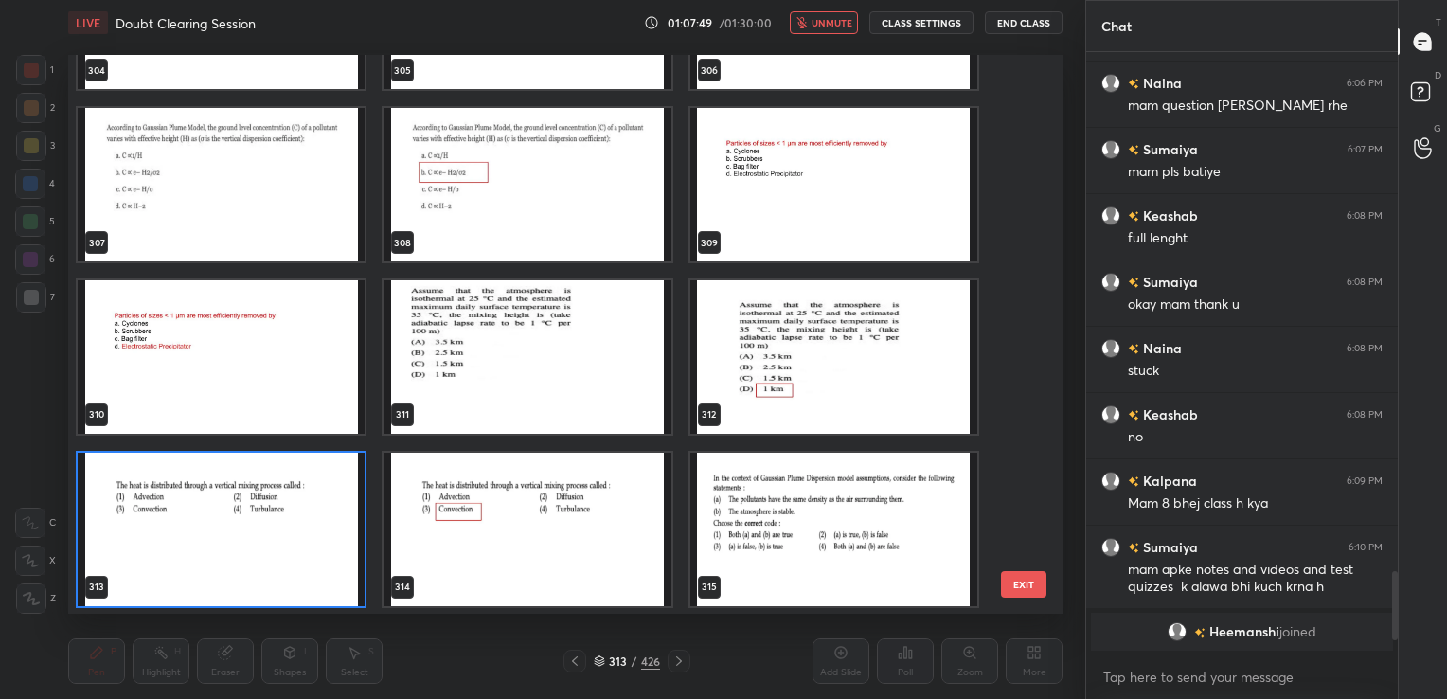
click at [356, 468] on img "grid" at bounding box center [221, 529] width 287 height 153
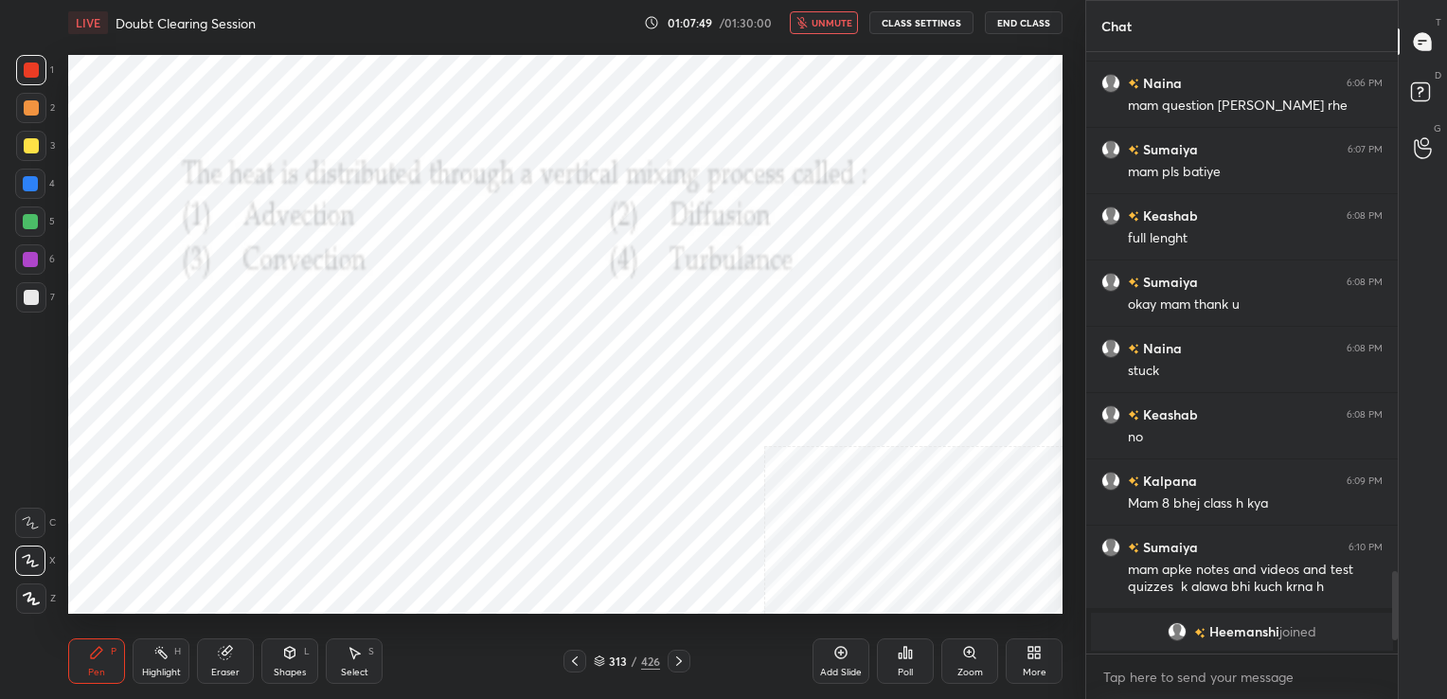
drag, startPoint x: 356, startPoint y: 468, endPoint x: 784, endPoint y: 579, distance: 442.3
drag, startPoint x: 905, startPoint y: 659, endPoint x: 905, endPoint y: 616, distance: 42.6
click at [905, 616] on div "Poll" at bounding box center [905, 661] width 57 height 106
click at [905, 643] on div "Poll" at bounding box center [905, 660] width 57 height 45
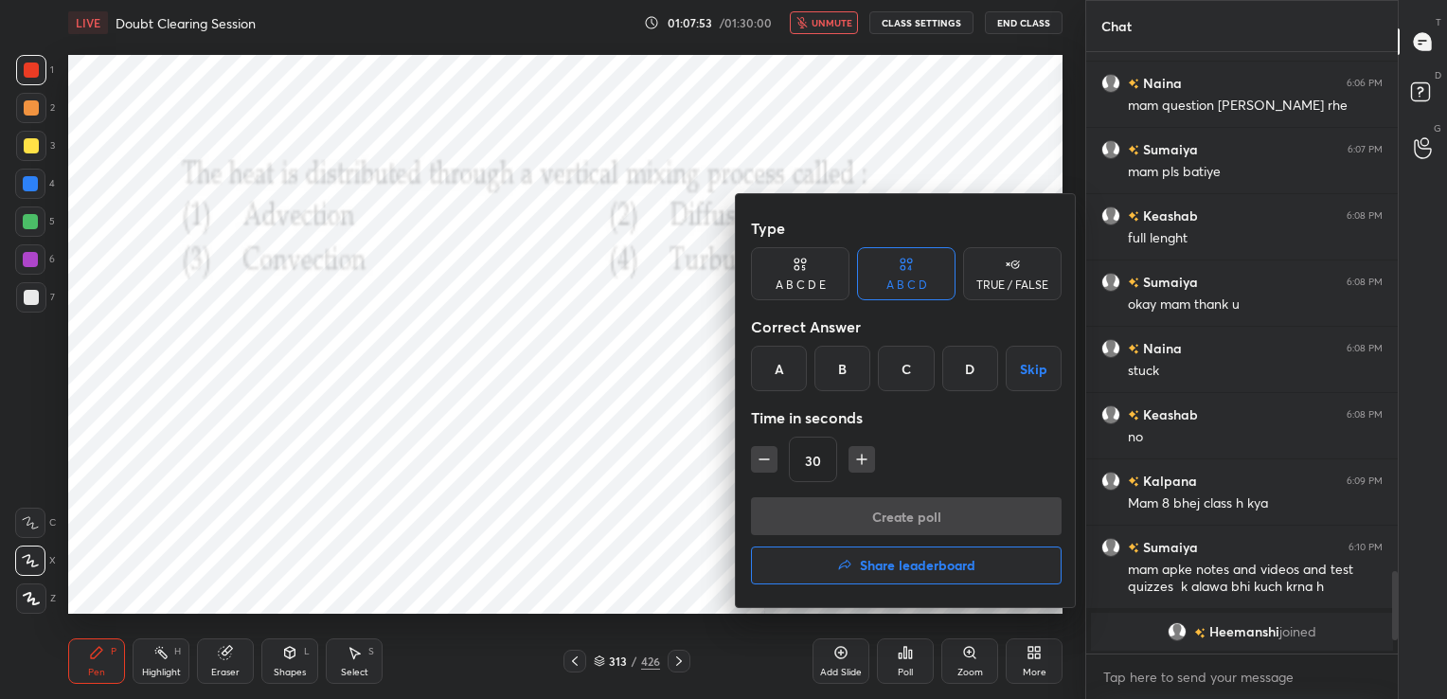
click at [906, 357] on div "C" at bounding box center [906, 368] width 56 height 45
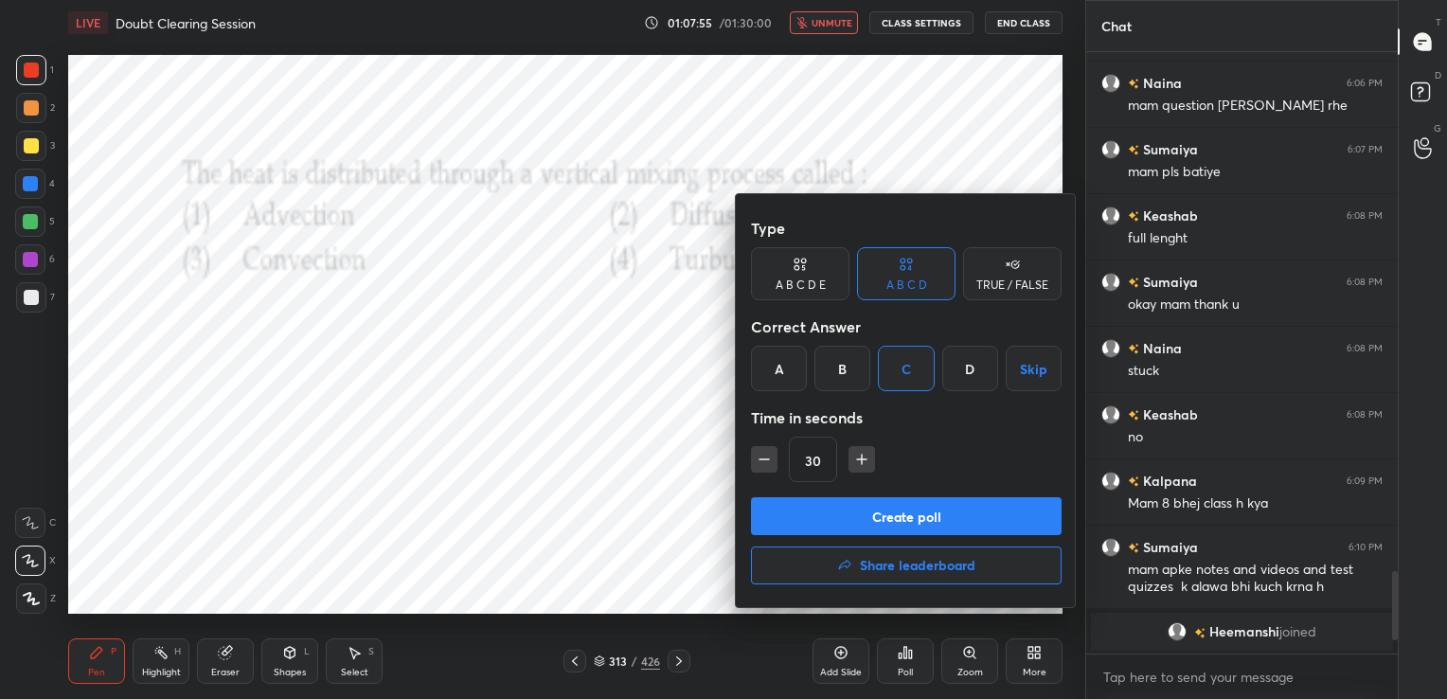
click at [928, 517] on button "Create poll" at bounding box center [906, 516] width 311 height 38
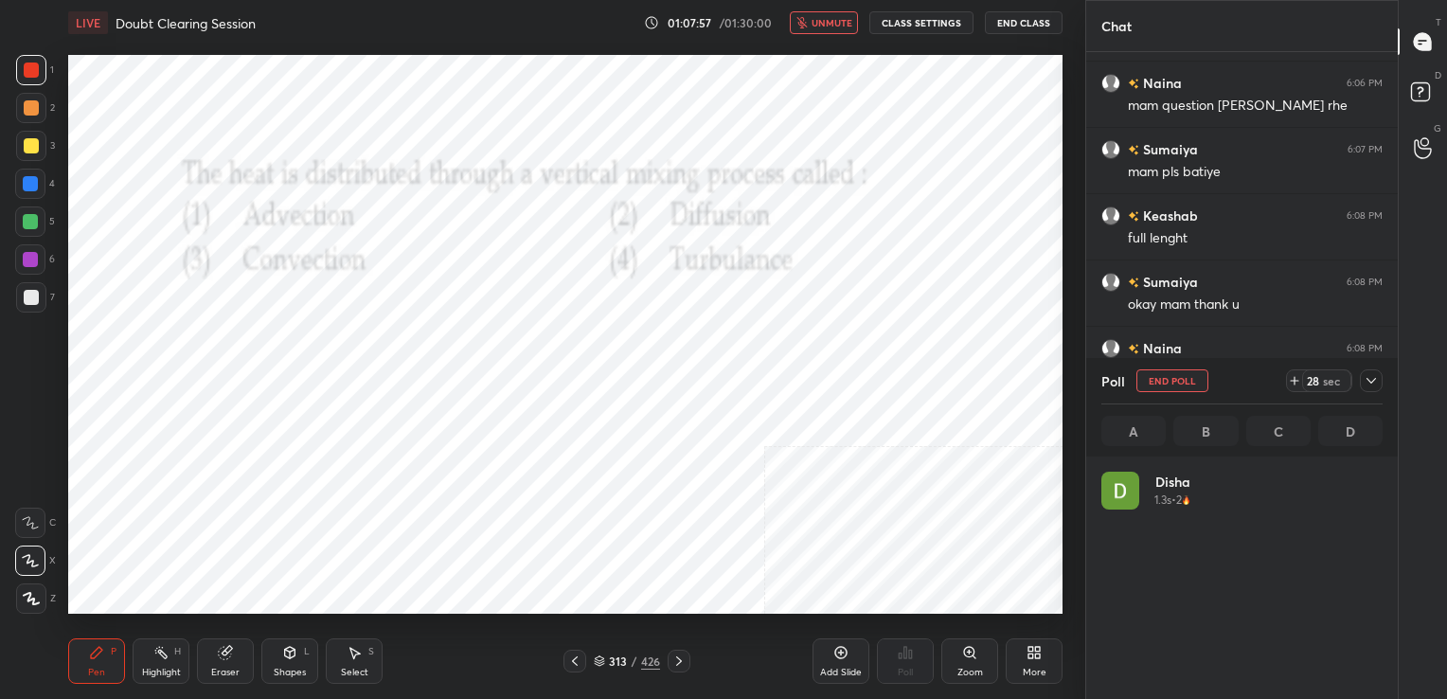
scroll to position [222, 275]
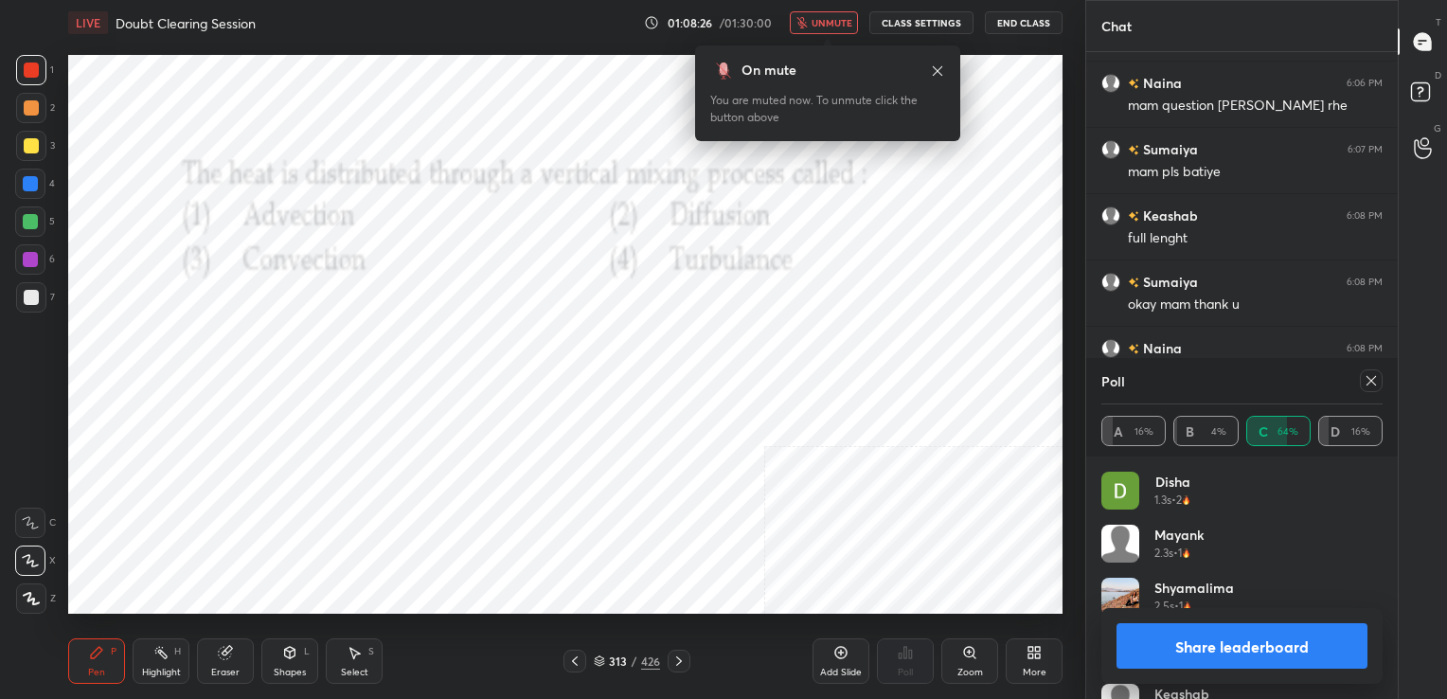
click at [1365, 379] on icon at bounding box center [1370, 380] width 15 height 15
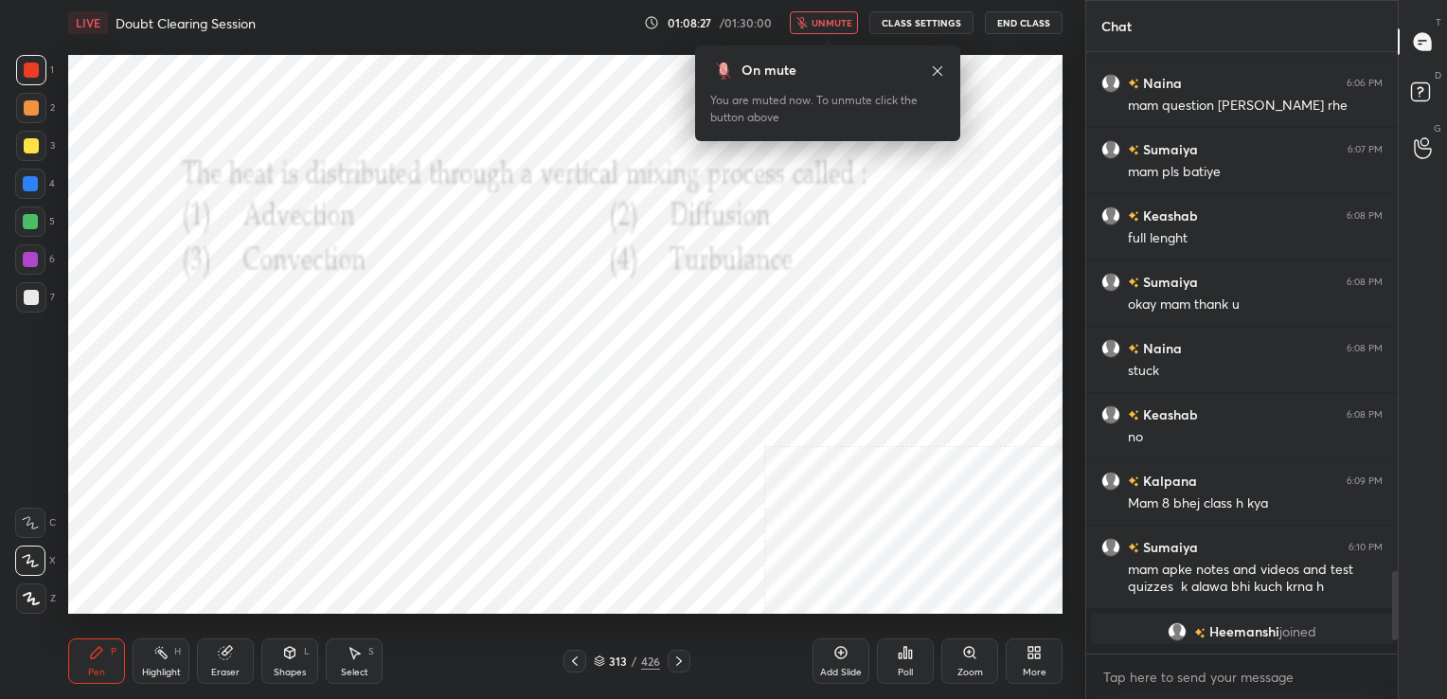
scroll to position [433, 306]
click at [829, 12] on button "unmute" at bounding box center [824, 22] width 68 height 23
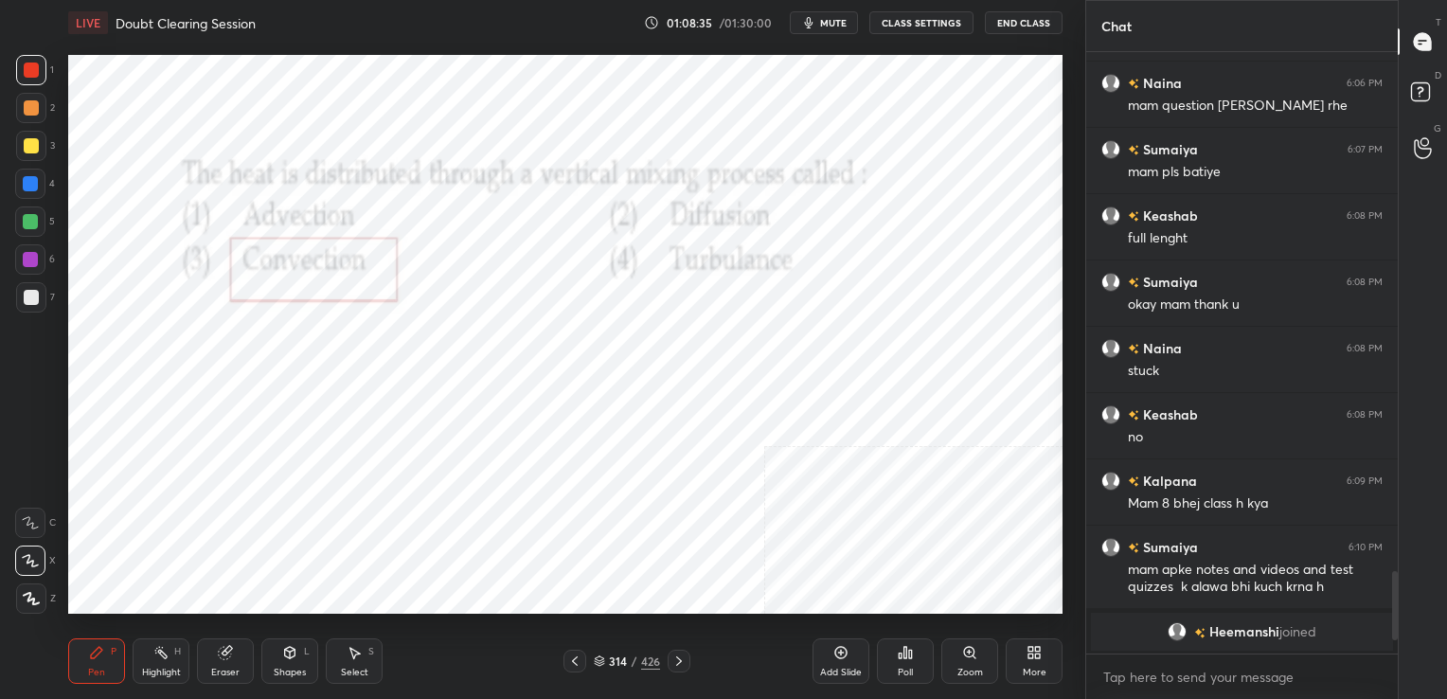
click at [601, 656] on icon at bounding box center [599, 660] width 11 height 11
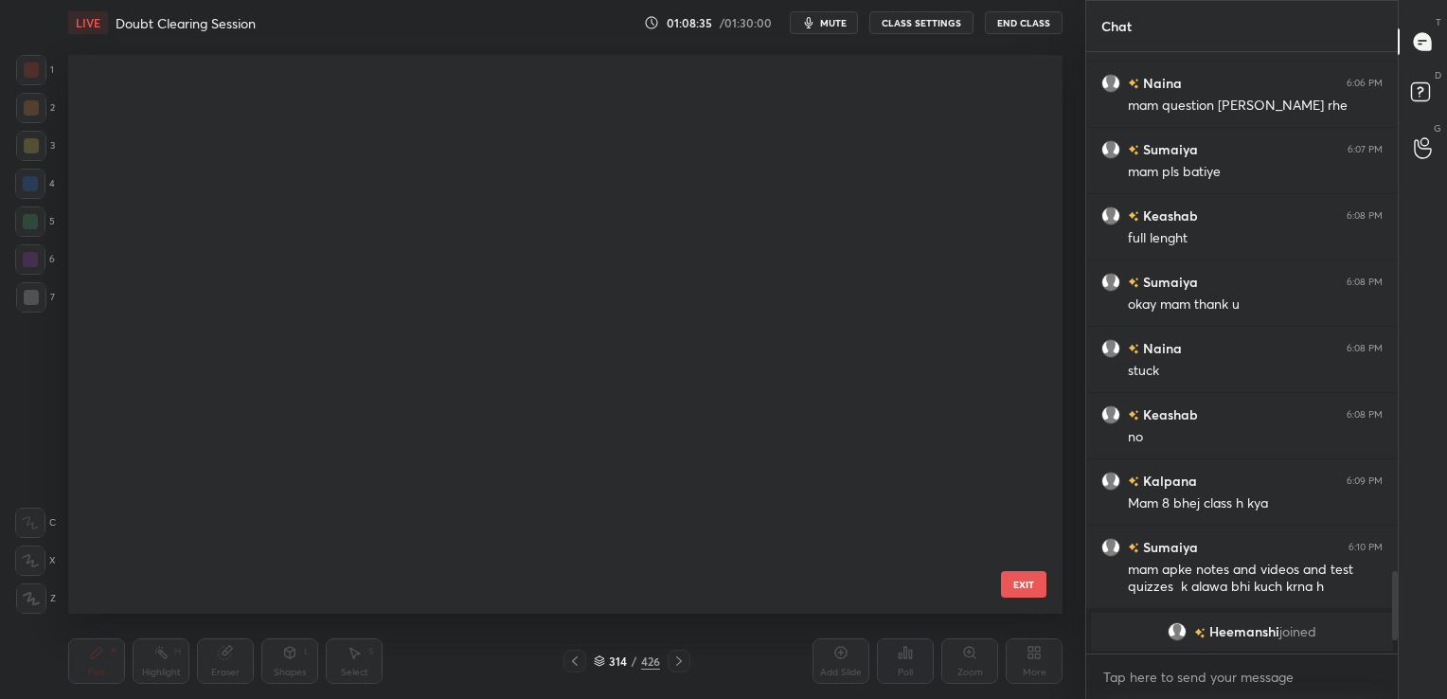
scroll to position [554, 985]
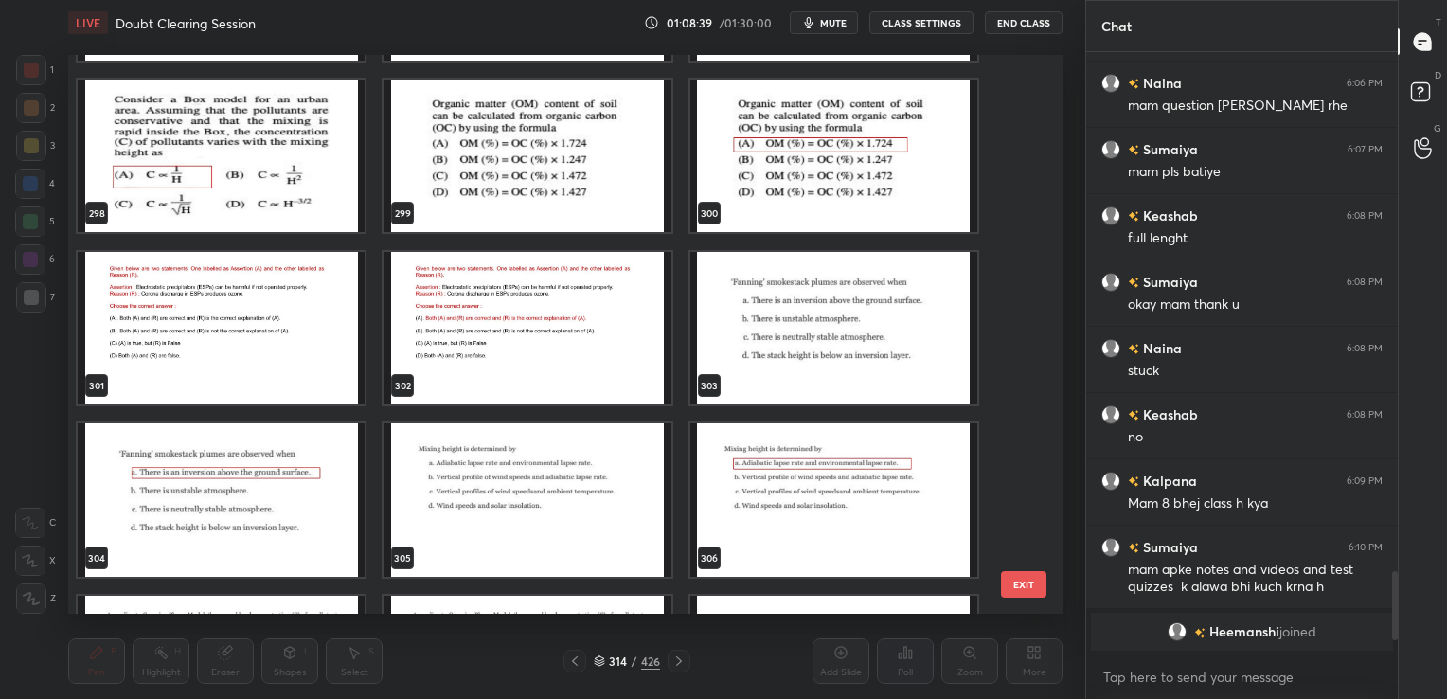
click at [326, 281] on img "grid" at bounding box center [221, 327] width 287 height 153
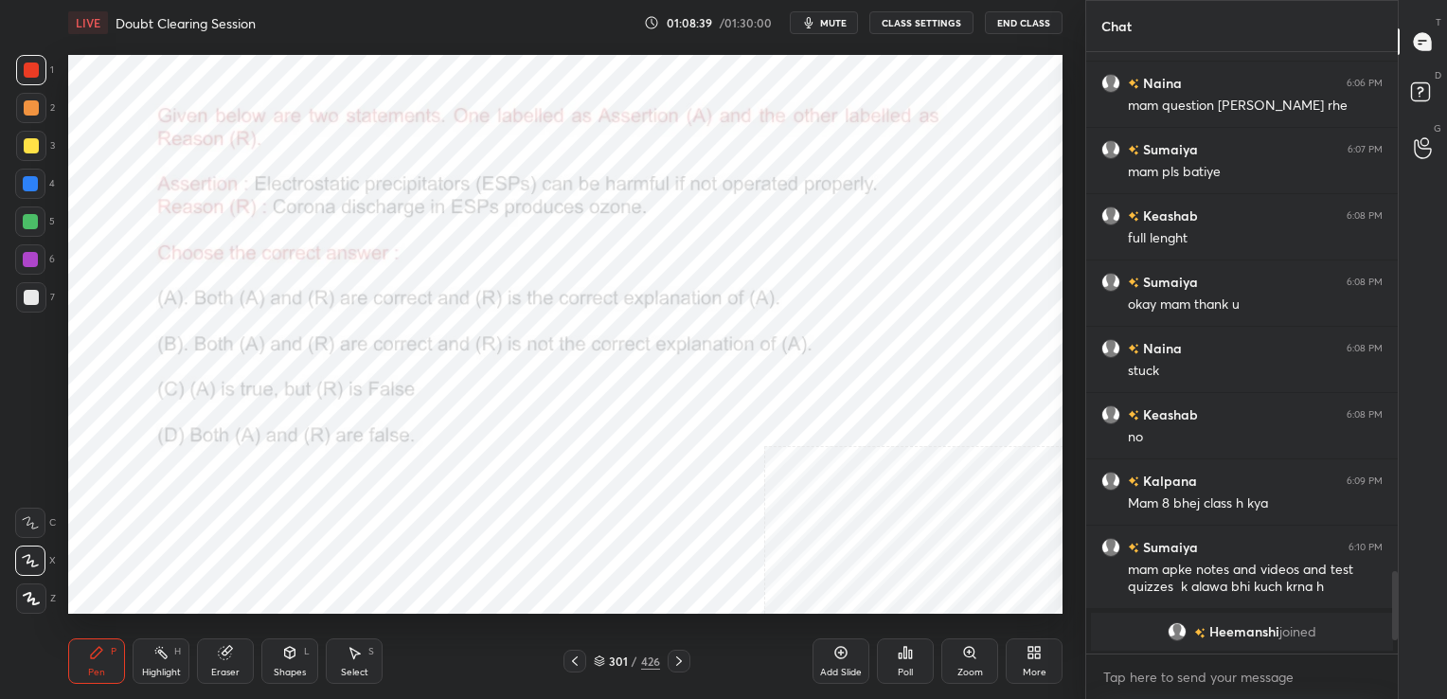
click at [326, 281] on img "grid" at bounding box center [221, 327] width 287 height 153
click at [837, 28] on span "mute" at bounding box center [833, 22] width 27 height 13
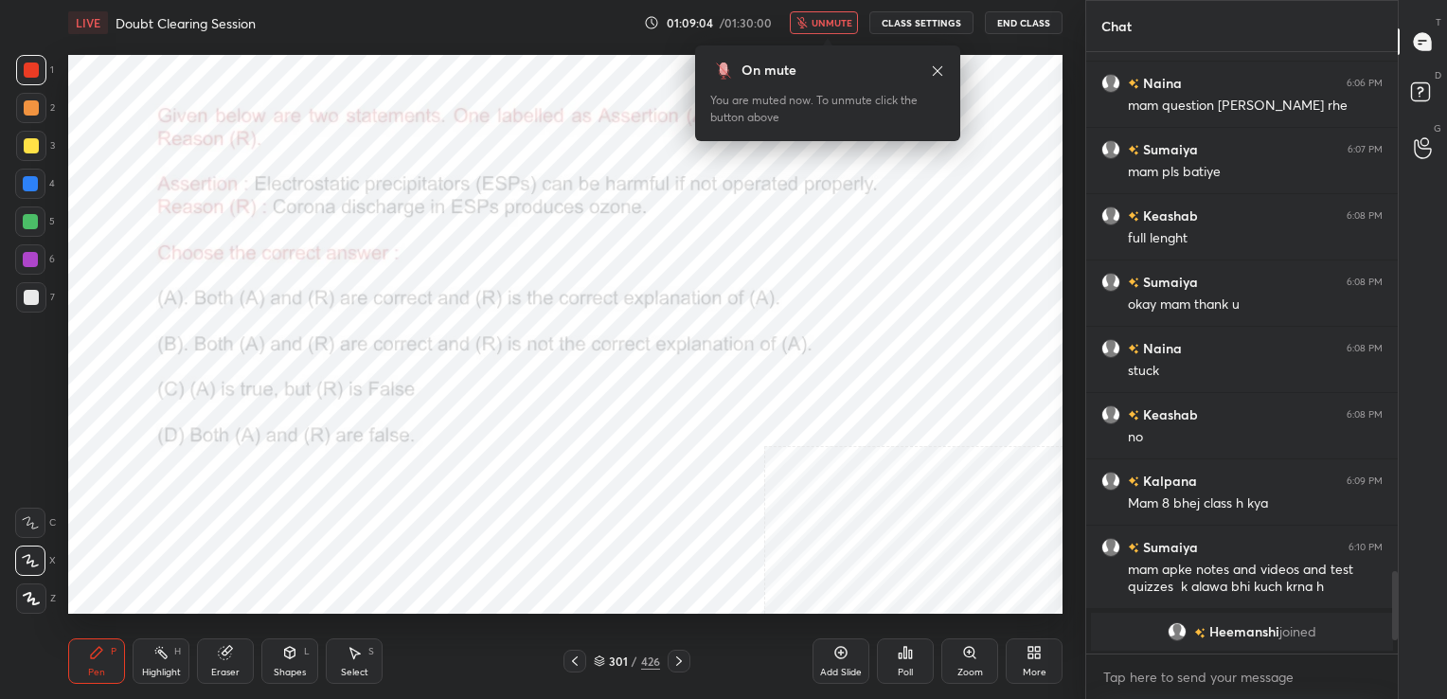
click at [602, 657] on icon at bounding box center [599, 658] width 9 height 5
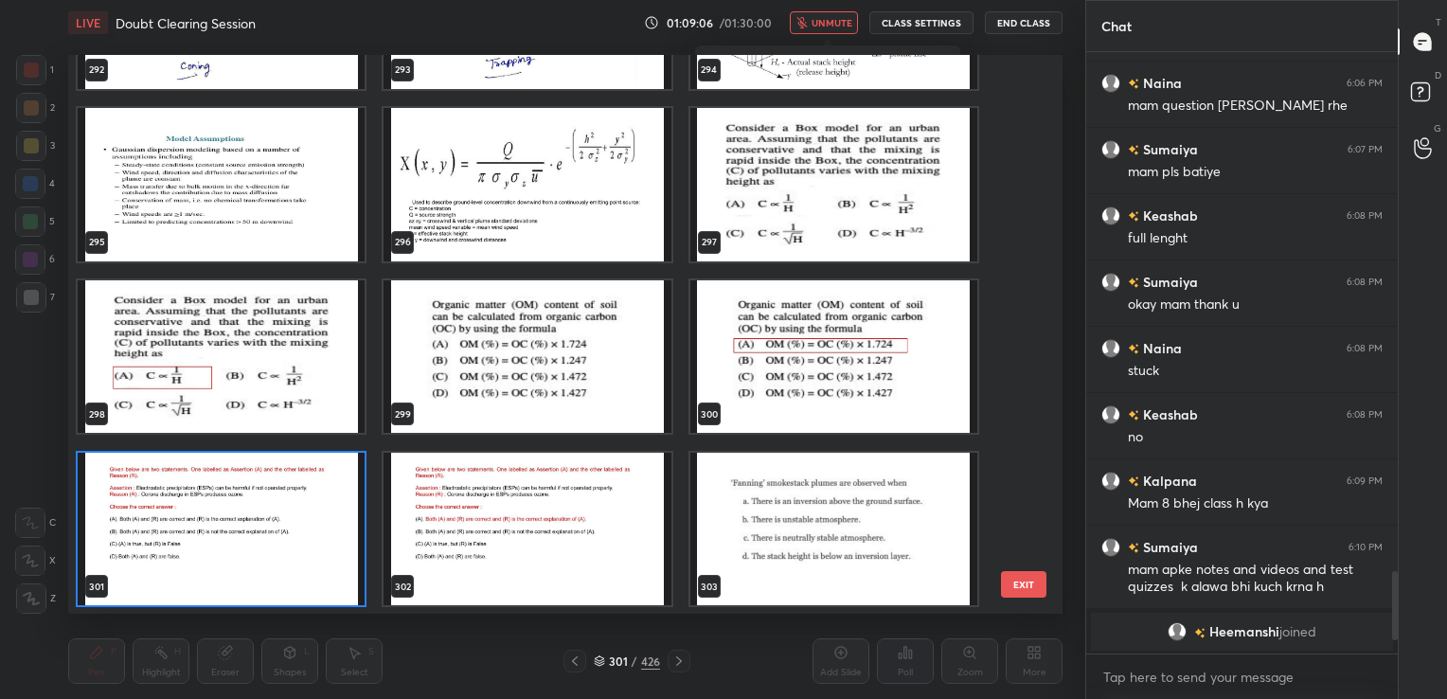
click at [278, 482] on img "grid" at bounding box center [221, 528] width 287 height 153
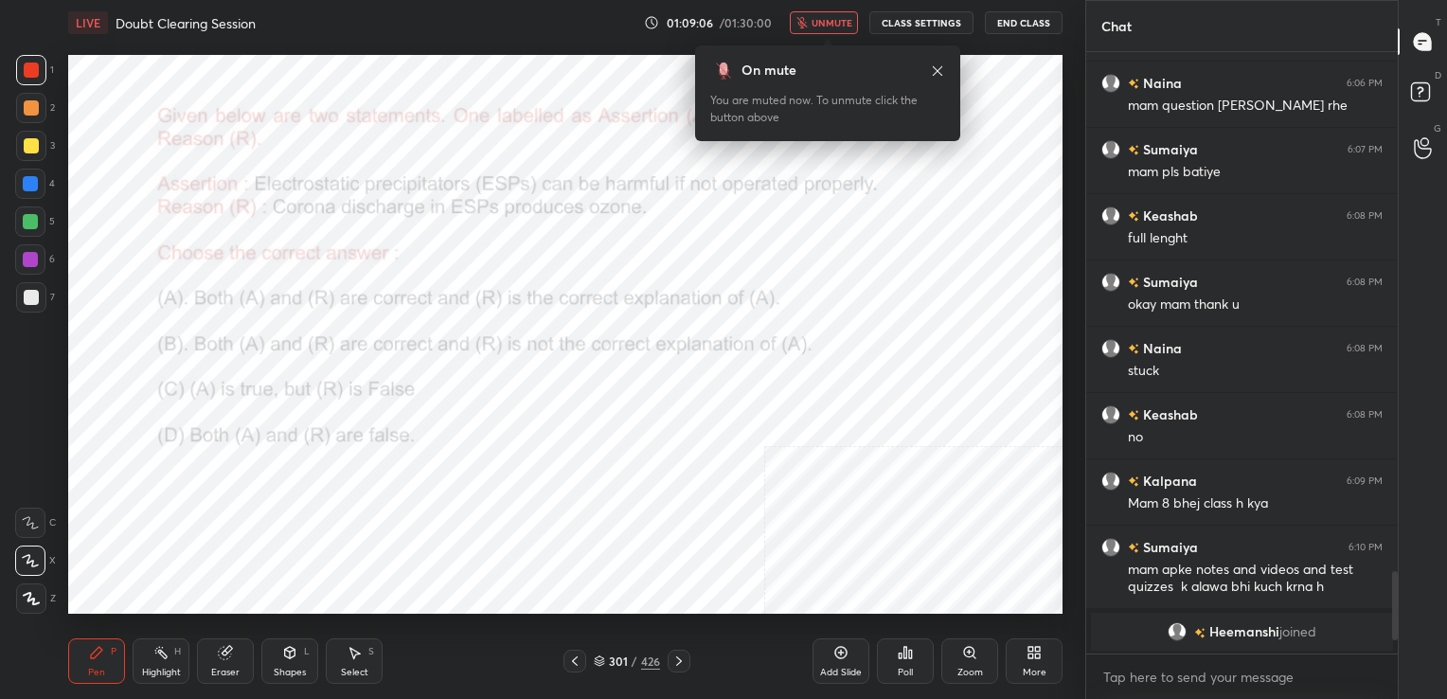
drag, startPoint x: 278, startPoint y: 482, endPoint x: 755, endPoint y: 584, distance: 487.0
click at [910, 670] on div "Poll" at bounding box center [904, 671] width 15 height 9
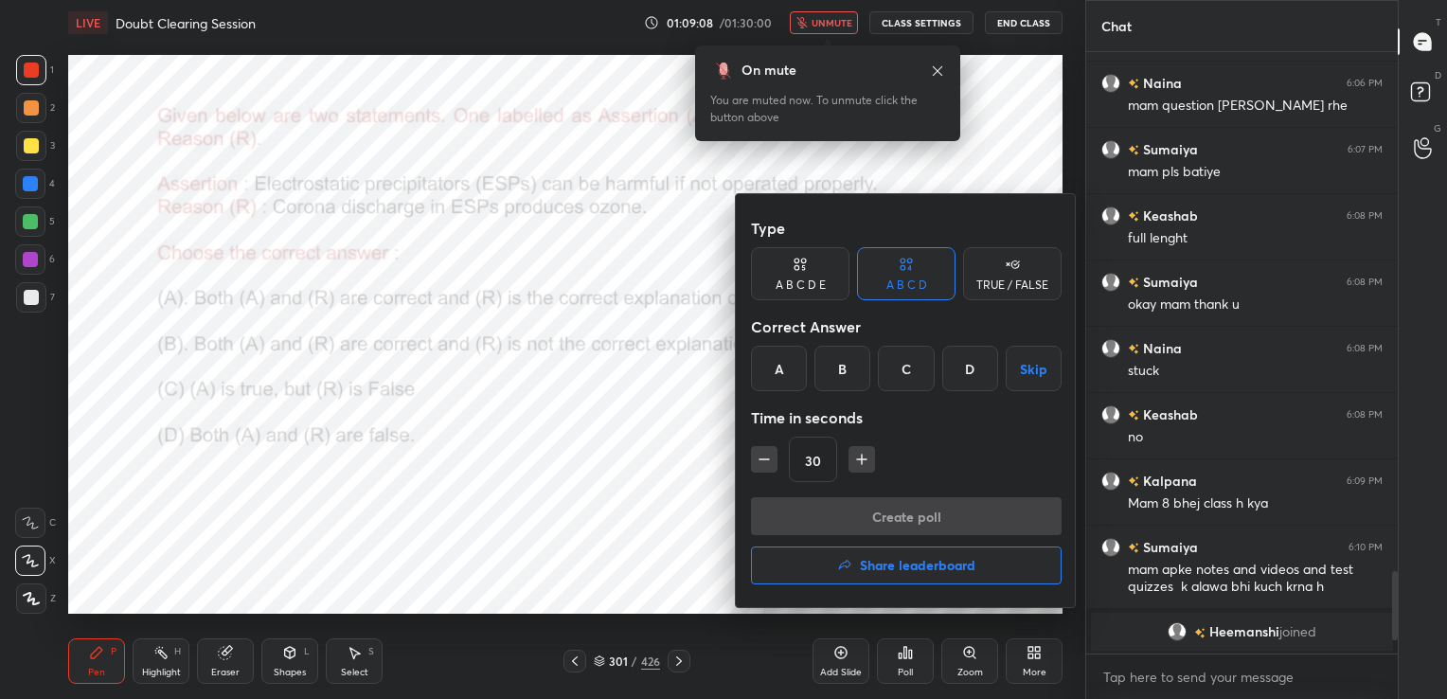
click at [765, 361] on div "A" at bounding box center [779, 368] width 56 height 45
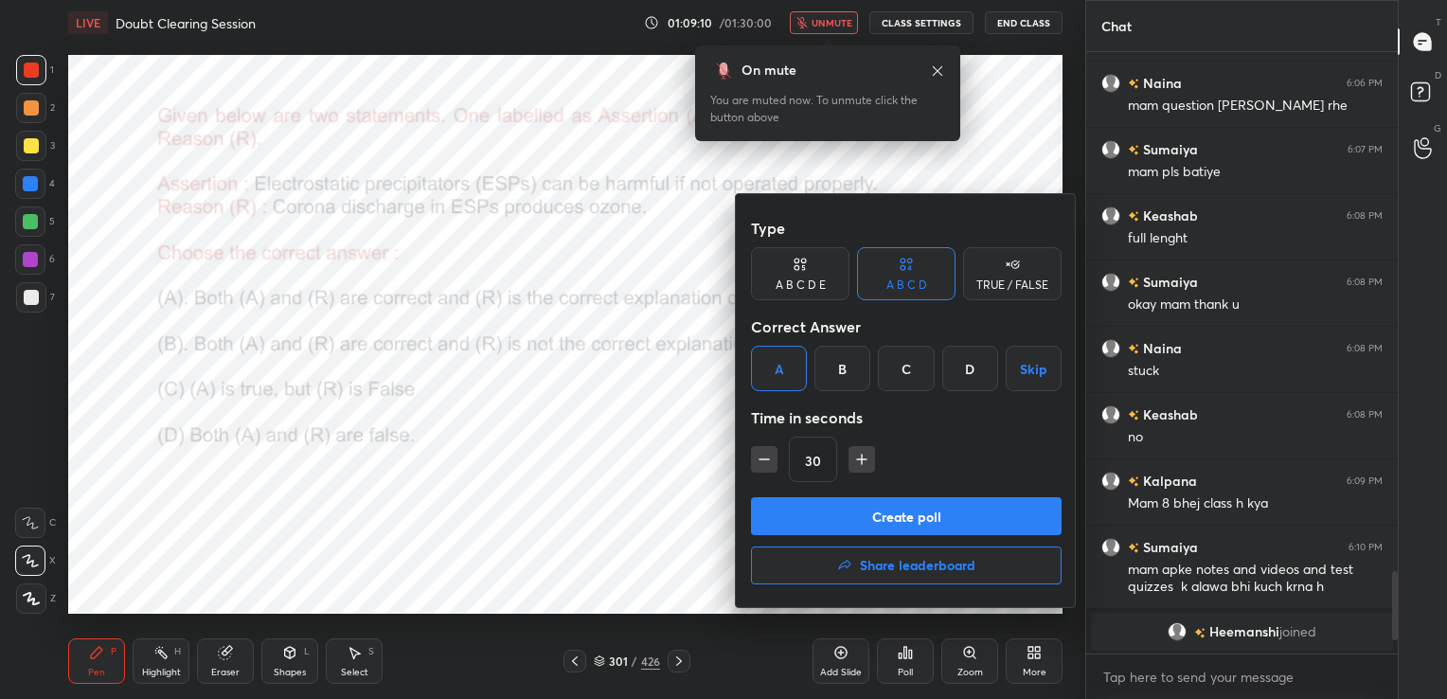
click at [846, 502] on button "Create poll" at bounding box center [906, 516] width 311 height 38
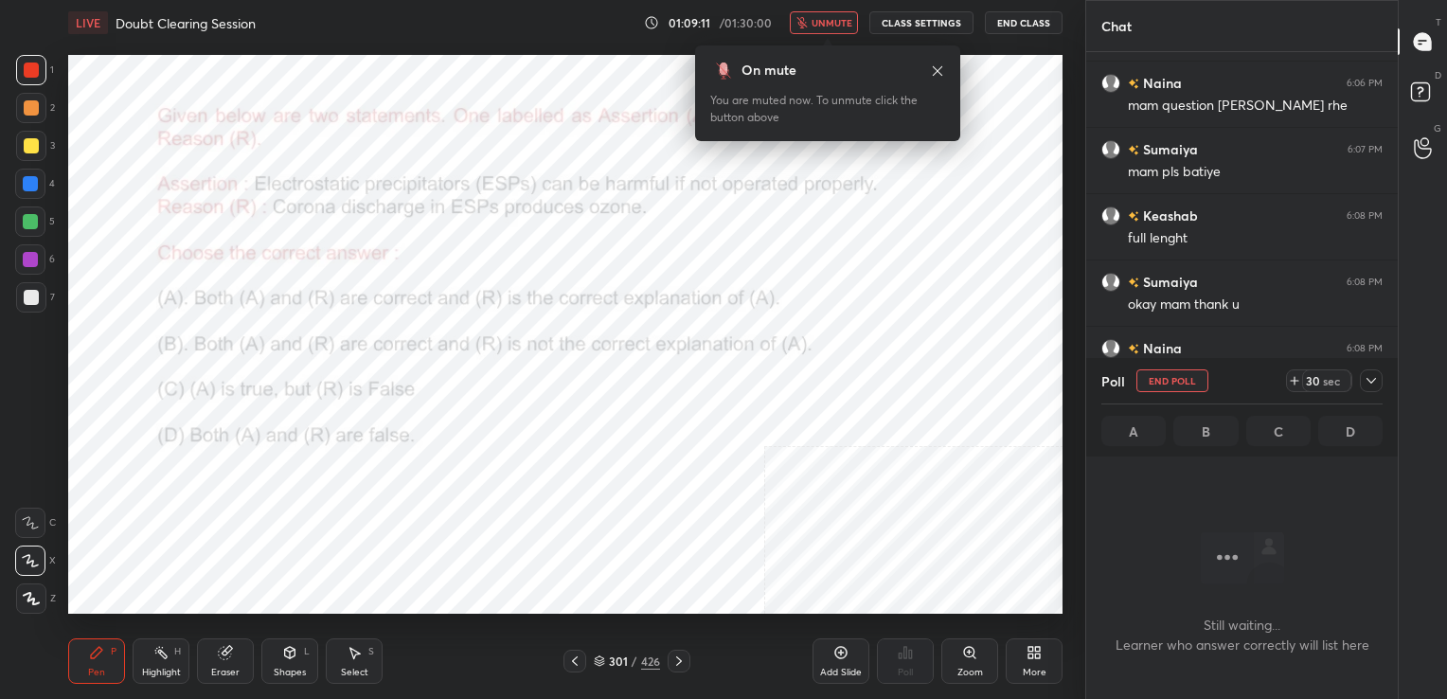
scroll to position [6, 6]
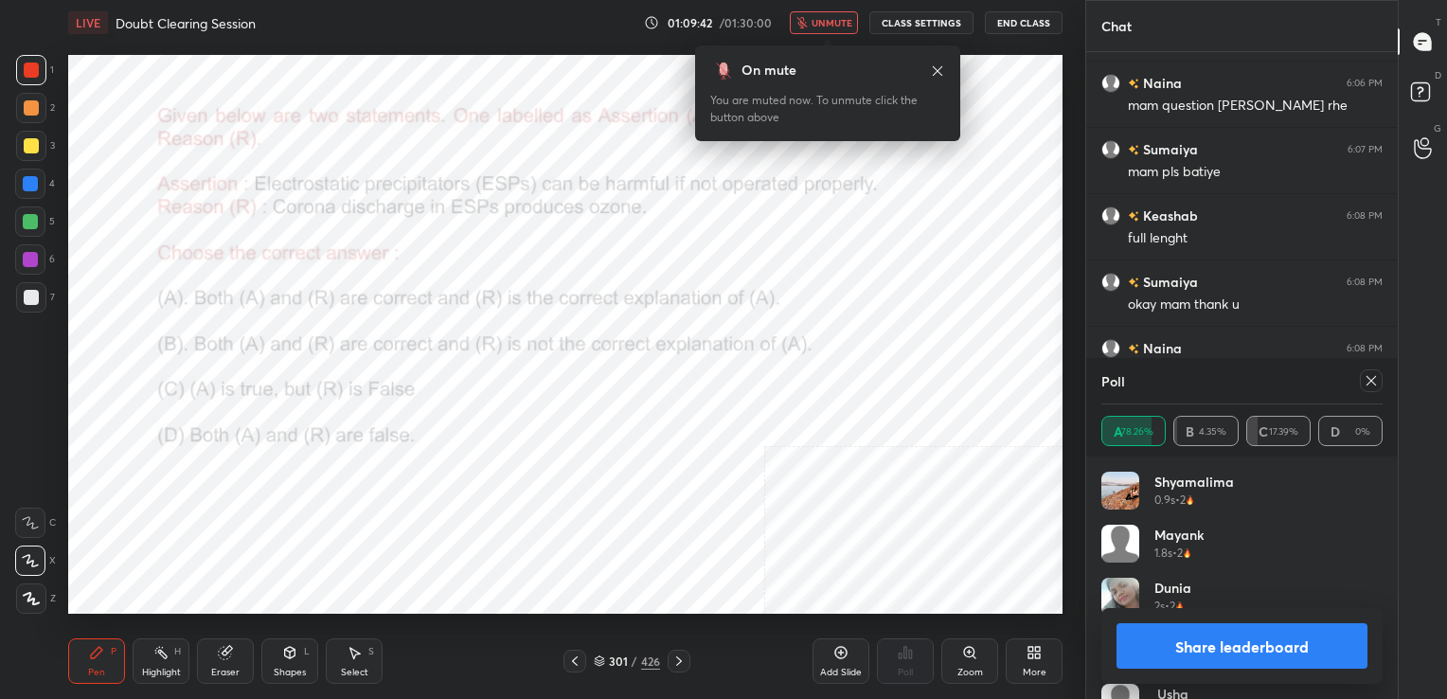
click at [1362, 381] on div at bounding box center [1370, 380] width 23 height 23
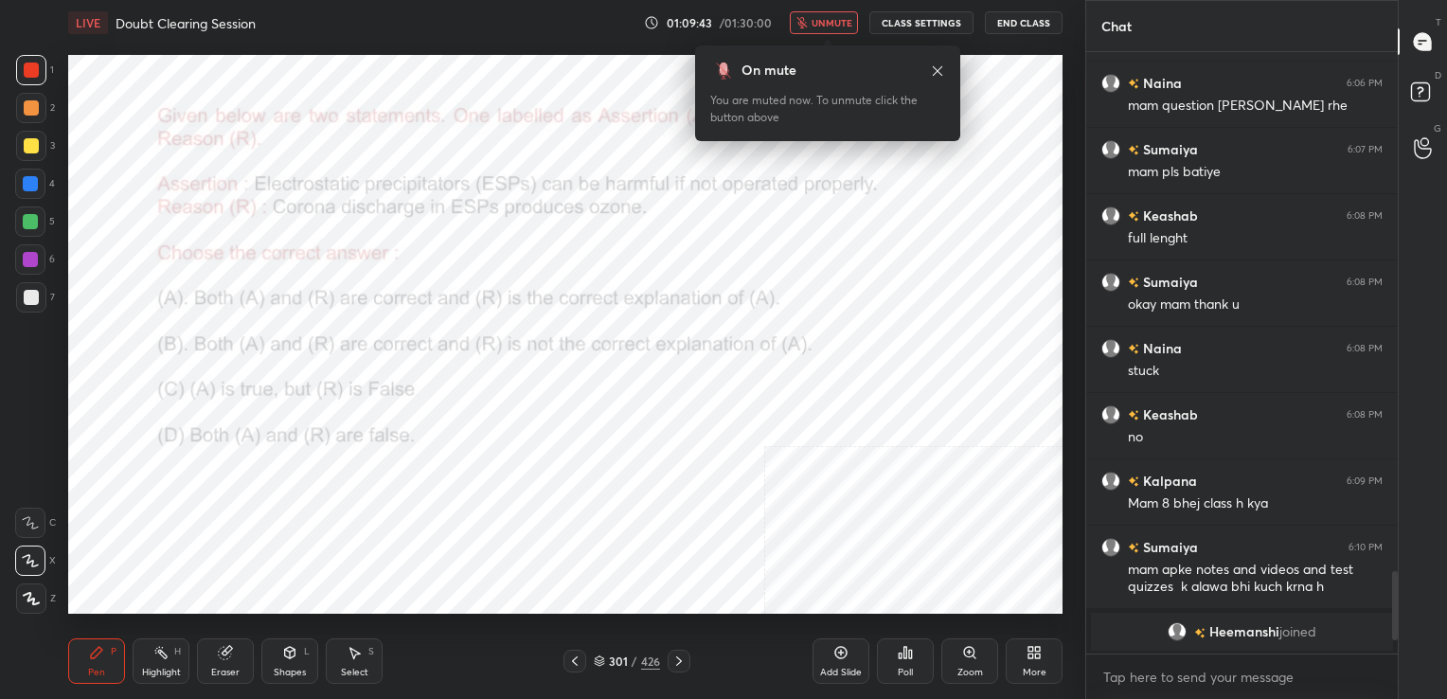
click at [838, 21] on span "unmute" at bounding box center [831, 22] width 41 height 13
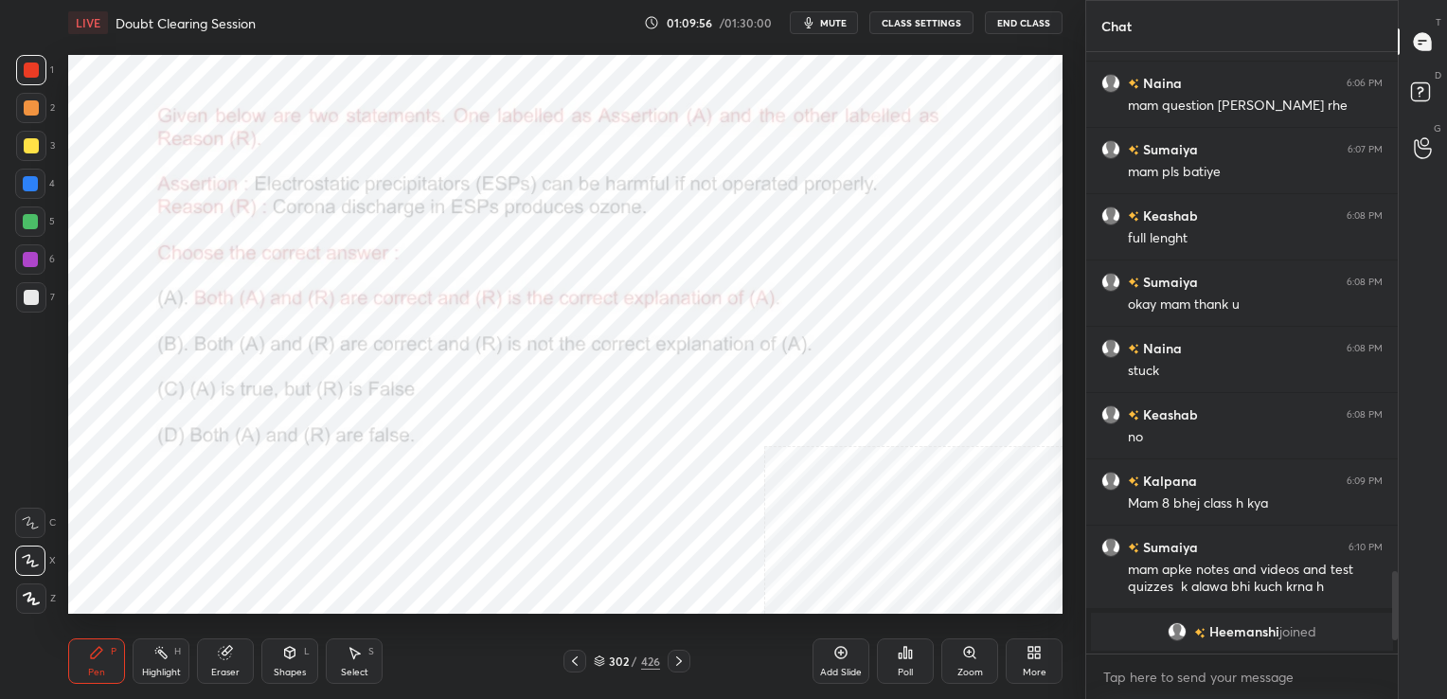
click at [600, 655] on icon at bounding box center [599, 660] width 11 height 11
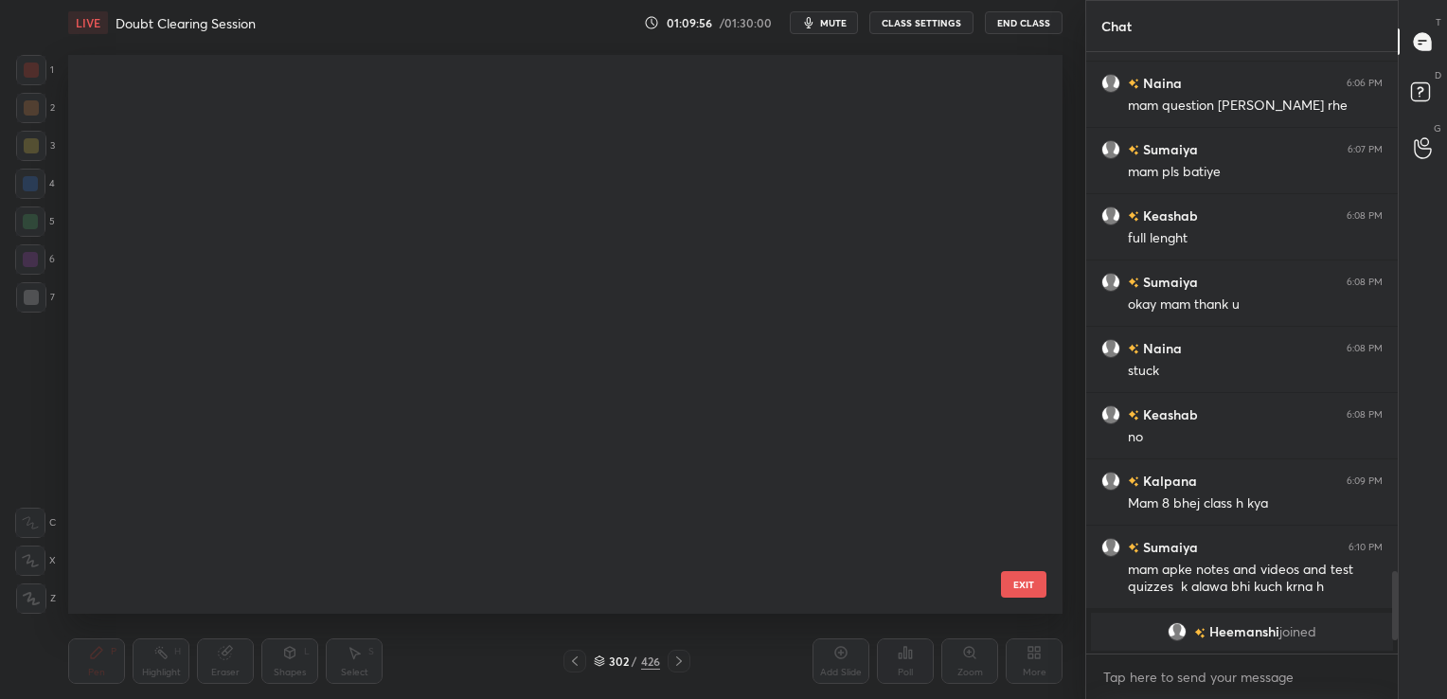
scroll to position [16831, 0]
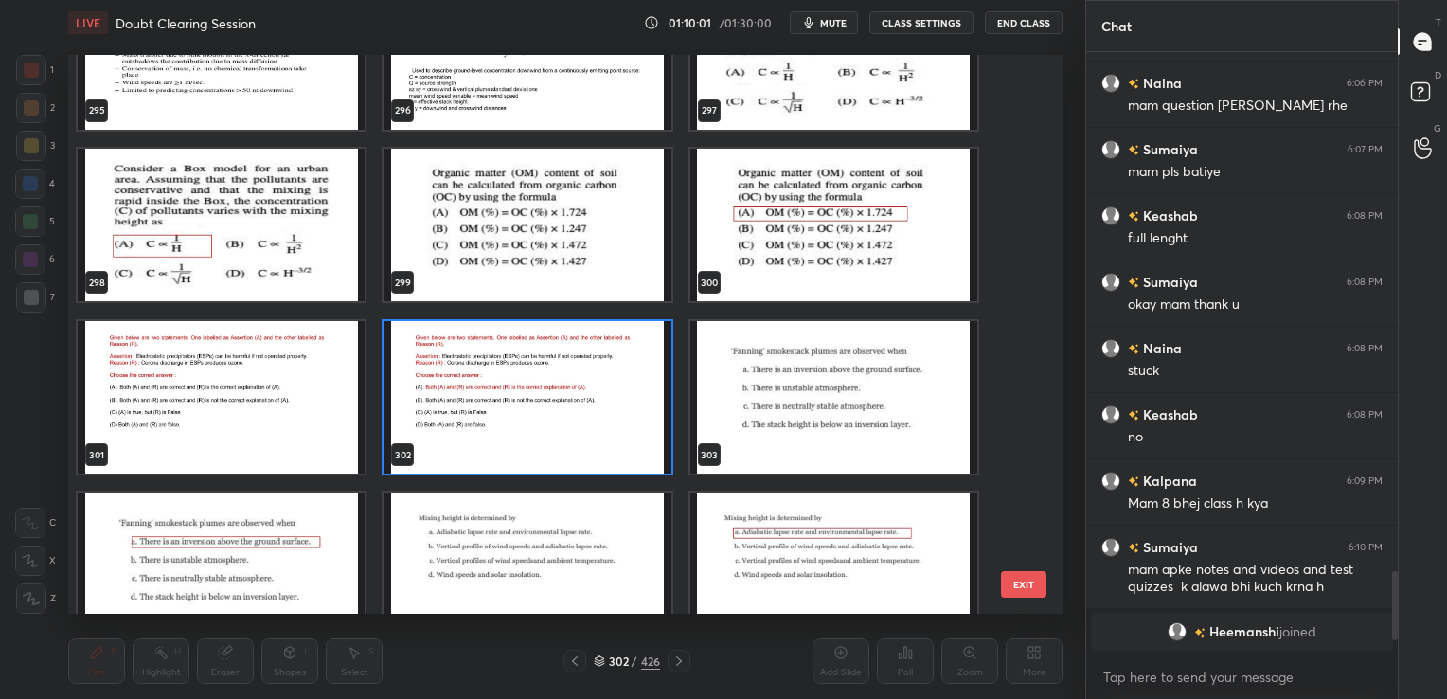
click at [501, 218] on img "grid" at bounding box center [526, 224] width 287 height 153
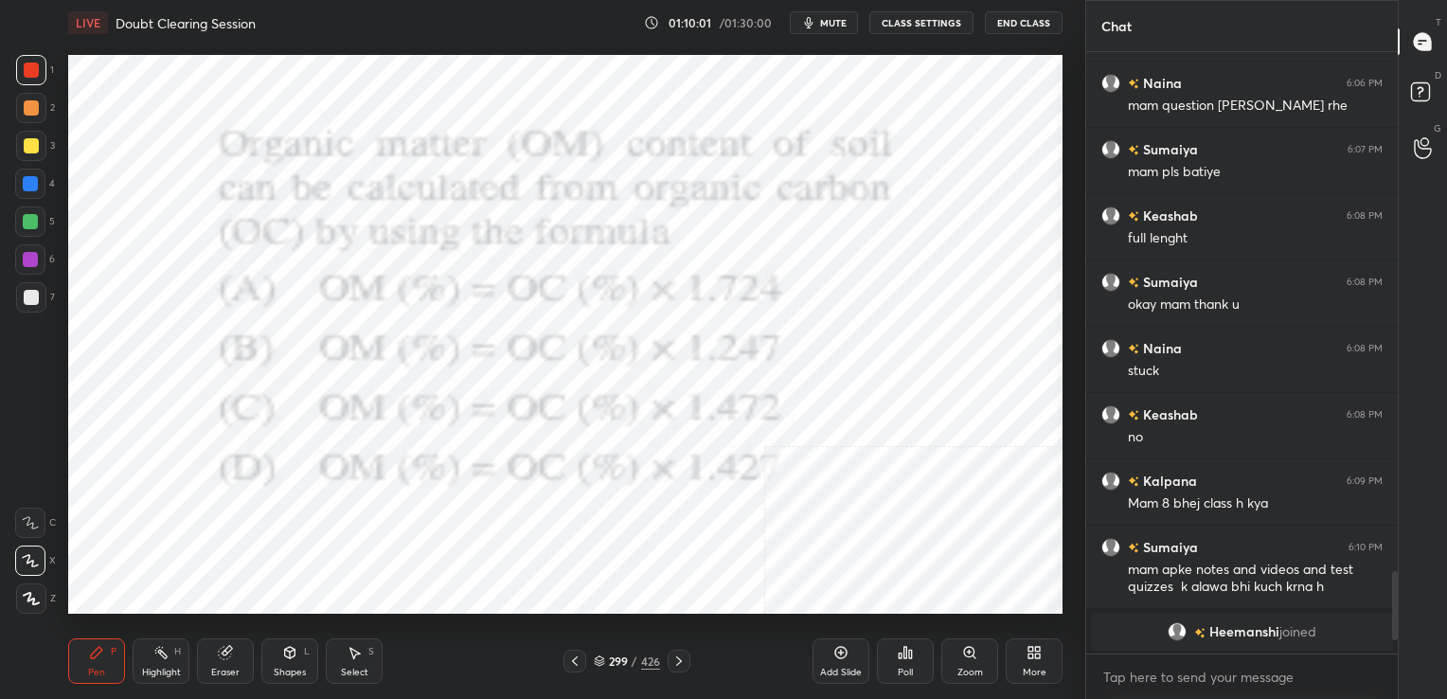
click at [501, 218] on img "grid" at bounding box center [526, 224] width 287 height 153
click at [844, 14] on button "mute" at bounding box center [824, 22] width 68 height 23
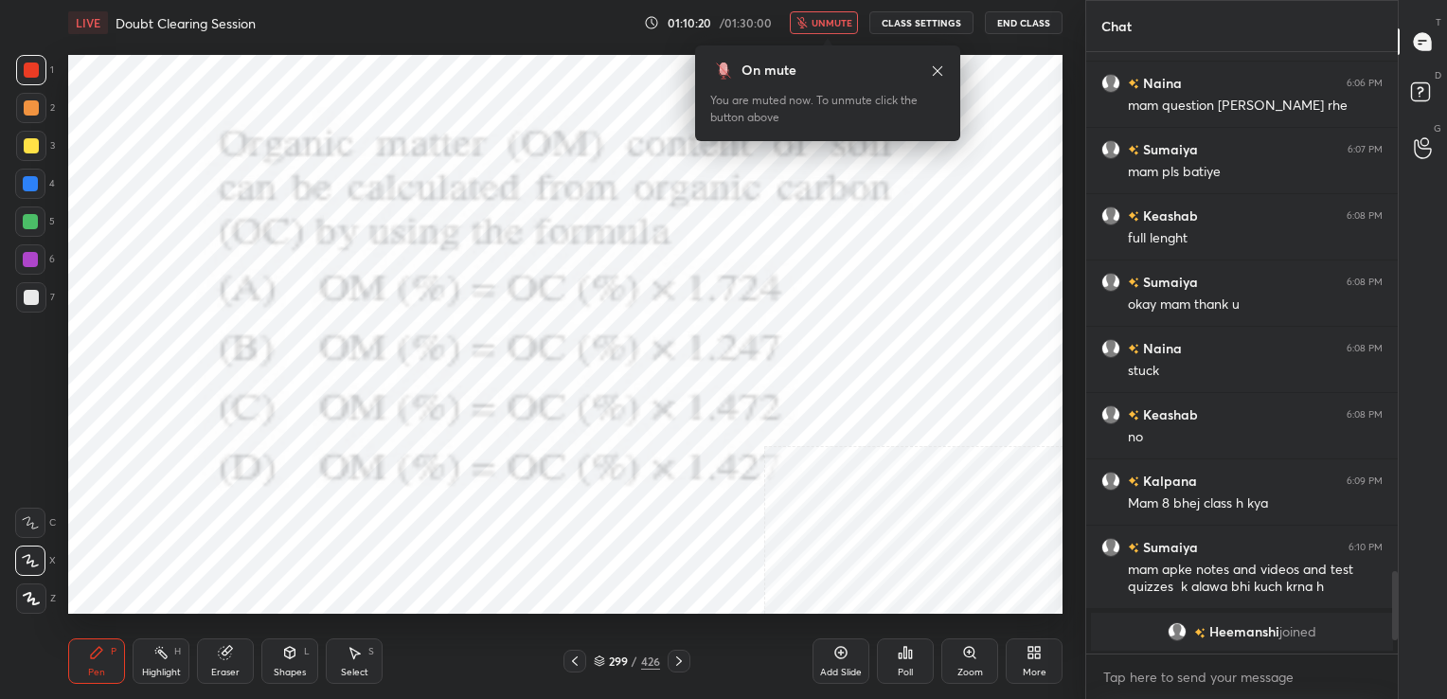
scroll to position [3651, 0]
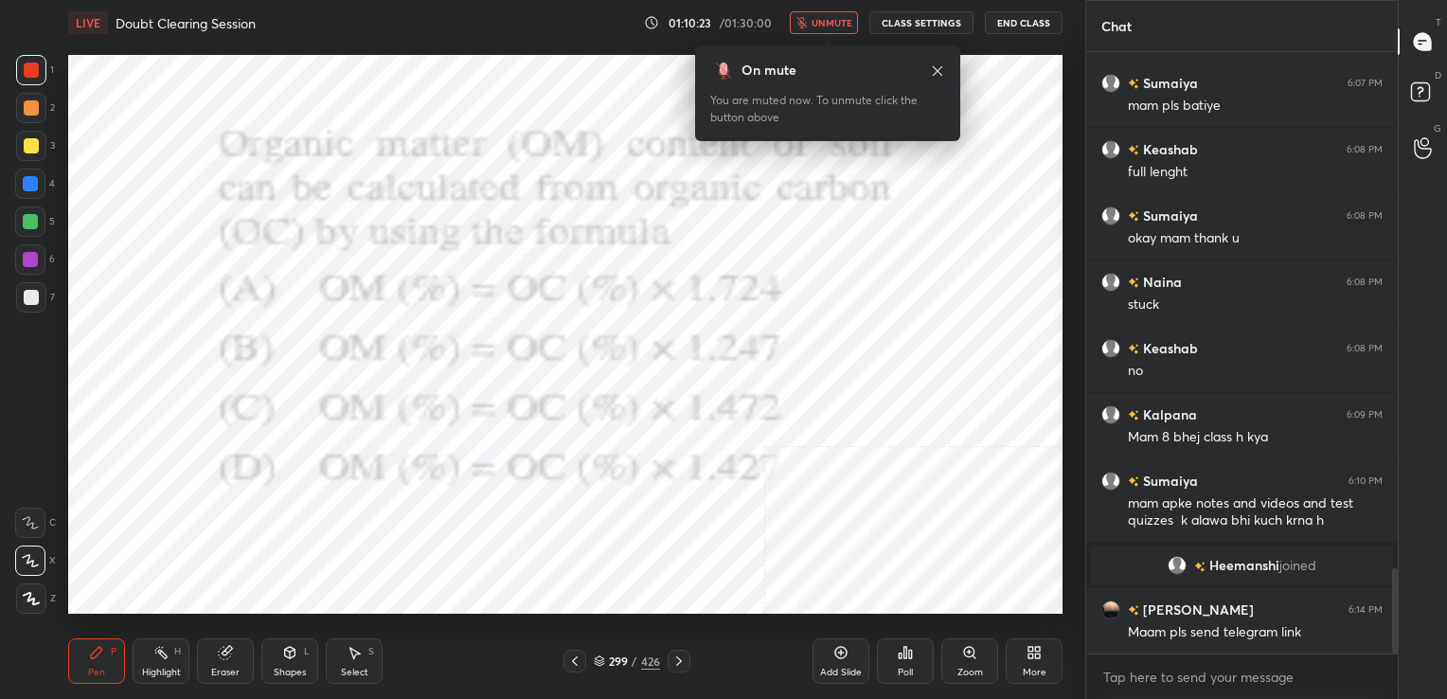
click at [844, 14] on button "unmute" at bounding box center [824, 22] width 68 height 23
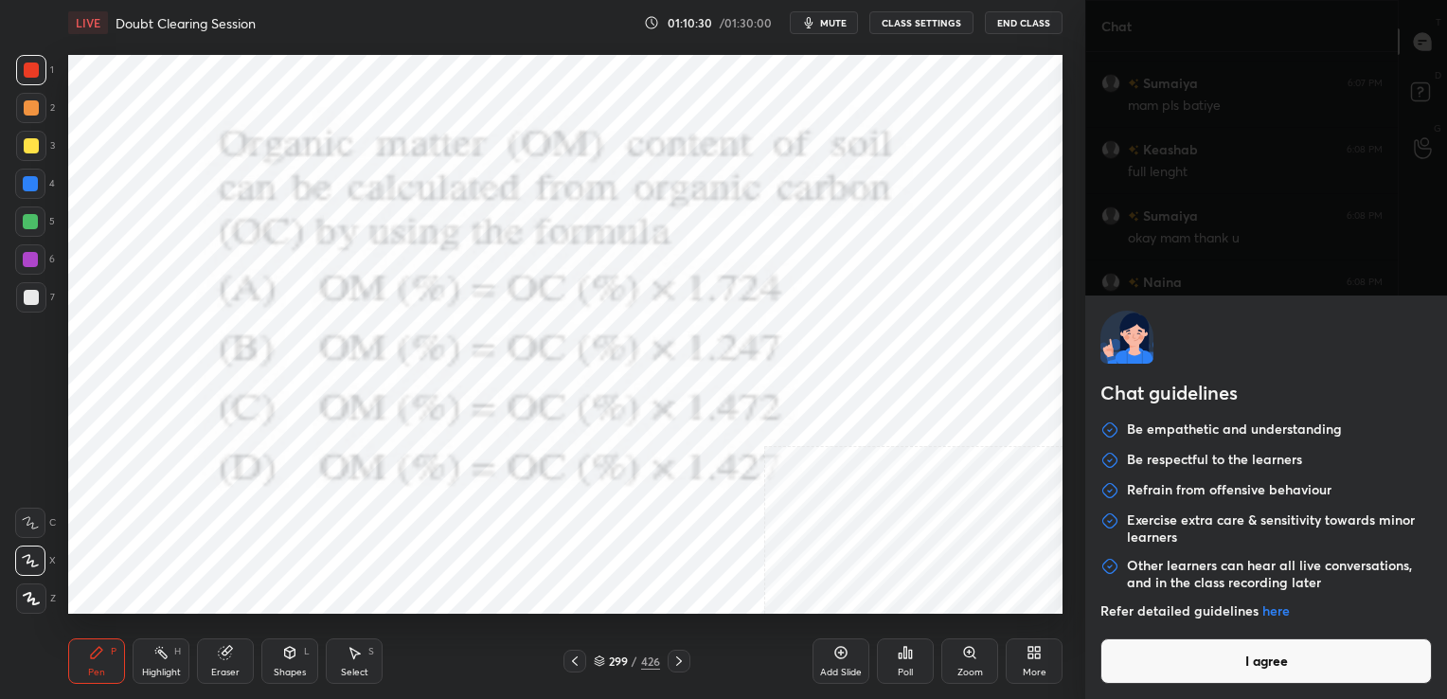
click at [1125, 678] on body "1 2 3 4 5 6 7 C X Z C X Z E E Erase all H H LIVE Doubt Clearing Session 01:10:3…" at bounding box center [723, 349] width 1447 height 699
click at [1125, 678] on button "I agree" at bounding box center [1265, 660] width 331 height 45
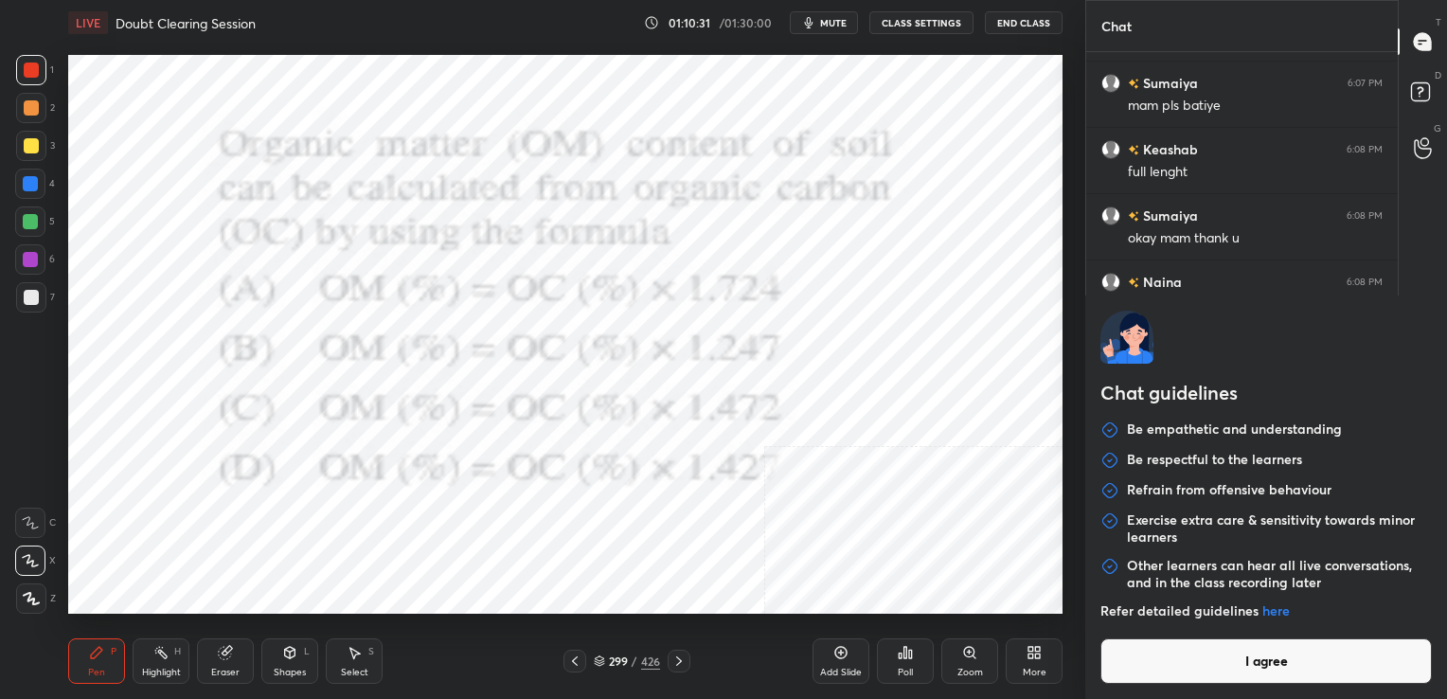
type textarea "x"
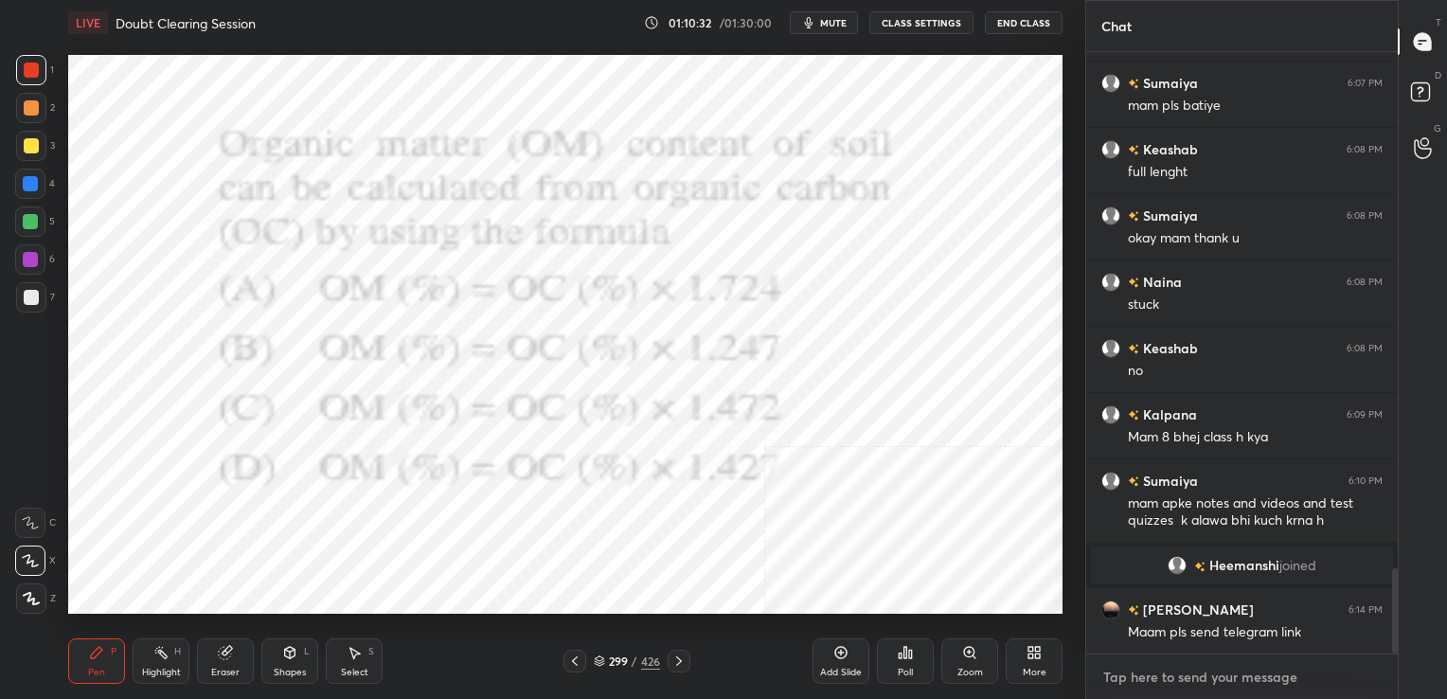
type textarea "t"
type textarea "x"
type textarea "t."
type textarea "x"
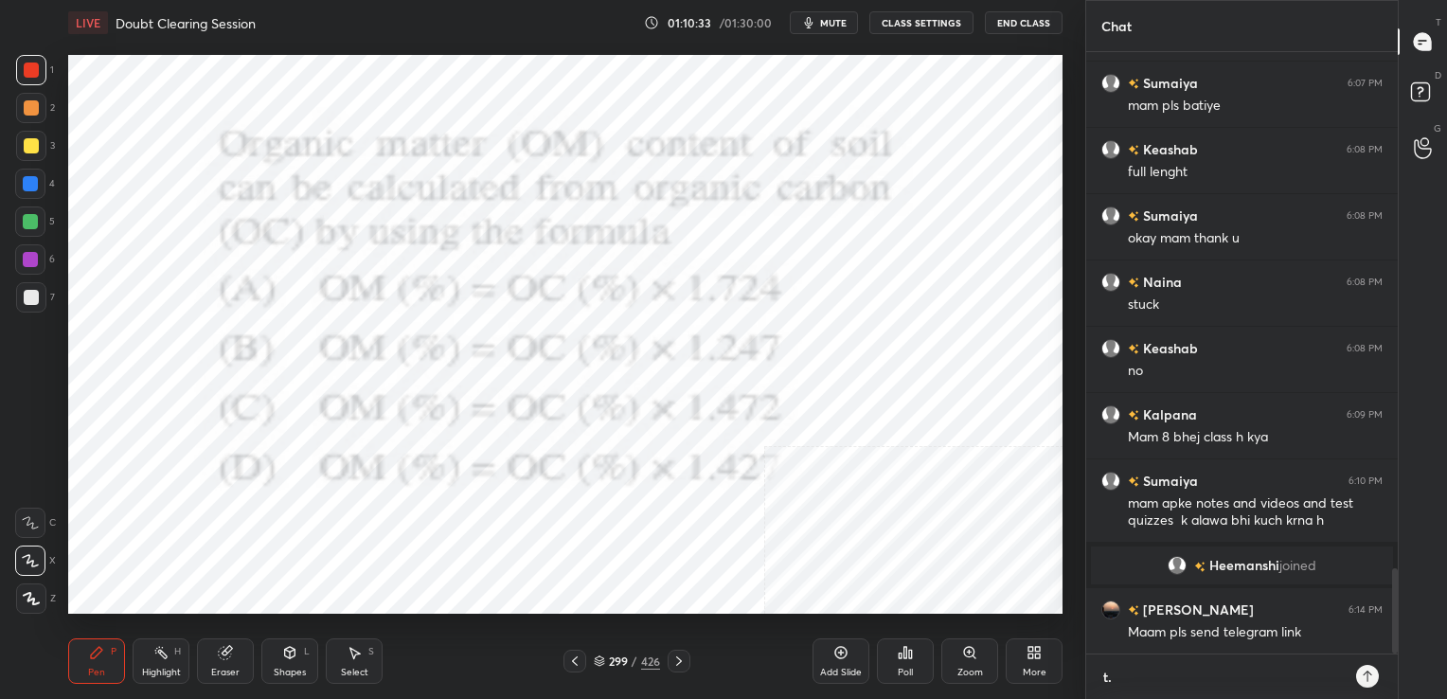
type textarea "t.m"
type textarea "x"
type textarea "t.me"
type textarea "x"
type textarea "t.me/"
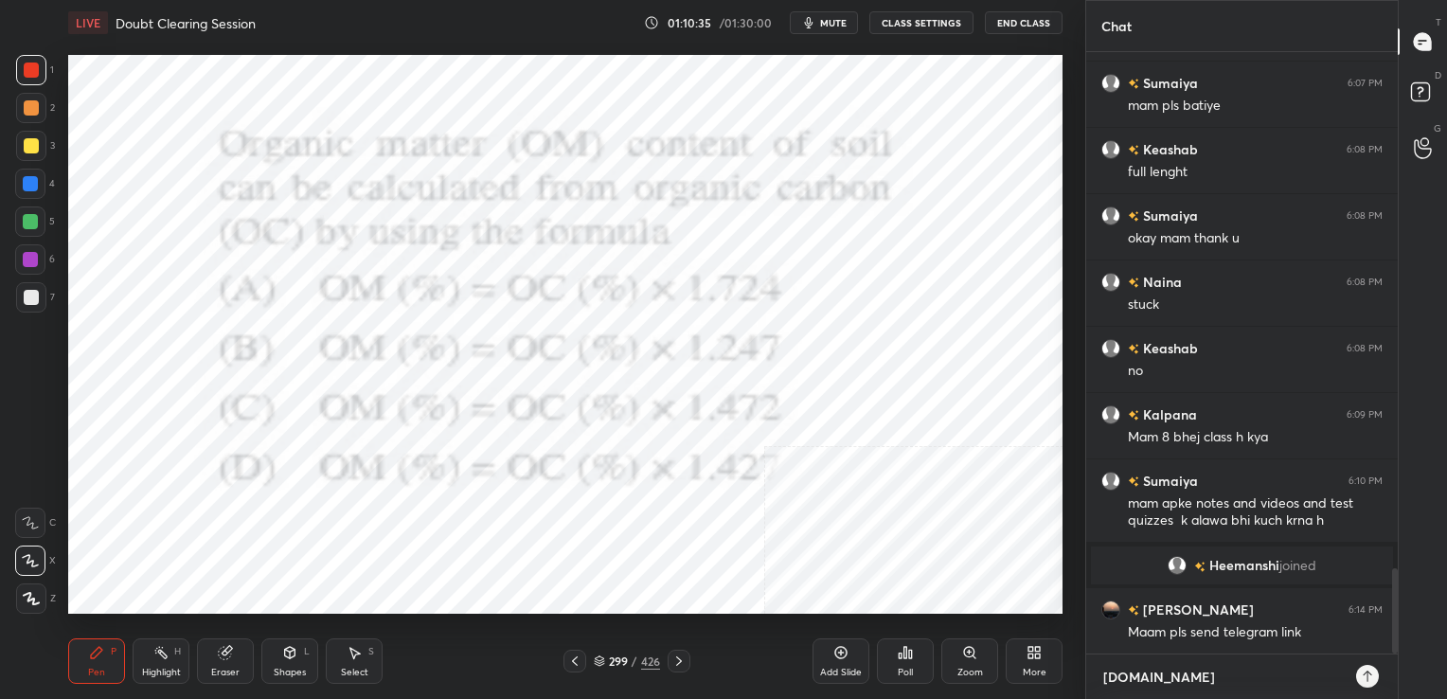
type textarea "x"
type textarea "t.me/j"
type textarea "x"
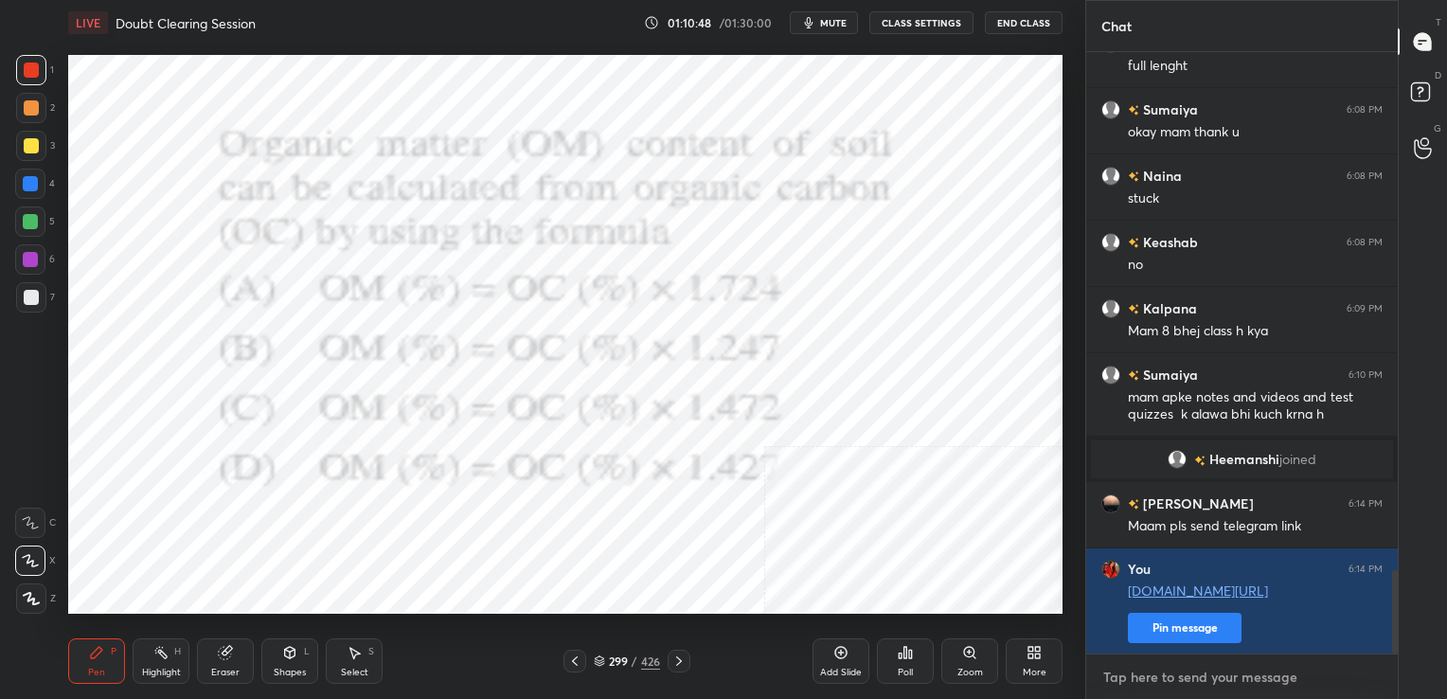
type textarea "J"
type textarea "x"
type textarea "t"
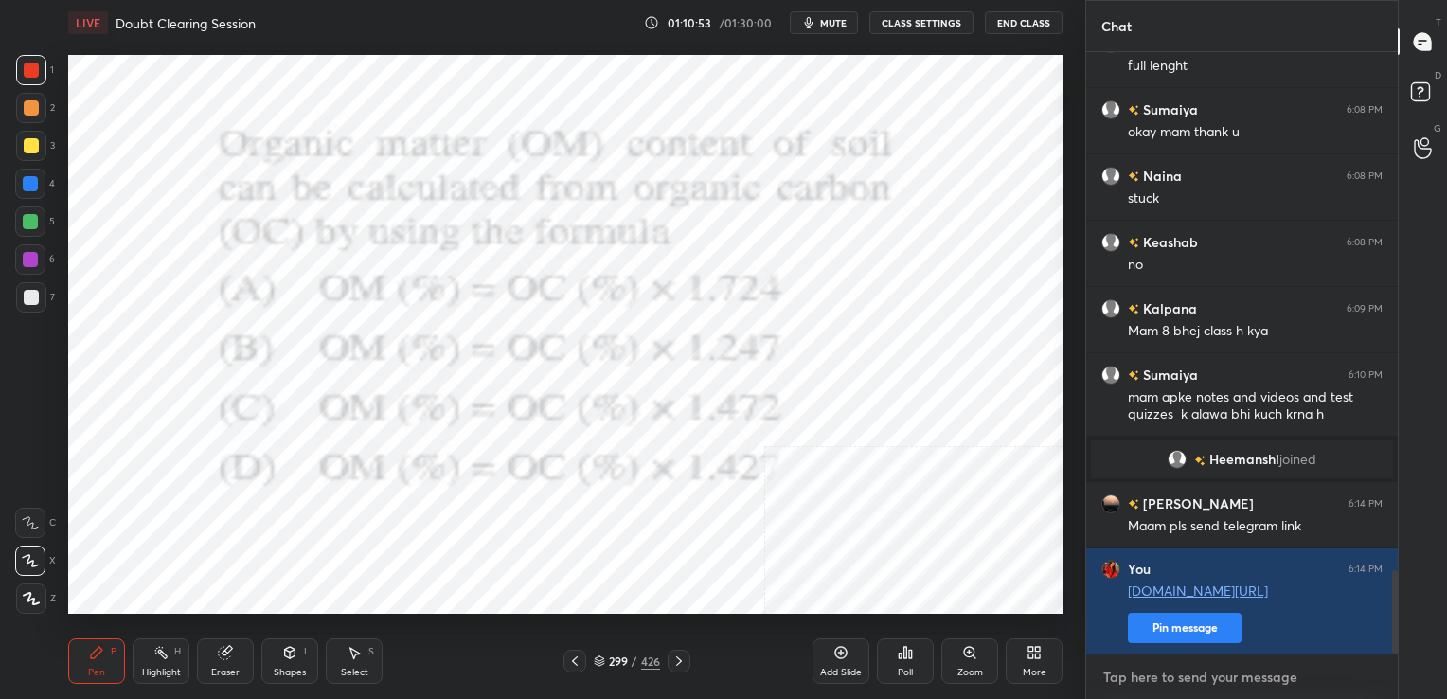
type textarea "x"
type textarea "t,"
type textarea "x"
type textarea "t"
type textarea "x"
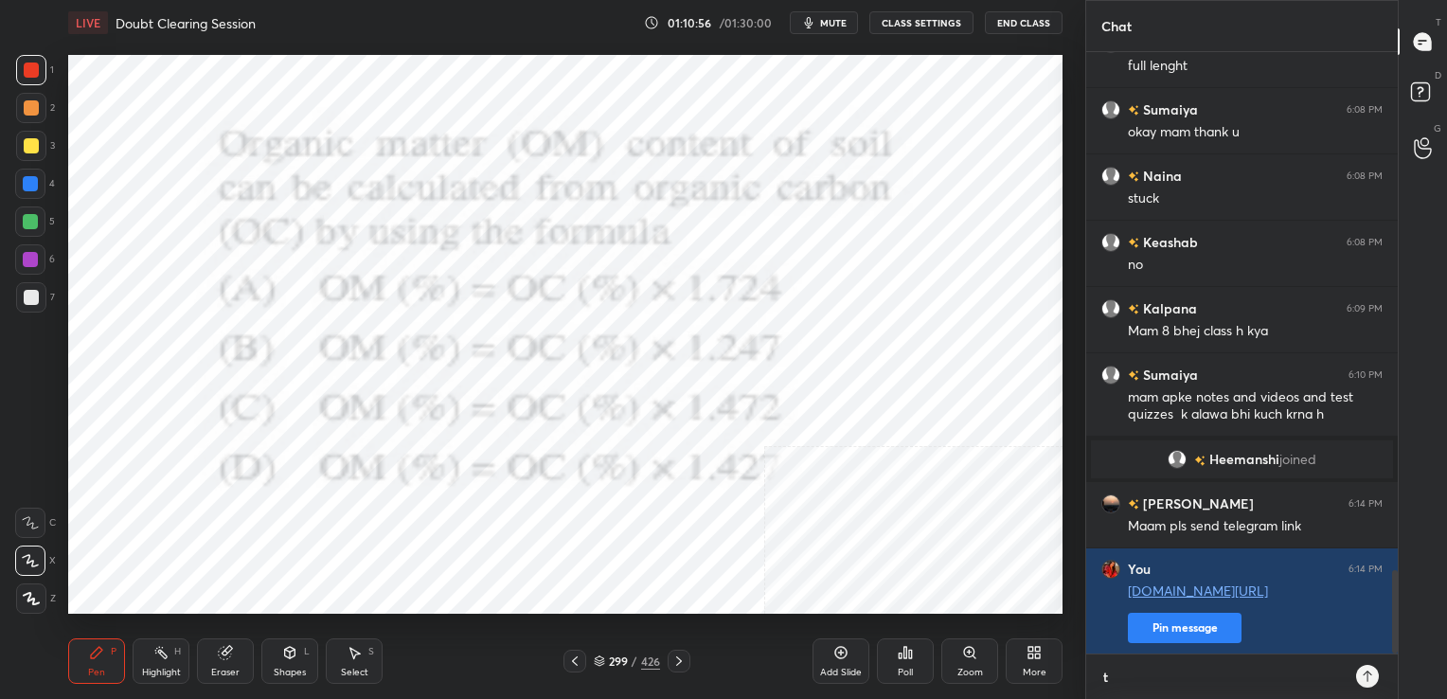
type textarea "t."
type textarea "x"
type textarea "t.e"
type textarea "x"
type textarea "t."
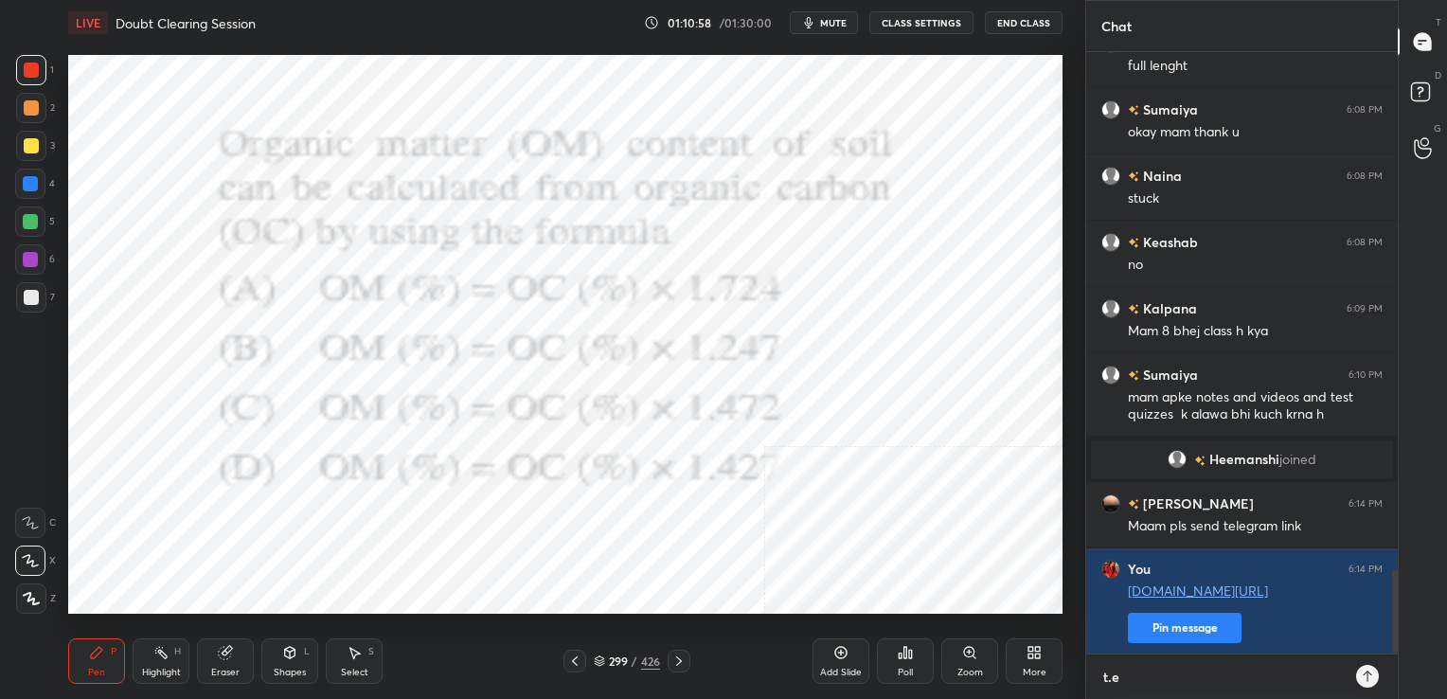
type textarea "x"
type textarea "t.m"
type textarea "x"
type textarea "t.me"
type textarea "x"
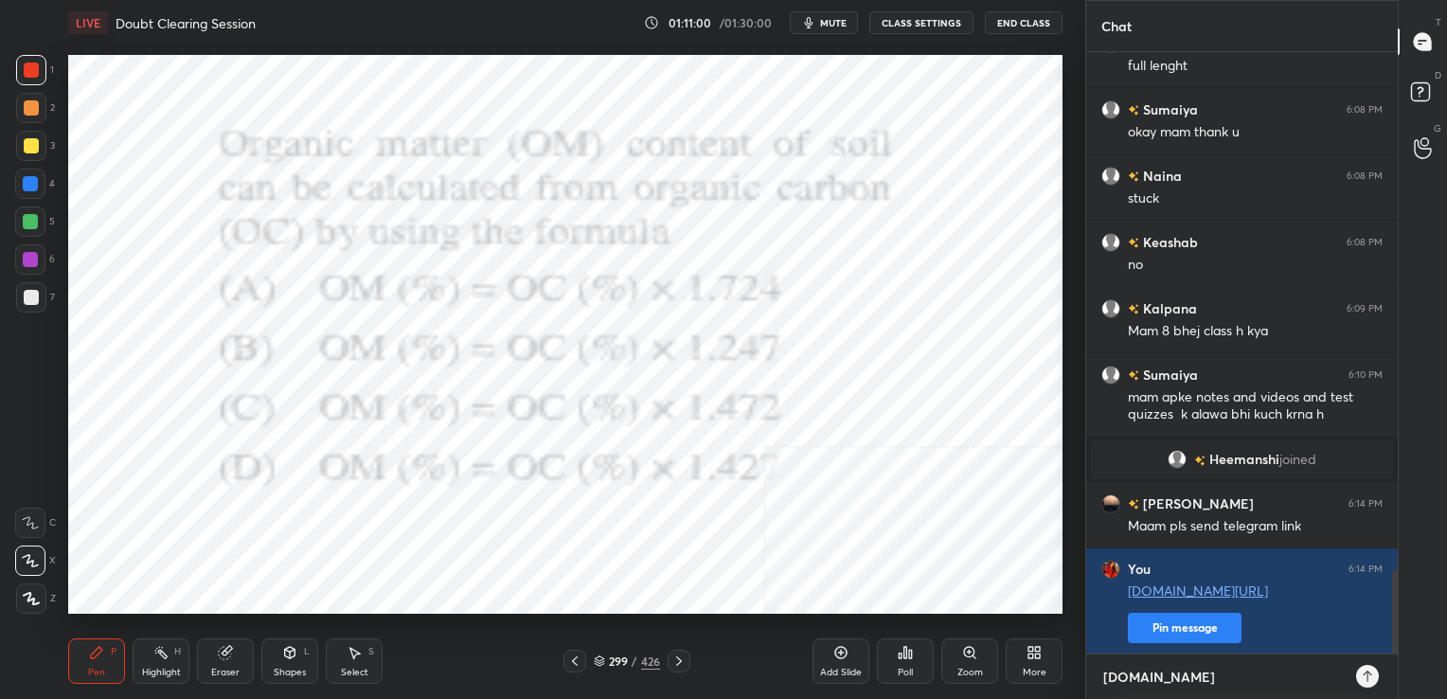
type textarea "t.me/"
type textarea "x"
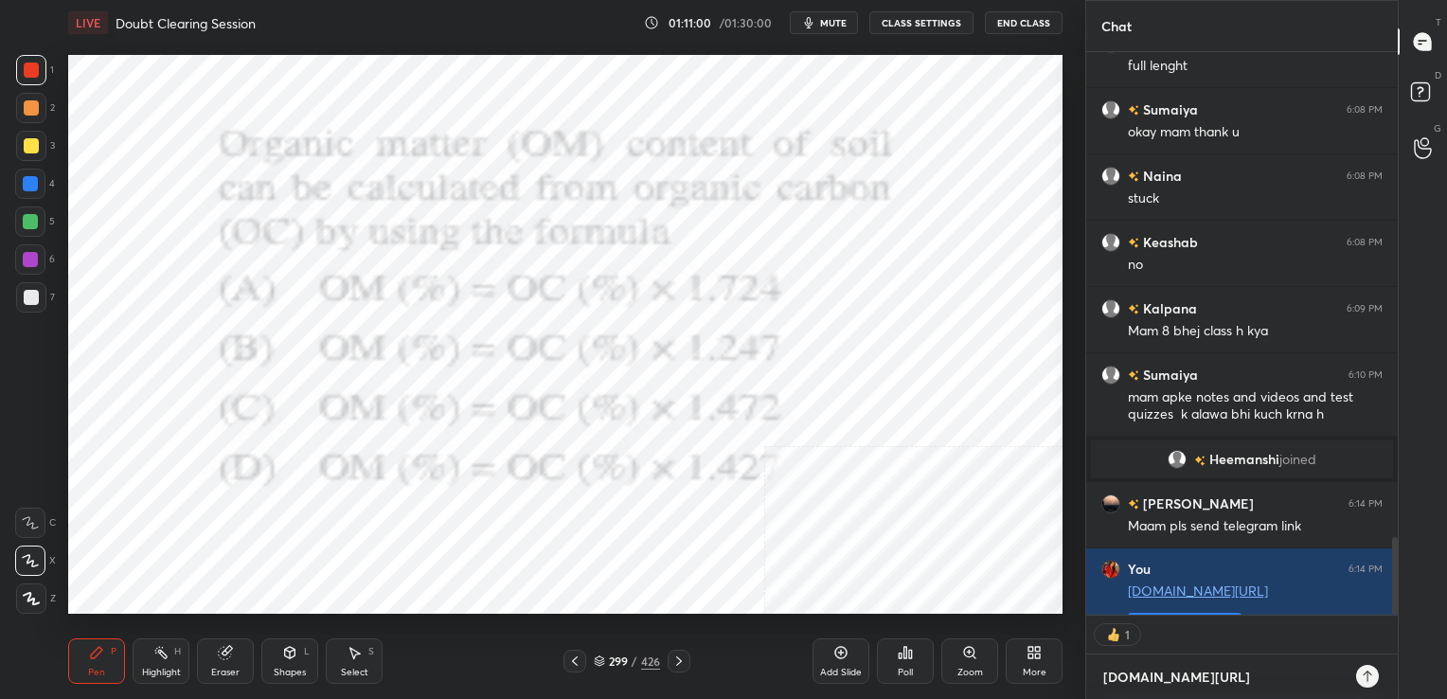
scroll to position [7, 6]
type textarea "t.me/J"
type textarea "x"
type textarea "t.me/Jy"
type textarea "x"
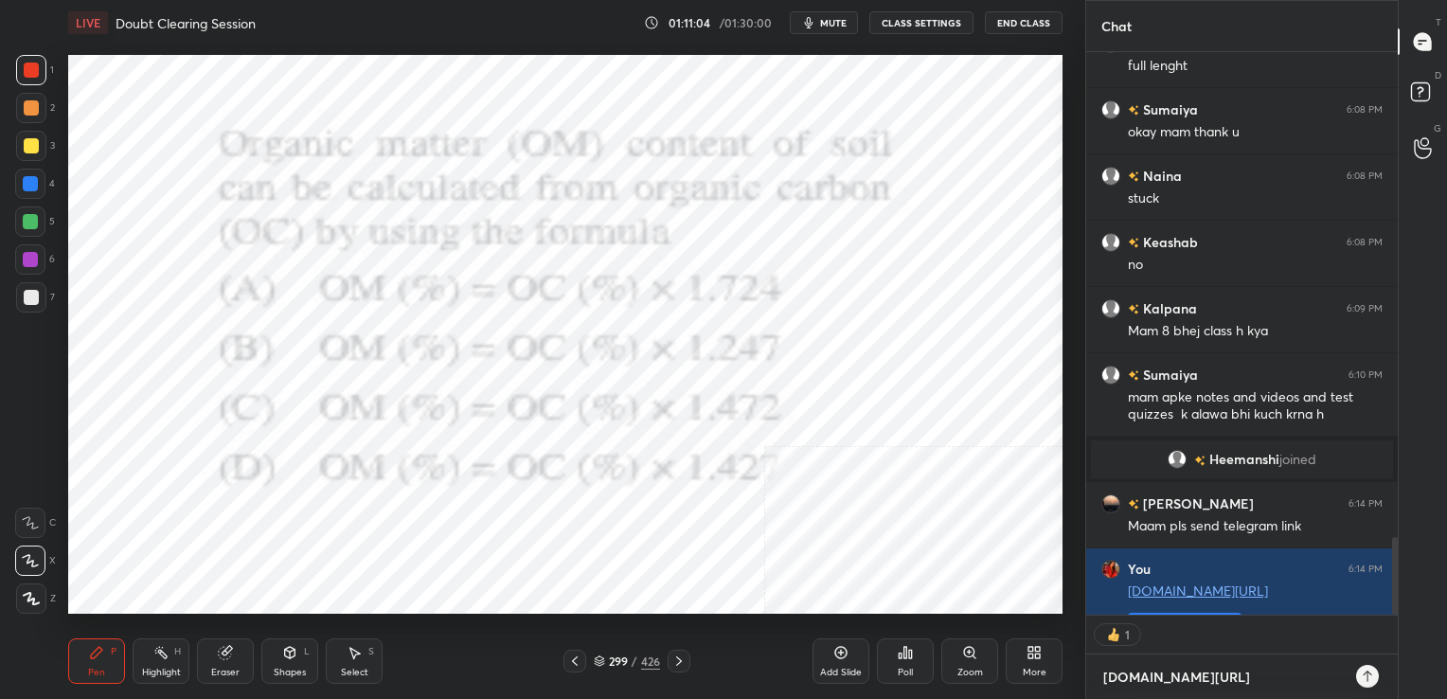
type textarea "t.me/Jyo"
type textarea "x"
type textarea "t.me/Jyot"
type textarea "x"
type textarea "t.me/Jyoti"
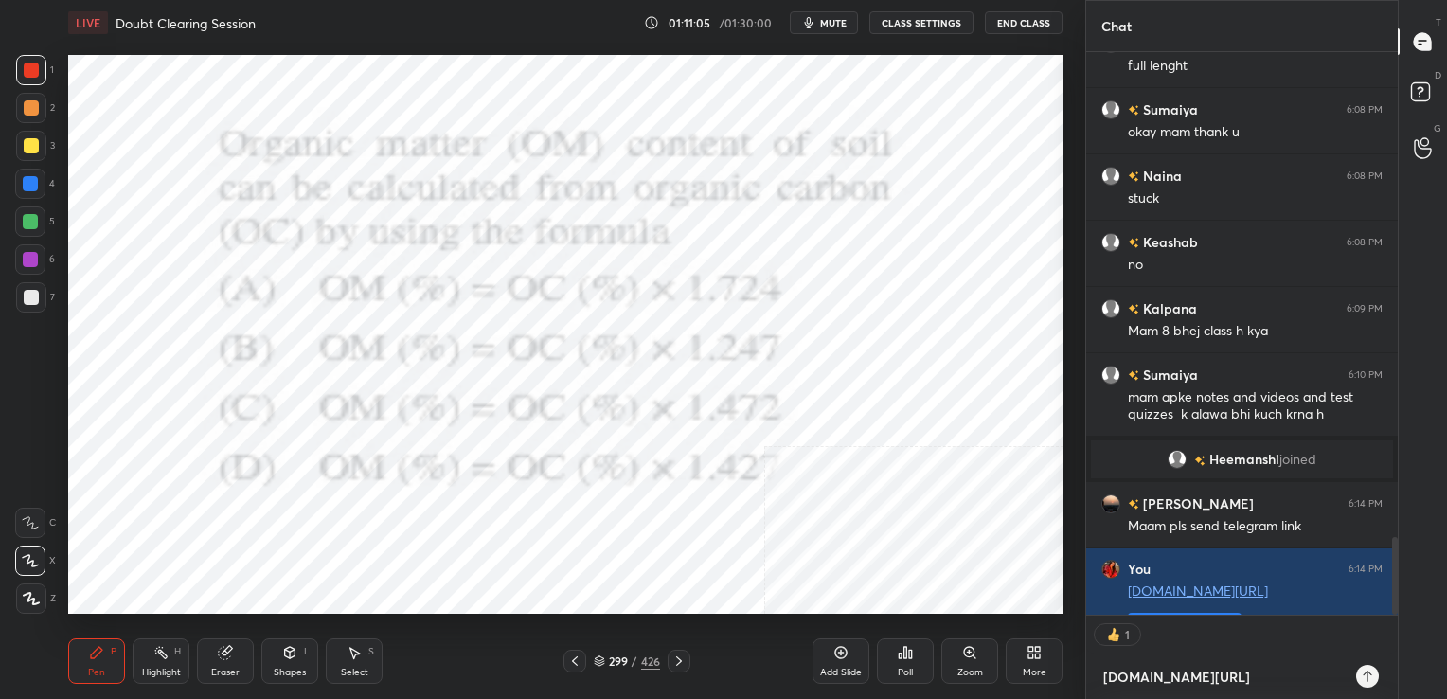
type textarea "x"
type textarea "t.me/JyotiB"
type textarea "x"
type textarea "t.me/JyotiBa"
type textarea "x"
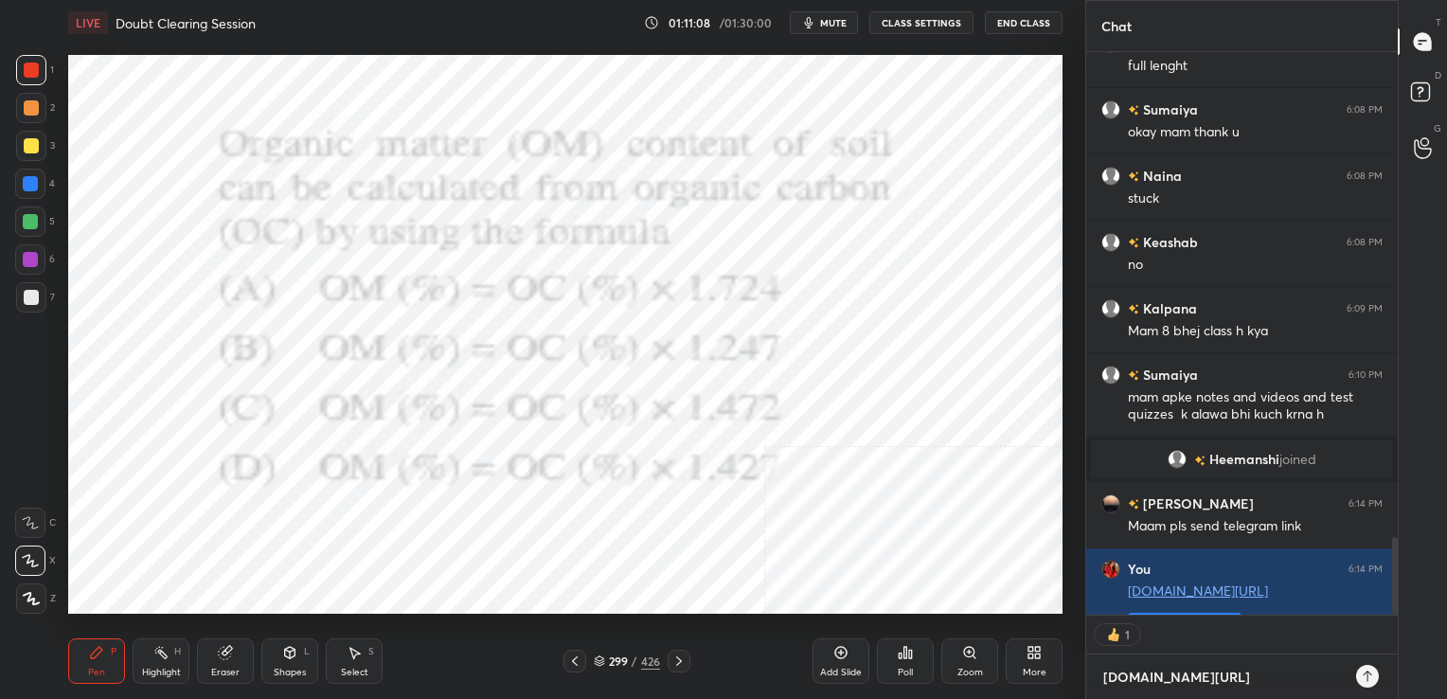
type textarea "t.me/JyotiBal"
type textarea "x"
type textarea "t.me/JyotiBala"
type textarea "x"
type textarea "t.me/JyotiBala"
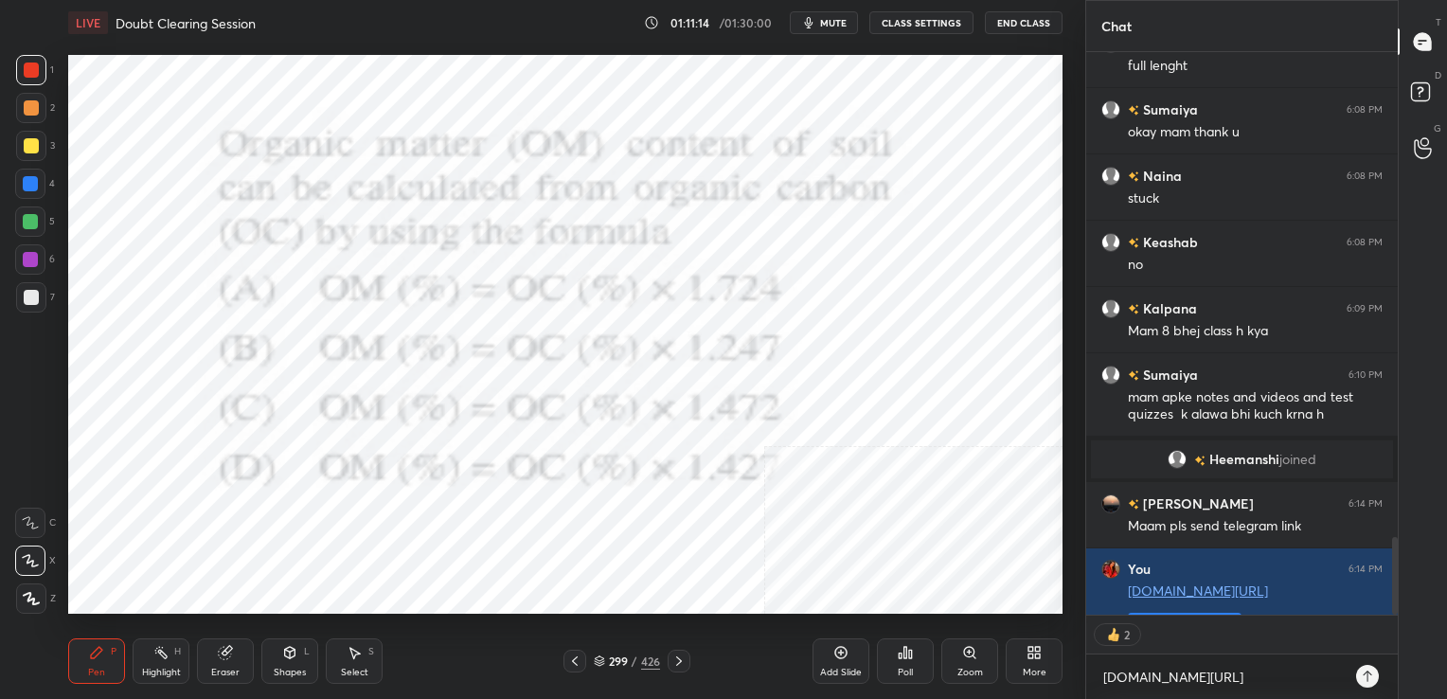
type textarea "x"
click at [1365, 673] on icon at bounding box center [1366, 675] width 15 height 15
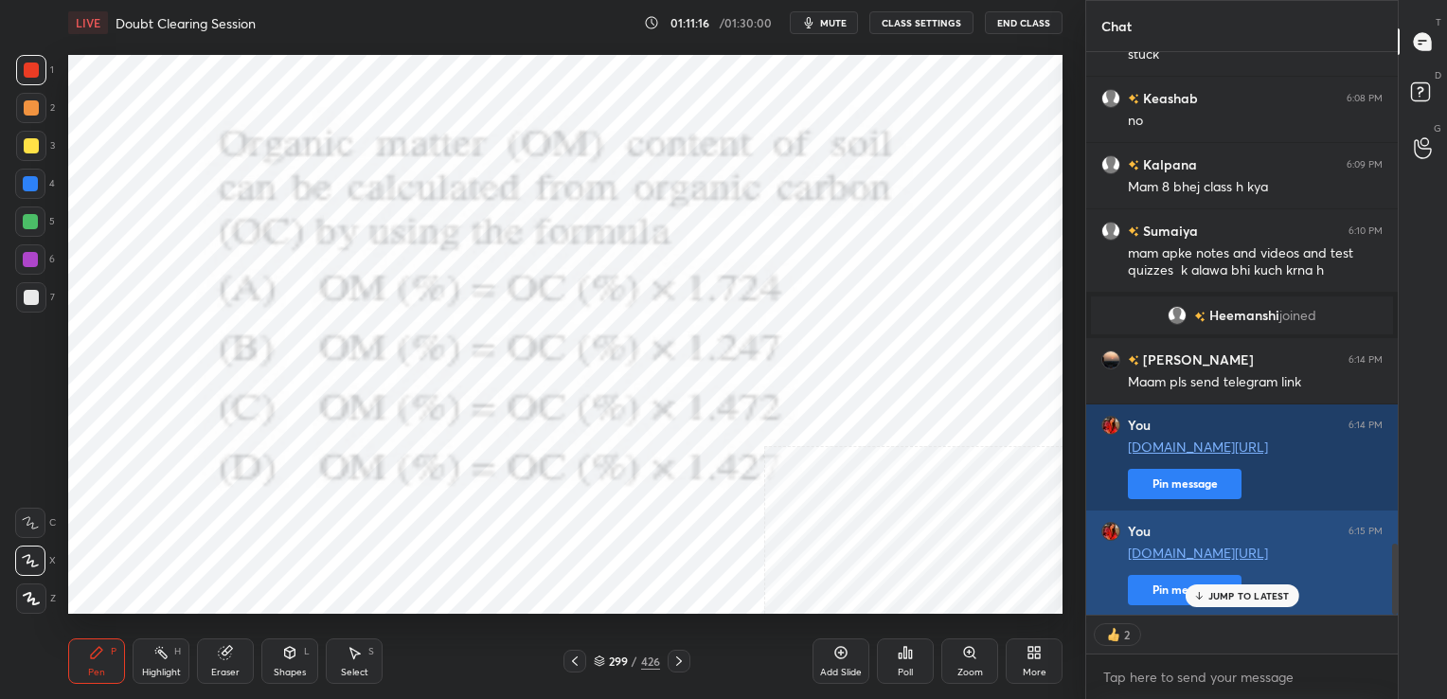
click at [1159, 577] on button "Pin message" at bounding box center [1185, 590] width 114 height 30
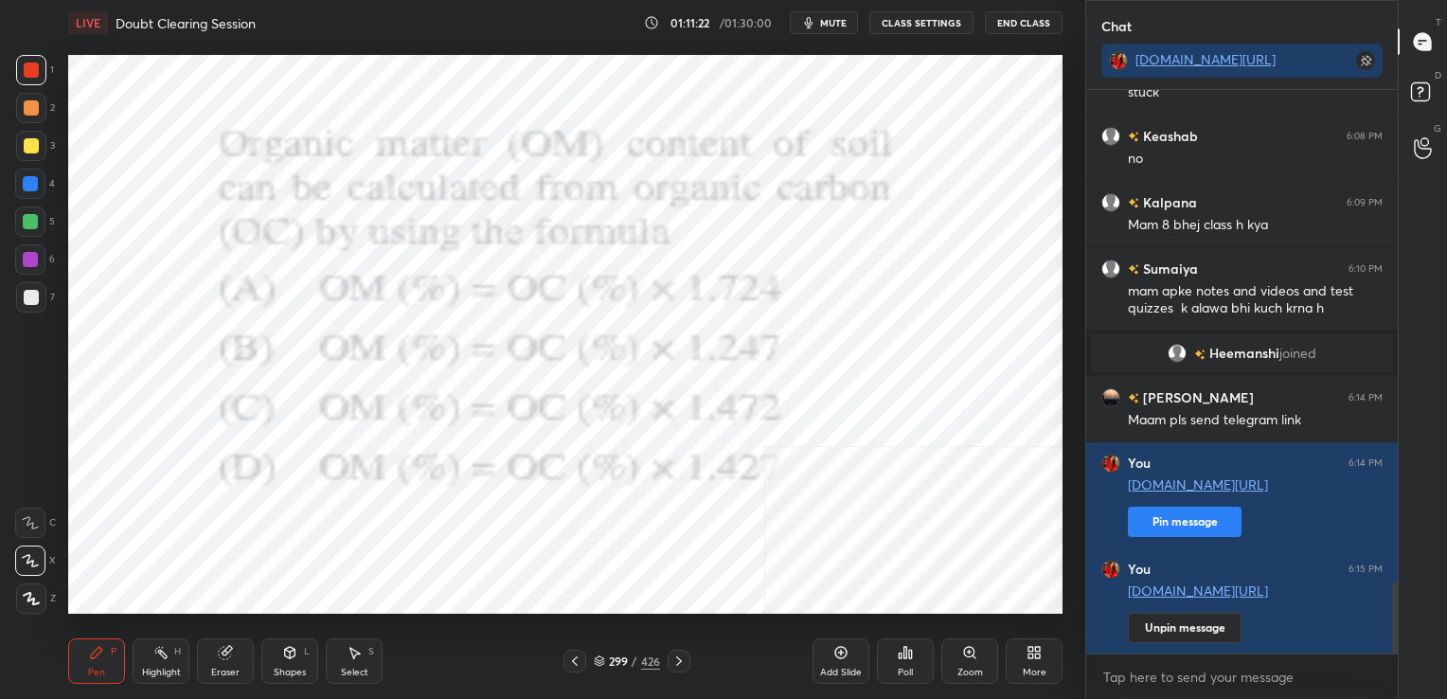
click at [602, 656] on icon at bounding box center [599, 660] width 11 height 11
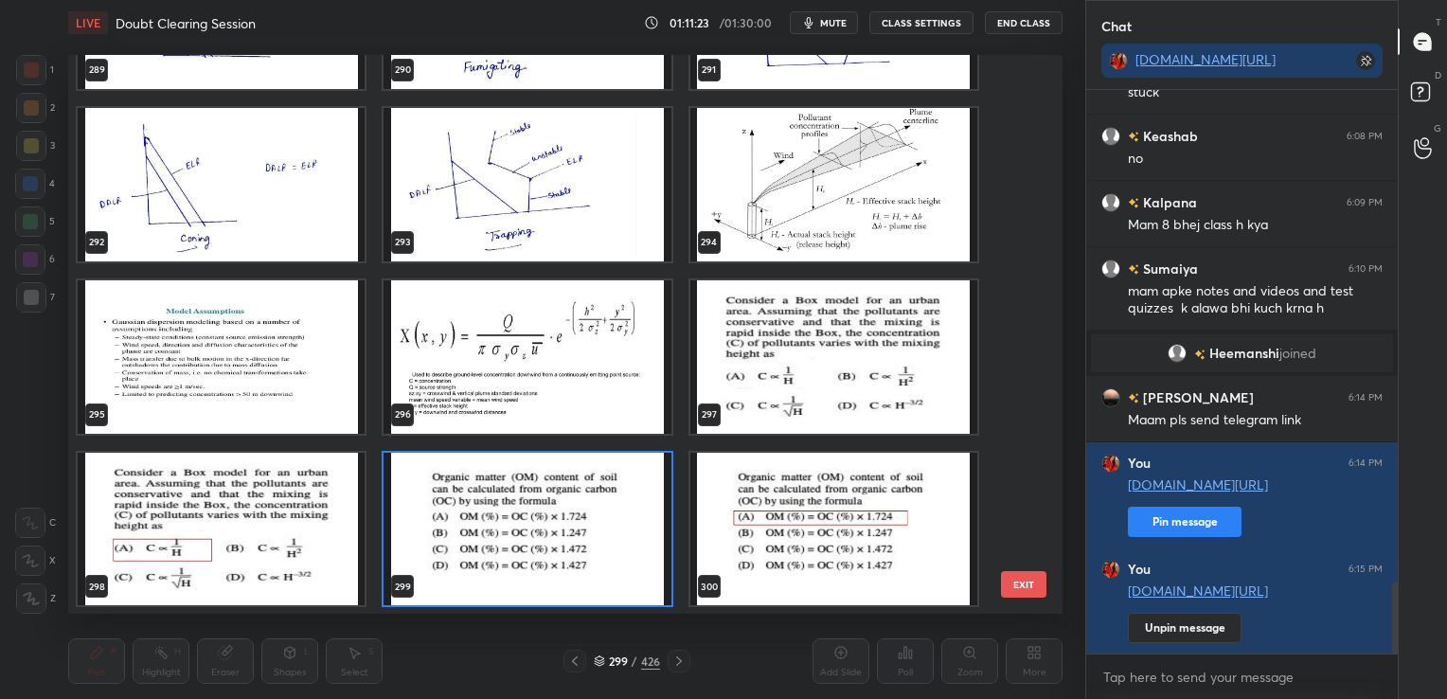
click at [524, 528] on img "grid" at bounding box center [526, 528] width 287 height 153
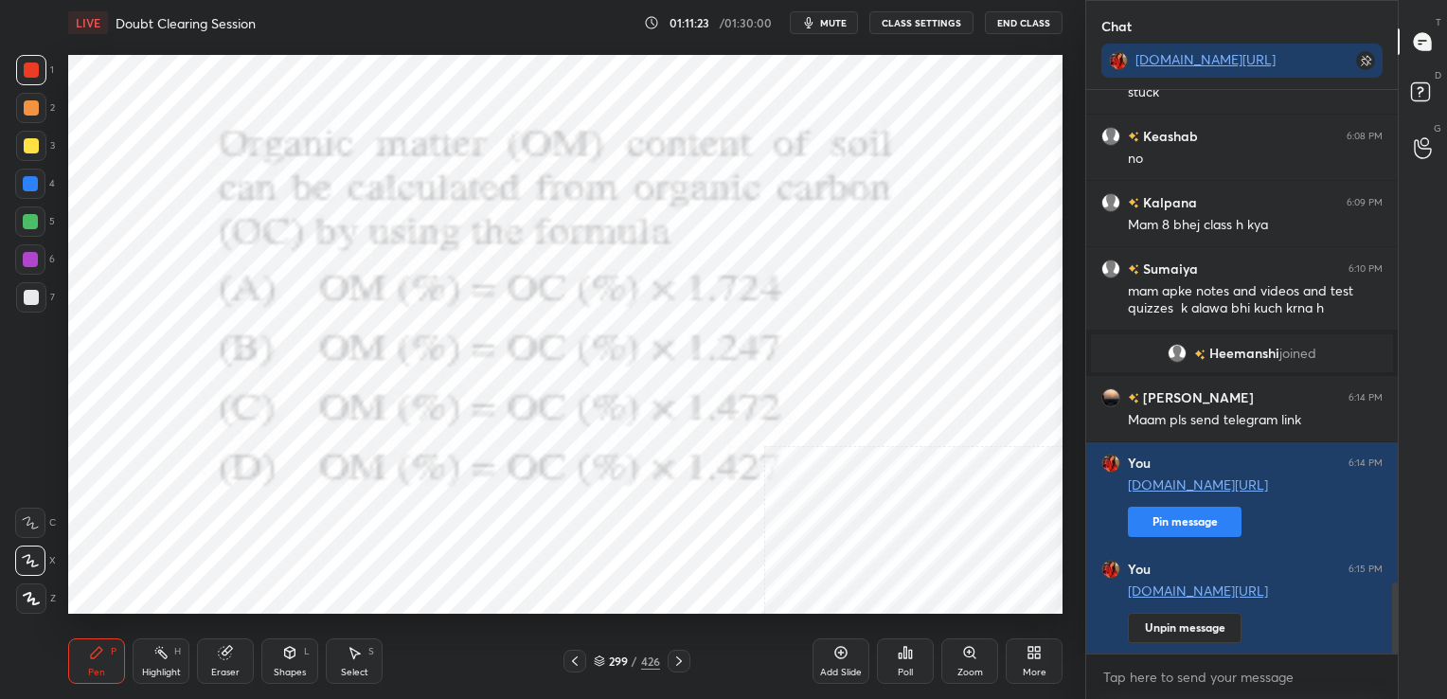
drag, startPoint x: 524, startPoint y: 528, endPoint x: 913, endPoint y: 684, distance: 418.4
click at [913, 684] on div "LIVE Doubt Clearing Session 01:11:23 / 01:30:00 mute CLASS SETTINGS End Class S…" at bounding box center [565, 349] width 1009 height 699
click at [901, 653] on icon at bounding box center [899, 655] width 3 height 5
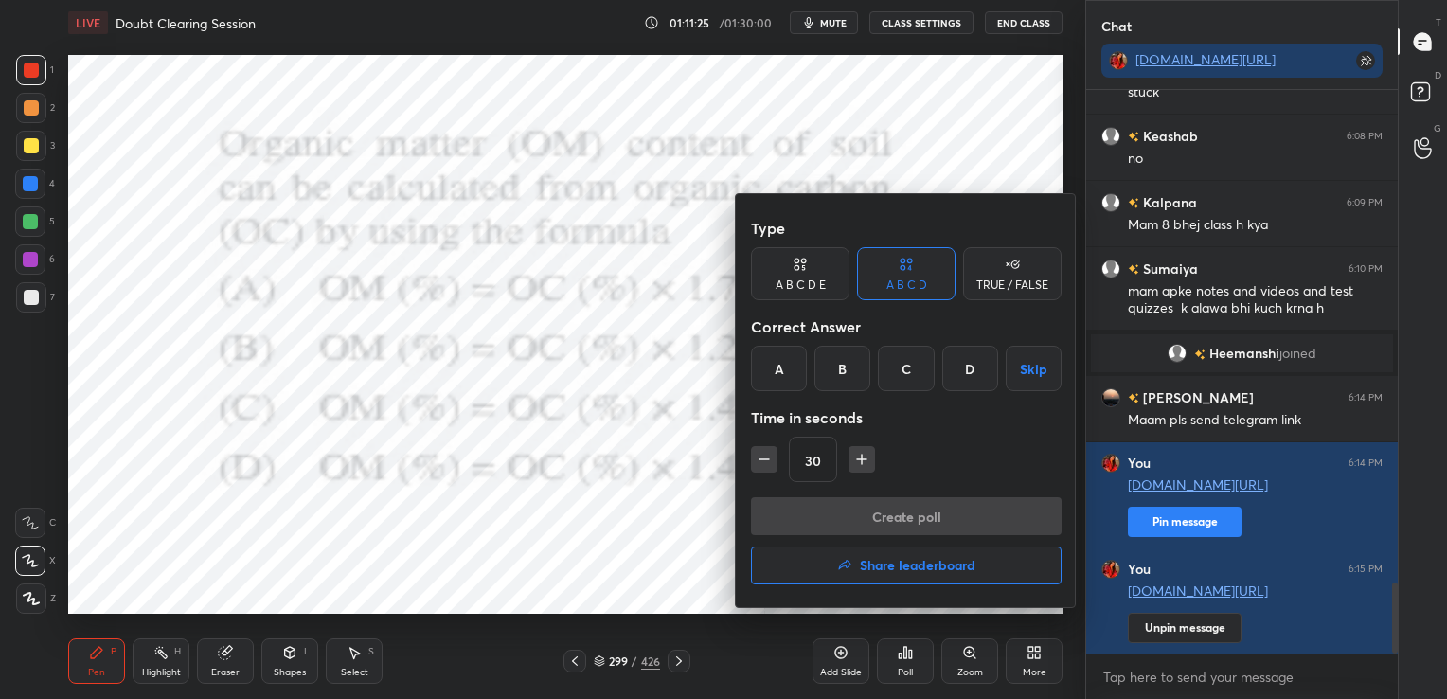
drag, startPoint x: 754, startPoint y: 375, endPoint x: 862, endPoint y: 475, distance: 147.4
click at [862, 475] on div "Type A B C D E A B C D TRUE / FALSE Correct Answer A B C D Skip Time in seconds…" at bounding box center [906, 353] width 311 height 288
click at [785, 354] on div "A" at bounding box center [779, 368] width 56 height 45
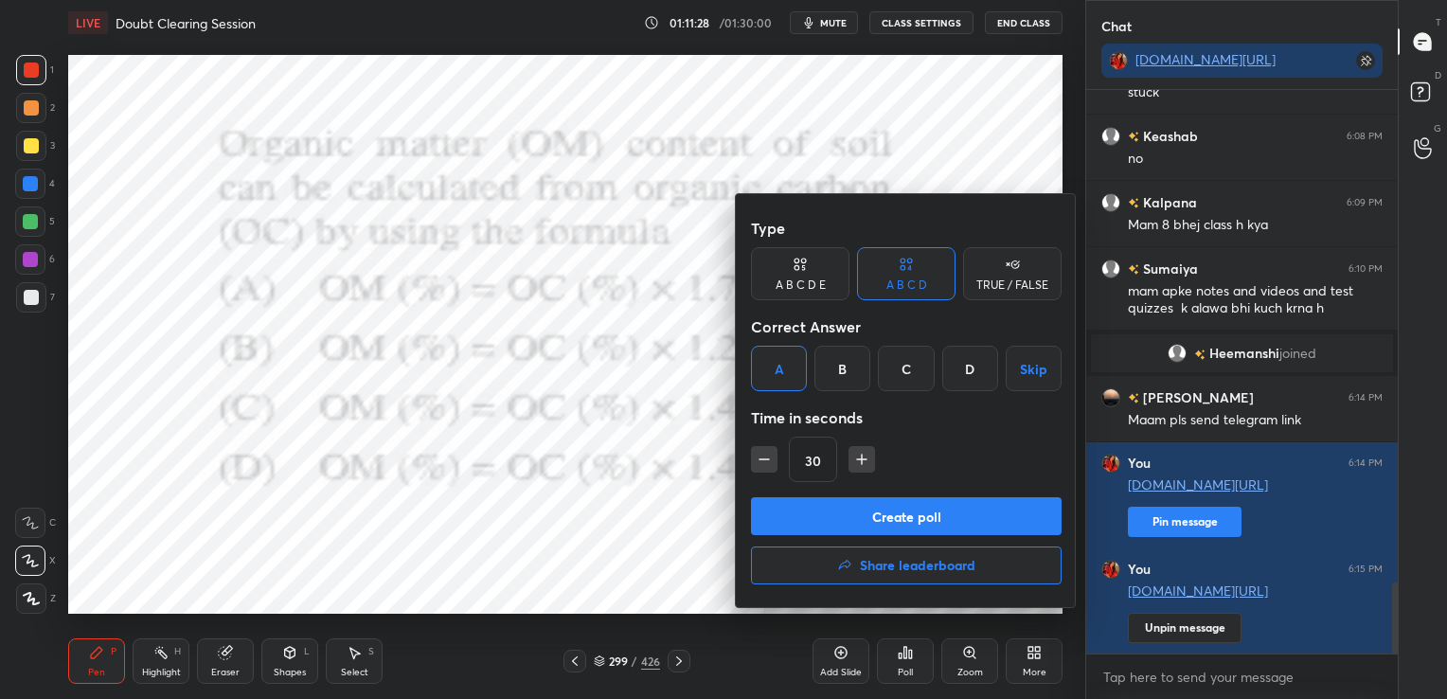
click at [885, 499] on button "Create poll" at bounding box center [906, 516] width 311 height 38
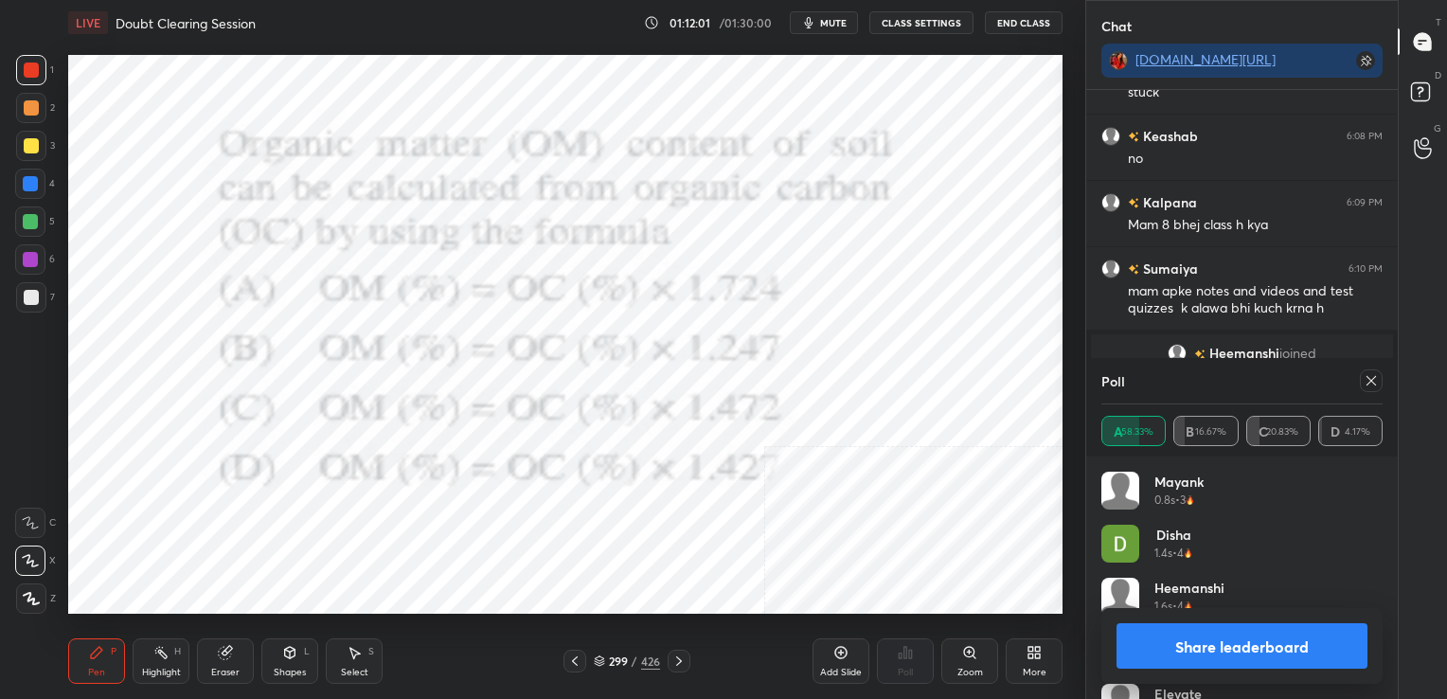
click at [1367, 375] on icon at bounding box center [1370, 380] width 15 height 15
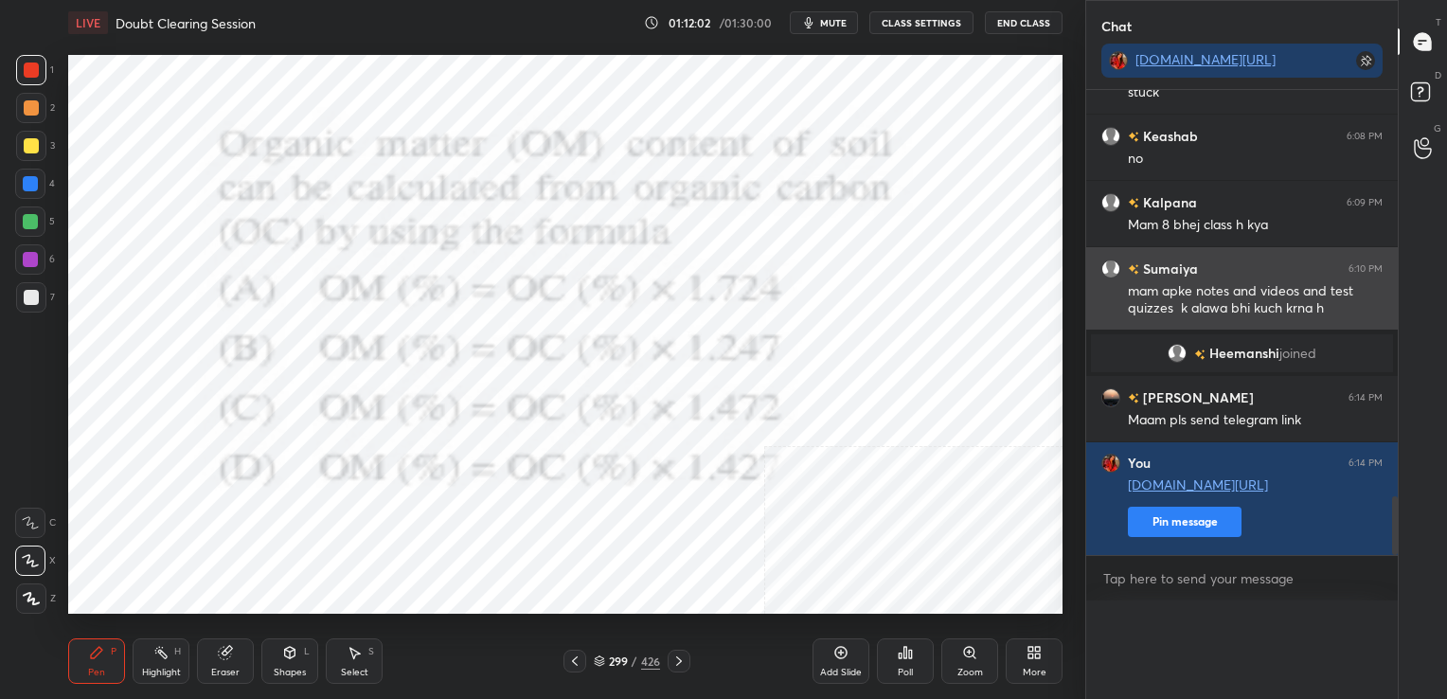
scroll to position [7, 6]
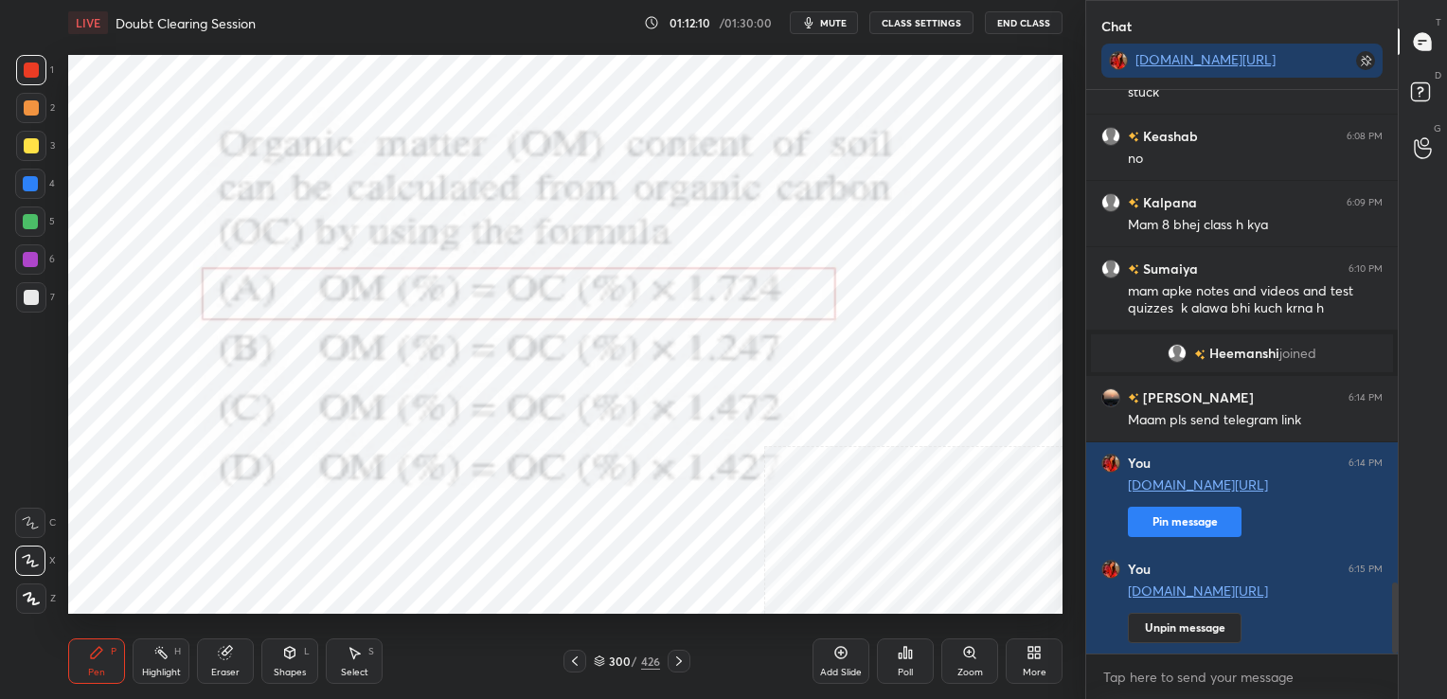
click at [599, 659] on icon at bounding box center [599, 660] width 11 height 11
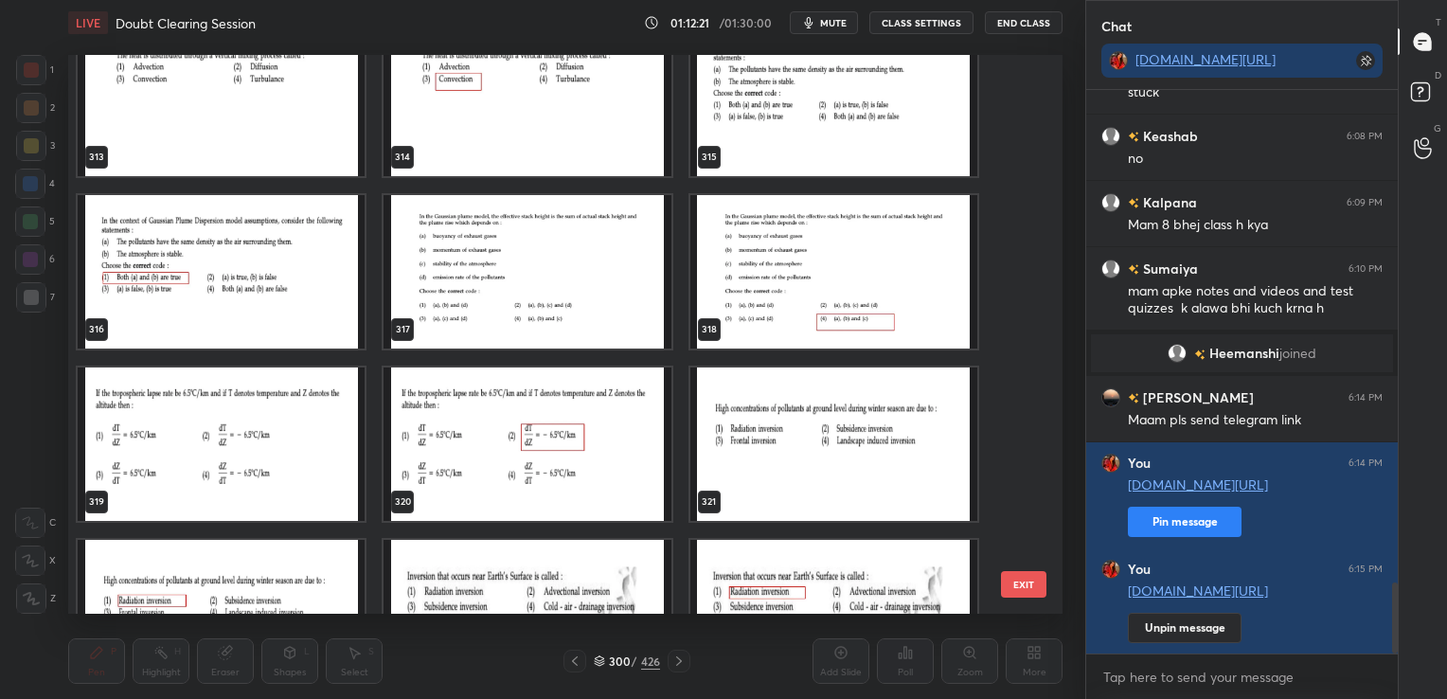
click at [543, 309] on img "grid" at bounding box center [526, 271] width 287 height 153
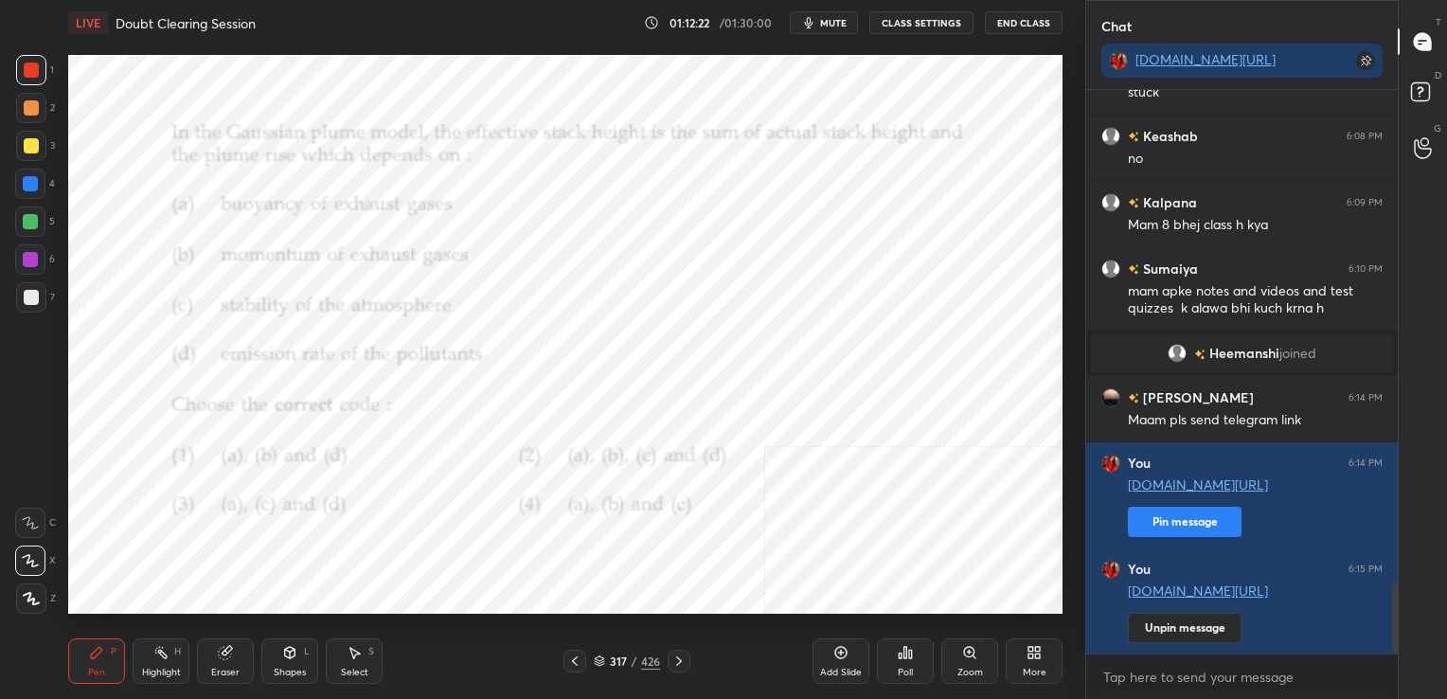
click at [543, 309] on img "grid" at bounding box center [526, 271] width 287 height 153
click at [855, 17] on button "mute" at bounding box center [824, 22] width 68 height 23
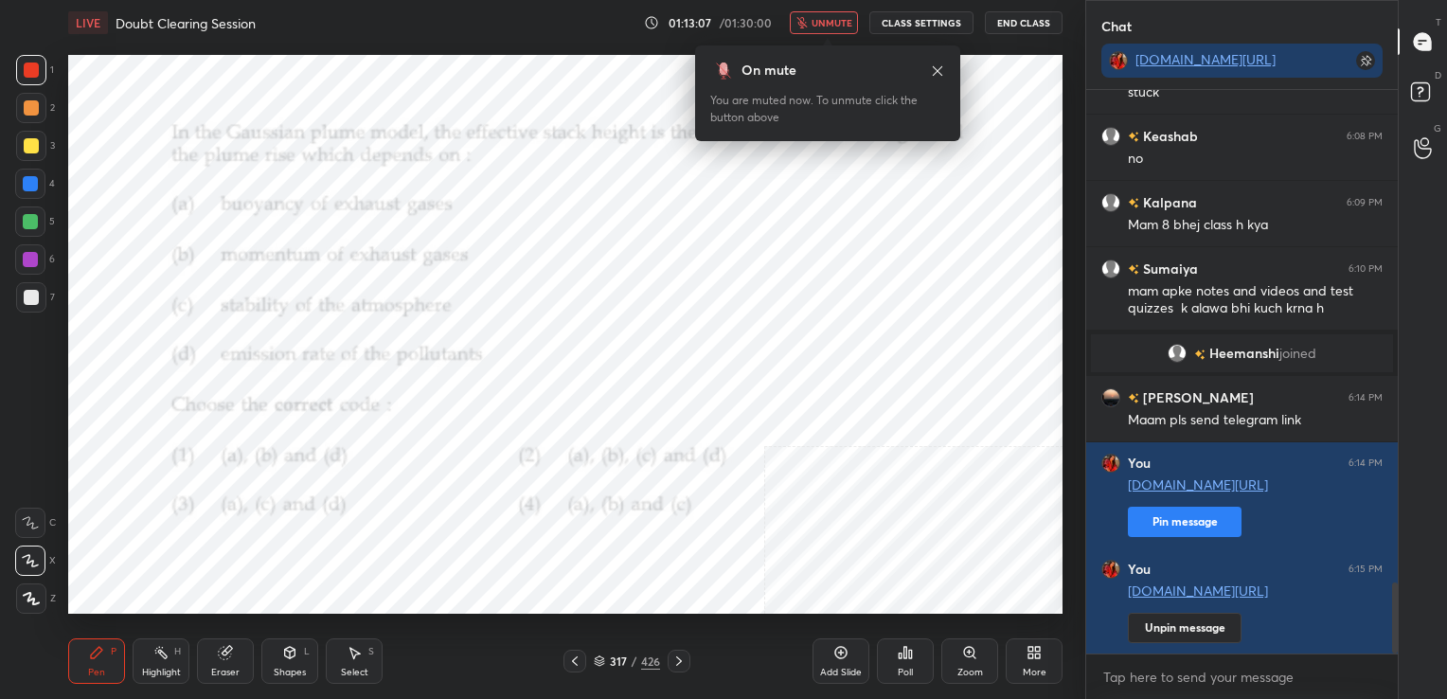
click at [607, 663] on div "317 / 426" at bounding box center [627, 660] width 66 height 17
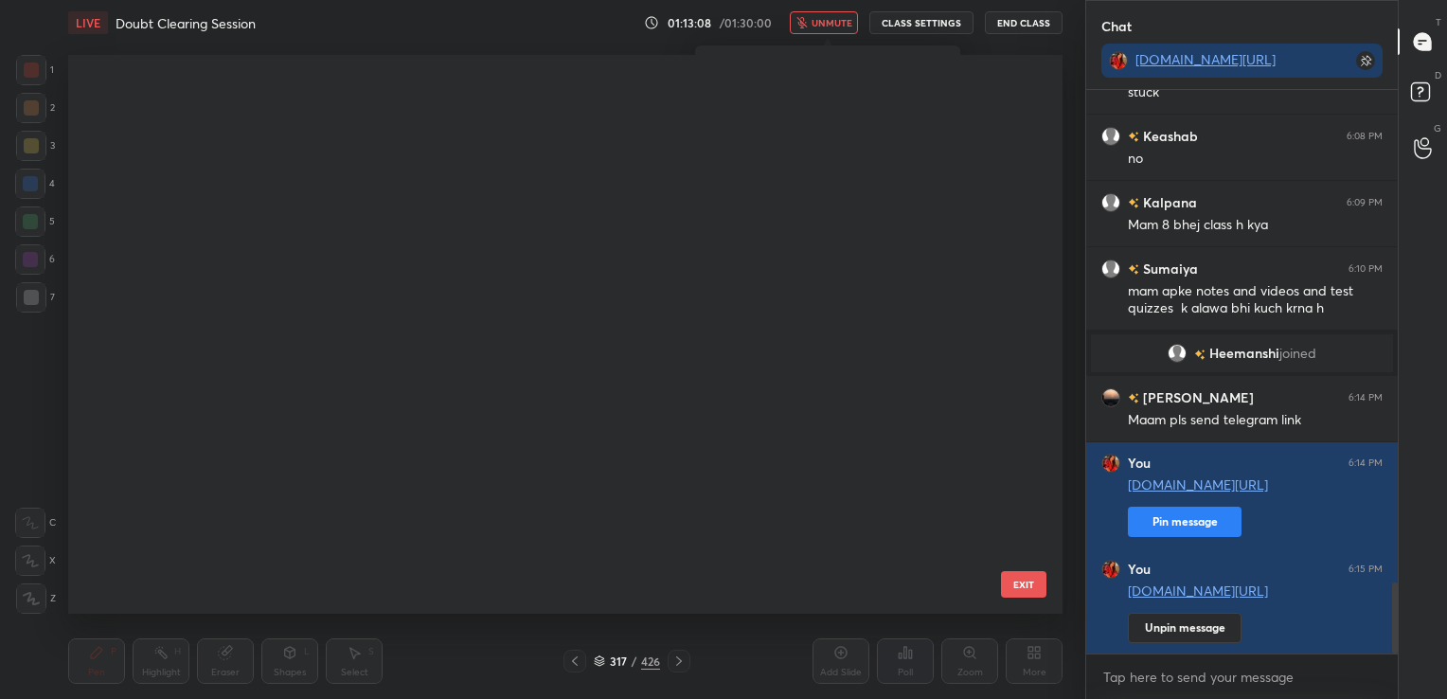
scroll to position [554, 985]
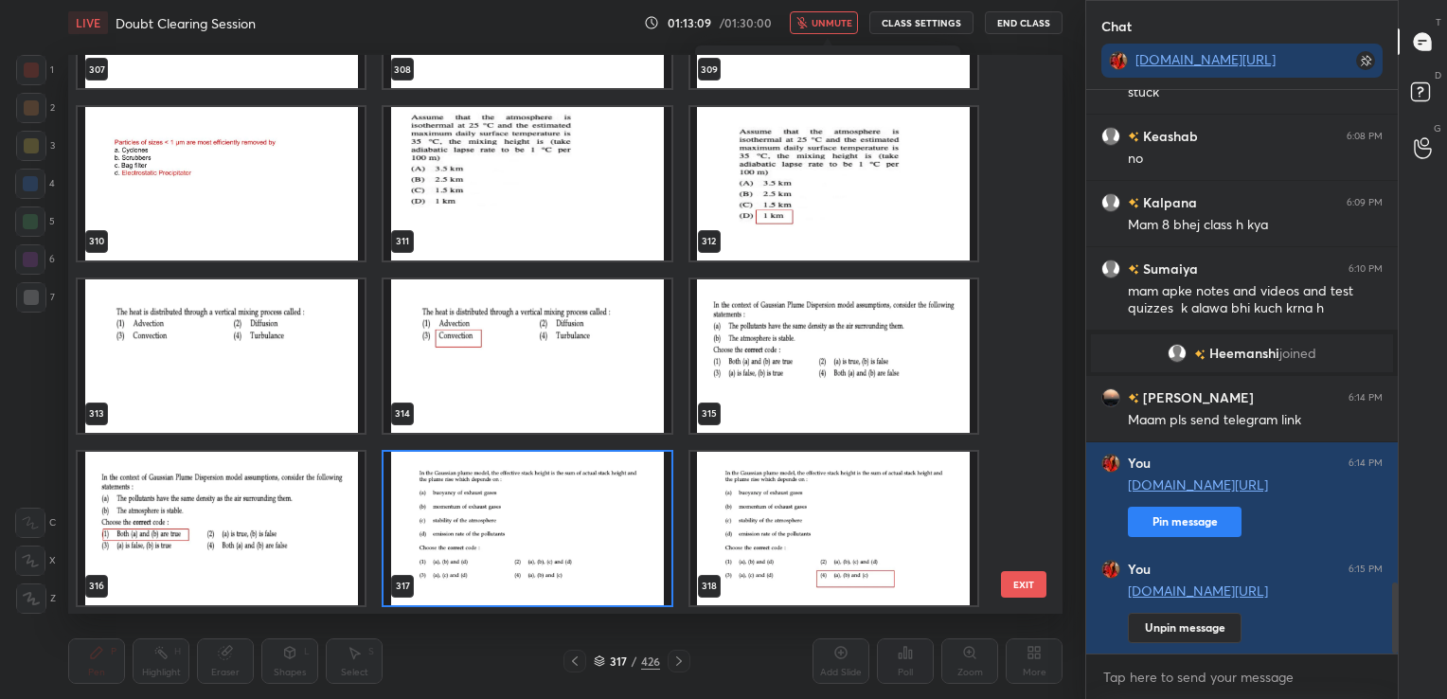
click at [504, 510] on img "grid" at bounding box center [526, 528] width 287 height 153
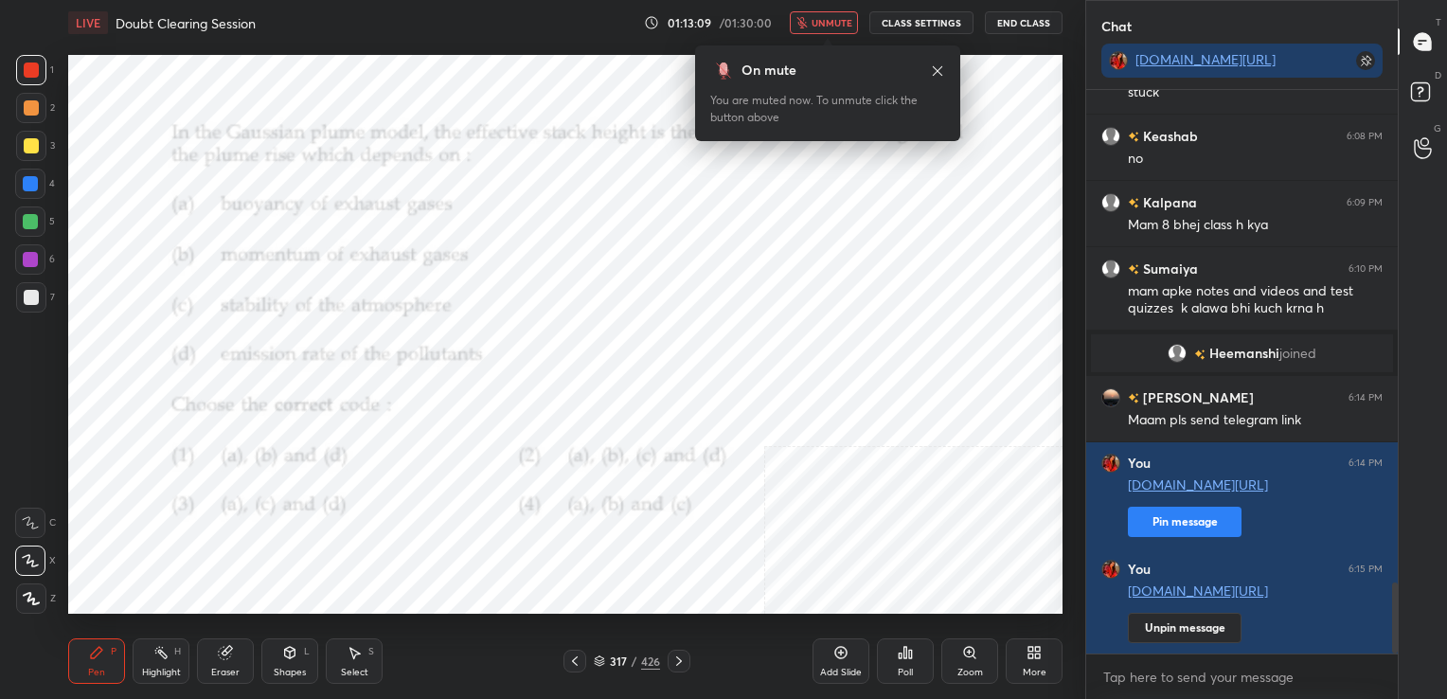
drag, startPoint x: 504, startPoint y: 510, endPoint x: 889, endPoint y: 648, distance: 409.4
click at [889, 648] on div "LIVE Doubt Clearing Session 01:13:09 / 01:30:00 unmute CLASS SETTINGS End Class…" at bounding box center [565, 349] width 1009 height 699
click at [897, 651] on icon at bounding box center [904, 652] width 15 height 15
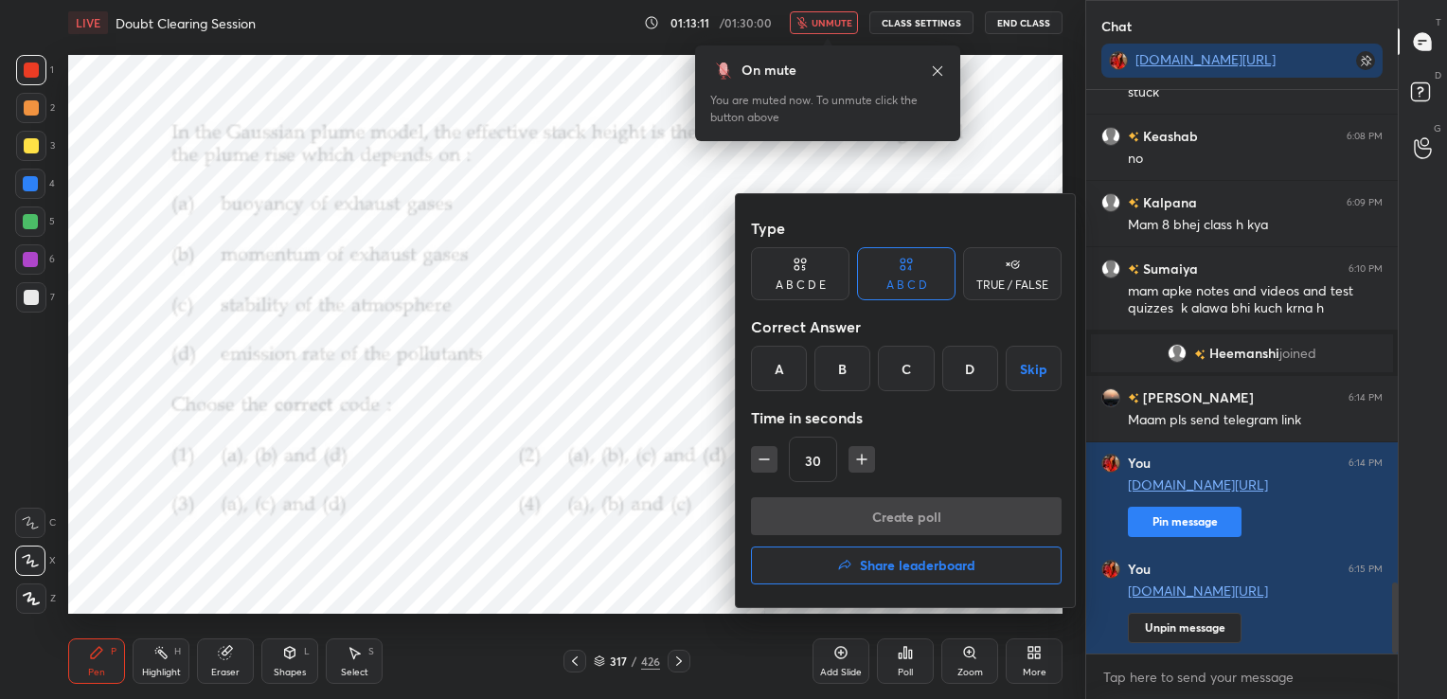
drag, startPoint x: 966, startPoint y: 357, endPoint x: 936, endPoint y: 537, distance: 182.3
click at [936, 537] on div "Type A B C D E A B C D TRUE / FALSE Correct Answer A B C D Skip Time in seconds…" at bounding box center [906, 400] width 341 height 413
click at [965, 383] on div "D" at bounding box center [970, 368] width 56 height 45
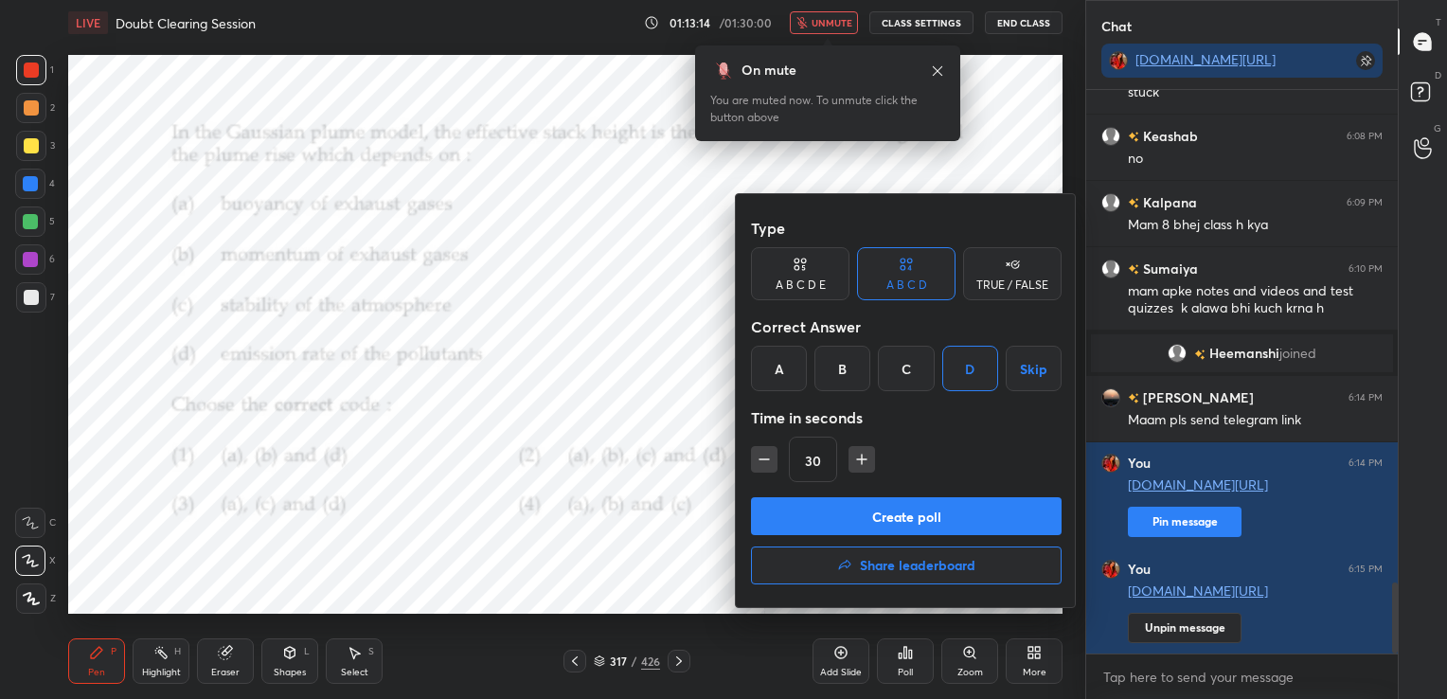
click at [921, 515] on button "Create poll" at bounding box center [906, 516] width 311 height 38
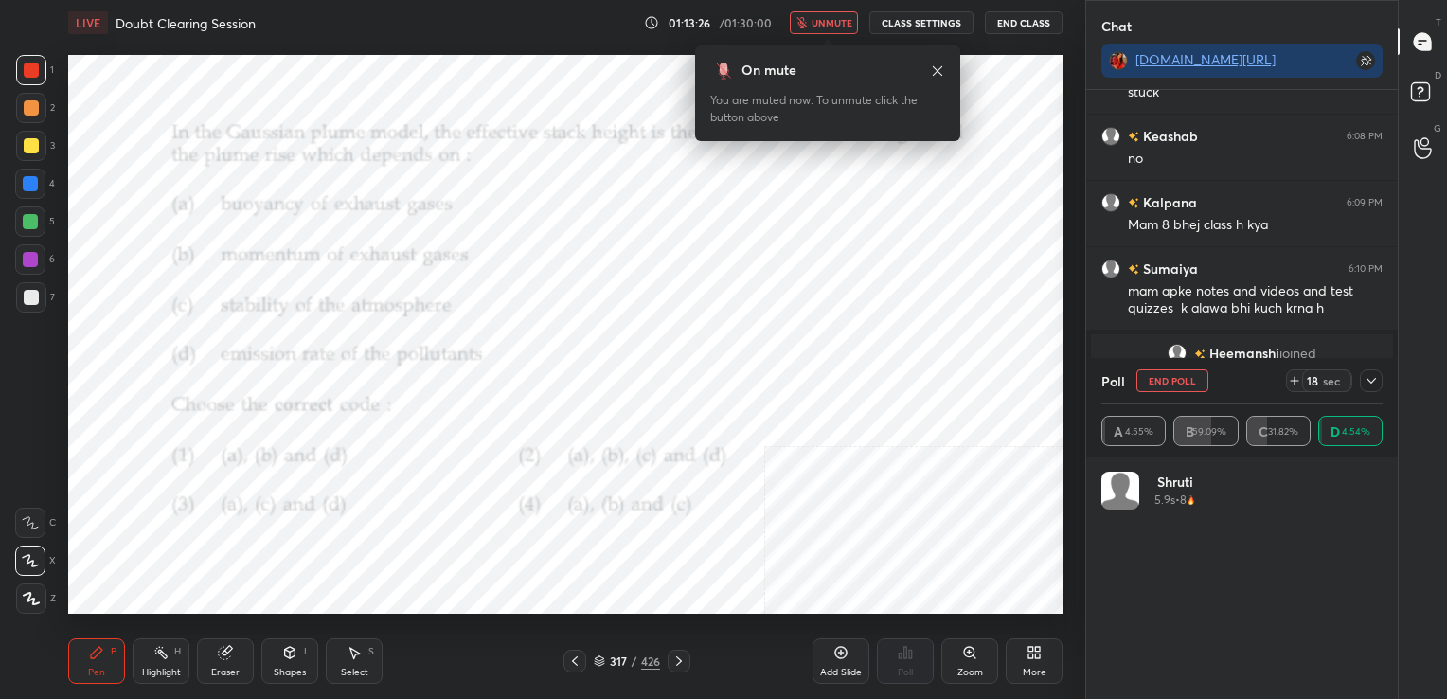
scroll to position [4065, 0]
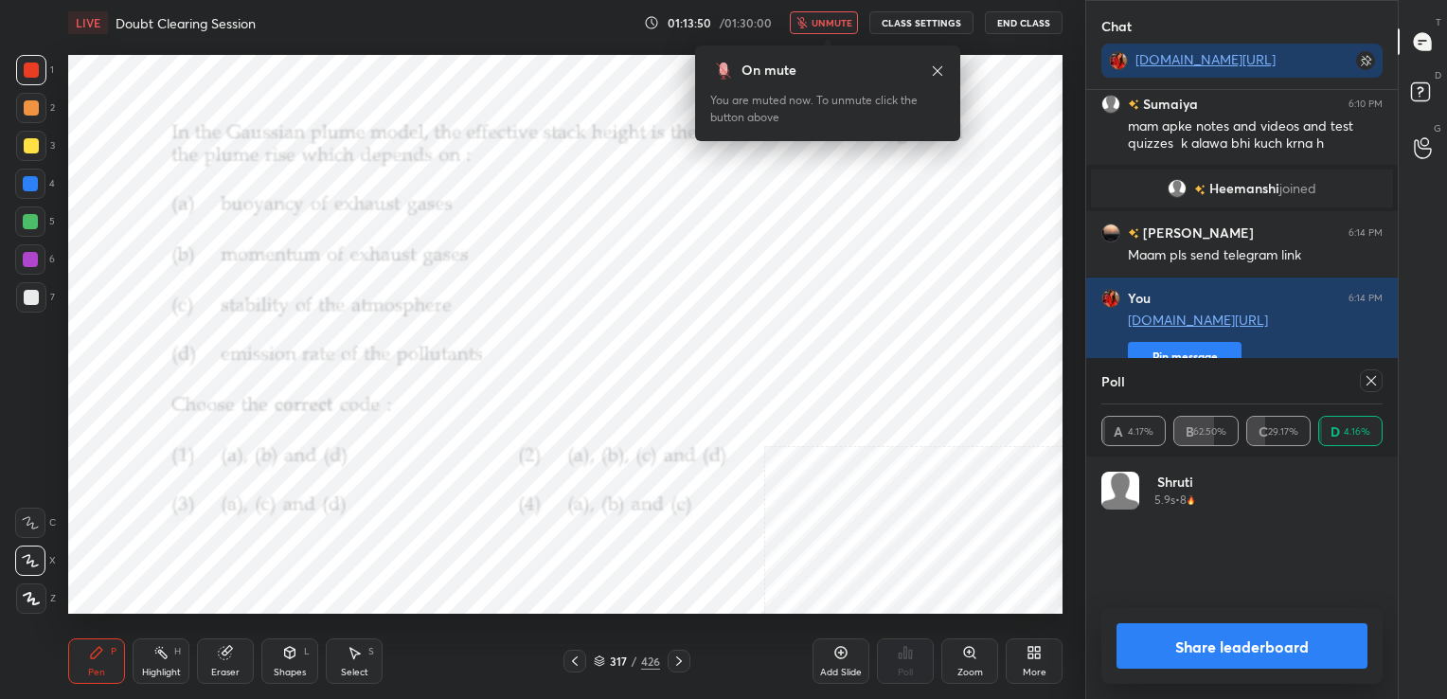
click at [1368, 383] on icon at bounding box center [1370, 380] width 9 height 9
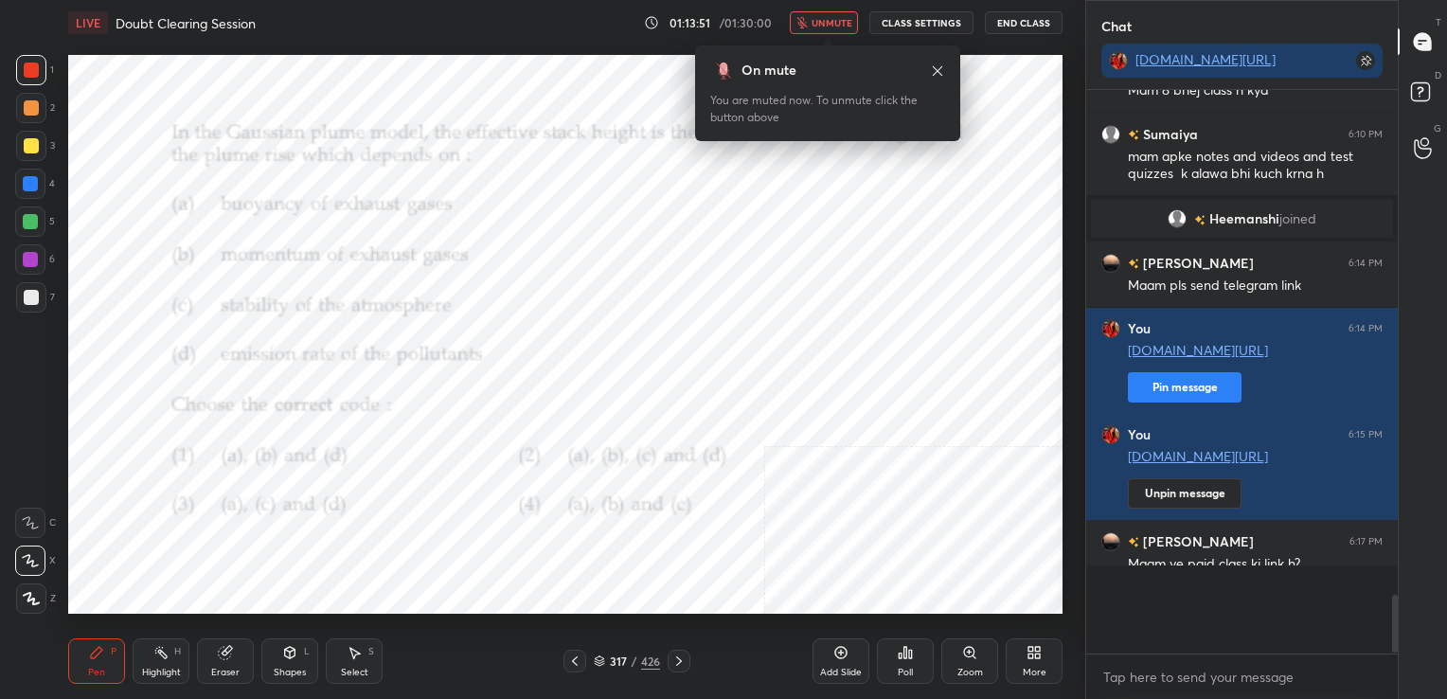
scroll to position [542, 306]
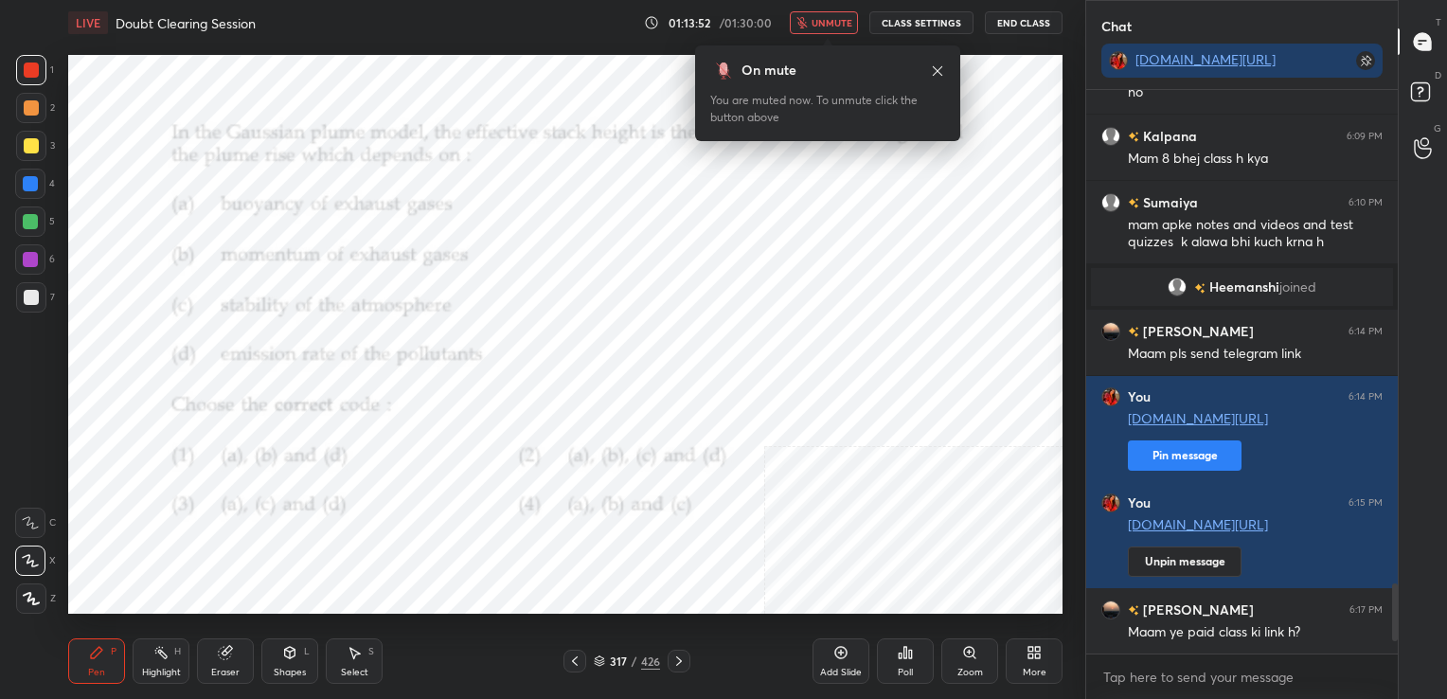
click at [828, 25] on span "unmute" at bounding box center [831, 22] width 41 height 13
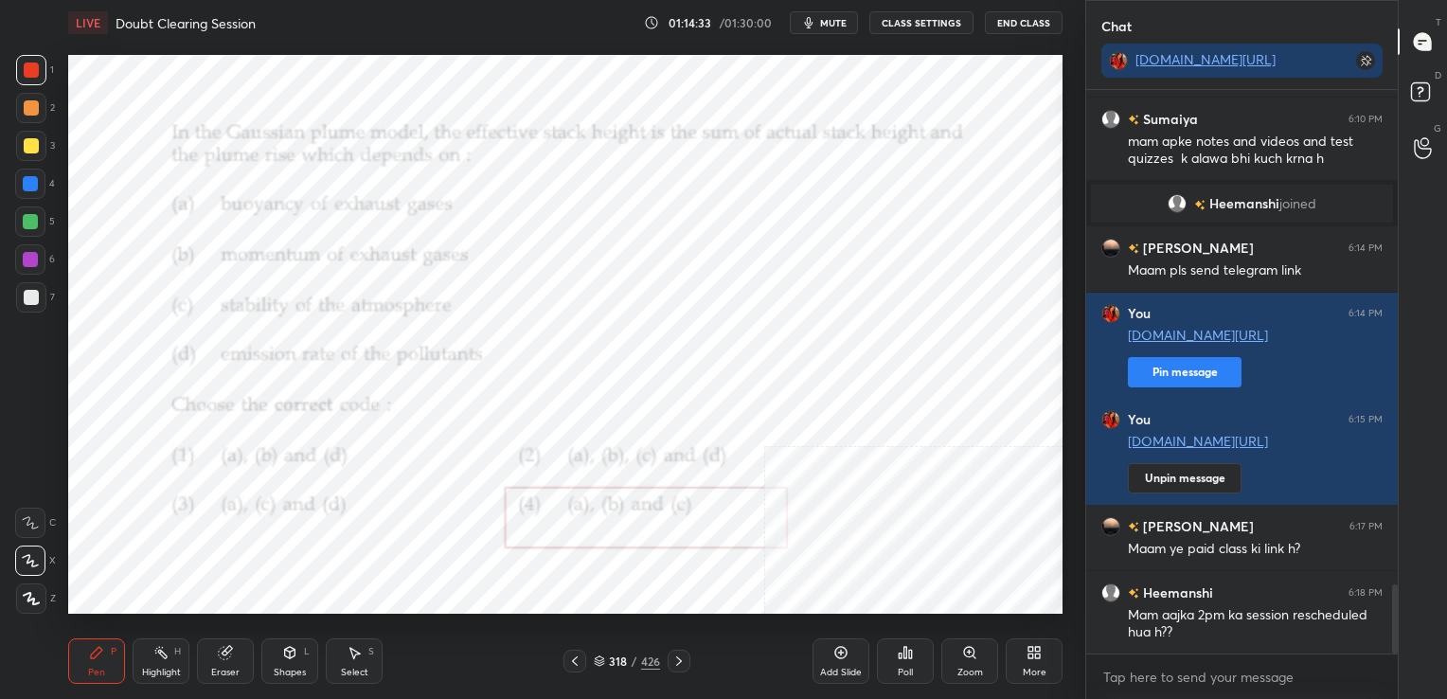
click at [601, 654] on div "318 / 426" at bounding box center [627, 660] width 66 height 17
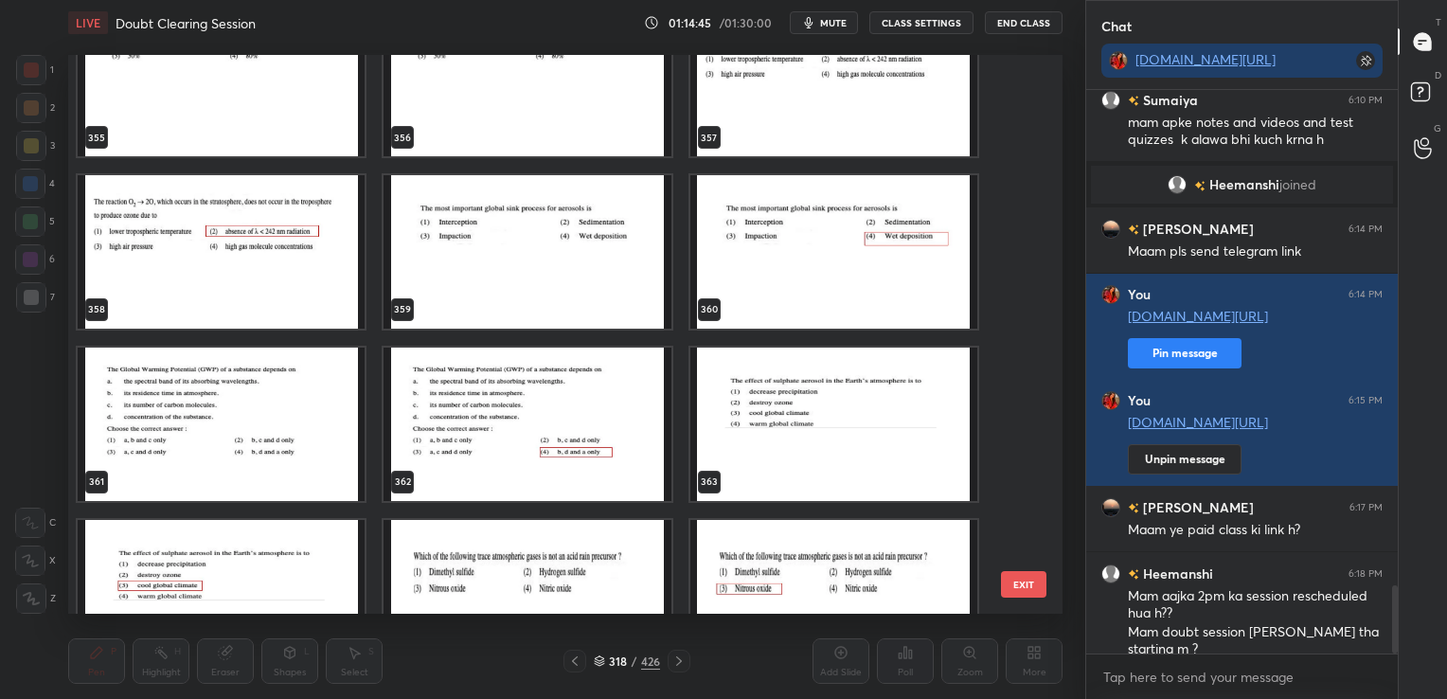
scroll to position [20381, 0]
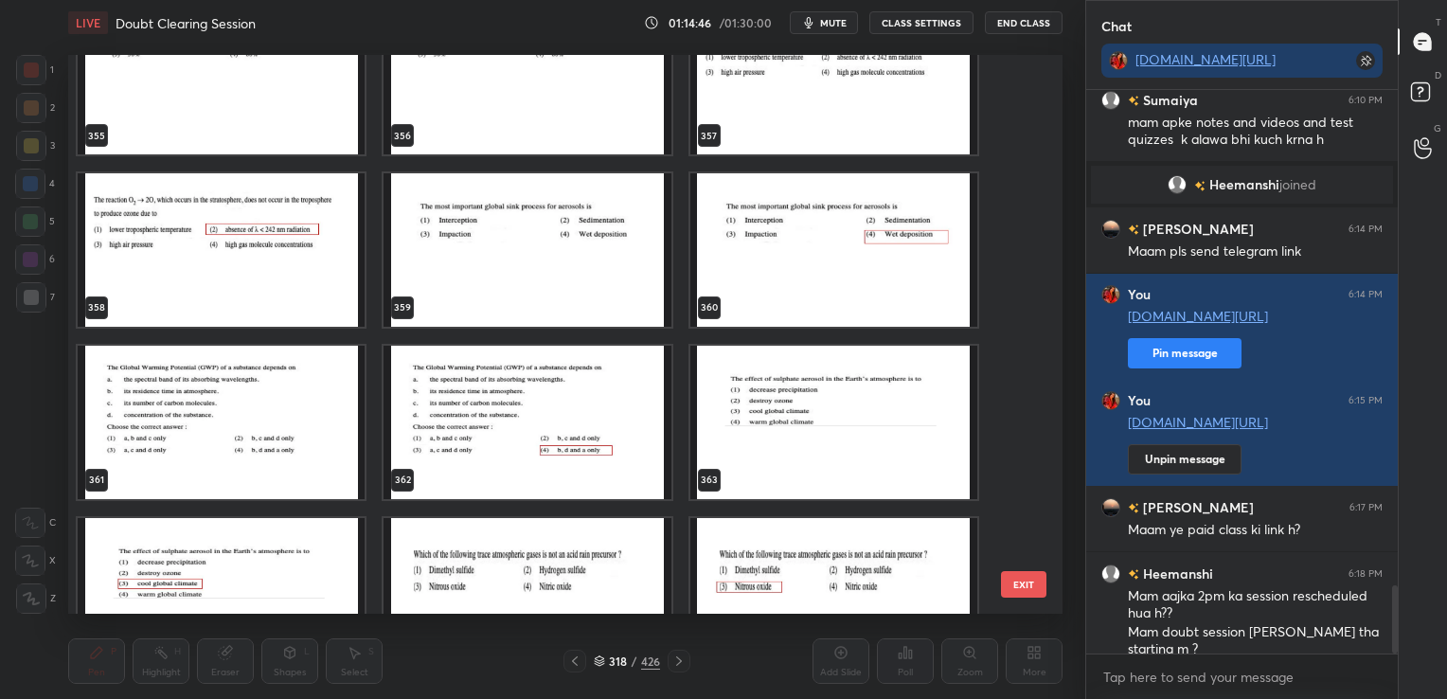
click at [559, 316] on img "grid" at bounding box center [526, 249] width 287 height 153
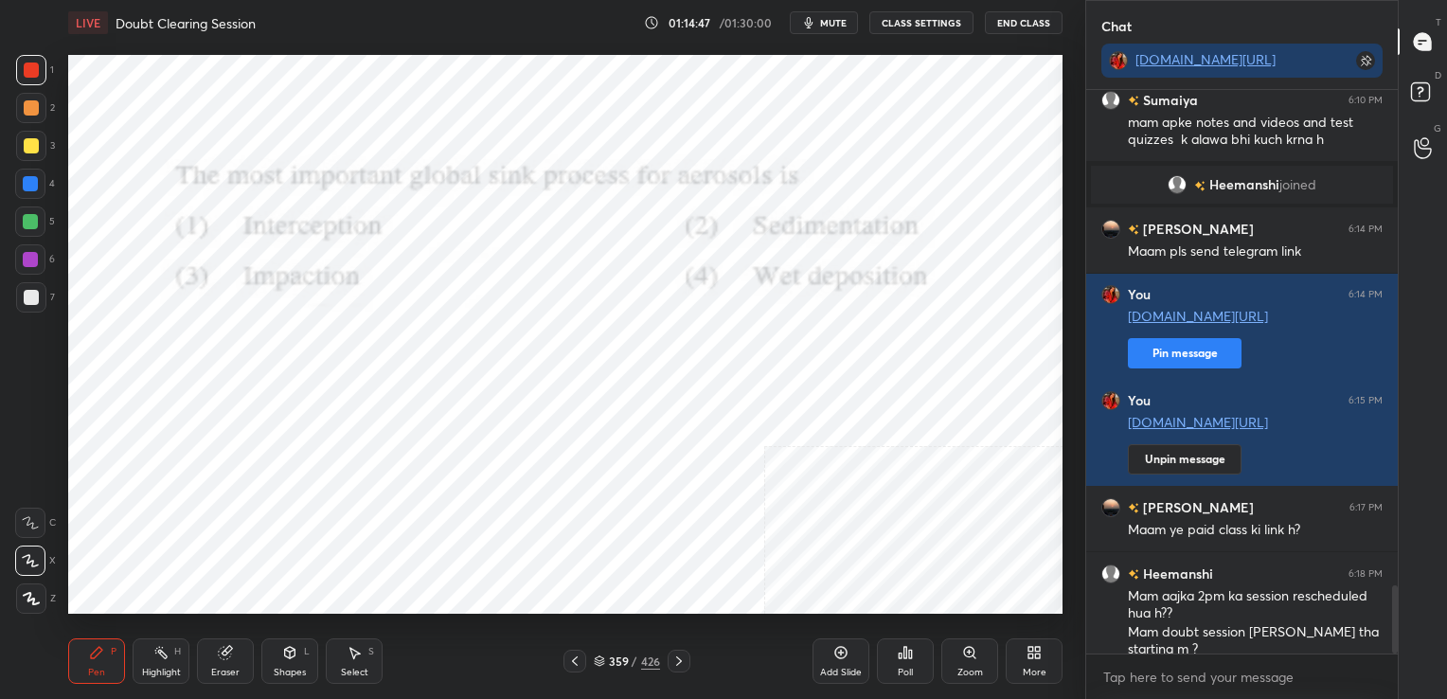
click at [559, 316] on img "grid" at bounding box center [526, 249] width 287 height 153
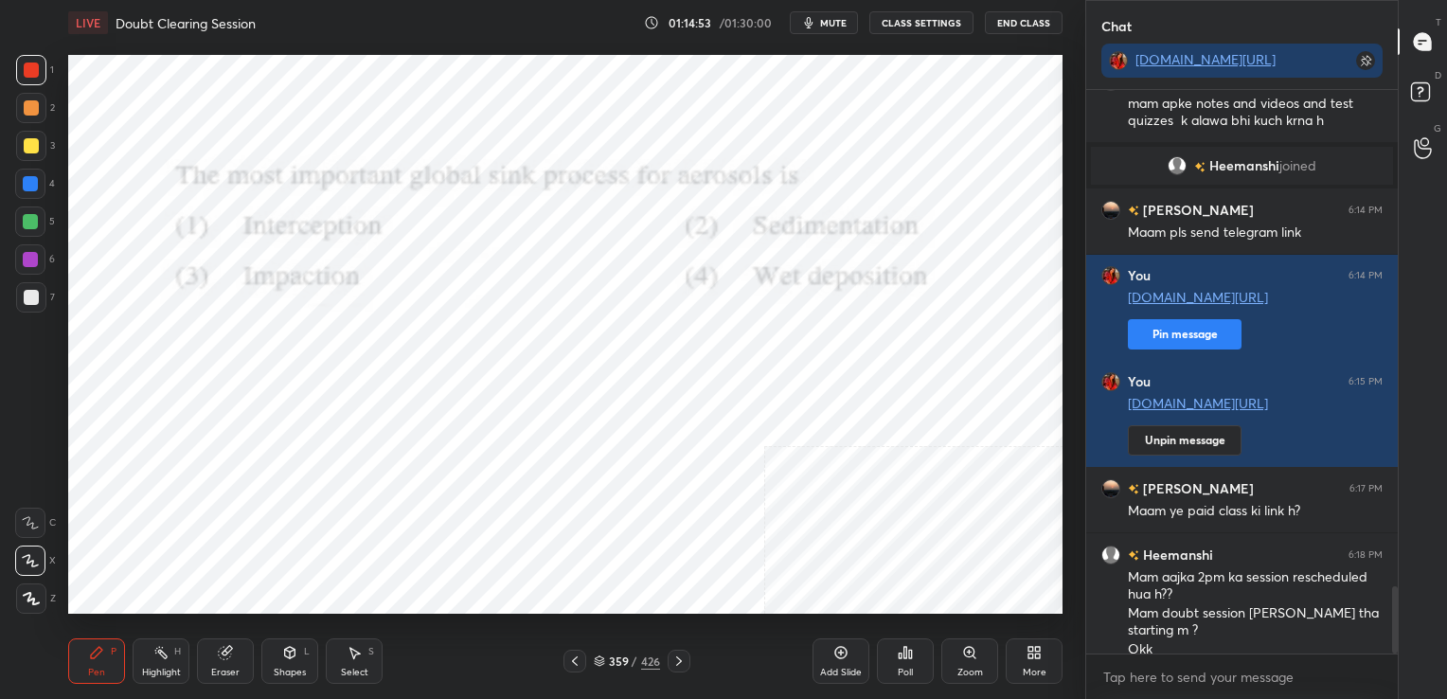
scroll to position [4154, 0]
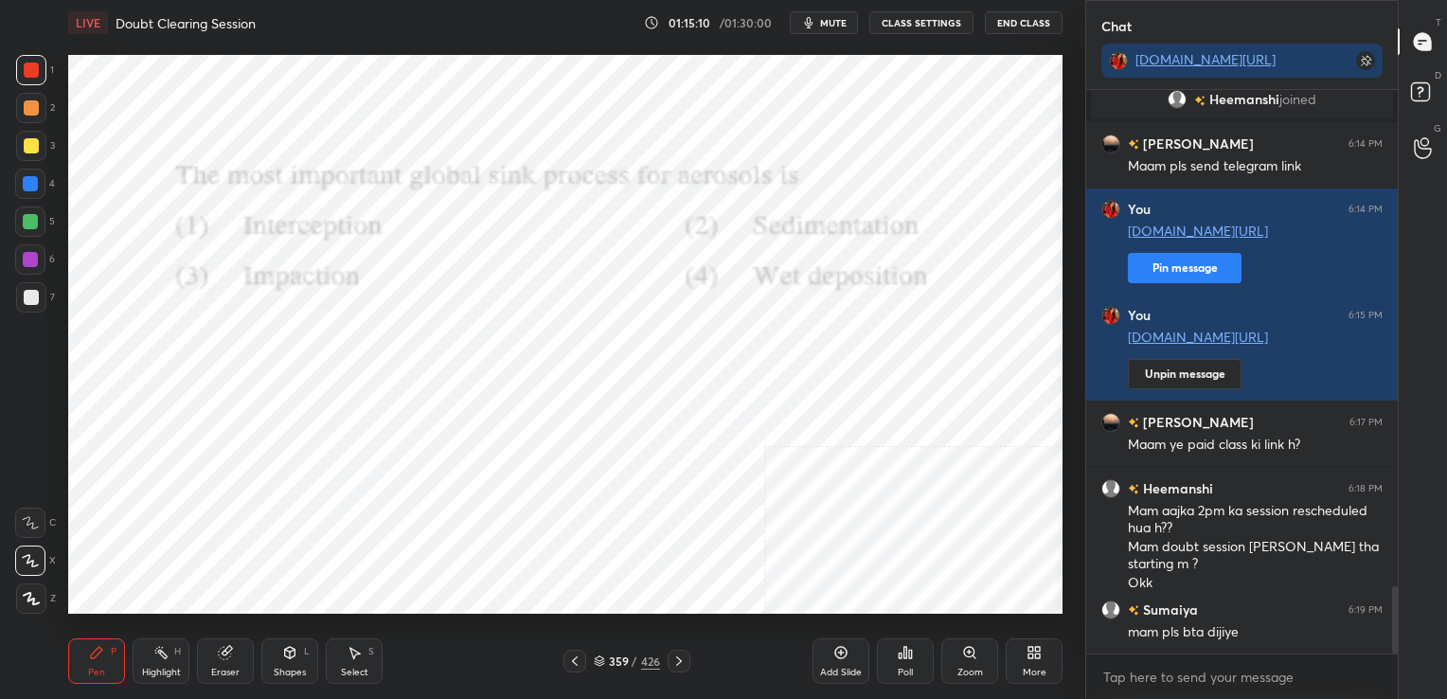
click at [816, 21] on icon "button" at bounding box center [808, 22] width 15 height 15
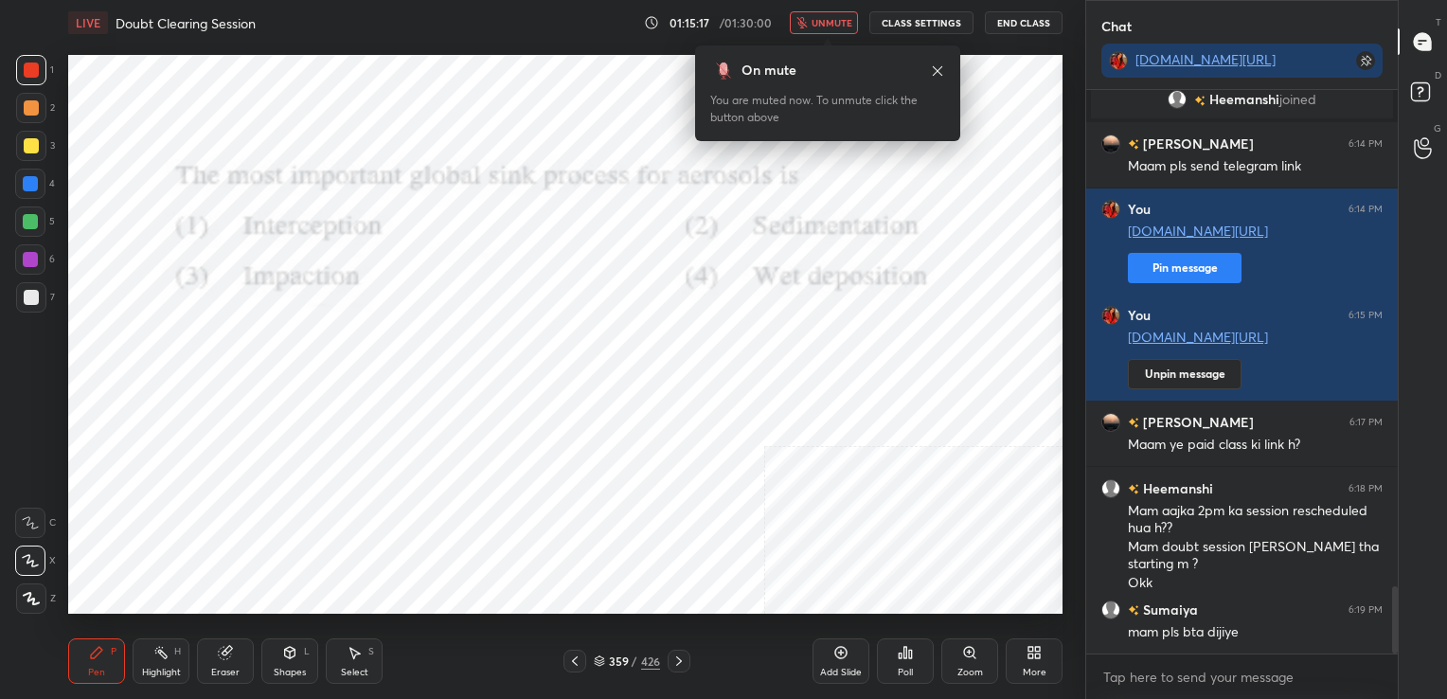
click at [845, 23] on span "unmute" at bounding box center [831, 22] width 41 height 13
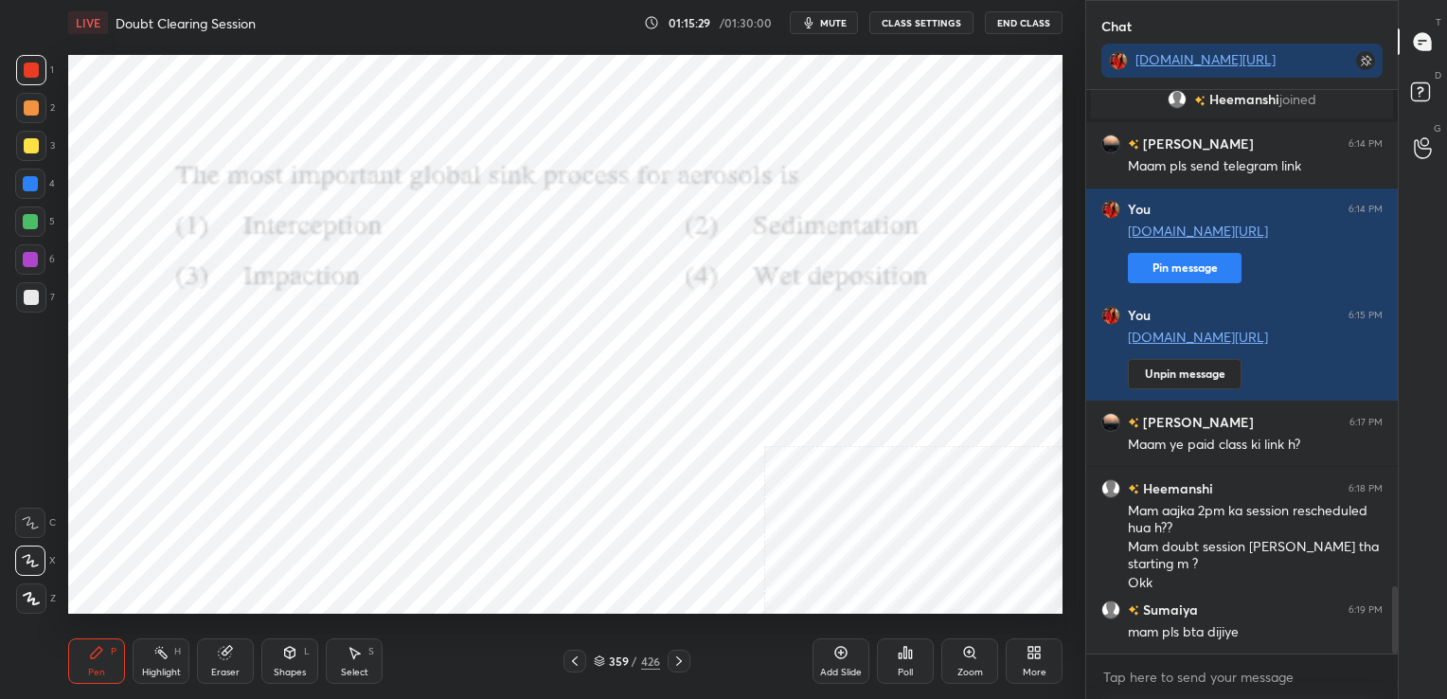
click at [895, 653] on div "Poll" at bounding box center [905, 660] width 57 height 45
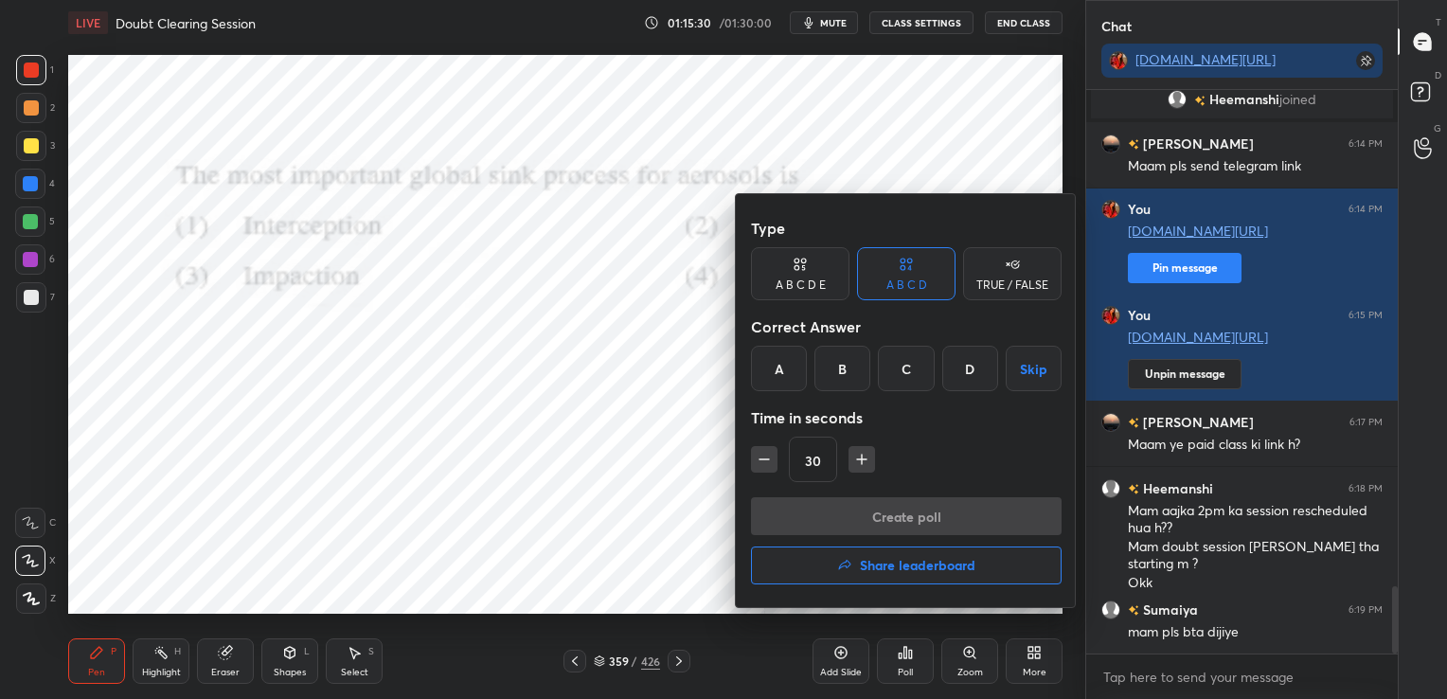
click at [974, 380] on div "D" at bounding box center [970, 368] width 56 height 45
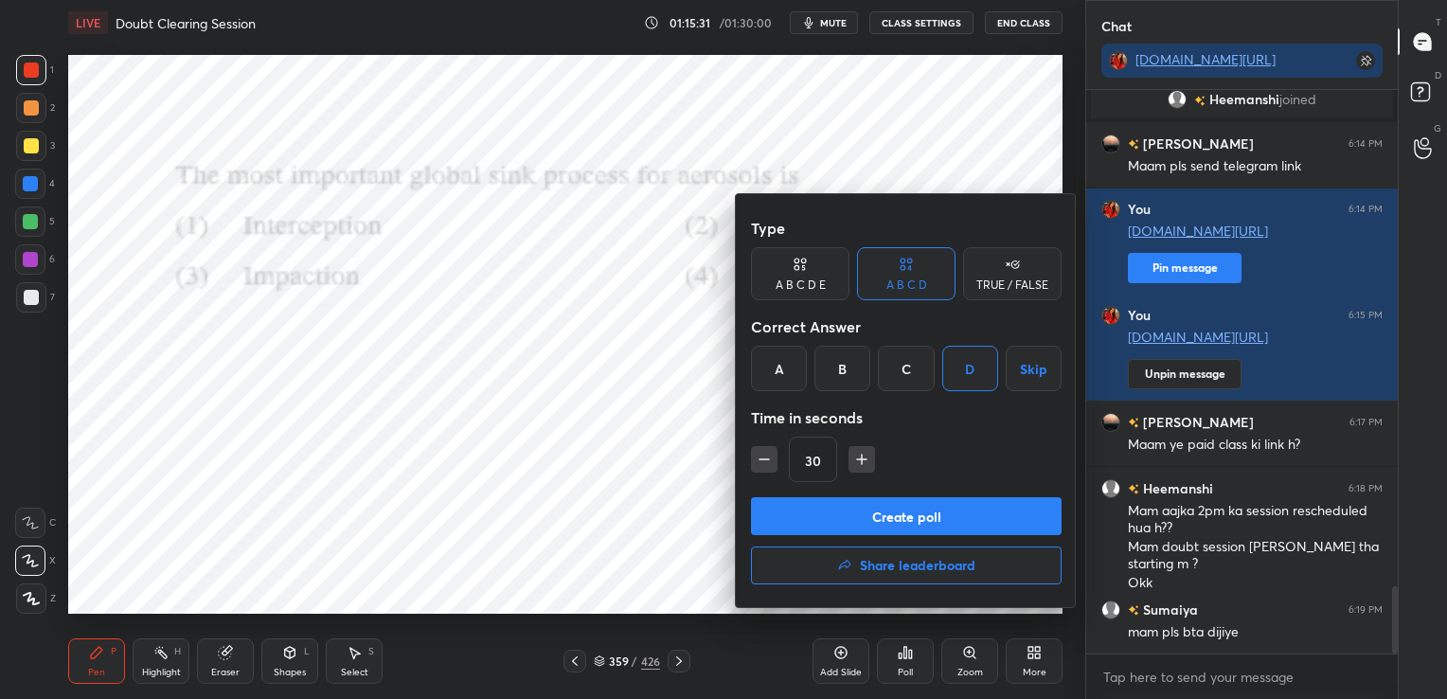
click at [929, 527] on button "Create poll" at bounding box center [906, 516] width 311 height 38
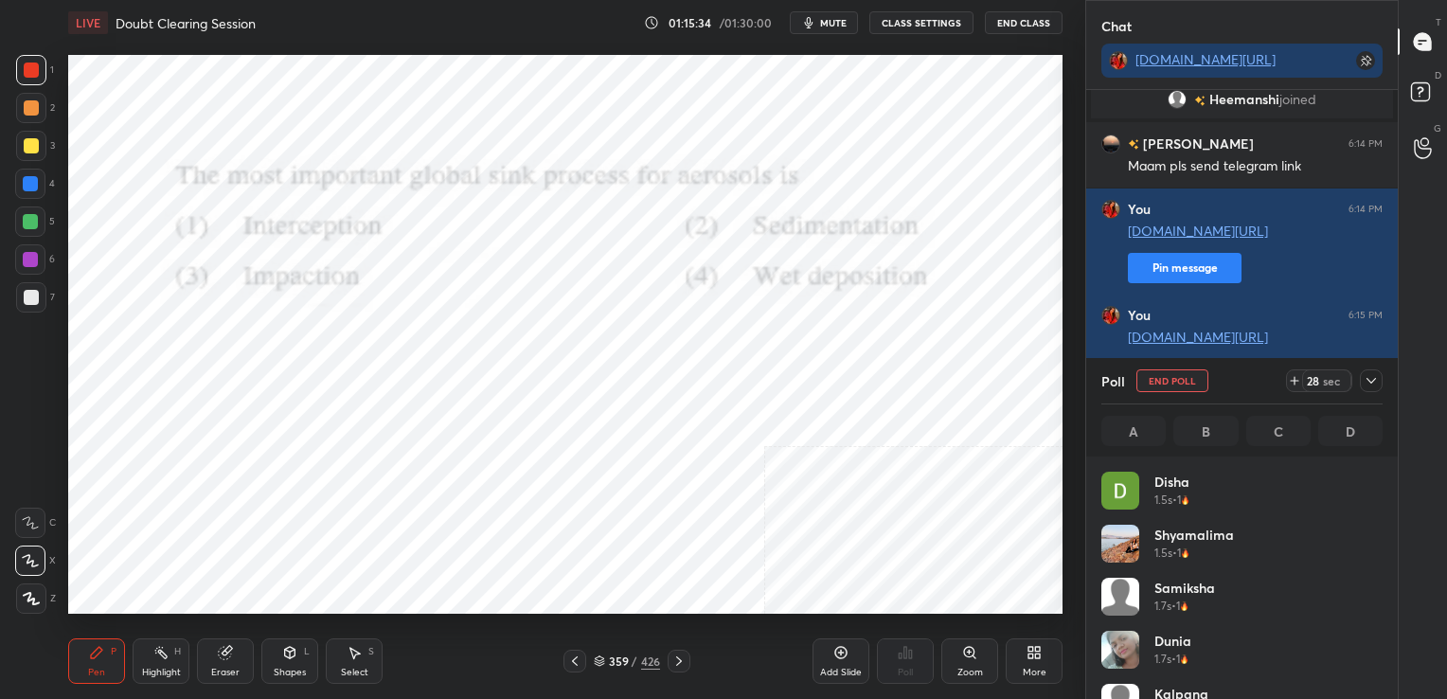
scroll to position [222, 275]
click at [833, 28] on button "mute" at bounding box center [824, 22] width 68 height 23
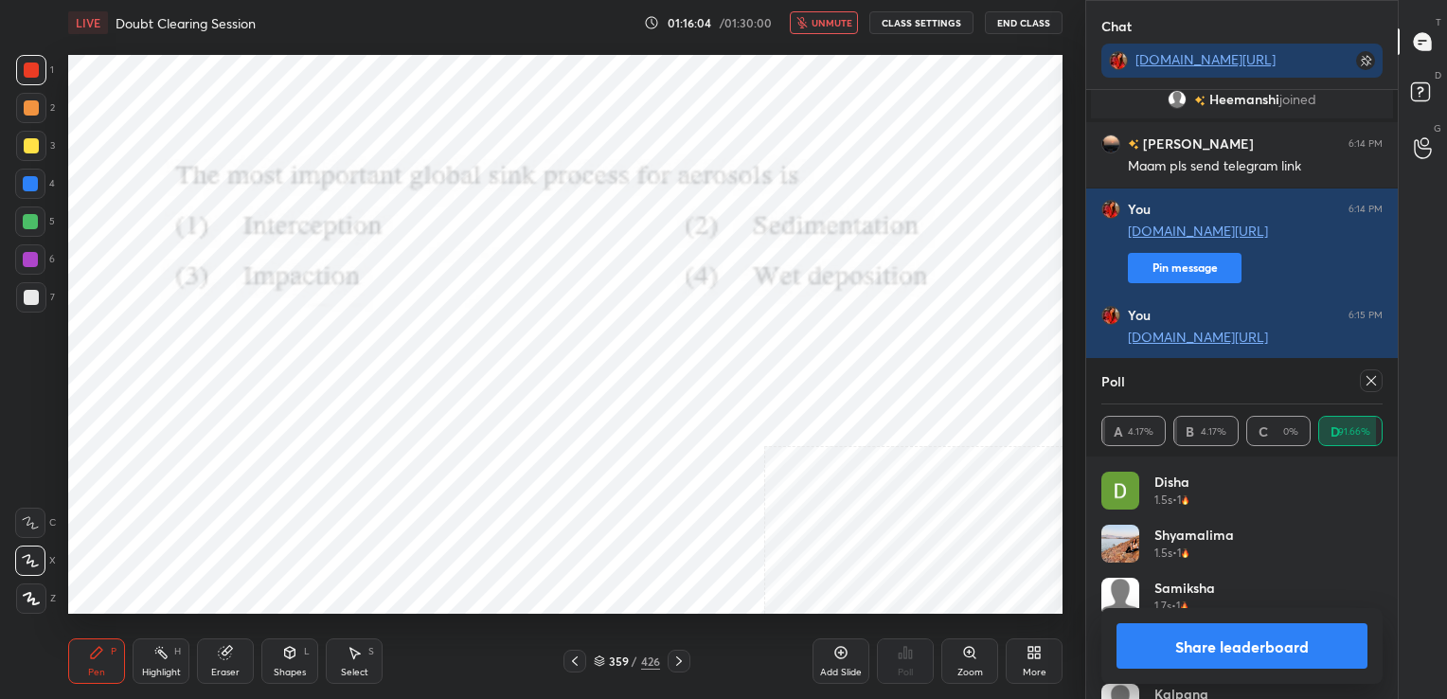
click at [1375, 369] on div at bounding box center [1370, 380] width 23 height 23
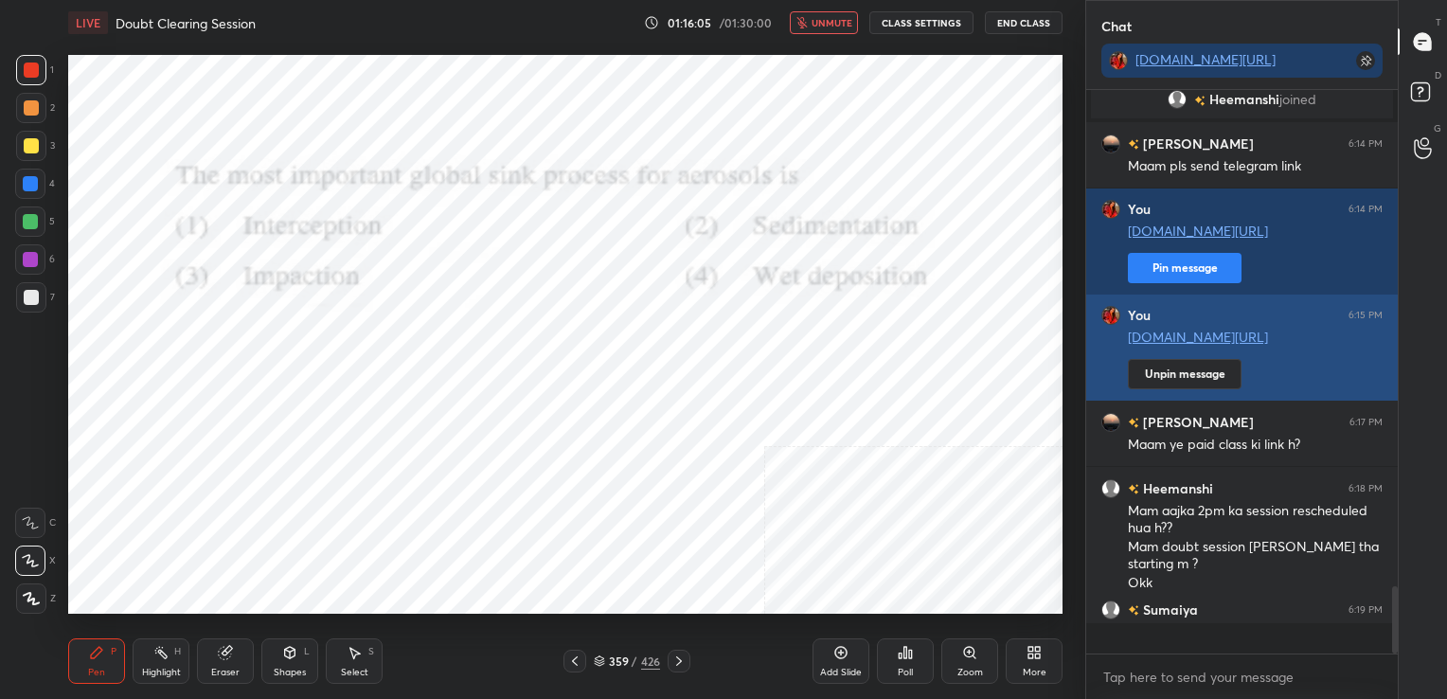
scroll to position [6, 6]
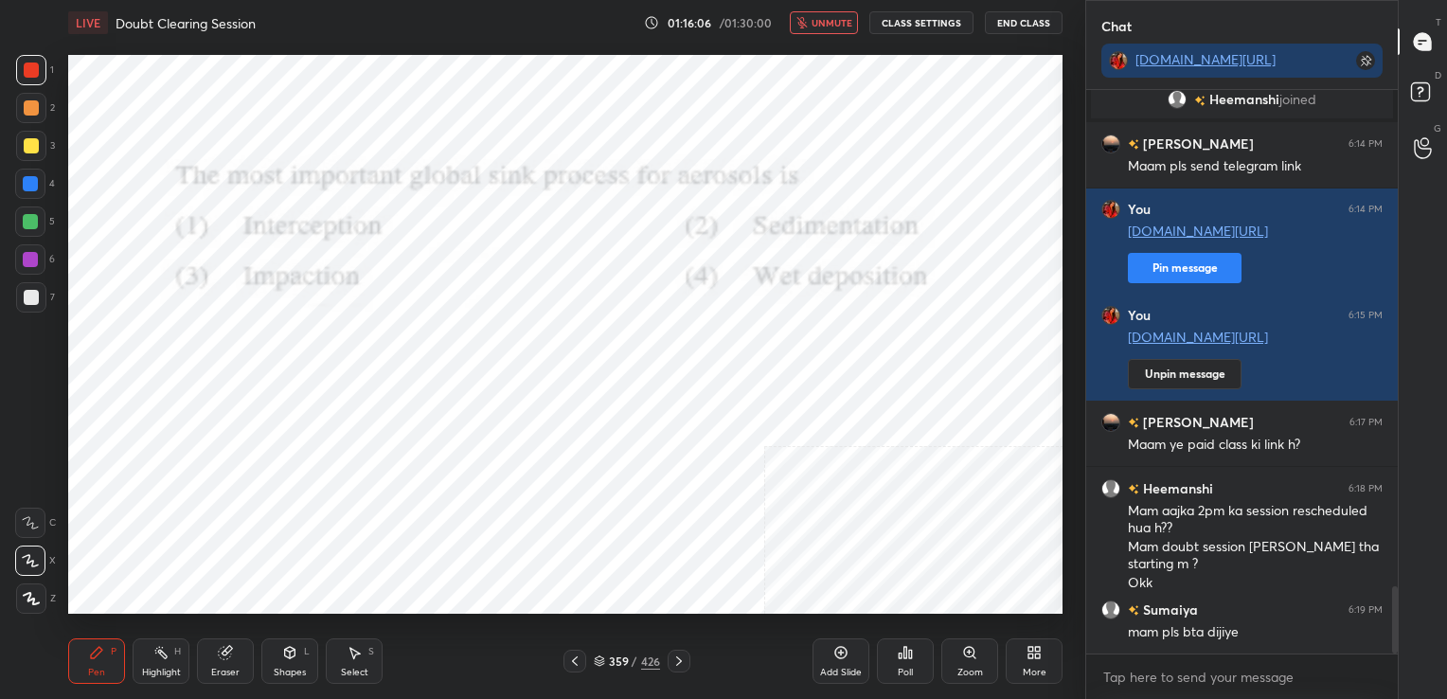
click at [830, 35] on div "LIVE Doubt Clearing Session 01:16:06 / 01:30:00 unmute CLASS SETTINGS End Class" at bounding box center [565, 22] width 994 height 45
click at [841, 26] on span "unmute" at bounding box center [831, 22] width 41 height 13
click at [594, 660] on icon at bounding box center [599, 660] width 11 height 11
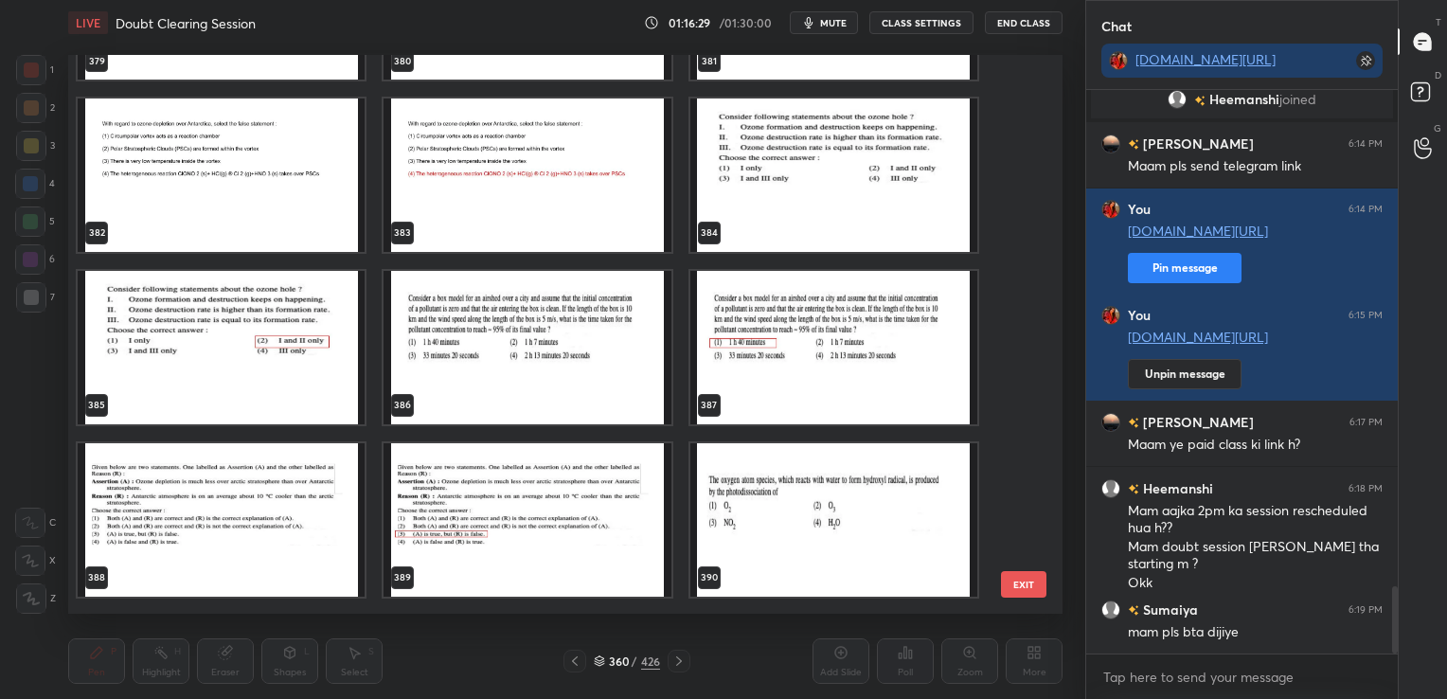
scroll to position [21831, 0]
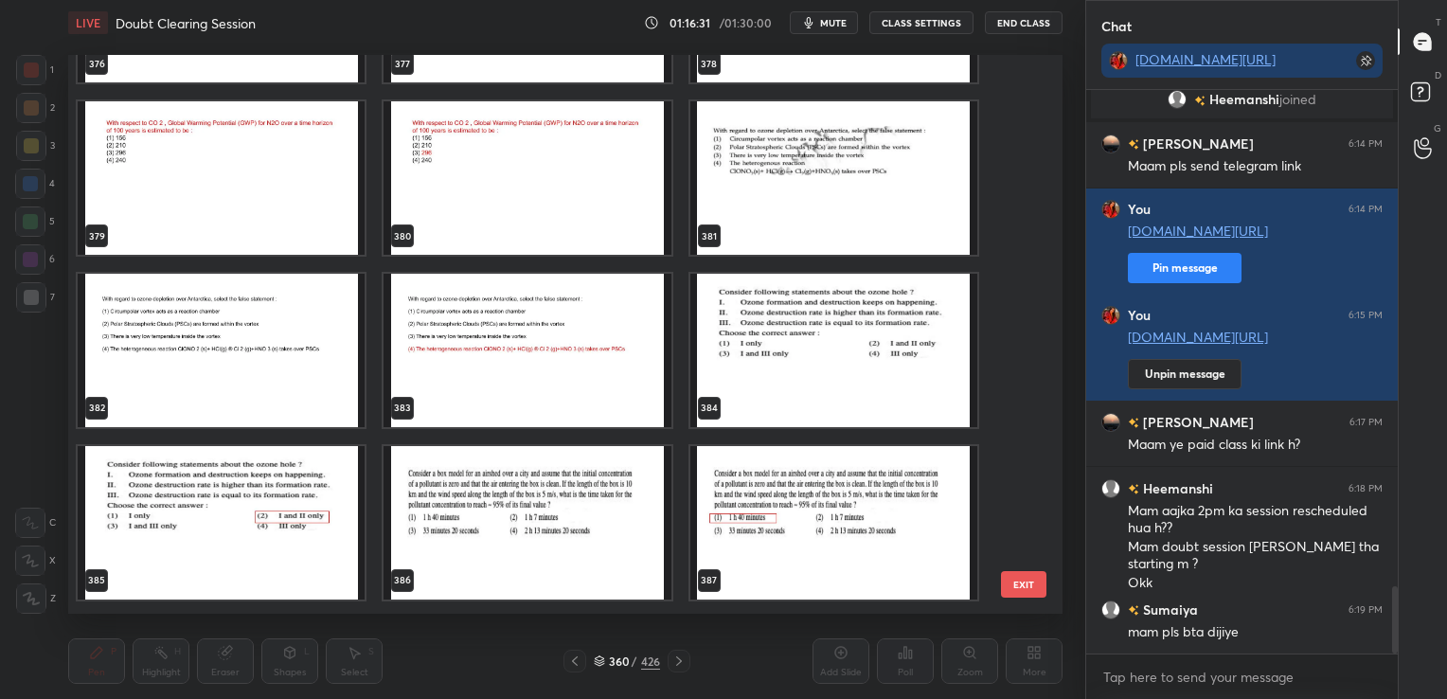
click at [201, 279] on img "grid" at bounding box center [221, 350] width 287 height 153
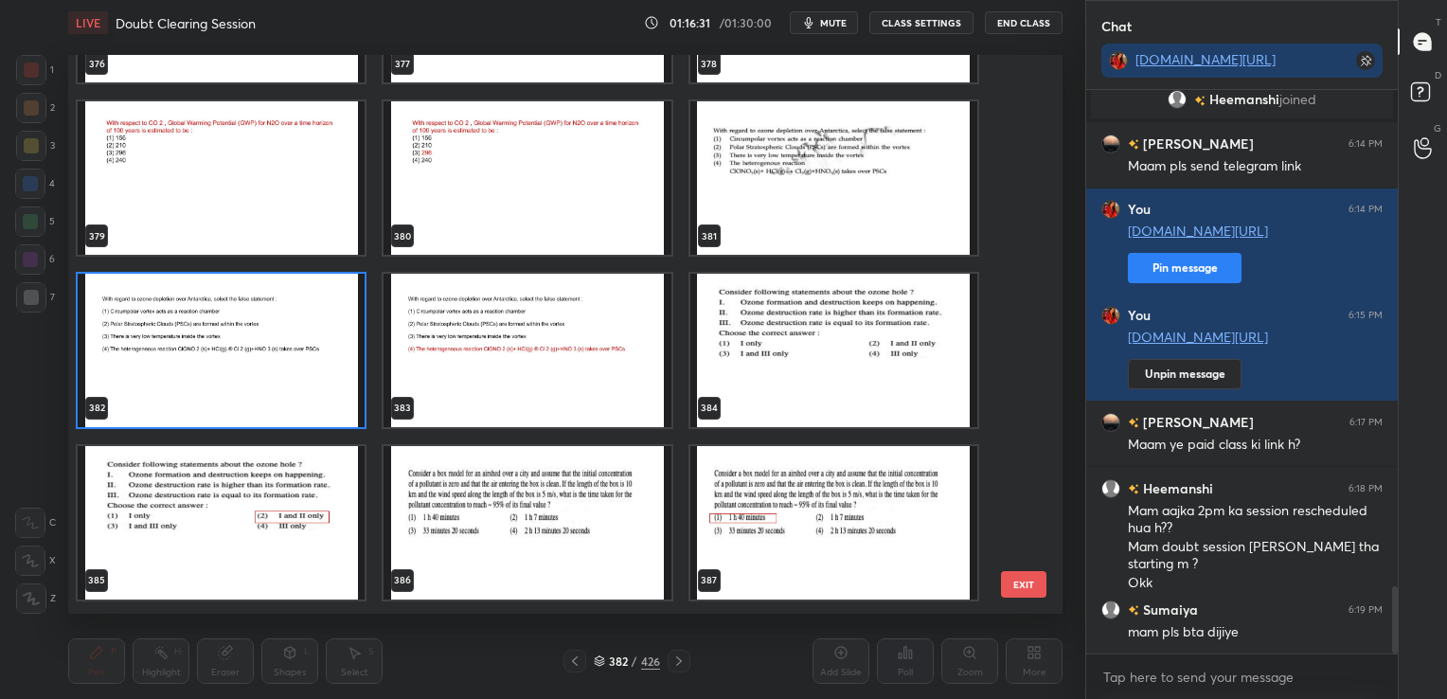
click at [201, 279] on img "grid" at bounding box center [221, 350] width 287 height 153
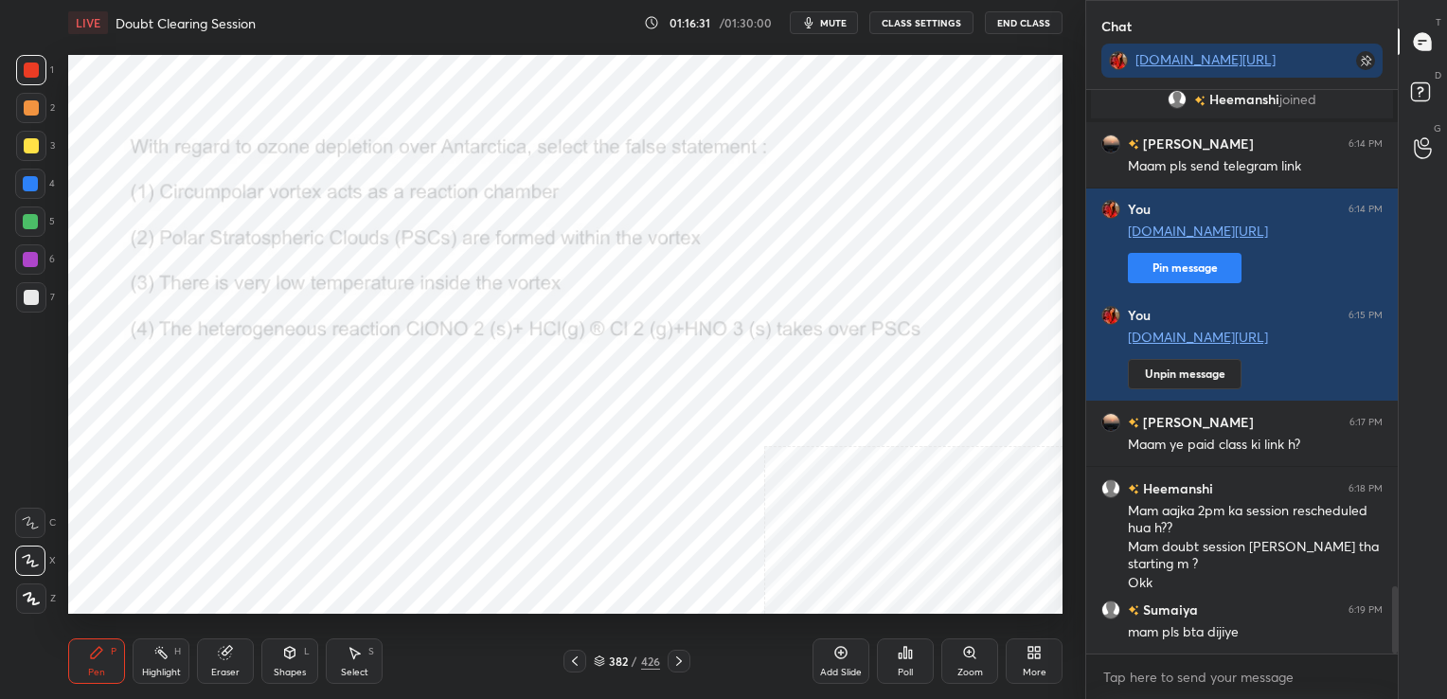
click at [201, 279] on img "grid" at bounding box center [221, 350] width 287 height 153
drag, startPoint x: 826, startPoint y: 4, endPoint x: 826, endPoint y: 14, distance: 10.4
click at [826, 14] on div "LIVE Doubt Clearing Session 01:16:48 / 01:30:00 mute CLASS SETTINGS End Class" at bounding box center [565, 22] width 994 height 45
click at [826, 14] on button "mute" at bounding box center [824, 22] width 68 height 23
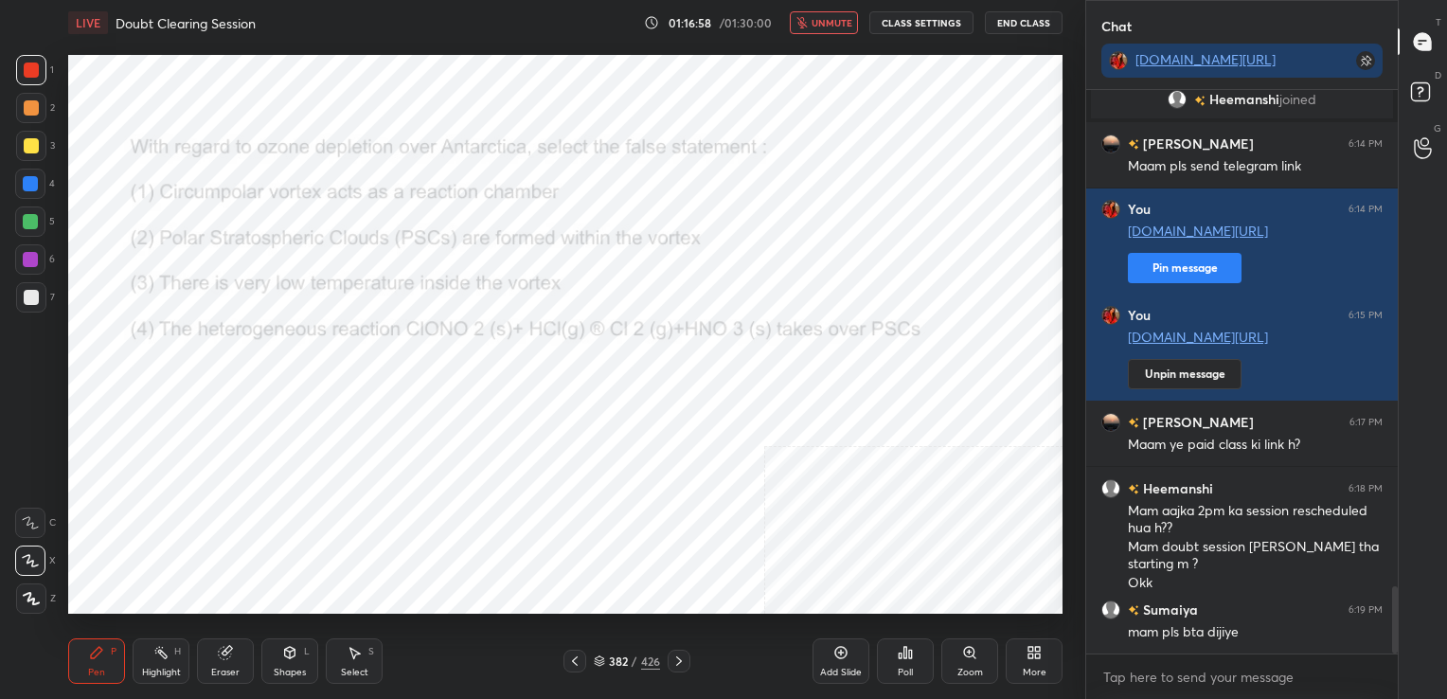
click at [597, 662] on icon at bounding box center [599, 660] width 11 height 11
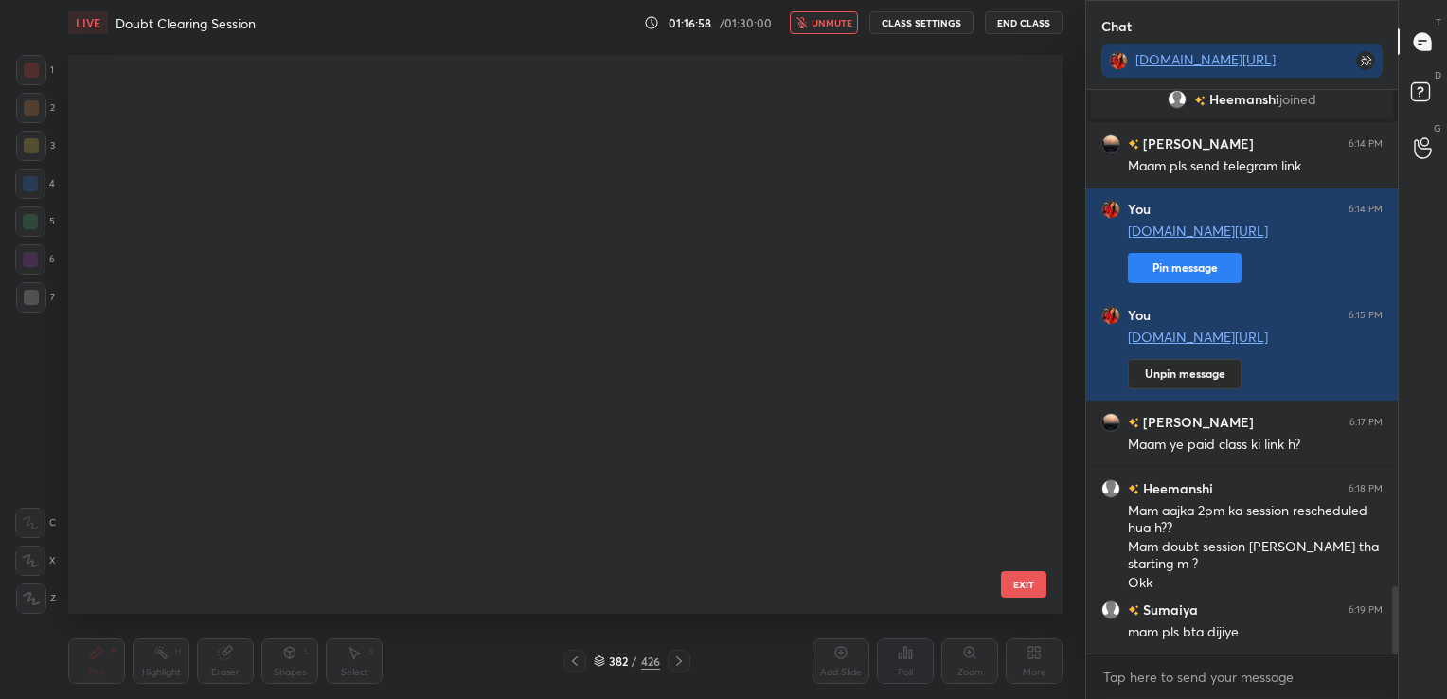
scroll to position [554, 985]
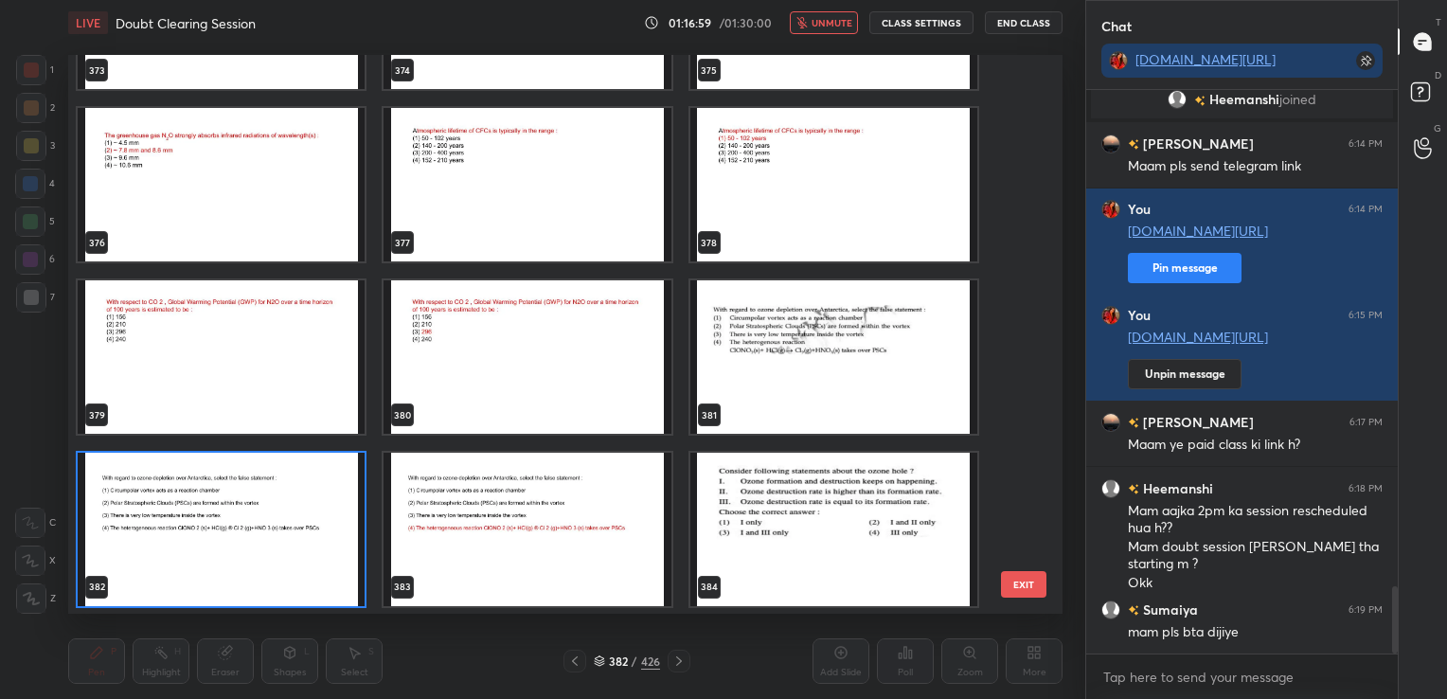
click at [304, 506] on img "grid" at bounding box center [221, 529] width 287 height 153
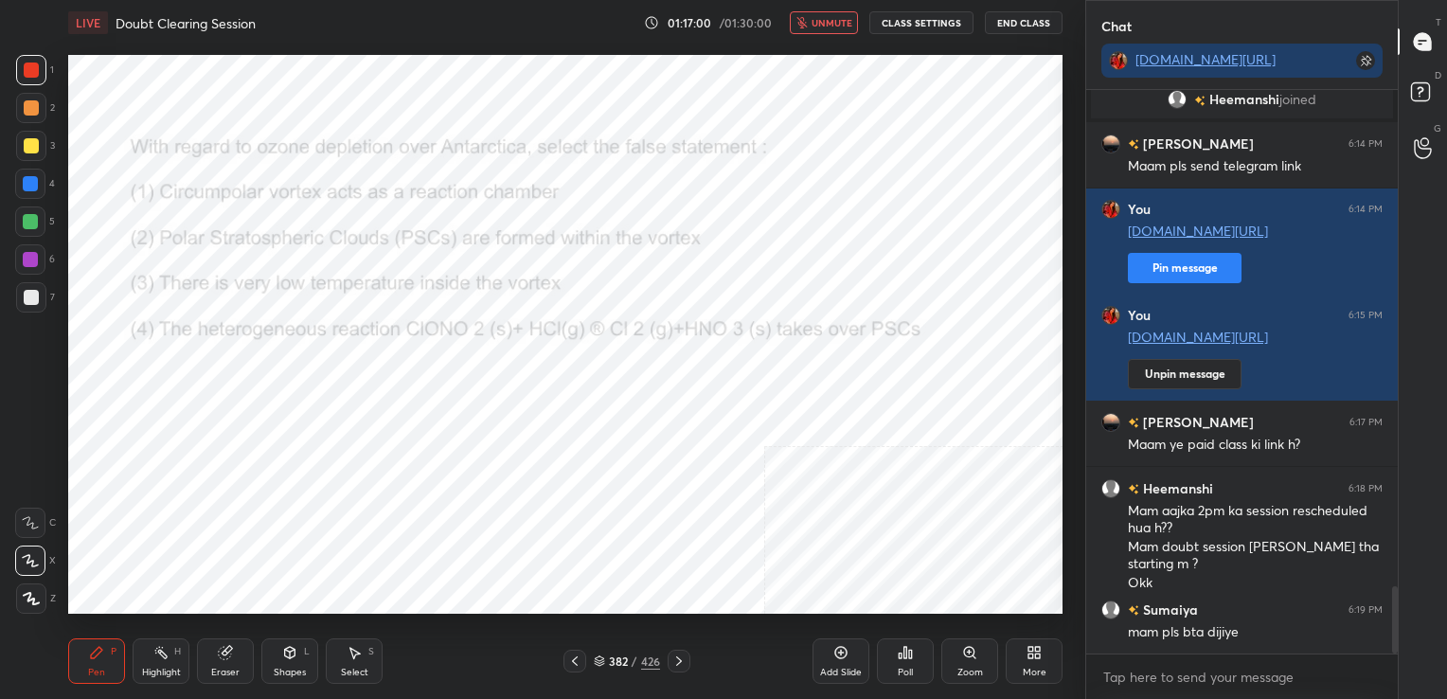
drag, startPoint x: 304, startPoint y: 506, endPoint x: 831, endPoint y: 604, distance: 536.3
click at [897, 649] on div "Poll" at bounding box center [905, 660] width 57 height 45
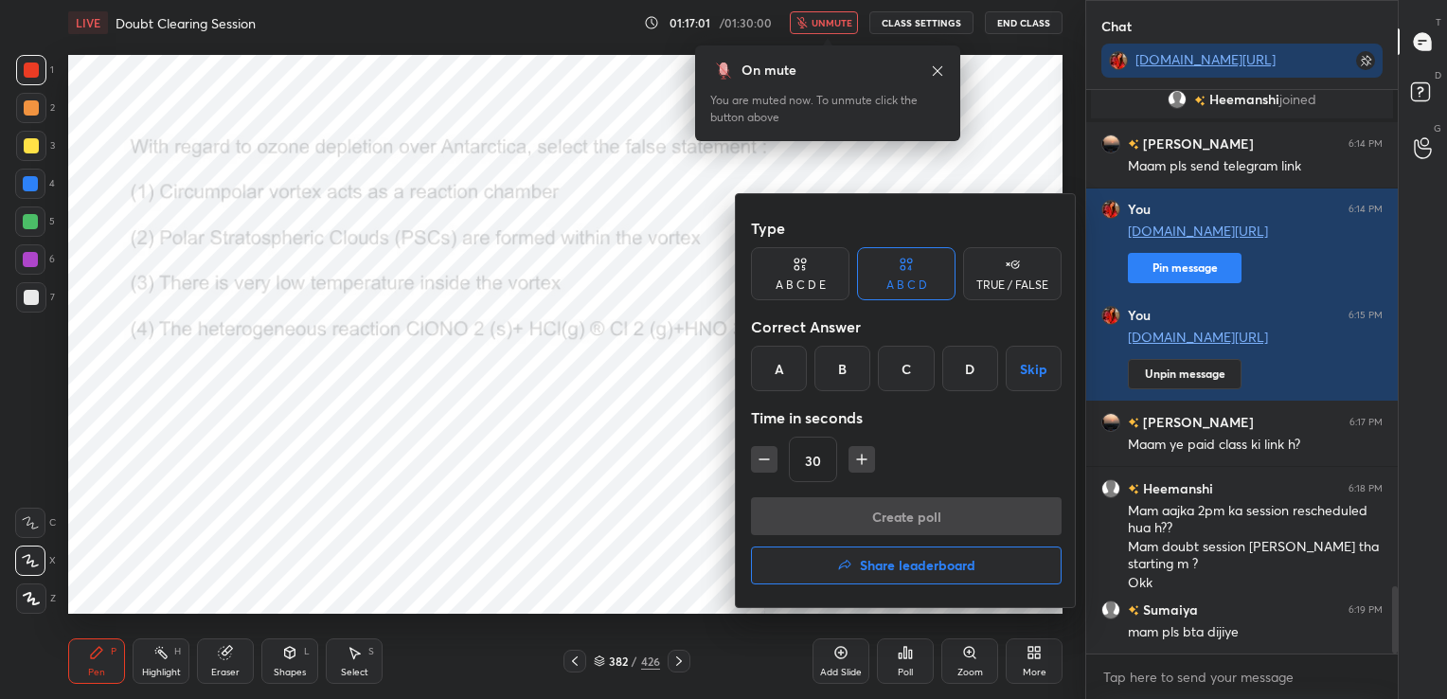
click at [963, 369] on div "D" at bounding box center [970, 368] width 56 height 45
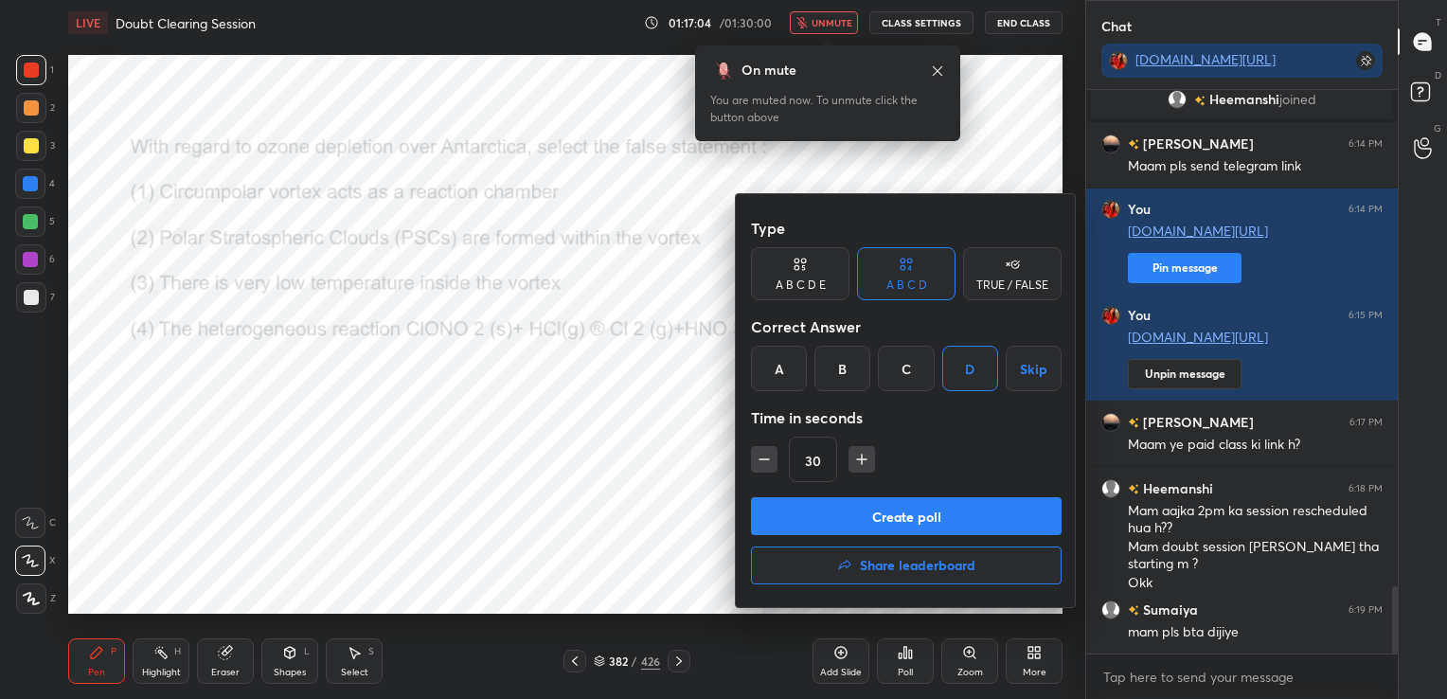
click at [923, 523] on button "Create poll" at bounding box center [906, 516] width 311 height 38
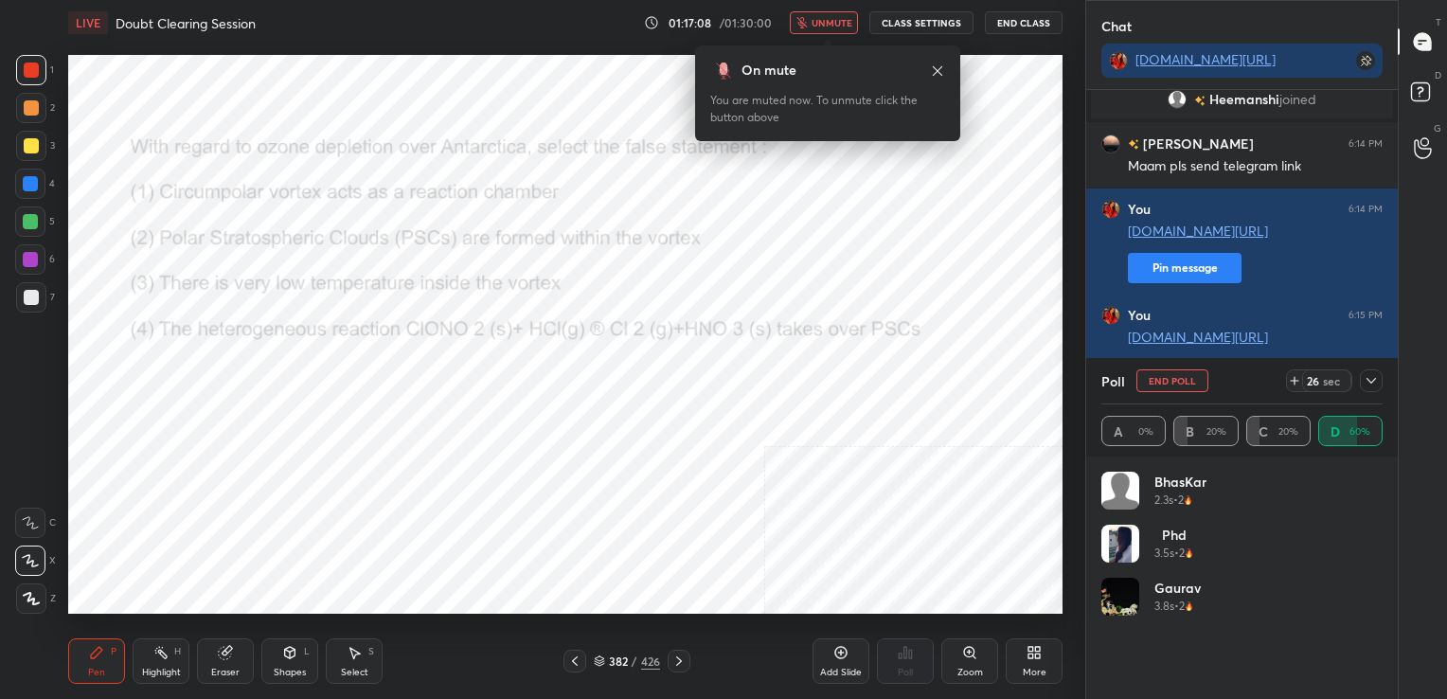
scroll to position [222, 275]
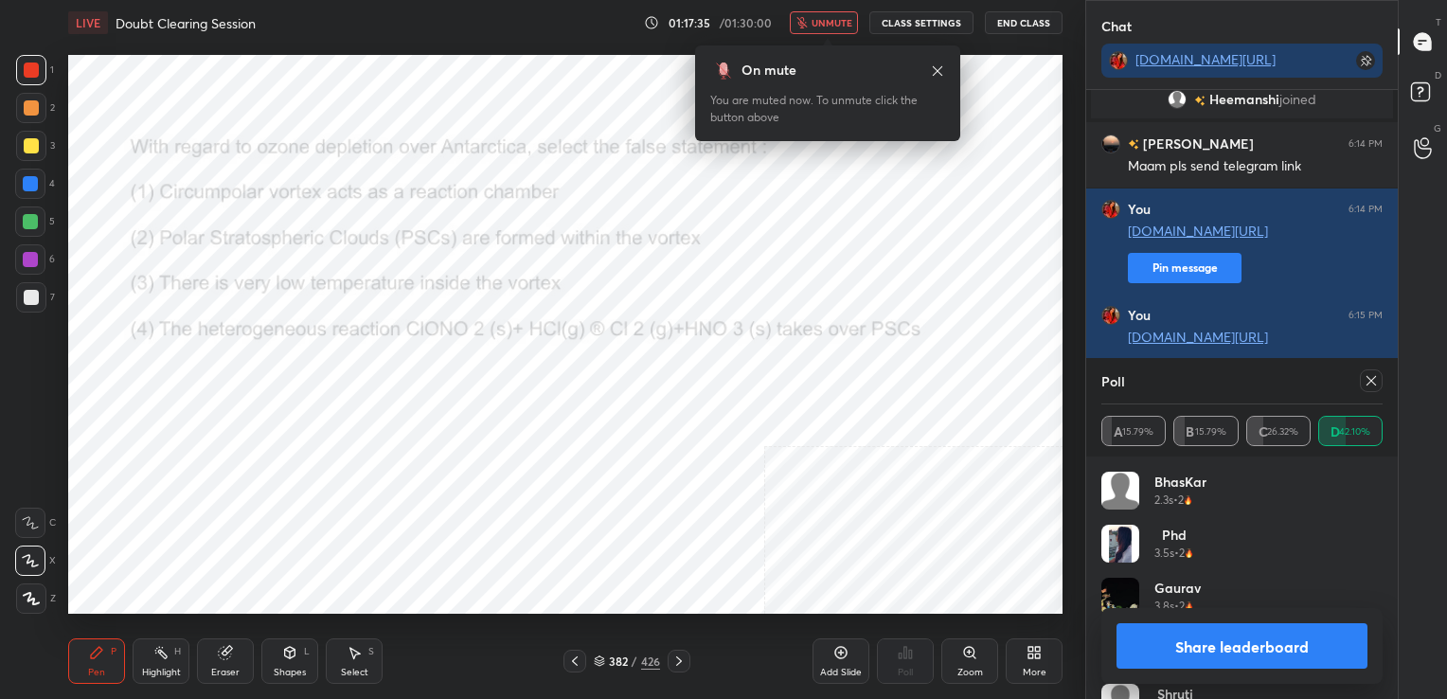
click at [1386, 373] on div "Poll A 15.79% B 15.79% C 26.32% D 42.10%" at bounding box center [1241, 407] width 311 height 98
click at [1369, 378] on icon at bounding box center [1370, 380] width 15 height 15
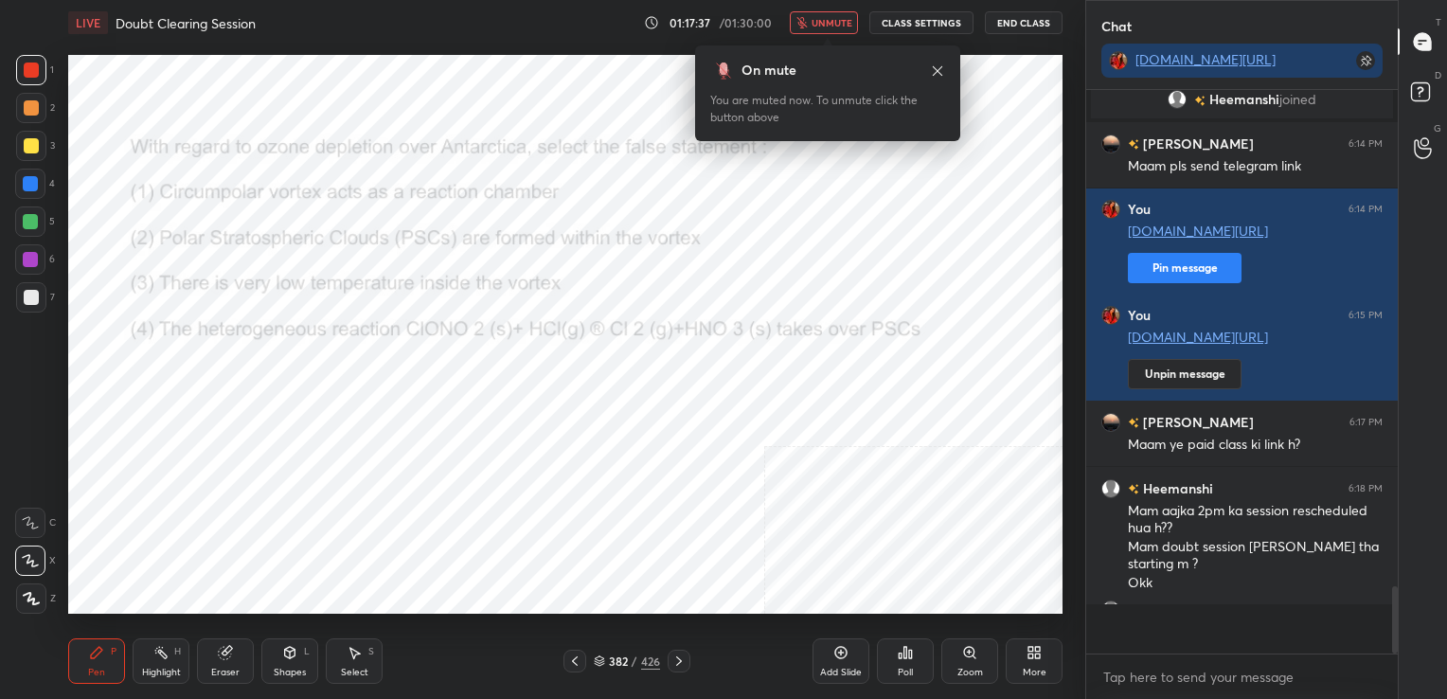
scroll to position [395, 306]
click at [837, 25] on span "unmute" at bounding box center [831, 22] width 41 height 13
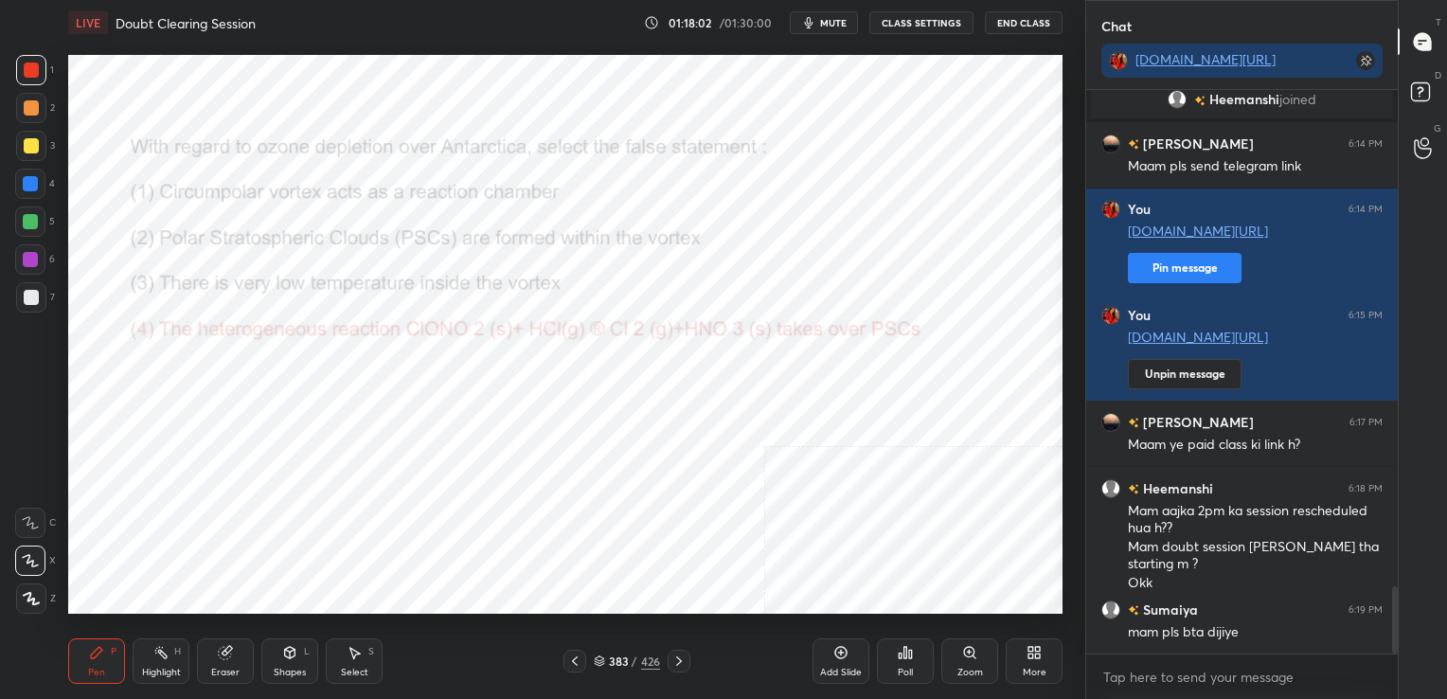
click at [610, 656] on div "383" at bounding box center [618, 660] width 19 height 11
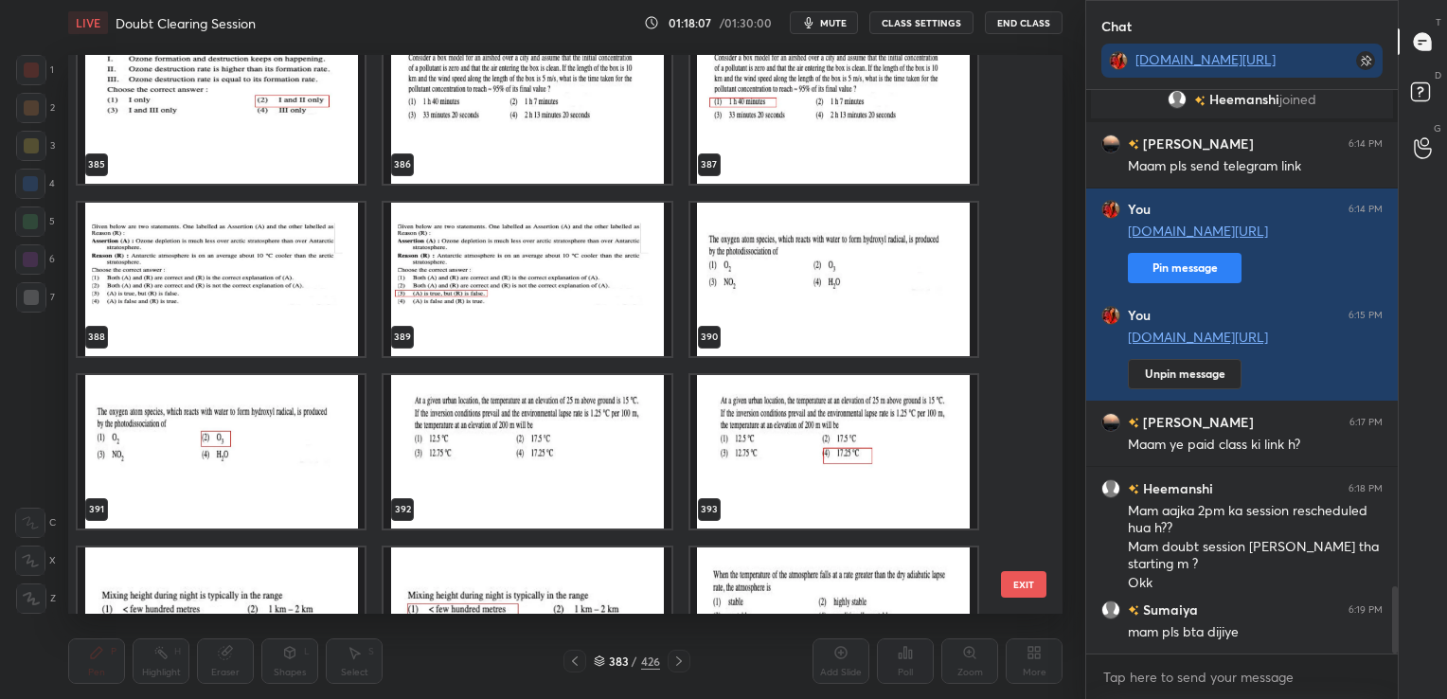
scroll to position [22142, 0]
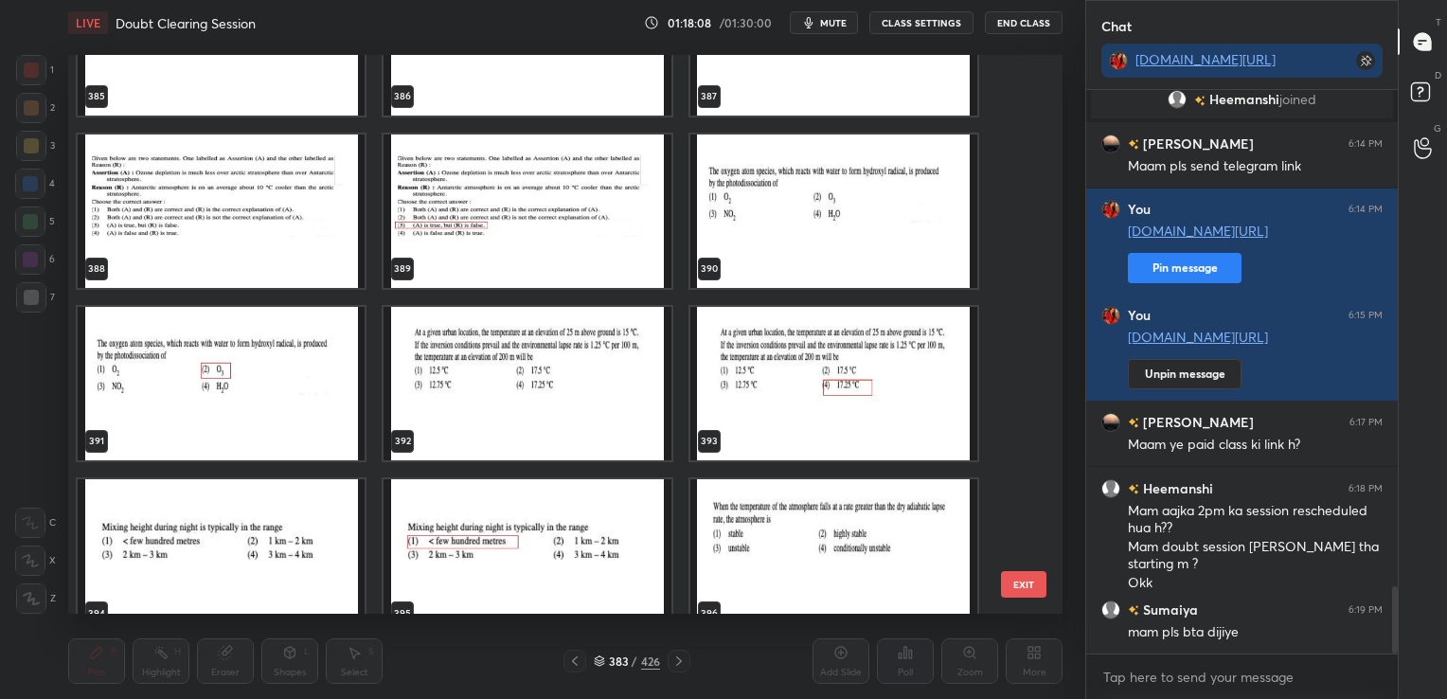
click at [780, 195] on img "grid" at bounding box center [833, 210] width 287 height 153
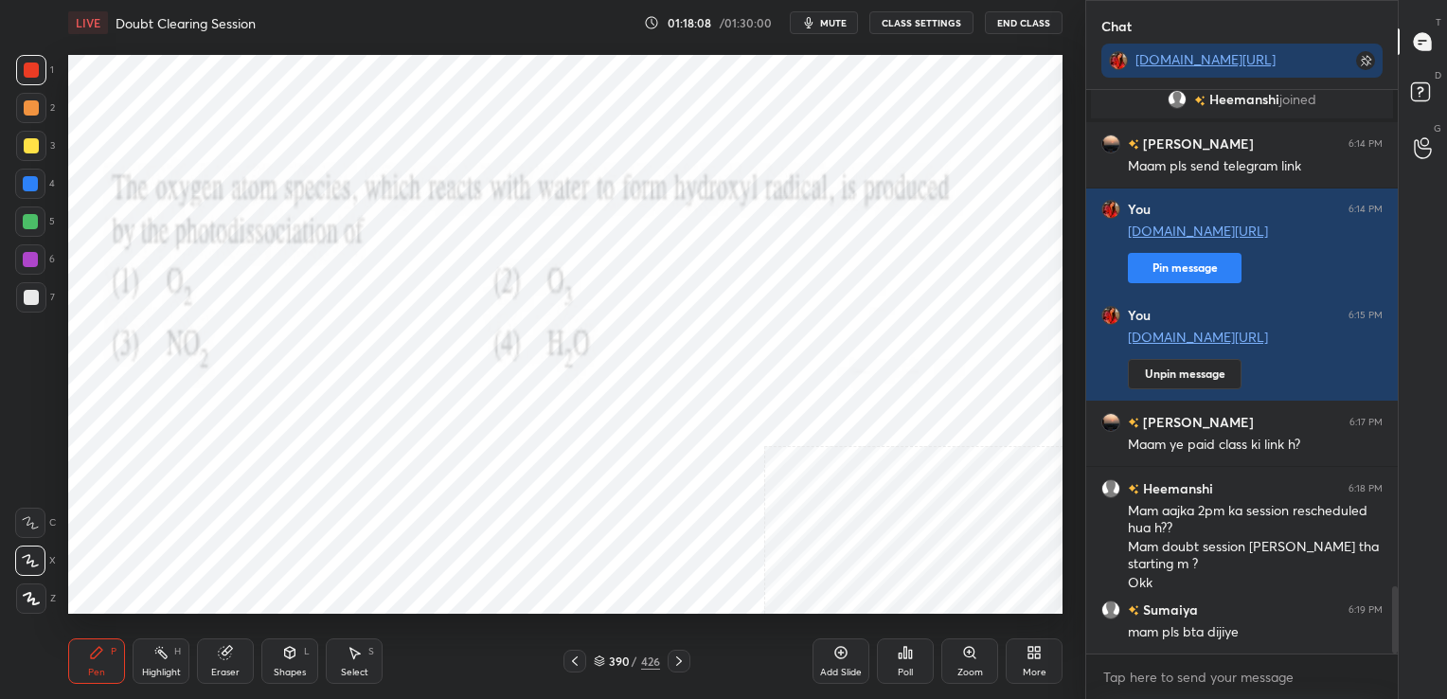
click at [780, 195] on img "grid" at bounding box center [833, 210] width 287 height 153
click at [830, 22] on span "mute" at bounding box center [833, 22] width 27 height 13
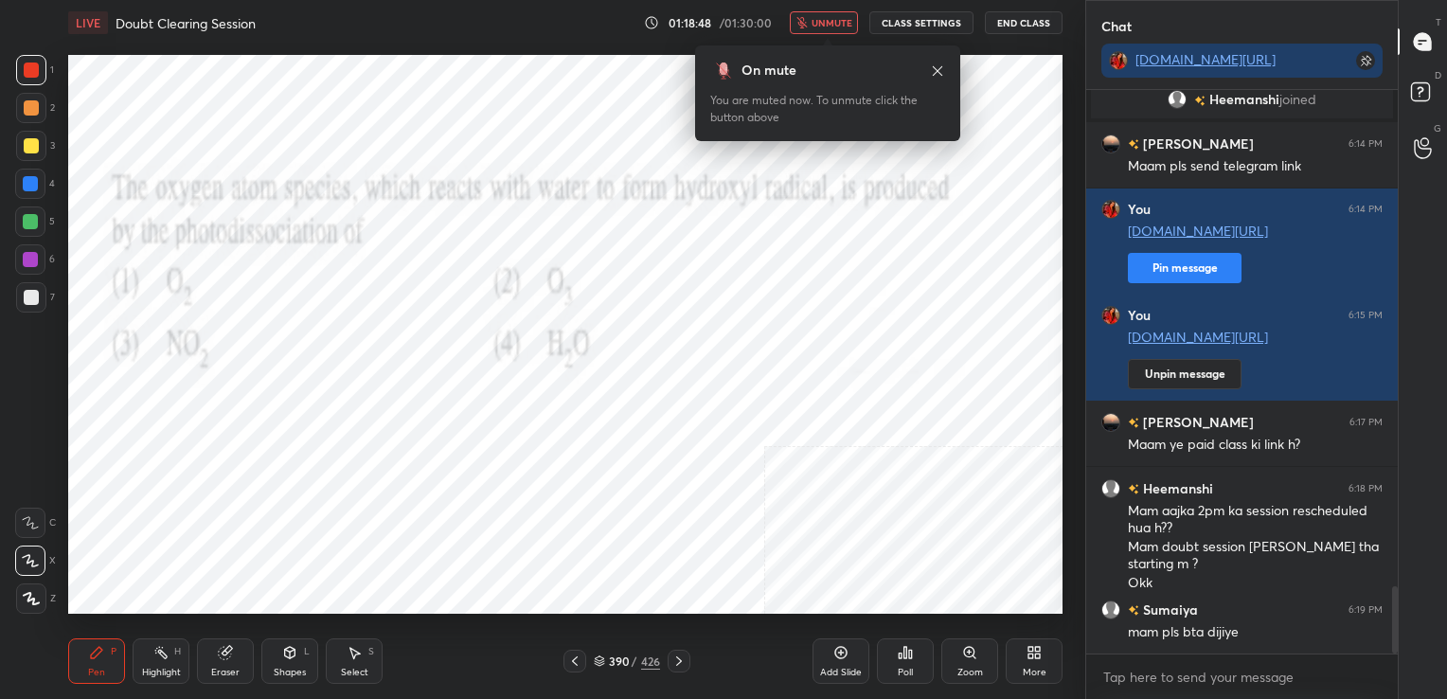
click at [906, 660] on icon at bounding box center [904, 652] width 15 height 15
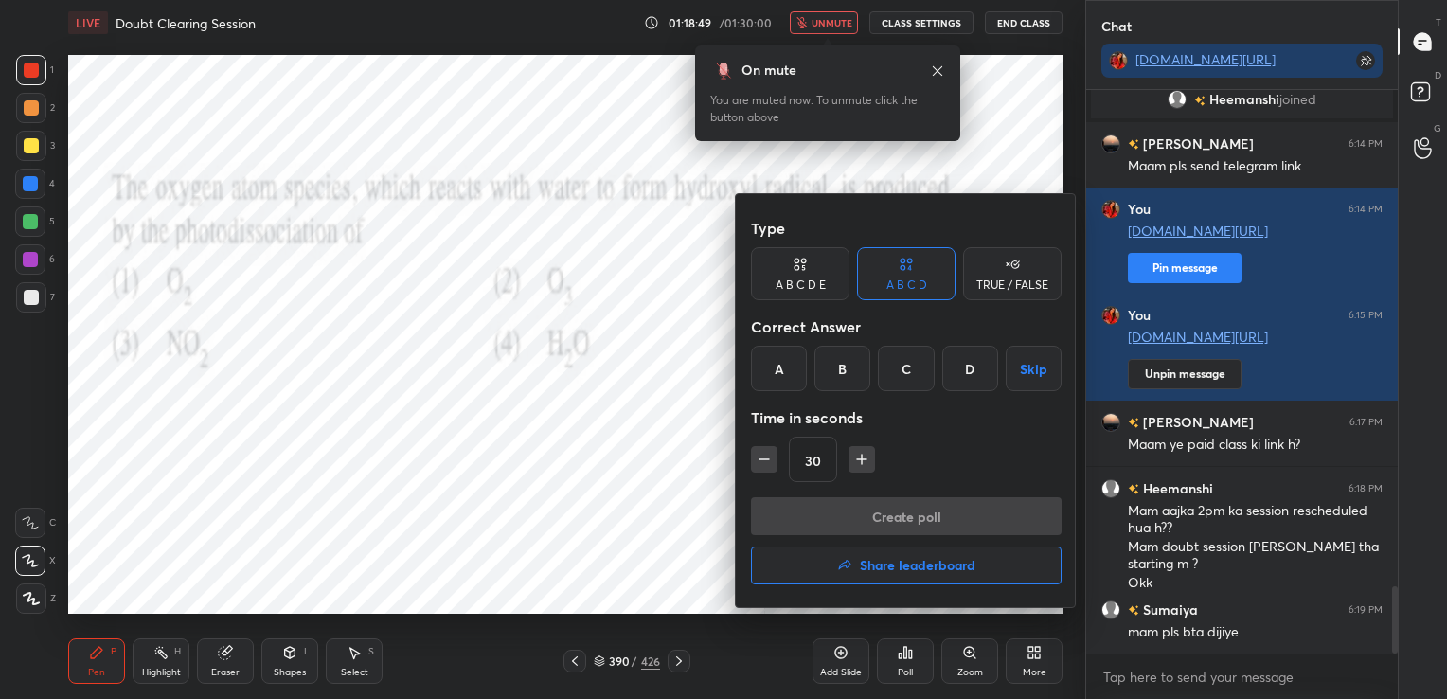
click at [848, 377] on div "B" at bounding box center [842, 368] width 56 height 45
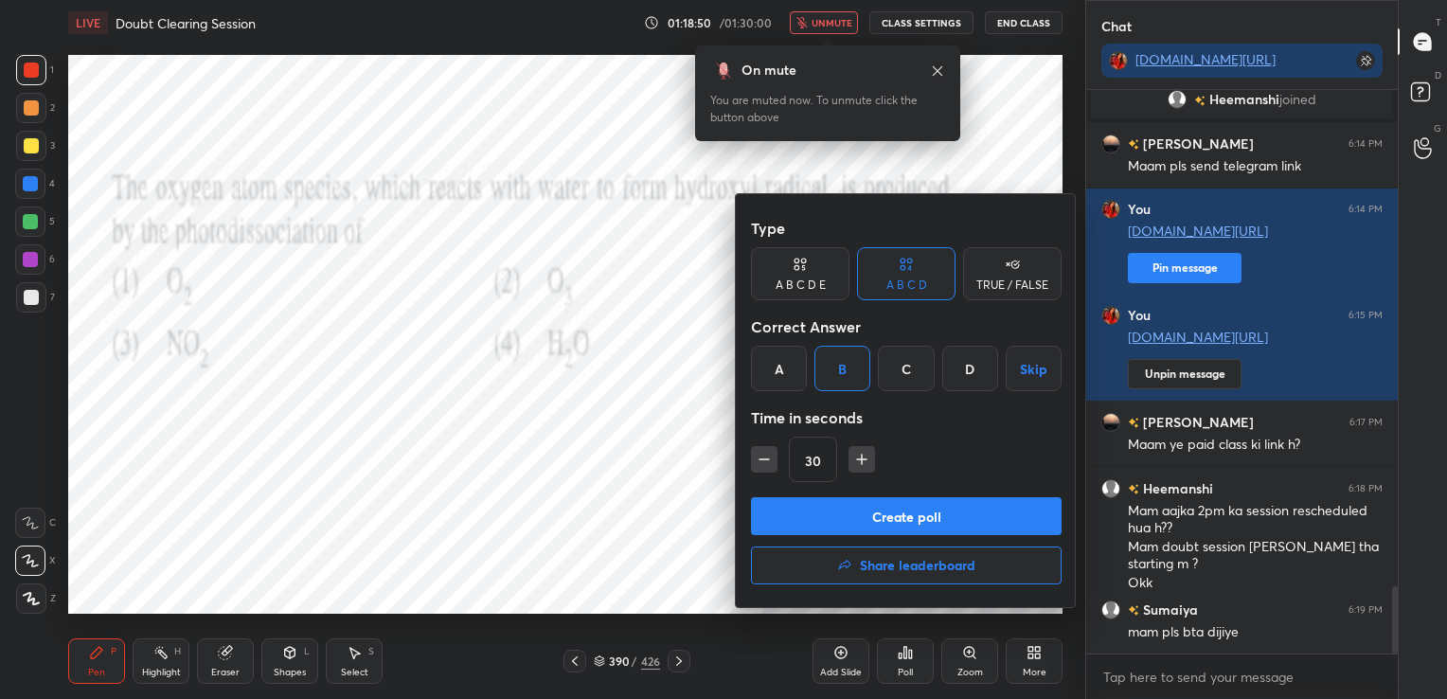
click at [882, 505] on button "Create poll" at bounding box center [906, 516] width 311 height 38
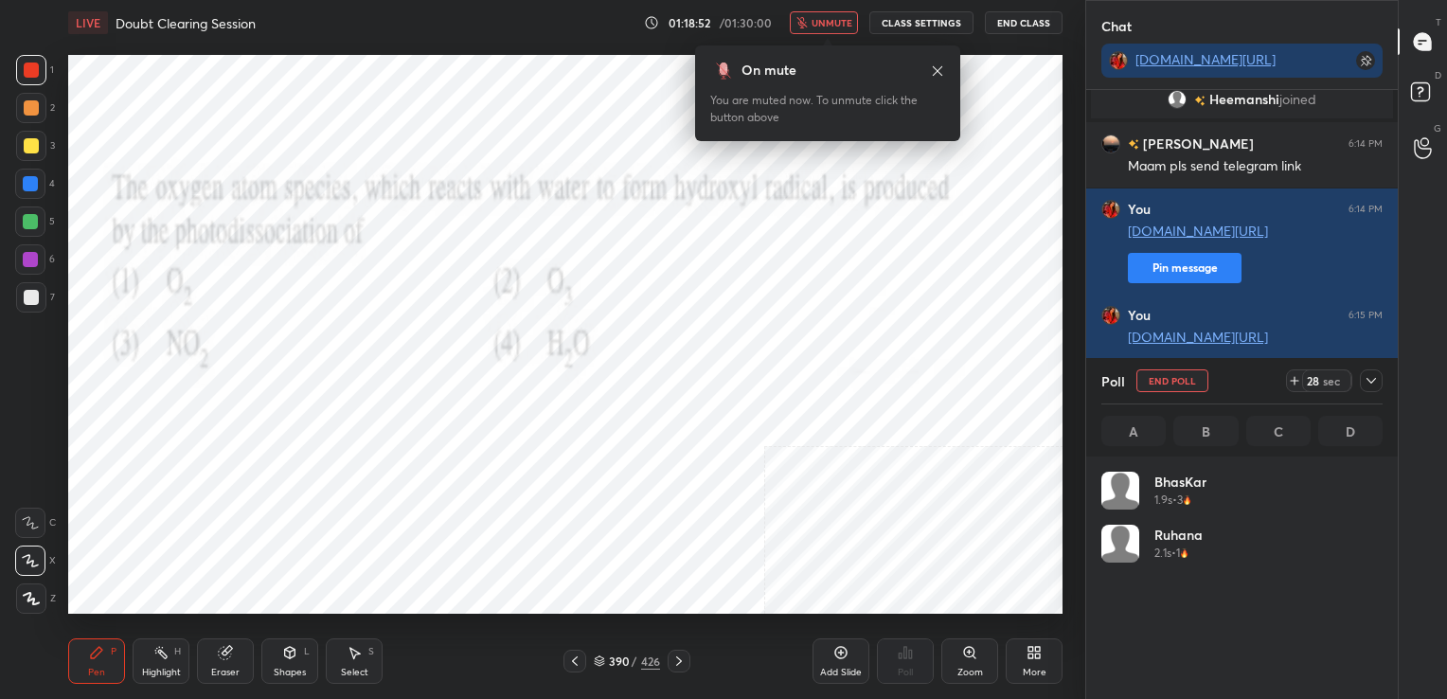
scroll to position [6, 6]
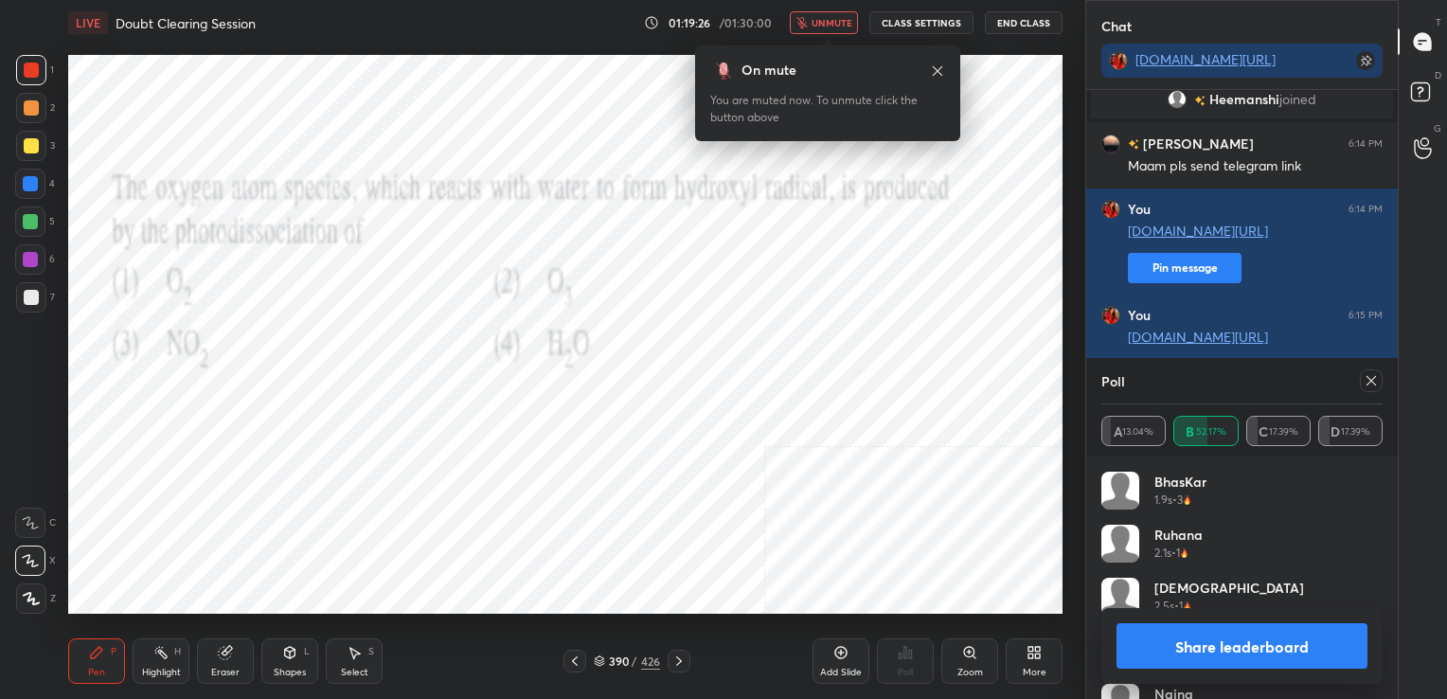
click at [1368, 381] on icon at bounding box center [1370, 380] width 15 height 15
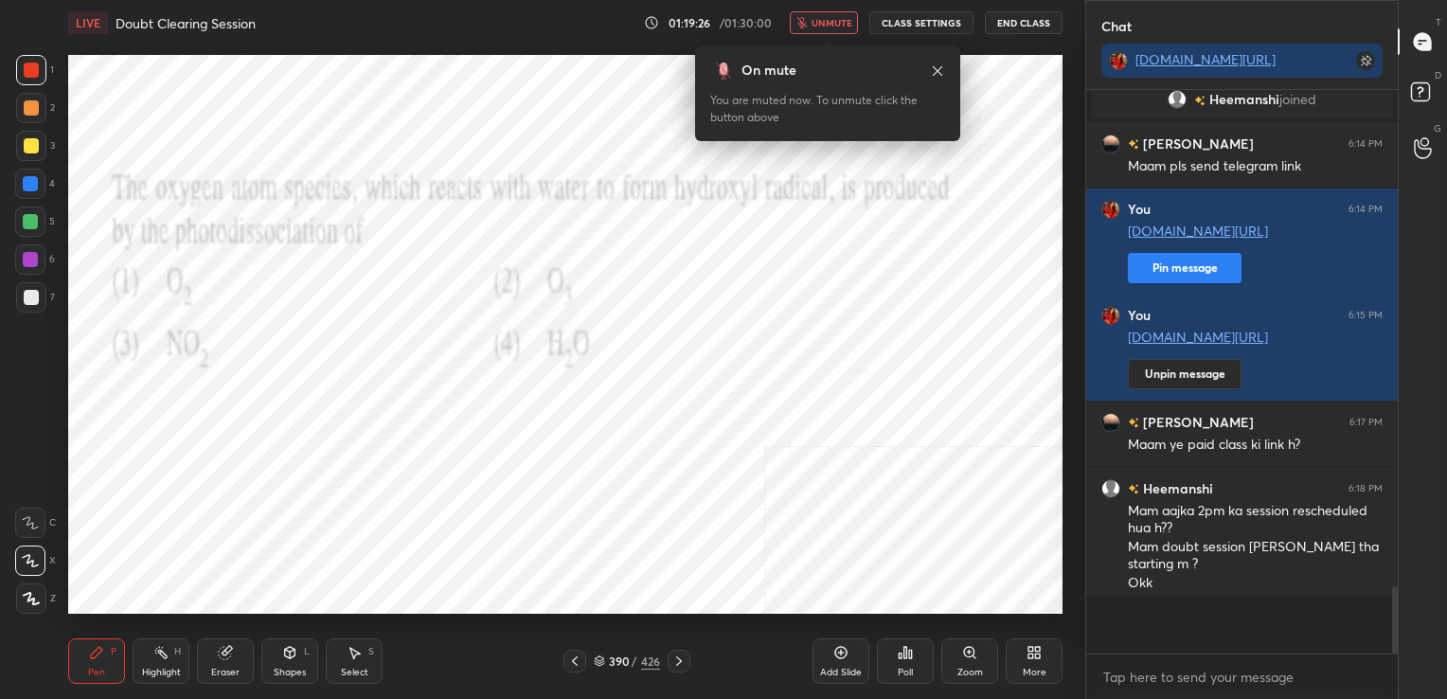
scroll to position [395, 306]
click at [833, 28] on span "unmute" at bounding box center [831, 22] width 41 height 13
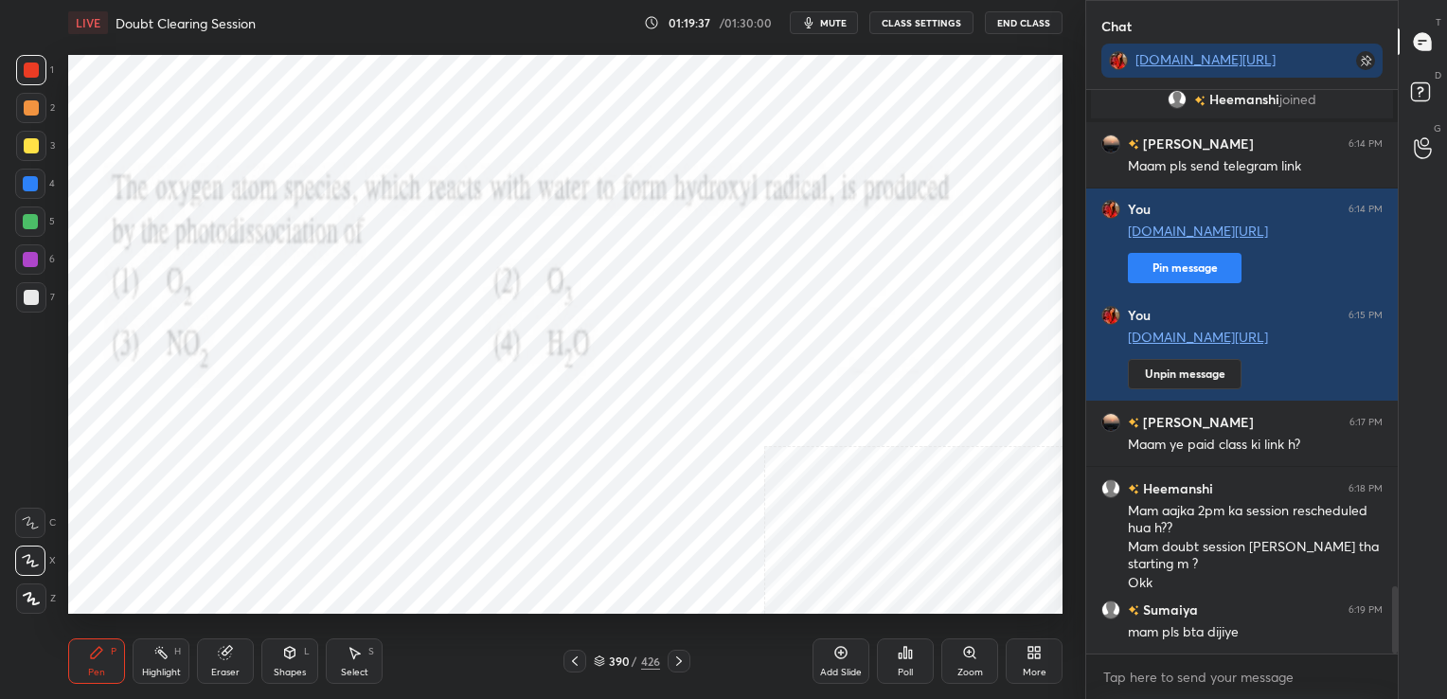
click at [595, 658] on icon at bounding box center [599, 658] width 9 height 5
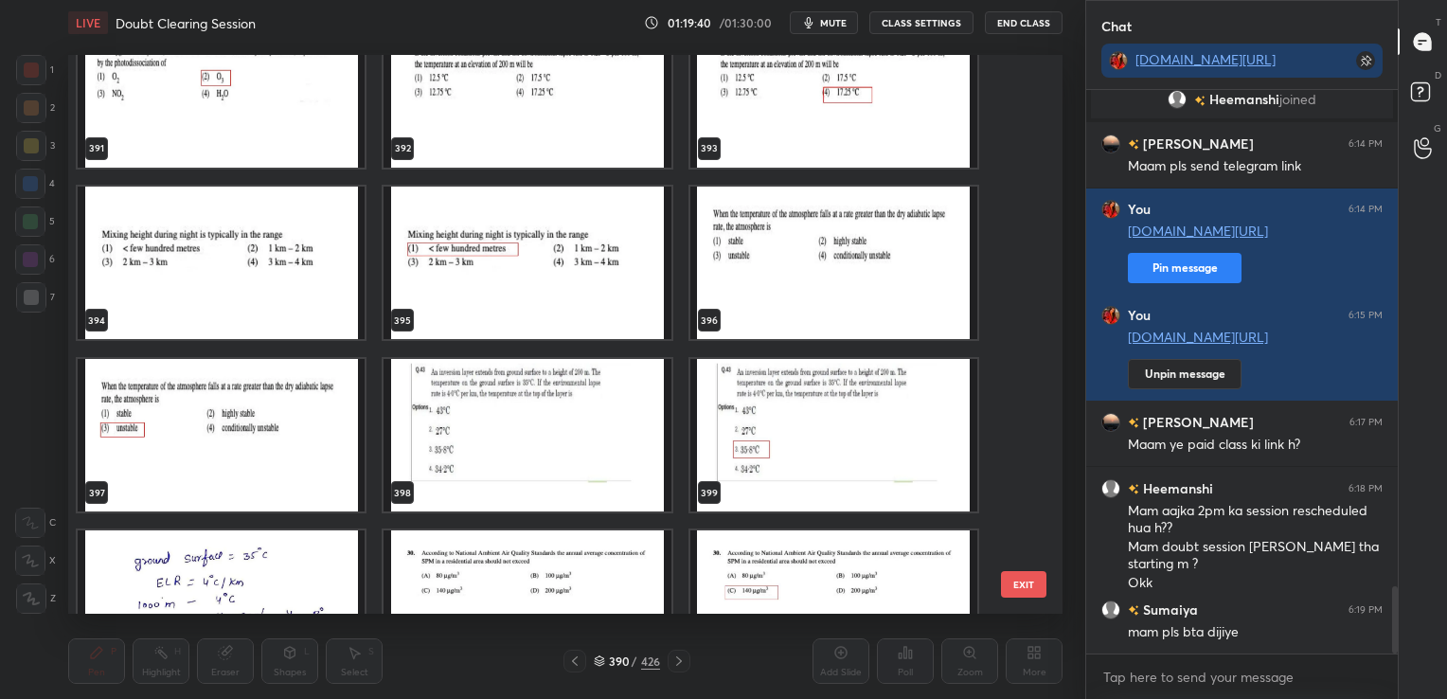
scroll to position [22433, 0]
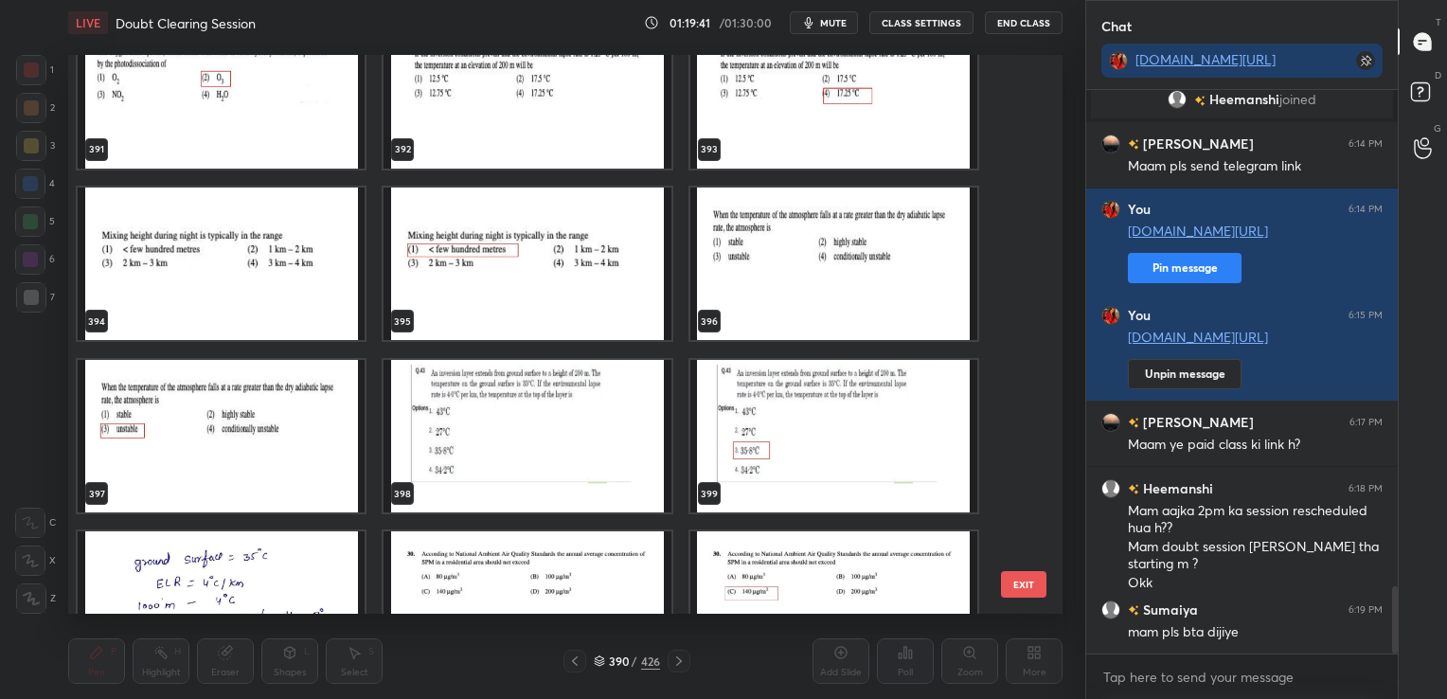
click at [230, 247] on img "grid" at bounding box center [221, 263] width 287 height 153
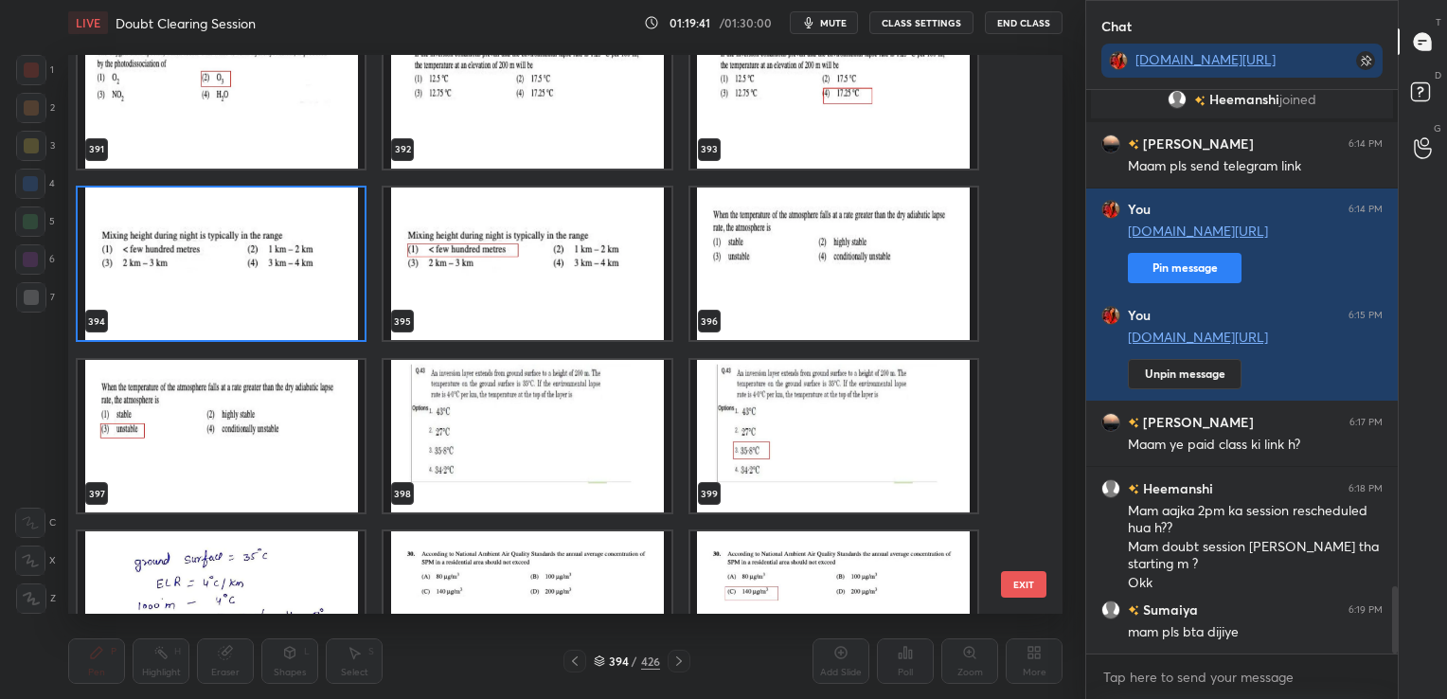
click at [230, 247] on img "grid" at bounding box center [221, 263] width 287 height 153
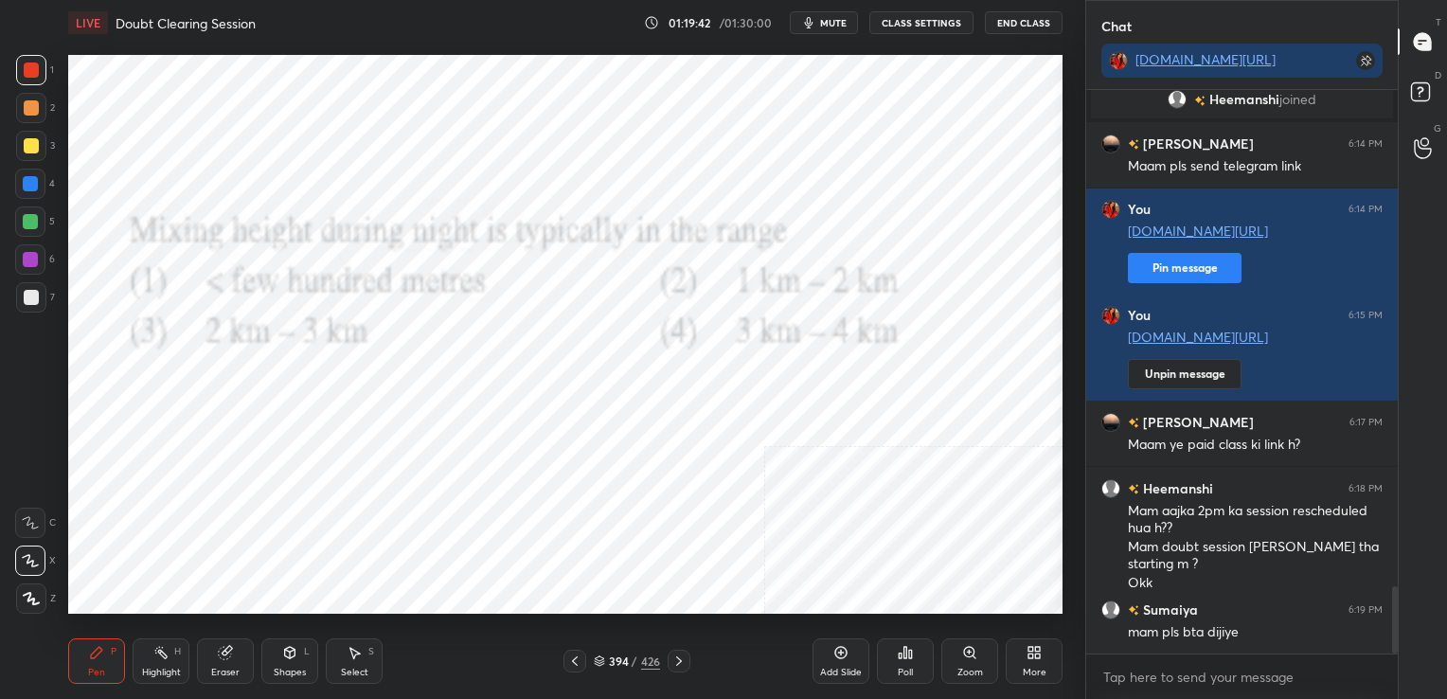
click at [230, 247] on img "grid" at bounding box center [221, 263] width 287 height 153
click at [846, 11] on button "mute" at bounding box center [824, 22] width 68 height 23
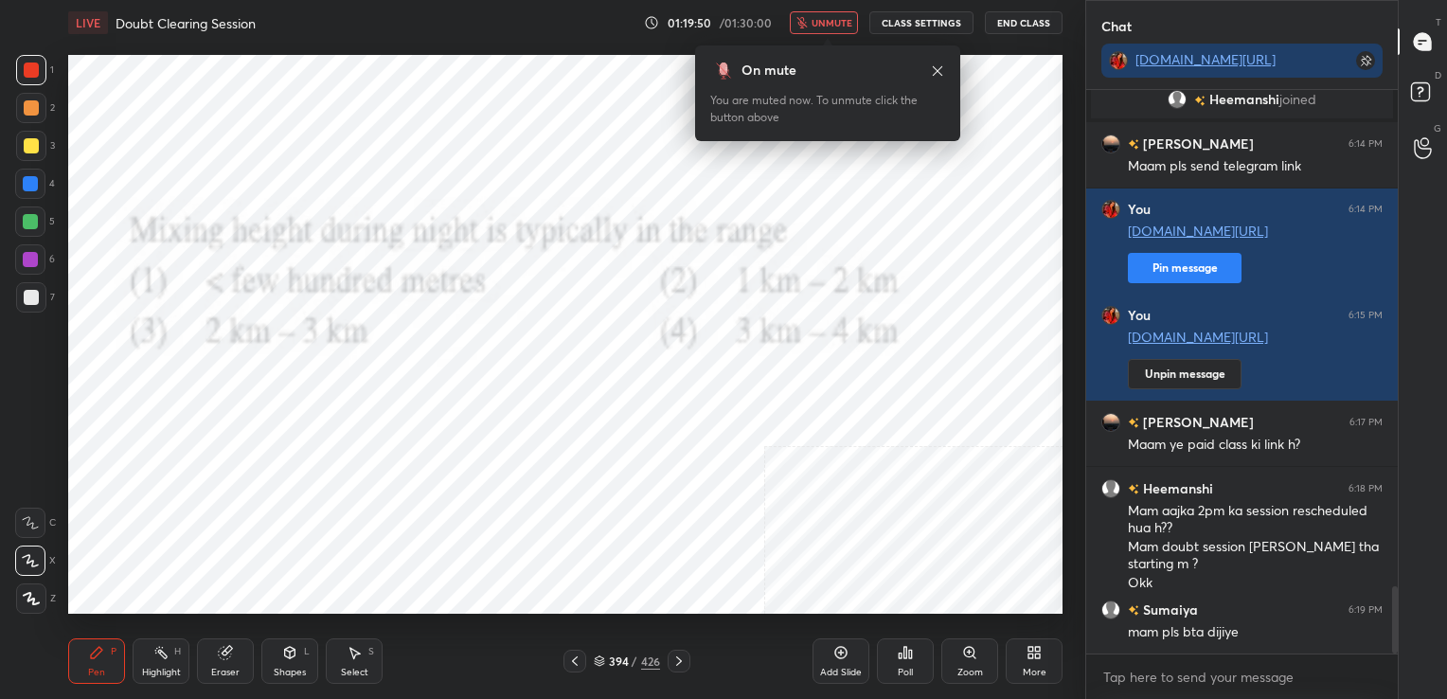
scroll to position [7, 6]
click at [595, 665] on icon at bounding box center [599, 664] width 9 height 3
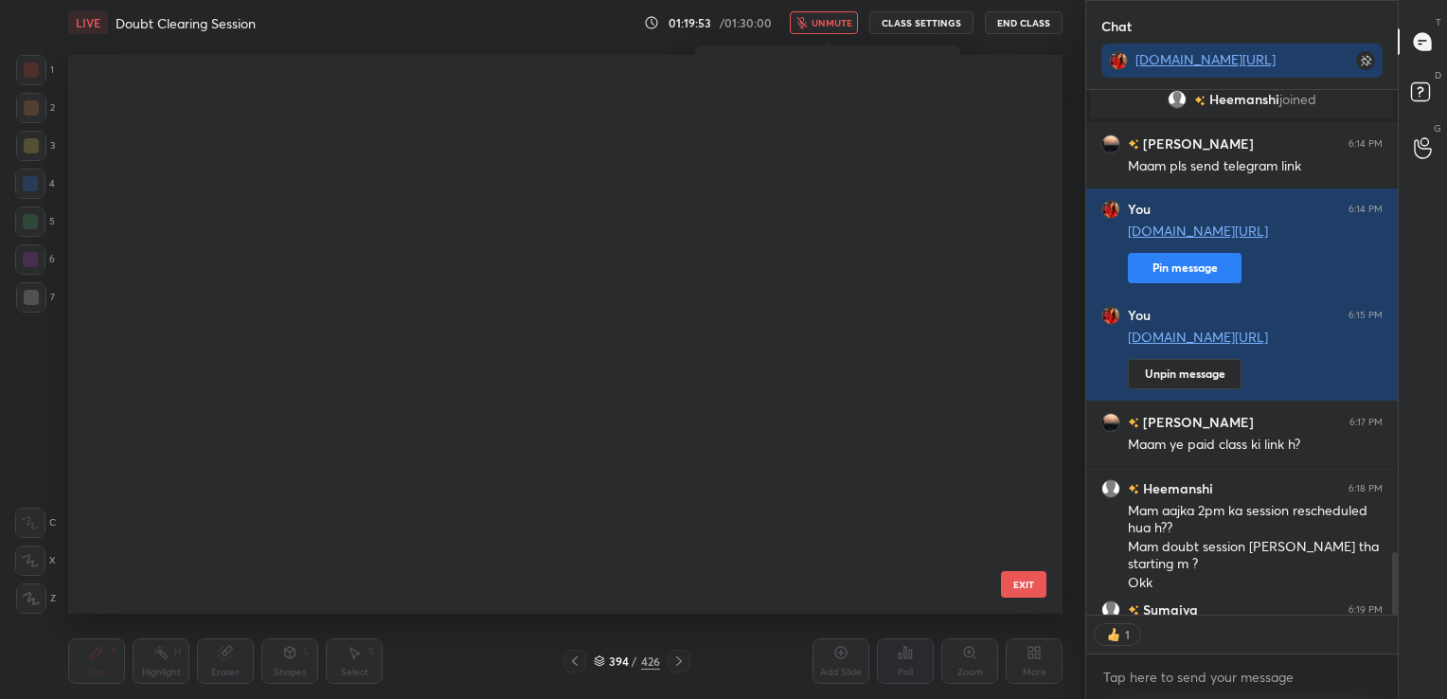
scroll to position [554, 985]
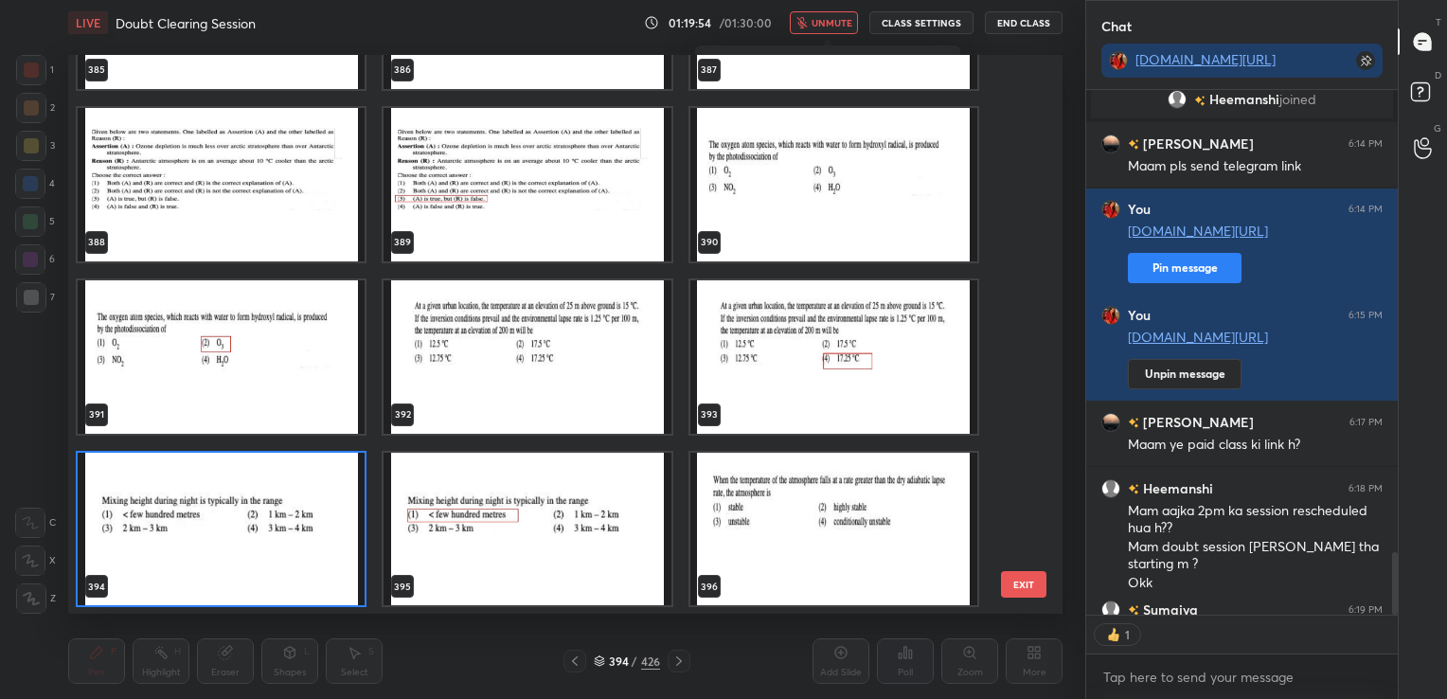
click at [364, 534] on img "grid" at bounding box center [221, 528] width 287 height 153
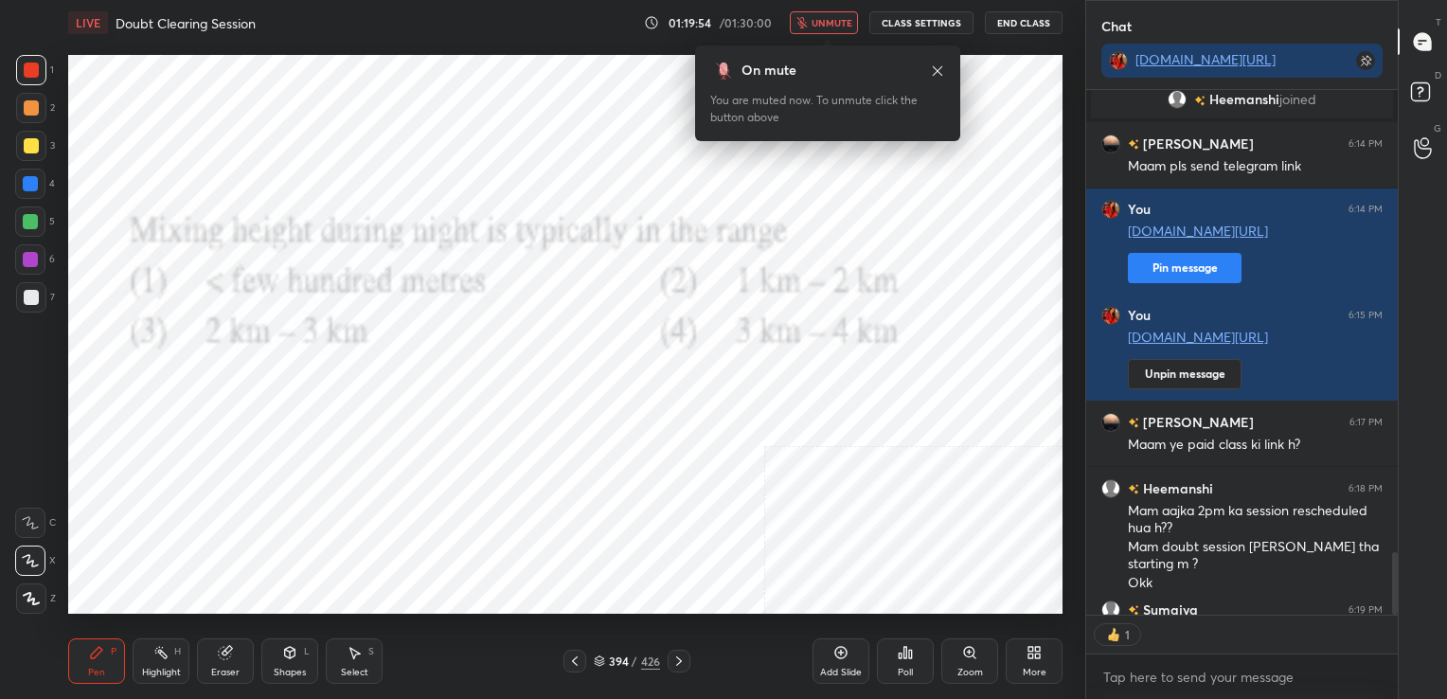
drag, startPoint x: 364, startPoint y: 534, endPoint x: 1024, endPoint y: 642, distance: 669.6
click at [1024, 642] on div "LIVE Doubt Clearing Session 01:19:54 / 01:30:00 unmute CLASS SETTINGS End Class…" at bounding box center [565, 349] width 1009 height 699
click at [905, 648] on icon at bounding box center [905, 652] width 3 height 11
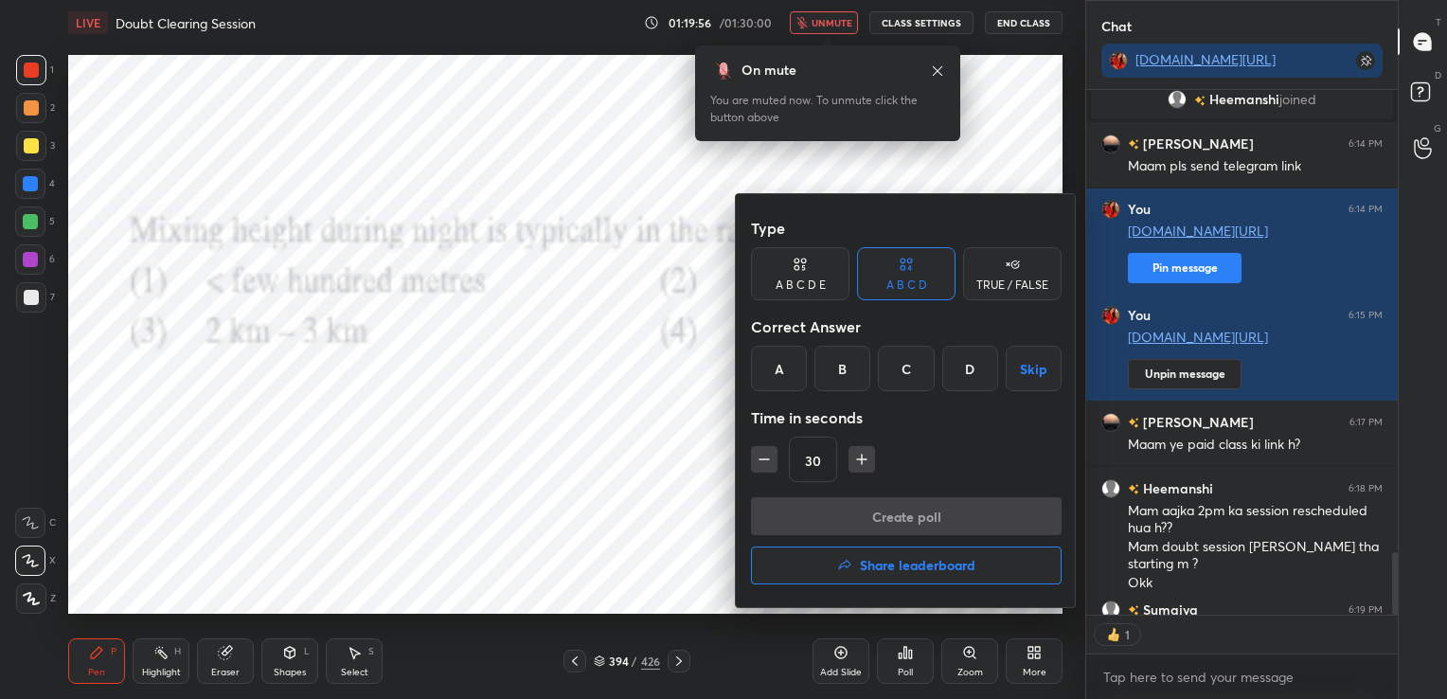
drag, startPoint x: 787, startPoint y: 382, endPoint x: 890, endPoint y: 476, distance: 140.0
click at [890, 476] on div "Type A B C D E A B C D TRUE / FALSE Correct Answer A B C D Skip Time in seconds…" at bounding box center [906, 353] width 311 height 288
drag, startPoint x: 728, startPoint y: 343, endPoint x: 778, endPoint y: 362, distance: 53.6
click at [778, 362] on div "Type A B C D E A B C D TRUE / FALSE Correct Answer A B C D Skip Time in seconds…" at bounding box center [723, 349] width 1447 height 699
click at [778, 362] on div "A" at bounding box center [779, 368] width 56 height 45
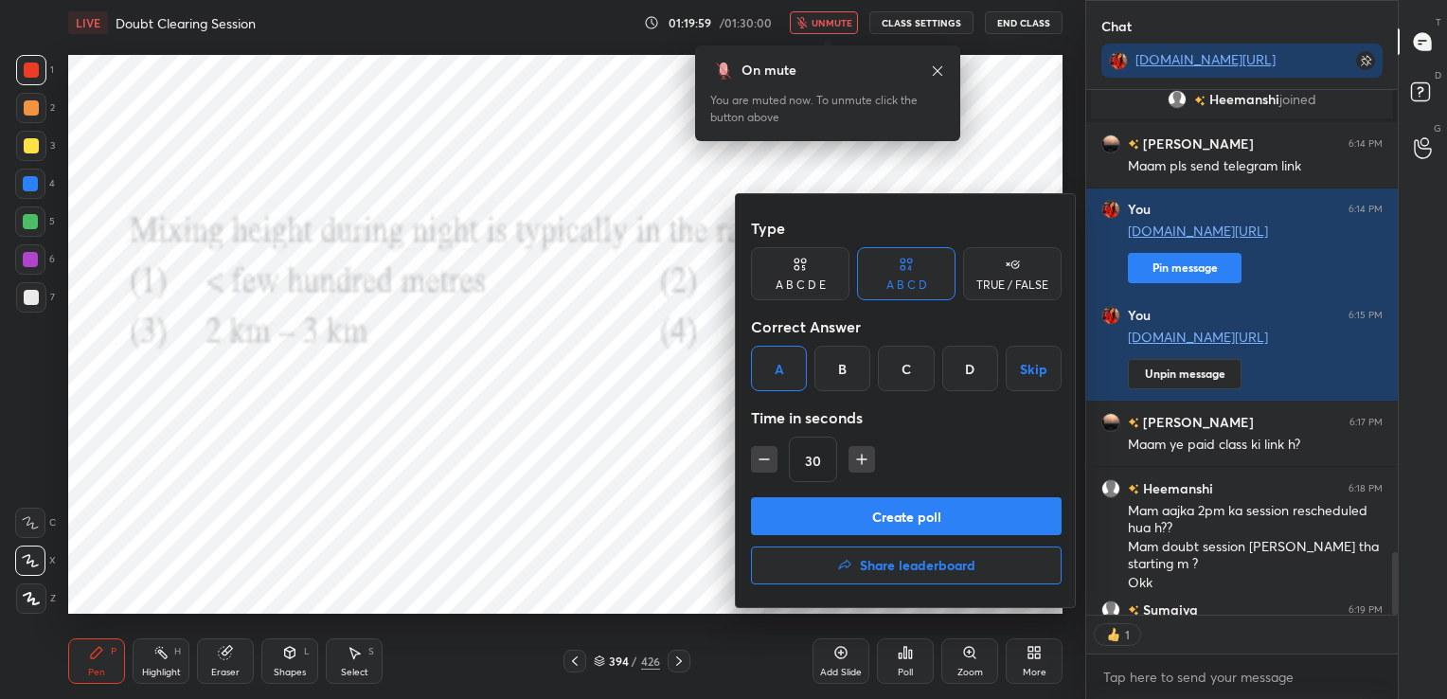
click at [905, 511] on button "Create poll" at bounding box center [906, 516] width 311 height 38
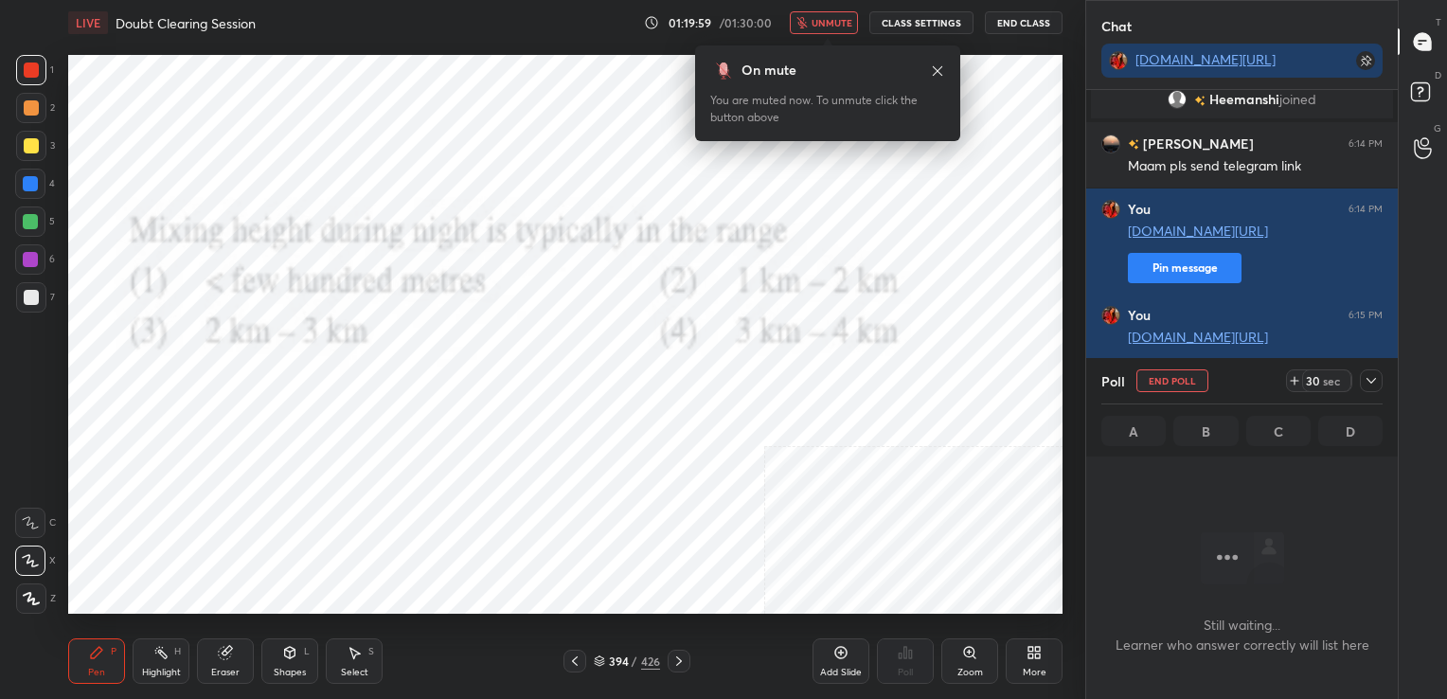
scroll to position [307, 306]
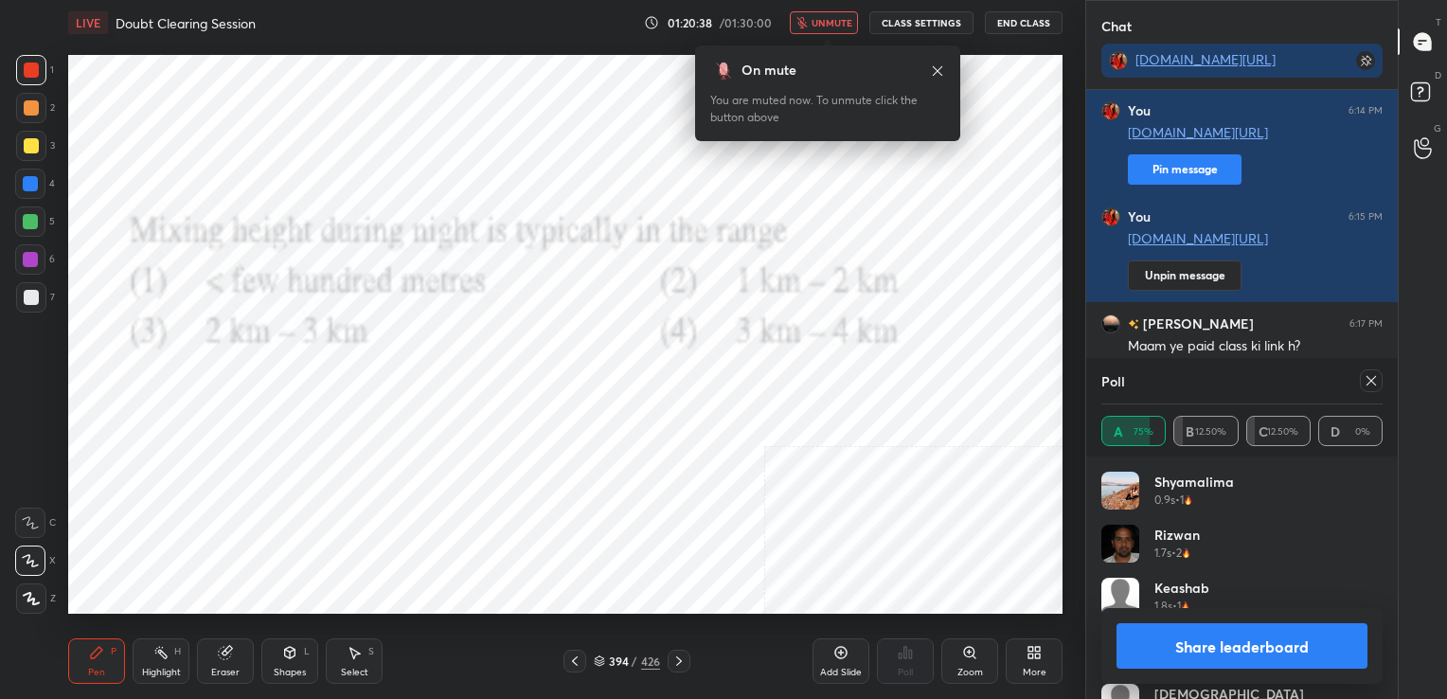
click at [1360, 366] on div "Poll" at bounding box center [1241, 380] width 281 height 45
click at [1370, 384] on icon at bounding box center [1370, 380] width 15 height 15
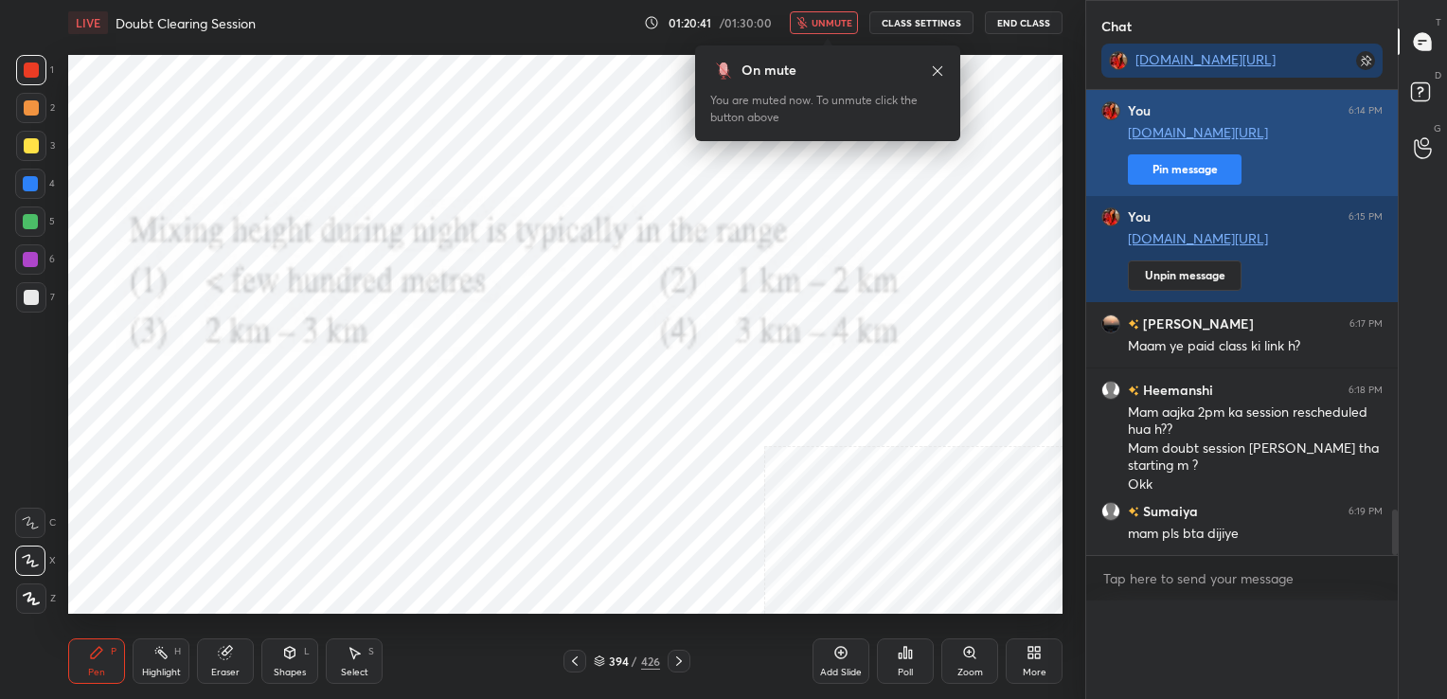
scroll to position [4212, 0]
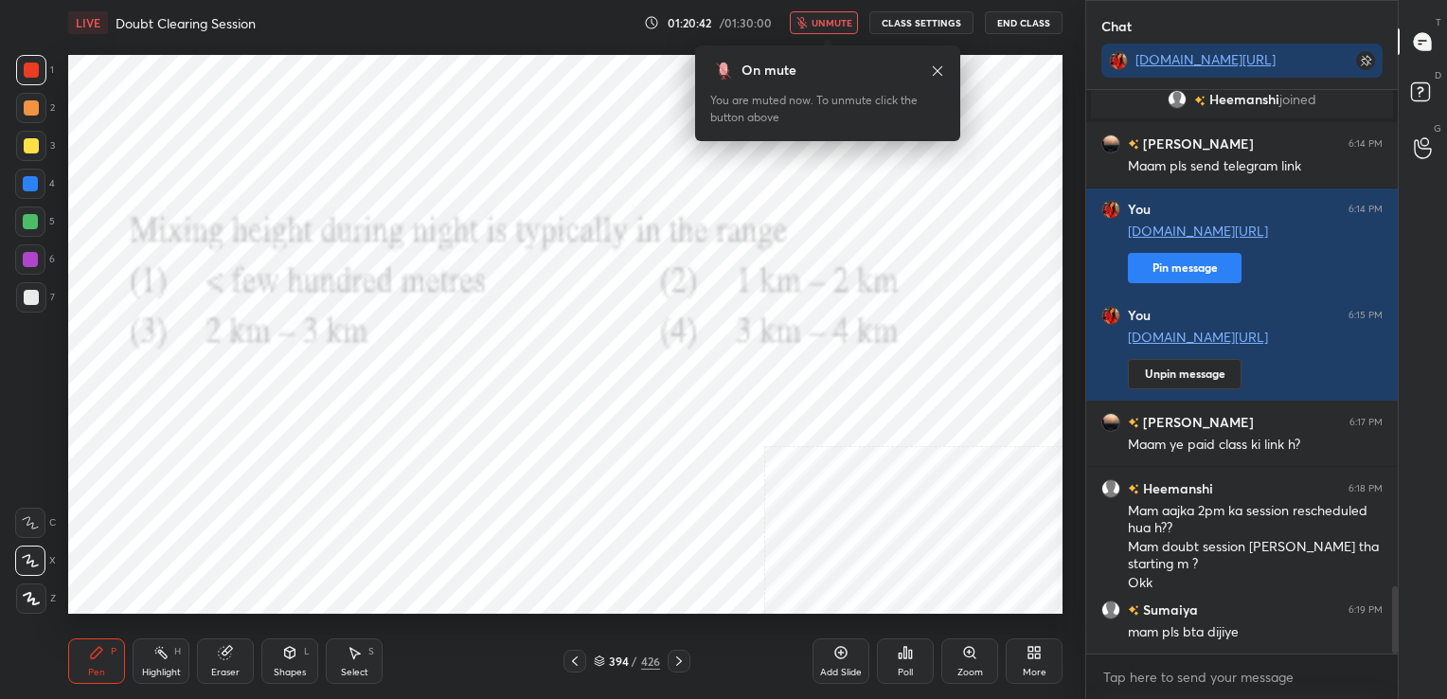
click at [843, 19] on span "unmute" at bounding box center [831, 22] width 41 height 13
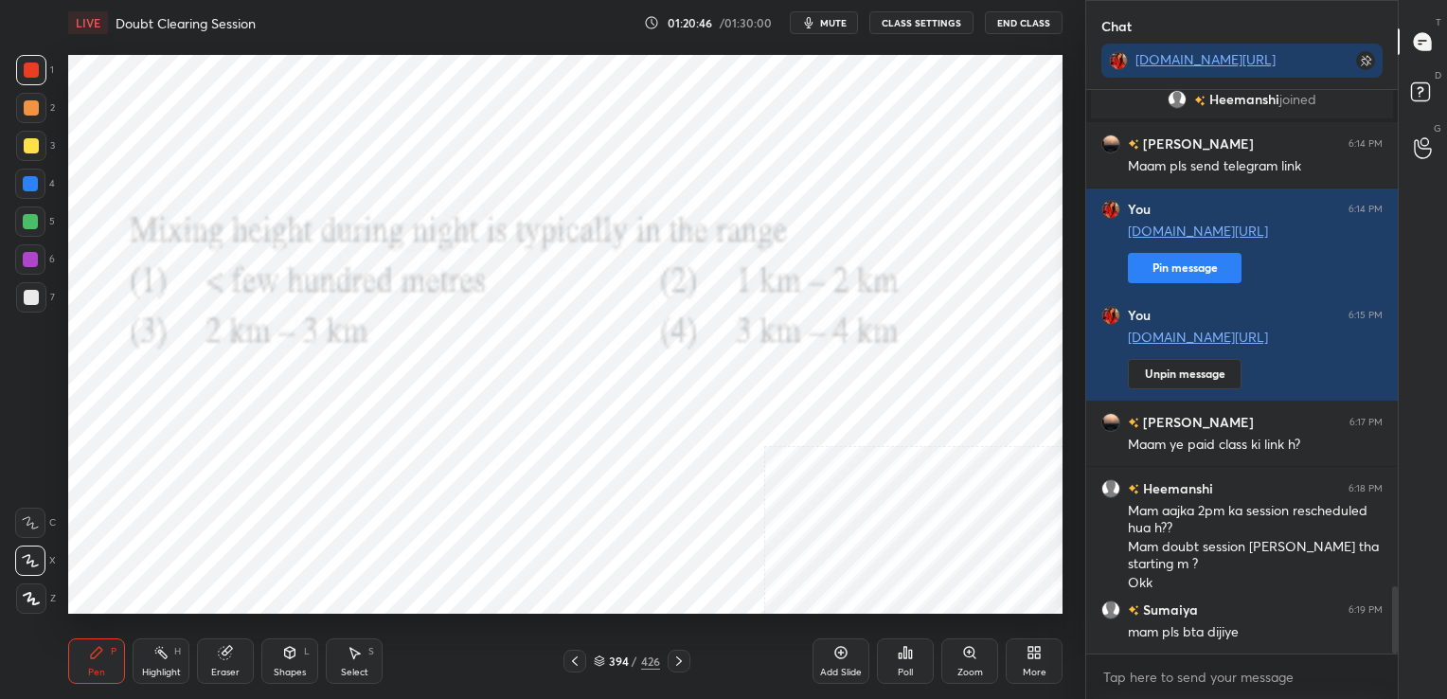
click at [595, 655] on icon at bounding box center [599, 660] width 11 height 11
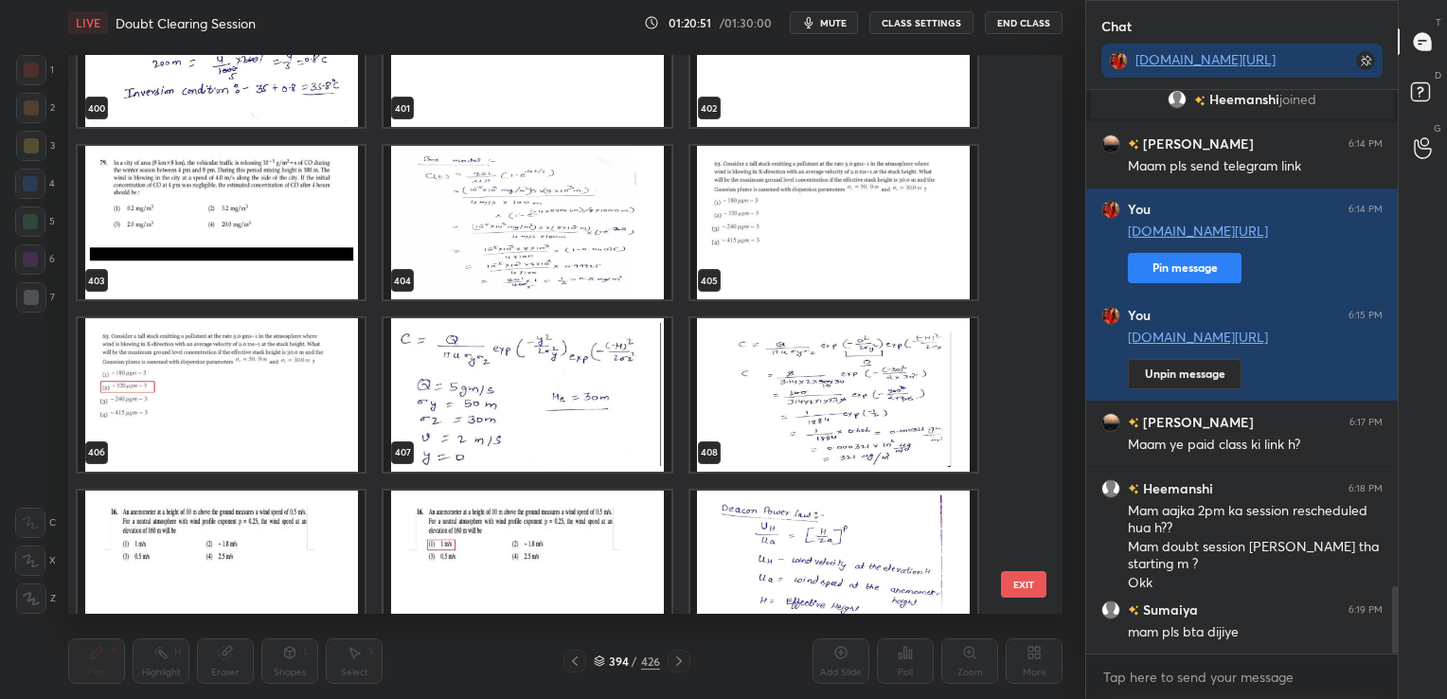
click at [319, 204] on img "grid" at bounding box center [221, 222] width 287 height 153
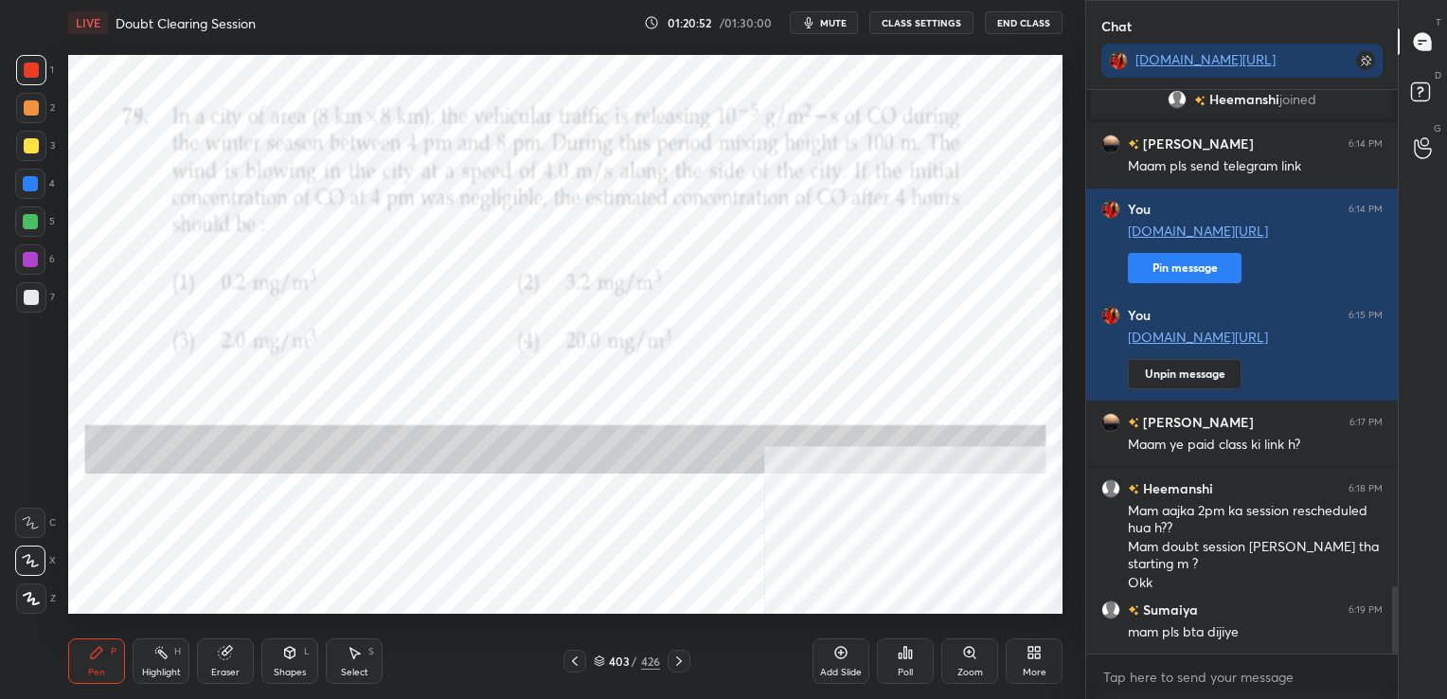
click at [319, 204] on img "grid" at bounding box center [221, 222] width 287 height 153
click at [829, 13] on button "mute" at bounding box center [824, 22] width 68 height 23
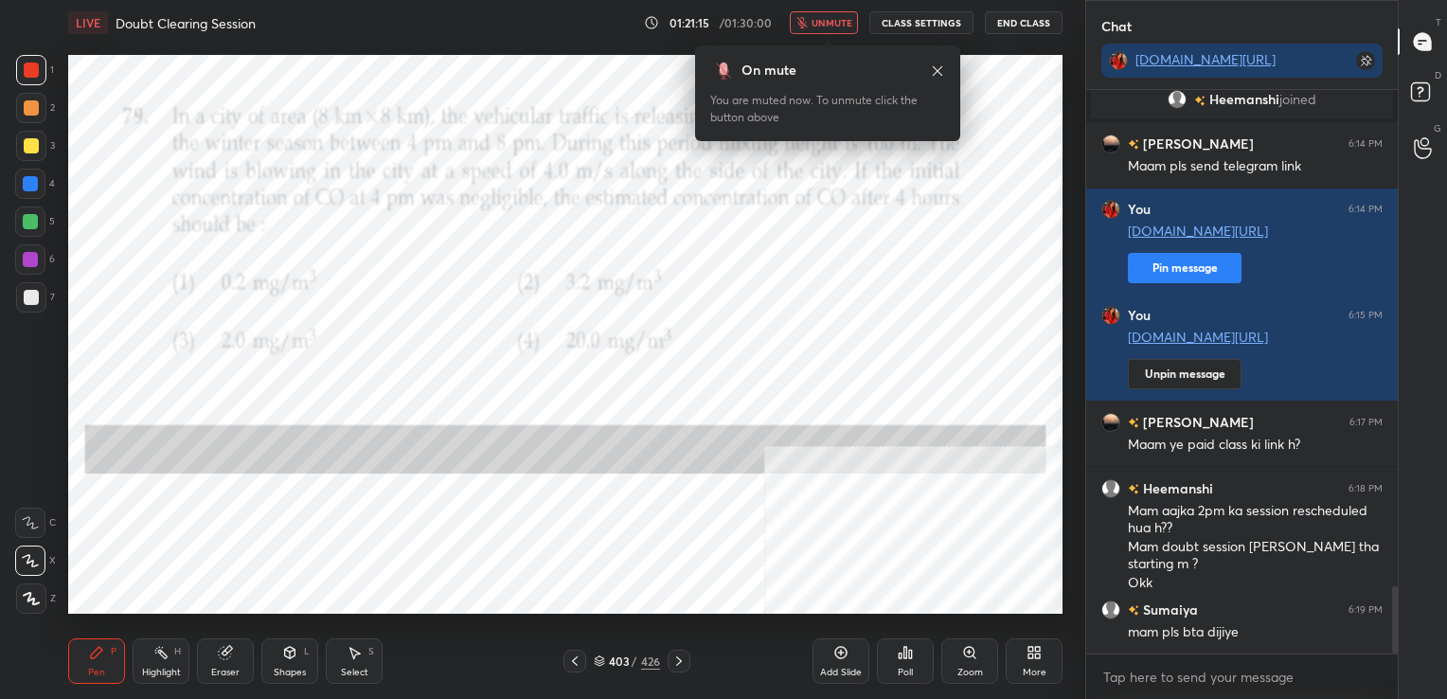
click at [597, 662] on icon at bounding box center [599, 660] width 11 height 11
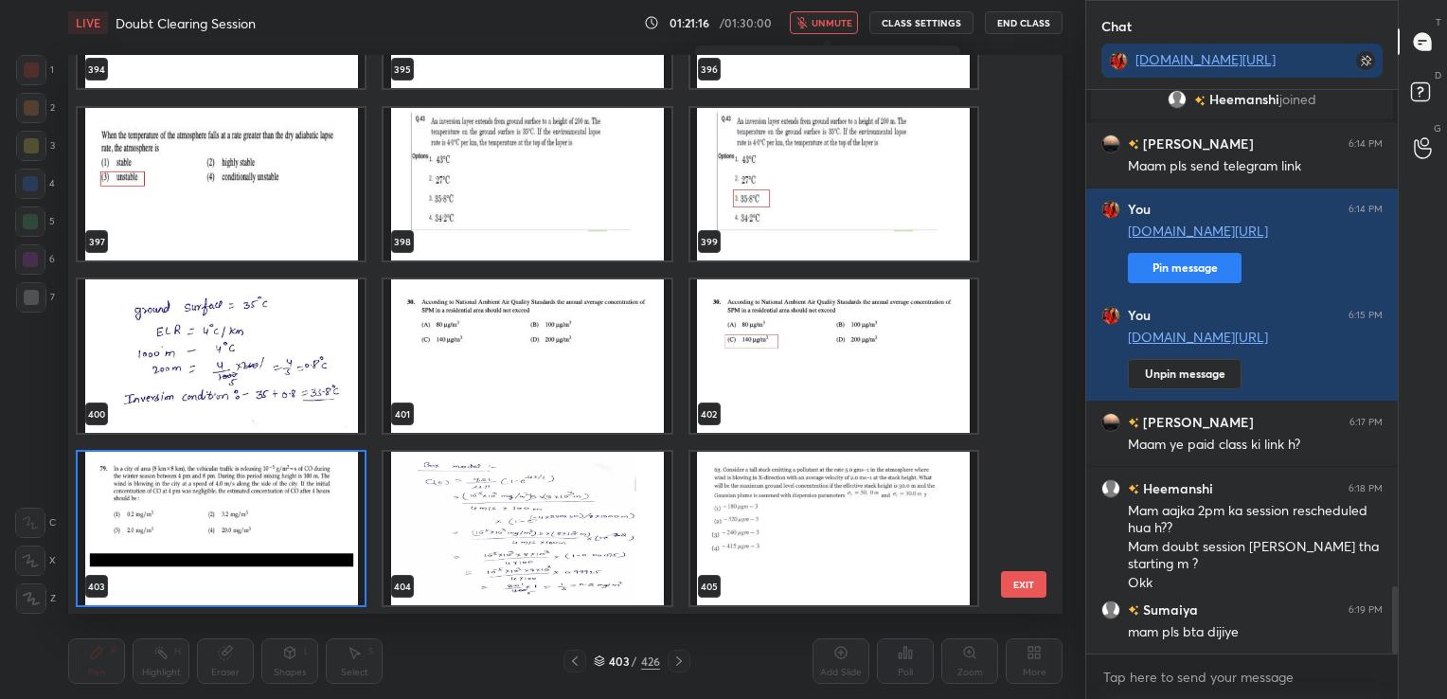
scroll to position [554, 985]
click at [311, 489] on img "grid" at bounding box center [221, 528] width 287 height 153
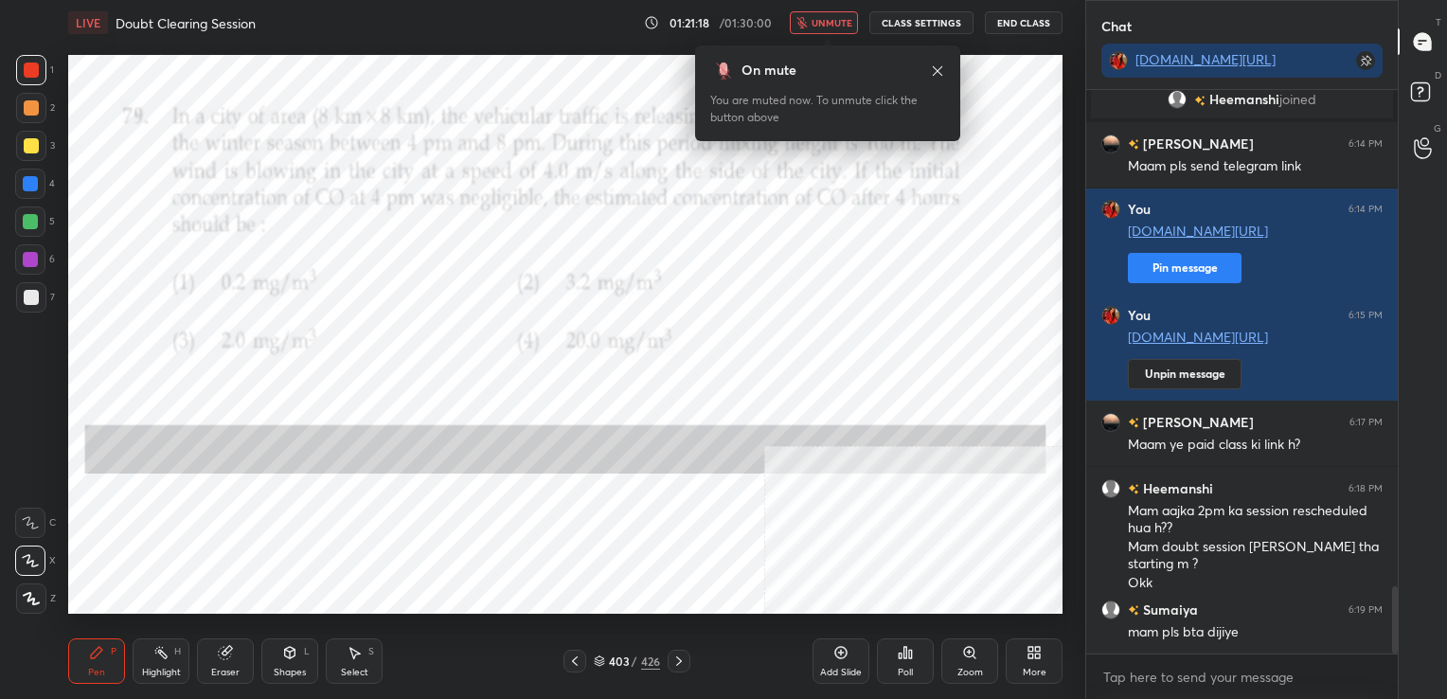
click at [311, 489] on img "grid" at bounding box center [221, 528] width 287 height 153
click at [900, 659] on icon at bounding box center [904, 652] width 15 height 15
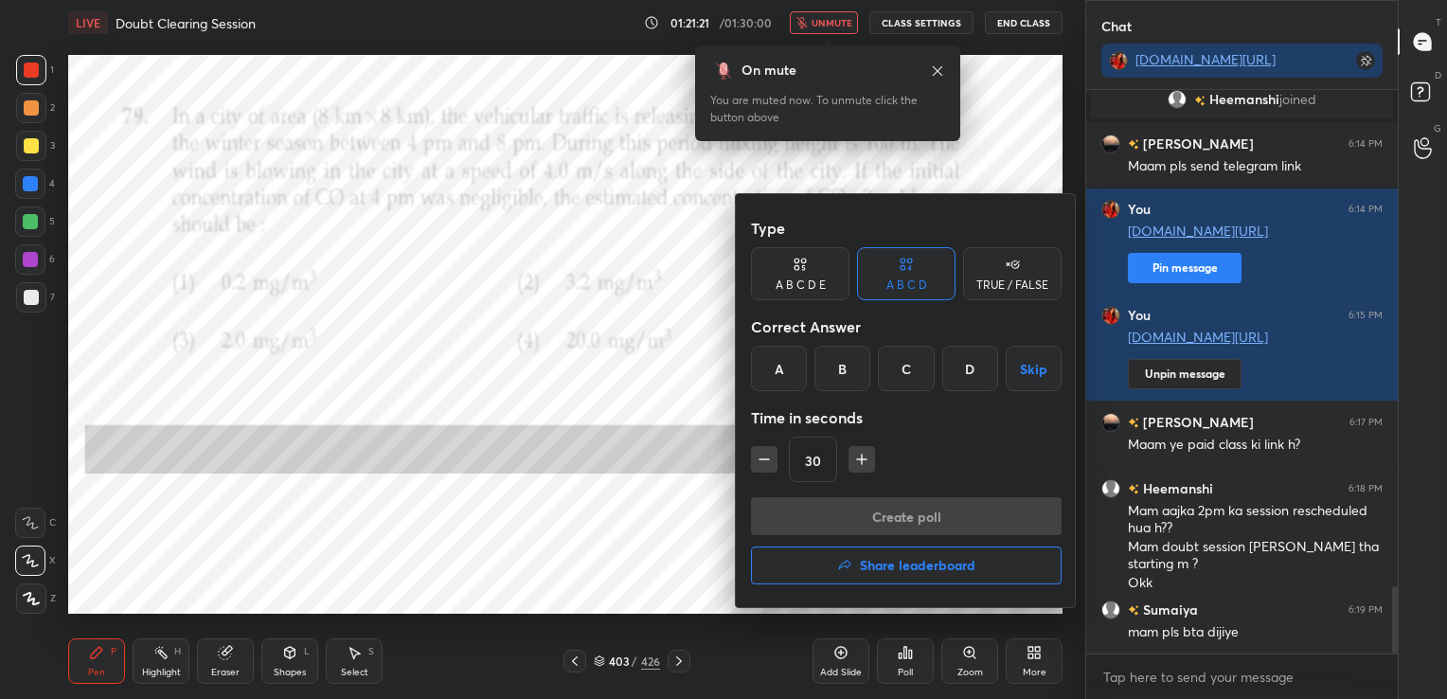
click at [784, 356] on div "A" at bounding box center [779, 368] width 56 height 45
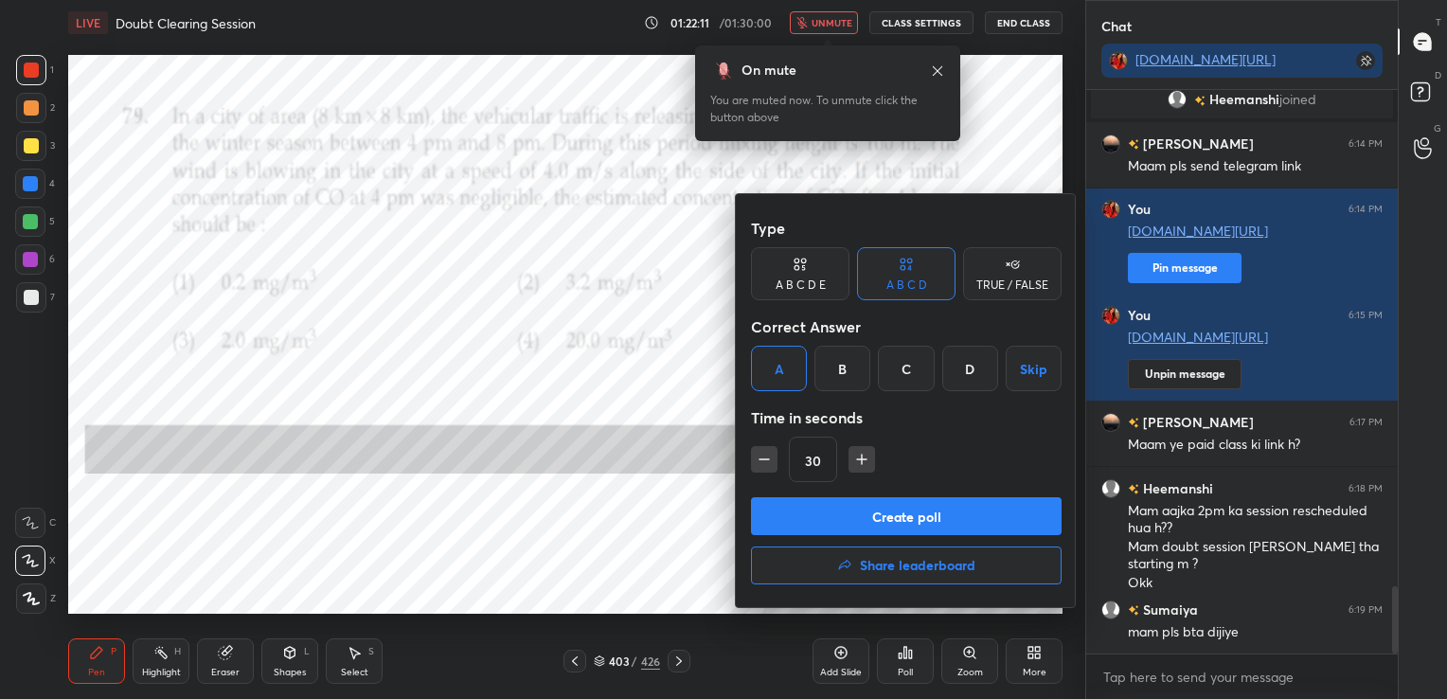
click at [877, 506] on button "Create poll" at bounding box center [906, 516] width 311 height 38
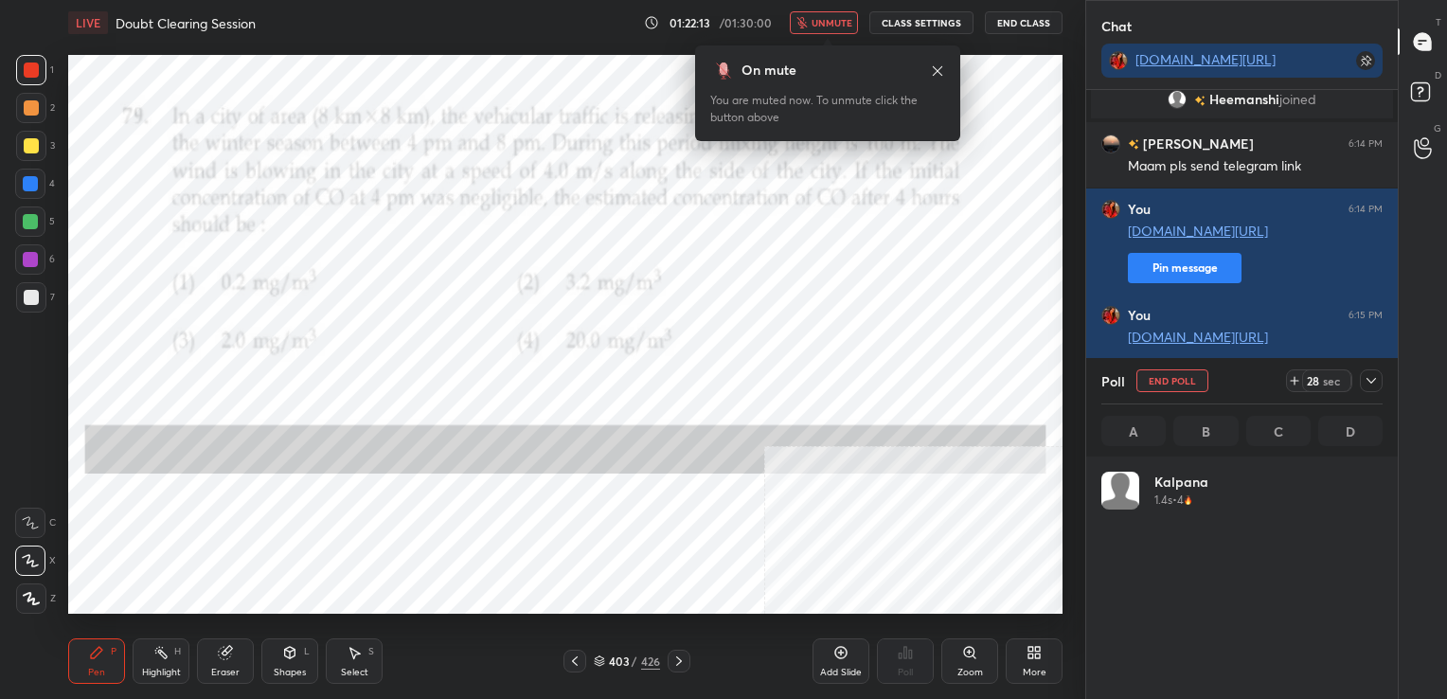
scroll to position [222, 275]
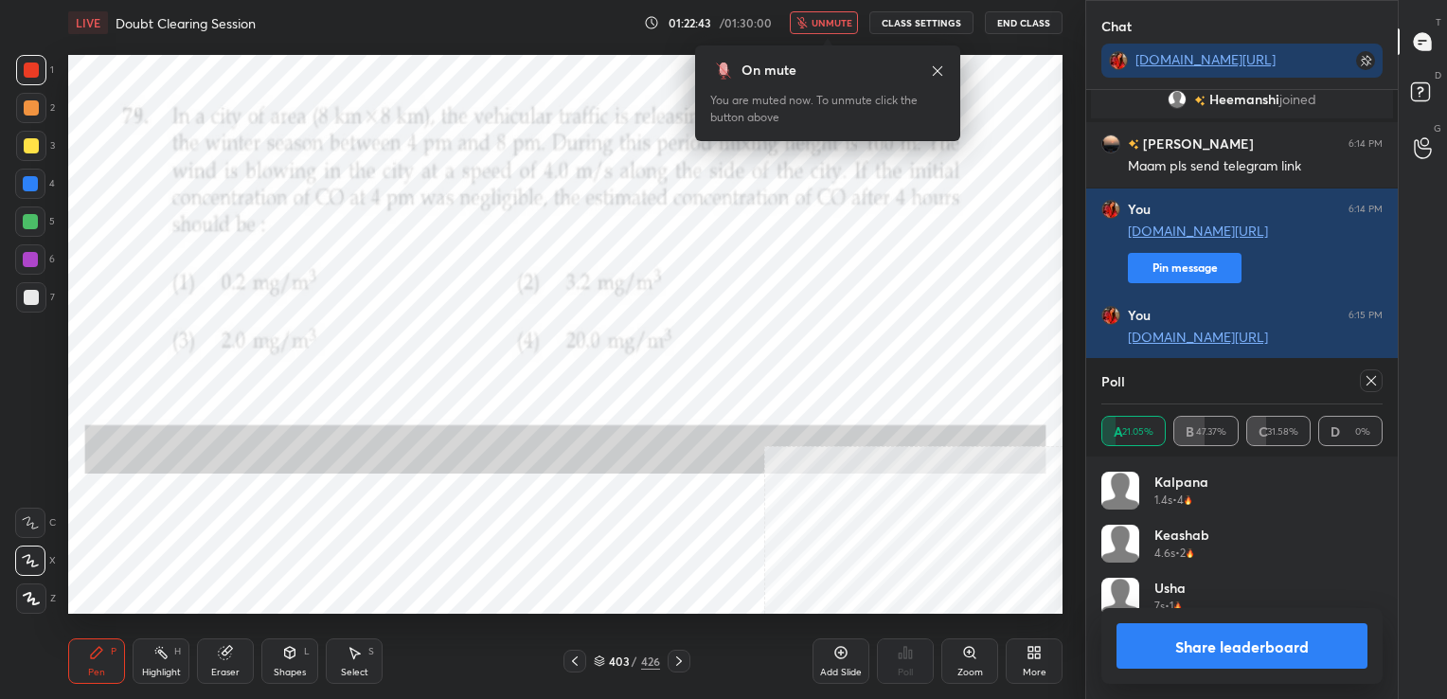
click at [1367, 378] on icon at bounding box center [1370, 380] width 15 height 15
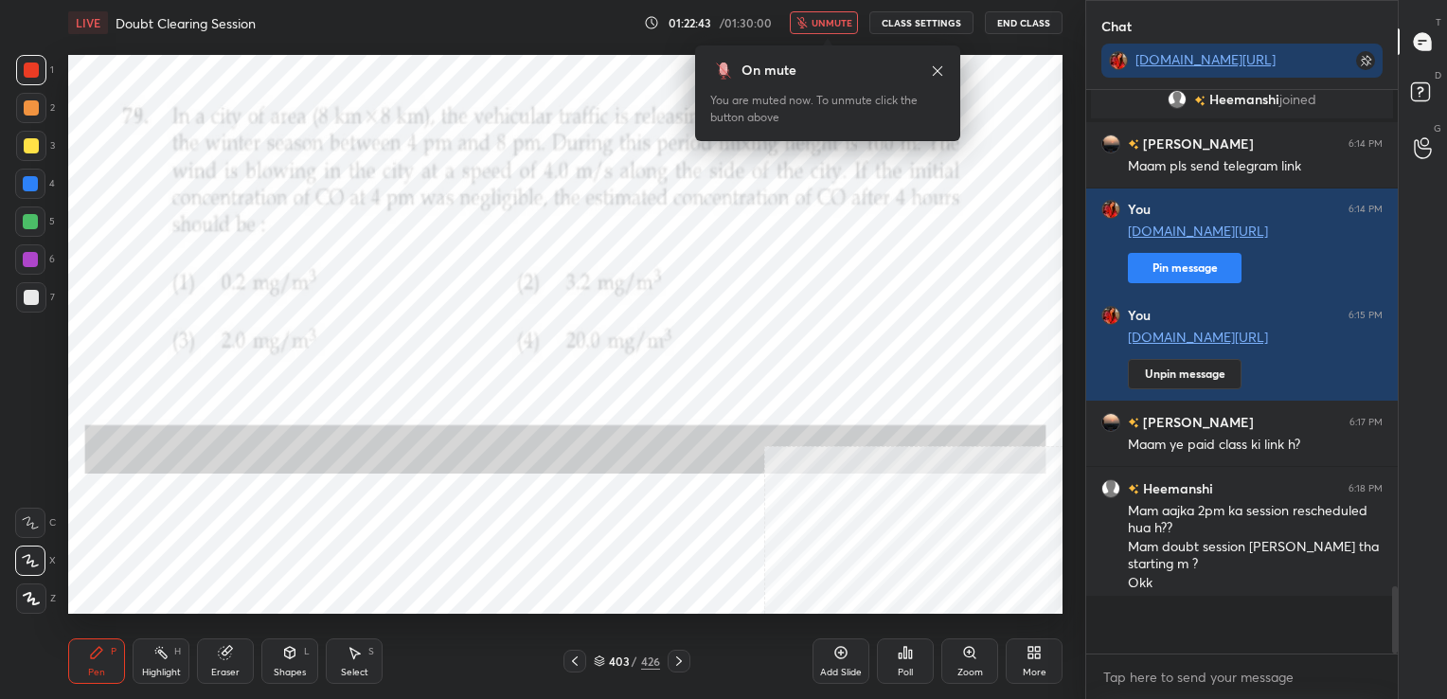
scroll to position [395, 306]
click at [848, 22] on span "unmute" at bounding box center [831, 22] width 41 height 13
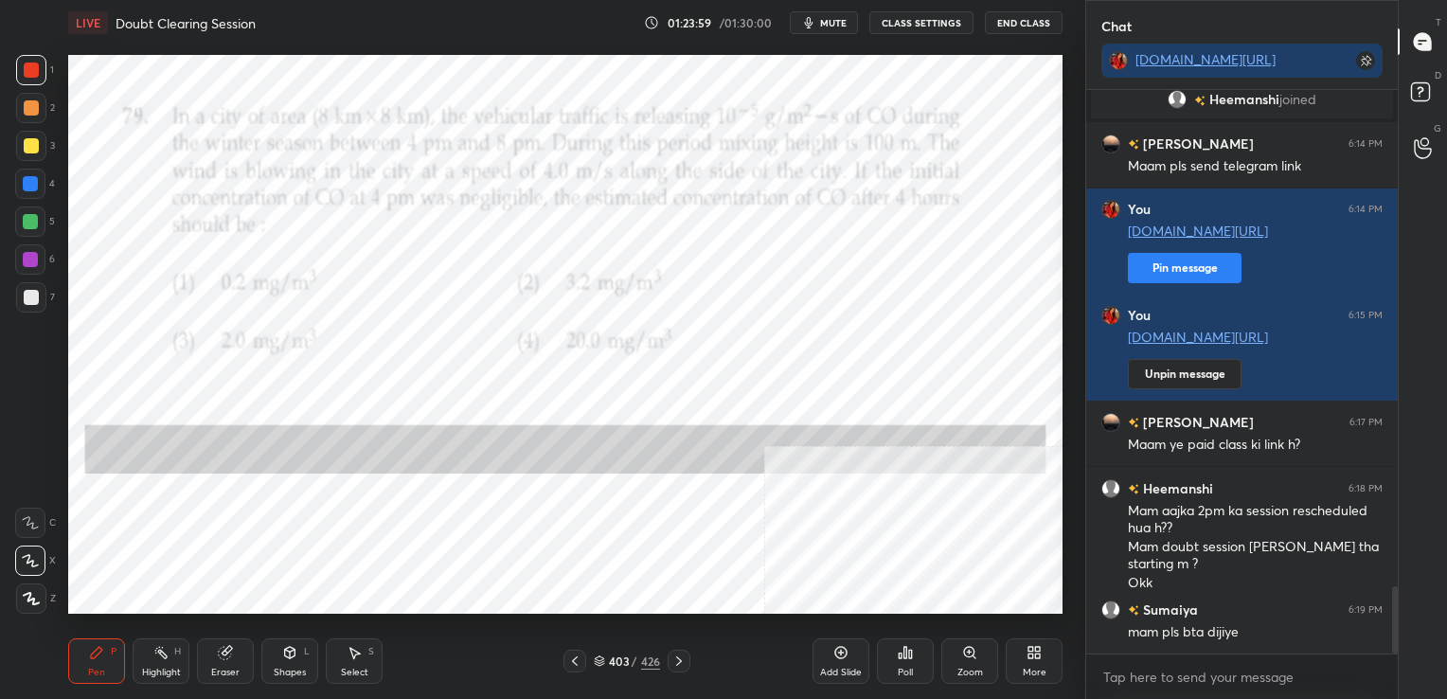
click at [599, 656] on icon at bounding box center [599, 660] width 11 height 11
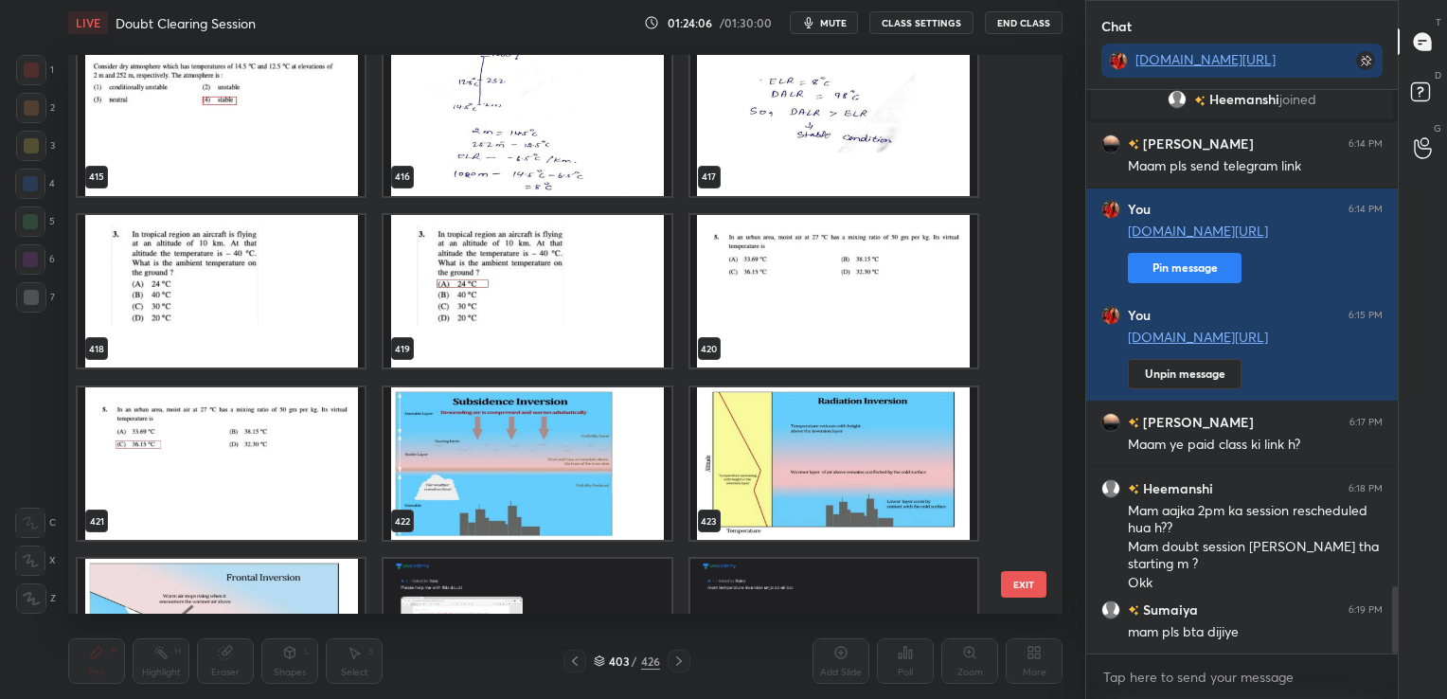
scroll to position [23781, 0]
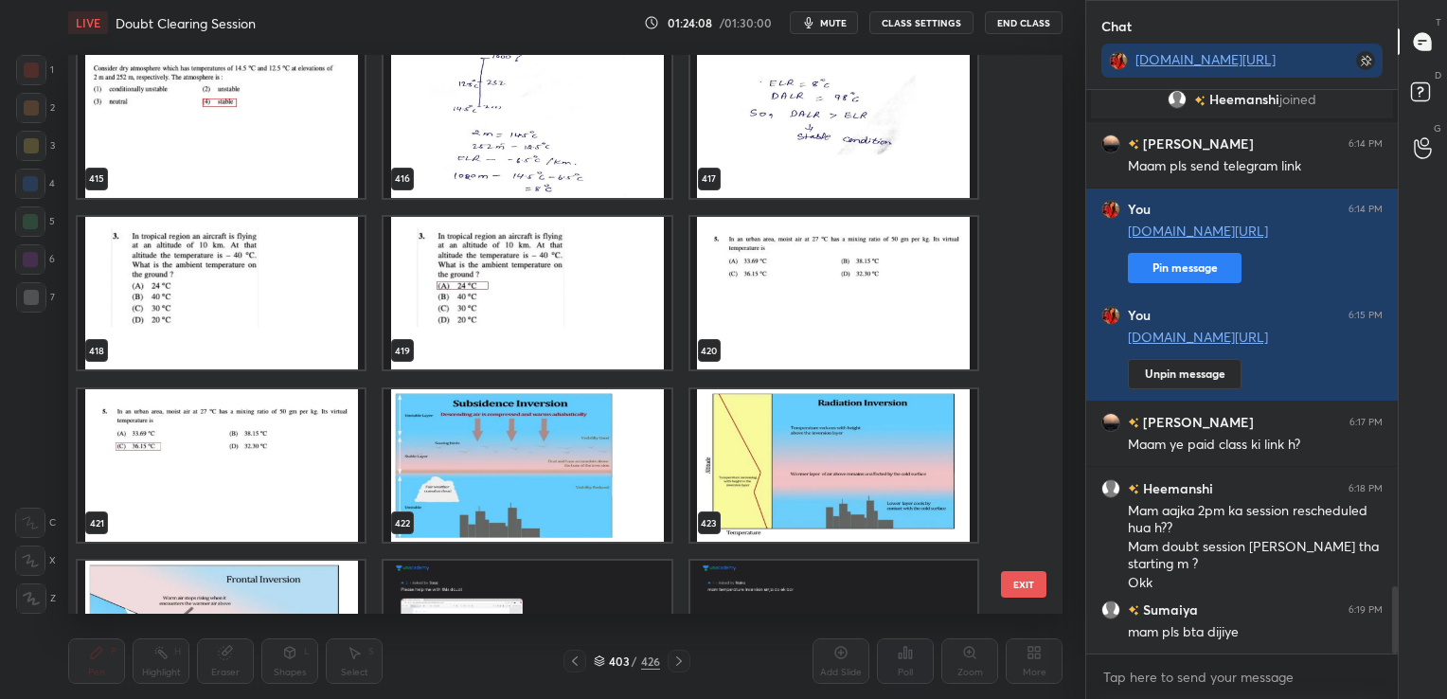
click at [771, 297] on img "grid" at bounding box center [833, 292] width 287 height 153
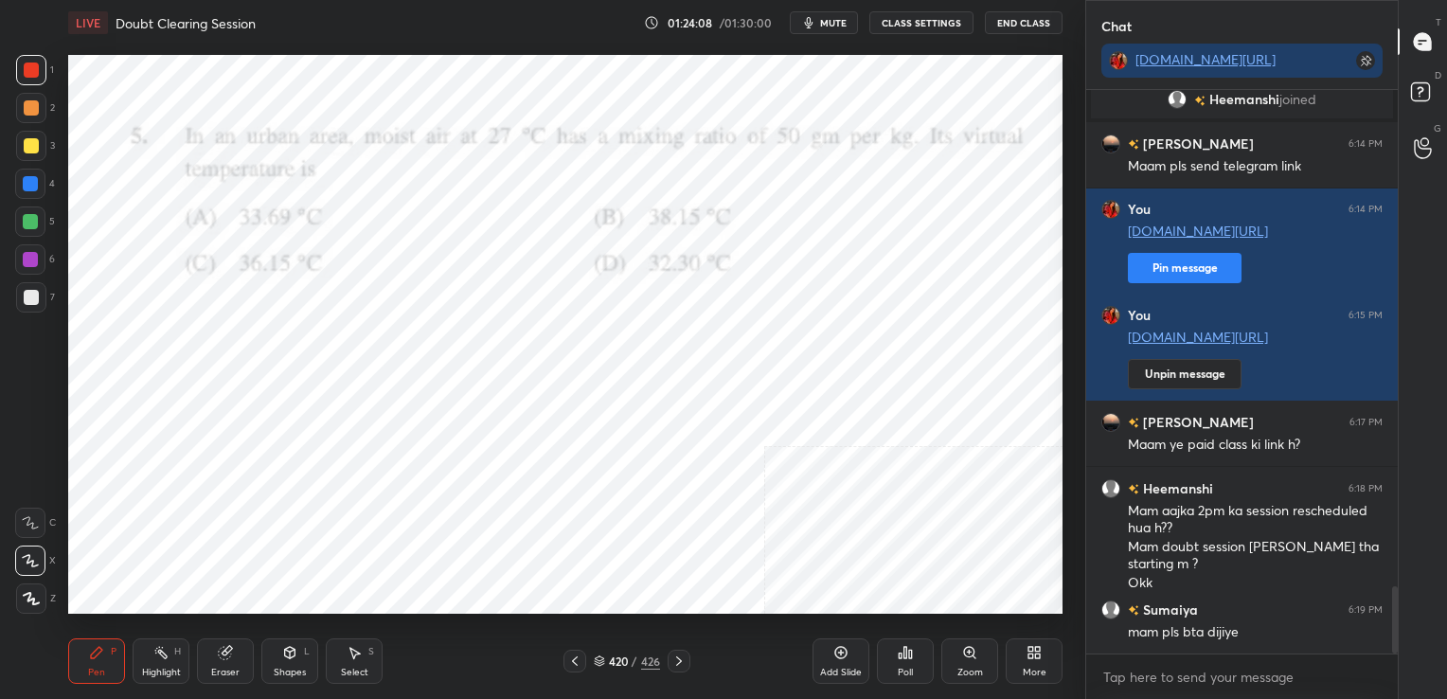
click at [771, 297] on img "grid" at bounding box center [833, 292] width 287 height 153
click at [837, 21] on span "mute" at bounding box center [833, 22] width 27 height 13
click at [599, 660] on icon at bounding box center [599, 660] width 11 height 11
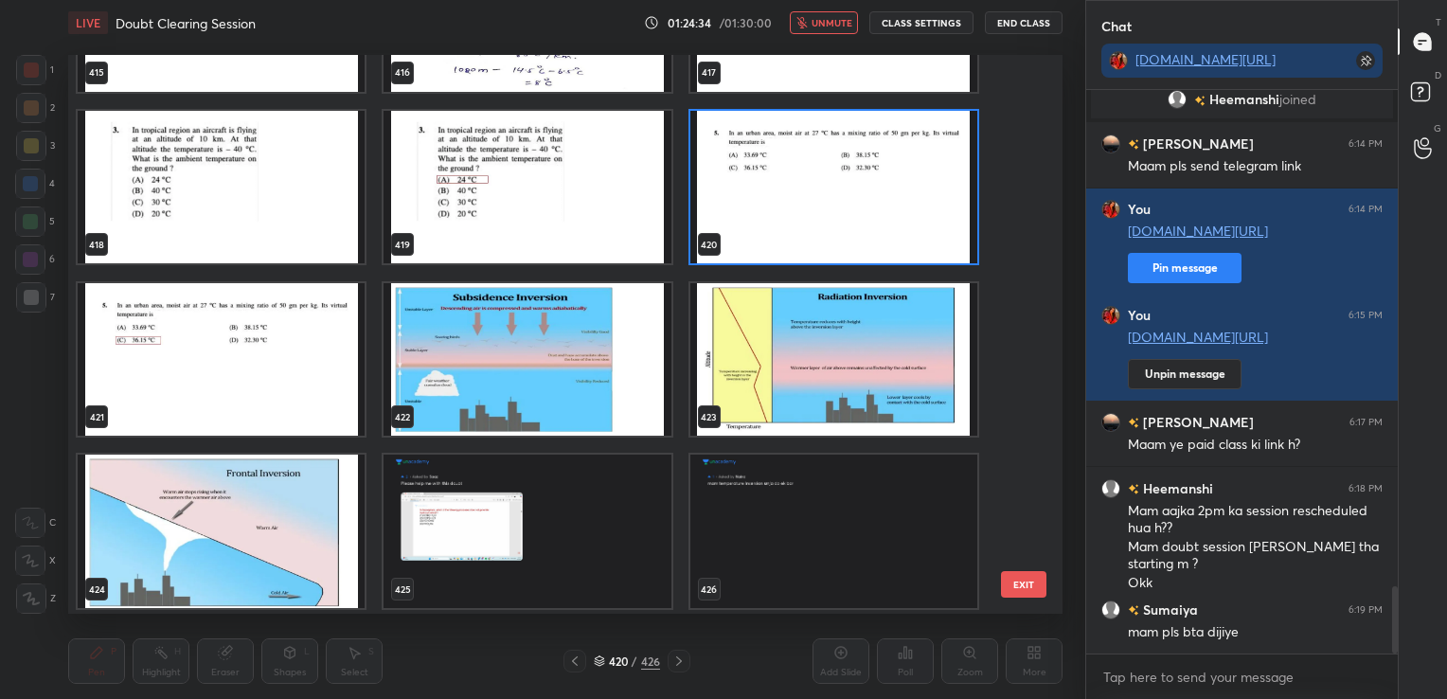
scroll to position [23886, 0]
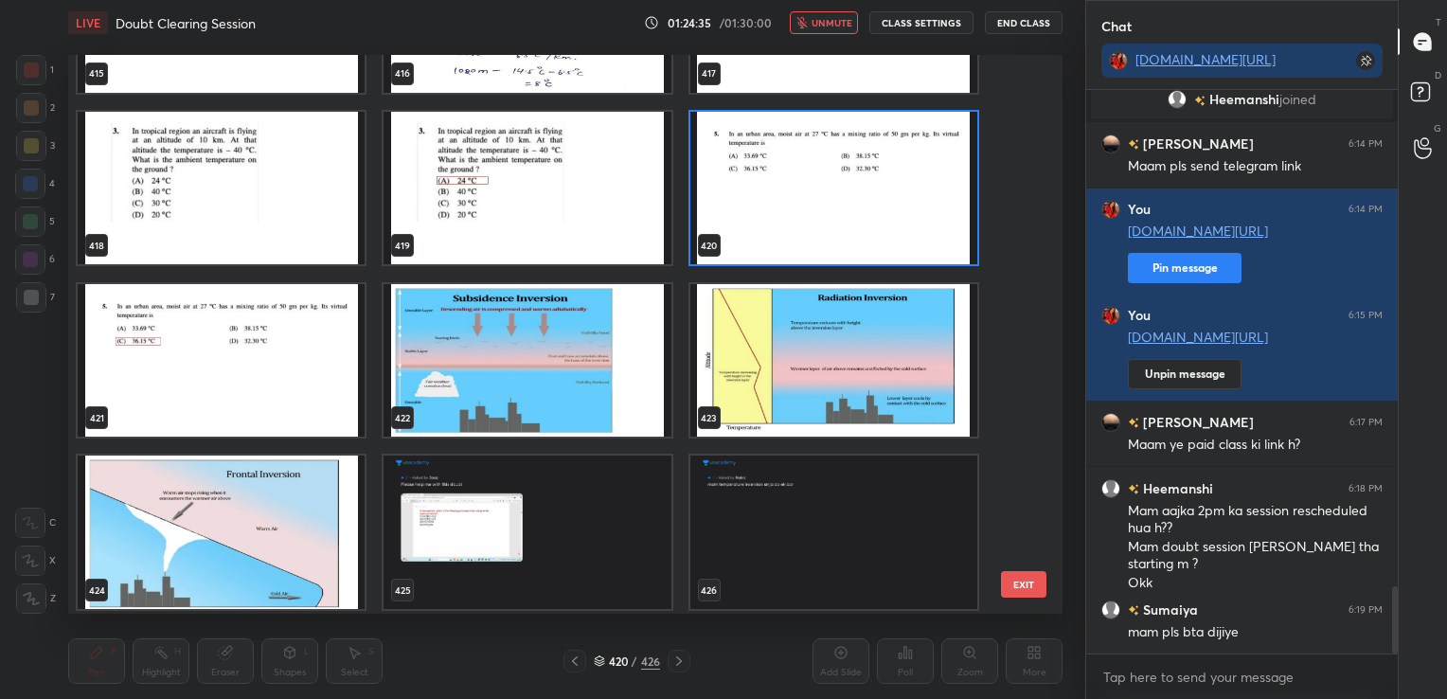
click at [796, 256] on img "grid" at bounding box center [833, 187] width 287 height 153
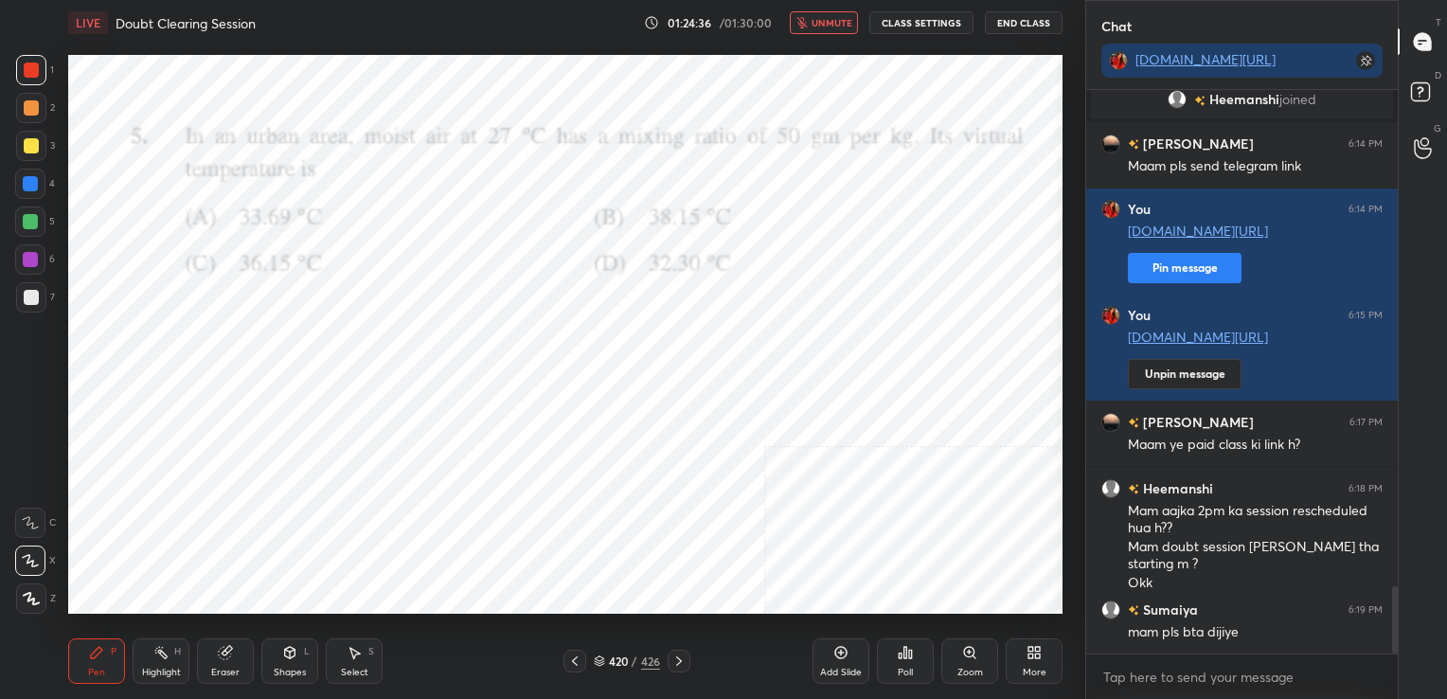
drag, startPoint x: 796, startPoint y: 256, endPoint x: 735, endPoint y: 587, distance: 337.0
click at [890, 662] on div "Poll" at bounding box center [905, 660] width 57 height 45
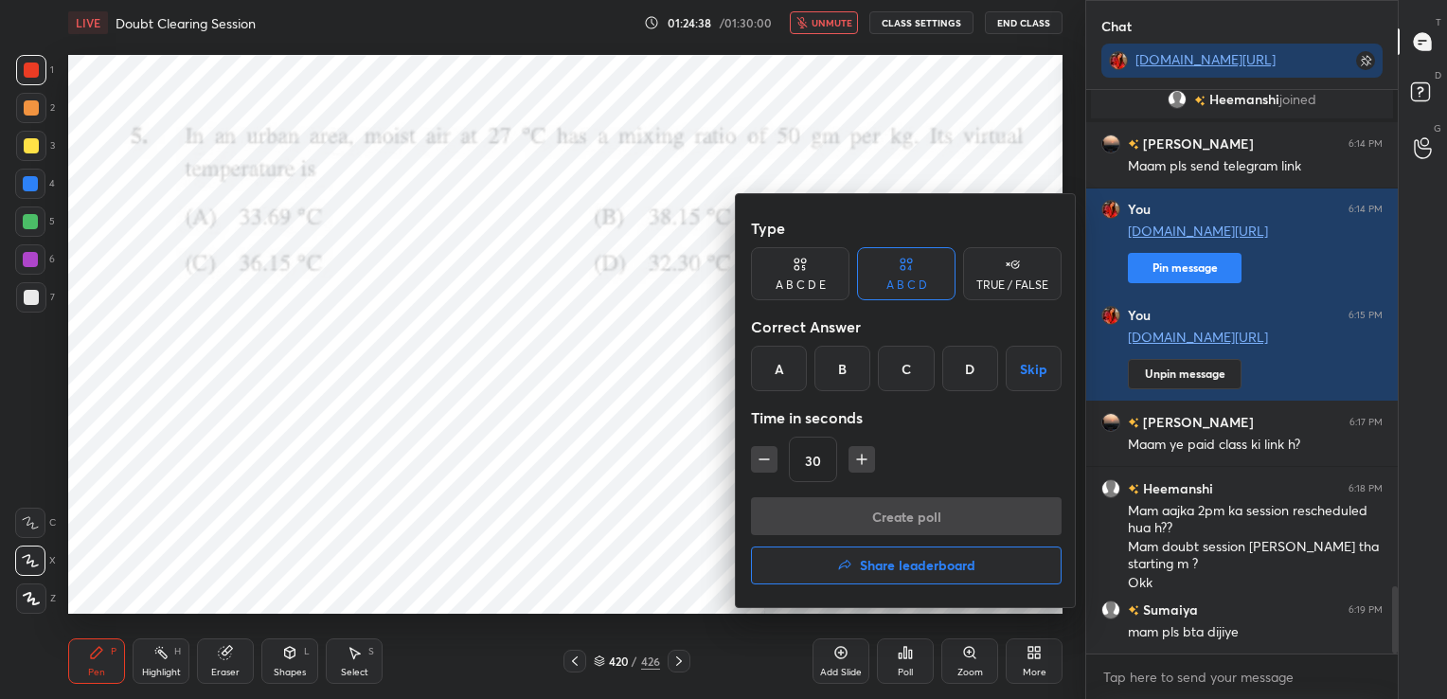
click at [907, 348] on div "C" at bounding box center [906, 368] width 56 height 45
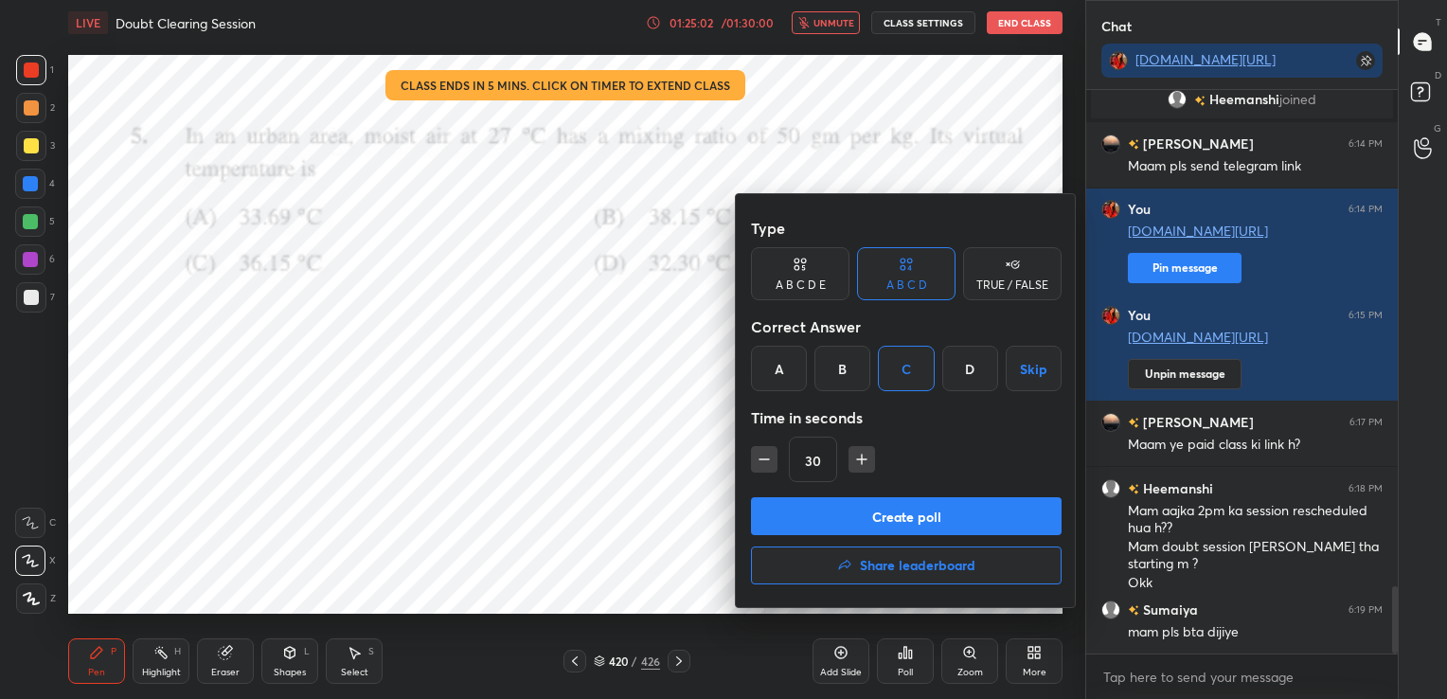
click at [909, 528] on button "Create poll" at bounding box center [906, 516] width 311 height 38
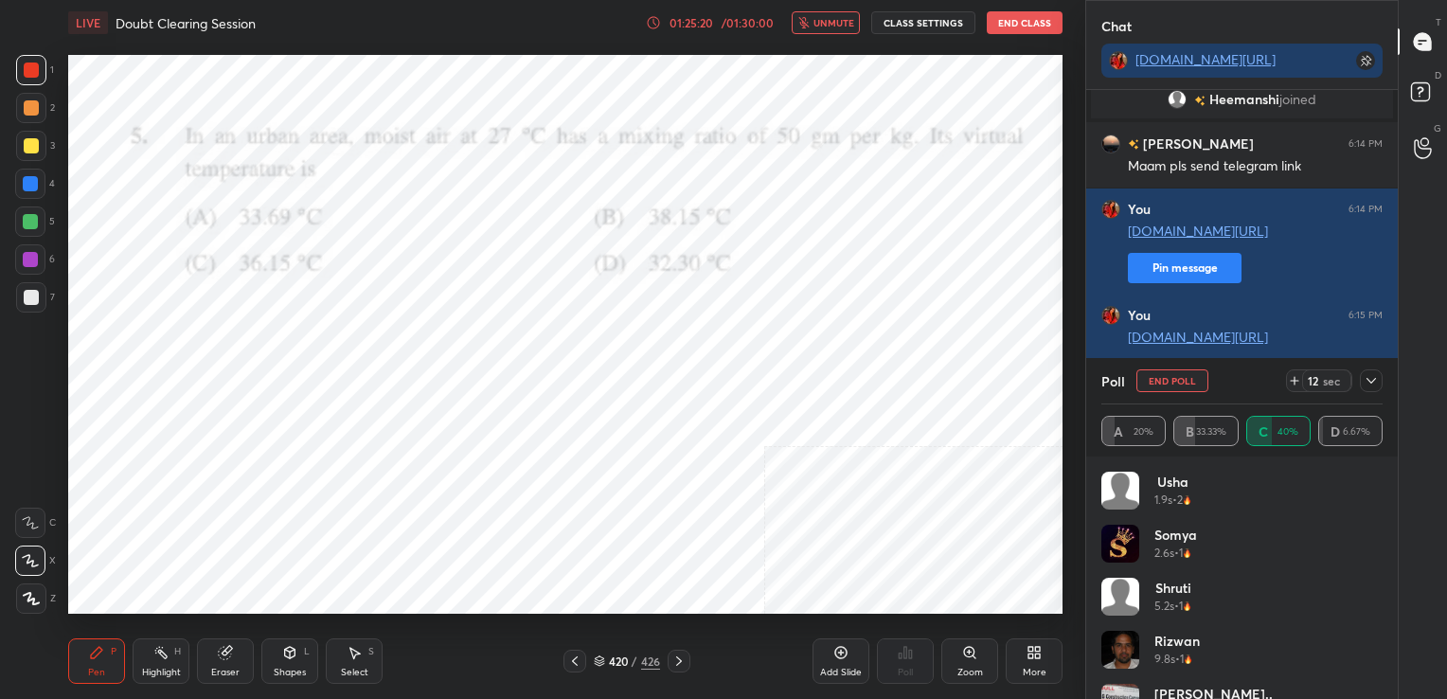
scroll to position [7, 6]
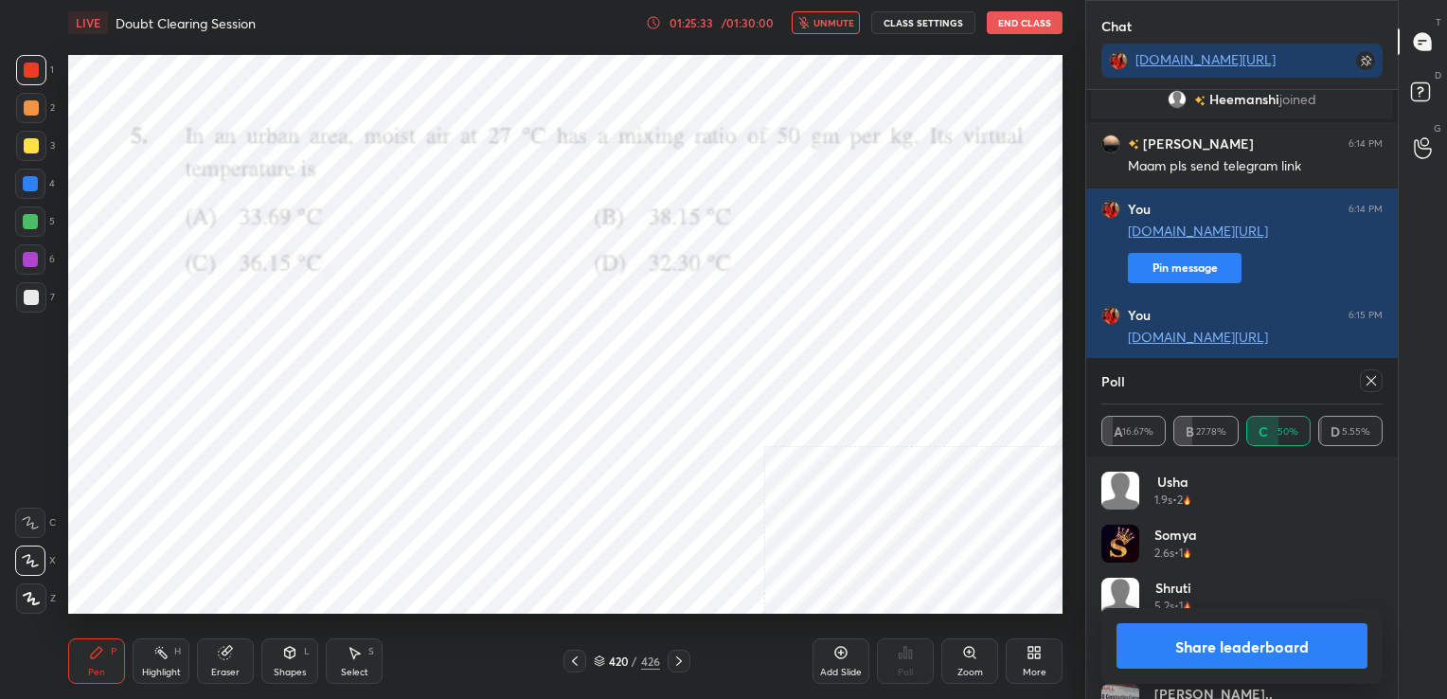
click at [1377, 382] on icon at bounding box center [1370, 380] width 15 height 15
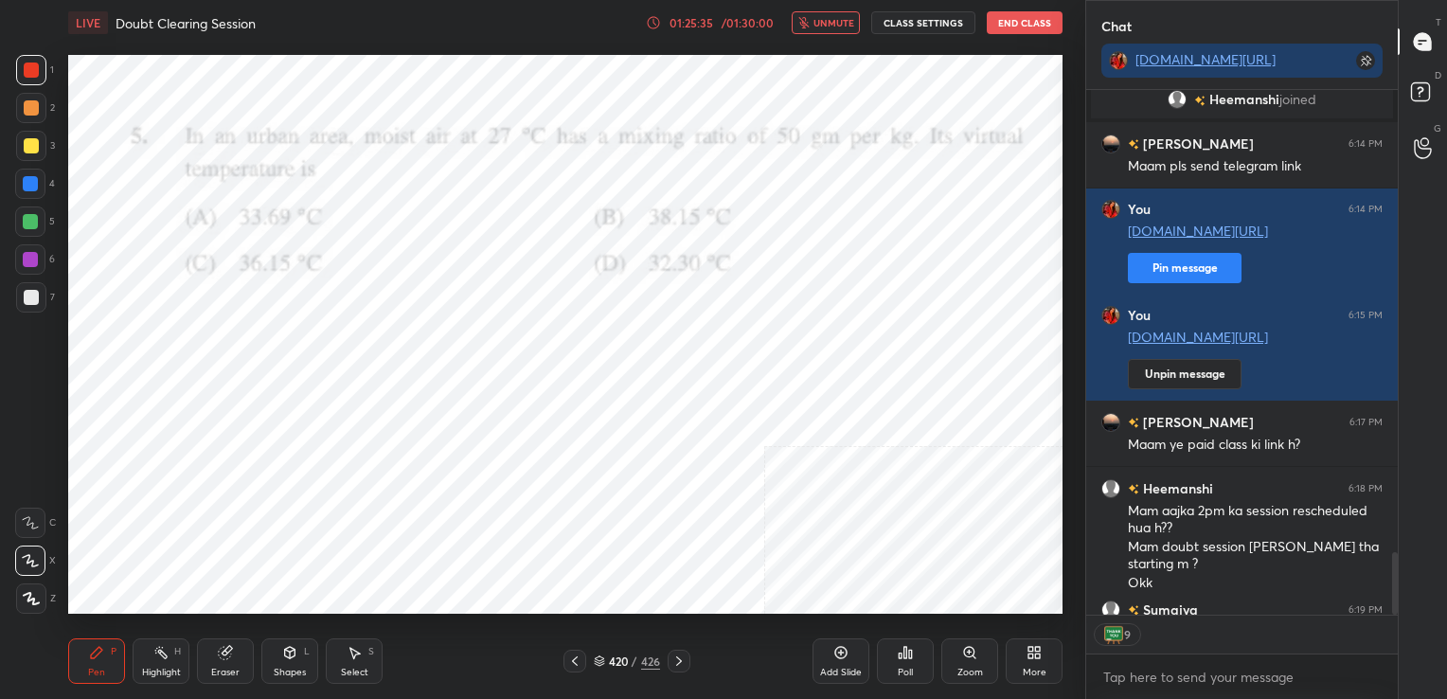
click at [825, 25] on span "unmute" at bounding box center [833, 22] width 41 height 13
click at [599, 660] on icon at bounding box center [599, 660] width 11 height 11
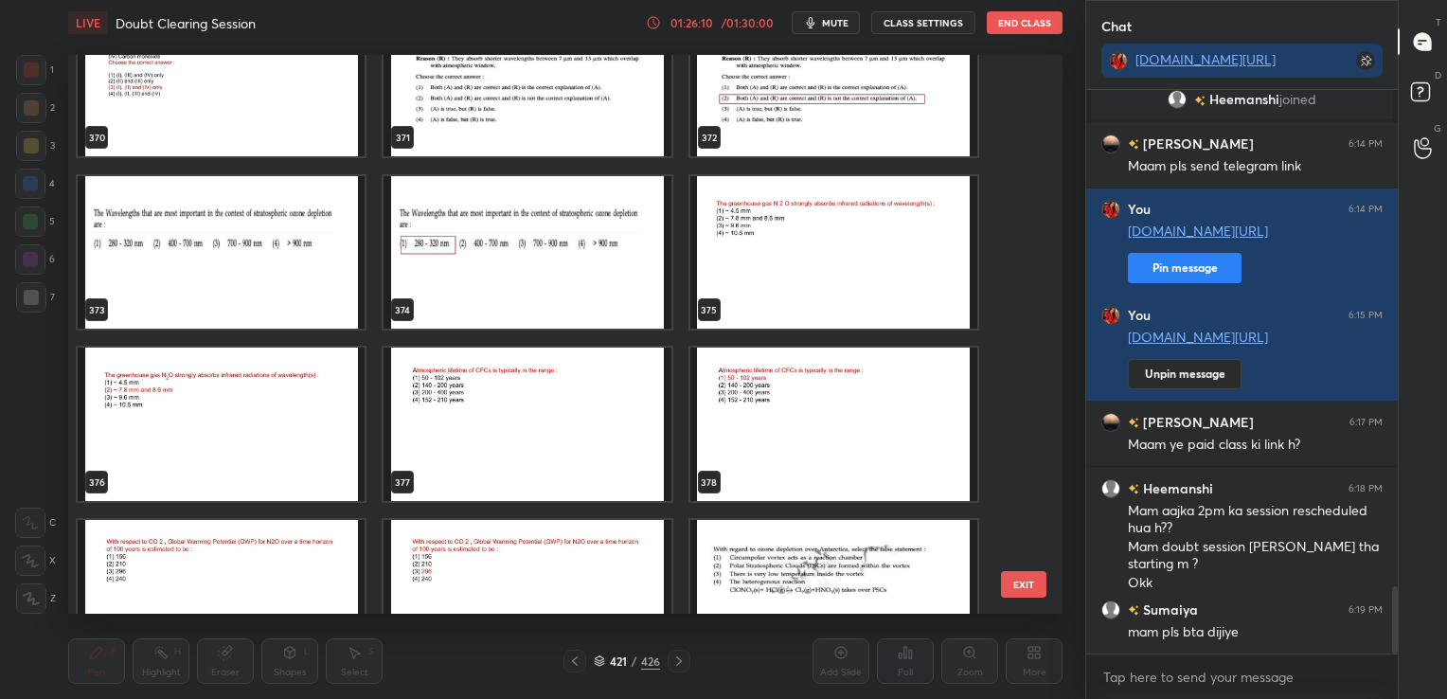
scroll to position [21239, 0]
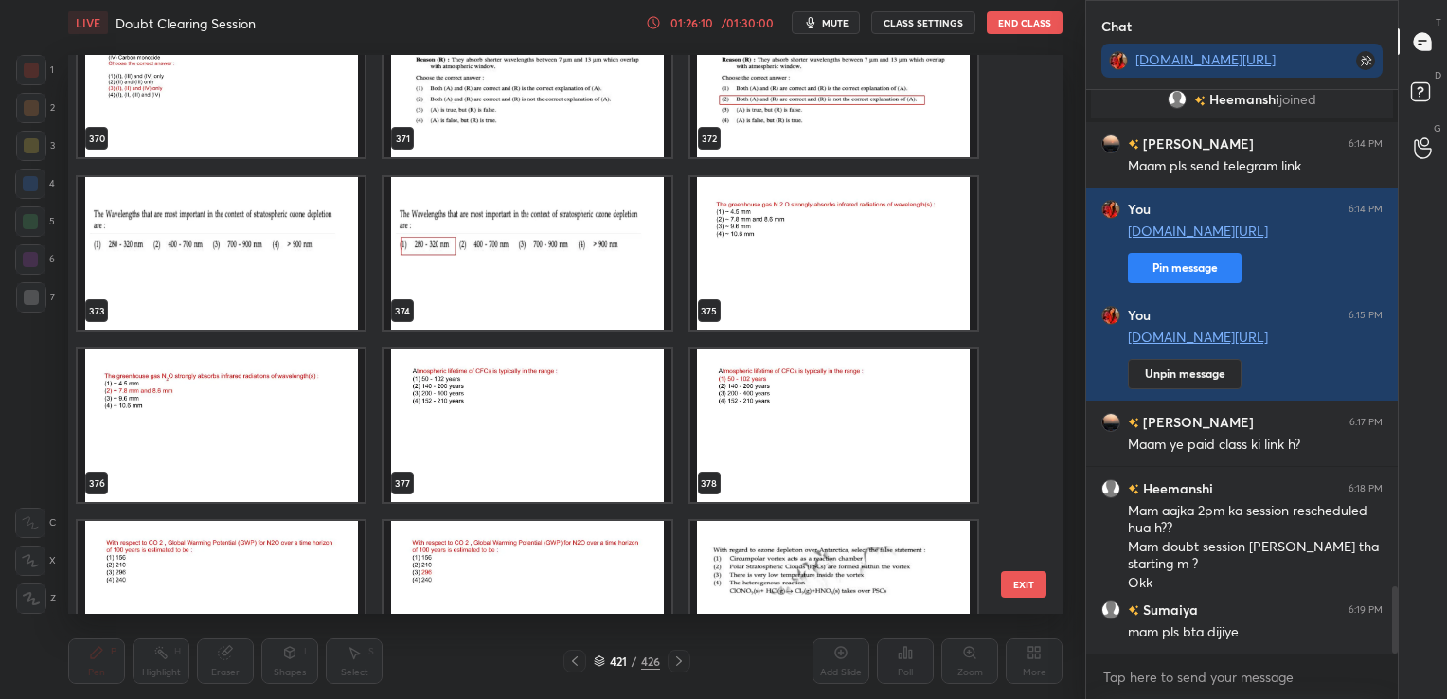
click at [466, 400] on img "grid" at bounding box center [526, 424] width 287 height 153
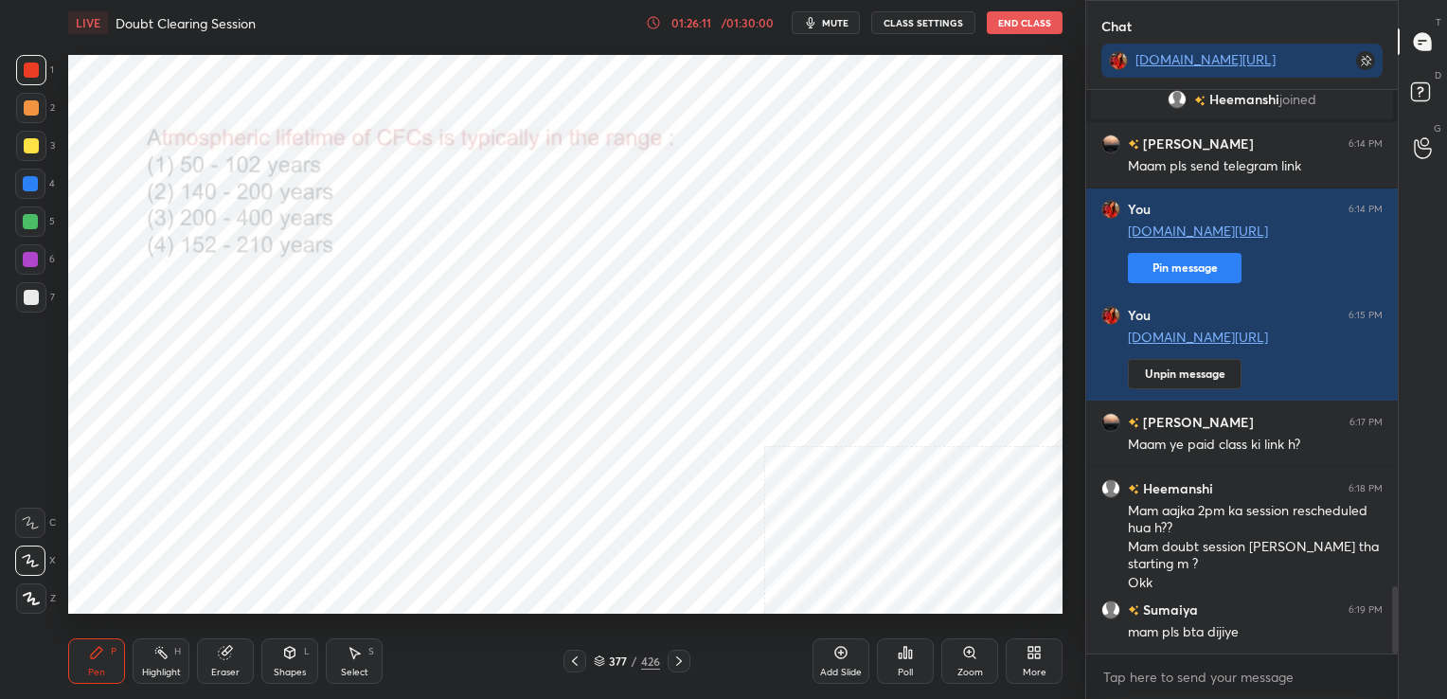
click at [466, 400] on img "grid" at bounding box center [526, 424] width 287 height 153
click at [837, 21] on span "mute" at bounding box center [835, 22] width 27 height 13
click at [894, 666] on div "Poll" at bounding box center [905, 660] width 57 height 45
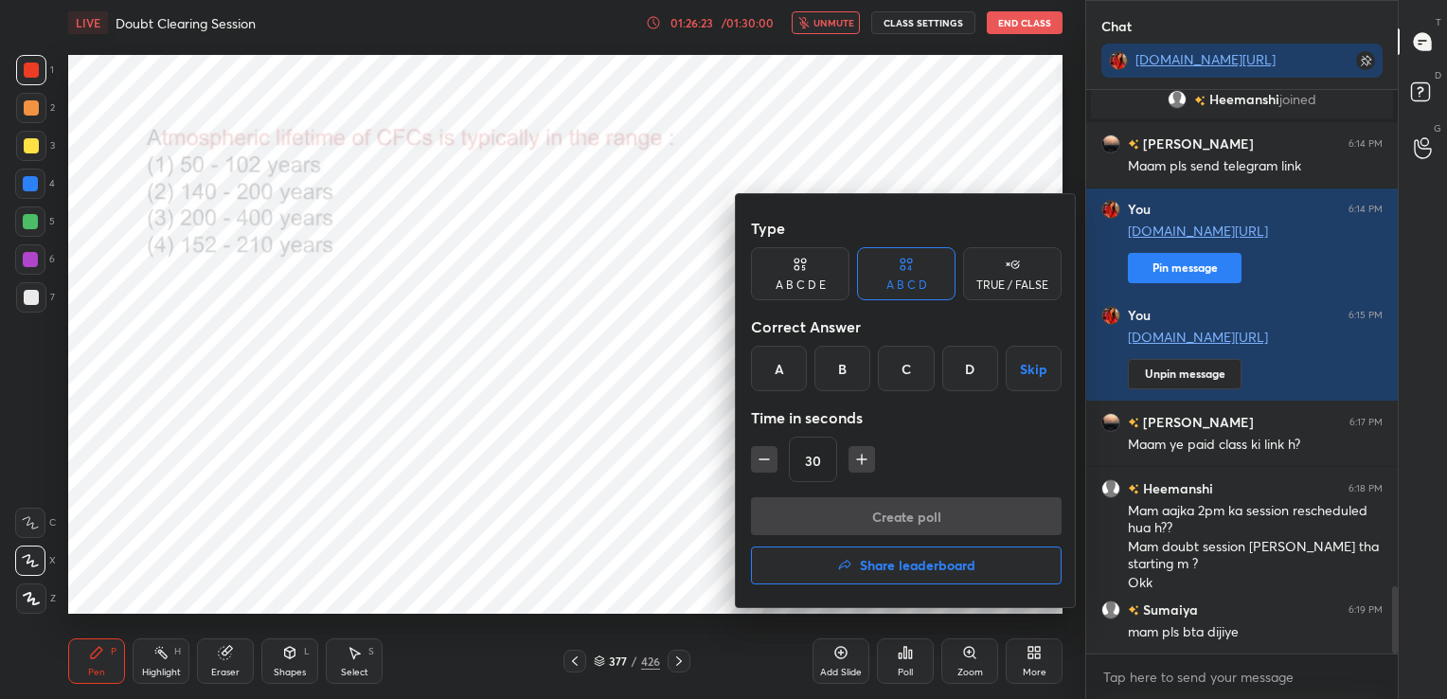
click at [791, 374] on div "A" at bounding box center [779, 368] width 56 height 45
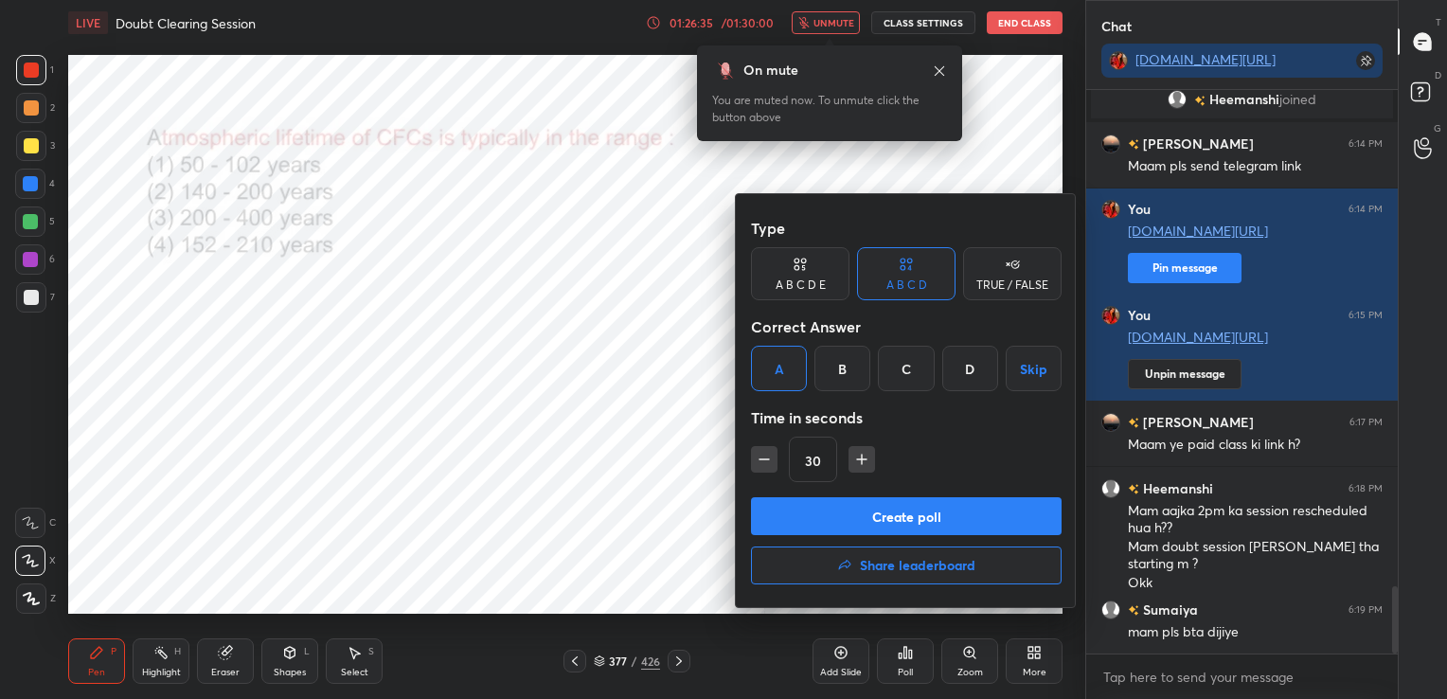
click at [905, 501] on button "Create poll" at bounding box center [906, 516] width 311 height 38
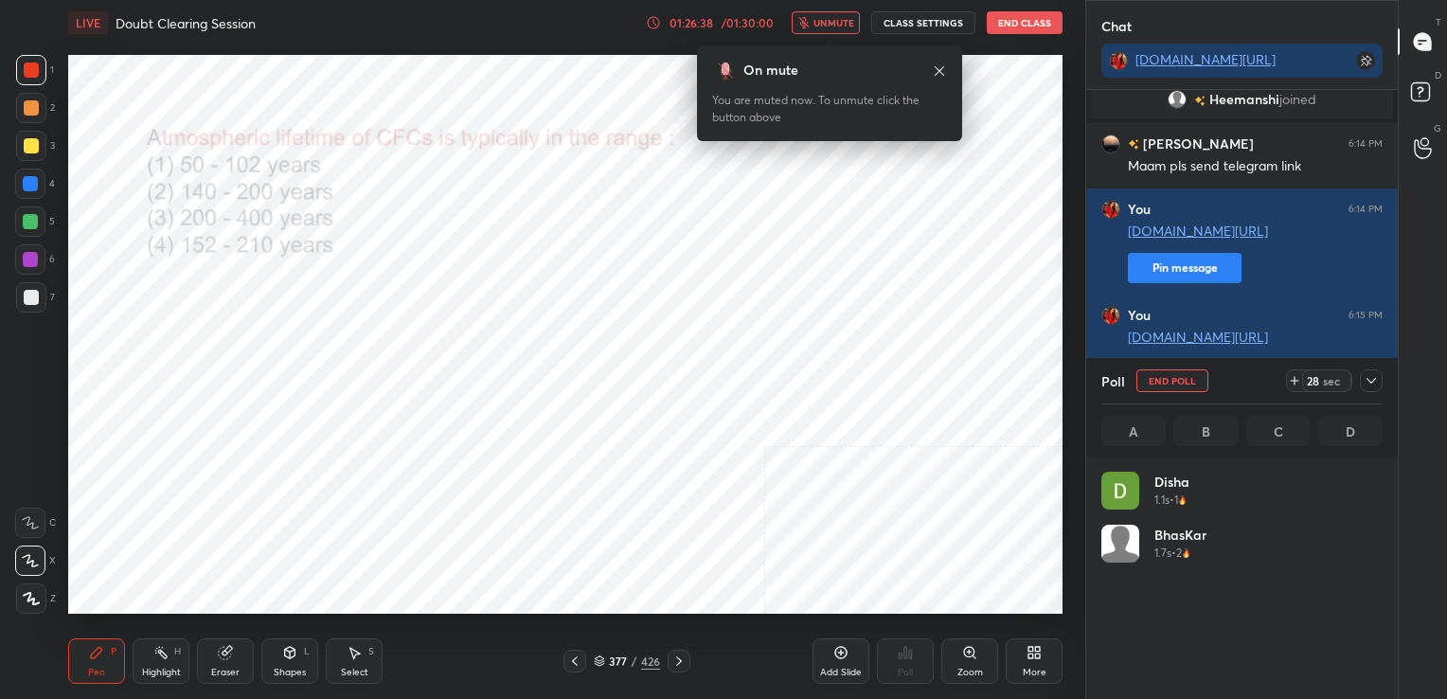
scroll to position [222, 275]
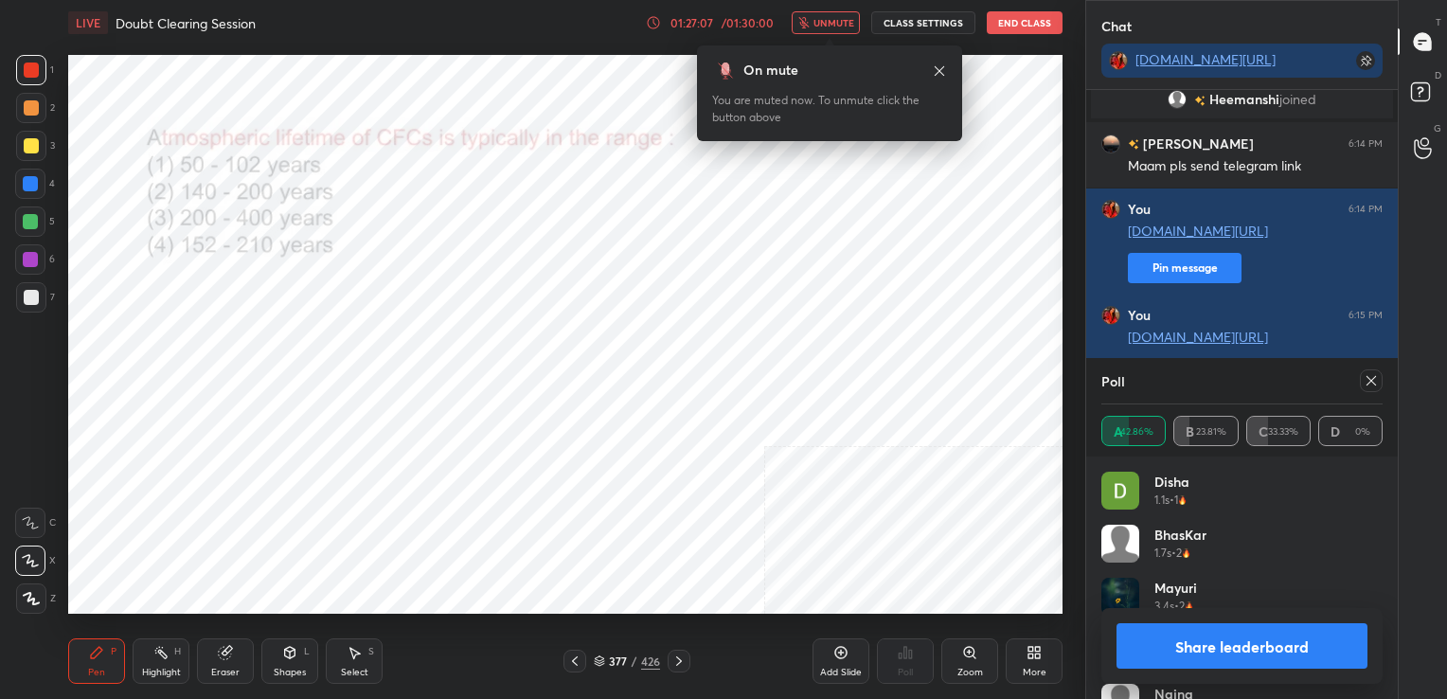
click at [1368, 386] on icon at bounding box center [1370, 380] width 15 height 15
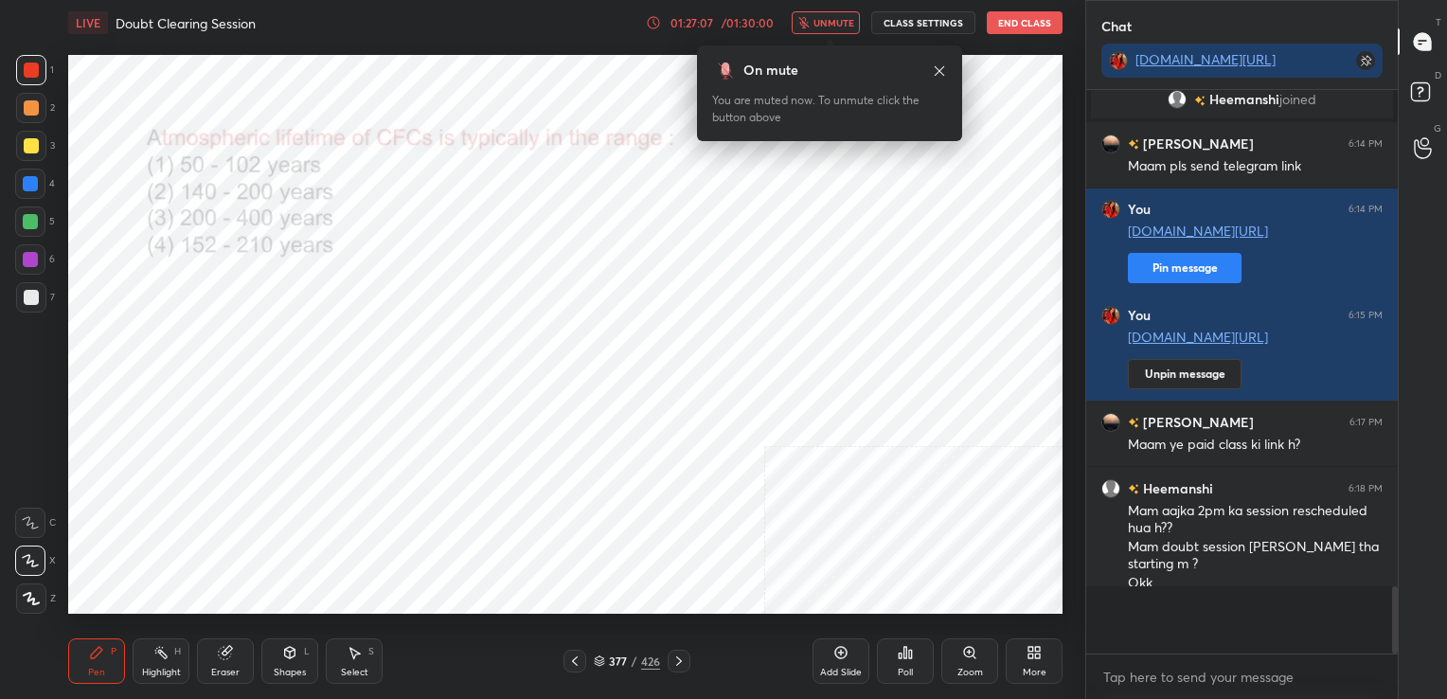
scroll to position [395, 306]
click at [833, 28] on span "unmute" at bounding box center [833, 22] width 41 height 13
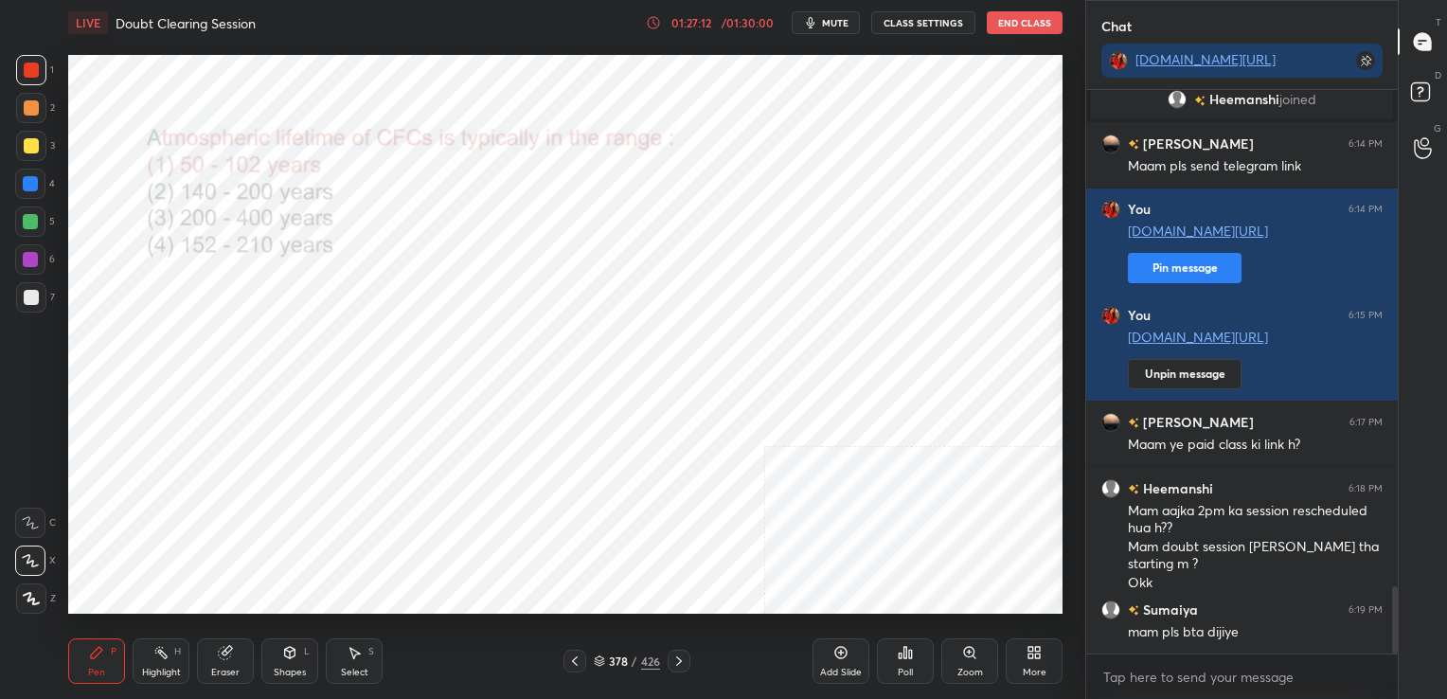
click at [594, 658] on icon at bounding box center [599, 660] width 11 height 11
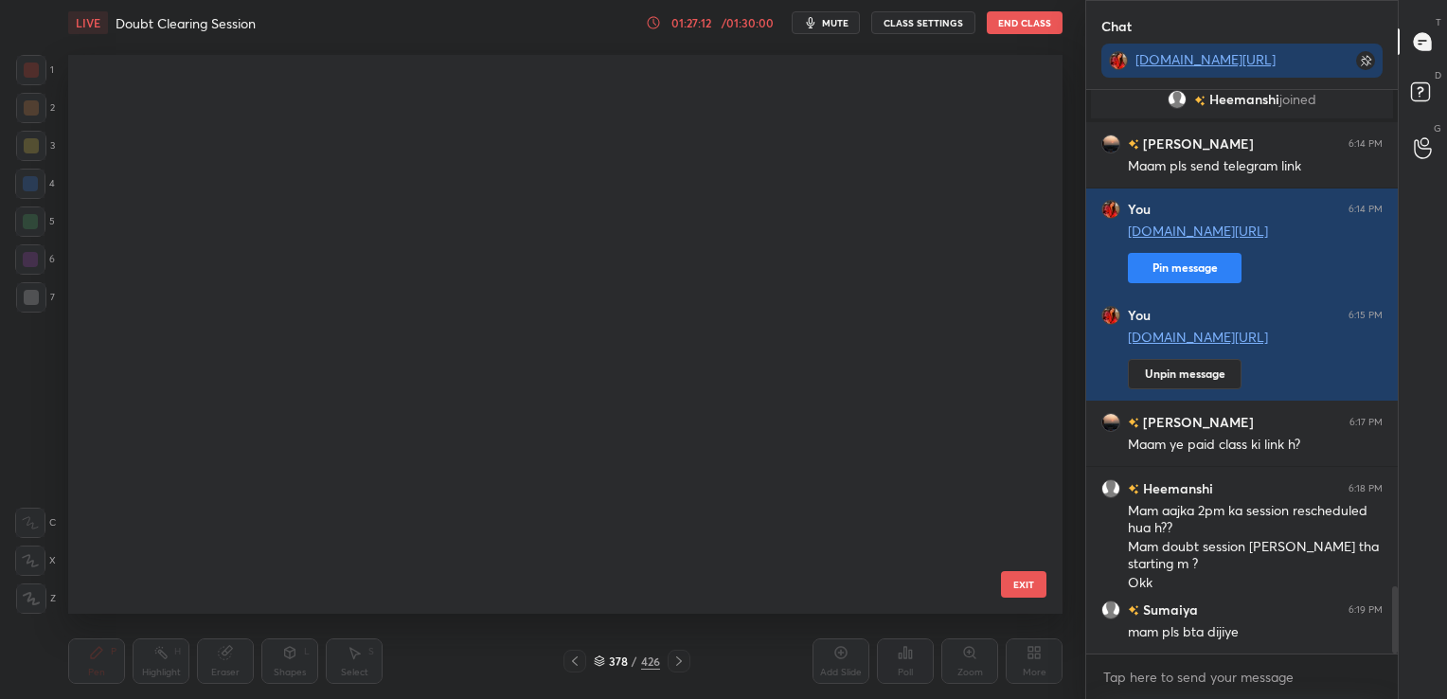
scroll to position [7, 9]
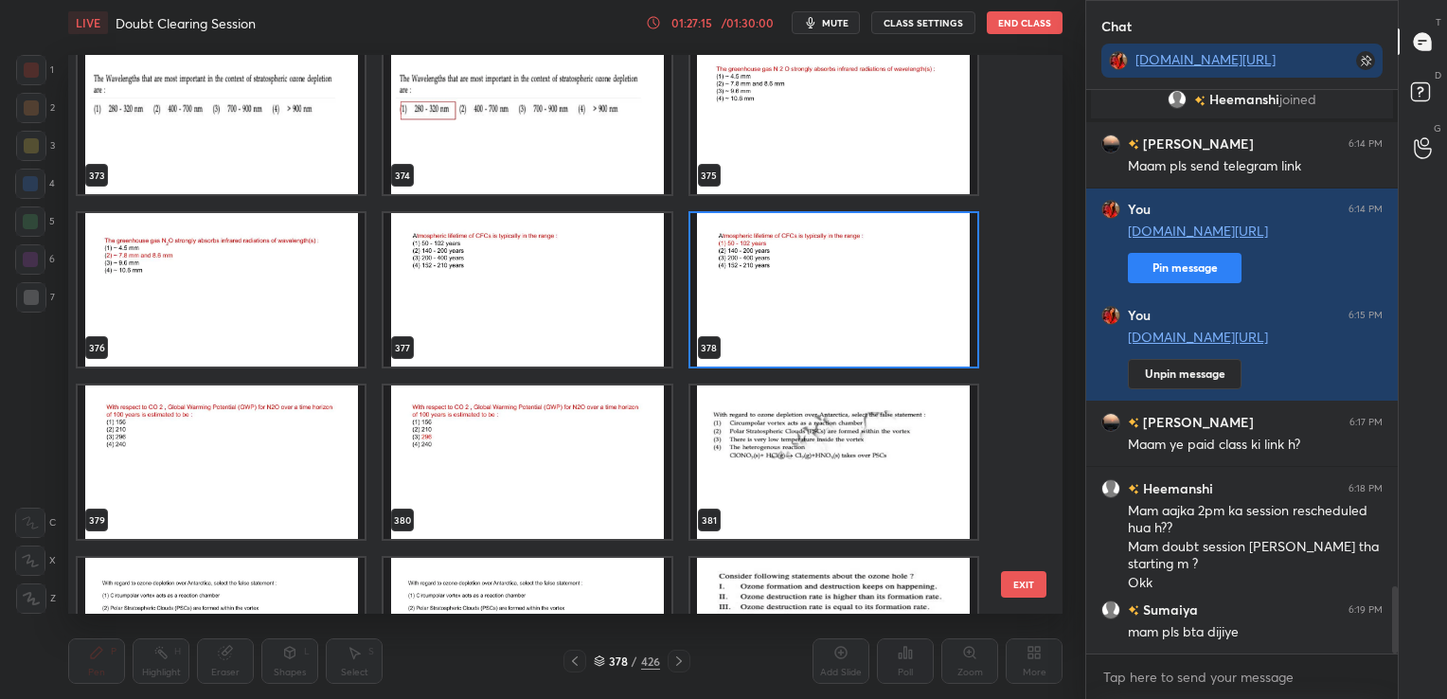
click at [686, 121] on div "375" at bounding box center [834, 117] width 306 height 172
drag, startPoint x: 686, startPoint y: 121, endPoint x: 738, endPoint y: 123, distance: 52.1
click at [738, 123] on div "375" at bounding box center [834, 117] width 306 height 172
click at [738, 123] on img "grid" at bounding box center [833, 117] width 287 height 153
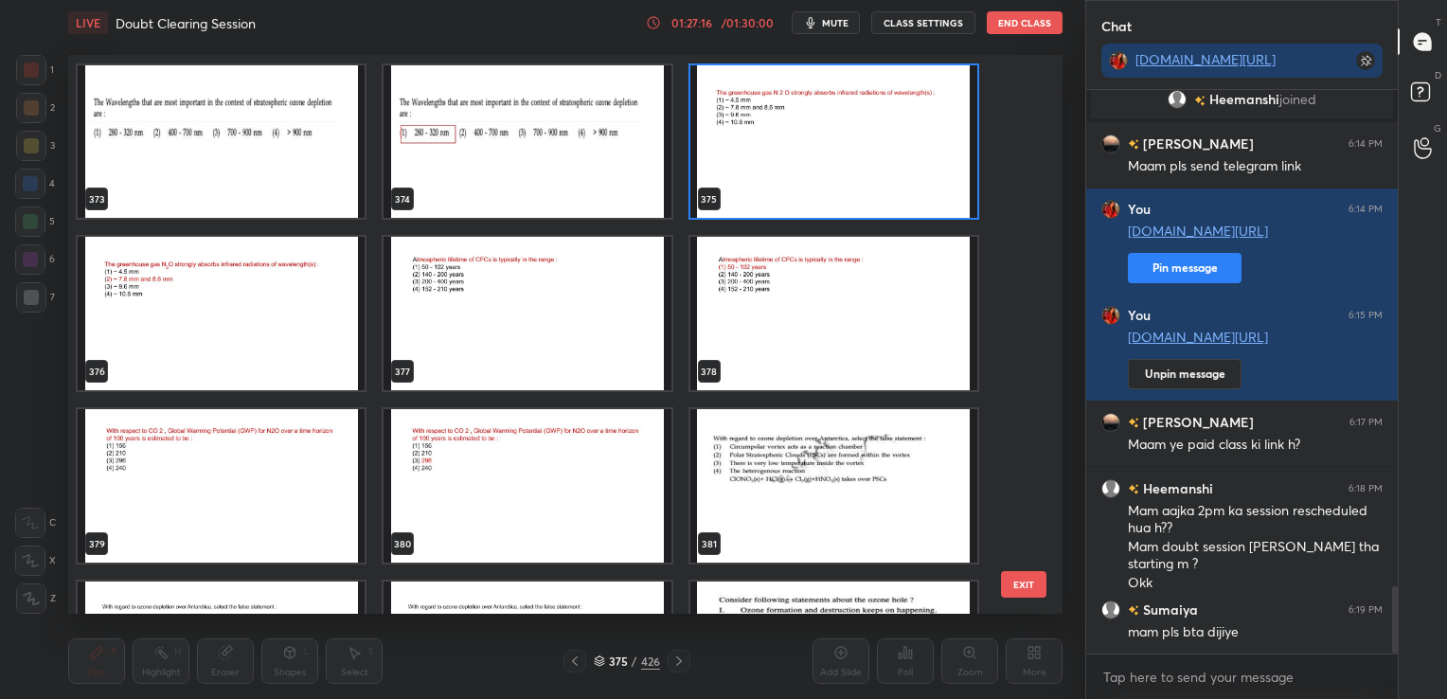
click at [738, 123] on div "373 374 375 376 377 378 379 380 381 382 383 384 385 386 387" at bounding box center [548, 335] width 961 height 560
click at [738, 123] on img "grid" at bounding box center [833, 140] width 287 height 153
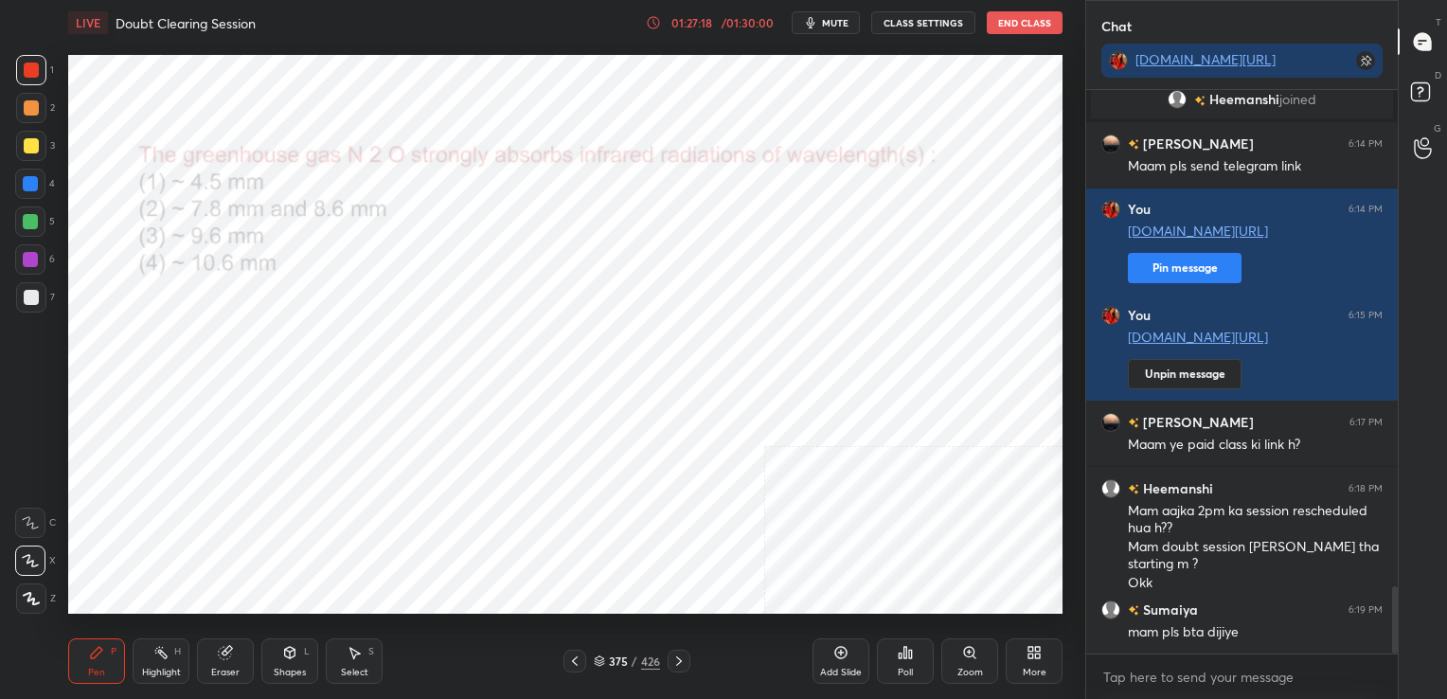
click at [844, 22] on span "mute" at bounding box center [835, 22] width 27 height 13
click at [600, 661] on icon at bounding box center [599, 660] width 11 height 11
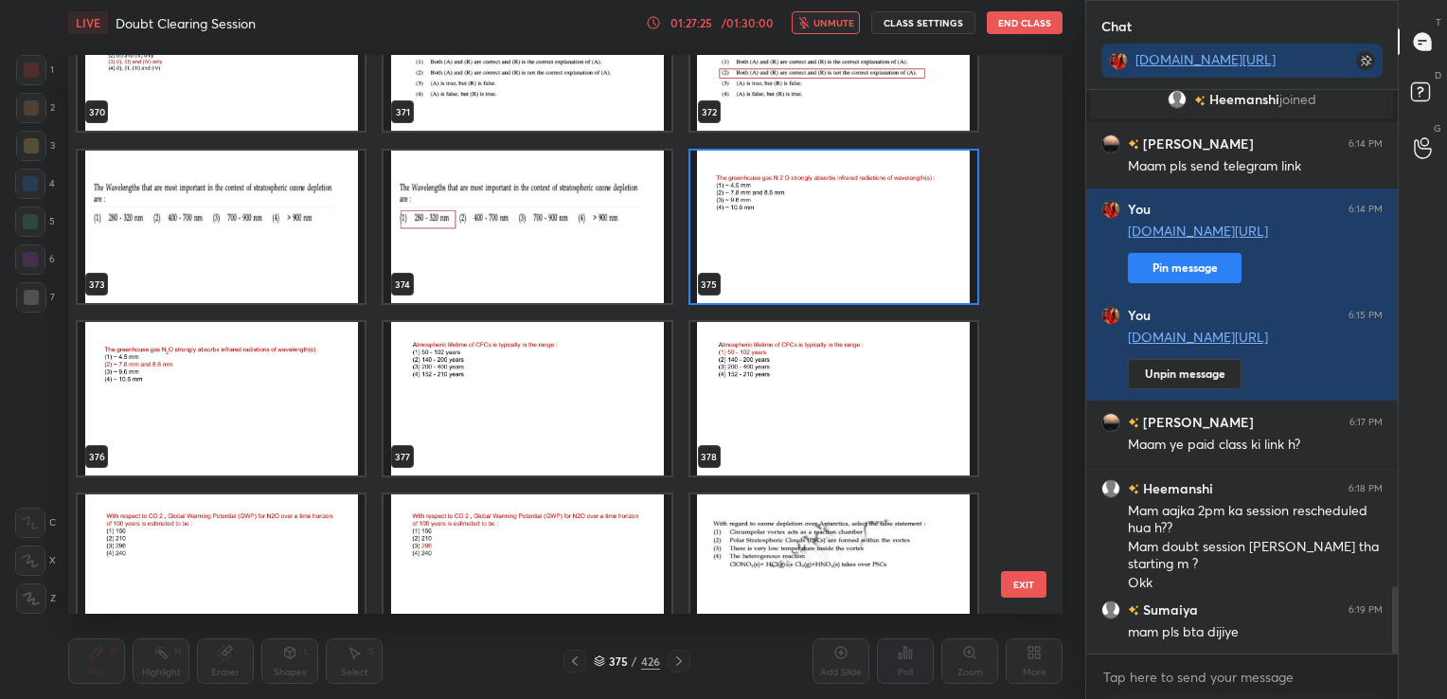
click at [778, 232] on img "grid" at bounding box center [833, 226] width 287 height 153
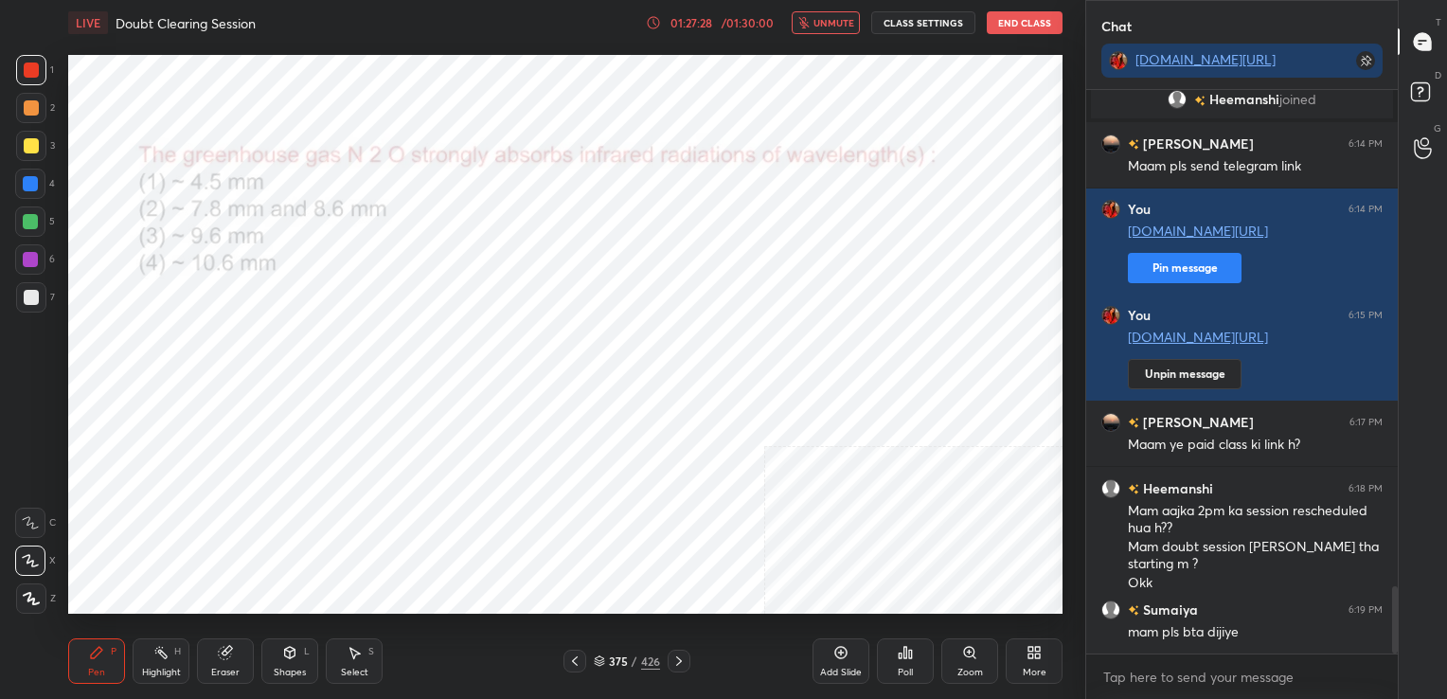
drag, startPoint x: 901, startPoint y: 659, endPoint x: 901, endPoint y: 630, distance: 29.3
click at [901, 630] on div "Poll" at bounding box center [905, 661] width 57 height 106
click at [901, 649] on icon at bounding box center [904, 652] width 15 height 15
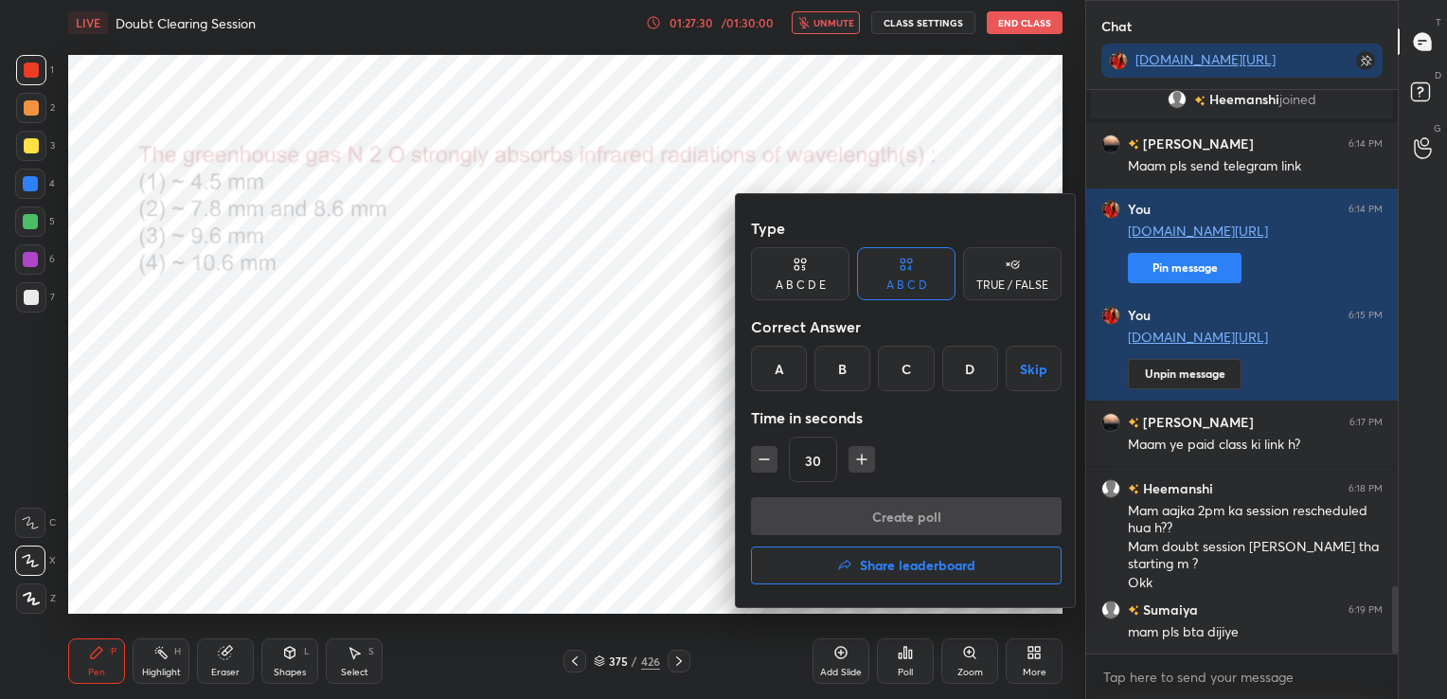
click at [845, 379] on div "B" at bounding box center [842, 368] width 56 height 45
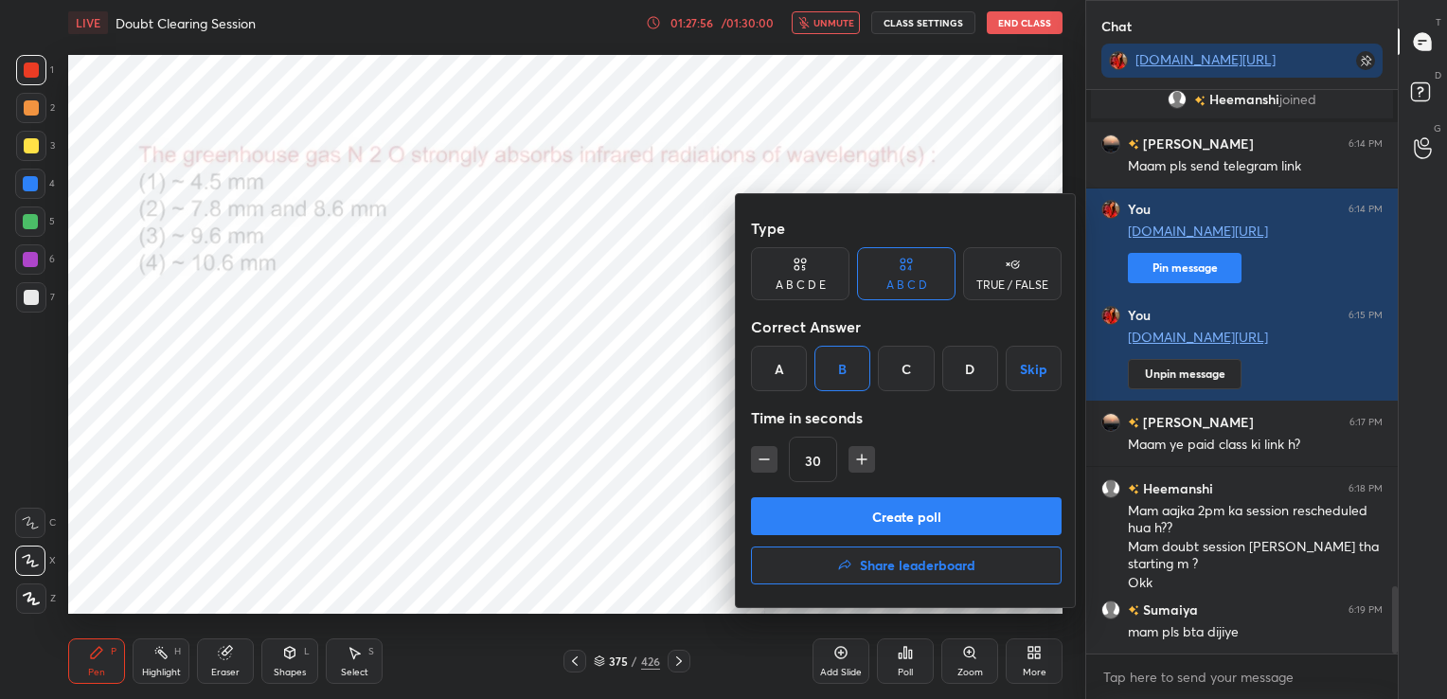
click at [927, 502] on button "Create poll" at bounding box center [906, 516] width 311 height 38
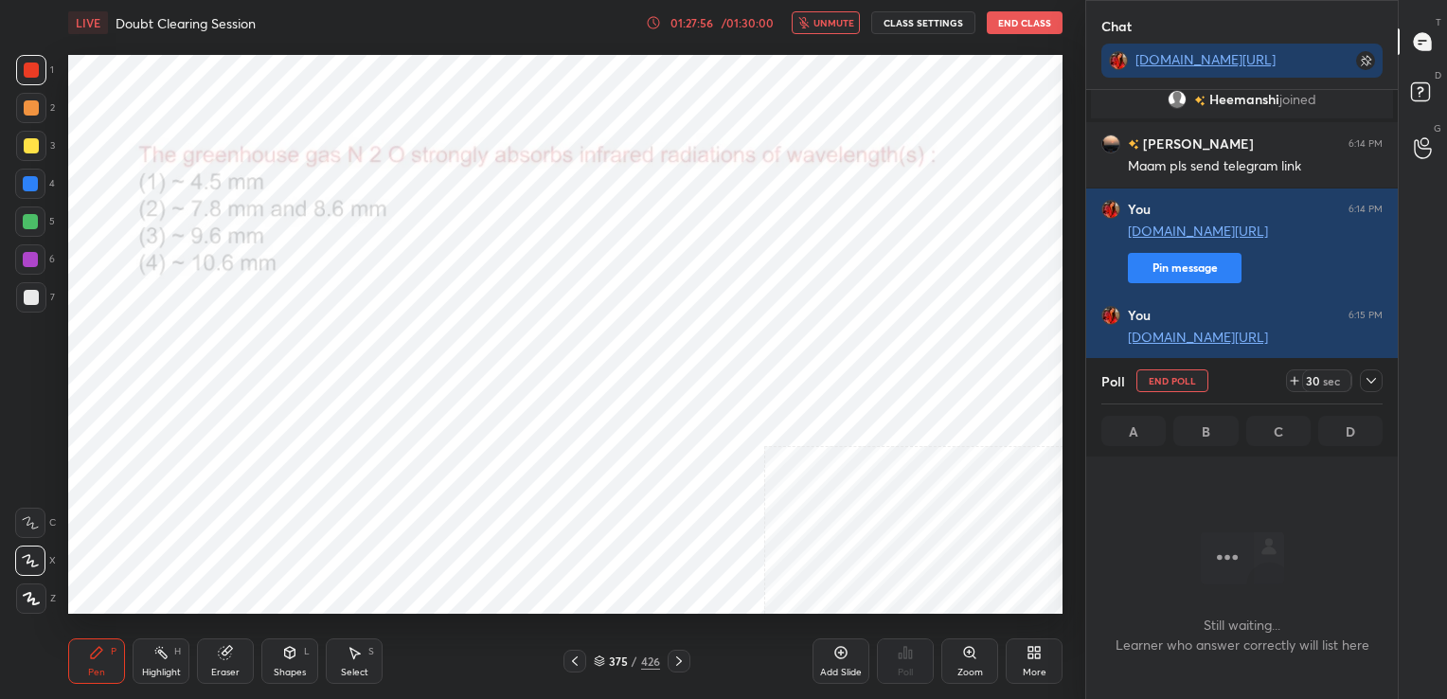
scroll to position [6, 6]
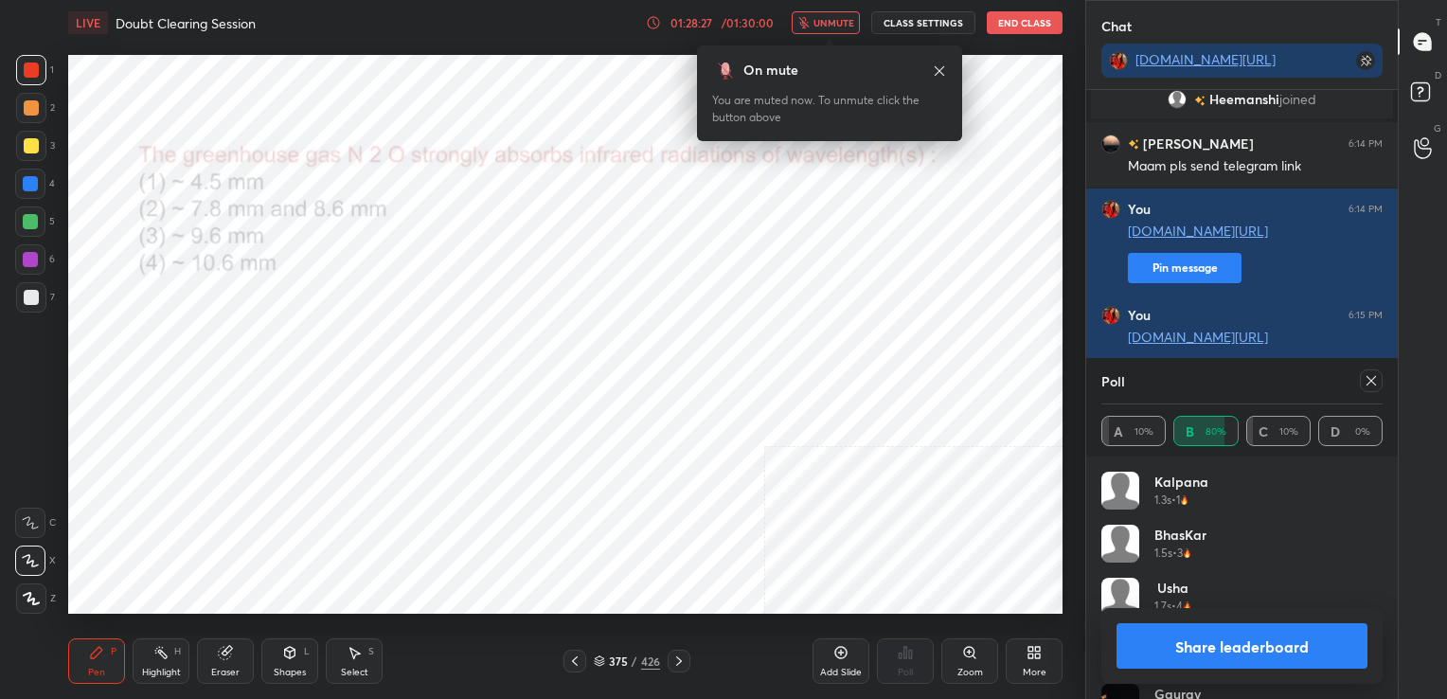
click at [1367, 377] on icon at bounding box center [1370, 380] width 9 height 9
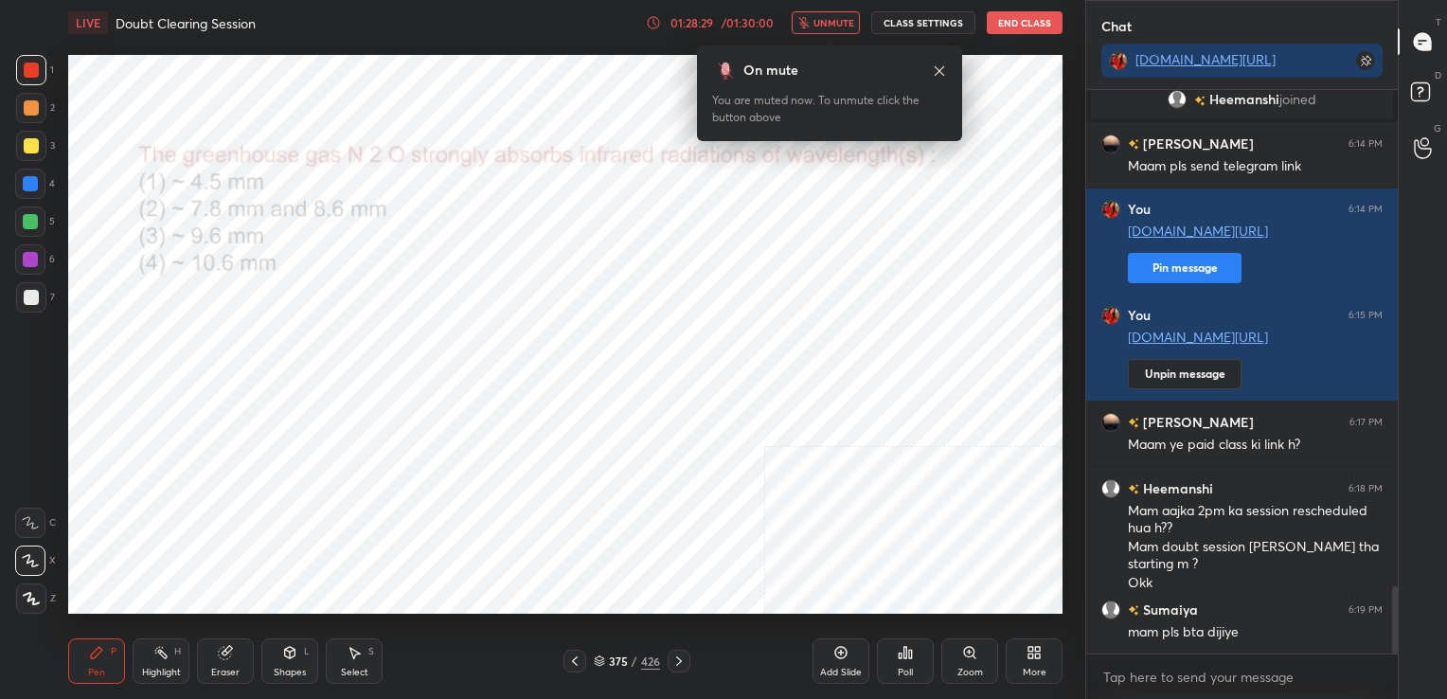
scroll to position [4220, 0]
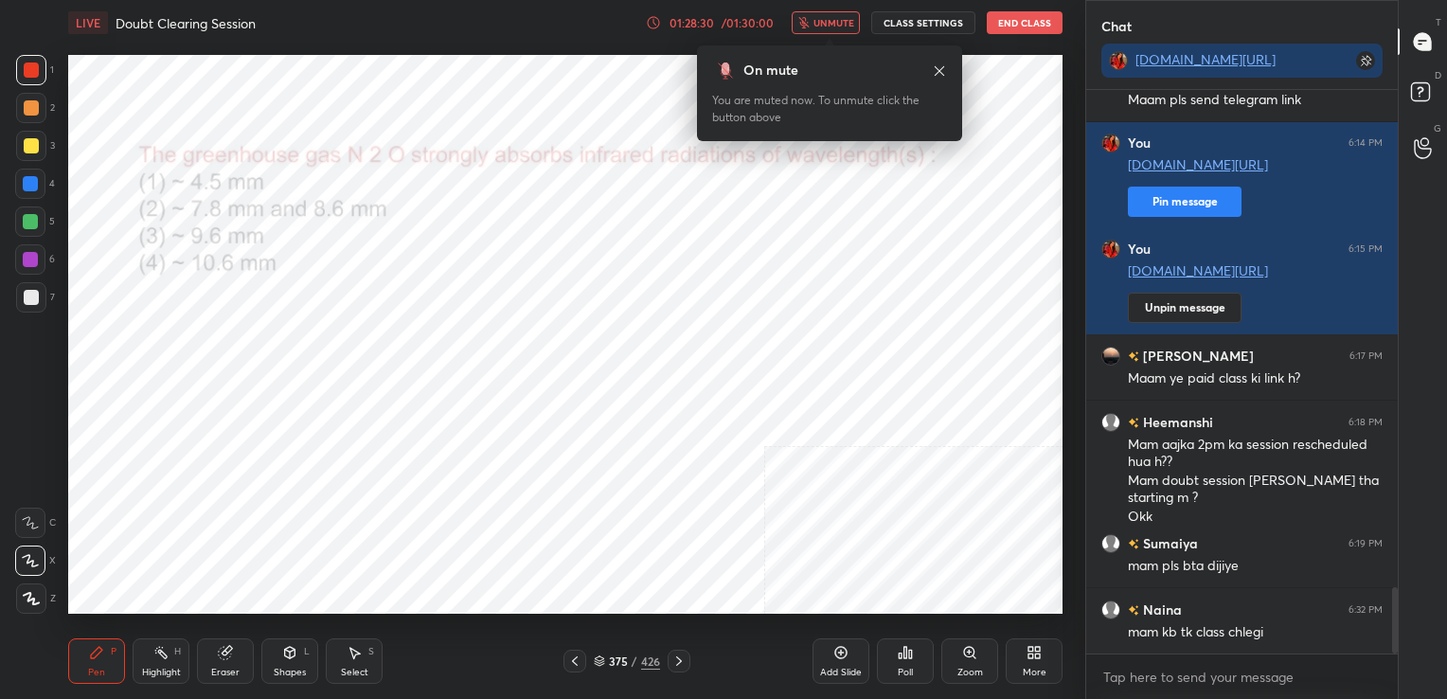
click at [833, 18] on span "unmute" at bounding box center [833, 22] width 41 height 13
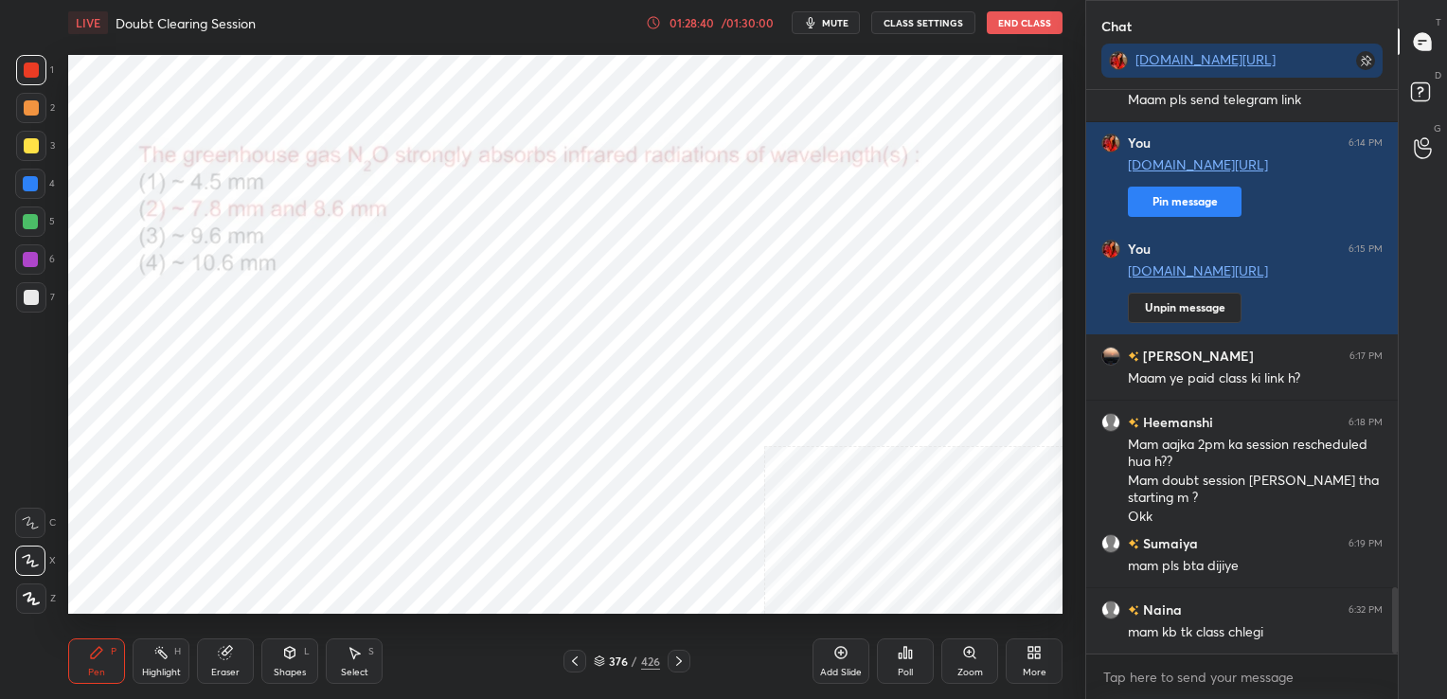
click at [597, 658] on icon at bounding box center [599, 660] width 11 height 11
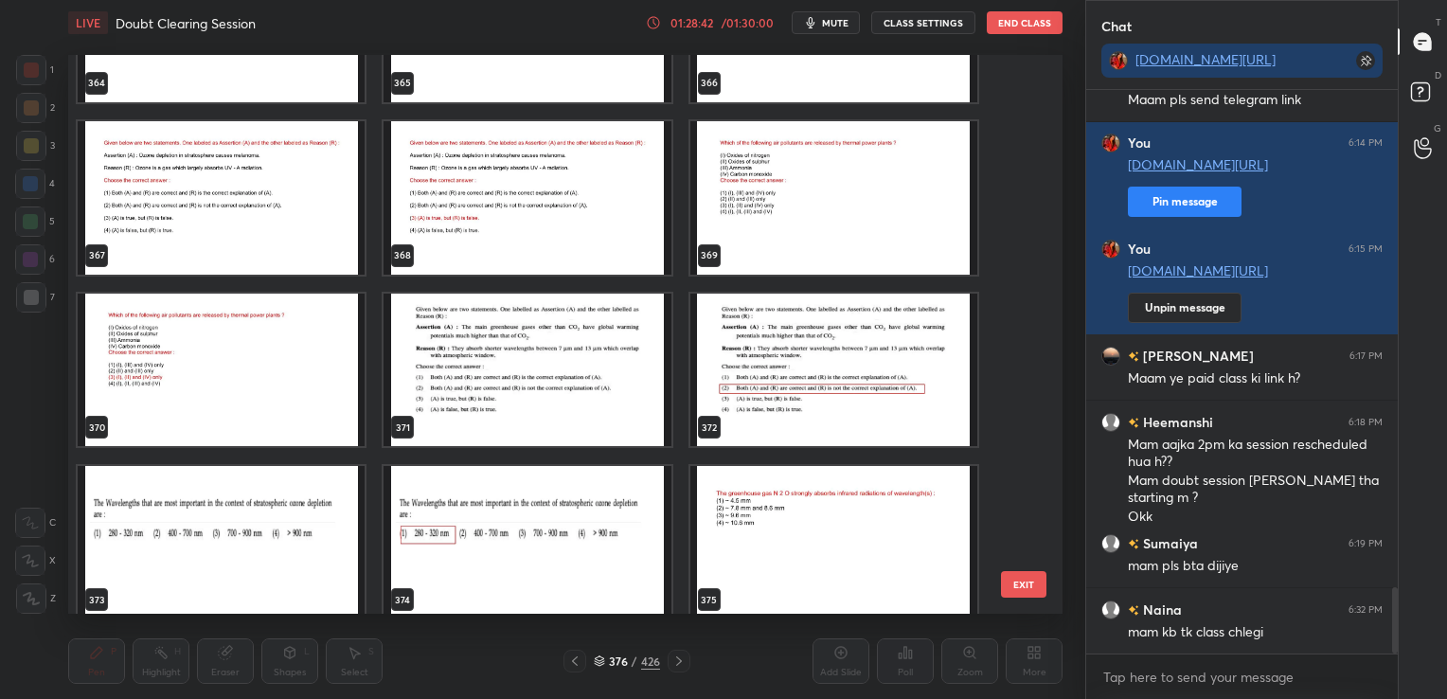
scroll to position [20951, 0]
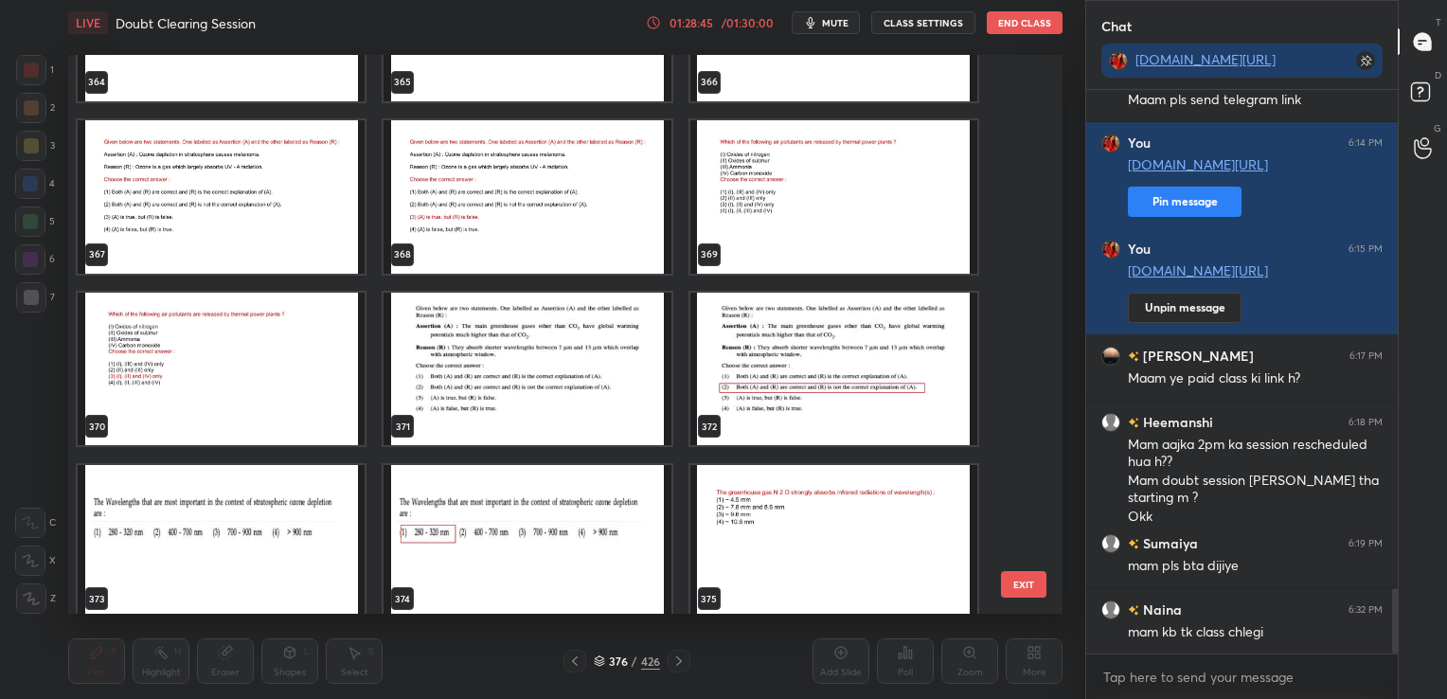
click at [279, 541] on img "grid" at bounding box center [221, 540] width 287 height 153
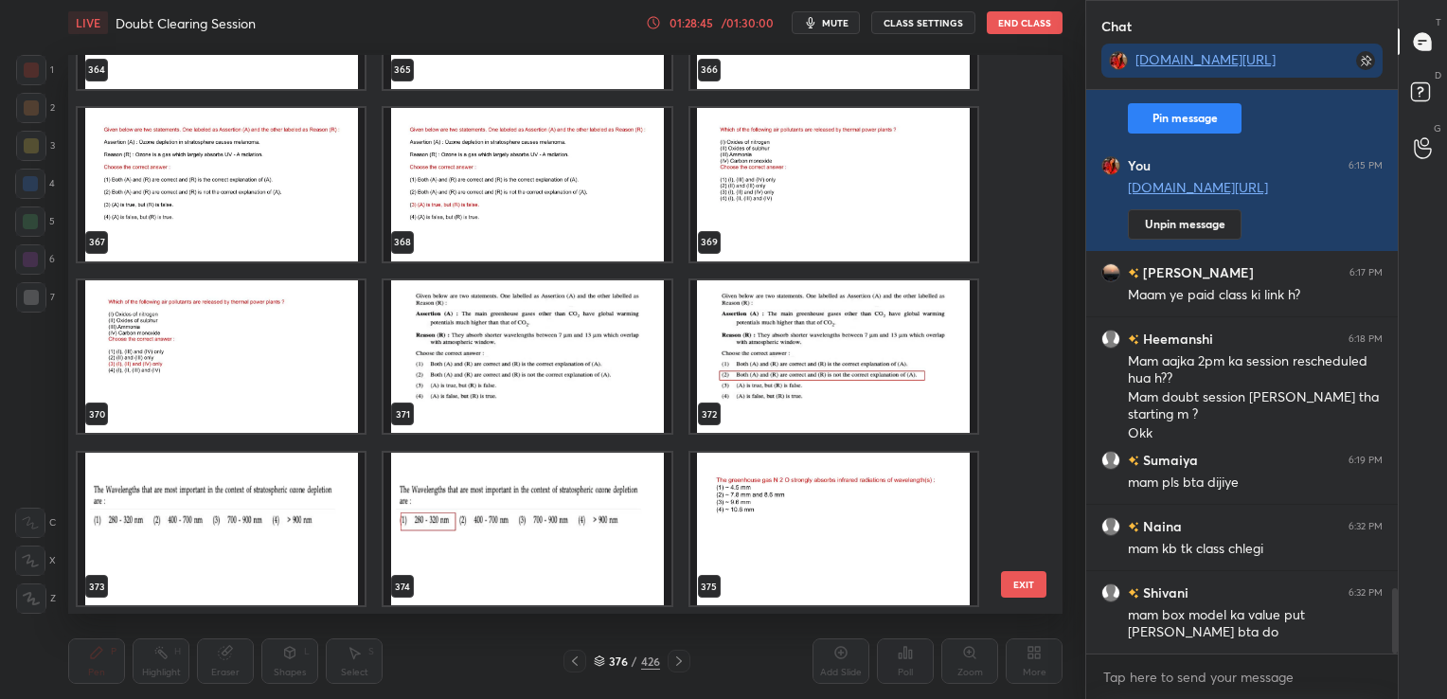
click at [279, 541] on div "364 365 366 367 368 369 370 371 372 373 374 375 376 377 378" at bounding box center [548, 335] width 961 height 560
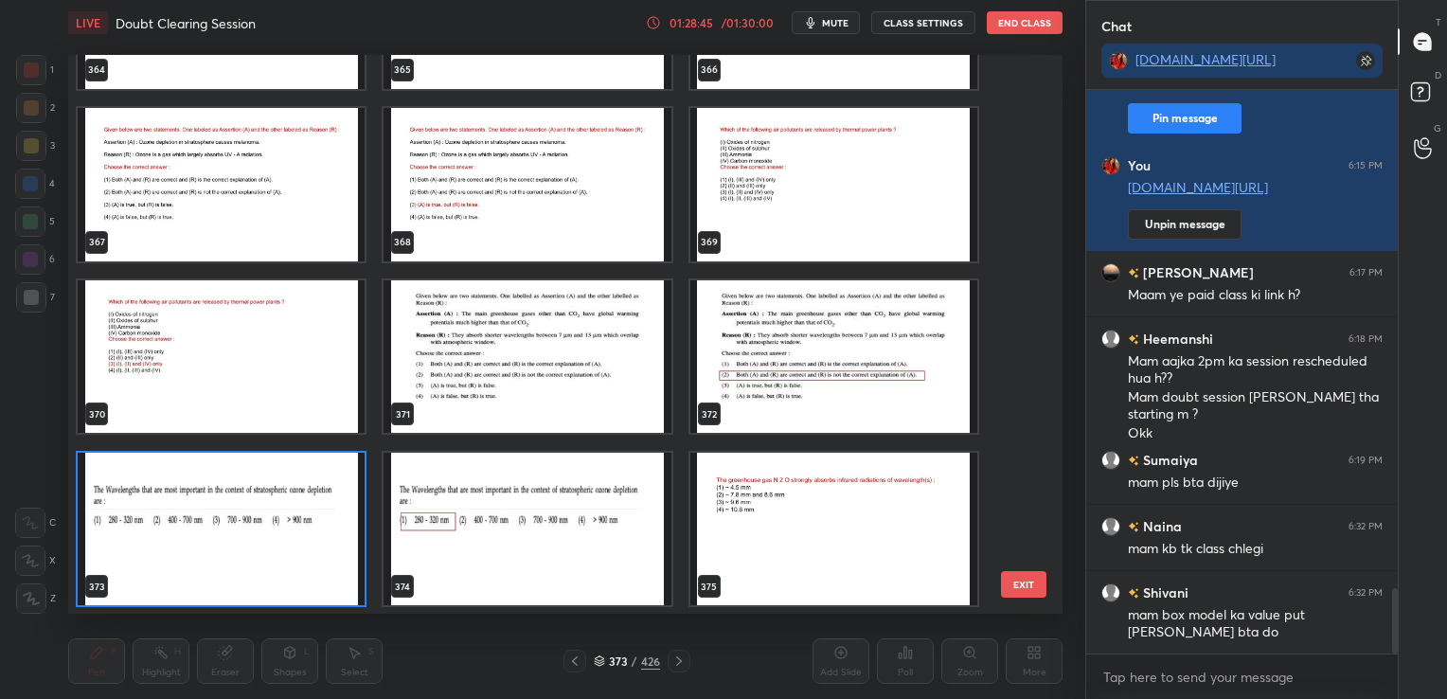
click at [279, 541] on img "grid" at bounding box center [221, 528] width 287 height 153
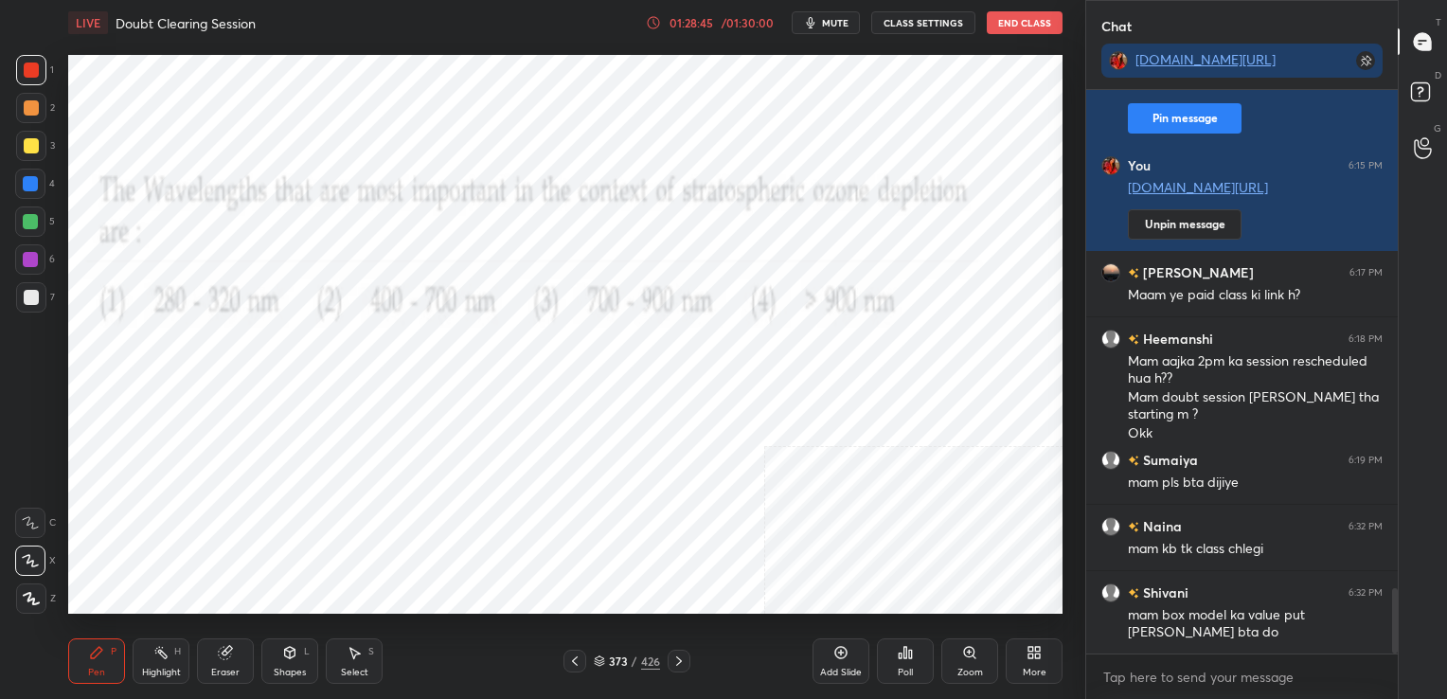
click at [279, 541] on img "grid" at bounding box center [221, 528] width 287 height 153
click at [601, 653] on div "373 / 426" at bounding box center [627, 660] width 66 height 17
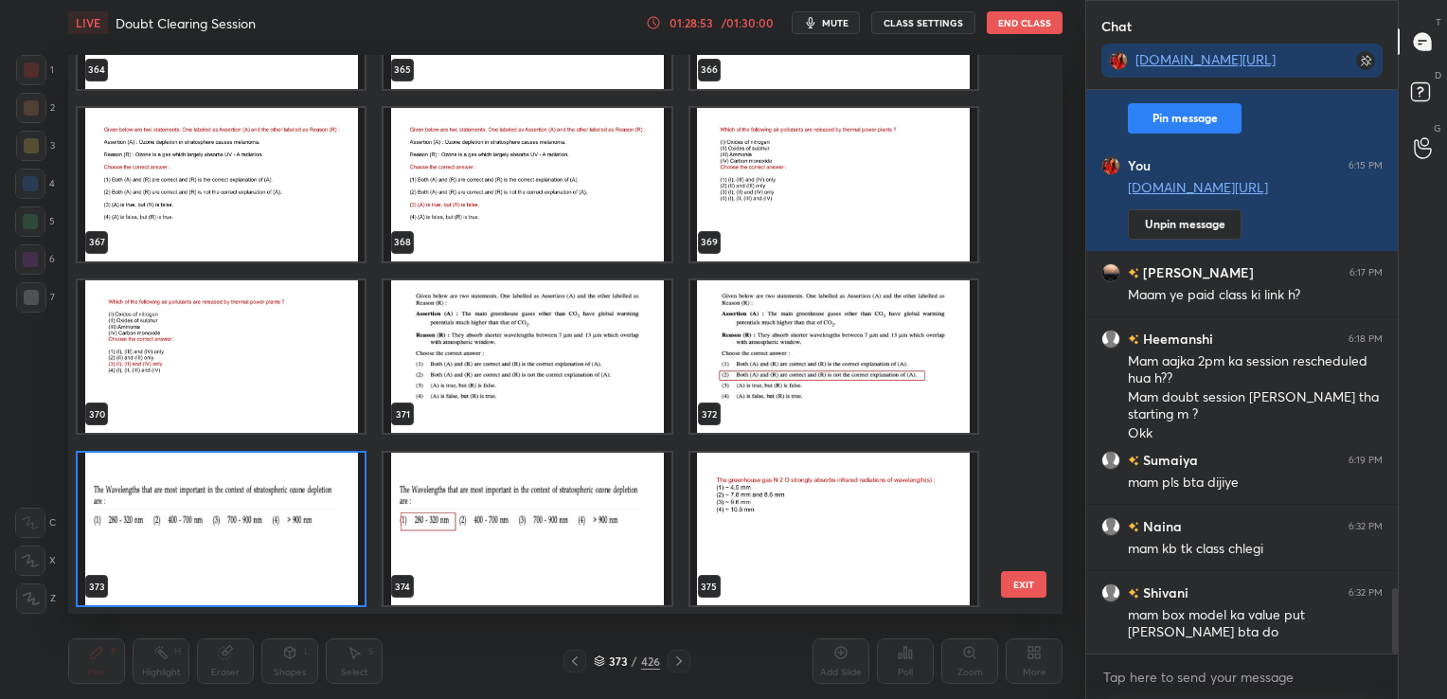
click at [251, 552] on img "grid" at bounding box center [221, 528] width 287 height 153
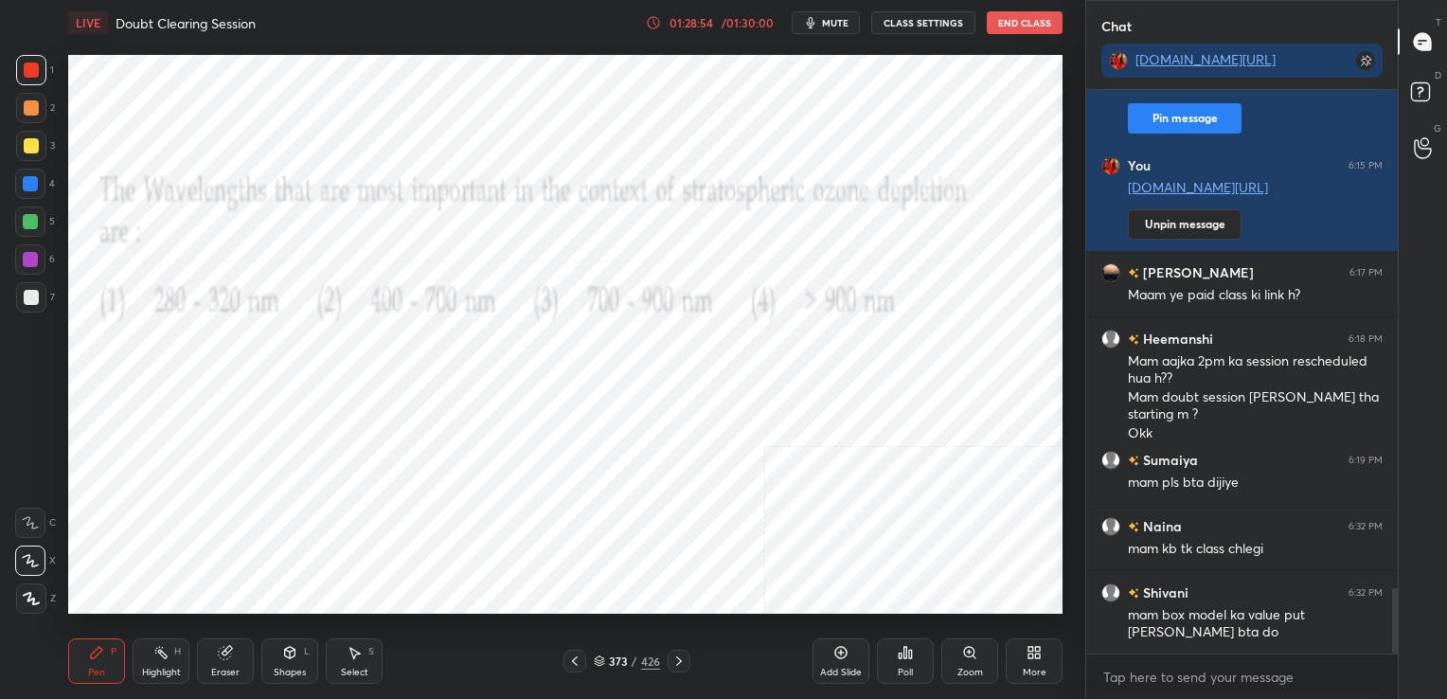
drag, startPoint x: 251, startPoint y: 552, endPoint x: 946, endPoint y: 601, distance: 696.6
click at [907, 659] on icon at bounding box center [904, 652] width 15 height 15
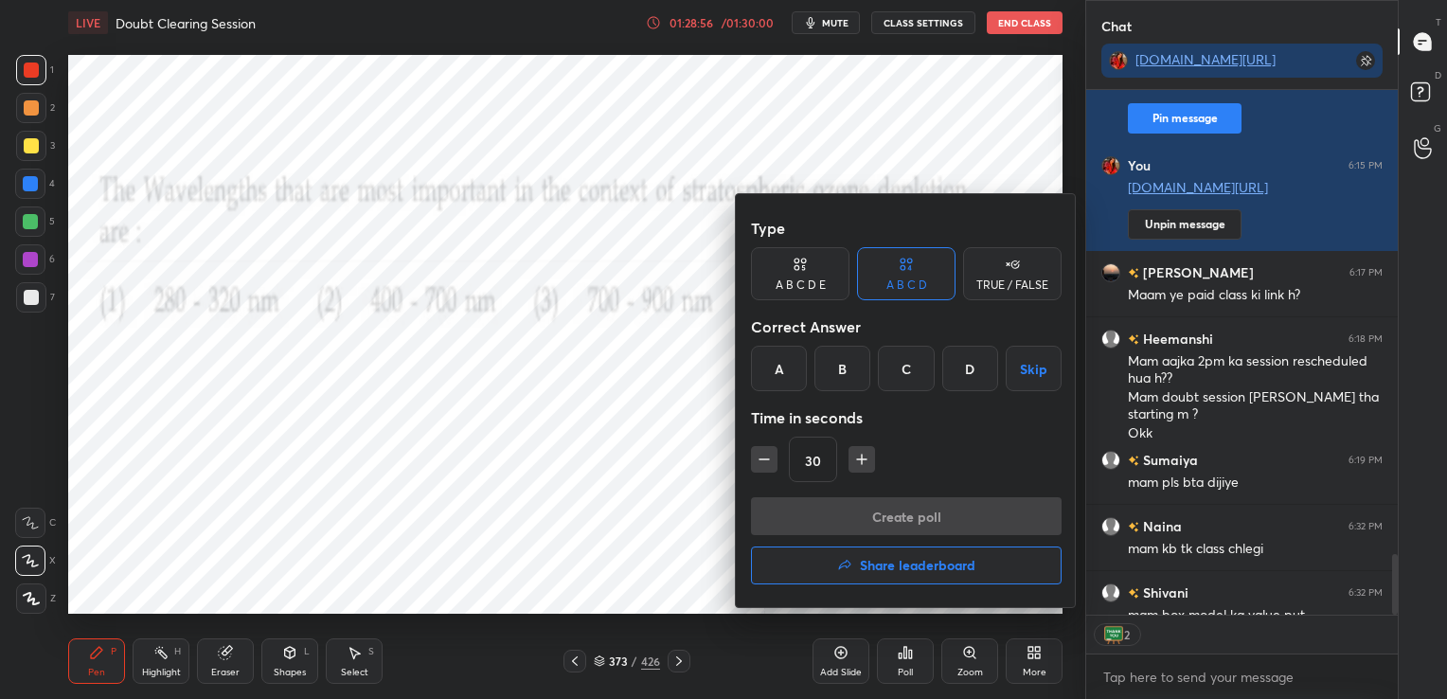
drag, startPoint x: 777, startPoint y: 373, endPoint x: 908, endPoint y: 509, distance: 188.8
click at [908, 509] on div "Type A B C D E A B C D TRUE / FALSE Correct Answer A B C D Skip Time in seconds…" at bounding box center [906, 400] width 341 height 413
click at [791, 369] on div "A" at bounding box center [779, 368] width 56 height 45
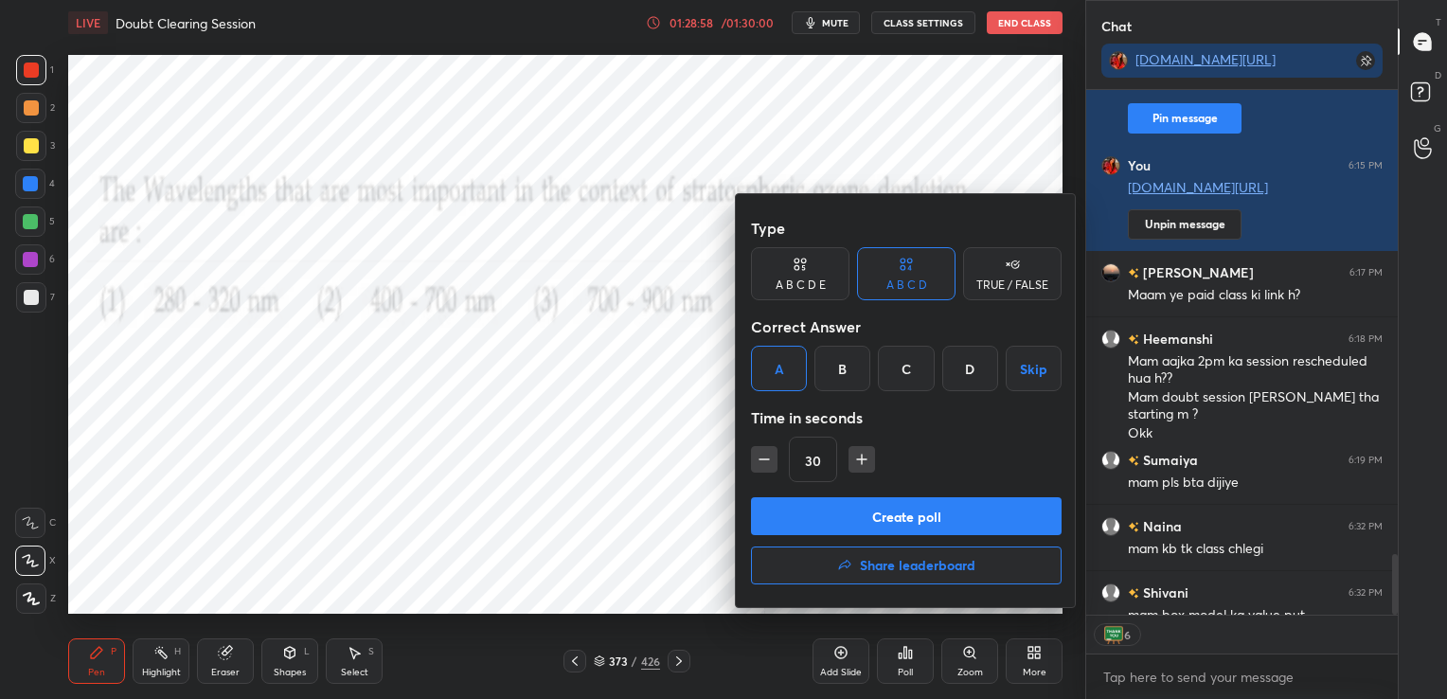
click at [920, 513] on button "Create poll" at bounding box center [906, 516] width 311 height 38
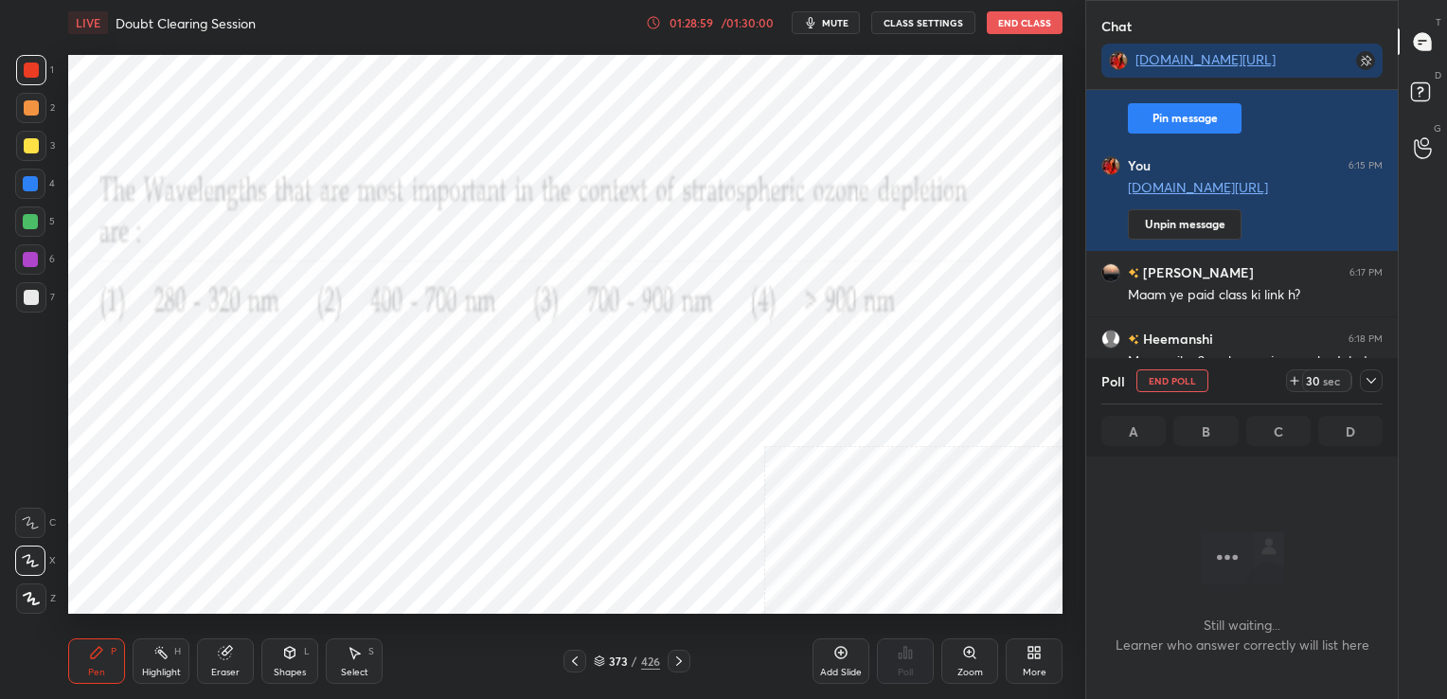
scroll to position [303, 306]
click at [825, 31] on button "mute" at bounding box center [825, 22] width 68 height 23
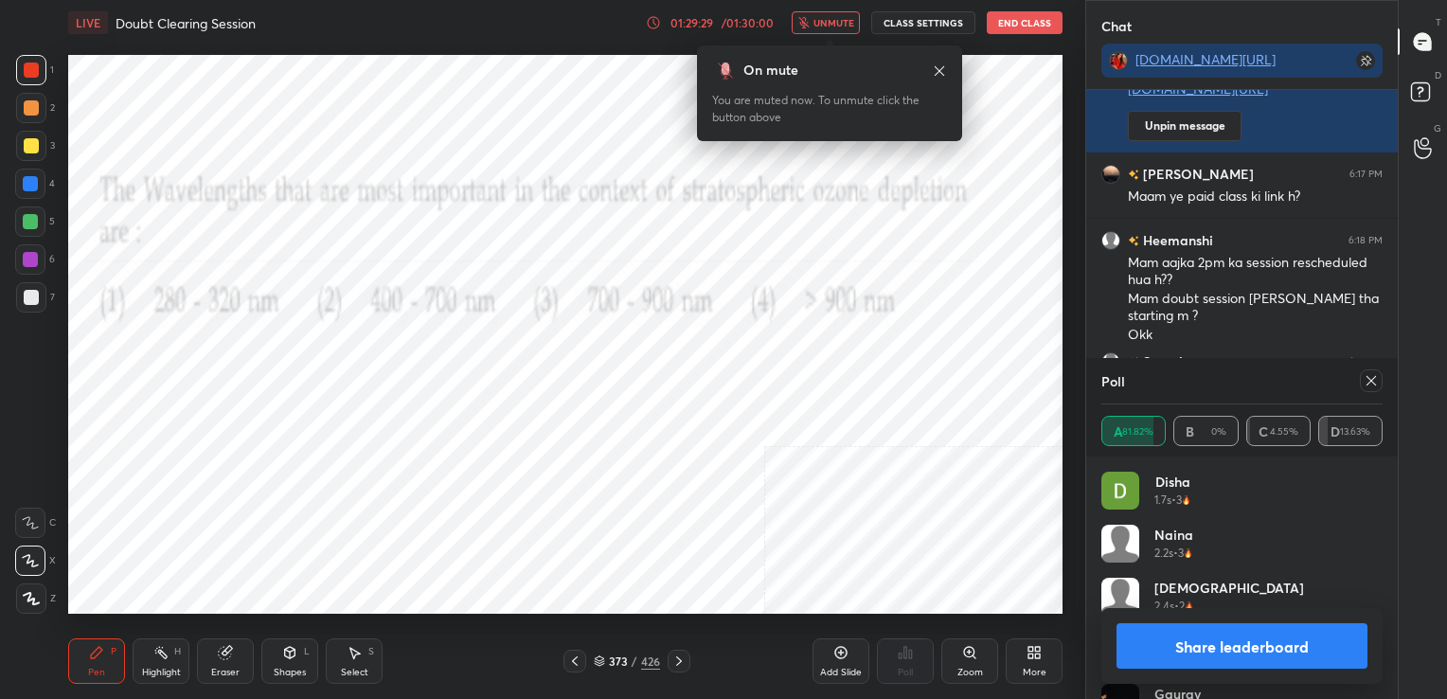
click at [1367, 373] on icon at bounding box center [1370, 380] width 15 height 15
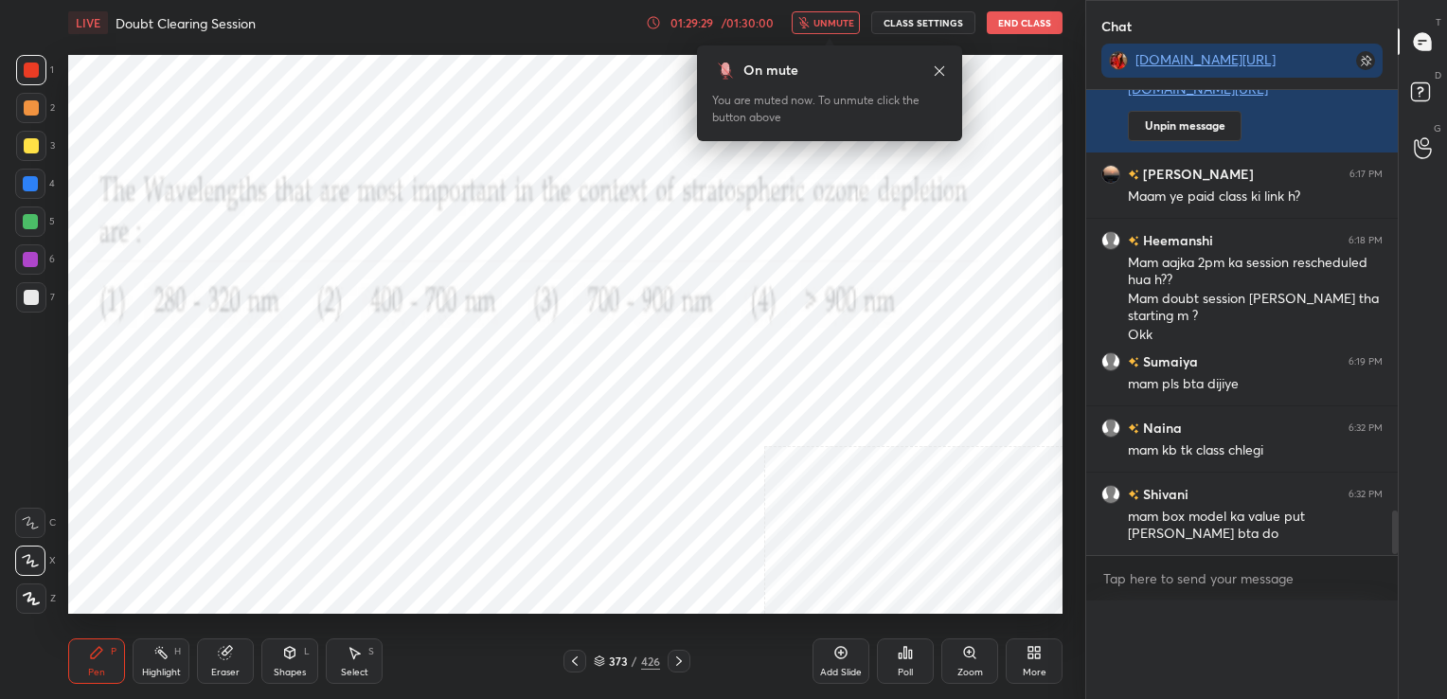
scroll to position [0, 0]
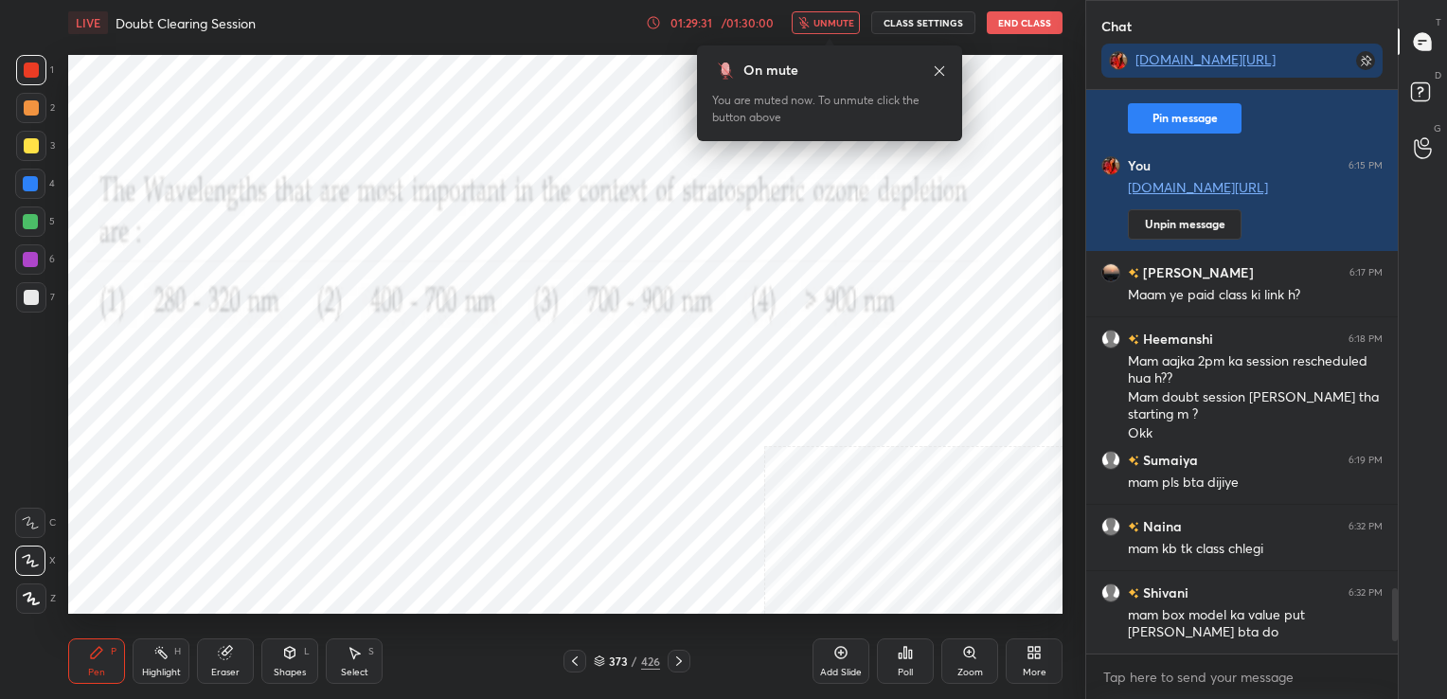
click at [835, 14] on button "unmute" at bounding box center [825, 22] width 68 height 23
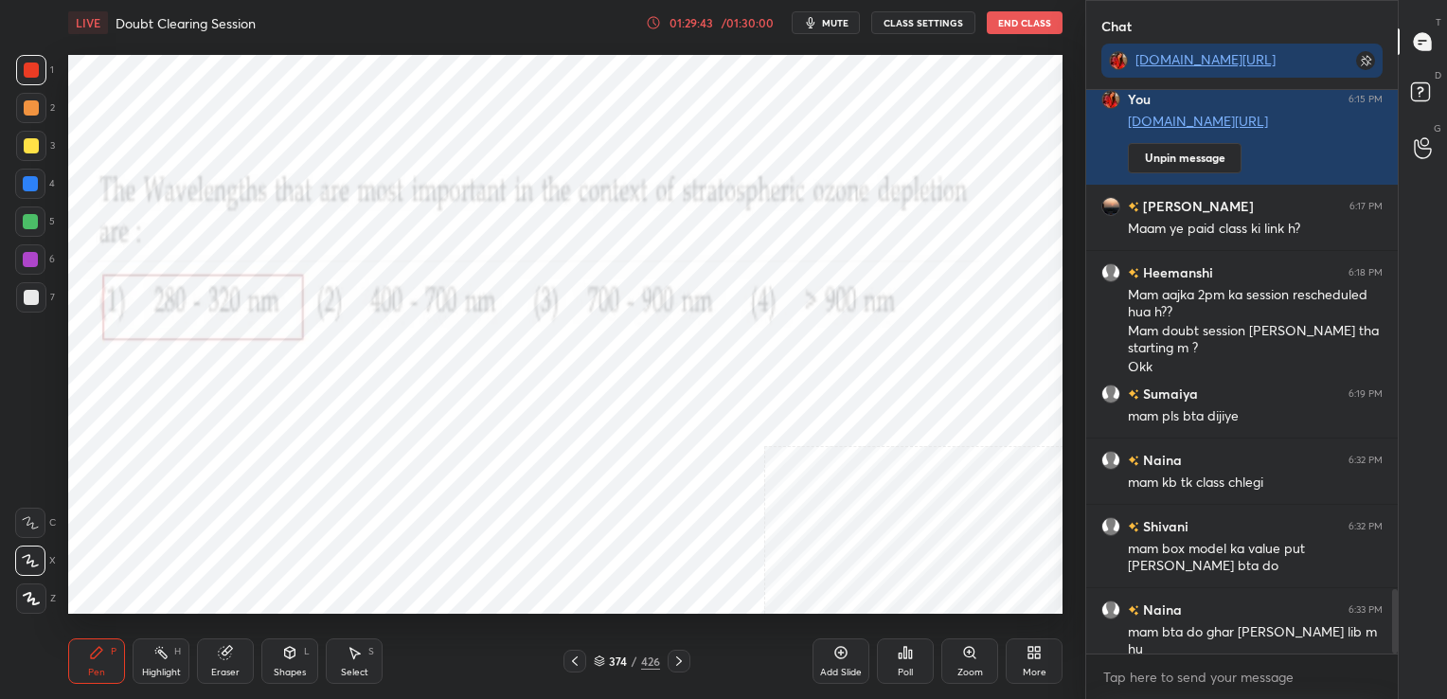
click at [598, 655] on icon at bounding box center [599, 660] width 11 height 11
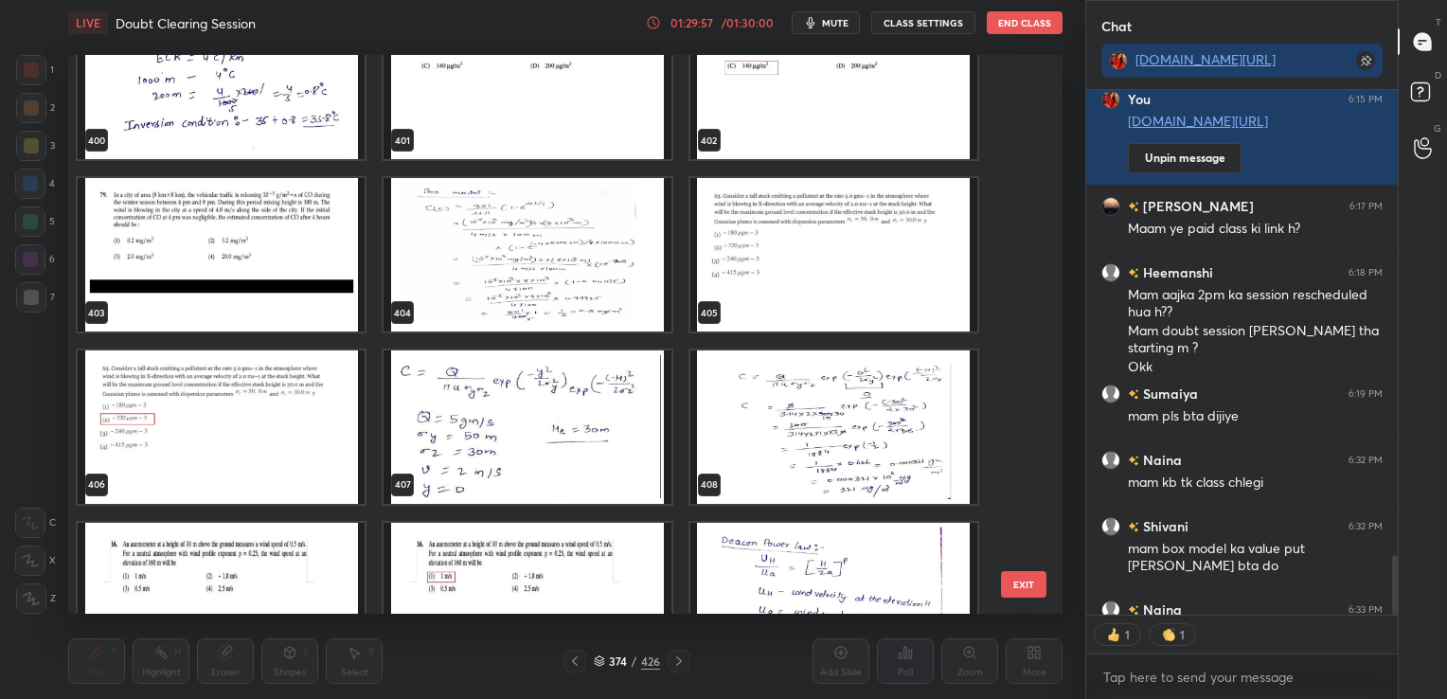
click at [481, 410] on img "grid" at bounding box center [526, 426] width 287 height 153
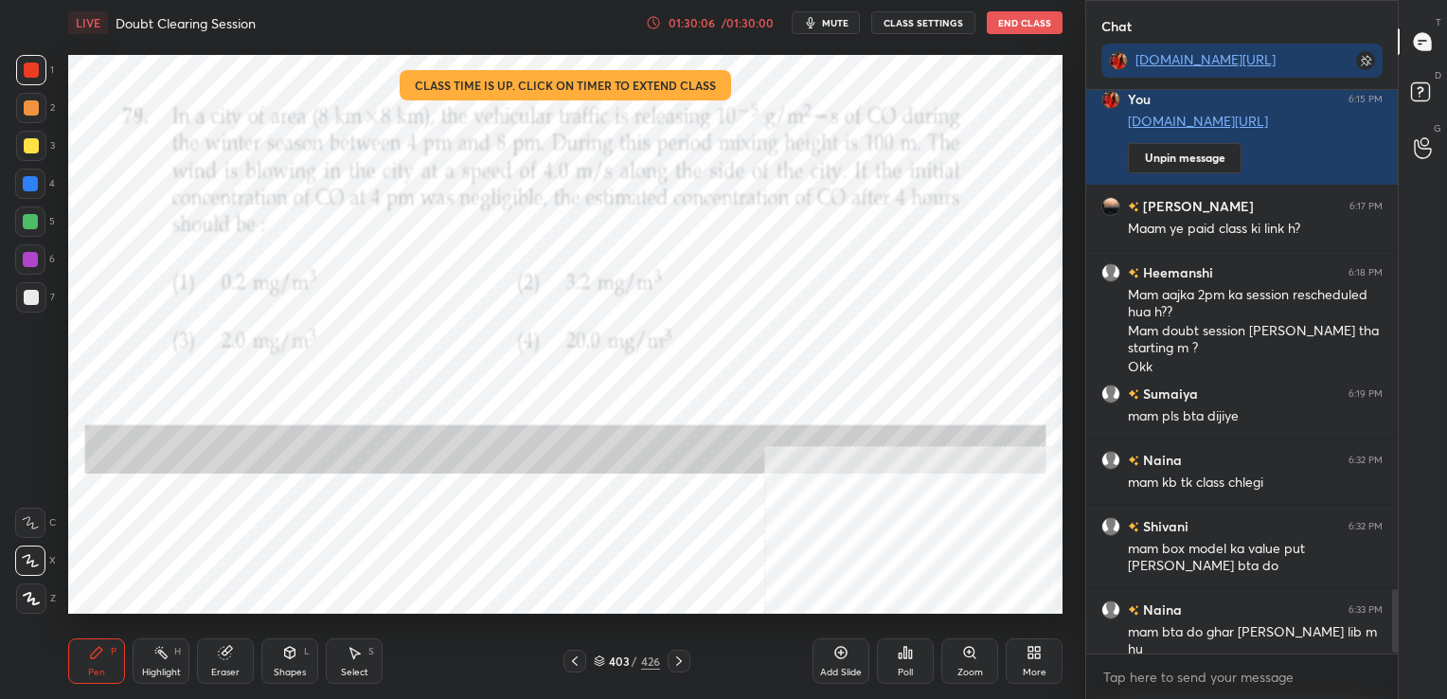
scroll to position [7, 6]
click at [1004, 17] on button "End Class" at bounding box center [1024, 22] width 76 height 23
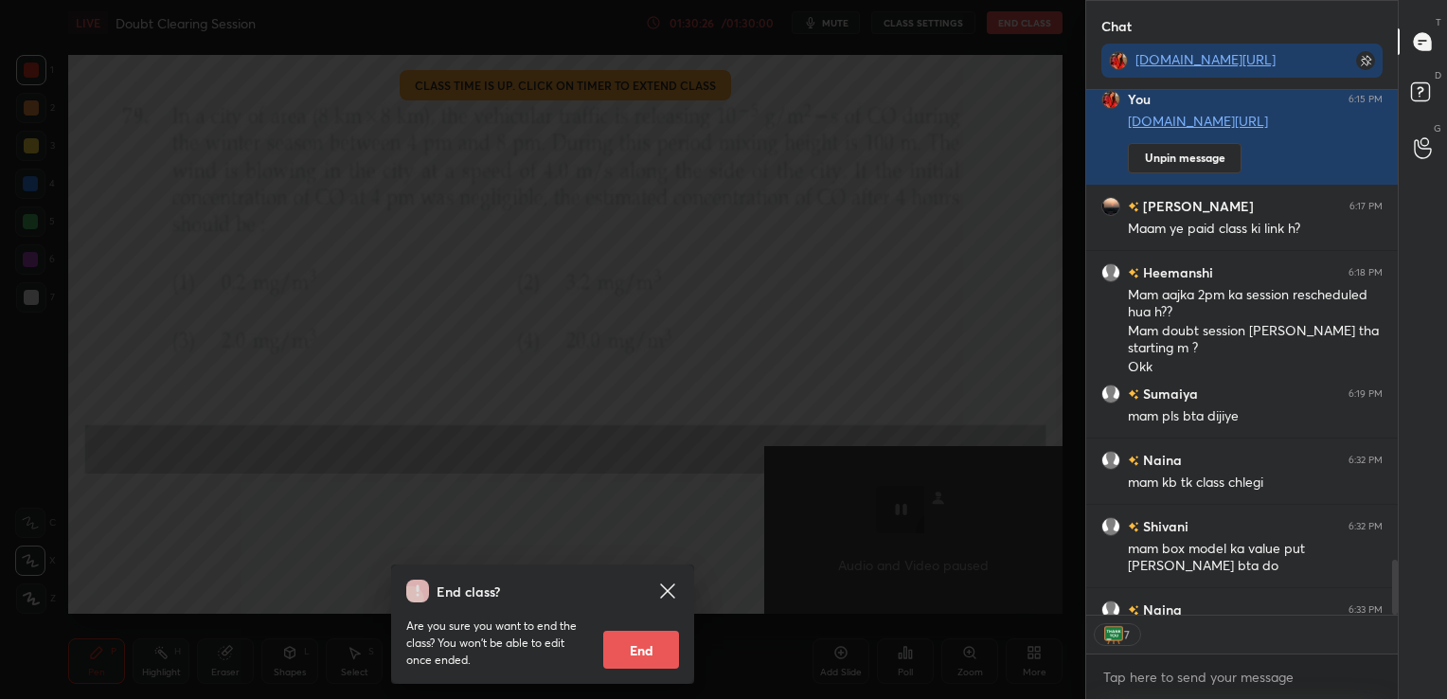
scroll to position [4475, 0]
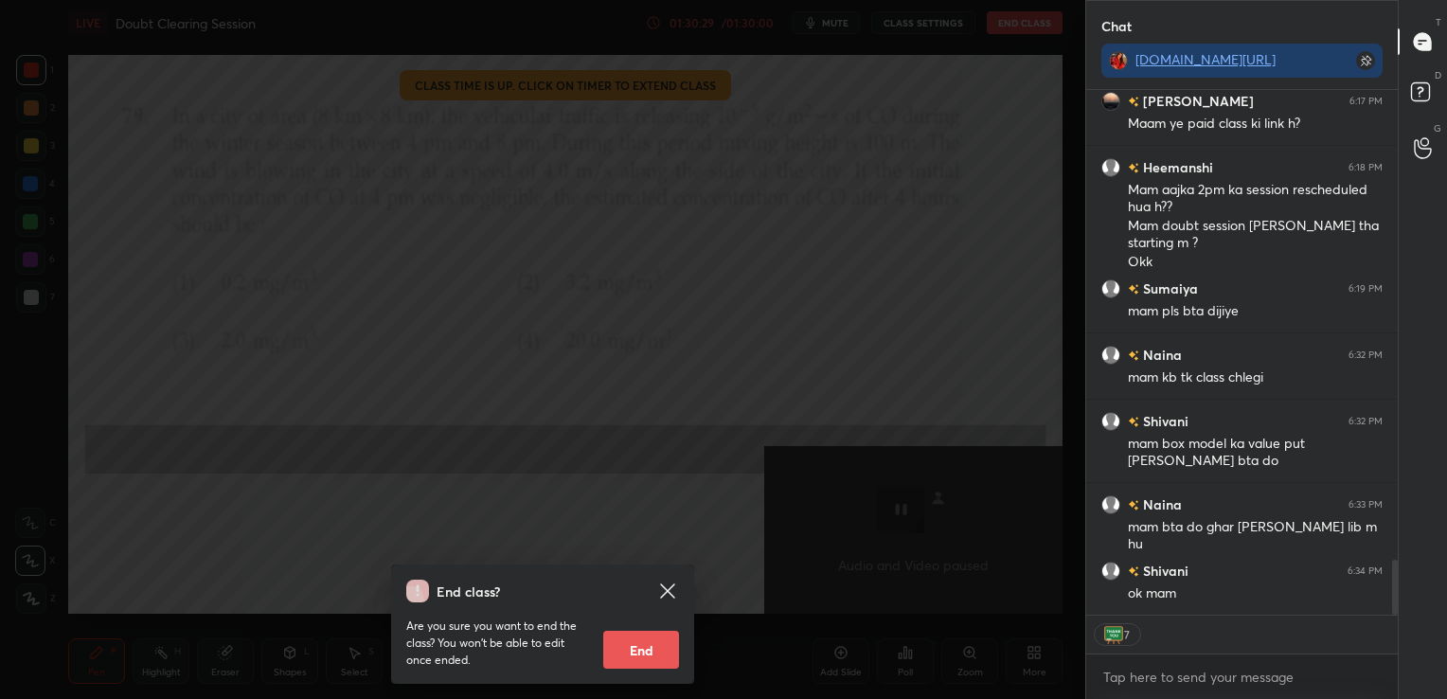
click at [666, 650] on button "End" at bounding box center [641, 650] width 76 height 38
type textarea "x"
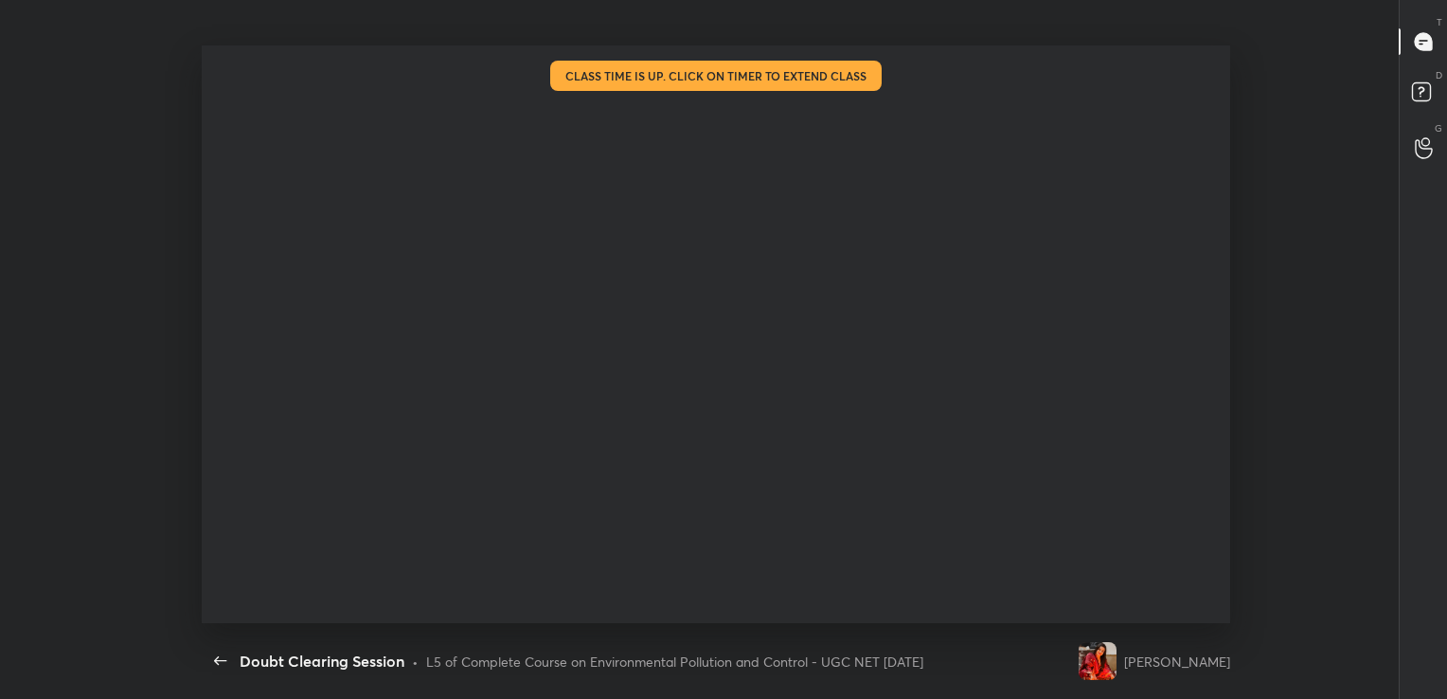
scroll to position [0, 0]
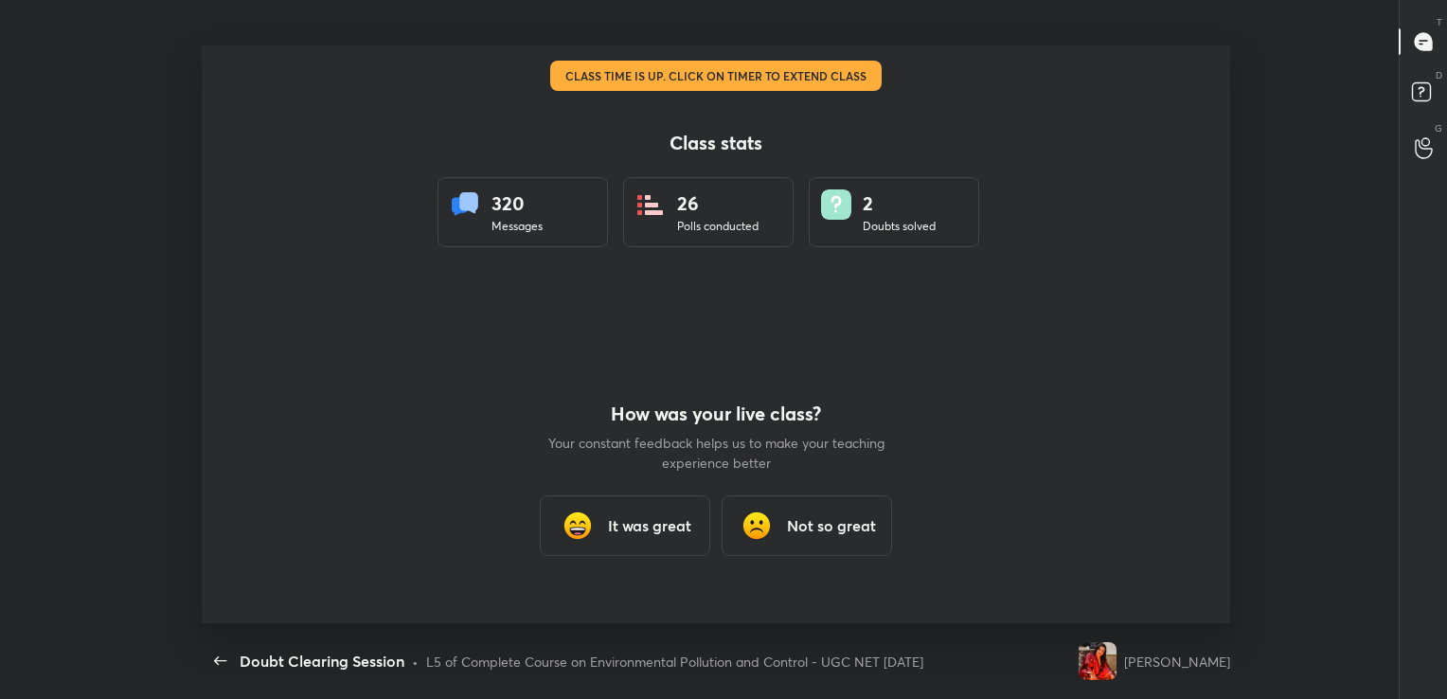
click at [667, 530] on h3 "It was great" at bounding box center [649, 525] width 83 height 23
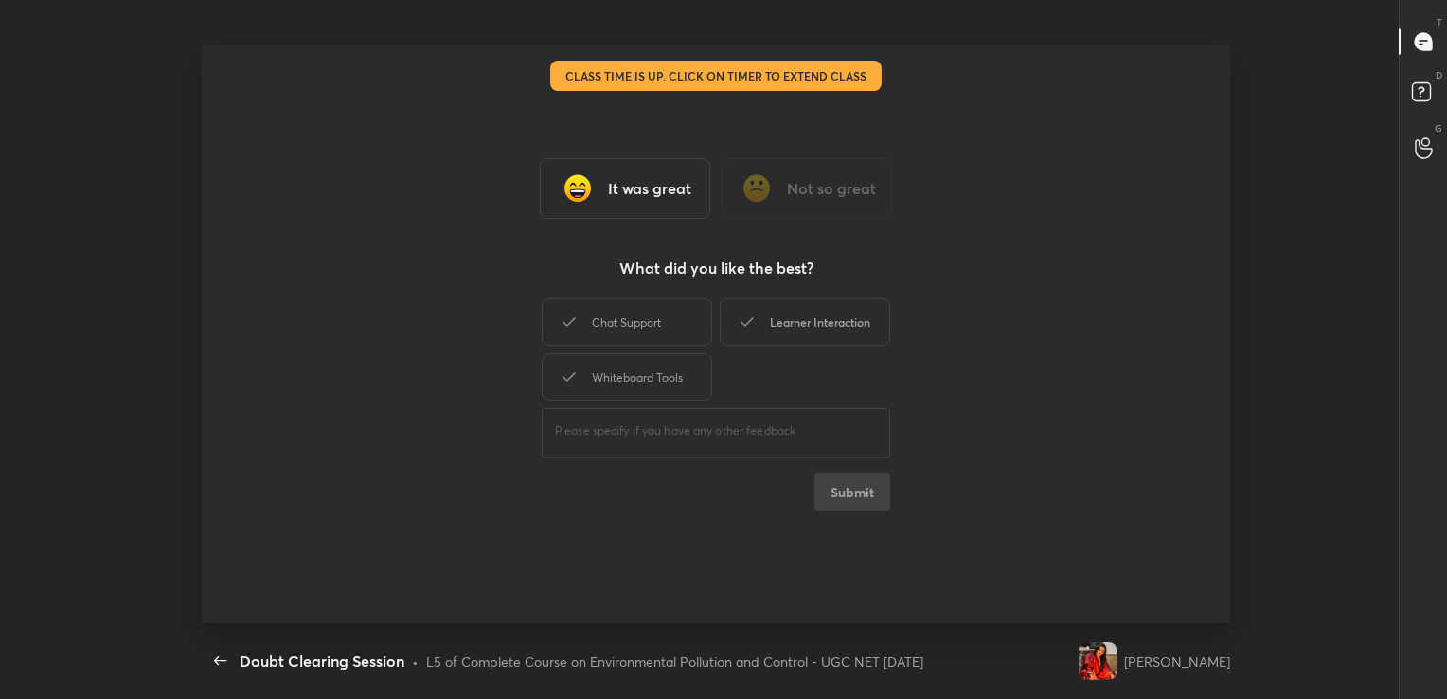
drag, startPoint x: 672, startPoint y: 312, endPoint x: 751, endPoint y: 313, distance: 78.6
click at [751, 313] on div "Chat Support Learner Interaction Whiteboard Tools" at bounding box center [716, 349] width 348 height 110
click at [751, 313] on icon at bounding box center [747, 322] width 23 height 23
drag, startPoint x: 668, startPoint y: 323, endPoint x: 682, endPoint y: 373, distance: 51.9
click at [682, 373] on div "Chat Support Learner Interaction Whiteboard Tools" at bounding box center [716, 349] width 348 height 110
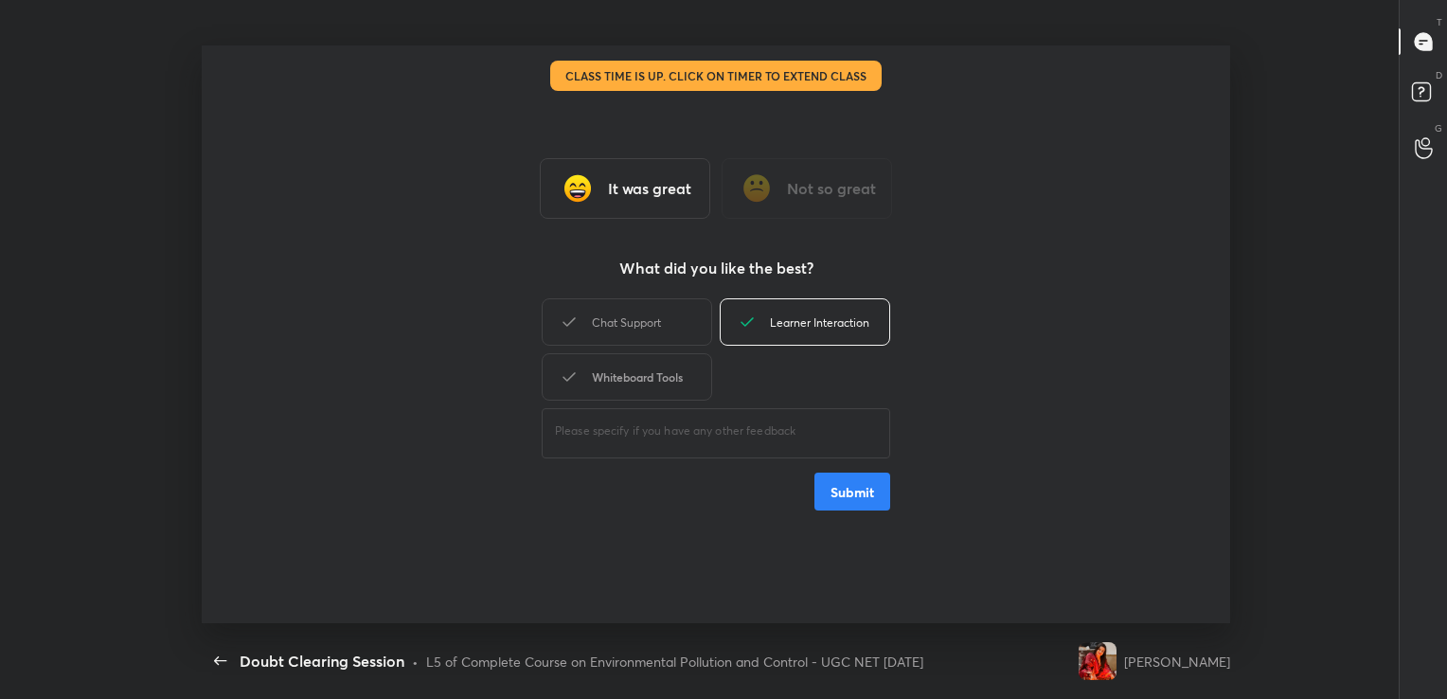
click at [682, 373] on div "Whiteboard Tools" at bounding box center [627, 376] width 170 height 47
click at [654, 312] on div "Chat Support" at bounding box center [627, 321] width 170 height 47
click at [833, 490] on button "Submit" at bounding box center [852, 491] width 76 height 38
